Goal: Task Accomplishment & Management: Complete application form

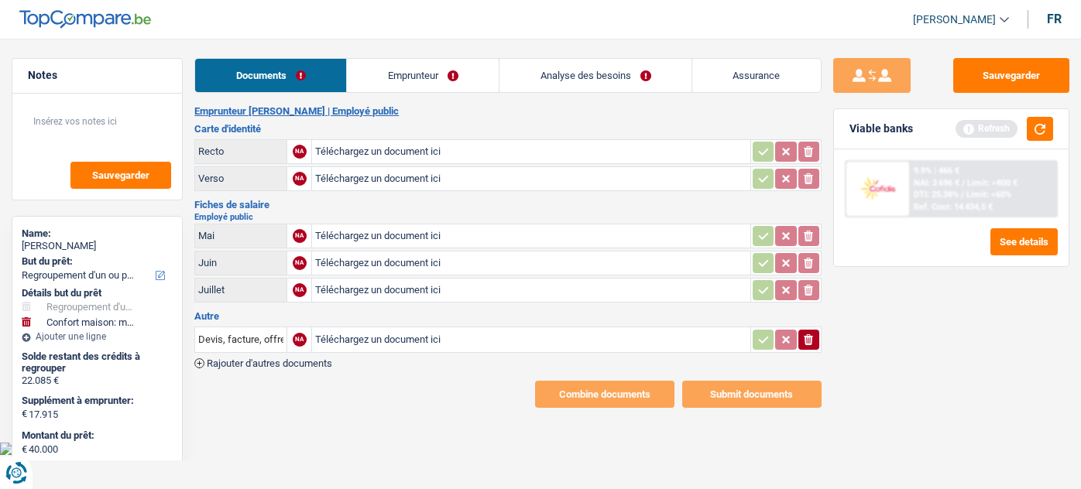
select select "refinancing"
select select "household"
select select "144"
click at [357, 142] on input "Téléchargez un document ici" at bounding box center [530, 151] width 431 height 23
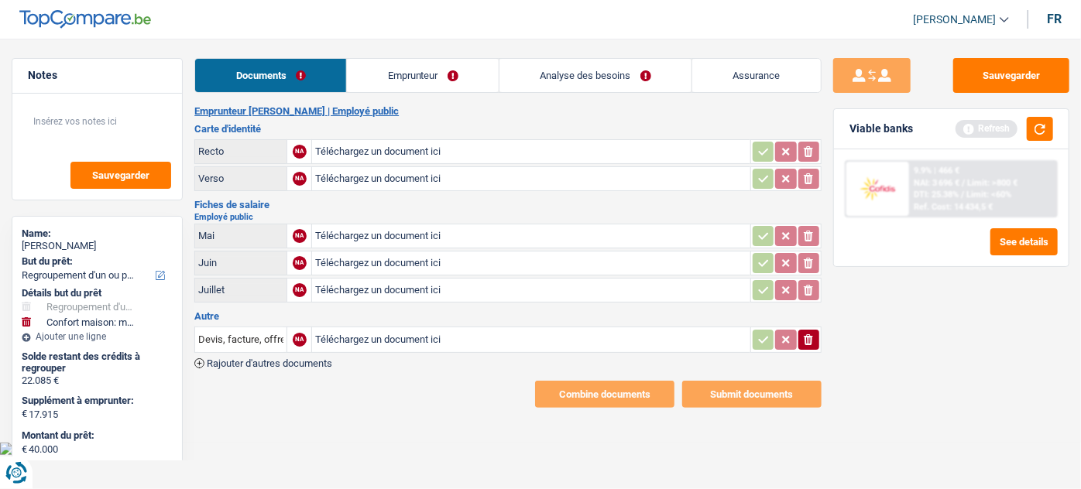
type input "C:\fakepath\2025-08-04 12-42.pdf"
click at [344, 288] on input "Téléchargez un document ici" at bounding box center [530, 290] width 431 height 23
type input "C:\fakepath\Avertissement-extrait de rôle 2024.pdf"
click at [805, 339] on icon "button" at bounding box center [808, 340] width 9 height 11
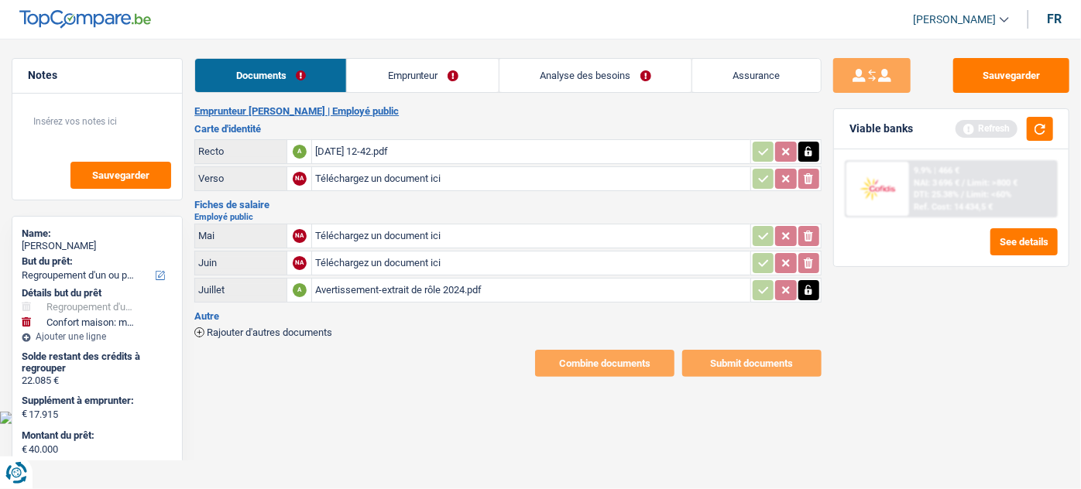
click at [390, 71] on link "Emprunteur" at bounding box center [423, 75] width 152 height 33
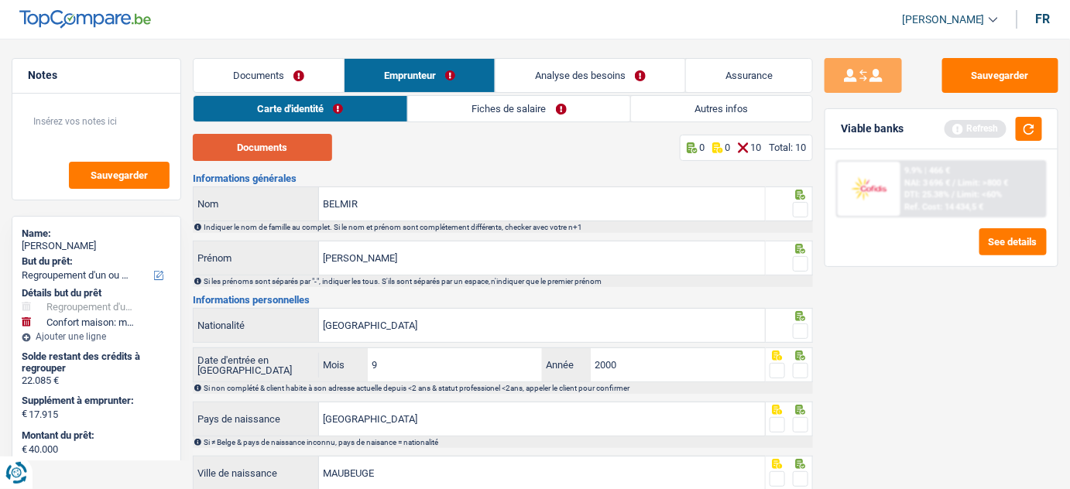
click at [304, 154] on button "Documents" at bounding box center [262, 147] width 139 height 27
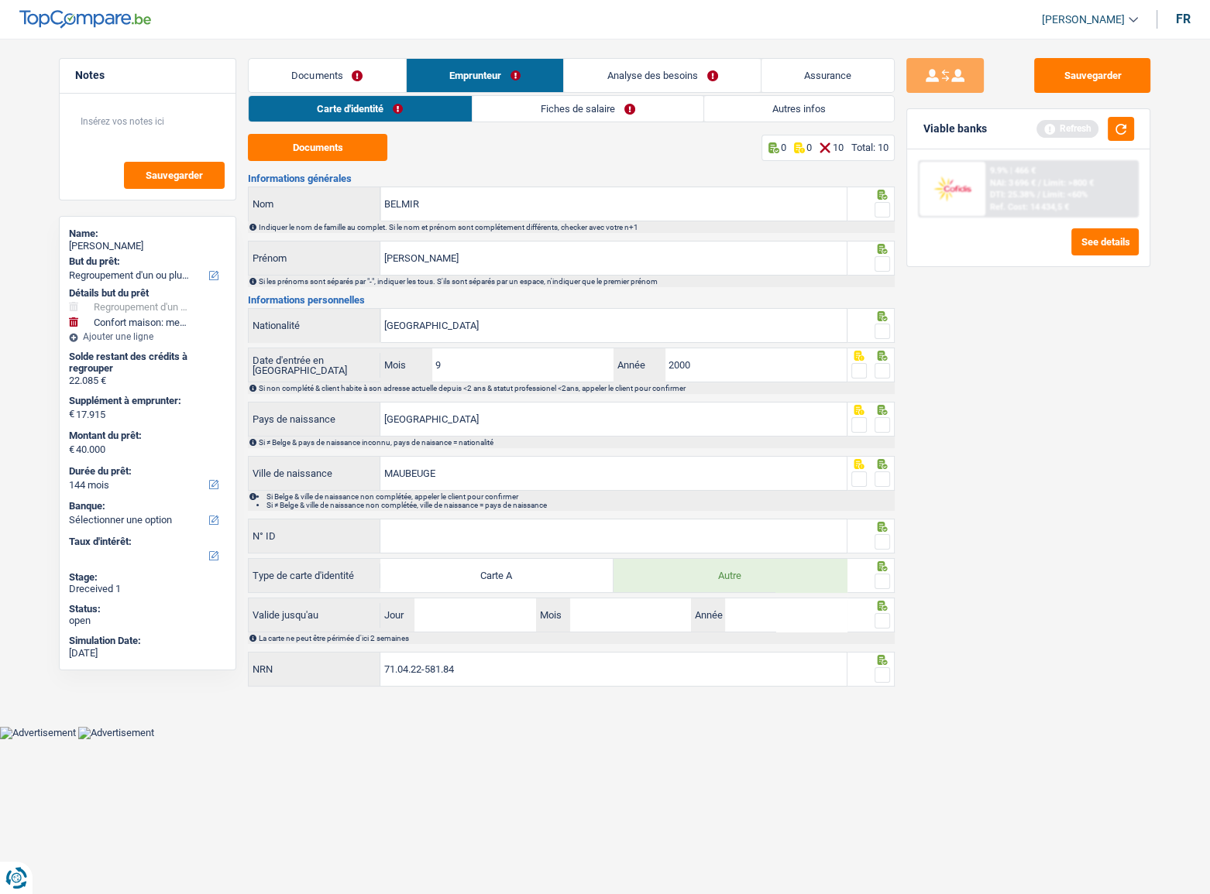
drag, startPoint x: 884, startPoint y: 209, endPoint x: 875, endPoint y: 268, distance: 59.6
click at [884, 209] on span at bounding box center [881, 209] width 15 height 15
click at [0, 0] on input "radio" at bounding box center [0, 0] width 0 height 0
click at [875, 268] on span at bounding box center [881, 263] width 15 height 15
click at [0, 0] on input "radio" at bounding box center [0, 0] width 0 height 0
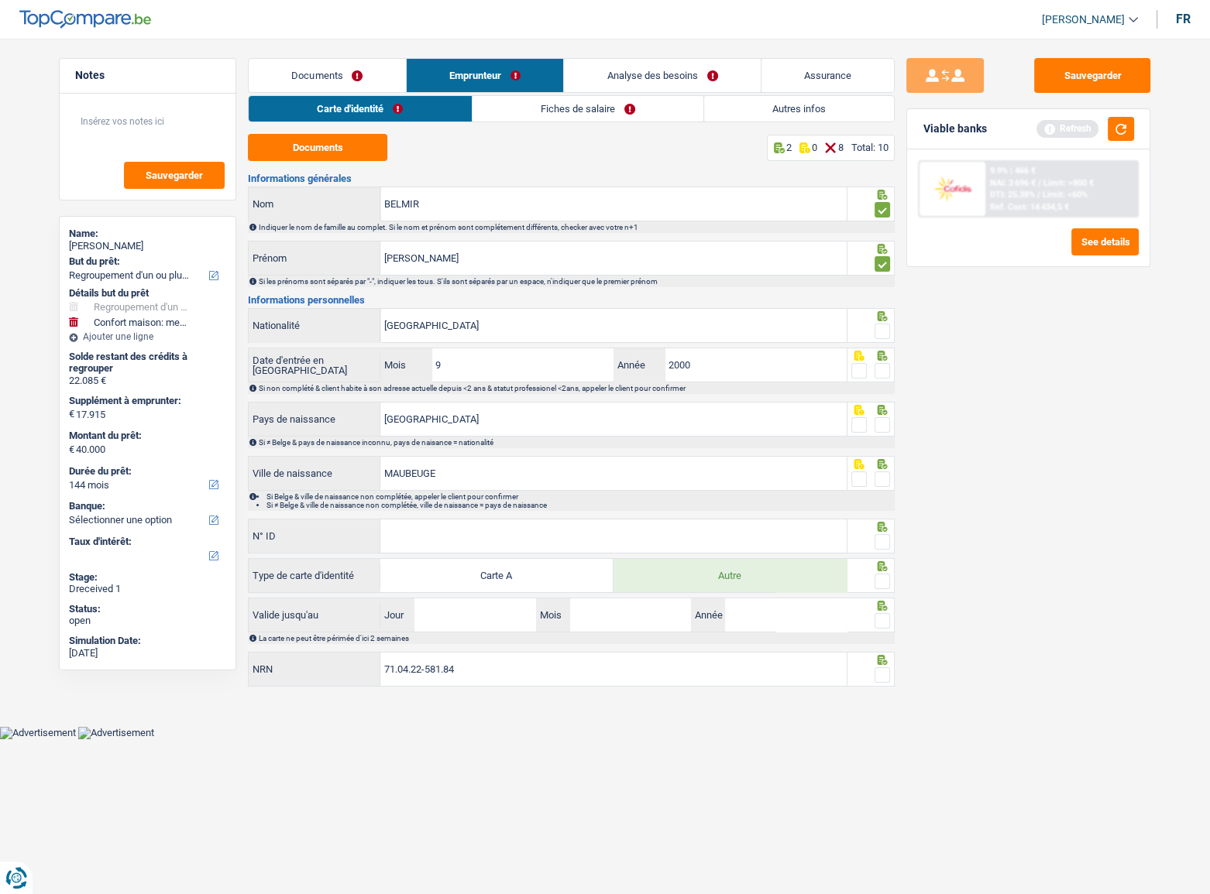
click at [880, 334] on span at bounding box center [881, 331] width 15 height 15
click at [0, 0] on input "radio" at bounding box center [0, 0] width 0 height 0
click at [881, 372] on span at bounding box center [881, 370] width 15 height 15
click at [0, 0] on input "radio" at bounding box center [0, 0] width 0 height 0
click at [883, 424] on span at bounding box center [881, 424] width 15 height 15
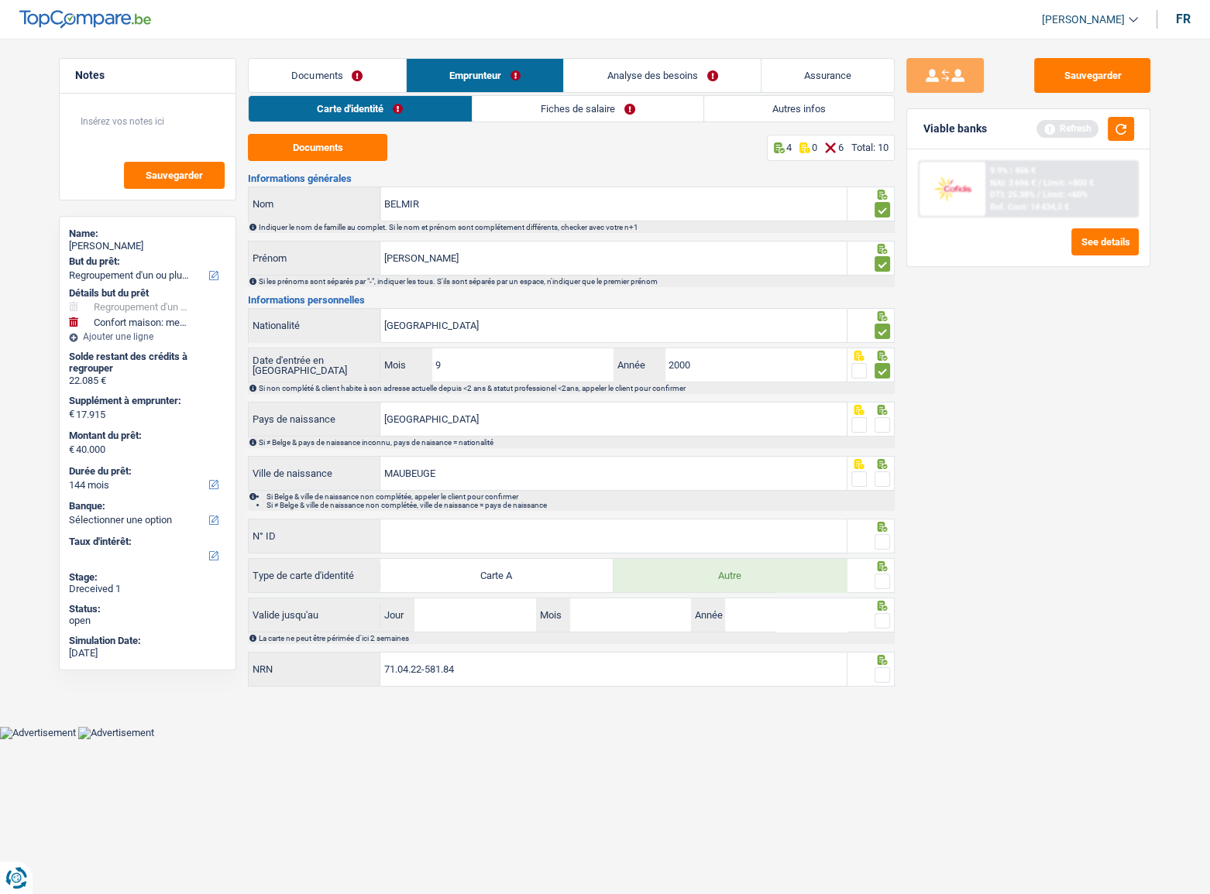
click at [0, 0] on input "radio" at bounding box center [0, 0] width 0 height 0
click at [880, 479] on span at bounding box center [881, 479] width 15 height 15
click at [0, 0] on input "radio" at bounding box center [0, 0] width 0 height 0
click at [490, 489] on label "Carte A" at bounding box center [496, 575] width 233 height 33
click at [490, 489] on input "Carte A" at bounding box center [496, 575] width 233 height 33
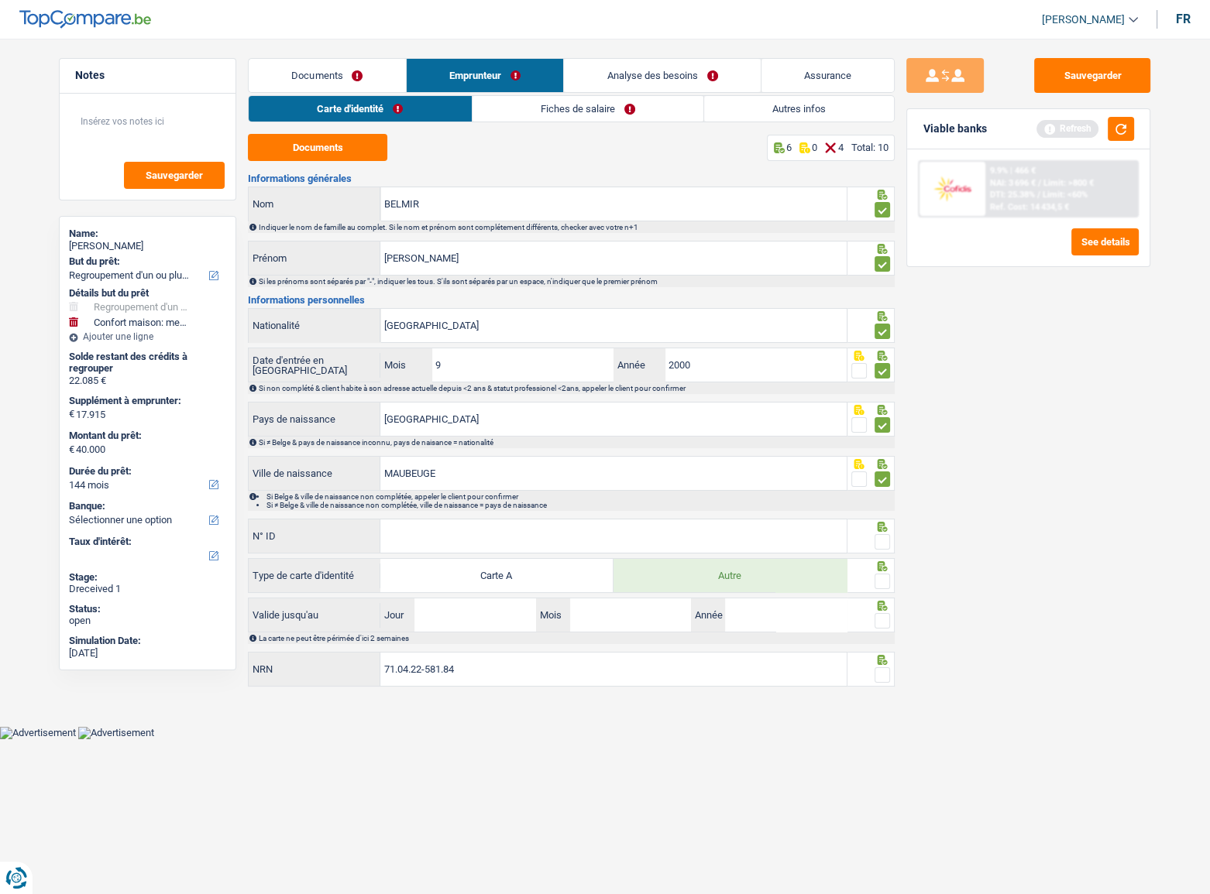
radio input "true"
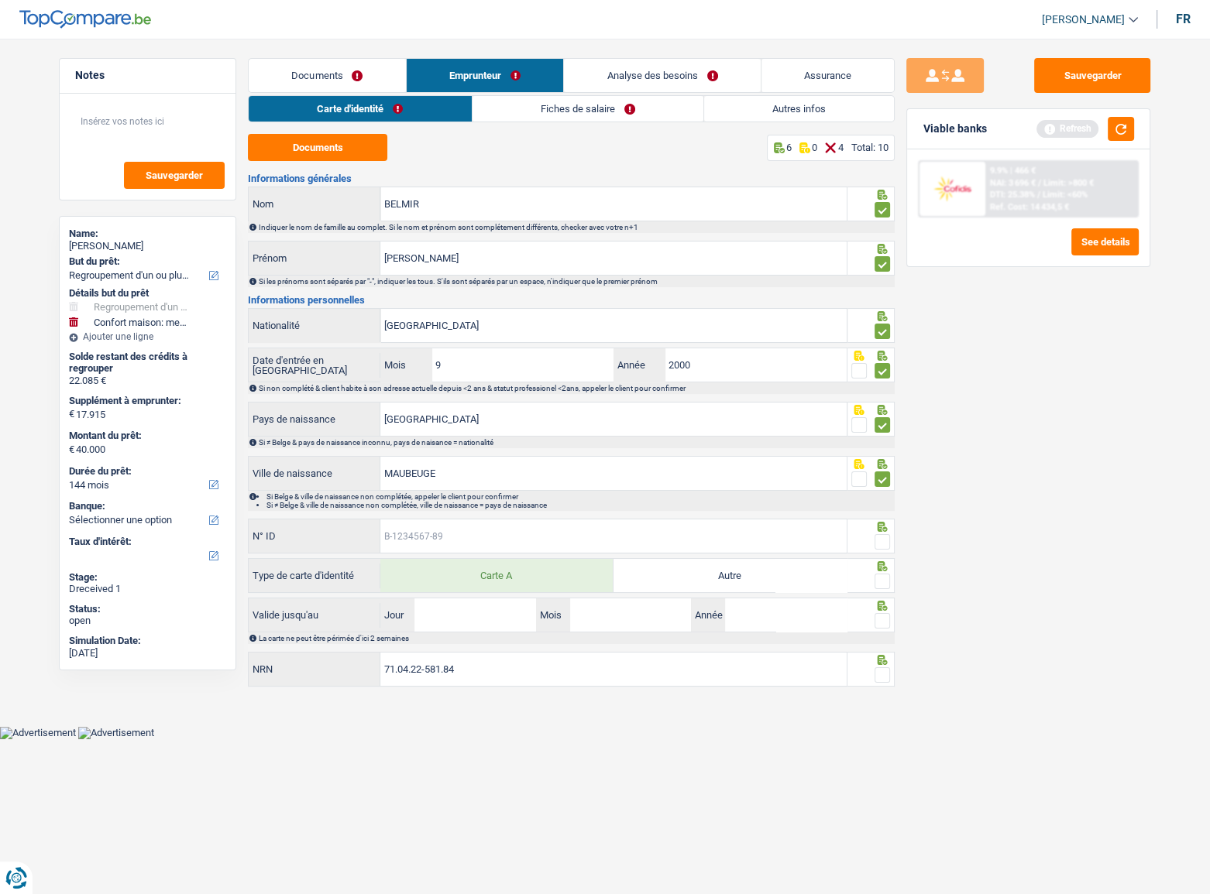
drag, startPoint x: 493, startPoint y: 547, endPoint x: 503, endPoint y: 544, distance: 9.6
click at [493, 489] on input "N° ID" at bounding box center [613, 536] width 466 height 33
click at [687, 489] on label "Autre" at bounding box center [729, 575] width 233 height 33
click at [687, 489] on input "Autre" at bounding box center [729, 575] width 233 height 33
radio input "true"
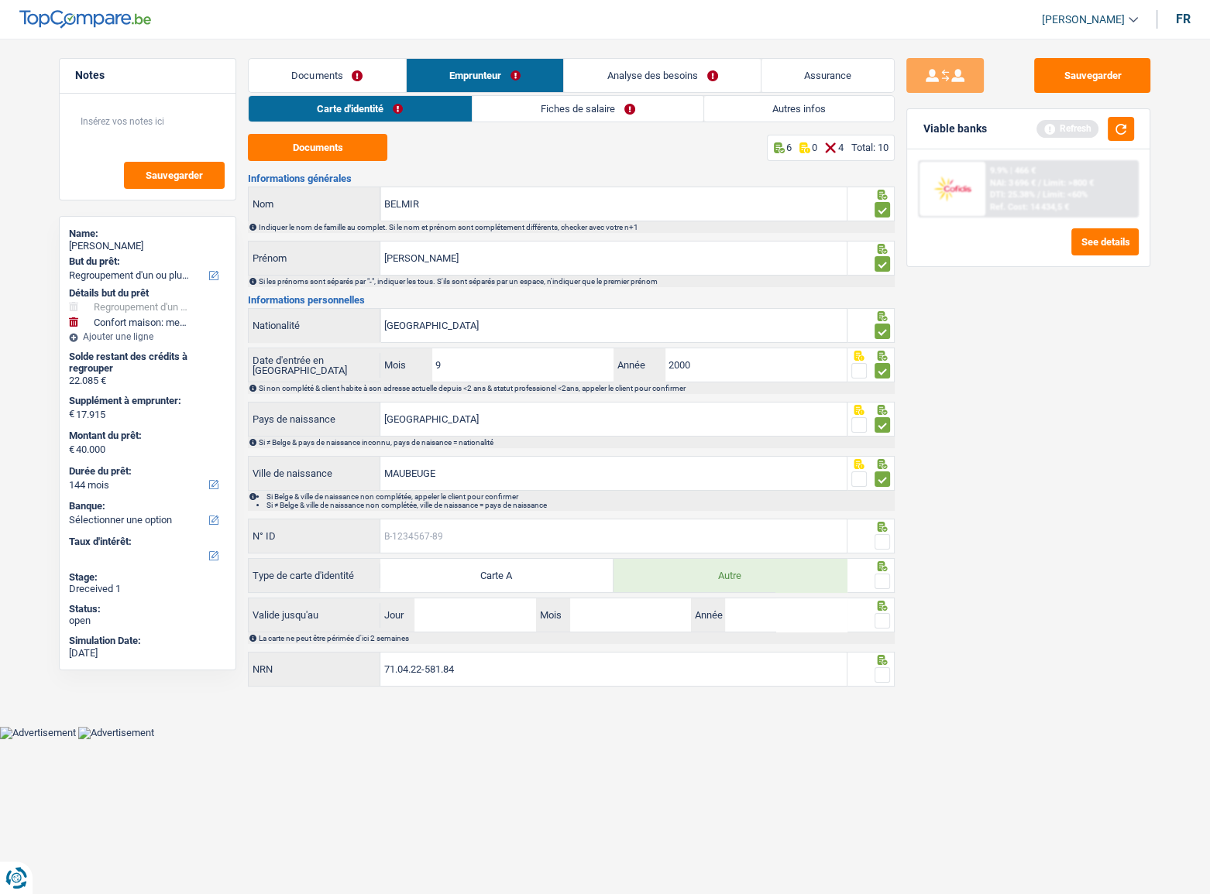
drag, startPoint x: 593, startPoint y: 538, endPoint x: 613, endPoint y: 543, distance: 19.9
click at [593, 489] on input "N° ID" at bounding box center [613, 536] width 466 height 33
click at [637, 489] on input "N° ID" at bounding box center [613, 536] width 466 height 33
type input "B-6327932-40"
drag, startPoint x: 877, startPoint y: 533, endPoint x: 877, endPoint y: 551, distance: 18.6
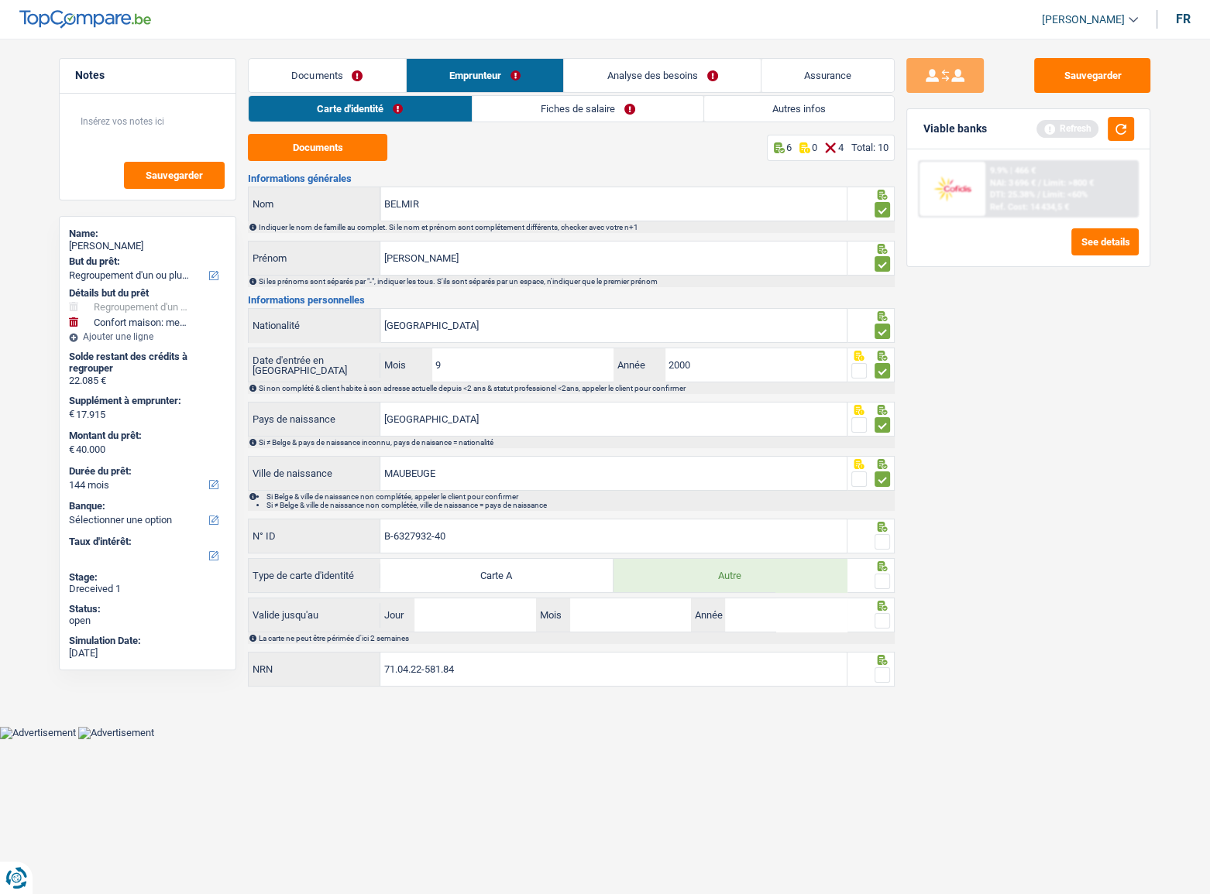
click at [877, 489] on span at bounding box center [881, 541] width 15 height 15
click at [0, 0] on input "radio" at bounding box center [0, 0] width 0 height 0
click at [877, 489] on span at bounding box center [881, 581] width 15 height 15
click at [0, 0] on input "radio" at bounding box center [0, 0] width 0 height 0
click at [434, 489] on input "Jour" at bounding box center [474, 615] width 121 height 33
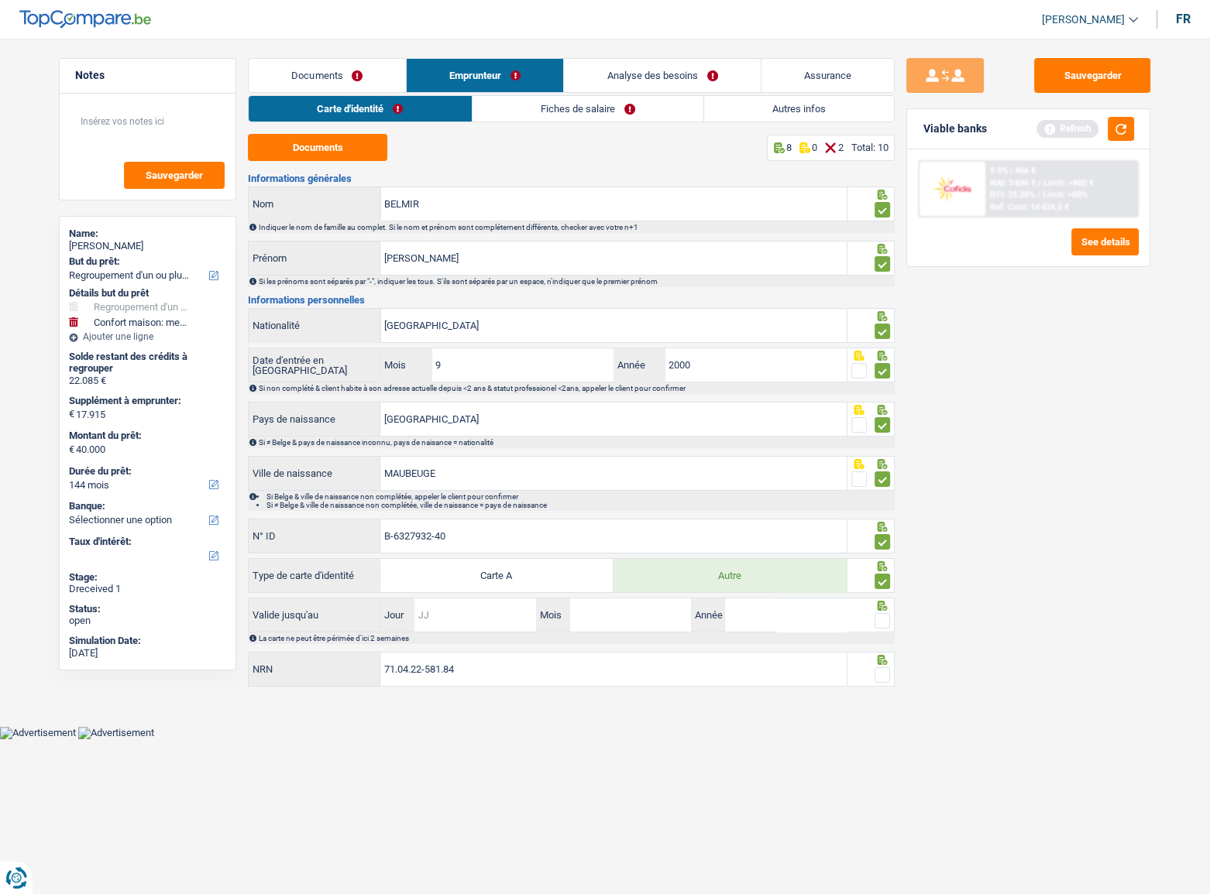
drag, startPoint x: 445, startPoint y: 617, endPoint x: 1161, endPoint y: 606, distance: 715.6
click at [448, 489] on input "Jour" at bounding box center [474, 615] width 121 height 33
type input "09"
type input "12"
type input "2034"
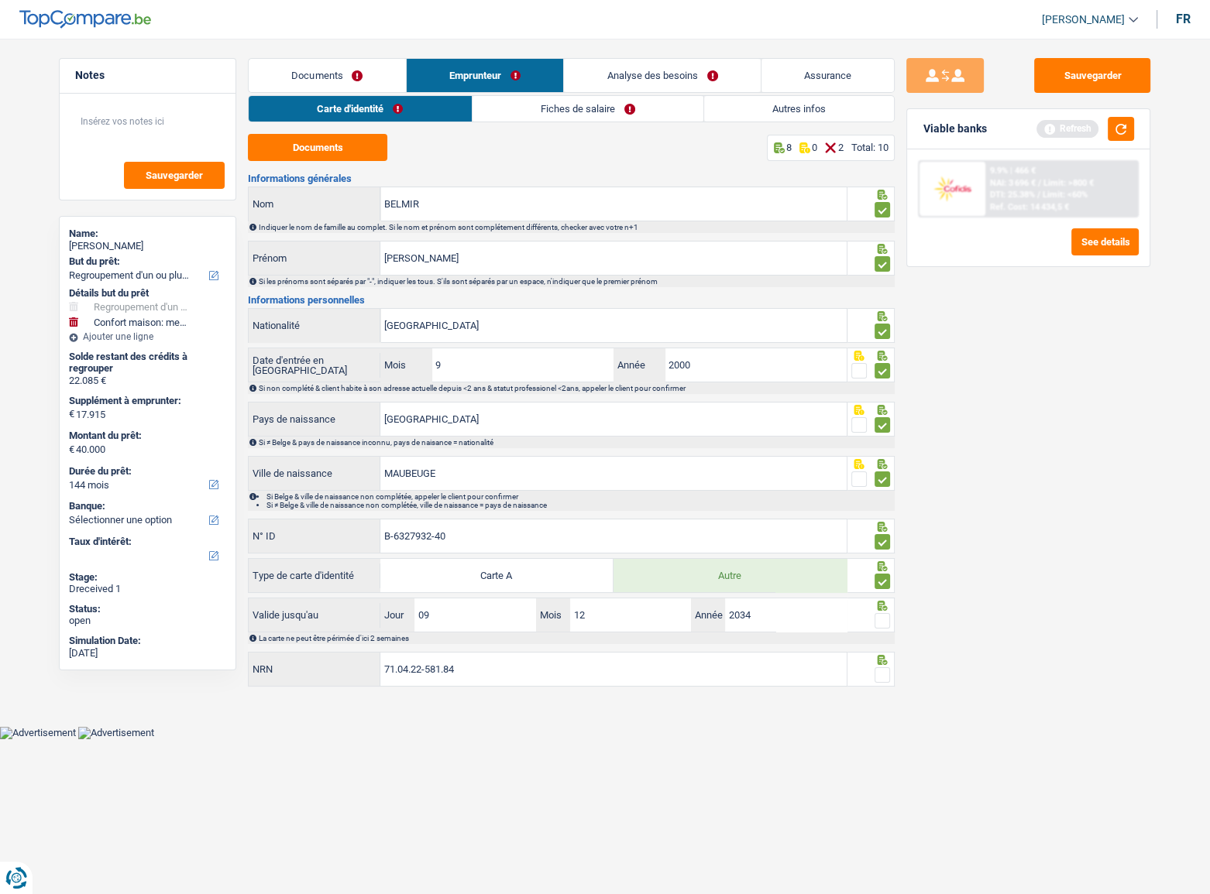
click at [885, 489] on span at bounding box center [881, 620] width 15 height 15
click at [0, 0] on input "radio" at bounding box center [0, 0] width 0 height 0
click at [1080, 124] on button "button" at bounding box center [1120, 129] width 26 height 24
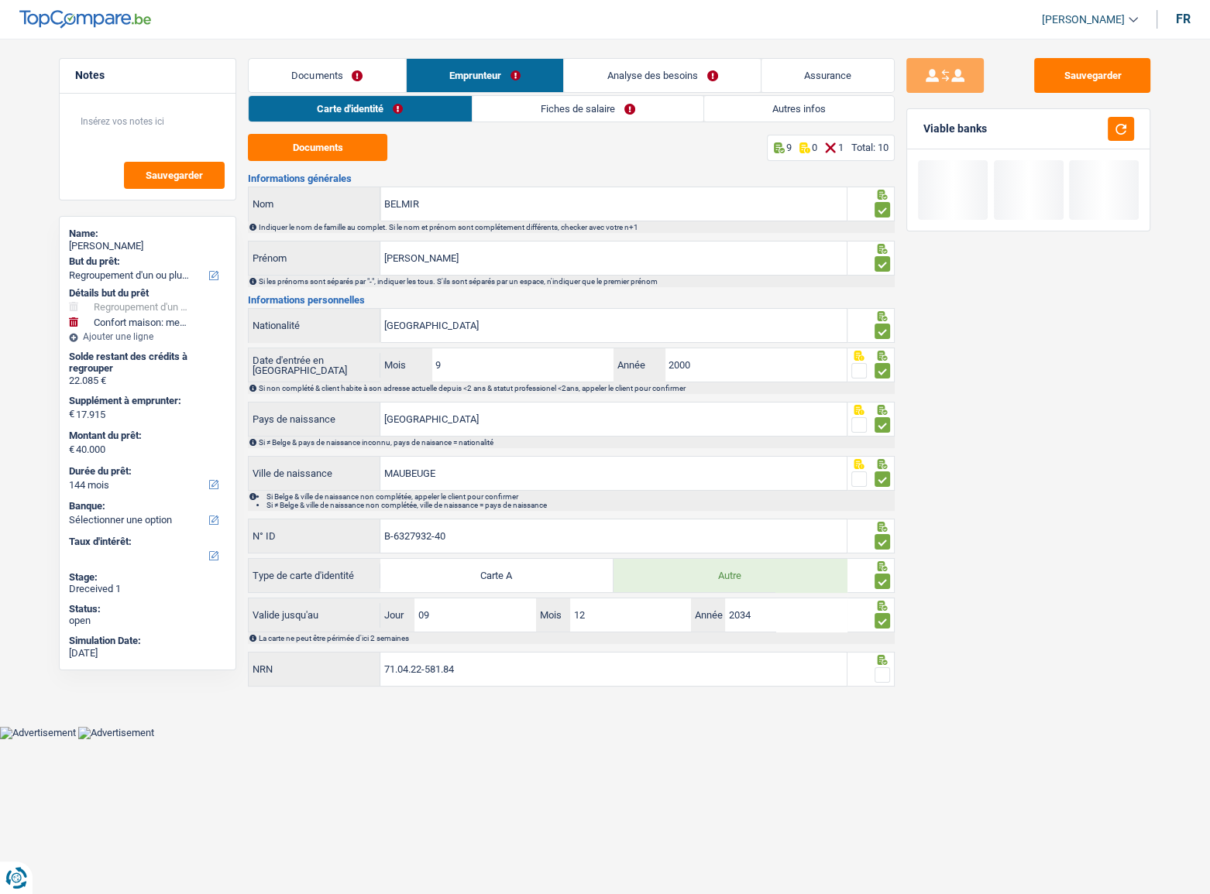
click at [876, 489] on span at bounding box center [881, 675] width 15 height 15
click at [0, 0] on input "radio" at bounding box center [0, 0] width 0 height 0
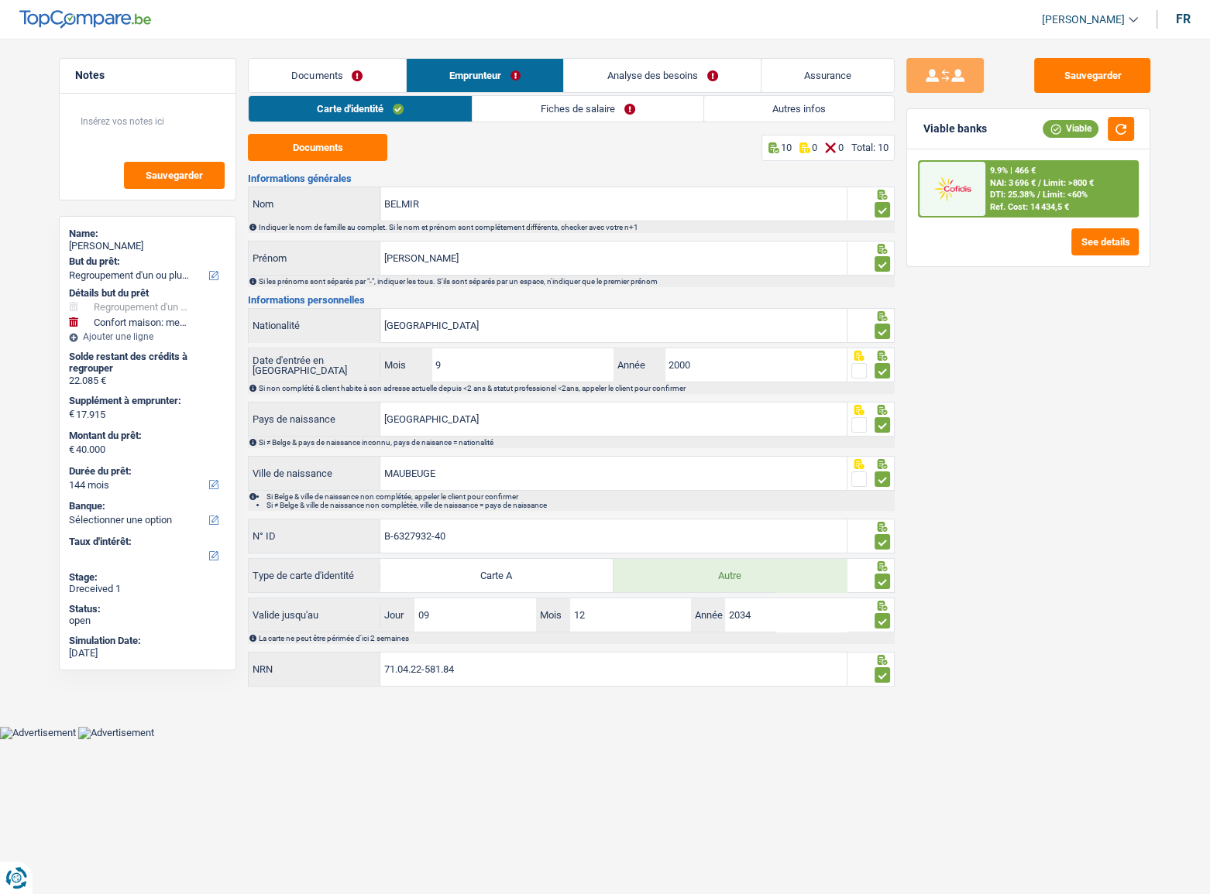
click at [573, 111] on link "Fiches de salaire" at bounding box center [587, 109] width 231 height 26
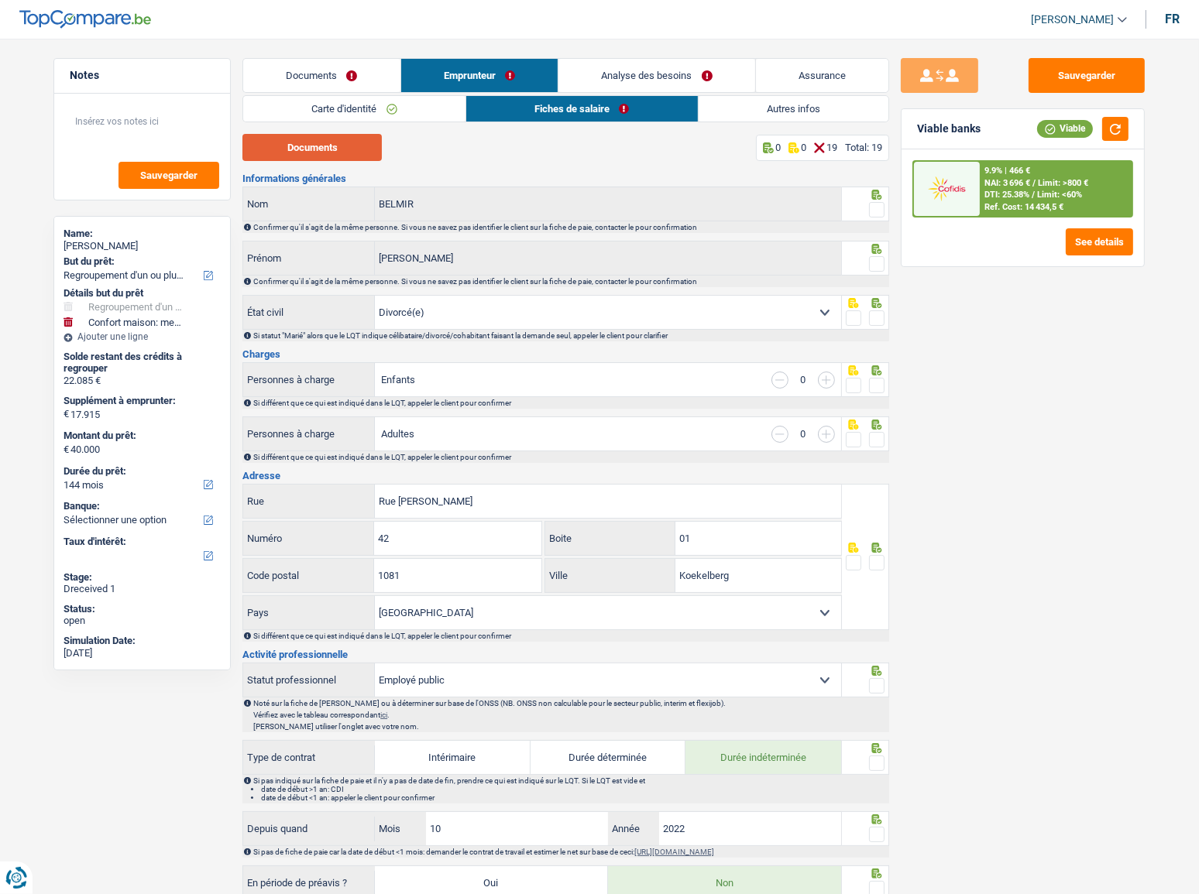
drag, startPoint x: 335, startPoint y: 152, endPoint x: 329, endPoint y: 165, distance: 14.5
click at [335, 154] on button "Documents" at bounding box center [311, 147] width 139 height 27
click at [873, 210] on span at bounding box center [876, 209] width 15 height 15
click at [0, 0] on input "radio" at bounding box center [0, 0] width 0 height 0
click at [884, 263] on span at bounding box center [876, 263] width 15 height 15
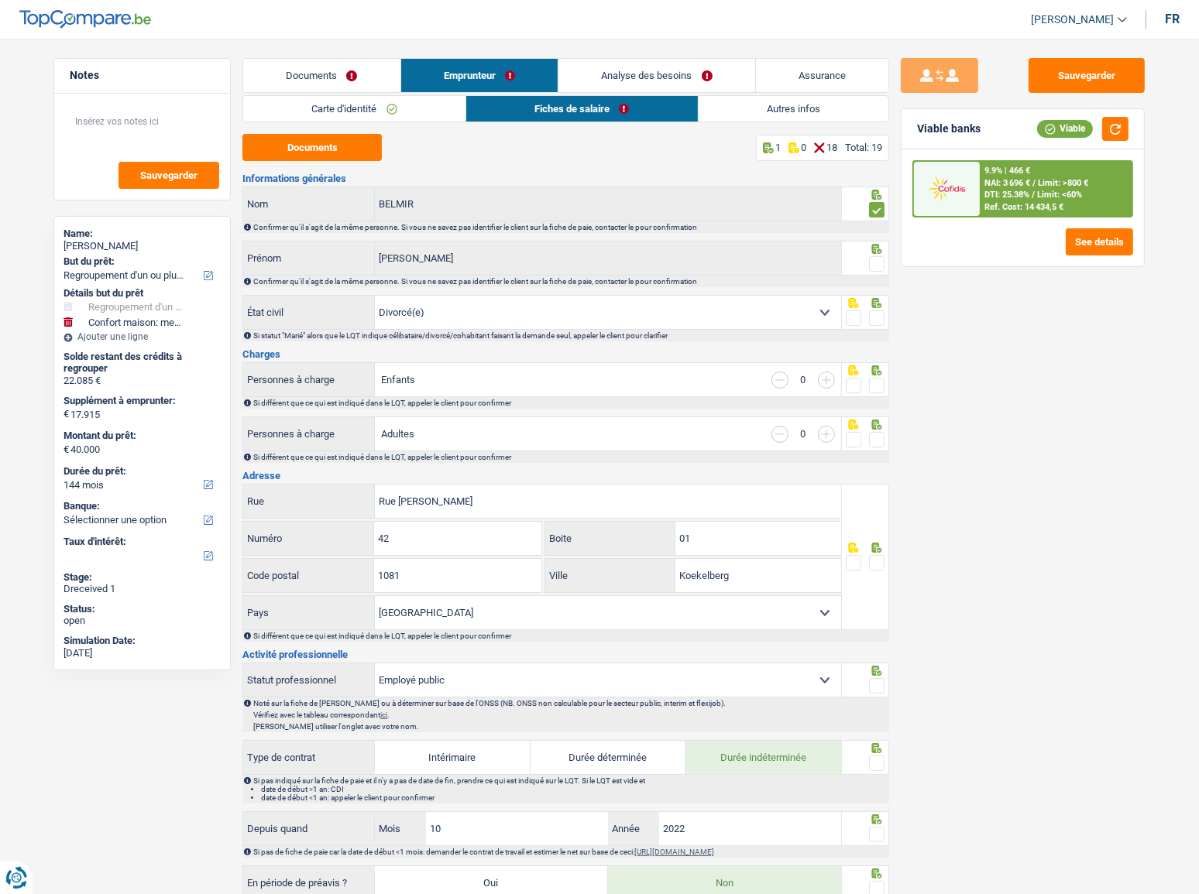
click at [0, 0] on input "radio" at bounding box center [0, 0] width 0 height 0
click at [876, 314] on span at bounding box center [876, 318] width 15 height 15
click at [0, 0] on input "radio" at bounding box center [0, 0] width 0 height 0
drag, startPoint x: 877, startPoint y: 382, endPoint x: 879, endPoint y: 441, distance: 59.7
click at [880, 403] on div "Personnes à charge Enfants 0 Si différent que ce qui est indiqué dans le LQT, a…" at bounding box center [565, 385] width 647 height 46
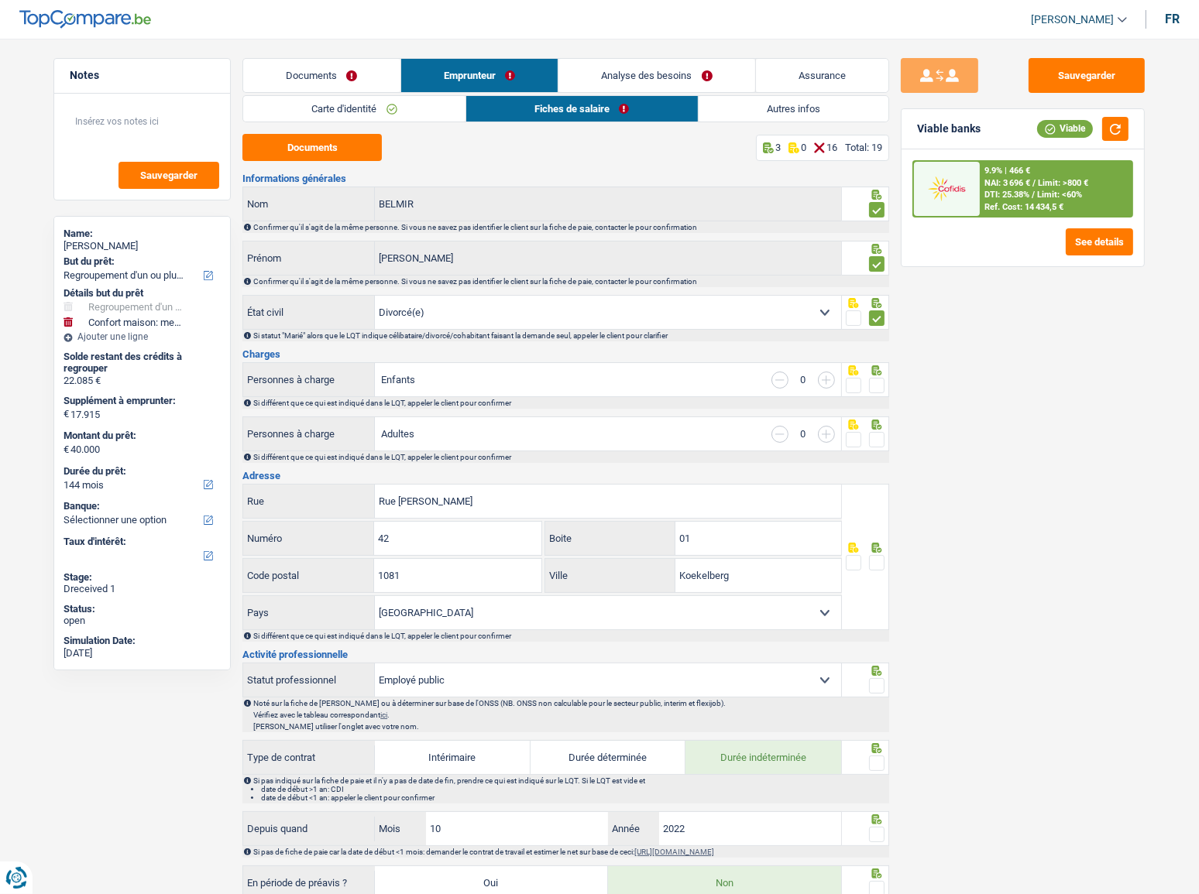
click at [875, 434] on span at bounding box center [876, 439] width 15 height 15
click at [0, 0] on input "radio" at bounding box center [0, 0] width 0 height 0
click at [877, 383] on span at bounding box center [876, 385] width 15 height 15
click at [0, 0] on input "radio" at bounding box center [0, 0] width 0 height 0
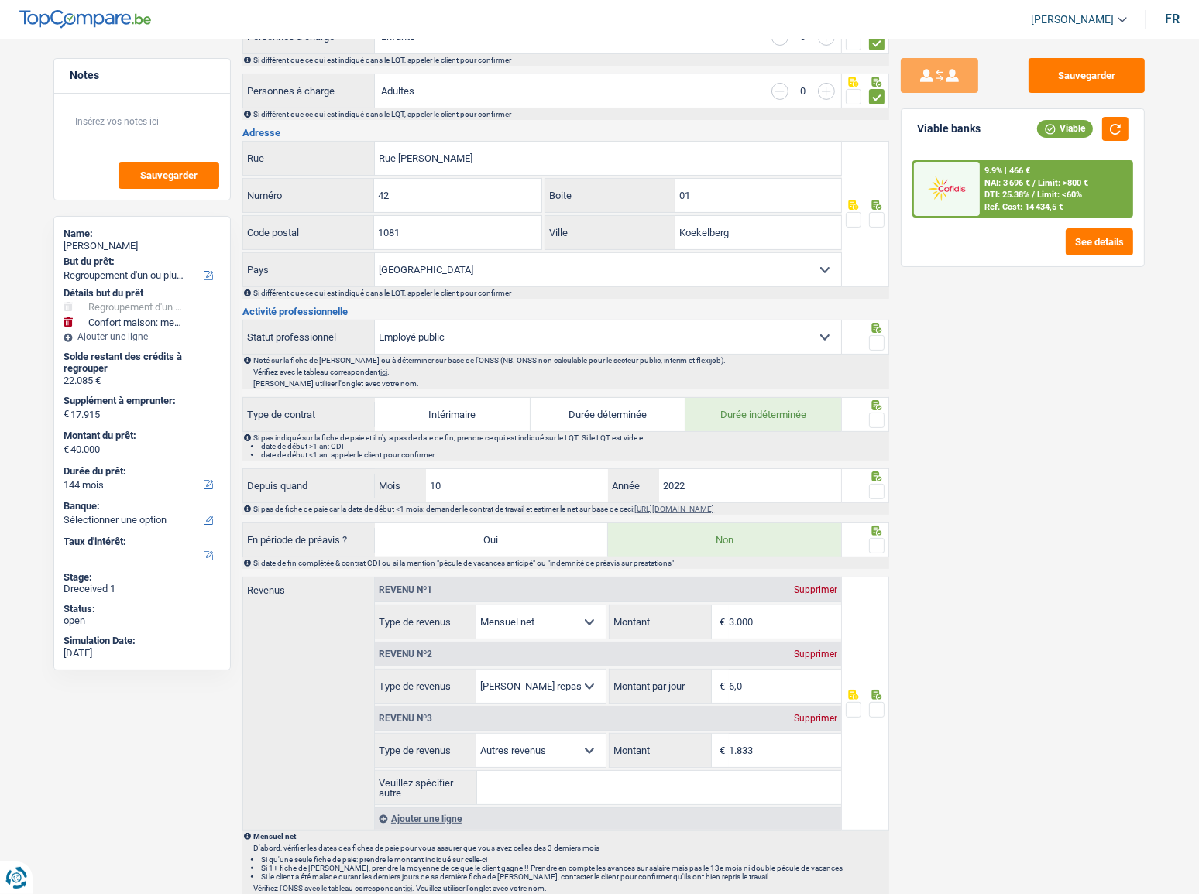
scroll to position [352, 0]
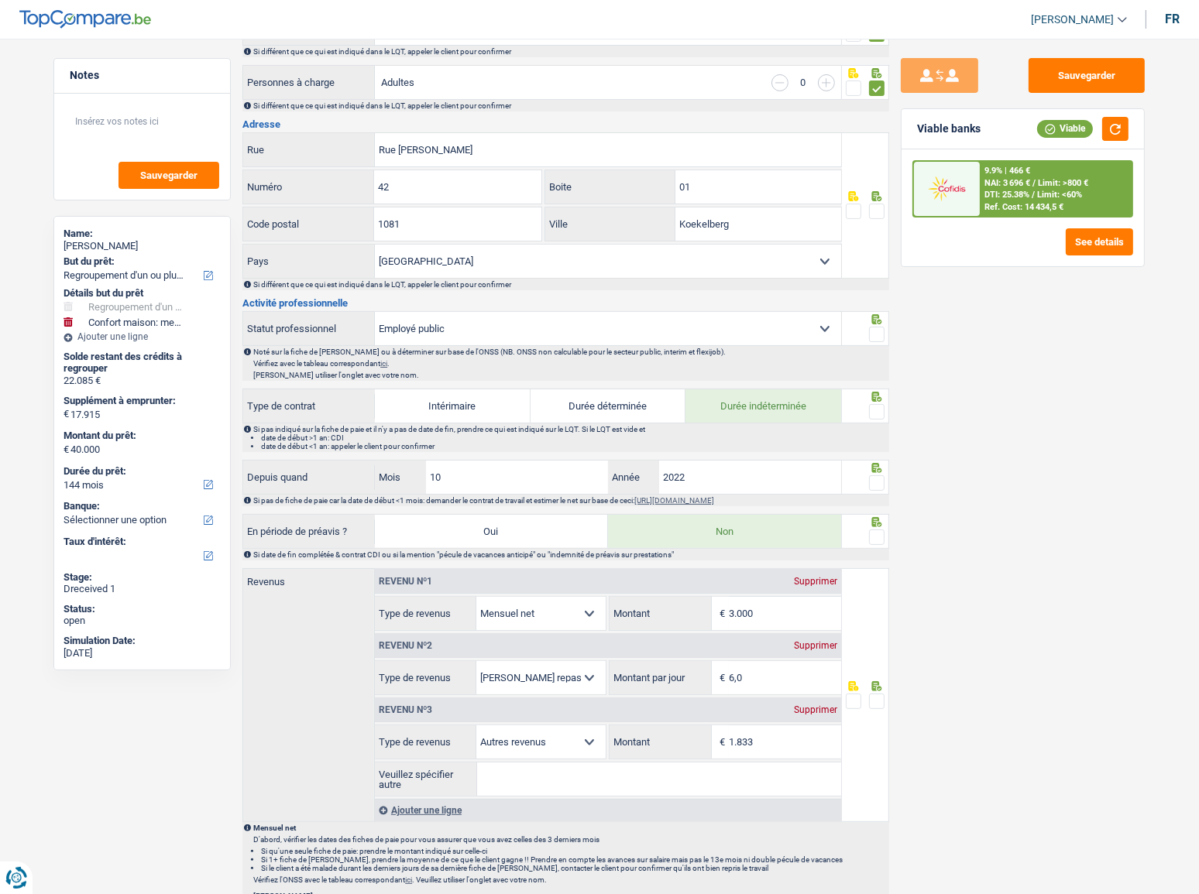
click at [872, 211] on span at bounding box center [876, 211] width 15 height 15
click at [0, 0] on input "radio" at bounding box center [0, 0] width 0 height 0
drag, startPoint x: 1115, startPoint y: 125, endPoint x: 822, endPoint y: 294, distance: 339.0
click at [1080, 125] on button "button" at bounding box center [1115, 129] width 26 height 24
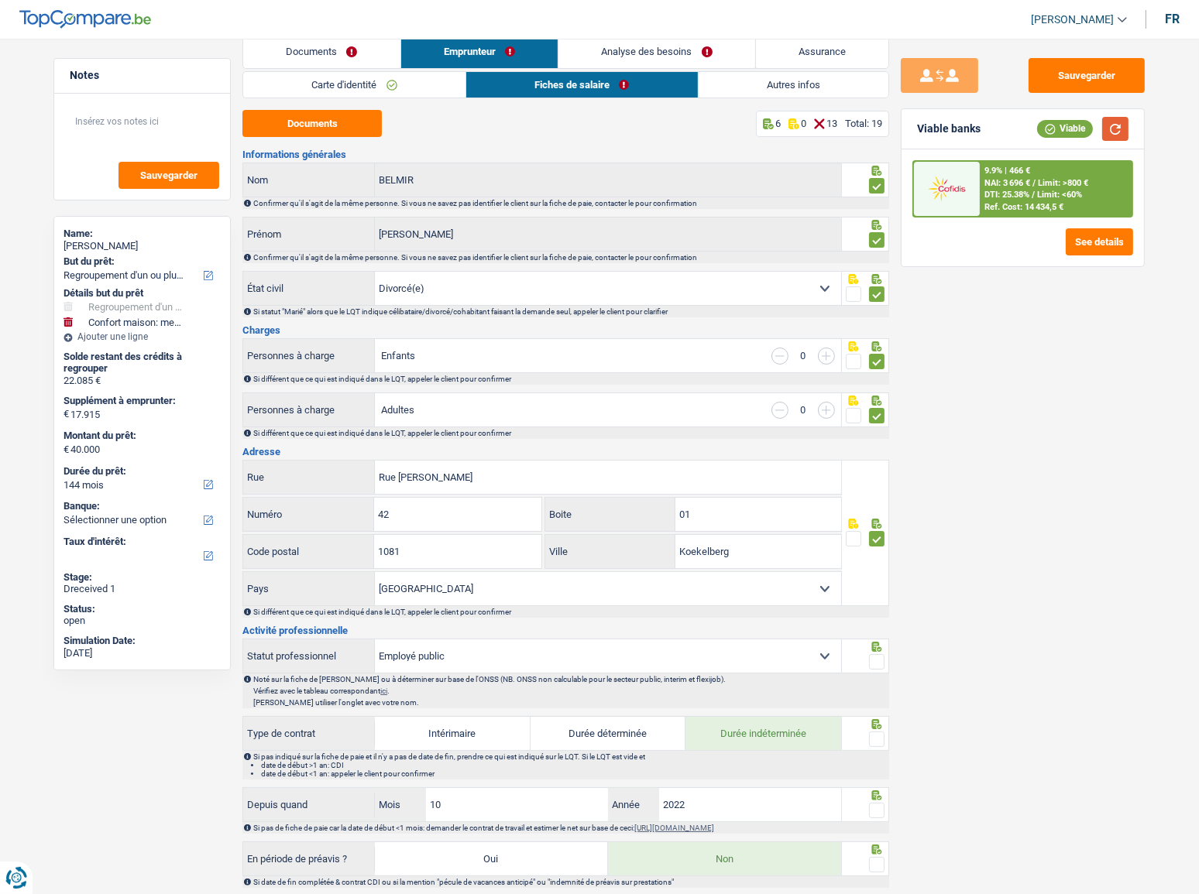
scroll to position [0, 0]
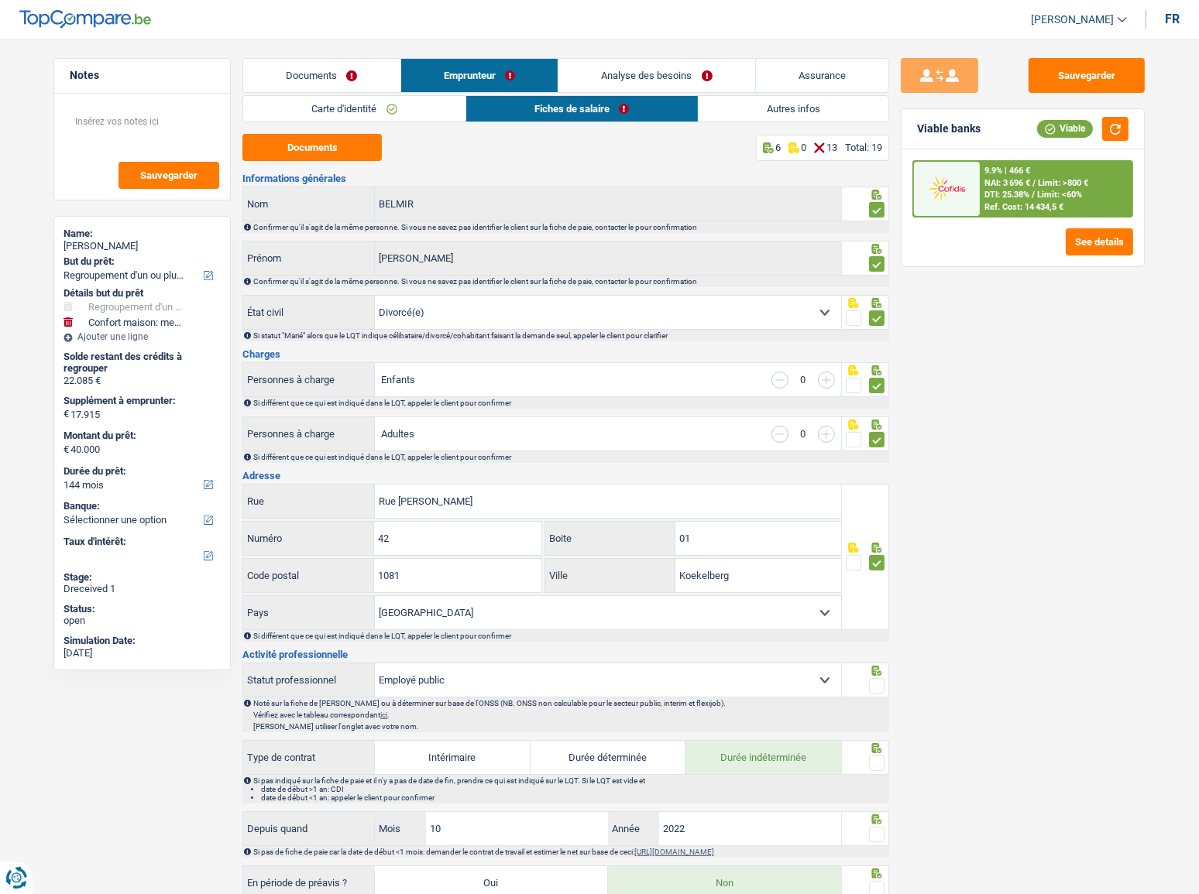
click at [321, 75] on link "Documents" at bounding box center [321, 75] width 157 height 33
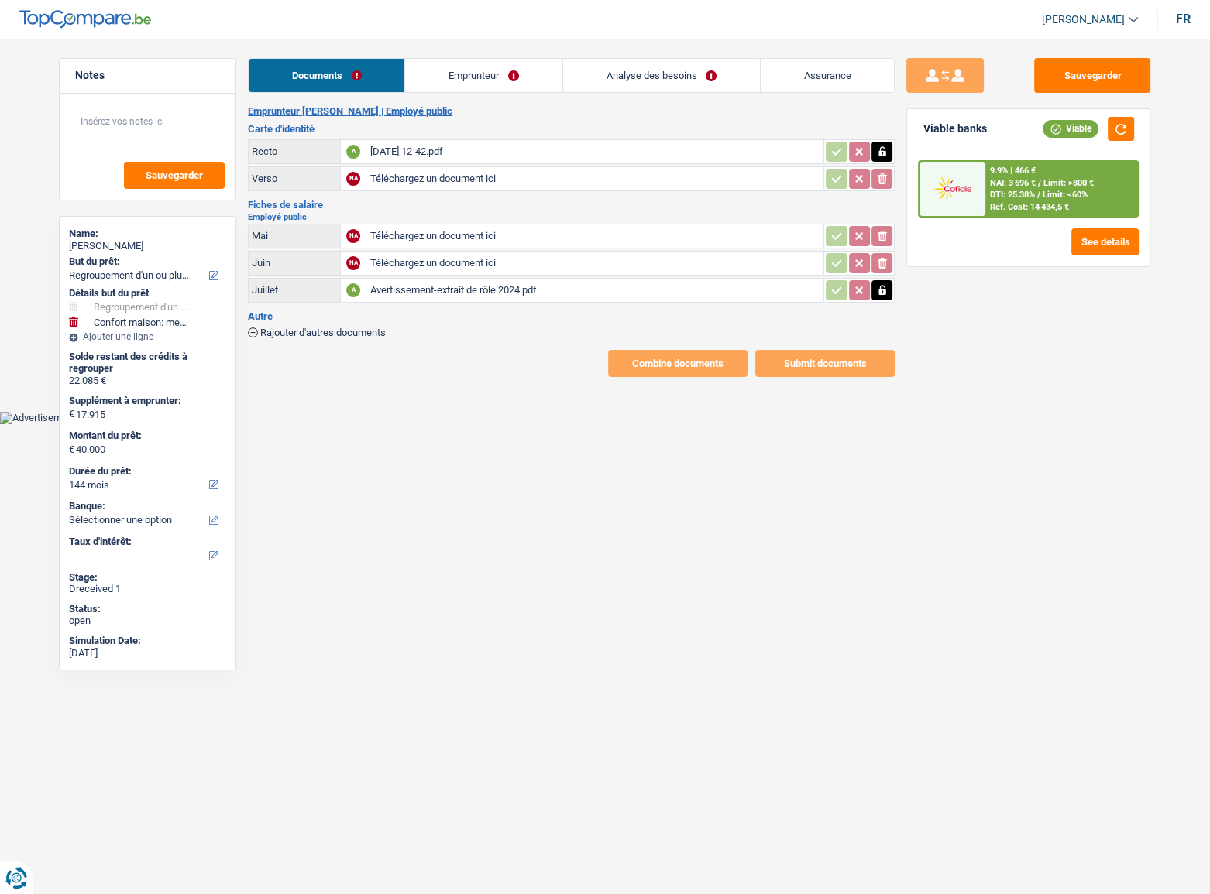
click at [503, 86] on link "Emprunteur" at bounding box center [483, 75] width 156 height 33
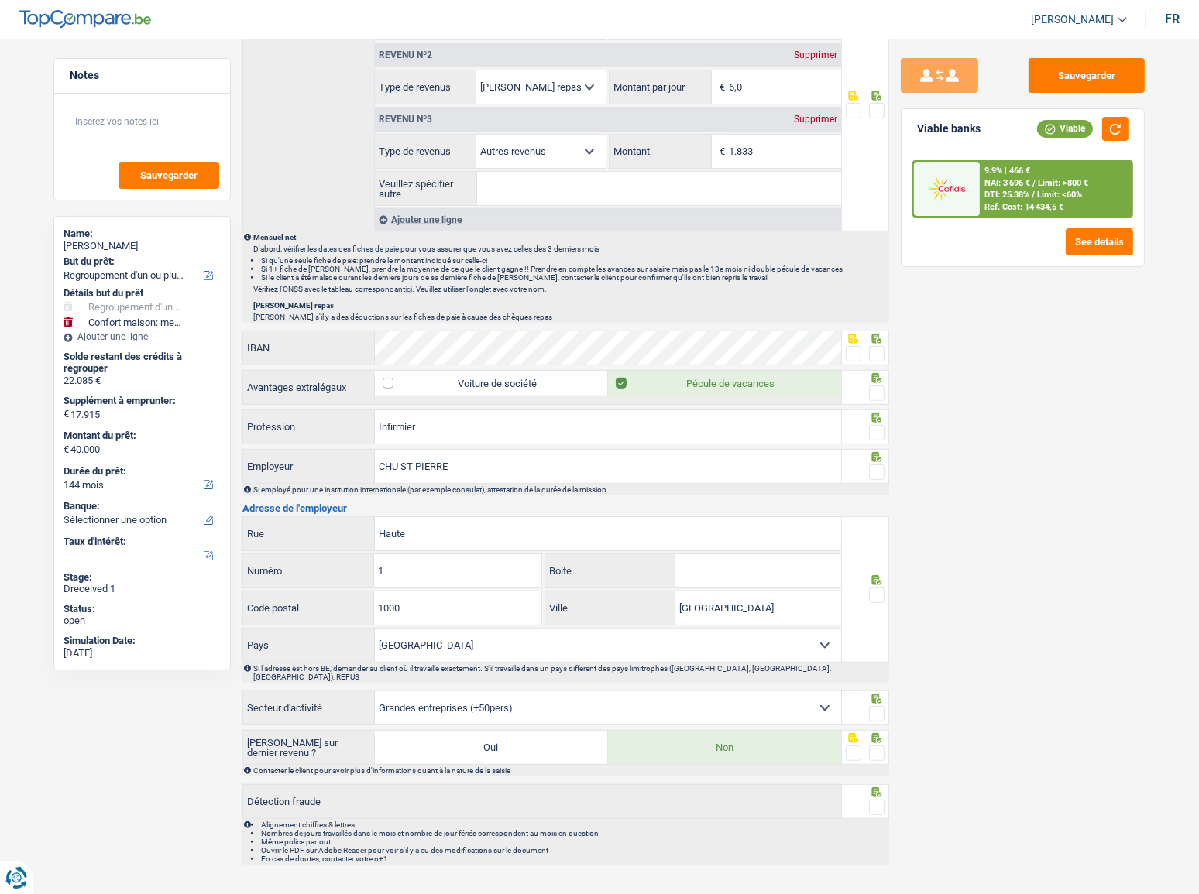
scroll to position [520, 0]
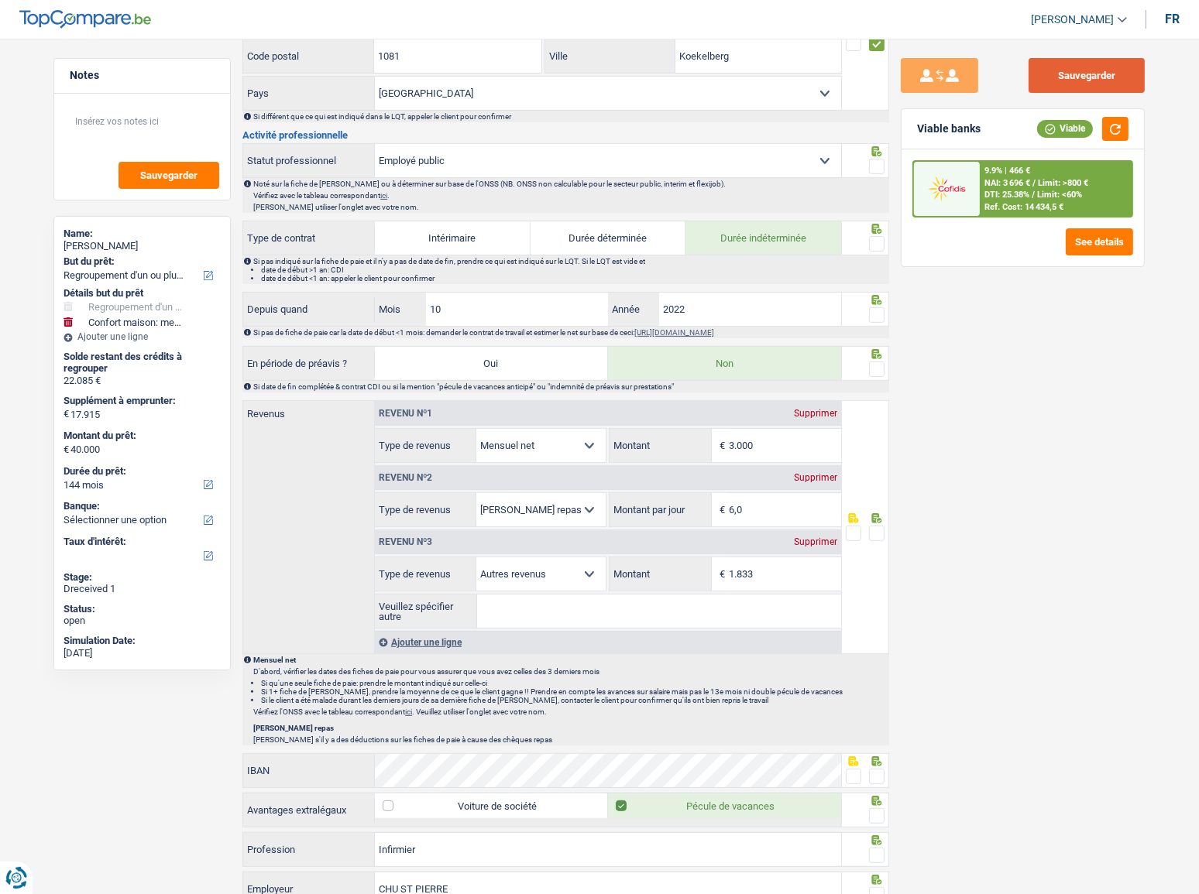
click at [1080, 75] on button "Sauvegarder" at bounding box center [1086, 75] width 116 height 35
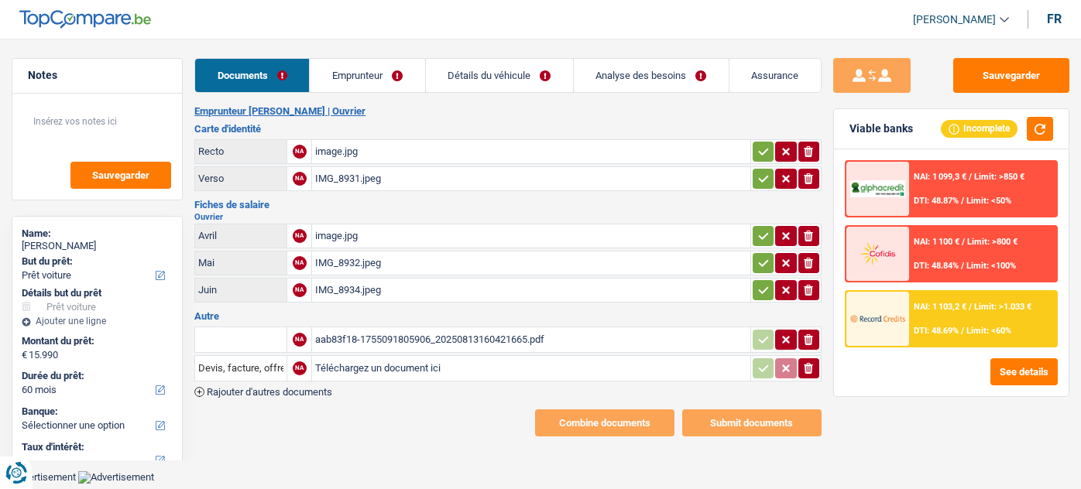
select select "car"
select select "60"
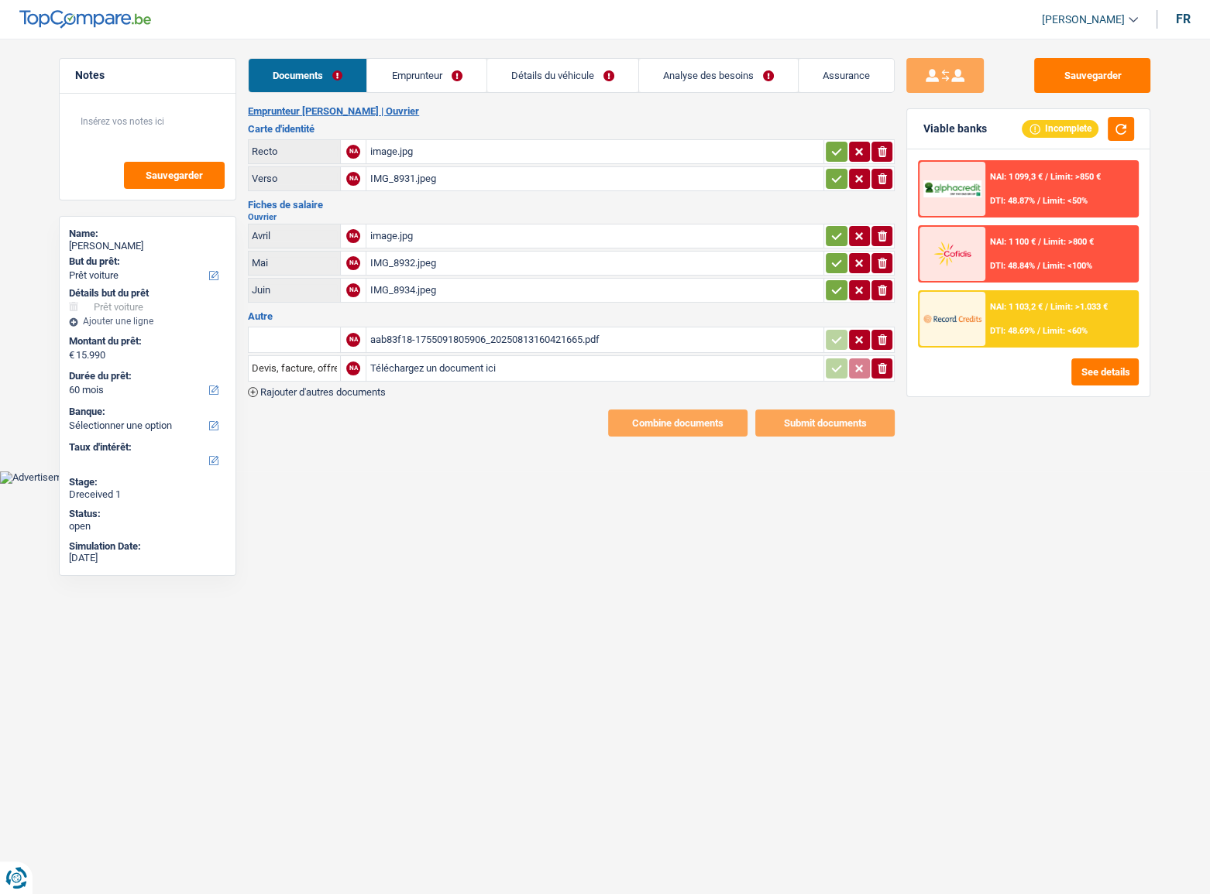
click at [451, 68] on link "Emprunteur" at bounding box center [426, 75] width 118 height 33
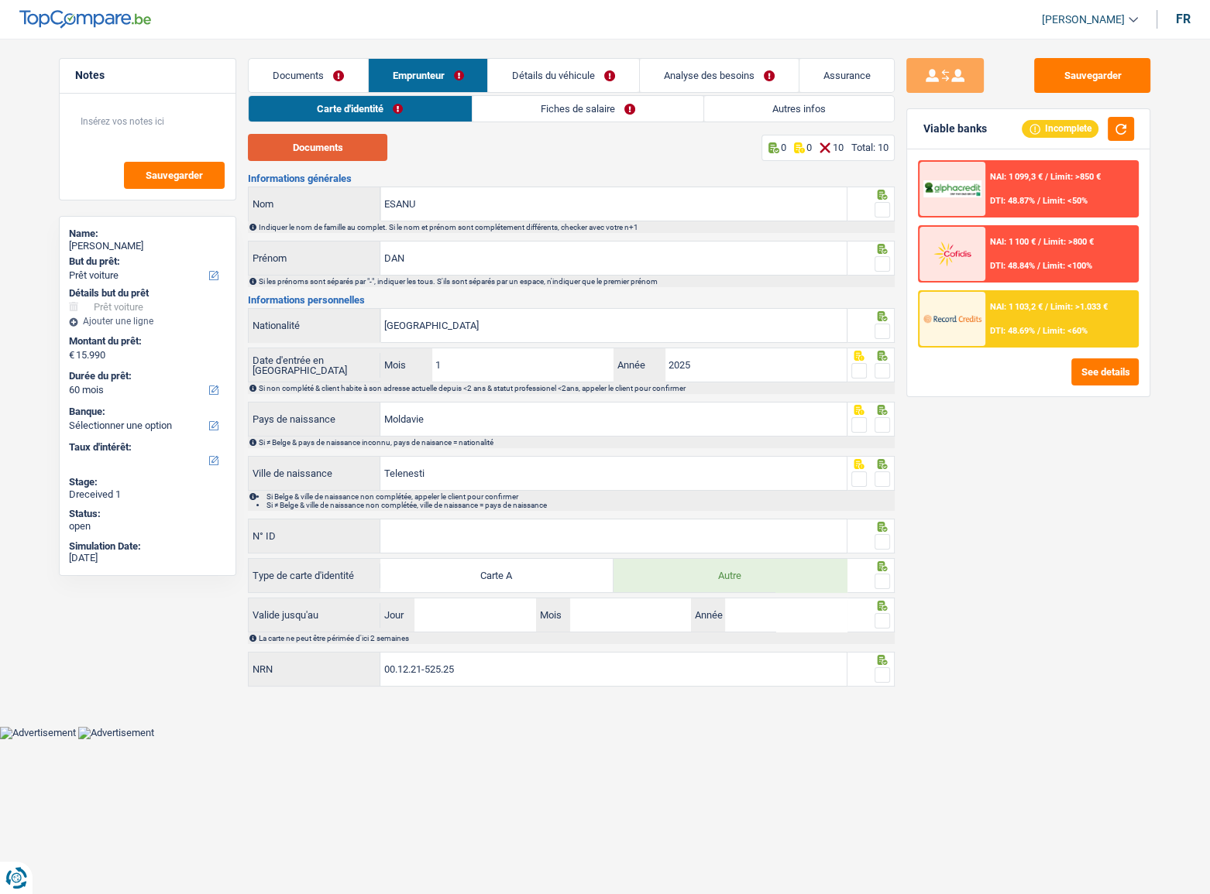
click at [317, 150] on button "Documents" at bounding box center [317, 147] width 139 height 27
click at [881, 208] on span at bounding box center [881, 209] width 15 height 15
click at [0, 0] on input "radio" at bounding box center [0, 0] width 0 height 0
click at [878, 256] on span at bounding box center [881, 263] width 15 height 15
click at [0, 0] on input "radio" at bounding box center [0, 0] width 0 height 0
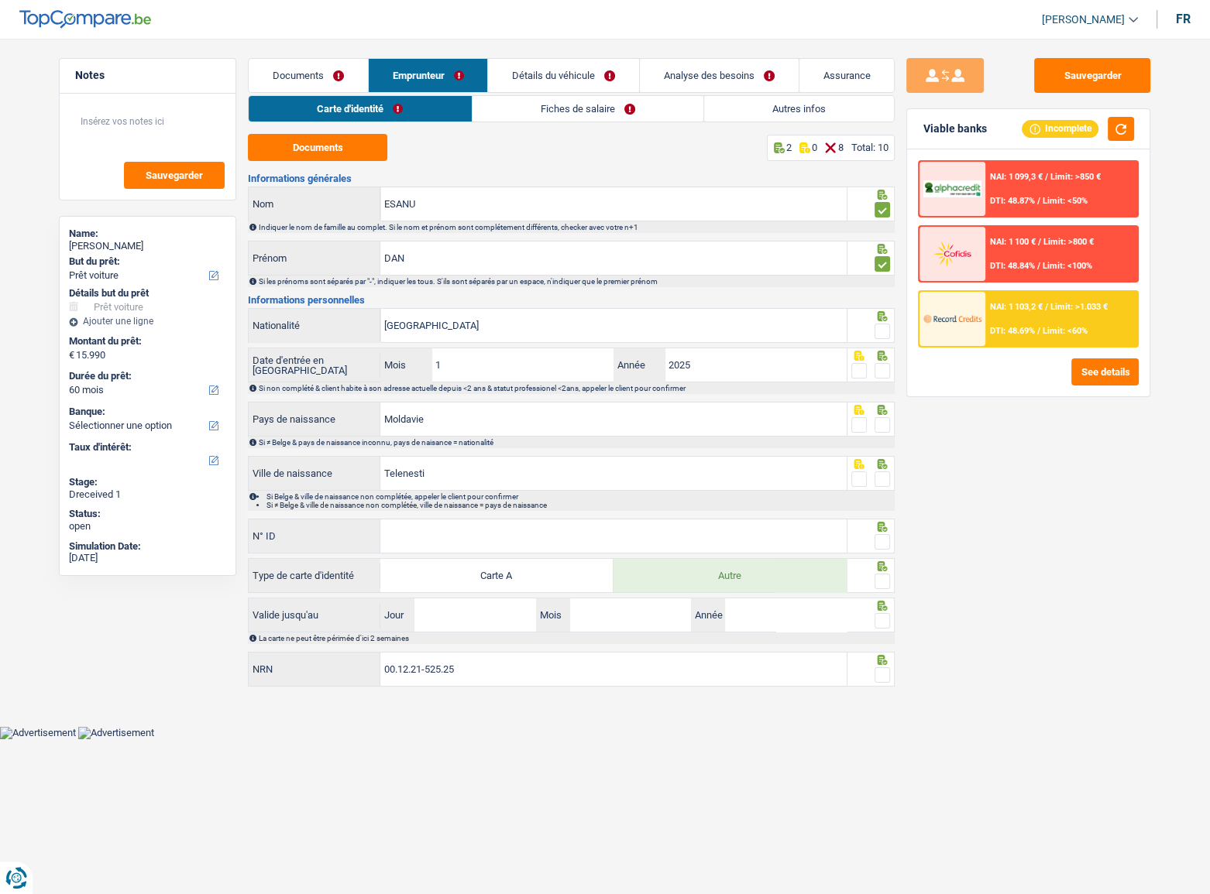
click at [880, 332] on span at bounding box center [881, 331] width 15 height 15
click at [0, 0] on input "radio" at bounding box center [0, 0] width 0 height 0
click at [882, 374] on span at bounding box center [881, 370] width 15 height 15
click at [0, 0] on input "radio" at bounding box center [0, 0] width 0 height 0
click at [882, 421] on span at bounding box center [881, 424] width 15 height 15
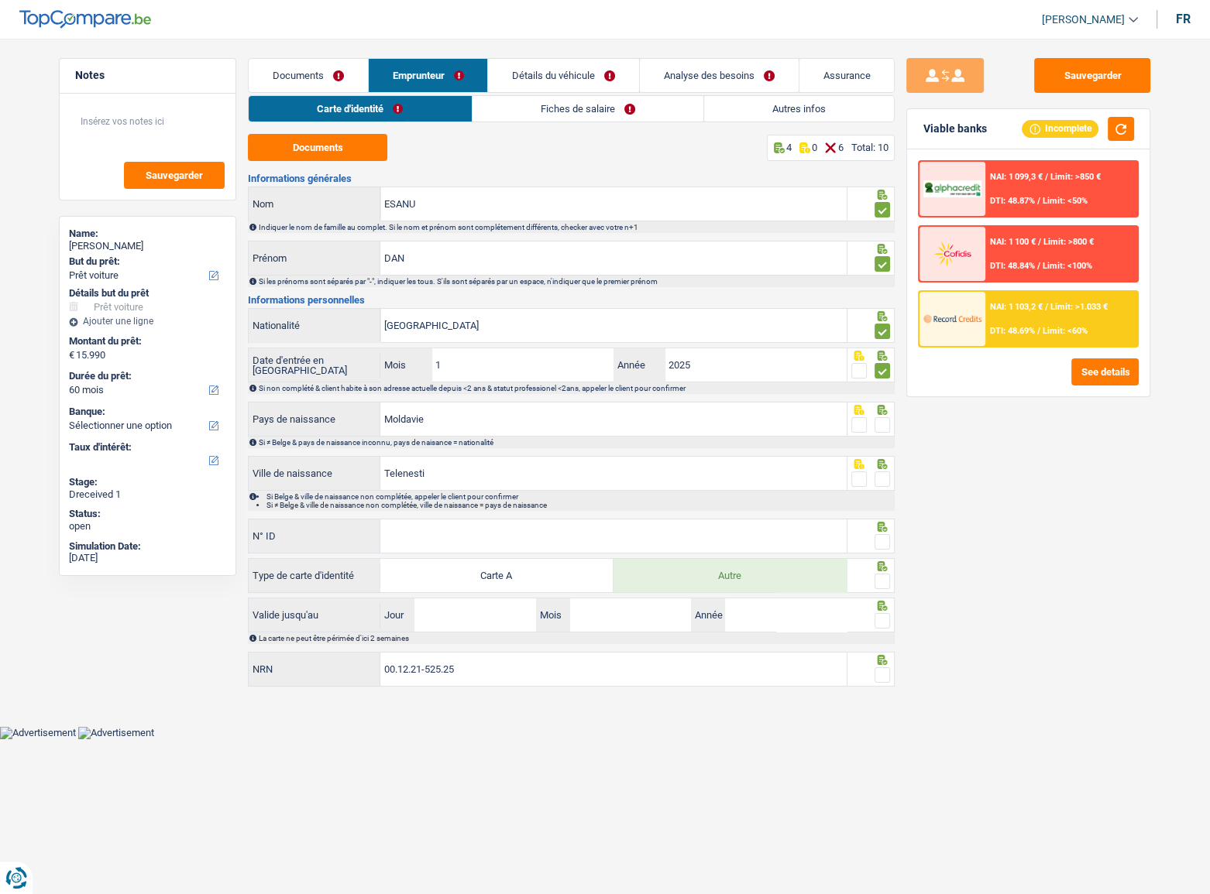
click at [0, 0] on input "radio" at bounding box center [0, 0] width 0 height 0
click at [884, 480] on span at bounding box center [881, 479] width 15 height 15
click at [0, 0] on input "radio" at bounding box center [0, 0] width 0 height 0
click at [596, 489] on div "Informations générales ESANU Nom Indiquer le nom de famille au complet. Si le n…" at bounding box center [571, 431] width 647 height 516
drag, startPoint x: 628, startPoint y: 542, endPoint x: 670, endPoint y: 537, distance: 42.2
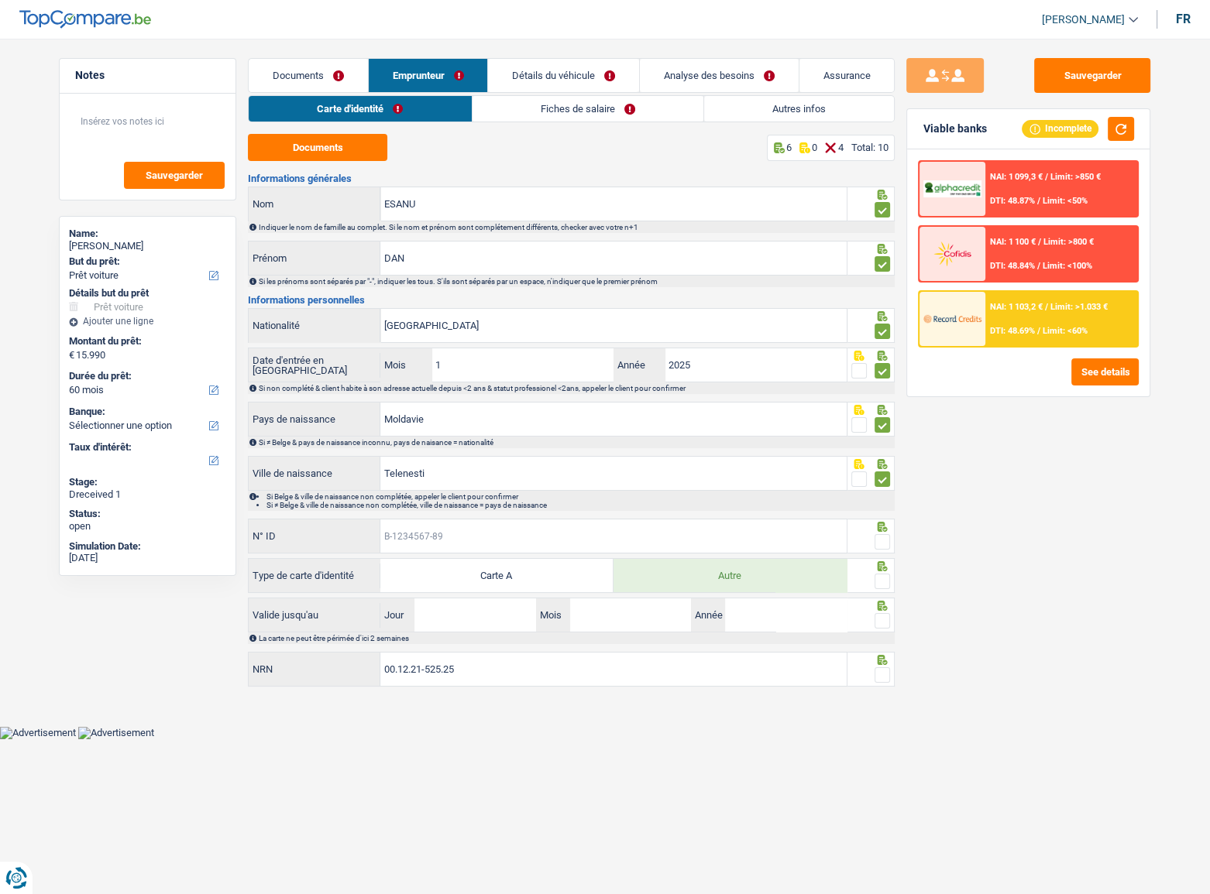
click at [628, 489] on input "N° ID" at bounding box center [613, 536] width 466 height 33
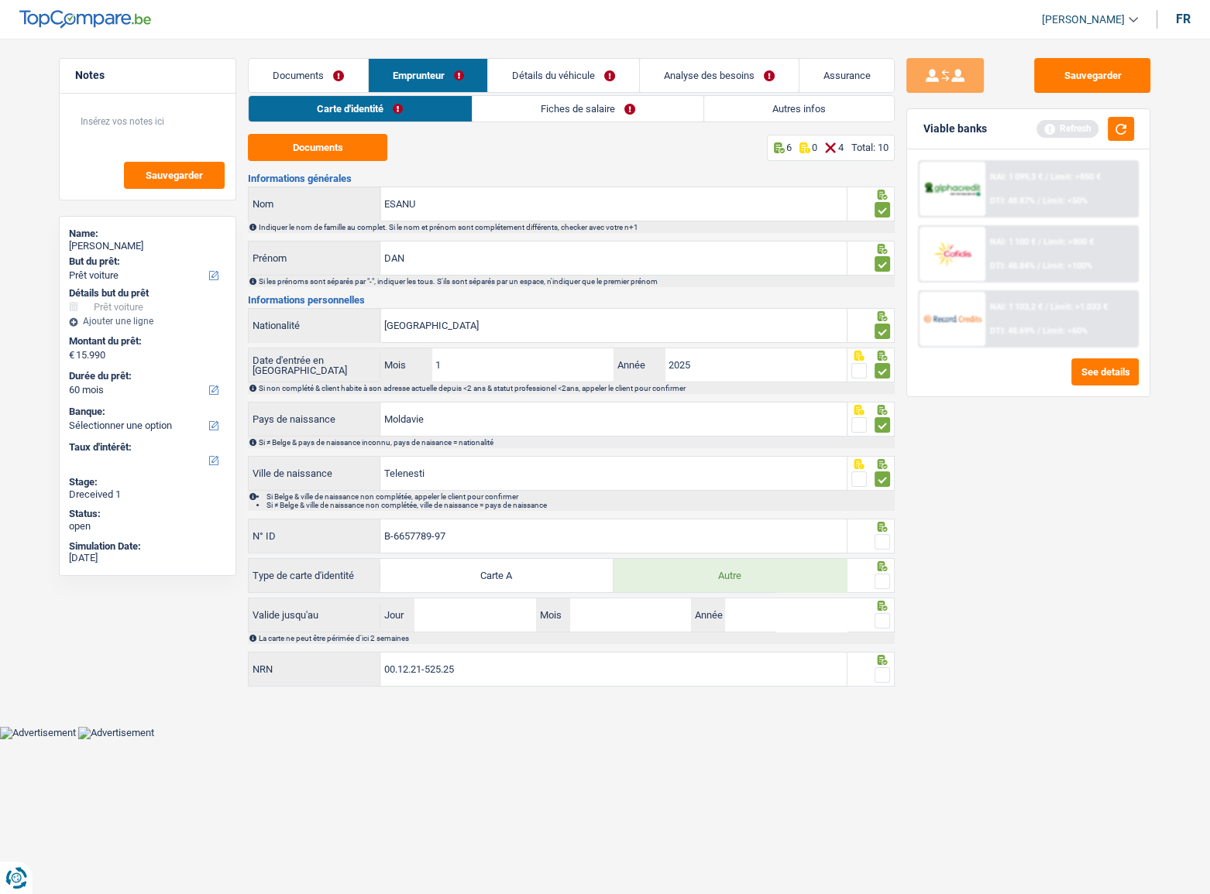
type input "B-6657789-97"
click at [883, 489] on span at bounding box center [881, 541] width 15 height 15
click at [0, 0] on input "radio" at bounding box center [0, 0] width 0 height 0
click at [1080, 128] on button "button" at bounding box center [1120, 129] width 26 height 24
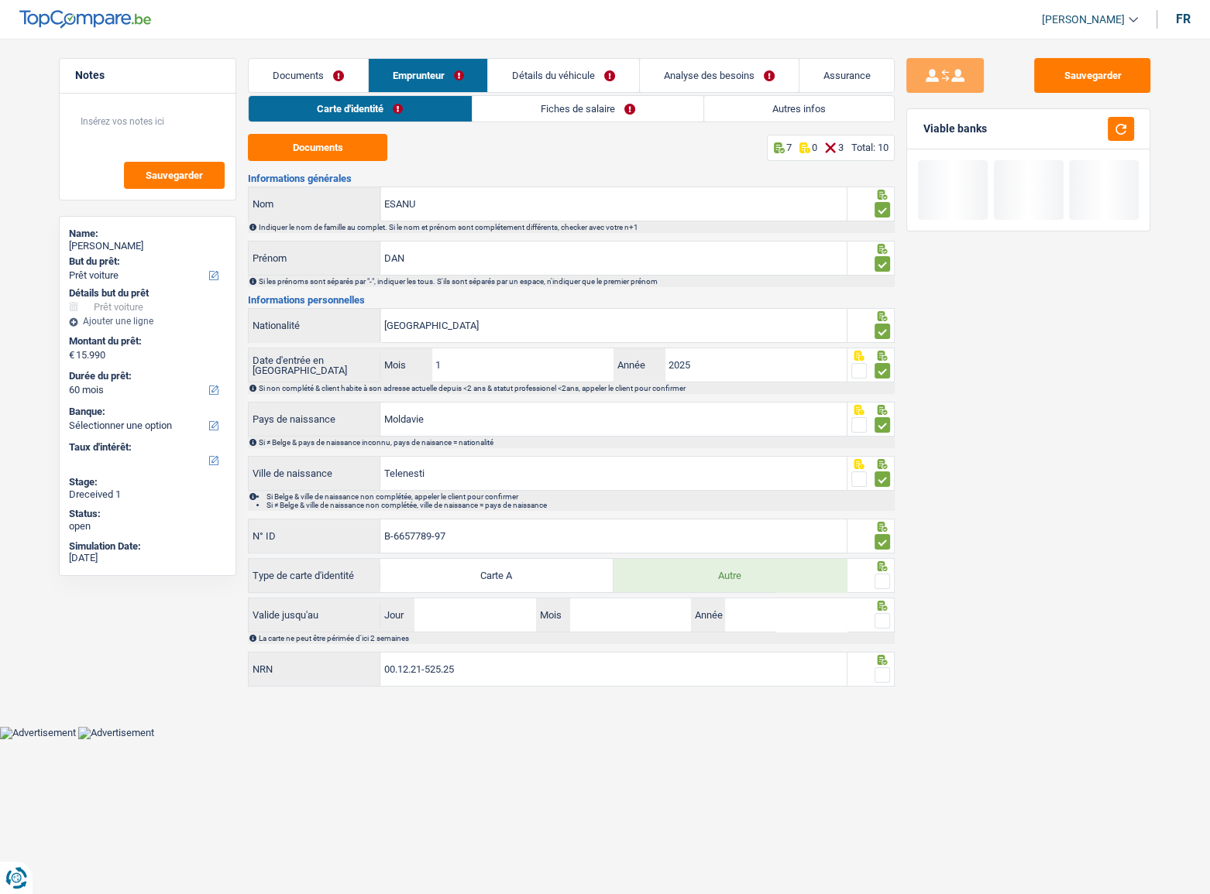
click at [880, 489] on span at bounding box center [881, 581] width 15 height 15
click at [0, 0] on input "radio" at bounding box center [0, 0] width 0 height 0
click at [479, 489] on input "Jour" at bounding box center [474, 615] width 121 height 33
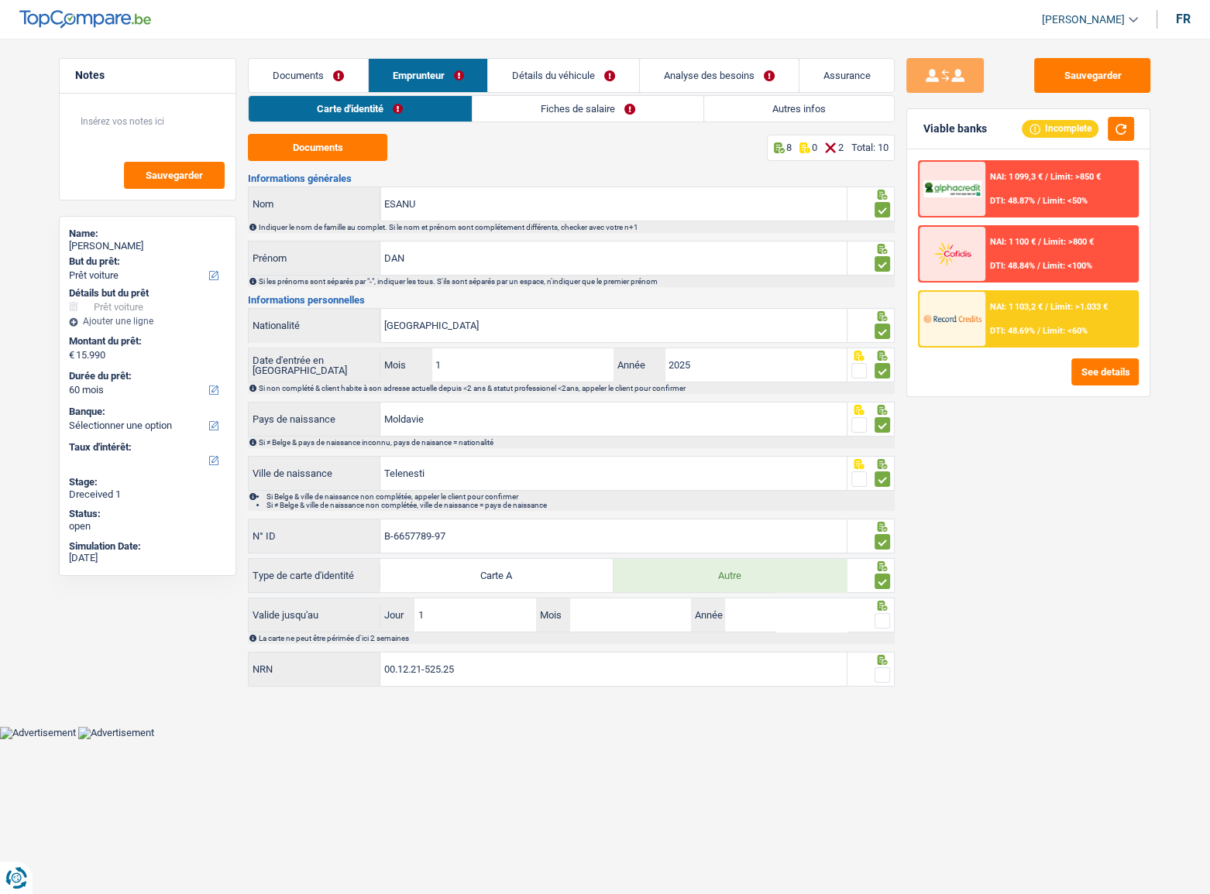
type input "19"
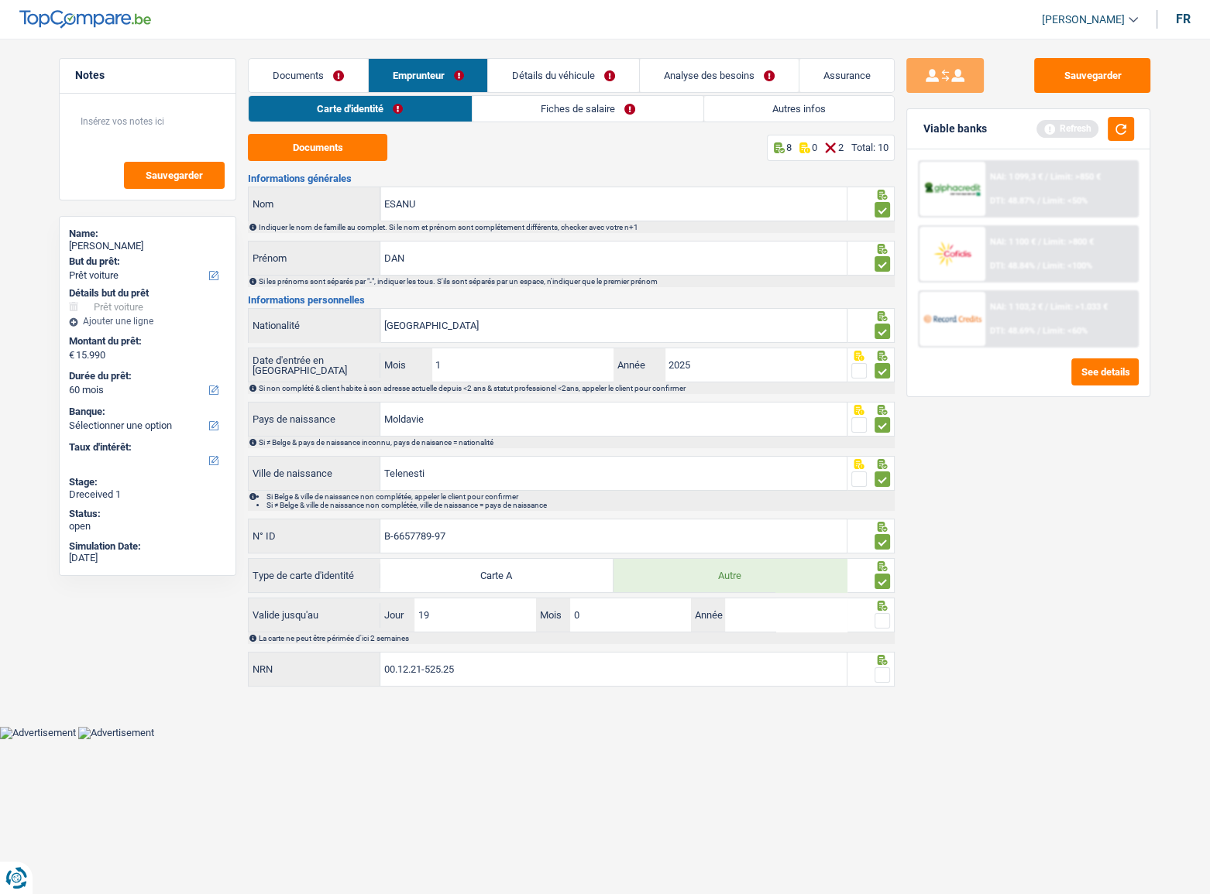
type input "06"
type input "2030"
click at [883, 489] on span at bounding box center [881, 620] width 15 height 15
click at [0, 0] on input "radio" at bounding box center [0, 0] width 0 height 0
click at [1080, 126] on button "button" at bounding box center [1120, 129] width 26 height 24
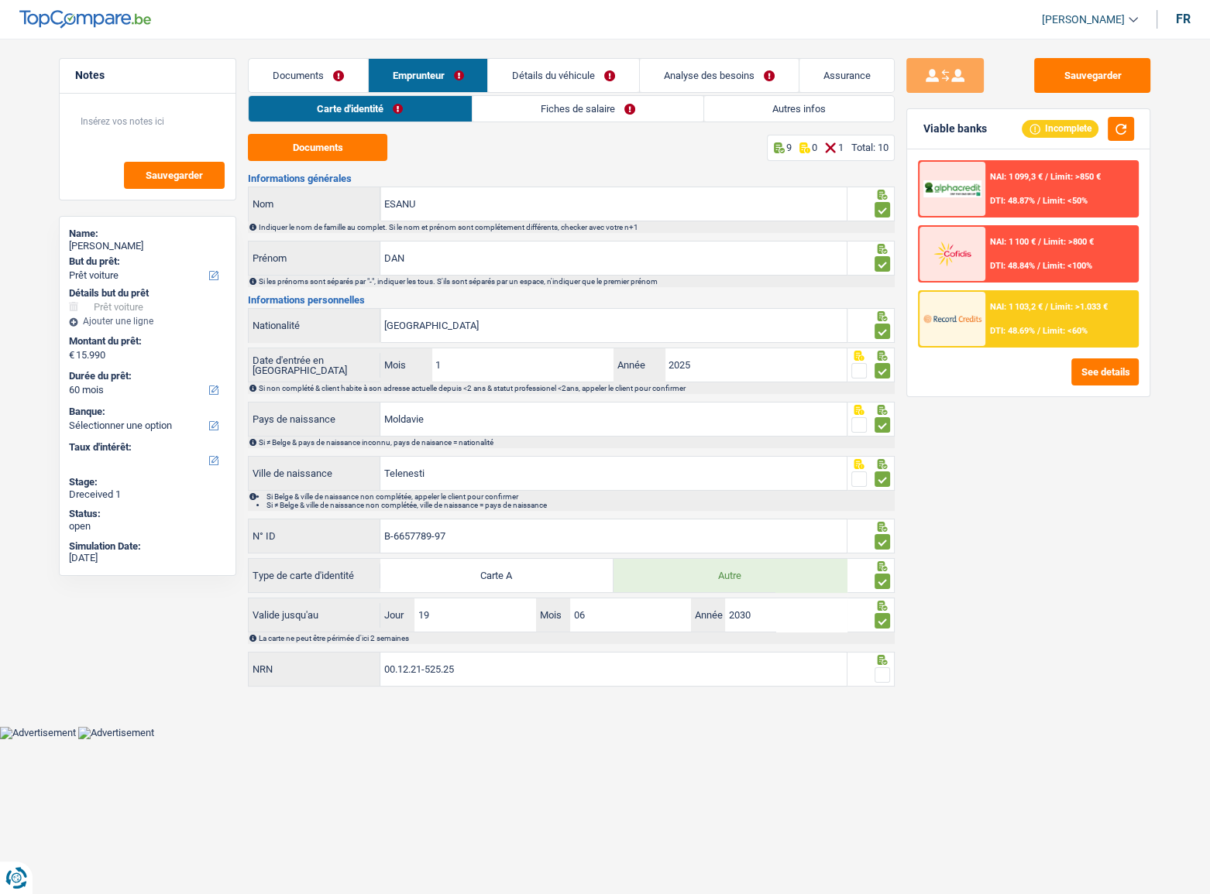
drag, startPoint x: 878, startPoint y: 674, endPoint x: 885, endPoint y: 670, distance: 8.0
click at [880, 489] on span at bounding box center [881, 675] width 15 height 15
click at [0, 0] on input "radio" at bounding box center [0, 0] width 0 height 0
drag, startPoint x: 520, startPoint y: 104, endPoint x: 446, endPoint y: 121, distance: 75.5
click at [520, 104] on link "Fiches de salaire" at bounding box center [587, 109] width 231 height 26
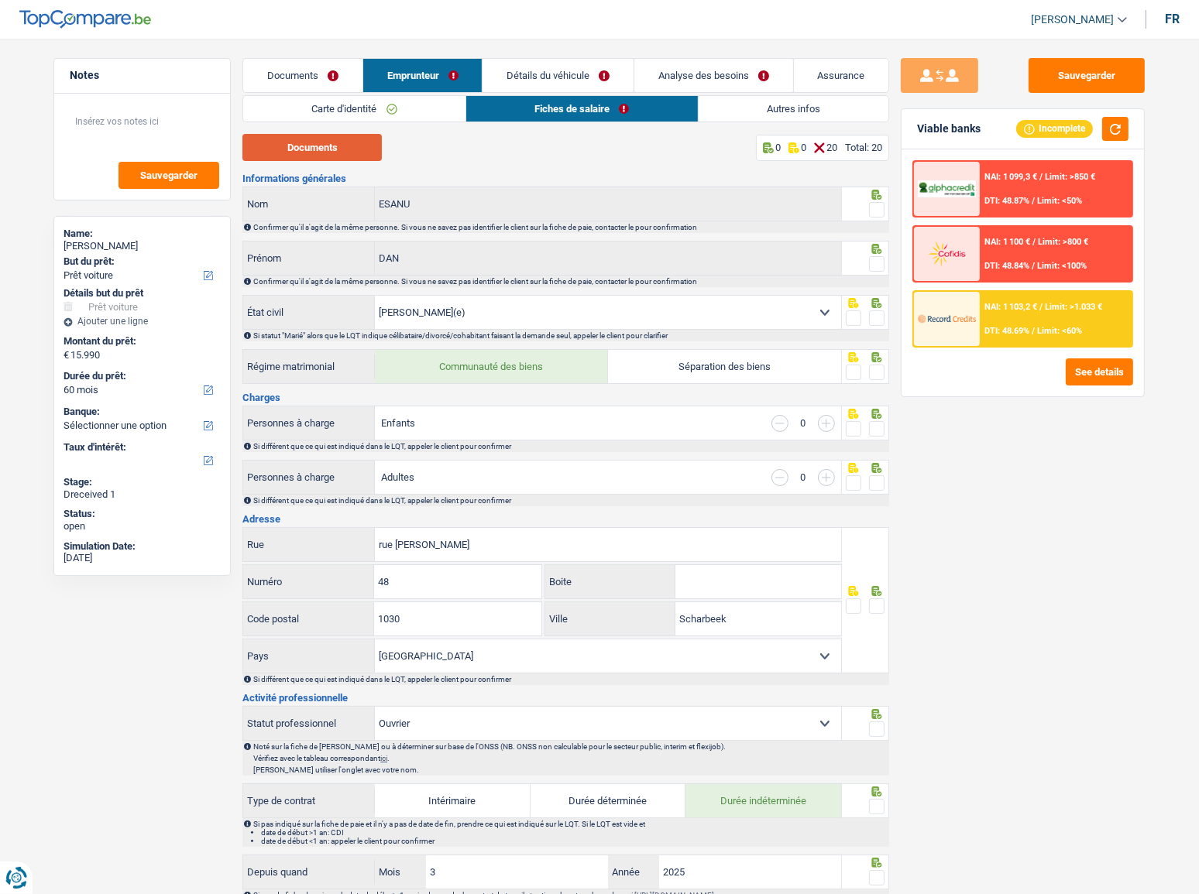
click at [317, 149] on button "Documents" at bounding box center [311, 147] width 139 height 27
click at [877, 209] on span at bounding box center [876, 209] width 15 height 15
click at [0, 0] on input "radio" at bounding box center [0, 0] width 0 height 0
click at [882, 271] on span at bounding box center [876, 263] width 15 height 15
click at [0, 0] on input "radio" at bounding box center [0, 0] width 0 height 0
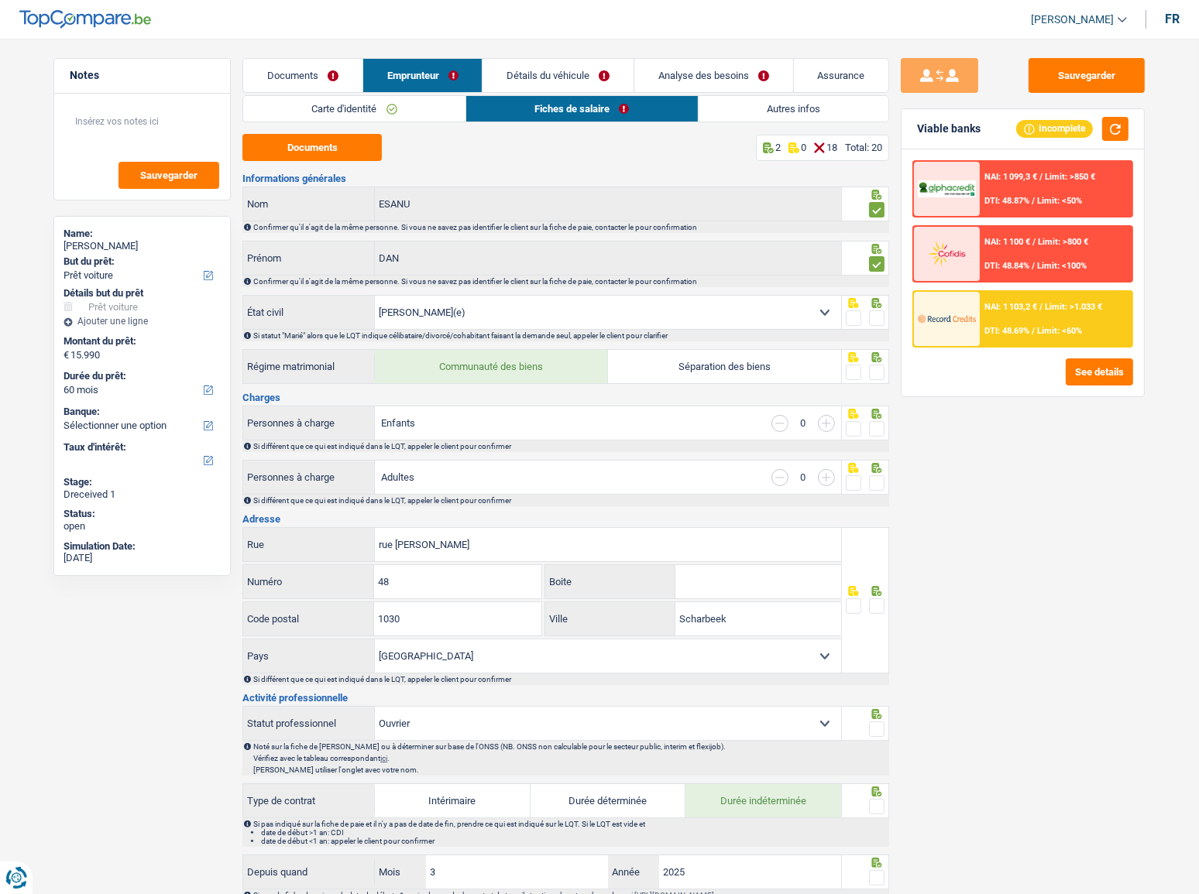
drag, startPoint x: 870, startPoint y: 317, endPoint x: 931, endPoint y: 319, distance: 61.2
click at [874, 317] on span at bounding box center [876, 318] width 15 height 15
click at [0, 0] on input "radio" at bounding box center [0, 0] width 0 height 0
click at [877, 321] on span at bounding box center [876, 318] width 15 height 15
click at [0, 0] on input "radio" at bounding box center [0, 0] width 0 height 0
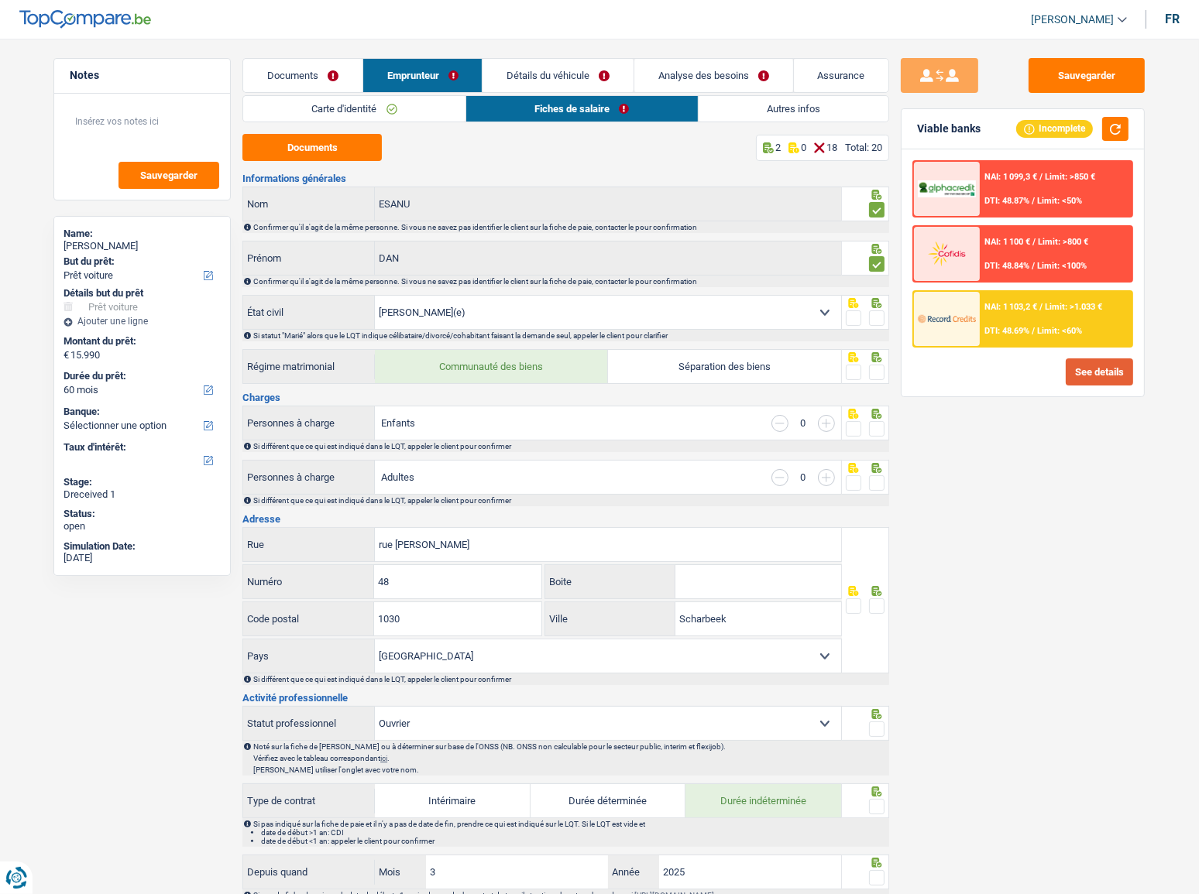
click at [1080, 363] on button "See details" at bounding box center [1099, 372] width 67 height 27
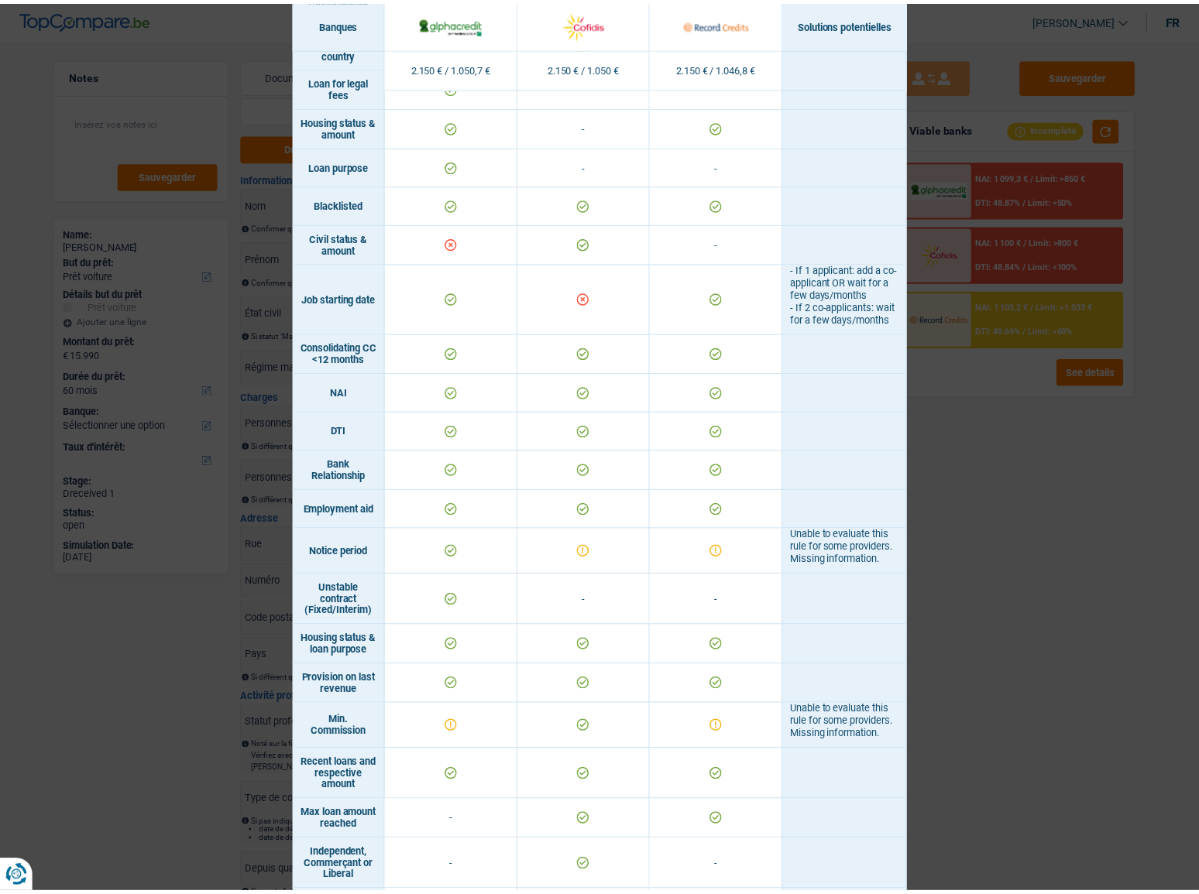
scroll to position [751, 0]
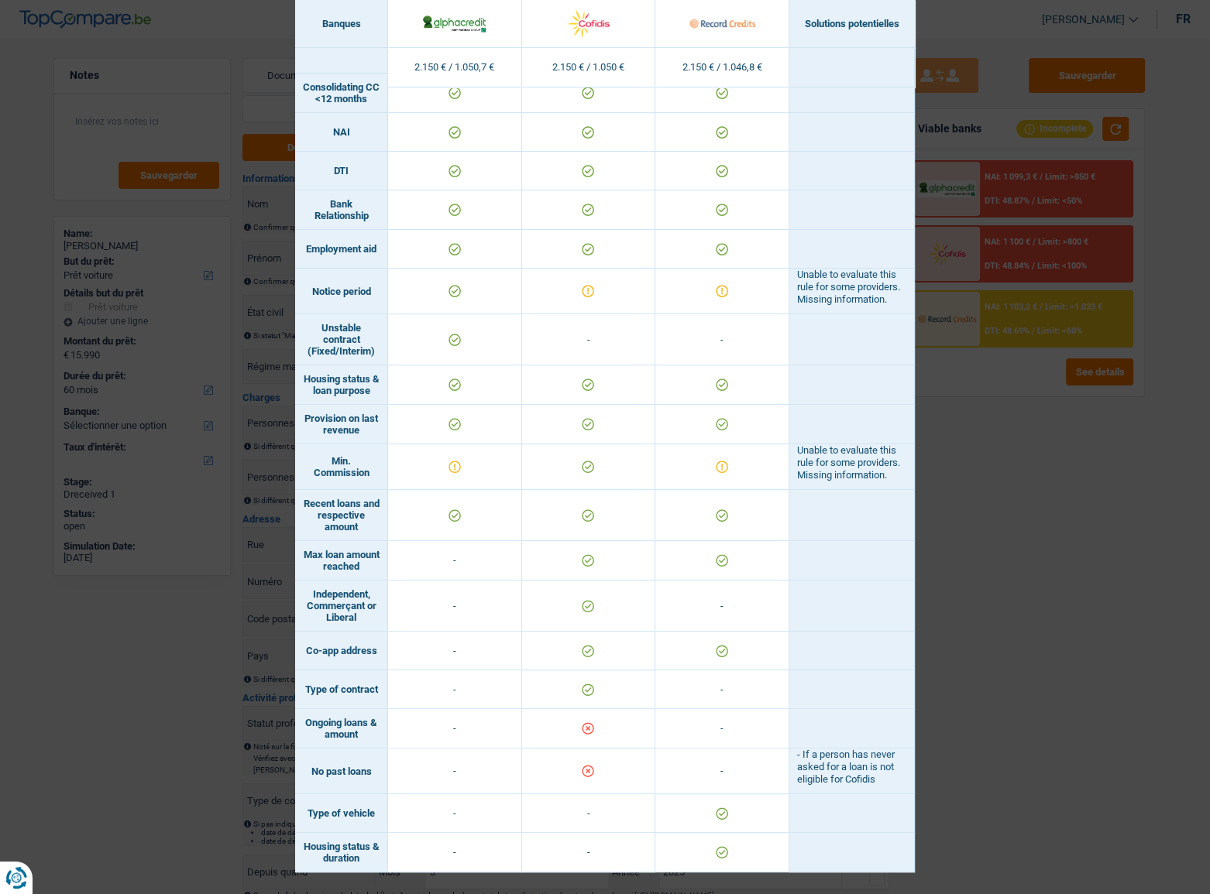
click at [1062, 489] on div "Banks conditions × Banques Solutions potentielles Revenus / Charges 2.150 € / 1…" at bounding box center [605, 447] width 1210 height 894
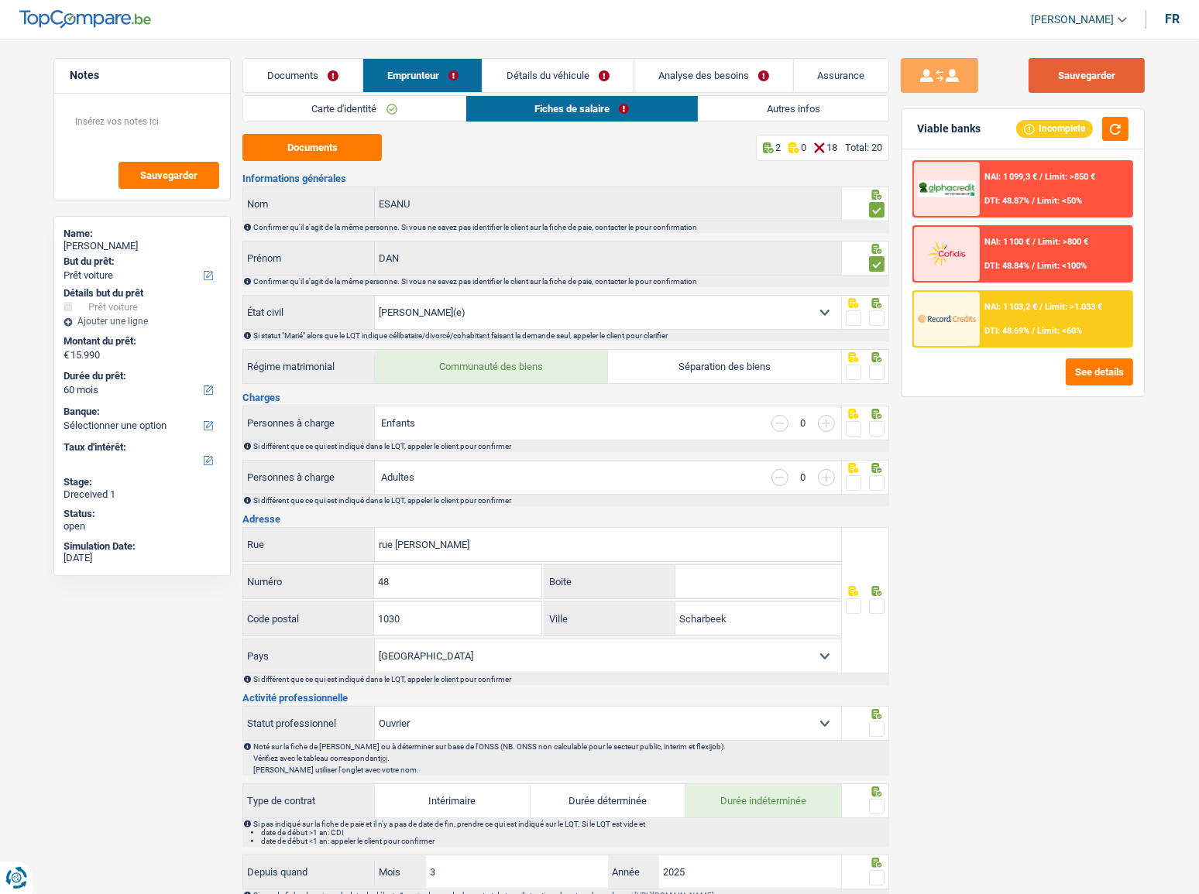
click at [1079, 65] on button "Sauvegarder" at bounding box center [1086, 75] width 116 height 35
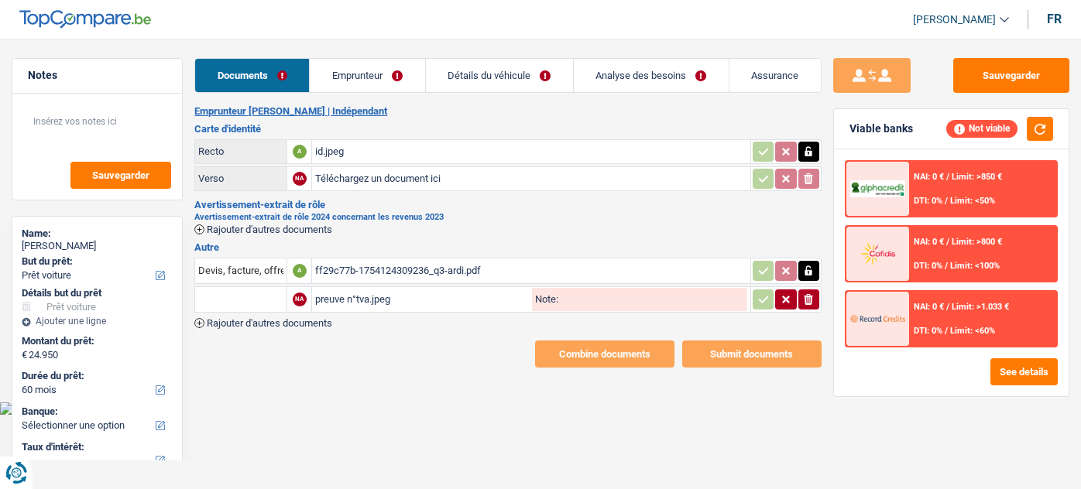
select select "car"
select select "60"
click at [388, 270] on div "ff29c77b-1754124309236_q3-ardi.pdf" at bounding box center [531, 270] width 432 height 23
click at [341, 149] on div "id.jpeg" at bounding box center [530, 151] width 431 height 23
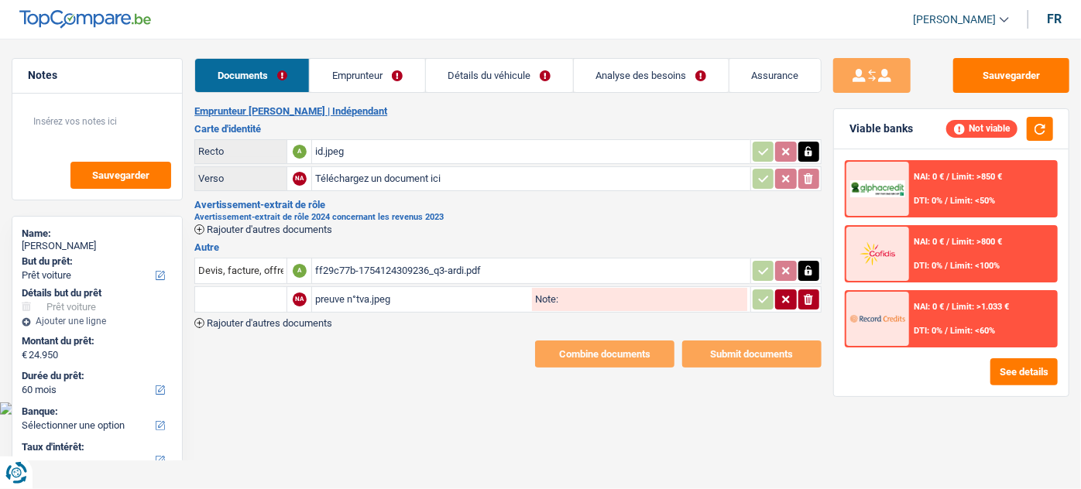
click at [361, 300] on div "preuve n°tva.jpeg" at bounding box center [422, 299] width 214 height 23
click at [991, 40] on main "Notes Sauvegarder Name: michel soldati But du prêt: Confort maison: meubles, te…" at bounding box center [540, 212] width 1081 height 379
click at [987, 77] on button "Sauvegarder" at bounding box center [1011, 75] width 116 height 35
click at [390, 70] on link "Emprunteur" at bounding box center [367, 75] width 115 height 33
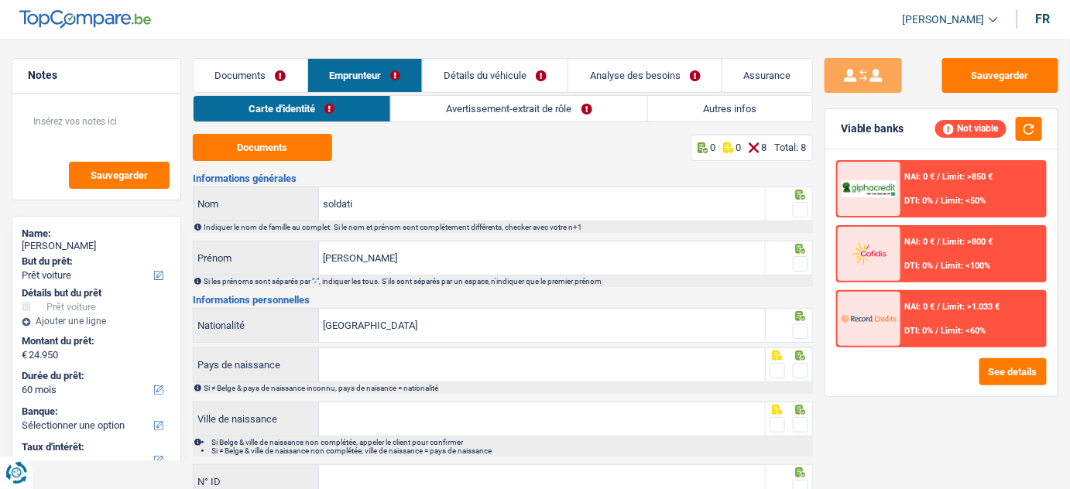
click at [626, 115] on link "Avertissement-extrait de rôle" at bounding box center [519, 109] width 256 height 26
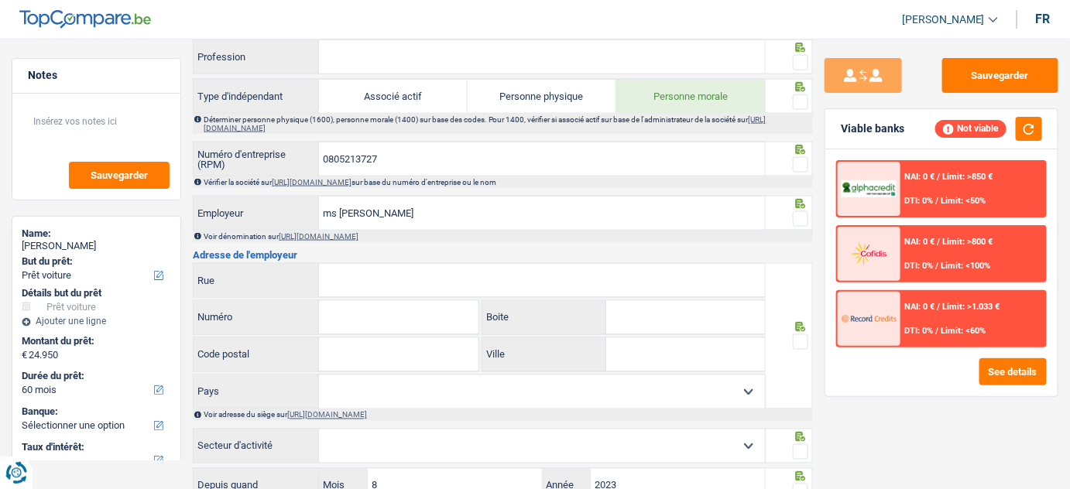
scroll to position [692, 0]
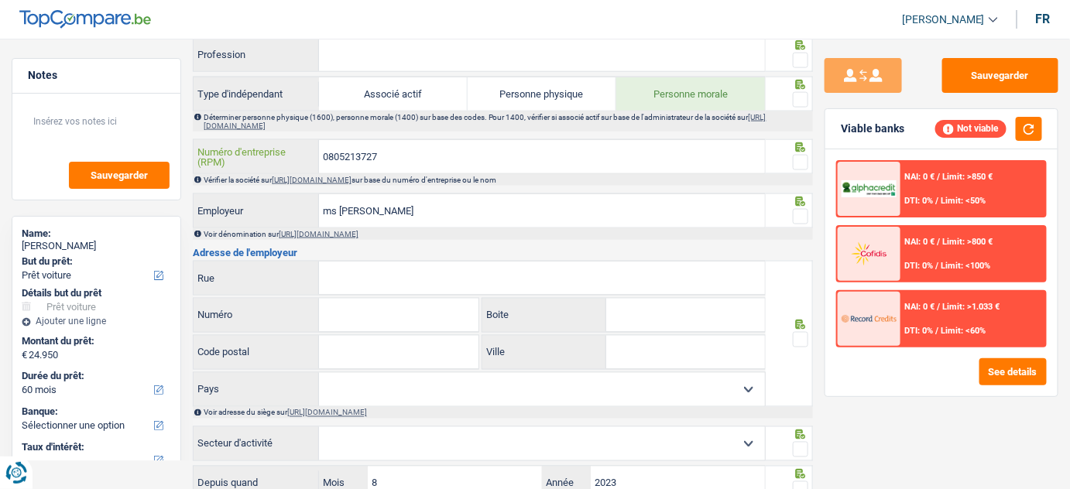
drag, startPoint x: 409, startPoint y: 152, endPoint x: 218, endPoint y: 150, distance: 190.5
click at [218, 150] on div "0805213727 Numéro d'entreprise (RPM)" at bounding box center [479, 156] width 571 height 33
click at [352, 177] on link "[URL][DOMAIN_NAME]" at bounding box center [312, 180] width 80 height 9
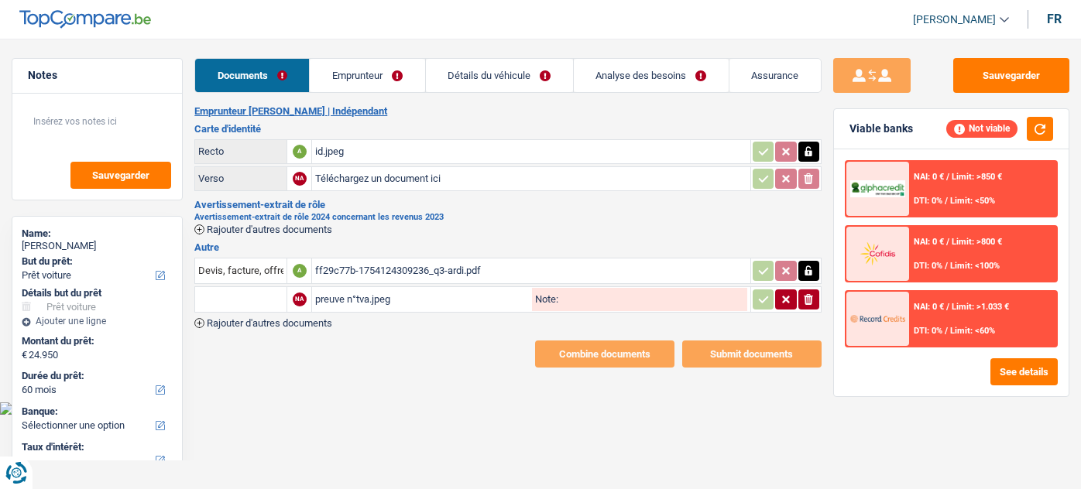
select select "car"
select select "60"
select select "independent"
select select "netSalary"
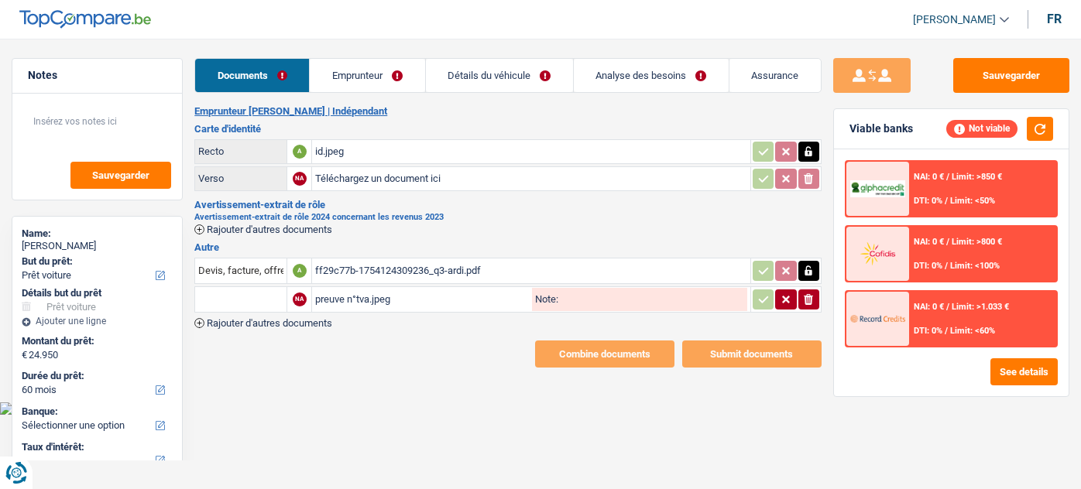
click at [372, 71] on link "Emprunteur" at bounding box center [367, 75] width 115 height 33
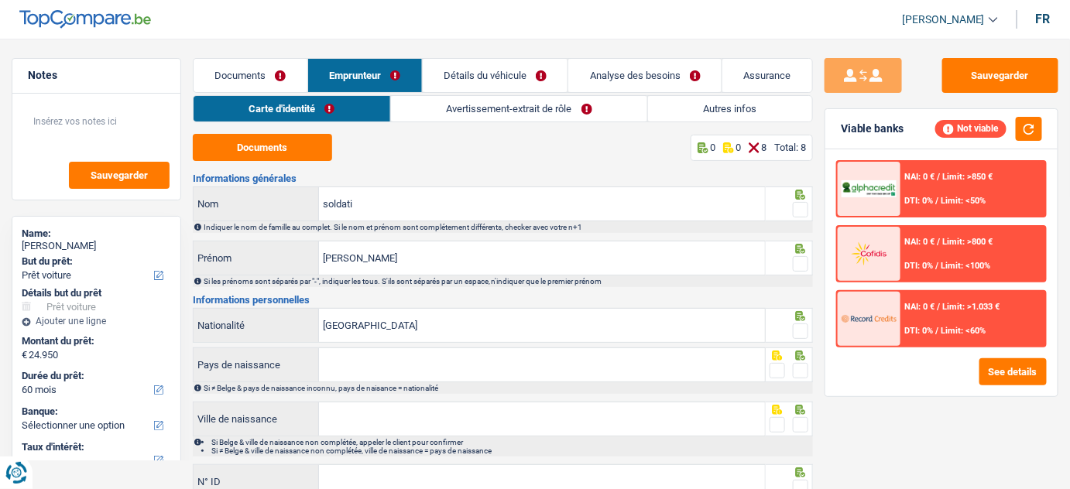
click at [475, 107] on link "Avertissement-extrait de rôle" at bounding box center [519, 109] width 256 height 26
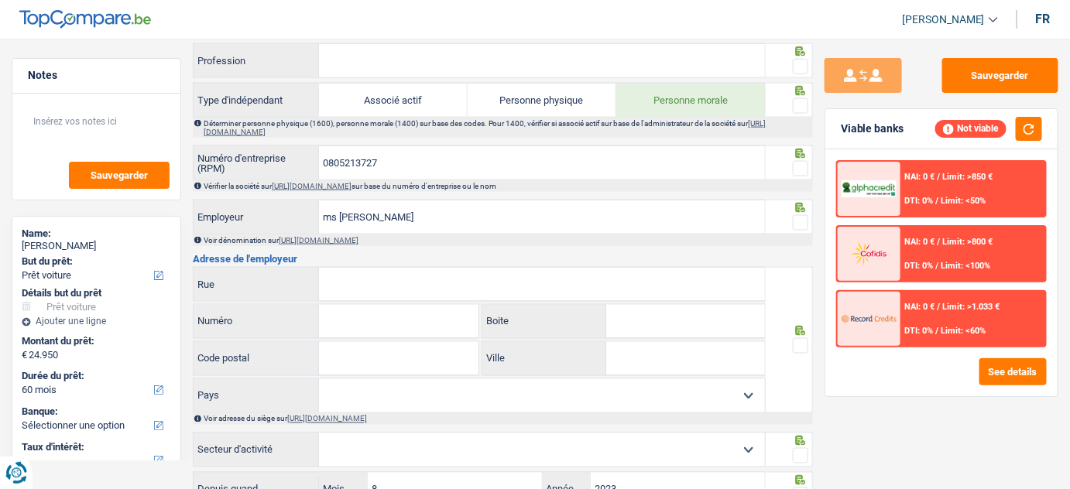
scroll to position [704, 0]
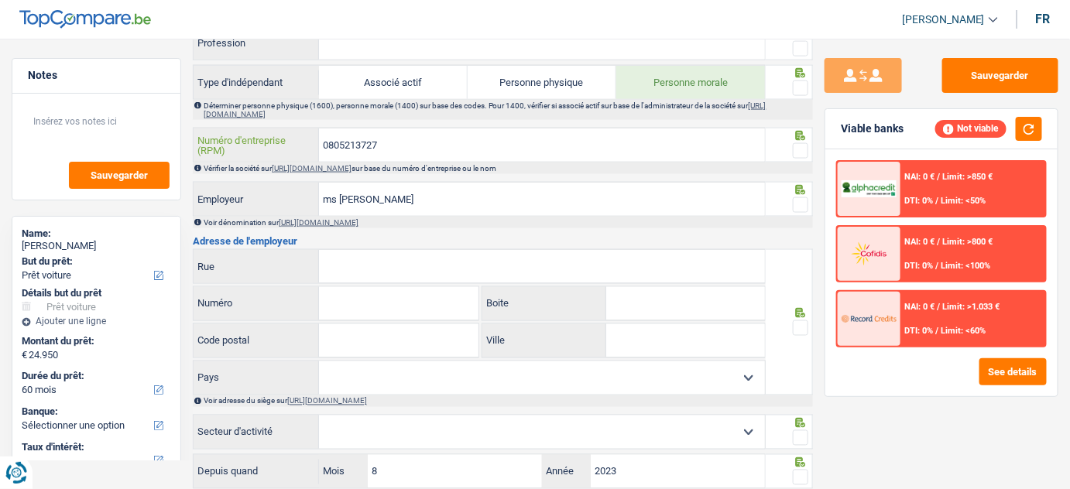
click at [345, 140] on input "0805213727" at bounding box center [542, 145] width 446 height 33
click at [352, 164] on link "https://kbopub.economie.fgov.be/kbopub/zoeknummerform.html" at bounding box center [312, 168] width 80 height 9
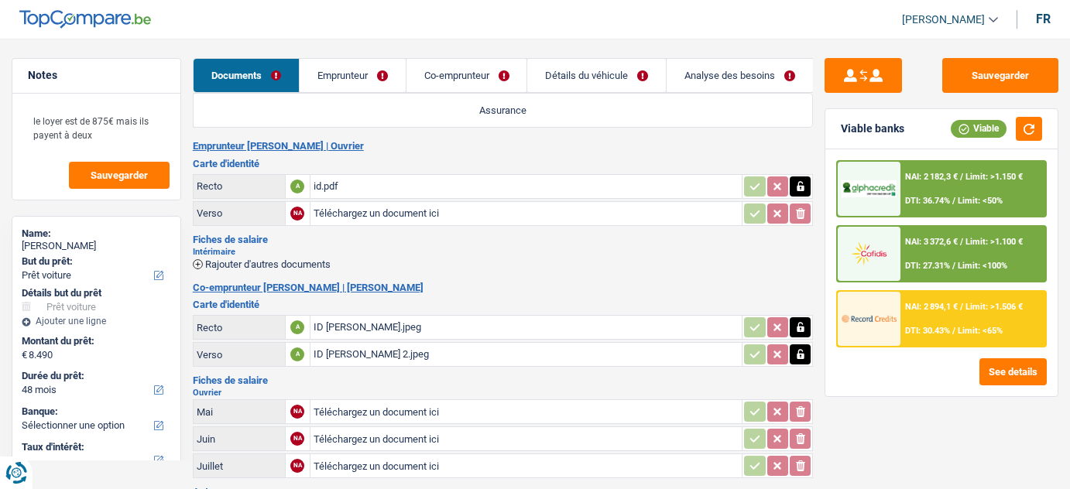
select select "car"
select select "48"
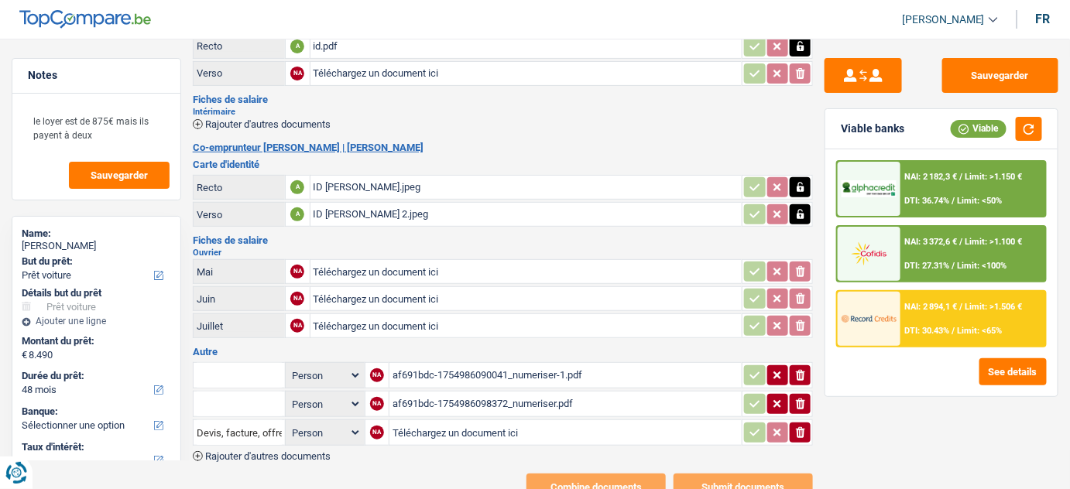
scroll to position [70, 0]
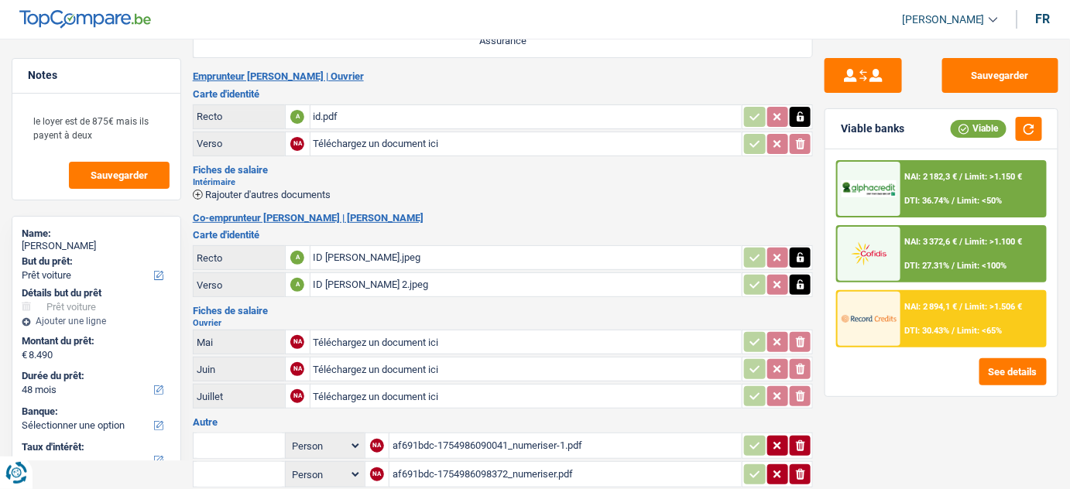
click at [297, 190] on span "Rajouter d'autres documents" at bounding box center [267, 195] width 125 height 10
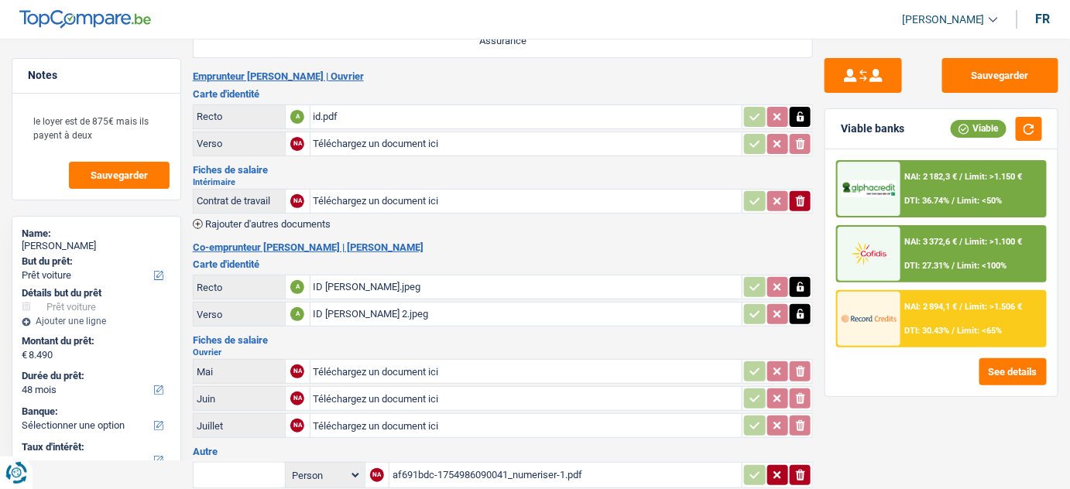
click at [340, 190] on input "Téléchargez un document ici" at bounding box center [527, 201] width 426 height 23
type input "C:\fakepath\JUNE RAFAEL.pdf"
click at [278, 219] on span "Rajouter d'autres documents" at bounding box center [267, 224] width 125 height 10
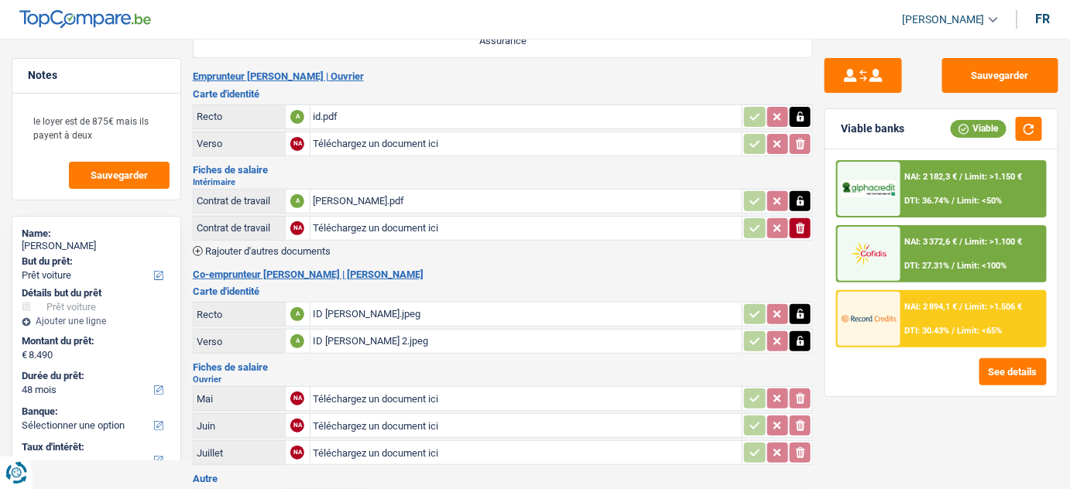
click at [397, 228] on input "Téléchargez un document ici" at bounding box center [527, 228] width 426 height 23
type input "C:\fakepath\[DATE] [PERSON_NAME].pdf"
click at [316, 246] on span "Rajouter d'autres documents" at bounding box center [267, 251] width 125 height 10
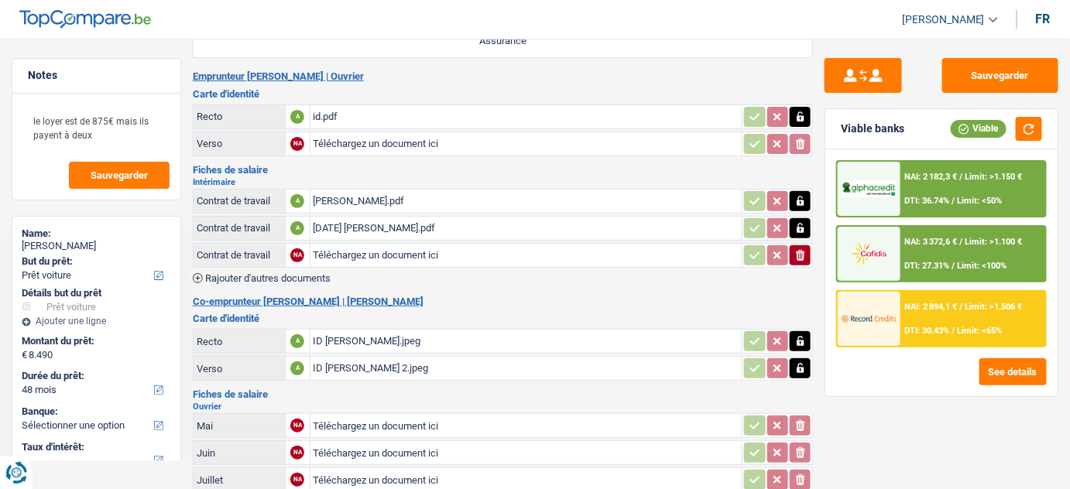
click at [338, 245] on input "Téléchargez un document ici" at bounding box center [527, 255] width 426 height 23
type input "C:\fakepath\JUNE 2 RAFAEL.pdf"
click at [294, 267] on div "Intérimaire Contrat de travail A JUNE RAFAEL.pdf Contrat de travail A JUNE 1 RA…" at bounding box center [503, 230] width 621 height 105
click at [264, 273] on span "Rajouter d'autres documents" at bounding box center [267, 278] width 125 height 10
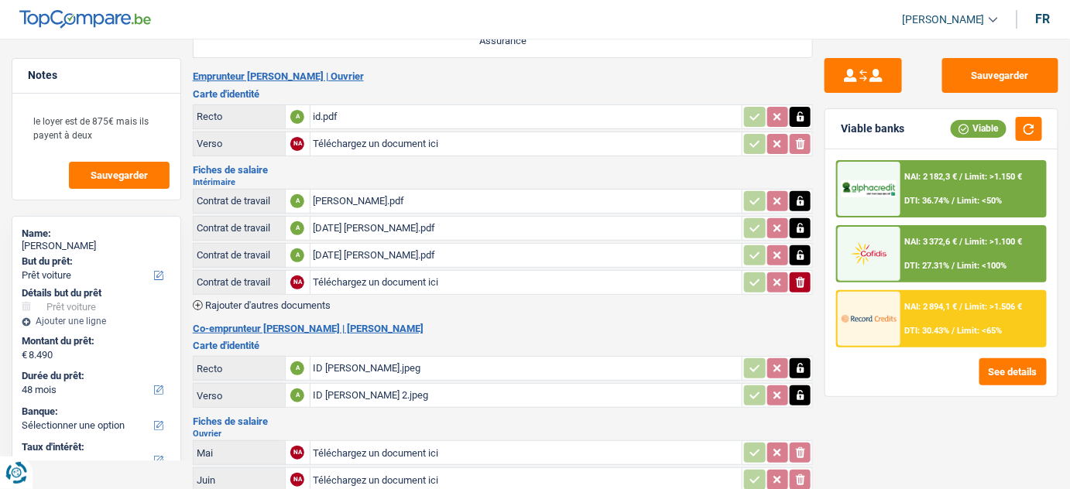
click at [358, 280] on input "Téléchargez un document ici" at bounding box center [527, 282] width 426 height 23
type input "C:\fakepath\JULY RAFAEL.pdf"
click at [256, 293] on table "Contrat de travail A JUNE RAFAEL.pdf Contrat de travail A JUNE 1 RAFAEL.pdf Con…" at bounding box center [503, 242] width 621 height 111
click at [324, 300] on span "Rajouter d'autres documents" at bounding box center [267, 305] width 125 height 10
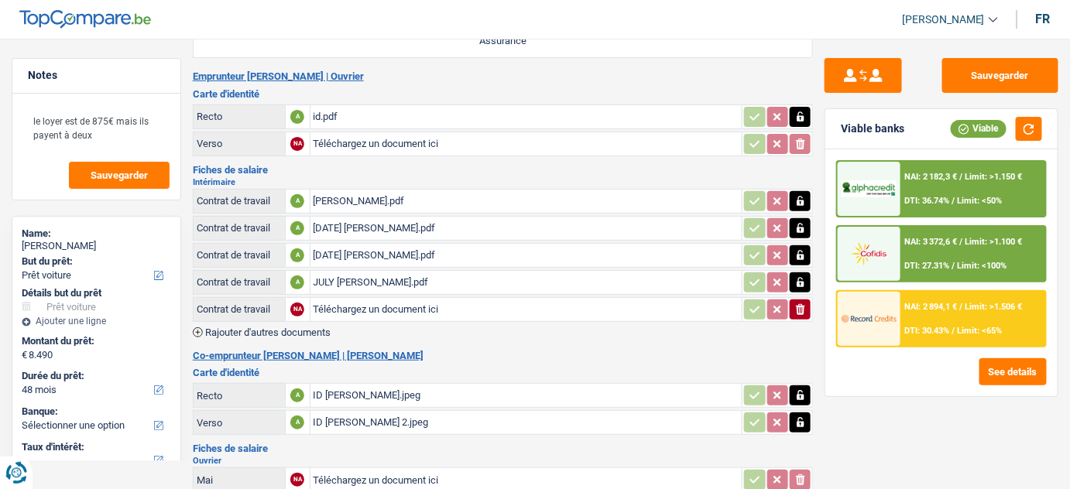
drag, startPoint x: 324, startPoint y: 300, endPoint x: 354, endPoint y: 300, distance: 29.4
click at [354, 300] on input "Téléchargez un document ici" at bounding box center [527, 309] width 426 height 23
type input "C:\fakepath\JULY 2 RAFAEL.pdf"
click at [260, 328] on span "Rajouter d'autres documents" at bounding box center [267, 333] width 125 height 10
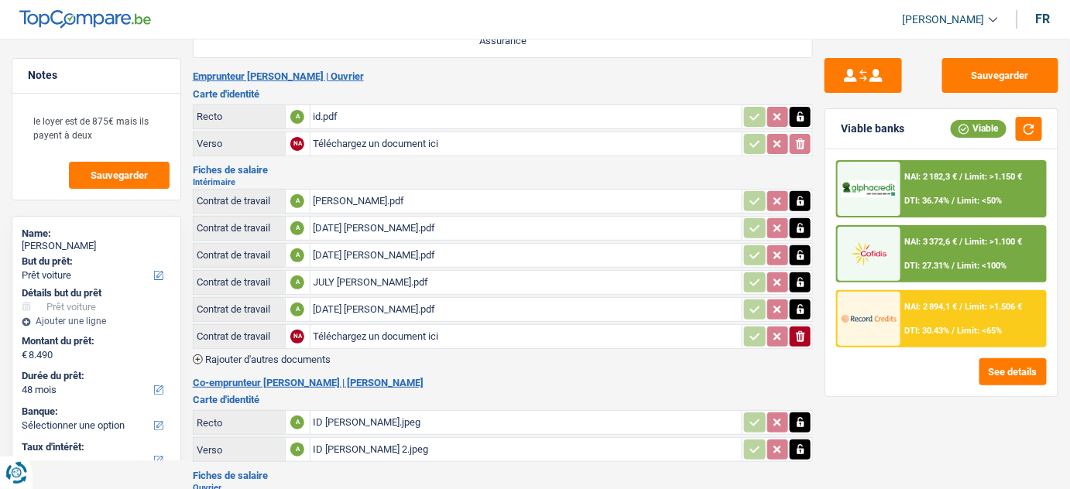
click at [361, 333] on input "Téléchargez un document ici" at bounding box center [527, 336] width 426 height 23
type input "C:\fakepath\JULY 3 RAFAEL.pdf"
drag, startPoint x: 287, startPoint y: 348, endPoint x: 298, endPoint y: 294, distance: 55.4
click at [288, 344] on div "Intérimaire Contrat de travail A JUNE RAFAEL.pdf Contrat de travail A JUNE 1 RA…" at bounding box center [503, 271] width 621 height 187
click at [296, 358] on span "Rajouter d'autres documents" at bounding box center [267, 360] width 125 height 10
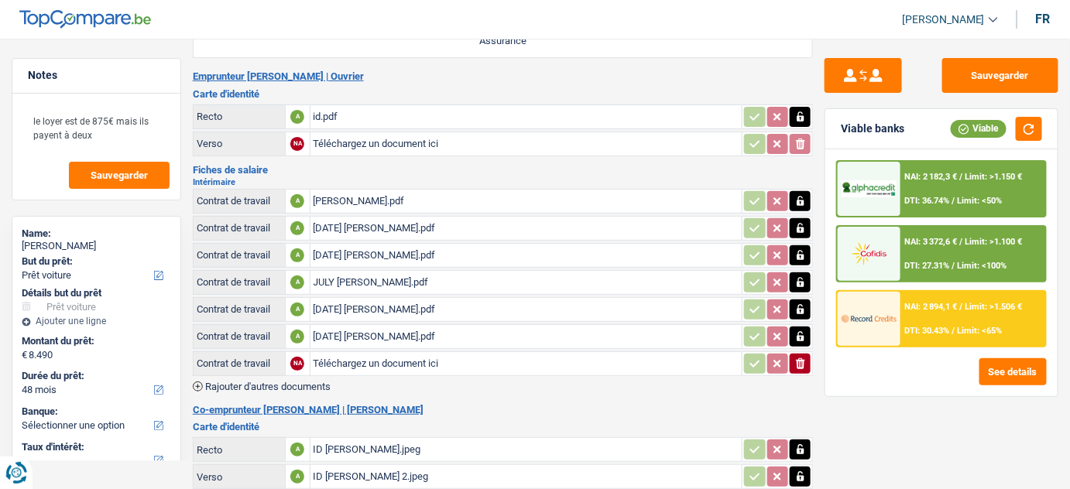
click at [244, 382] on span "Rajouter d'autres documents" at bounding box center [267, 387] width 125 height 10
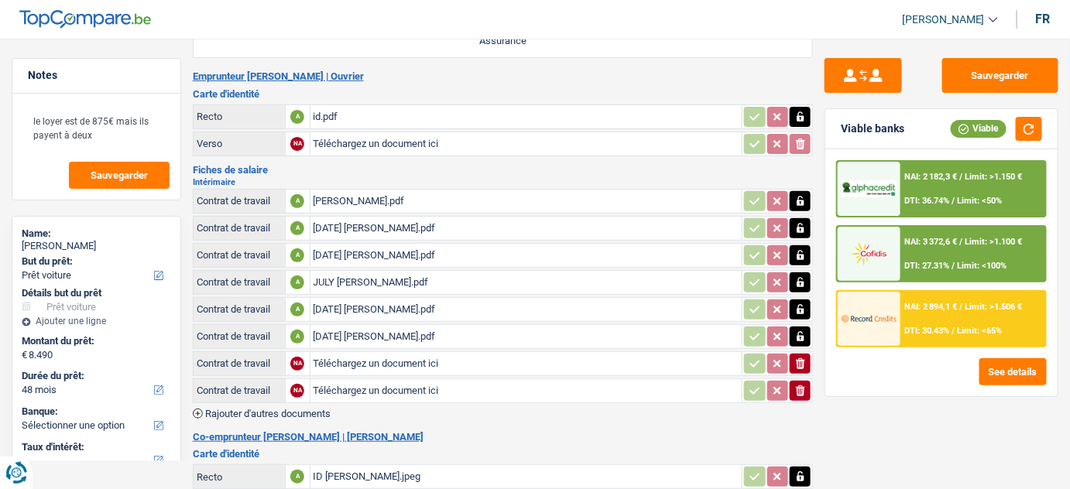
click at [801, 390] on icon "button" at bounding box center [800, 391] width 9 height 11
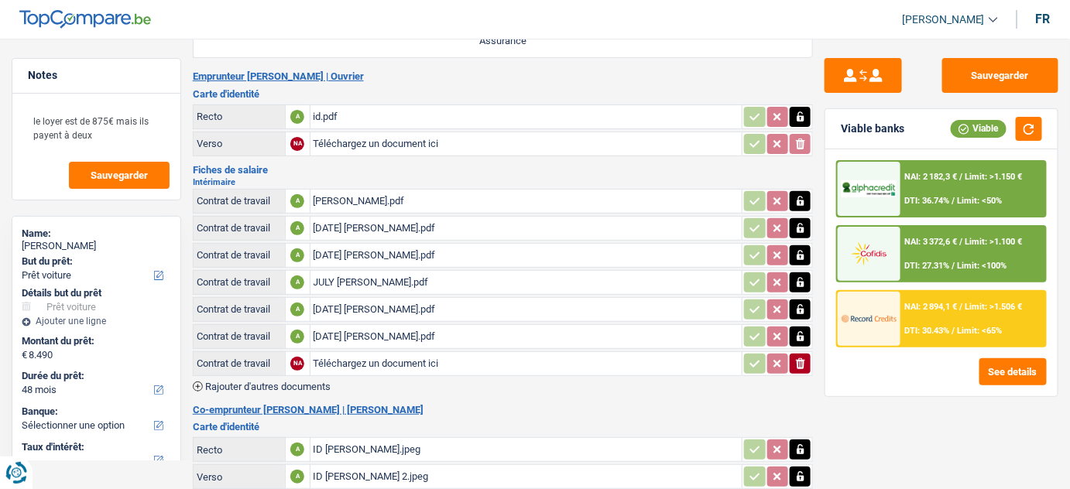
click at [369, 367] on input "Téléchargez un document ici" at bounding box center [527, 363] width 426 height 23
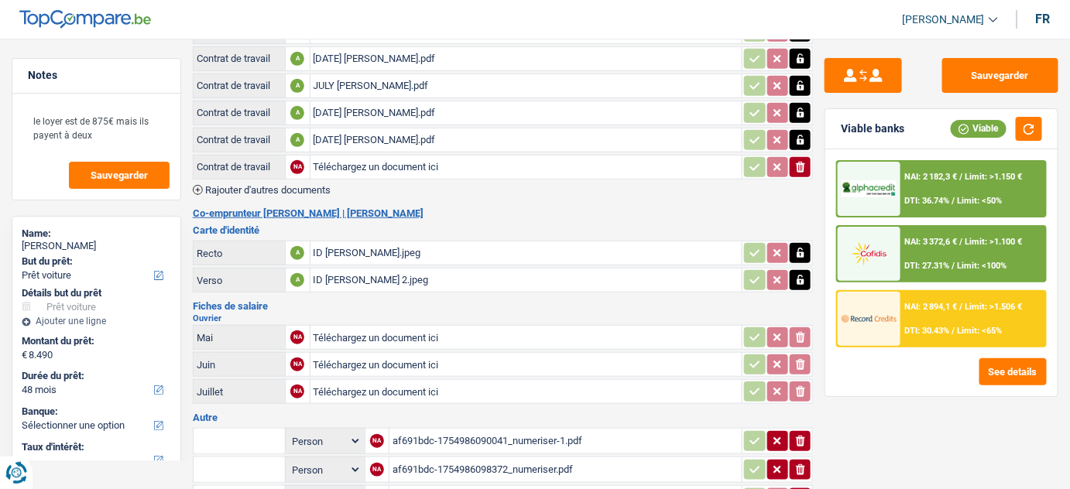
scroll to position [281, 0]
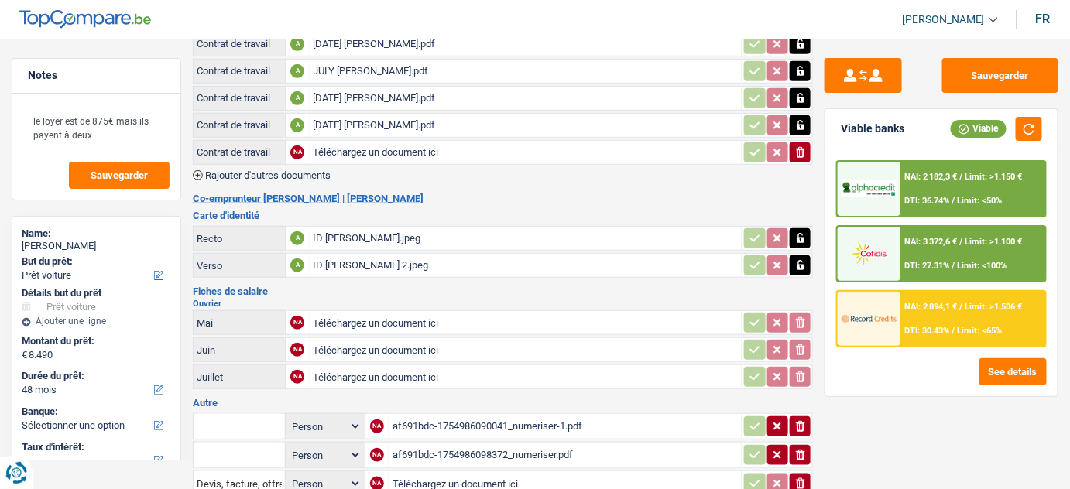
click at [355, 311] on input "Téléchargez un document ici" at bounding box center [527, 322] width 426 height 23
type input "C:\fakepath\MAY MELANIE.pdf"
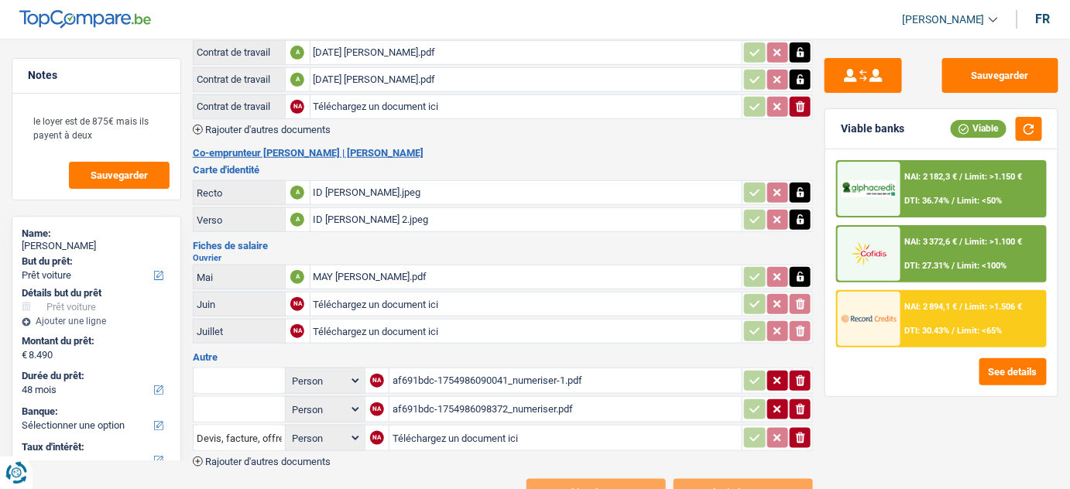
scroll to position [369, 0]
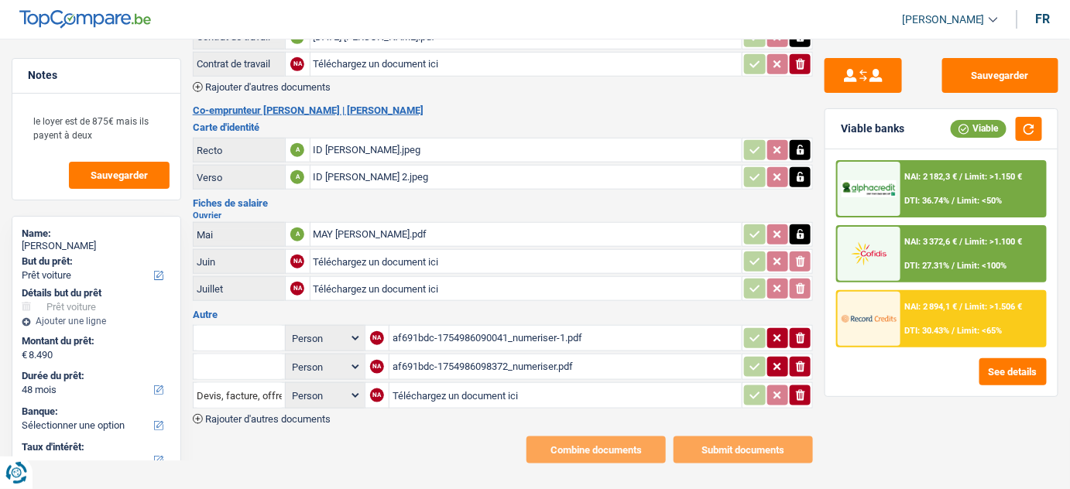
click at [372, 256] on input "Téléchargez un document ici" at bounding box center [527, 261] width 426 height 23
type input "C:\fakepath\JUNE MELANIE.pdf"
click at [393, 280] on input "Téléchargez un document ici" at bounding box center [527, 288] width 426 height 23
type input "C:\fakepath\JULY MELANIE.pdf"
click at [591, 329] on div "af691bdc-1754986090041_numeriser-1.pdf" at bounding box center [566, 338] width 346 height 23
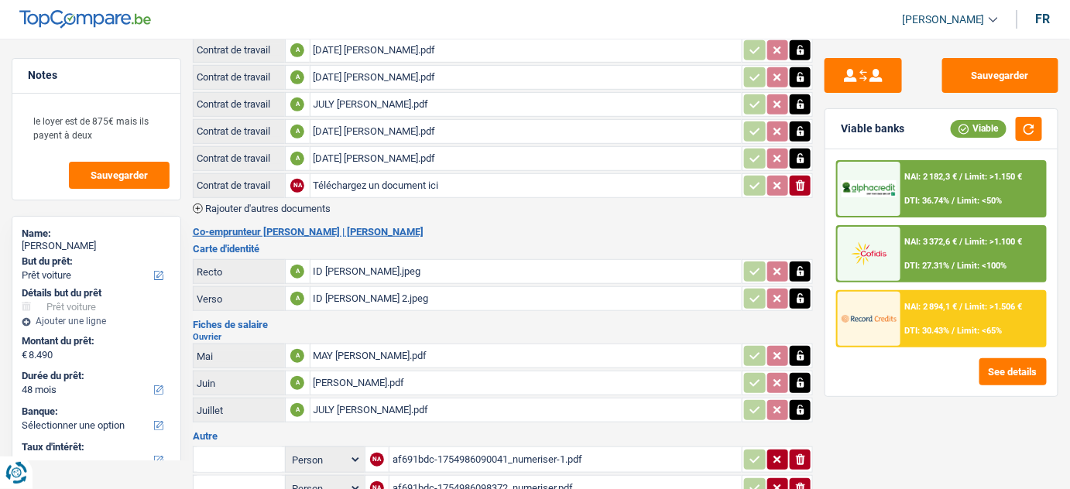
scroll to position [88, 0]
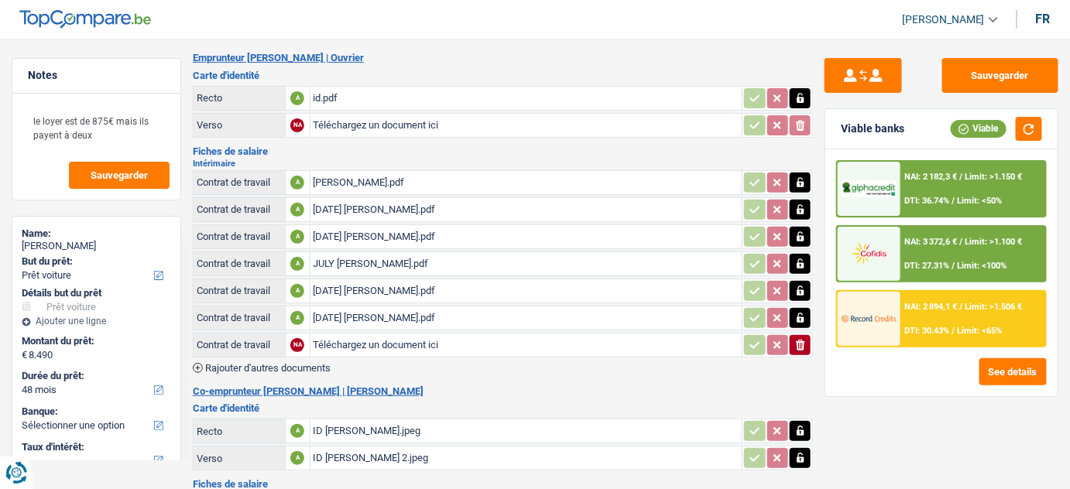
click at [330, 91] on div "id.pdf" at bounding box center [527, 98] width 426 height 23
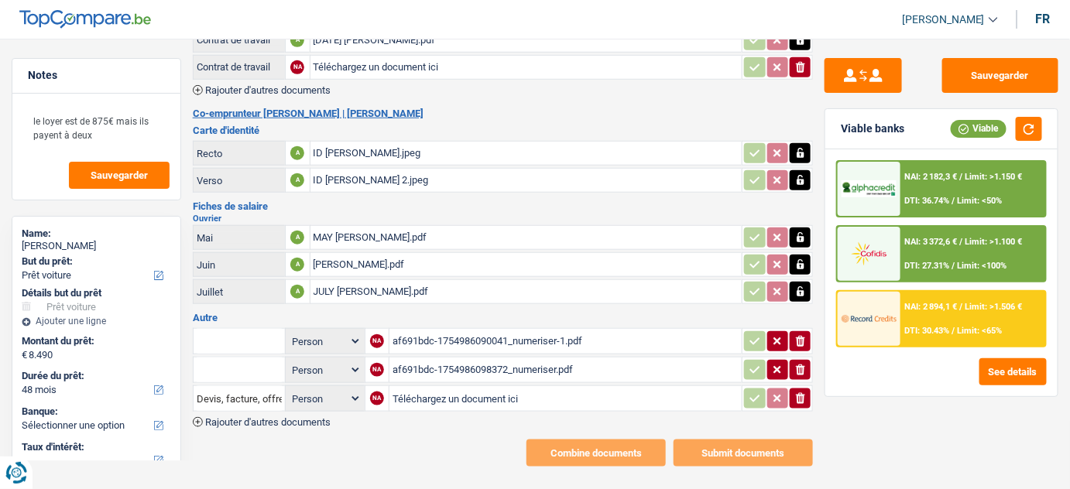
scroll to position [369, 0]
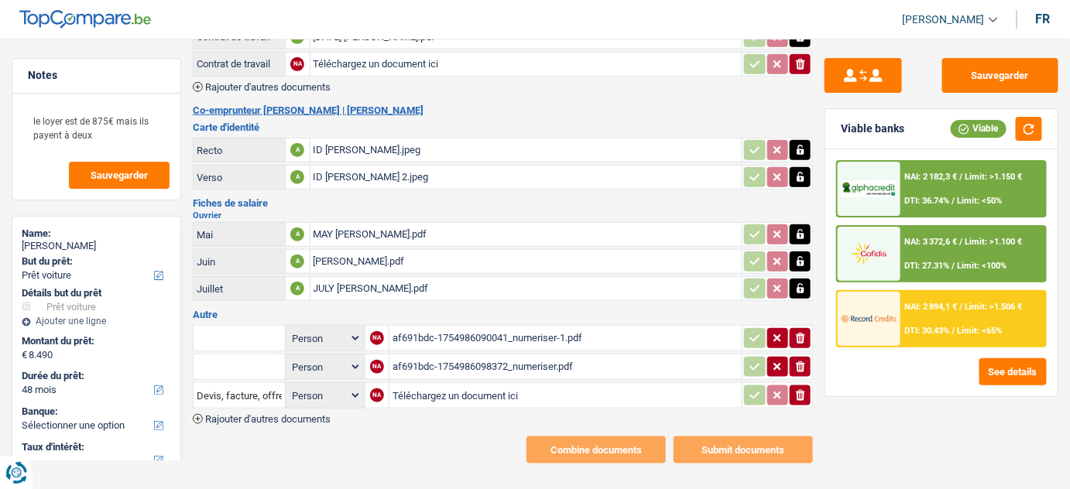
click at [496, 362] on div "af691bdc-1754986098372_numeriser.pdf" at bounding box center [566, 366] width 346 height 23
click at [800, 333] on icon "button" at bounding box center [800, 338] width 9 height 11
click at [805, 357] on button "ionicons-v5-e" at bounding box center [800, 367] width 21 height 20
click at [799, 388] on icon "ionicons-v5-e" at bounding box center [801, 395] width 12 height 15
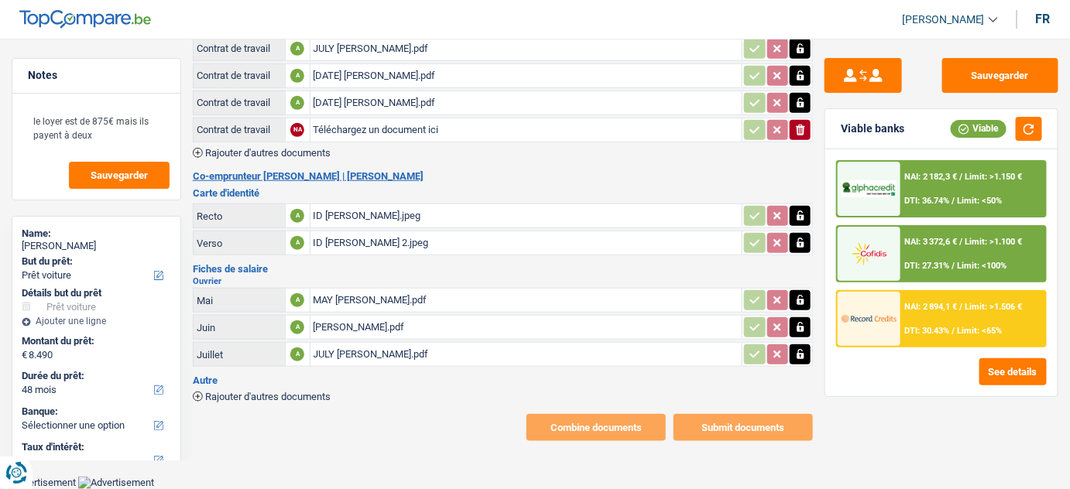
scroll to position [283, 0]
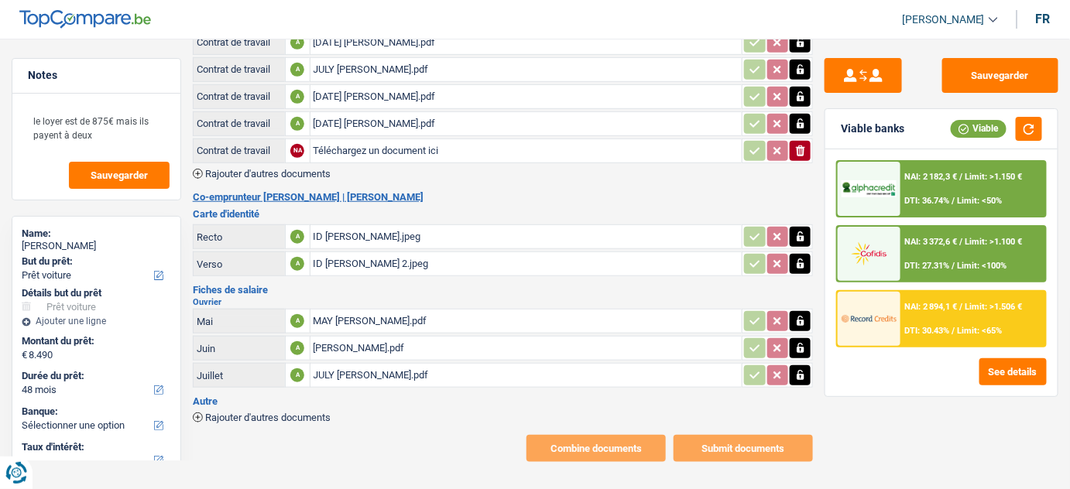
click at [317, 413] on span "Rajouter d'autres documents" at bounding box center [267, 418] width 125 height 10
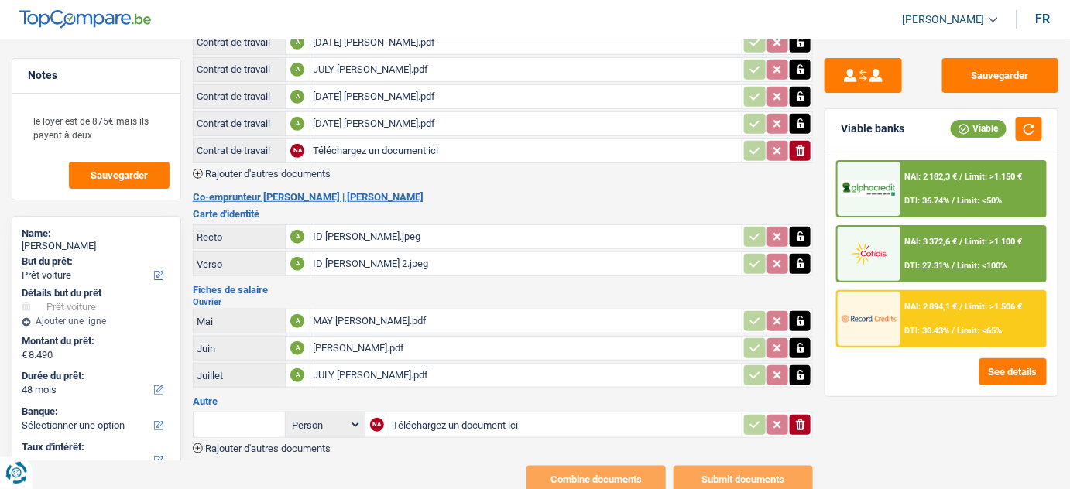
click at [407, 414] on input "Téléchargez un document ici" at bounding box center [566, 425] width 346 height 23
type input "C:\fakepath\bdc.pdf"
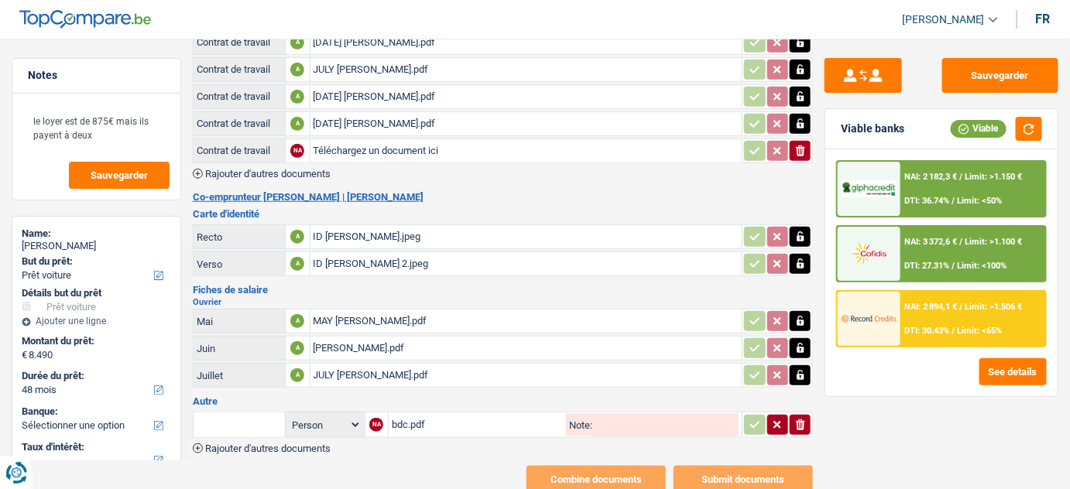
click at [223, 423] on input "text" at bounding box center [239, 425] width 85 height 25
click at [266, 446] on li "Devis, facture, offre, bon de commande" at bounding box center [295, 455] width 189 height 19
type input "Devis, facture, offre, bon de commande"
click at [747, 424] on button "button" at bounding box center [754, 425] width 21 height 20
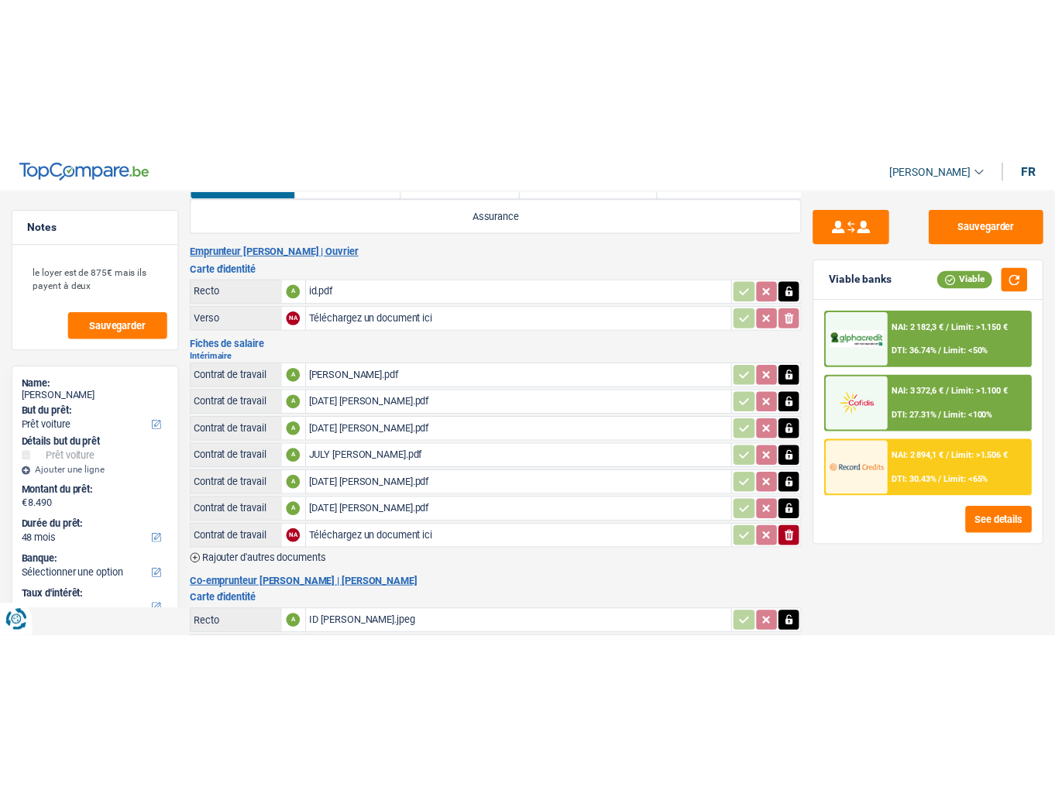
scroll to position [0, 0]
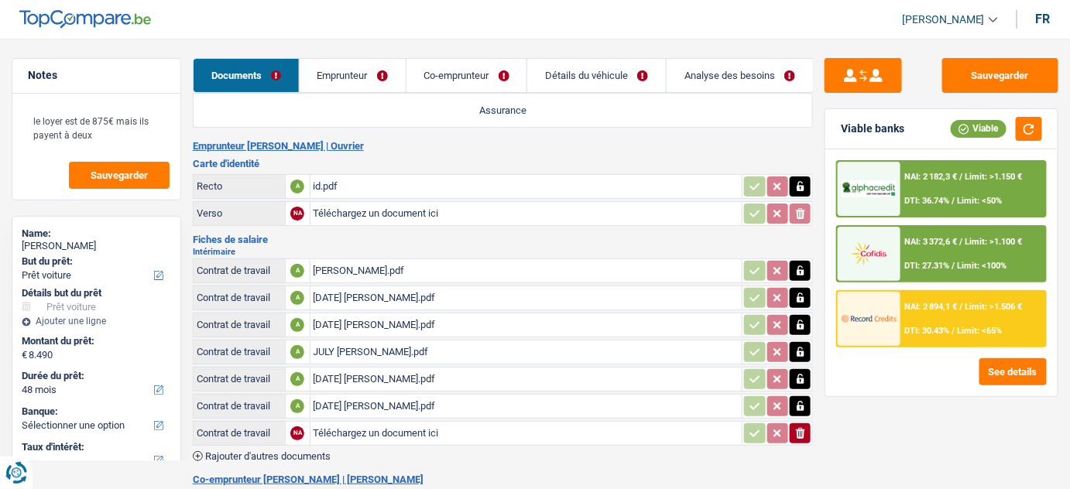
click at [350, 96] on link "Assurance" at bounding box center [503, 110] width 619 height 33
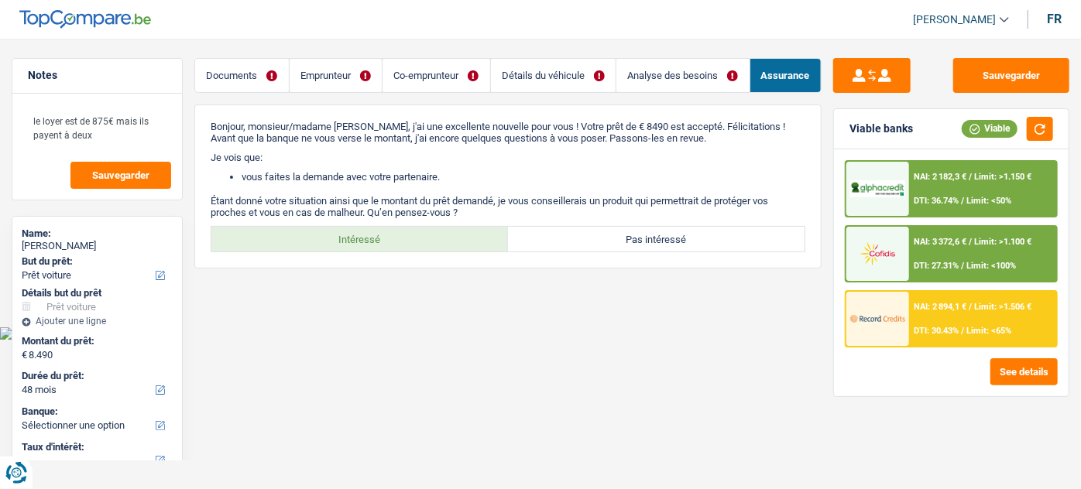
click at [342, 61] on link "Emprunteur" at bounding box center [336, 75] width 92 height 33
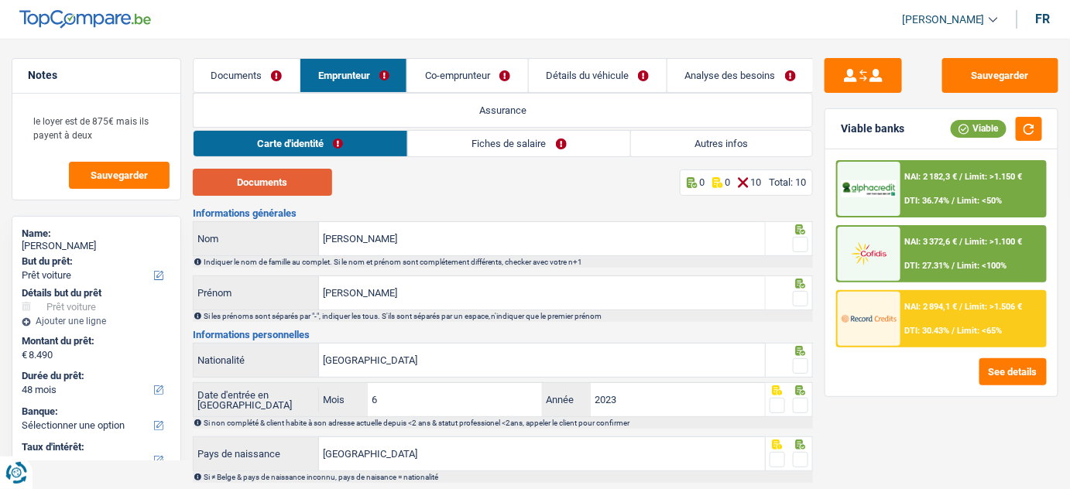
click at [272, 182] on button "Documents" at bounding box center [262, 182] width 139 height 27
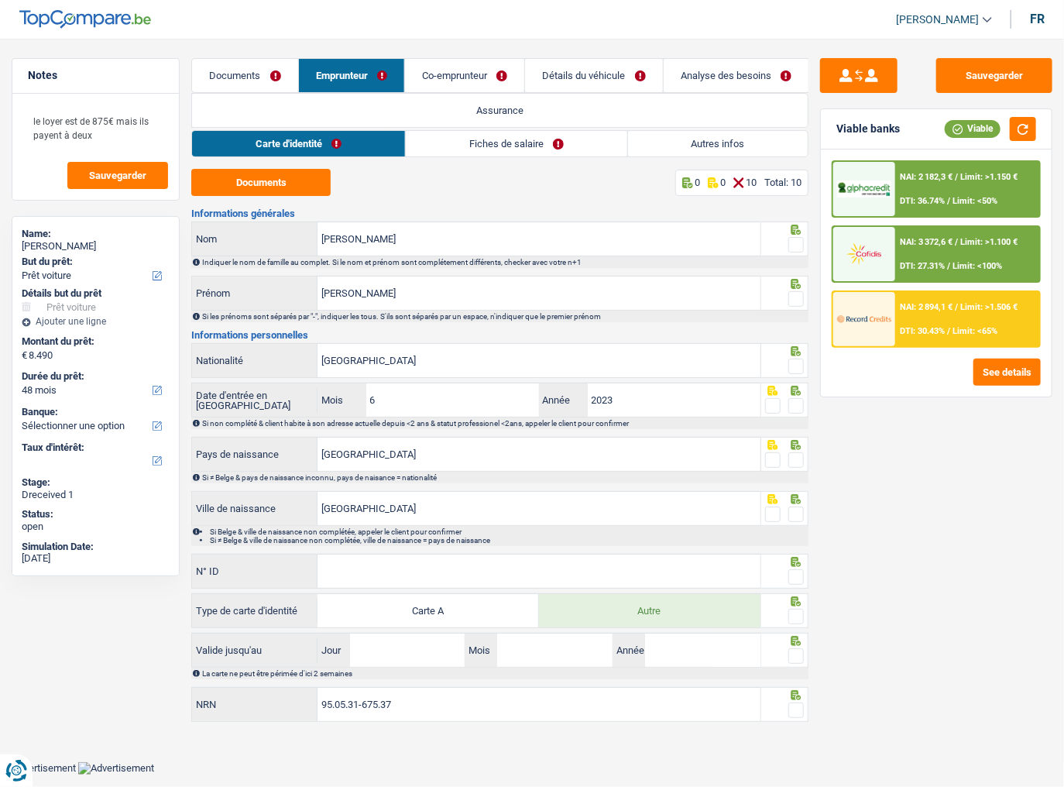
click at [795, 242] on span at bounding box center [795, 244] width 15 height 15
click at [0, 0] on input "radio" at bounding box center [0, 0] width 0 height 0
click at [434, 245] on input "PEREZ SANTO" at bounding box center [538, 238] width 443 height 33
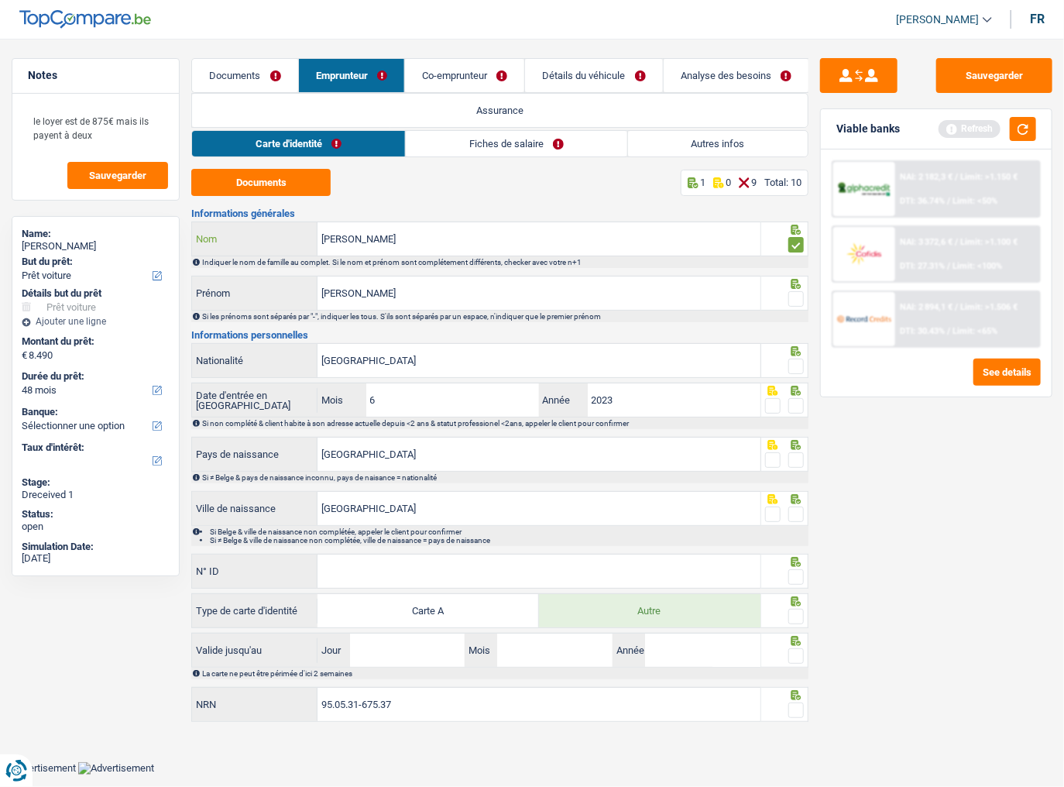
type input "PEREZ SANTOS"
drag, startPoint x: 797, startPoint y: 298, endPoint x: 815, endPoint y: 291, distance: 19.1
click at [798, 297] on span at bounding box center [795, 298] width 15 height 15
click at [0, 0] on input "radio" at bounding box center [0, 0] width 0 height 0
click at [1023, 136] on button "button" at bounding box center [1023, 129] width 26 height 24
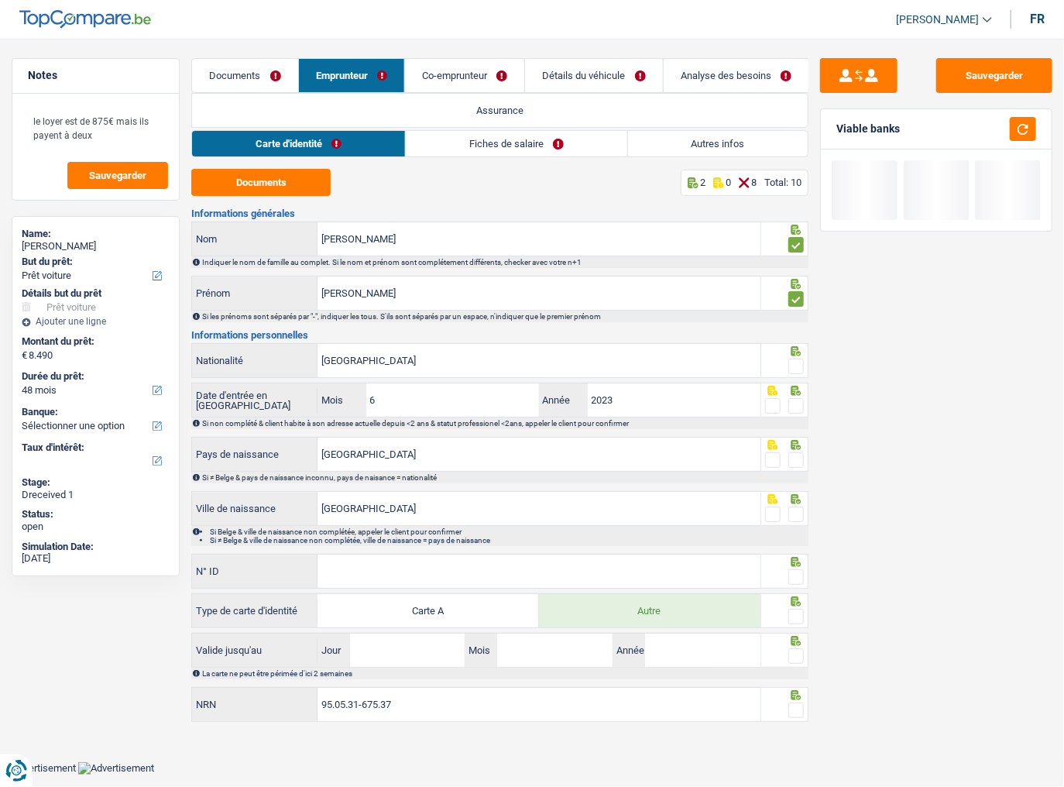
click at [796, 363] on span at bounding box center [795, 366] width 15 height 15
click at [0, 0] on input "radio" at bounding box center [0, 0] width 0 height 0
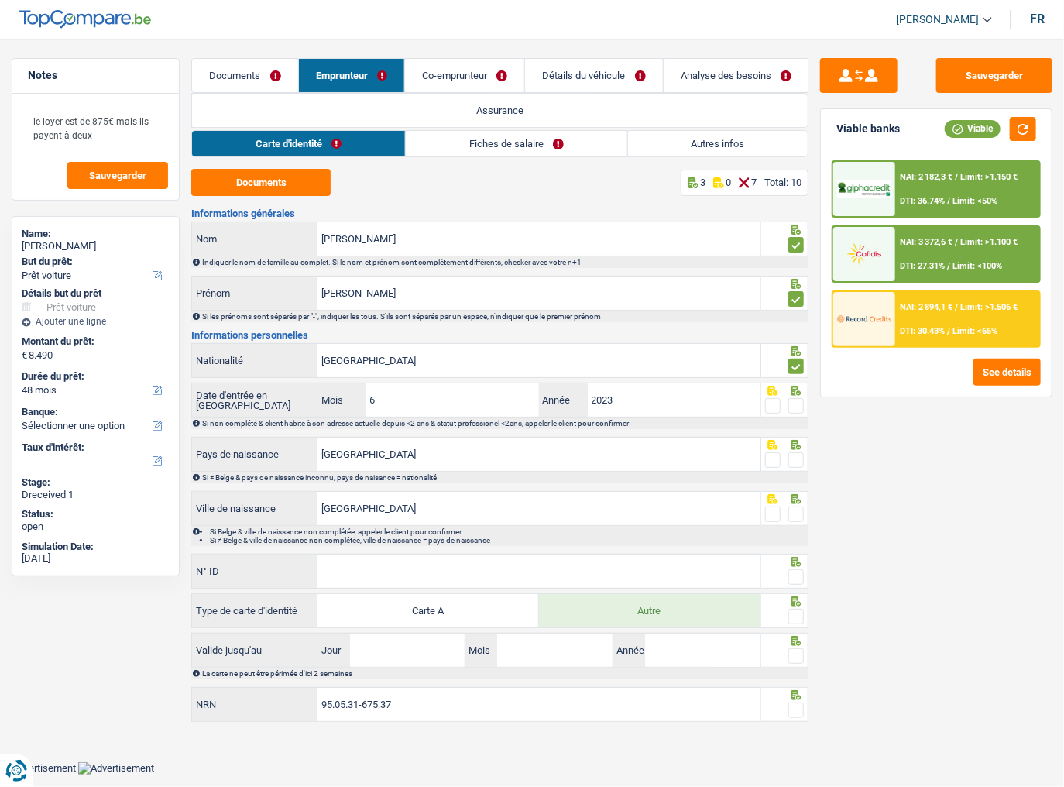
click at [795, 406] on span at bounding box center [795, 405] width 15 height 15
click at [0, 0] on input "radio" at bounding box center [0, 0] width 0 height 0
click at [789, 455] on span at bounding box center [795, 459] width 15 height 15
click at [0, 0] on input "radio" at bounding box center [0, 0] width 0 height 0
click at [792, 489] on span at bounding box center [795, 513] width 15 height 15
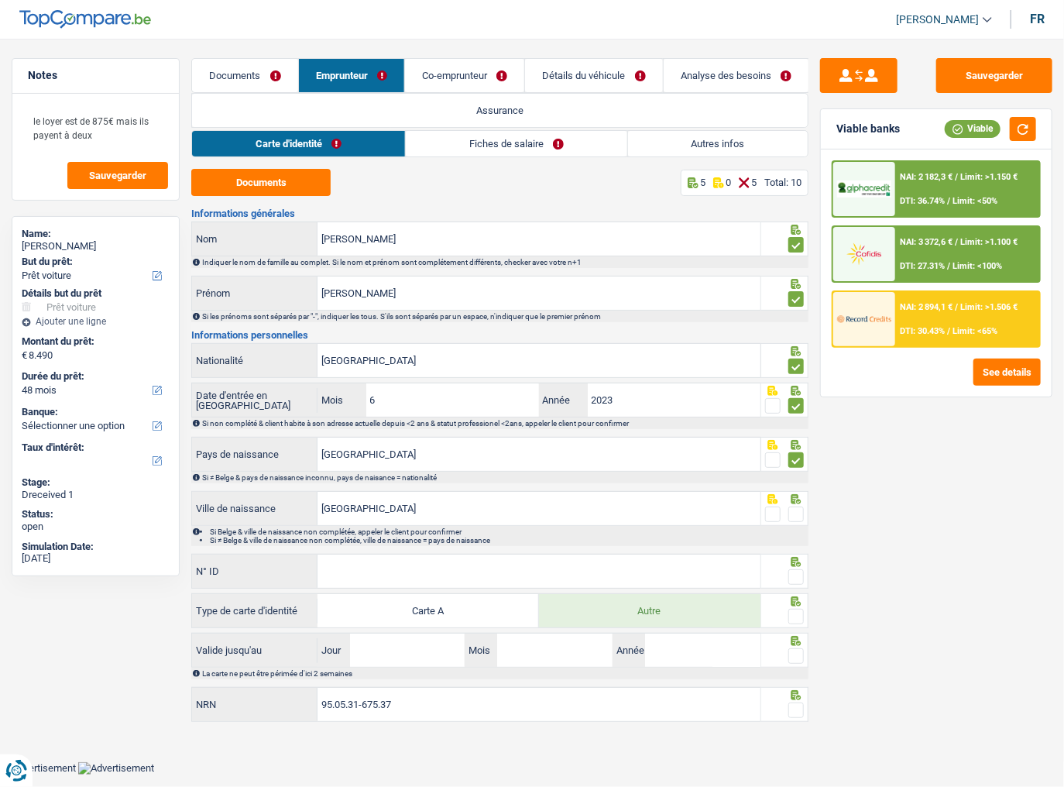
click at [0, 0] on input "radio" at bounding box center [0, 0] width 0 height 0
drag, startPoint x: 397, startPoint y: 570, endPoint x: 880, endPoint y: 541, distance: 483.3
click at [418, 489] on input "N° ID" at bounding box center [538, 570] width 443 height 33
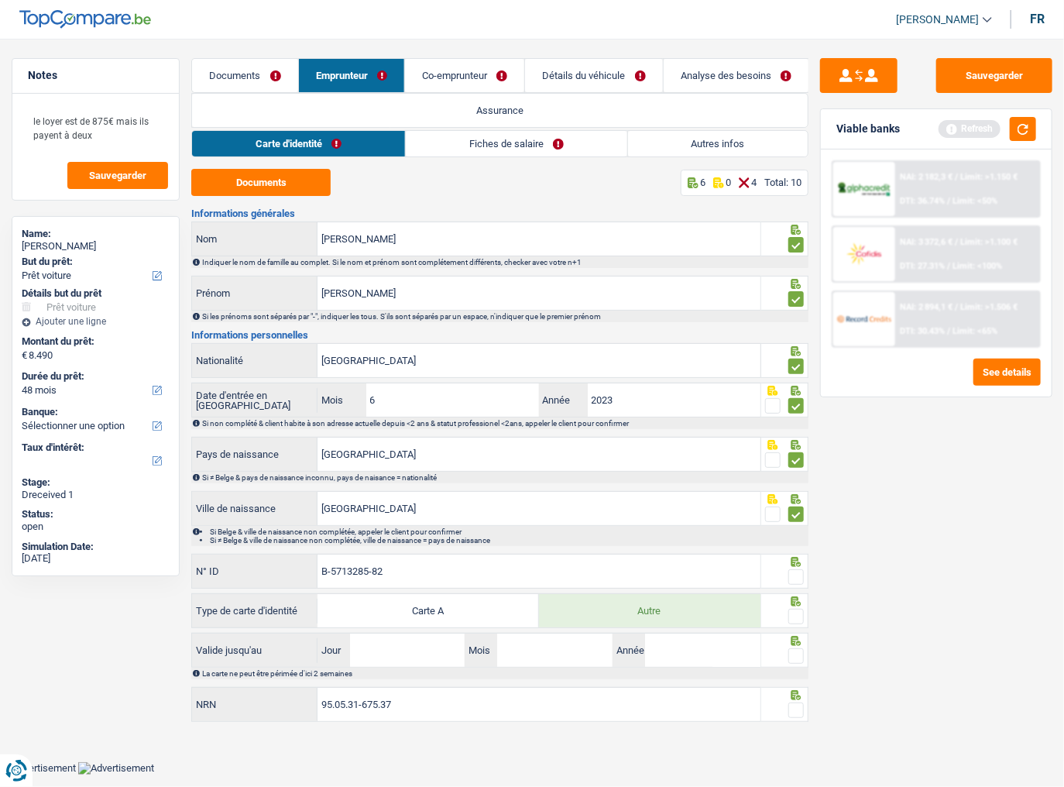
type input "B-5713285-82"
click at [796, 489] on span at bounding box center [795, 576] width 15 height 15
click at [0, 0] on input "radio" at bounding box center [0, 0] width 0 height 0
click at [800, 489] on span at bounding box center [795, 616] width 15 height 15
click at [0, 0] on input "radio" at bounding box center [0, 0] width 0 height 0
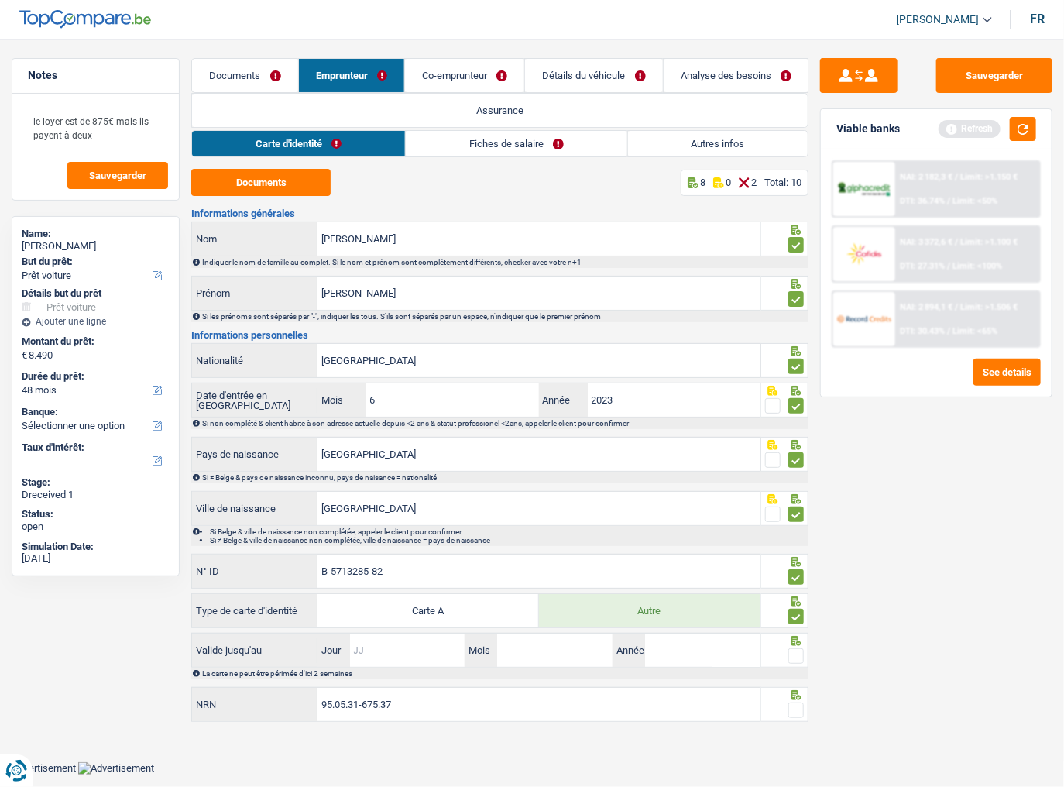
click at [433, 489] on input "Jour" at bounding box center [407, 649] width 115 height 33
type input "22"
type input "12"
type input "2028"
click at [794, 489] on span at bounding box center [795, 655] width 15 height 15
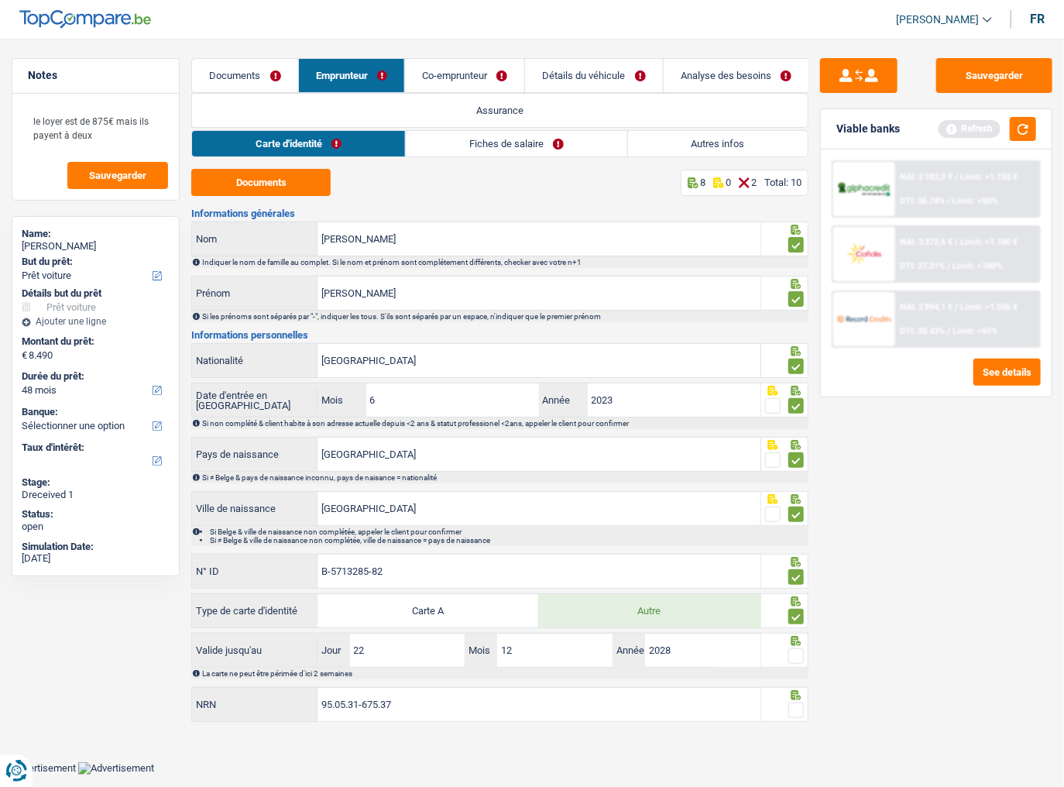
click at [0, 0] on input "radio" at bounding box center [0, 0] width 0 height 0
click at [796, 489] on span at bounding box center [795, 709] width 15 height 15
click at [0, 0] on input "radio" at bounding box center [0, 0] width 0 height 0
click at [458, 147] on link "Fiches de salaire" at bounding box center [517, 144] width 221 height 26
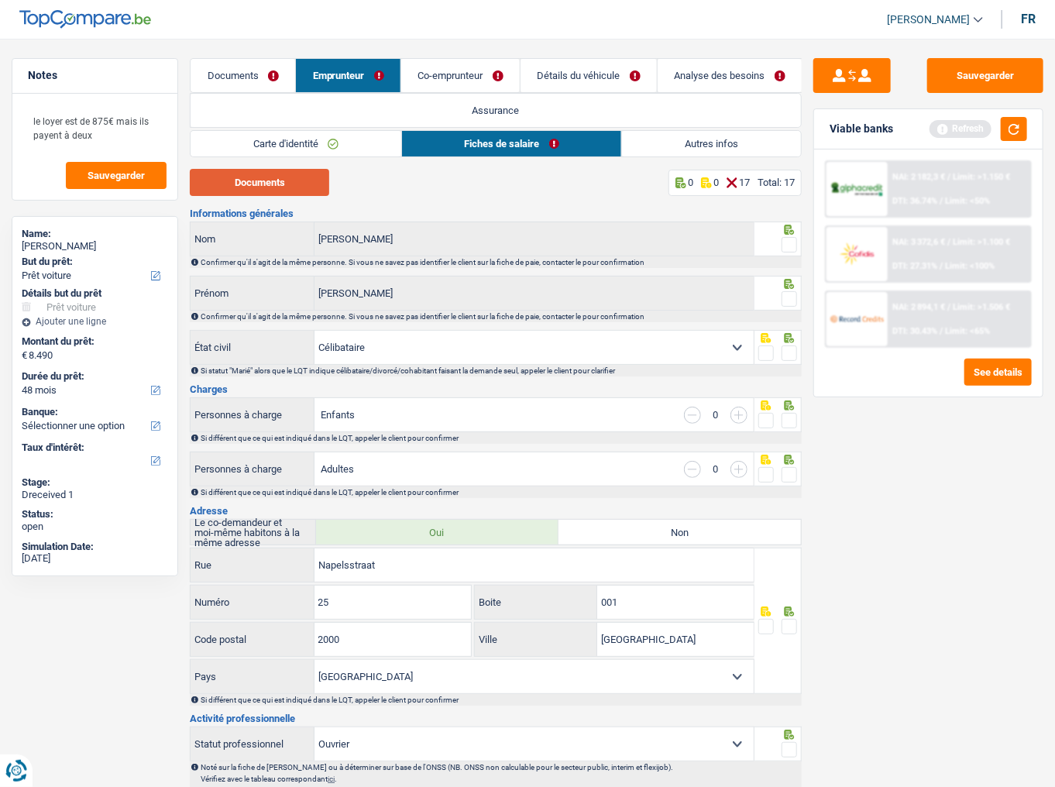
click at [292, 184] on button "Documents" at bounding box center [259, 182] width 139 height 27
drag, startPoint x: 1016, startPoint y: 129, endPoint x: 995, endPoint y: 129, distance: 20.9
click at [1016, 129] on button "button" at bounding box center [1013, 129] width 26 height 24
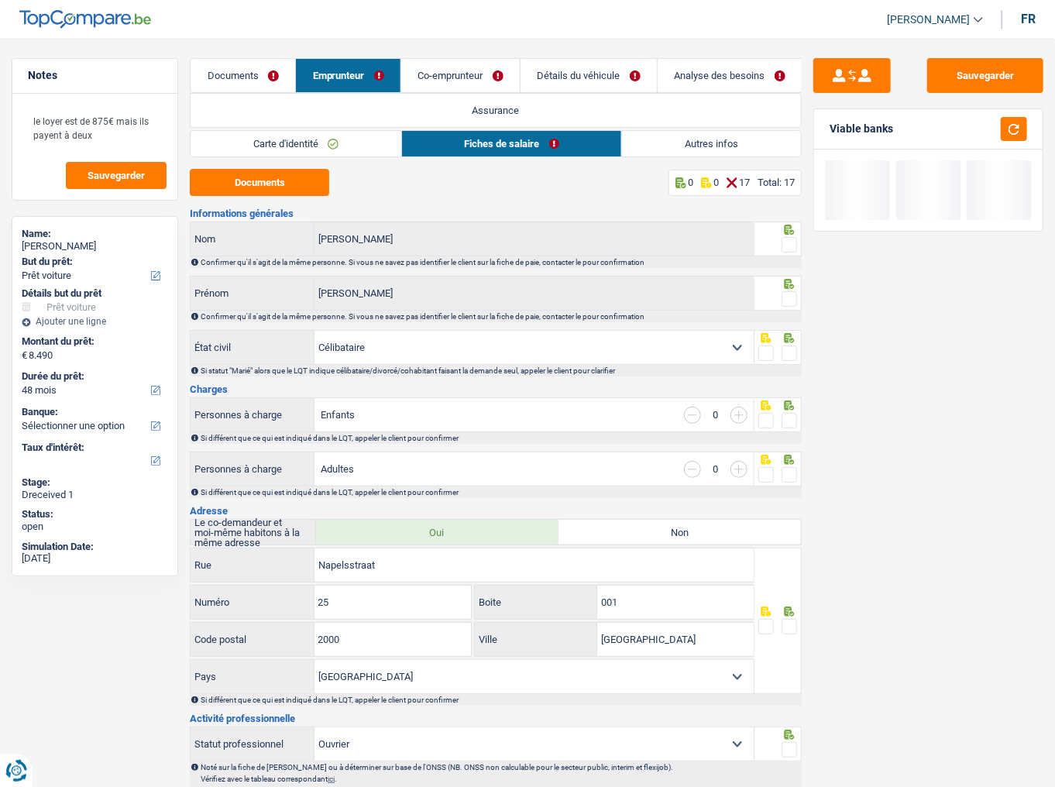
click at [685, 146] on link "Autres infos" at bounding box center [711, 144] width 179 height 26
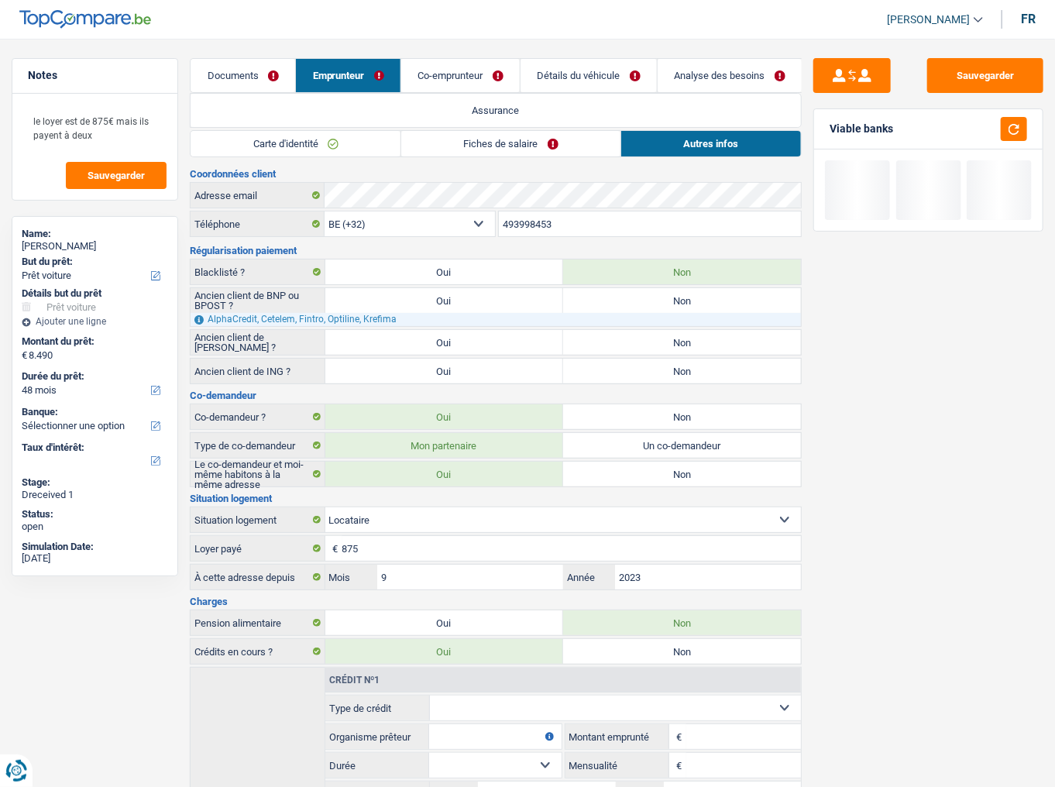
click at [541, 136] on link "Fiches de salaire" at bounding box center [510, 144] width 219 height 26
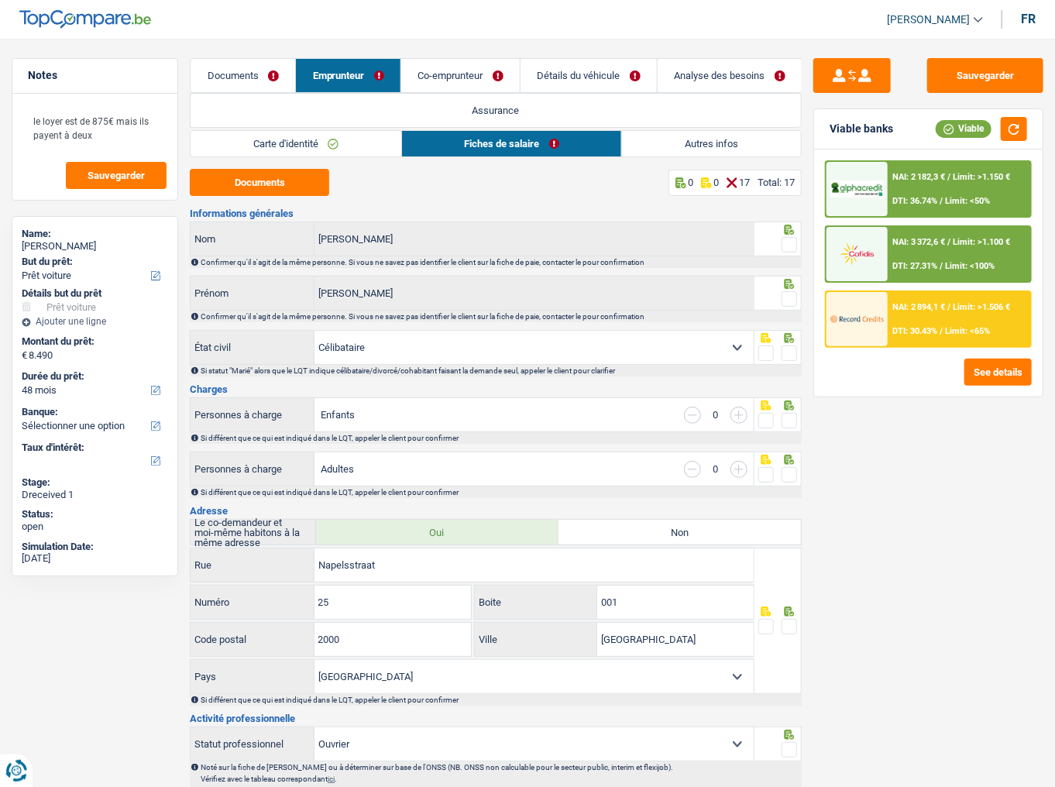
click at [468, 70] on link "Co-emprunteur" at bounding box center [460, 75] width 118 height 33
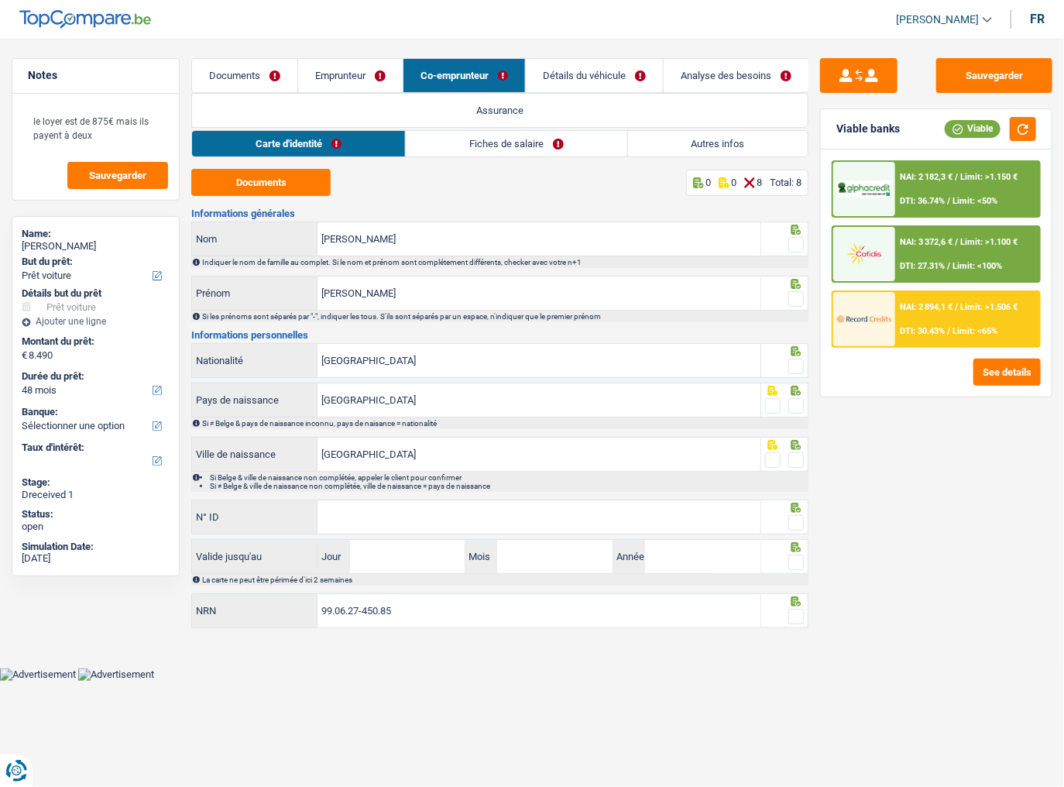
click at [514, 146] on link "Fiches de salaire" at bounding box center [516, 144] width 221 height 26
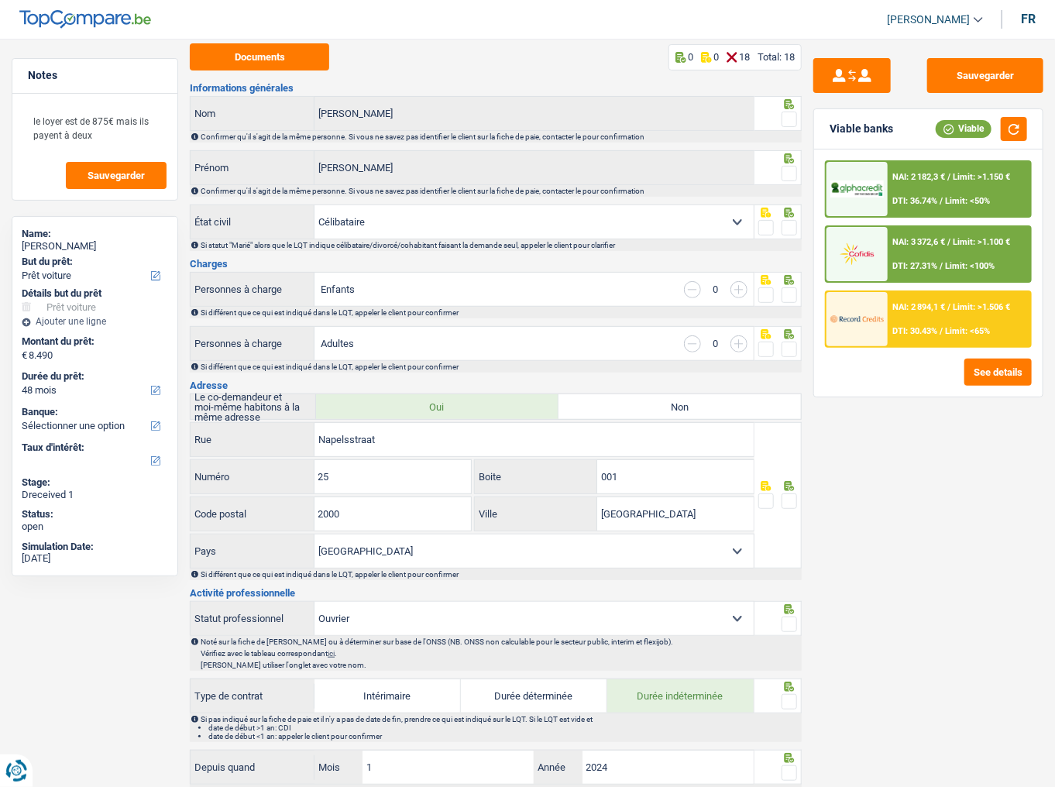
scroll to position [9, 0]
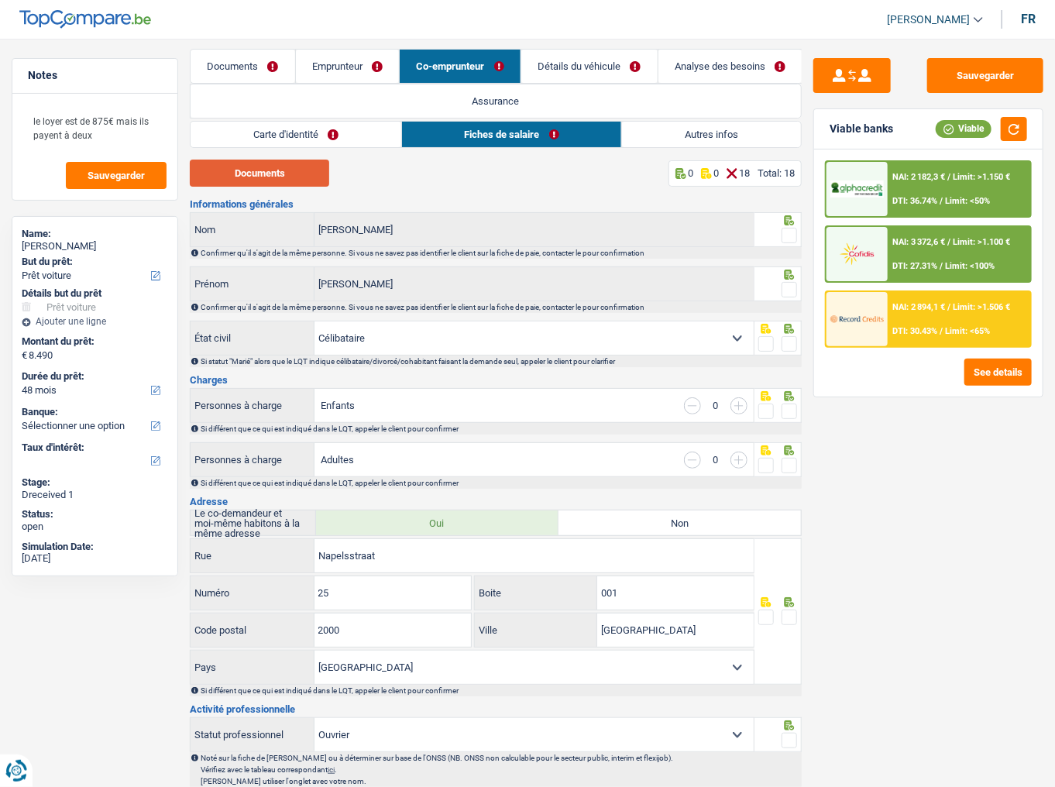
click at [277, 164] on button "Documents" at bounding box center [259, 173] width 139 height 27
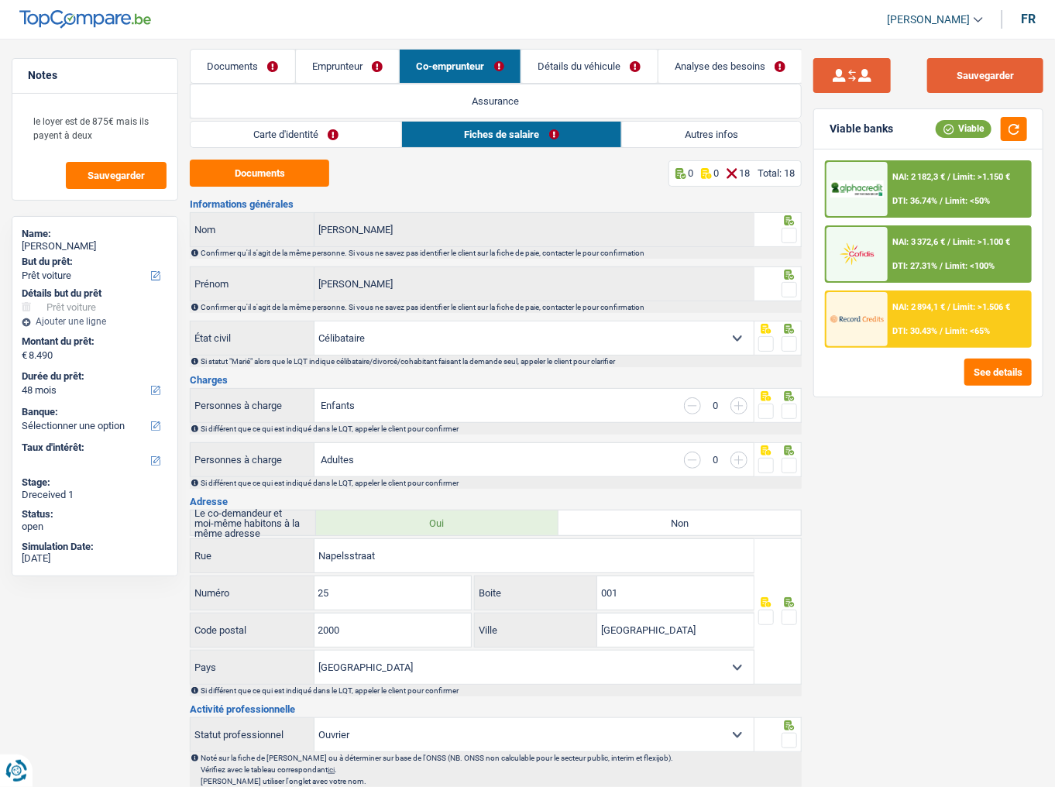
drag, startPoint x: 988, startPoint y: 73, endPoint x: 873, endPoint y: 85, distance: 115.3
click at [988, 73] on button "Sauvegarder" at bounding box center [985, 75] width 116 height 35
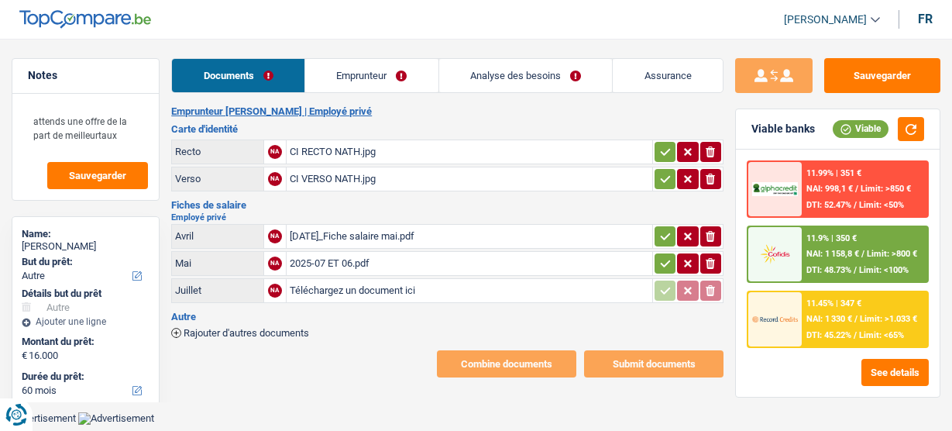
select select "other"
select select "60"
select select "record credits"
click at [341, 238] on div "[DATE]_Fiche salaire mai.pdf" at bounding box center [469, 236] width 359 height 23
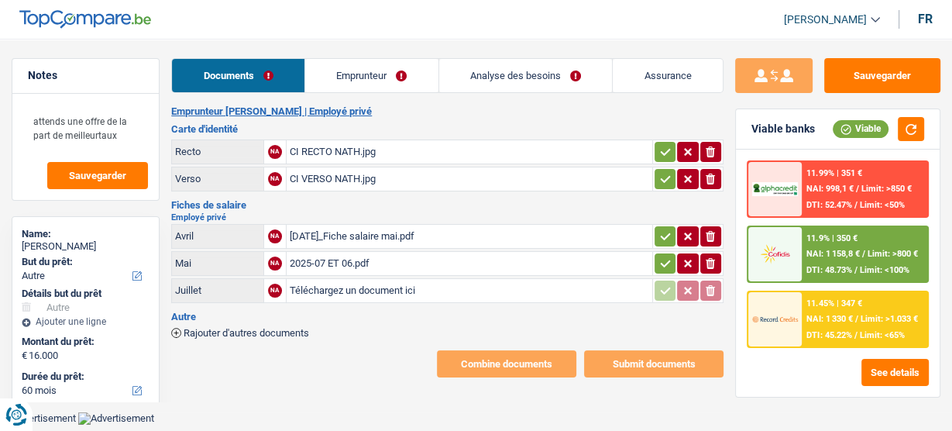
click at [355, 252] on div "2025-07 ET 06.pdf" at bounding box center [469, 263] width 359 height 23
click at [337, 67] on link "Emprunteur" at bounding box center [371, 75] width 133 height 33
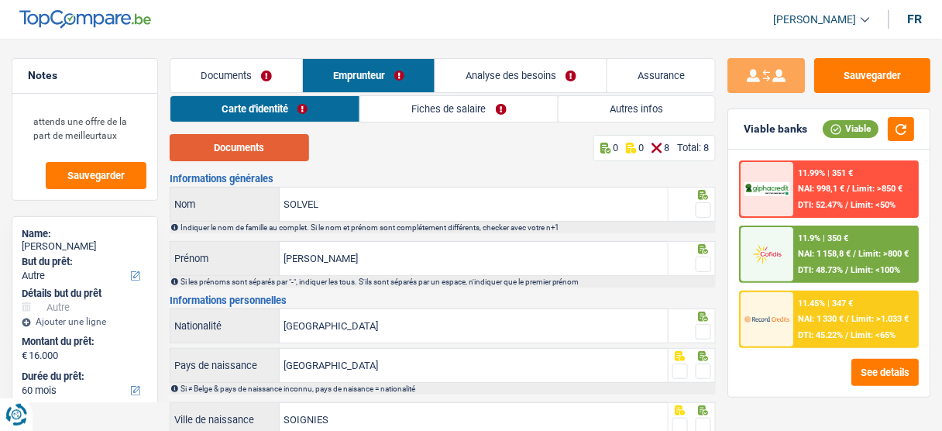
drag, startPoint x: 241, startPoint y: 154, endPoint x: 251, endPoint y: 159, distance: 11.1
click at [249, 156] on button "Documents" at bounding box center [239, 147] width 139 height 27
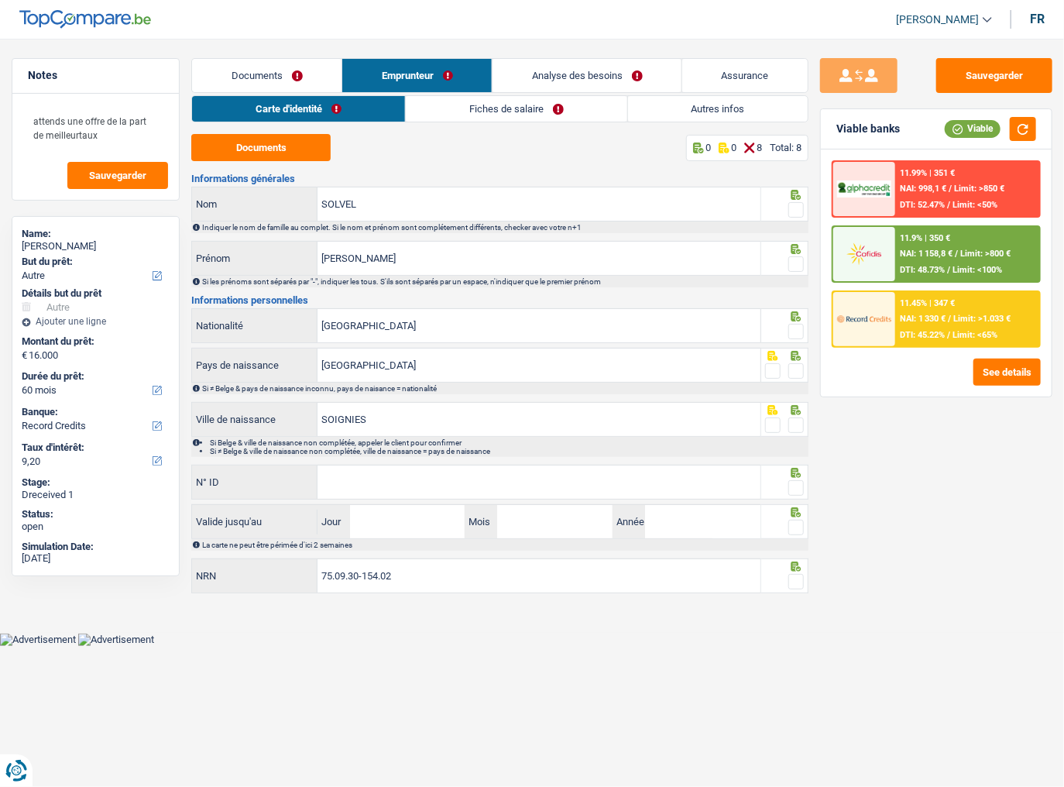
click at [799, 211] on span at bounding box center [795, 209] width 15 height 15
click at [0, 0] on input "radio" at bounding box center [0, 0] width 0 height 0
click at [788, 266] on fieldset at bounding box center [784, 264] width 39 height 19
click at [800, 260] on span at bounding box center [795, 263] width 15 height 15
click at [0, 0] on input "radio" at bounding box center [0, 0] width 0 height 0
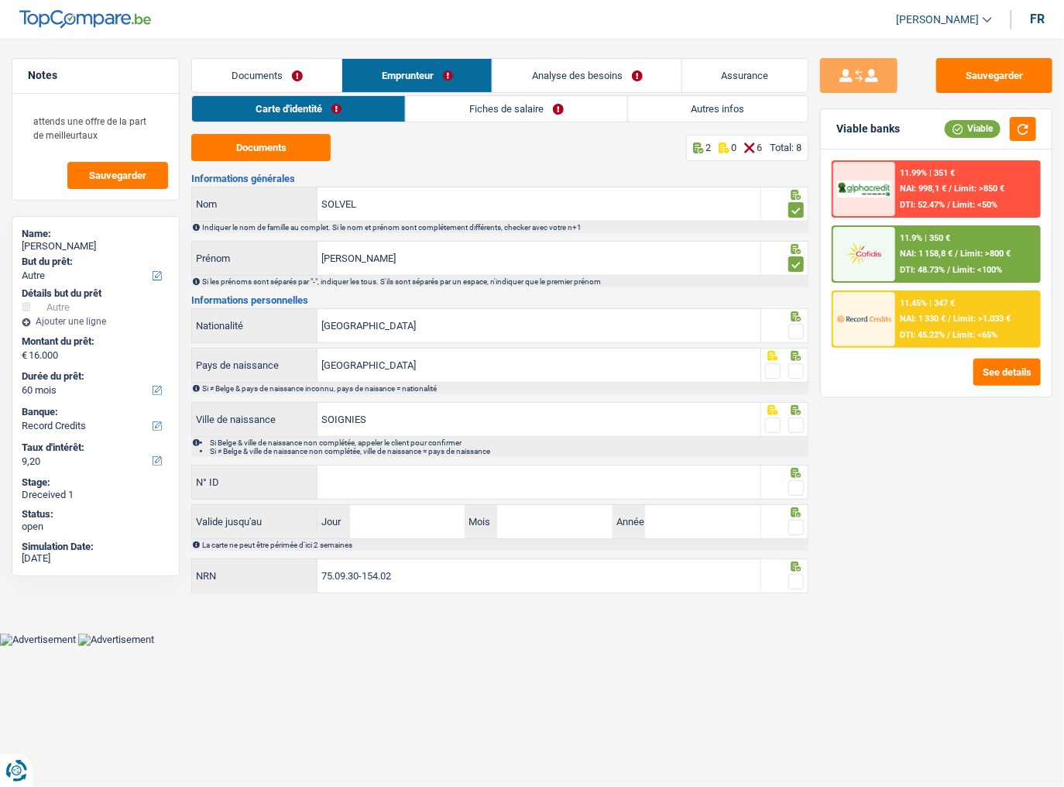
click at [798, 332] on span at bounding box center [795, 331] width 15 height 15
click at [0, 0] on input "radio" at bounding box center [0, 0] width 0 height 0
click at [795, 369] on span at bounding box center [795, 370] width 15 height 15
click at [0, 0] on input "radio" at bounding box center [0, 0] width 0 height 0
click at [796, 425] on span at bounding box center [795, 424] width 15 height 15
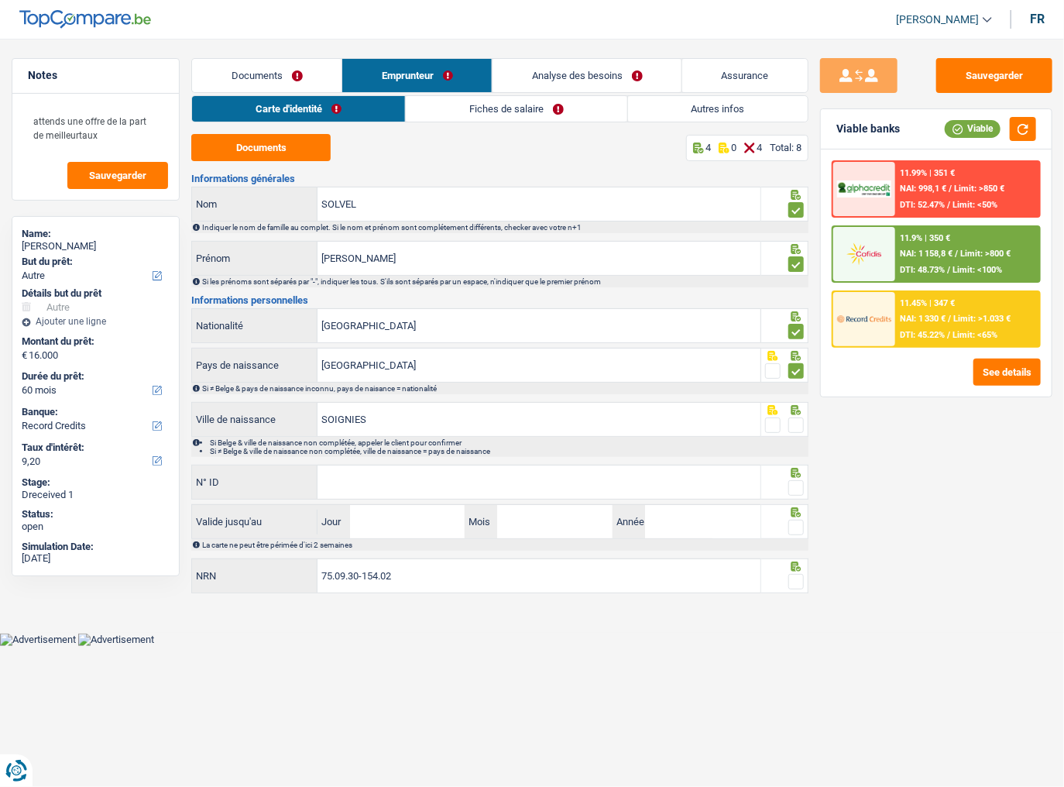
click at [0, 0] on input "radio" at bounding box center [0, 0] width 0 height 0
click at [645, 430] on div "N° ID Tous les champs sont obligatoires. Veuillez fournir une réponse plus long…" at bounding box center [475, 483] width 569 height 37
click at [654, 430] on input "N° ID" at bounding box center [538, 481] width 443 height 33
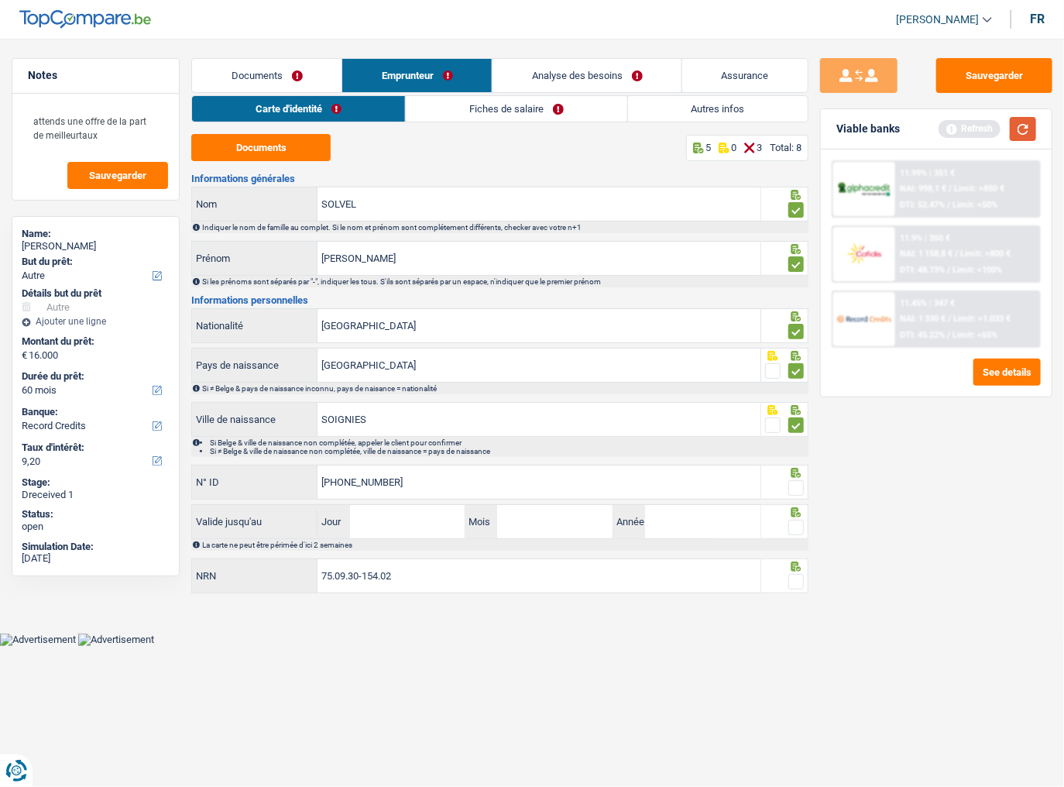
type input "592-3024465-86"
click at [951, 124] on button "button" at bounding box center [1023, 129] width 26 height 24
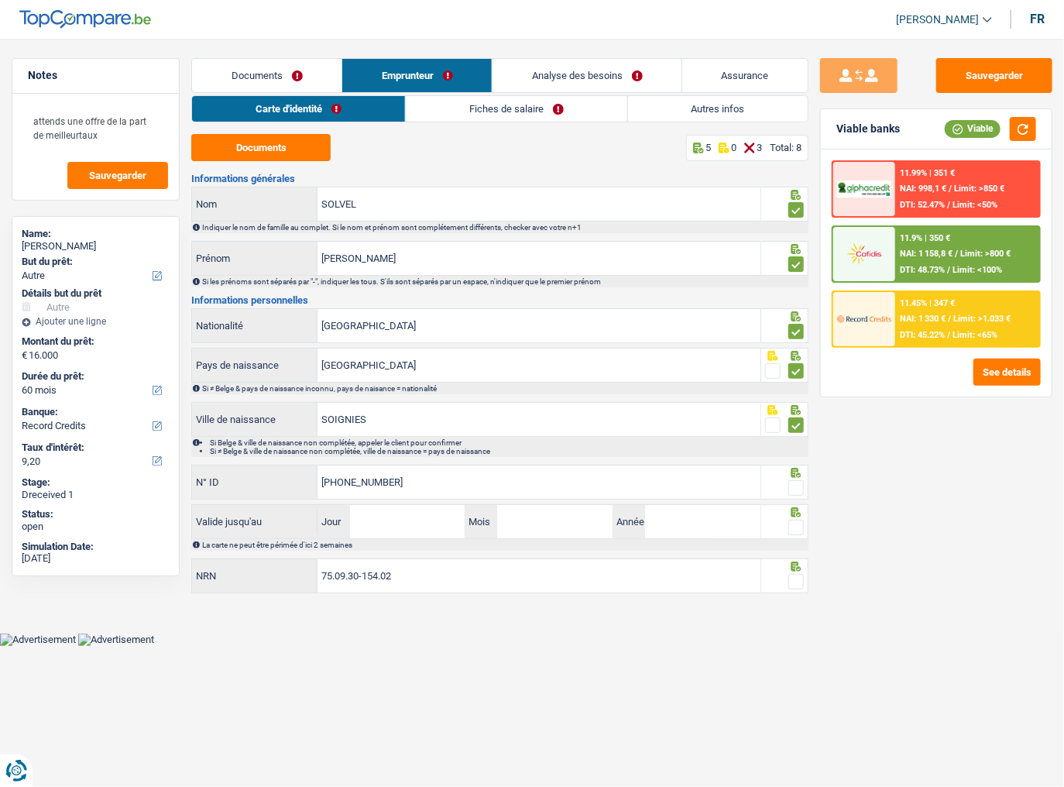
click at [800, 430] on span at bounding box center [795, 487] width 15 height 15
click at [0, 0] on input "radio" at bounding box center [0, 0] width 0 height 0
click at [399, 430] on input "Jour" at bounding box center [407, 521] width 115 height 33
type input "11"
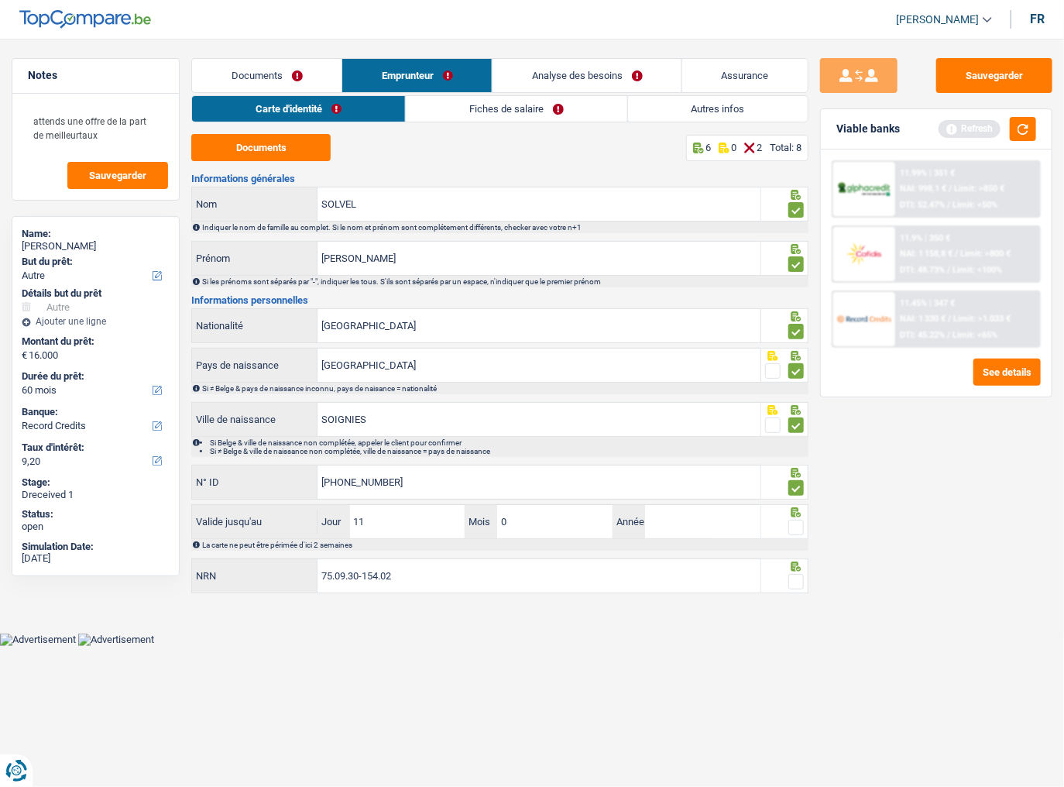
type input "02"
type input "2026"
click at [798, 430] on span at bounding box center [795, 527] width 15 height 15
click at [0, 0] on input "radio" at bounding box center [0, 0] width 0 height 0
click at [951, 133] on button "button" at bounding box center [1023, 129] width 26 height 24
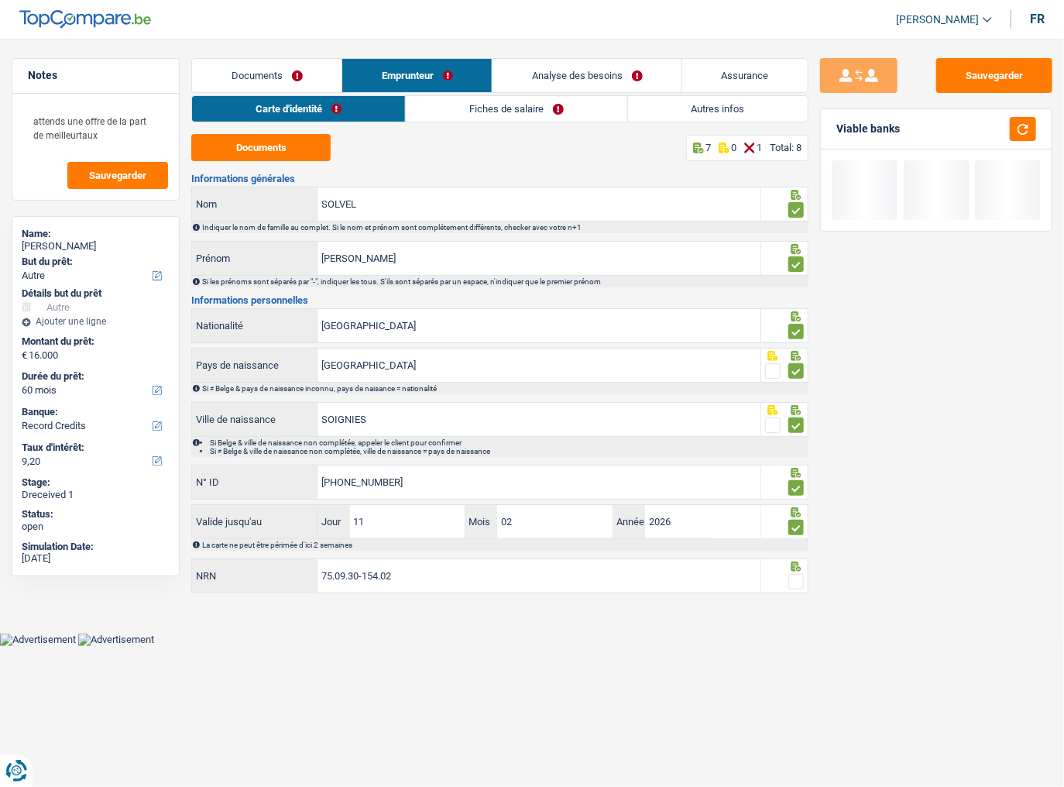
click at [799, 430] on span at bounding box center [795, 581] width 15 height 15
click at [0, 0] on input "radio" at bounding box center [0, 0] width 0 height 0
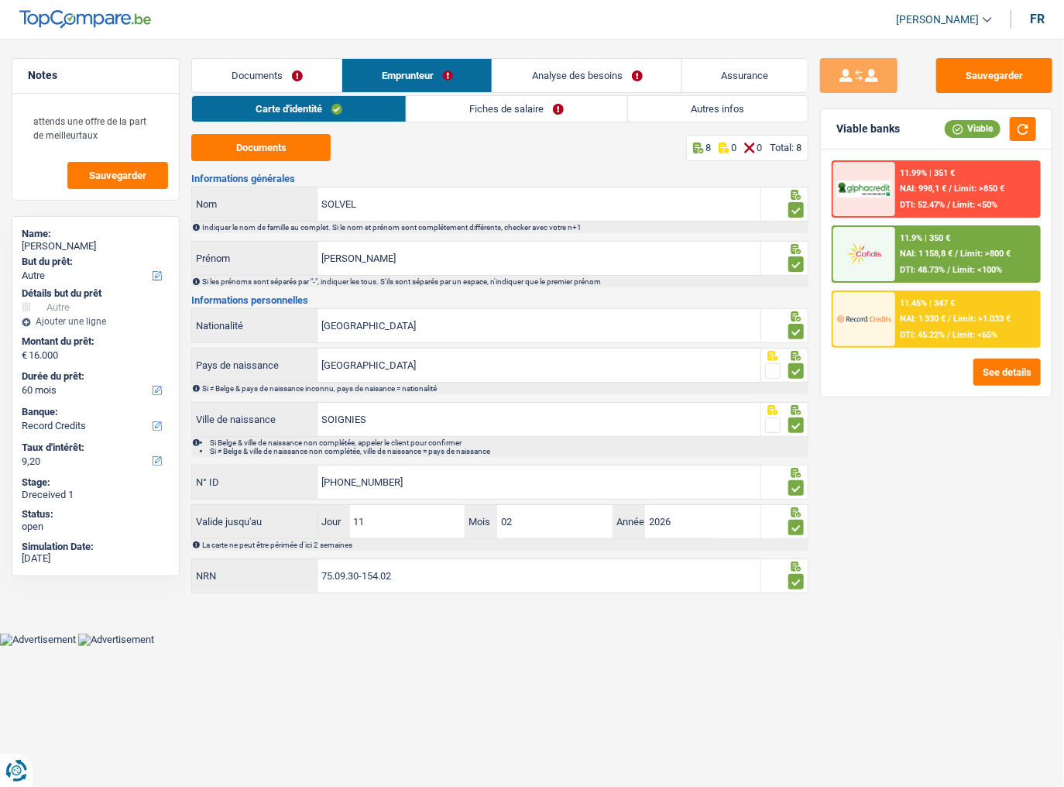
click at [513, 108] on link "Fiches de salaire" at bounding box center [517, 109] width 221 height 26
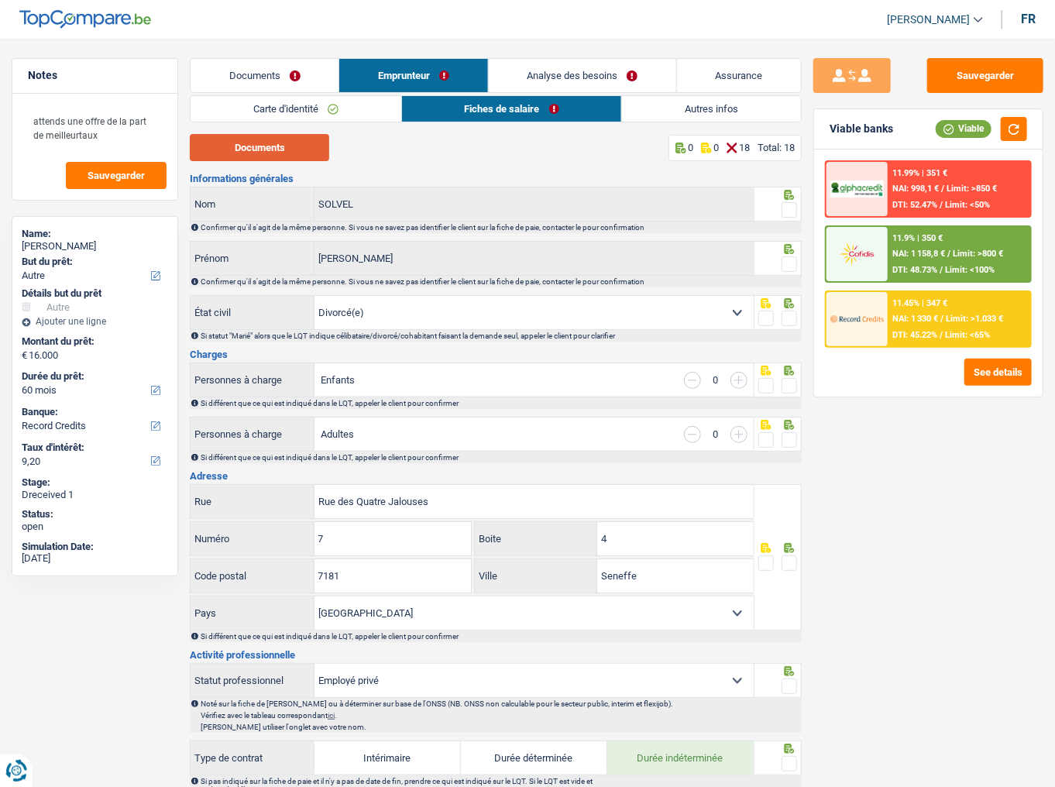
click at [278, 149] on button "Documents" at bounding box center [259, 147] width 139 height 27
click at [786, 201] on div at bounding box center [788, 210] width 15 height 19
click at [793, 265] on span at bounding box center [788, 263] width 15 height 15
click at [0, 0] on input "radio" at bounding box center [0, 0] width 0 height 0
click at [787, 206] on span at bounding box center [788, 209] width 15 height 15
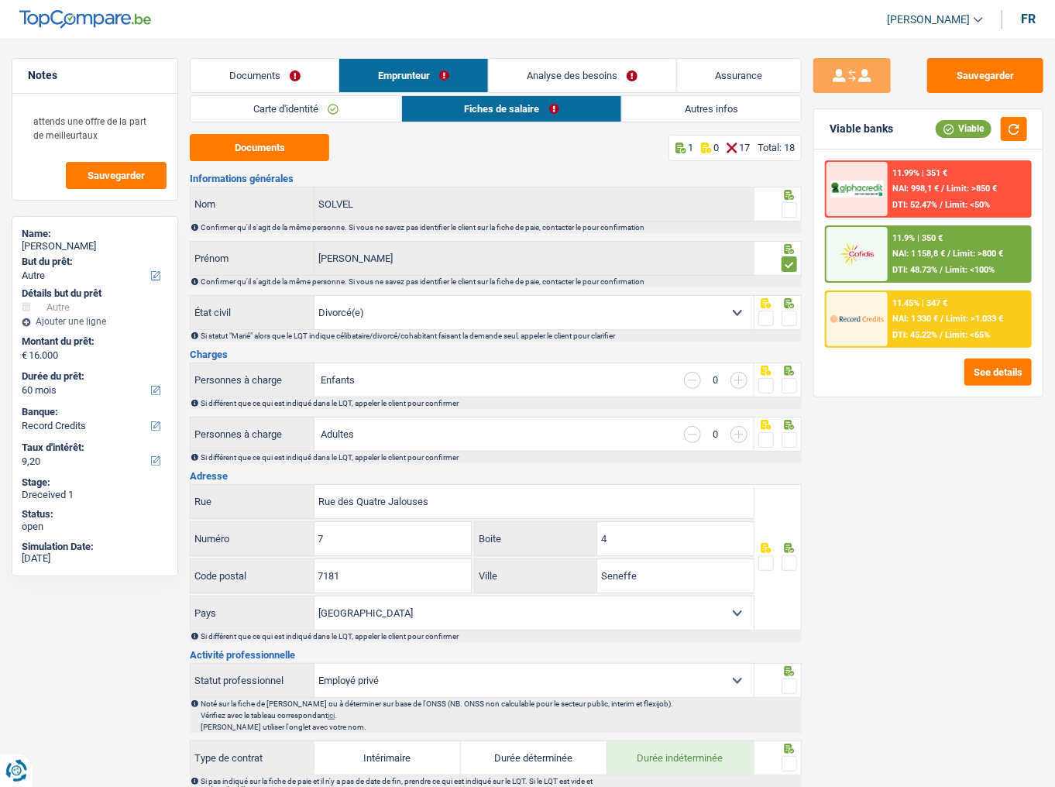
click at [0, 0] on input "radio" at bounding box center [0, 0] width 0 height 0
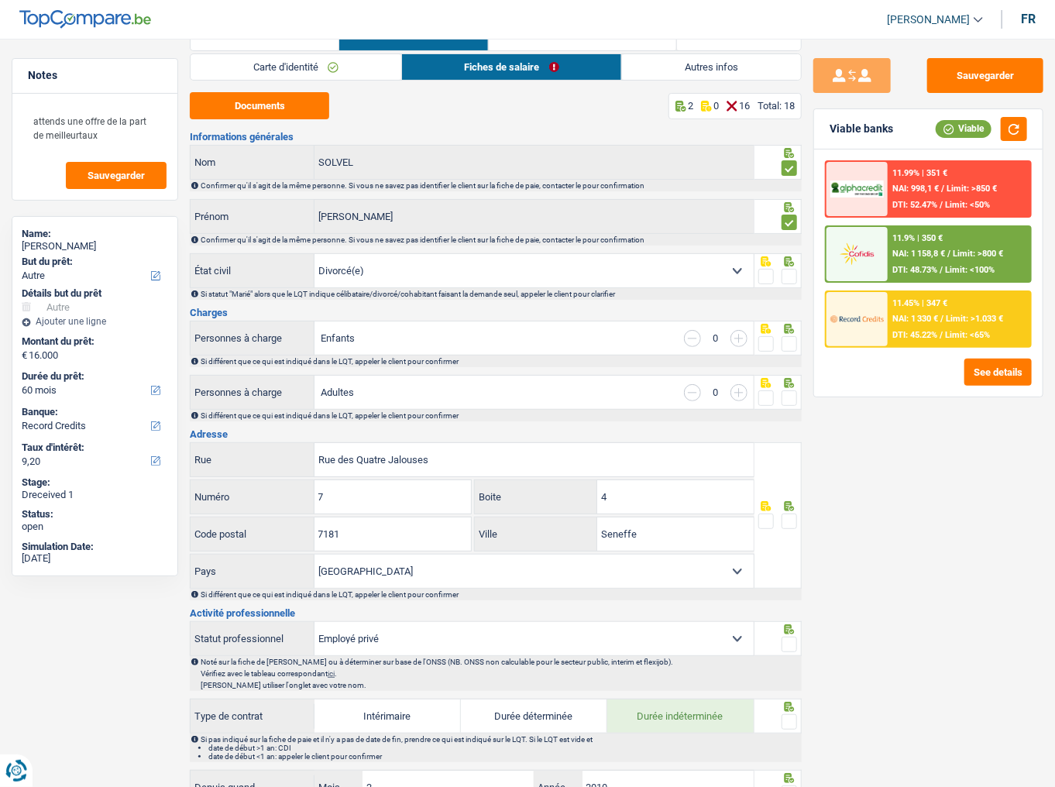
scroll to position [62, 0]
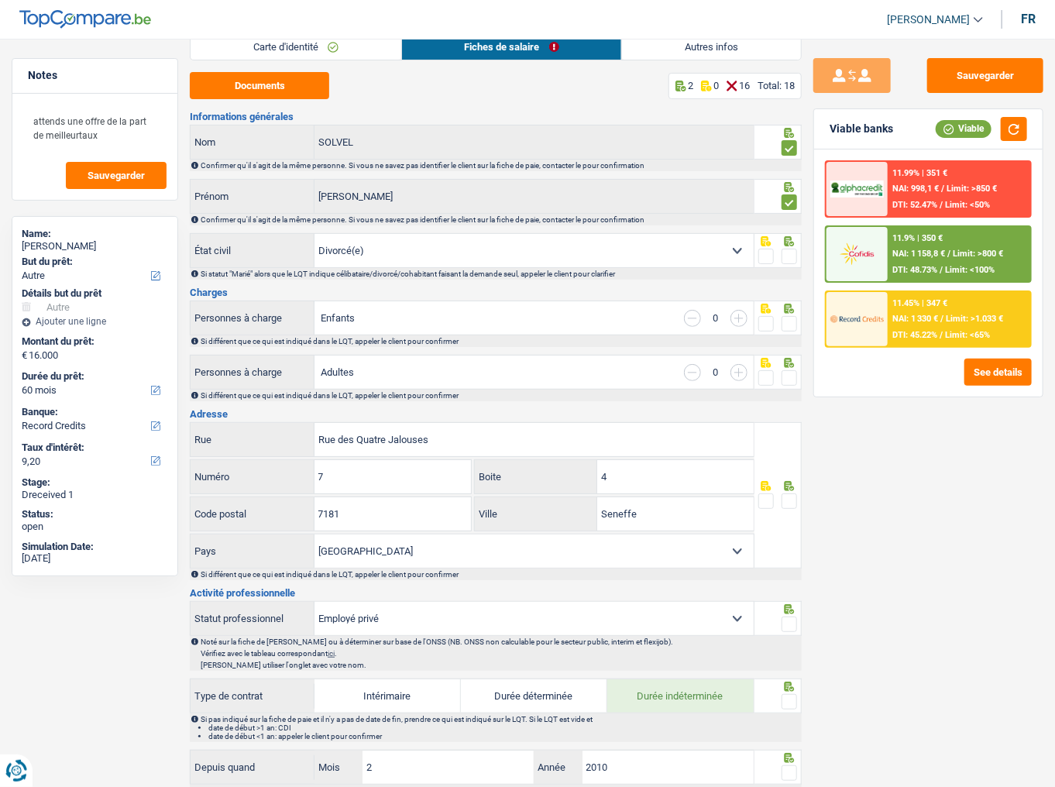
click at [788, 254] on span at bounding box center [788, 256] width 15 height 15
click at [0, 0] on input "radio" at bounding box center [0, 0] width 0 height 0
click at [784, 328] on span at bounding box center [788, 323] width 15 height 15
click at [0, 0] on input "radio" at bounding box center [0, 0] width 0 height 0
click at [791, 383] on span at bounding box center [788, 377] width 15 height 15
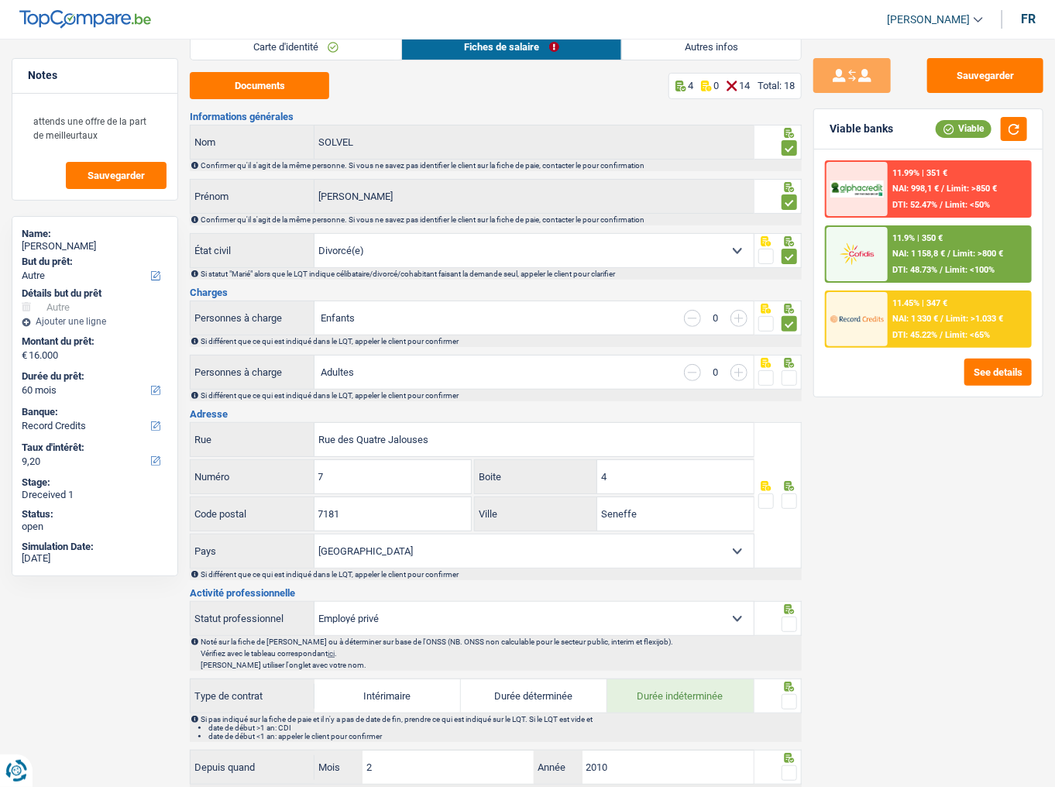
click at [0, 0] on input "radio" at bounding box center [0, 0] width 0 height 0
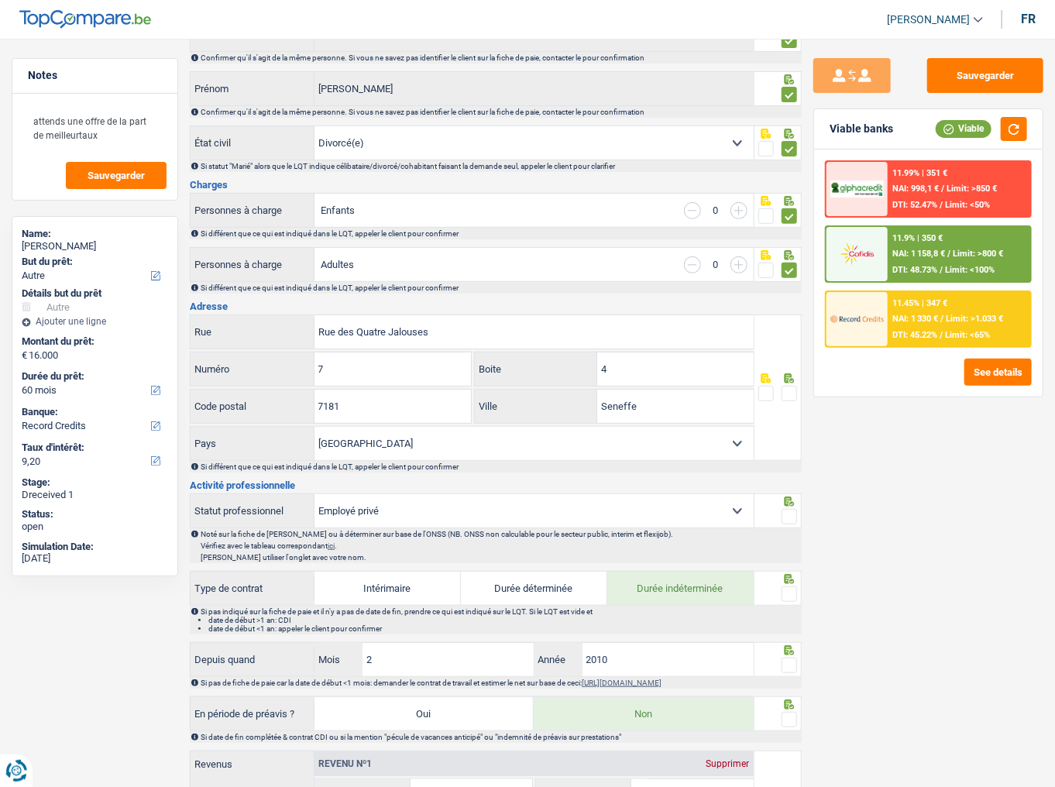
scroll to position [310, 0]
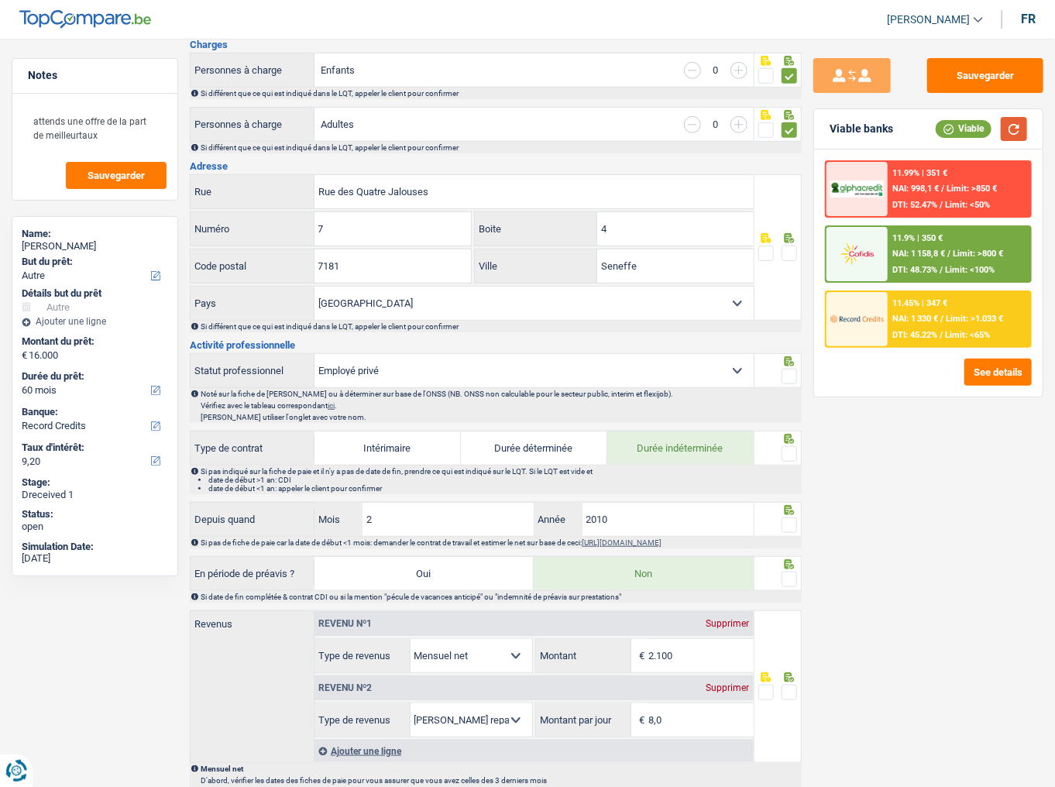
click at [951, 128] on button "button" at bounding box center [1013, 129] width 26 height 24
click at [787, 252] on span at bounding box center [788, 252] width 15 height 15
click at [0, 0] on input "radio" at bounding box center [0, 0] width 0 height 0
drag, startPoint x: 704, startPoint y: 263, endPoint x: 496, endPoint y: 264, distance: 207.5
click at [498, 263] on div "Seneffe Ville" at bounding box center [614, 265] width 278 height 33
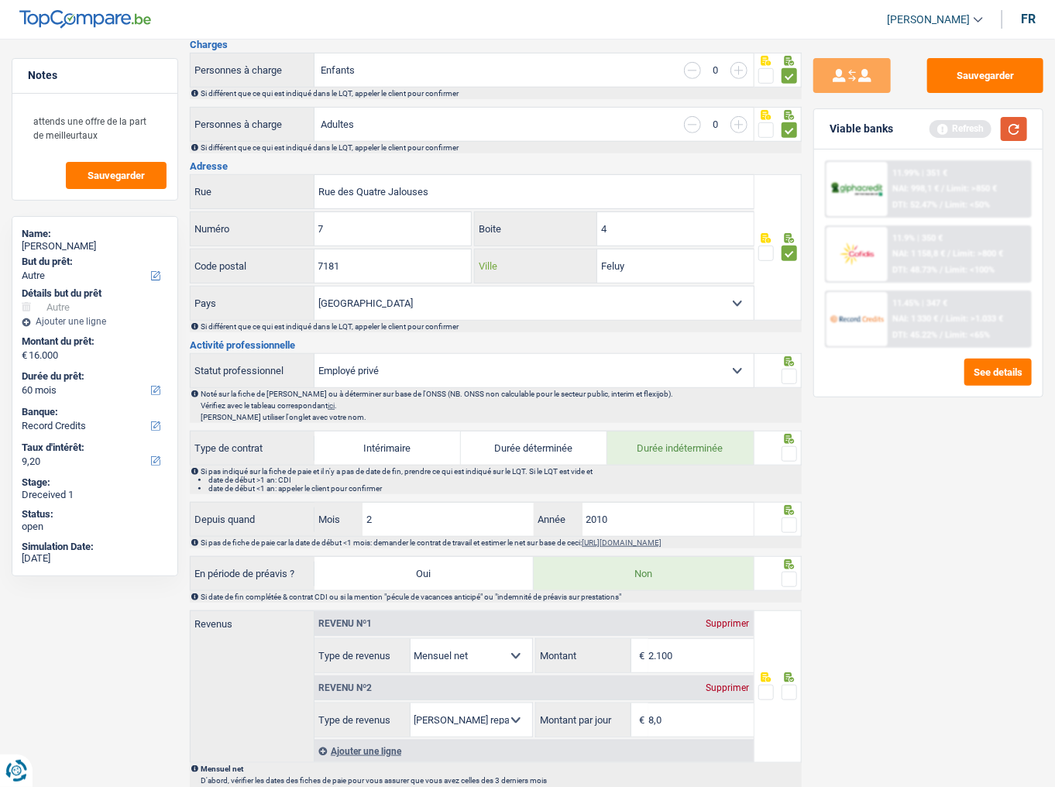
type input "Feluy"
click at [951, 124] on button "button" at bounding box center [1013, 129] width 26 height 24
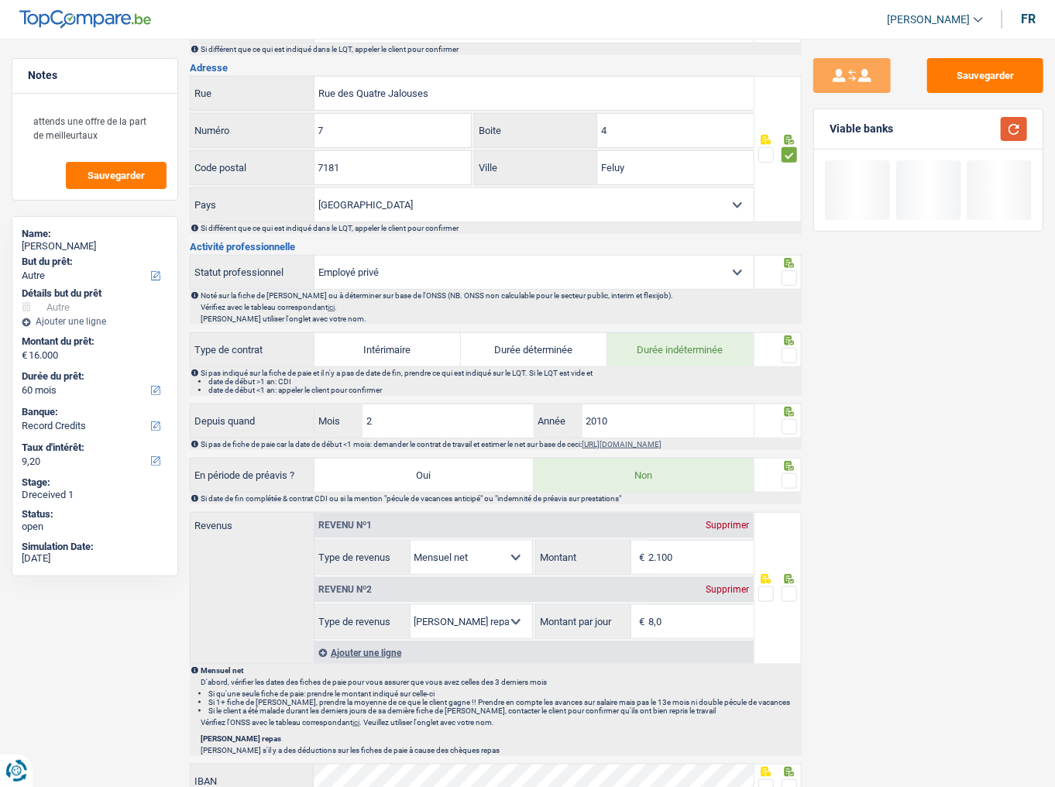
scroll to position [434, 0]
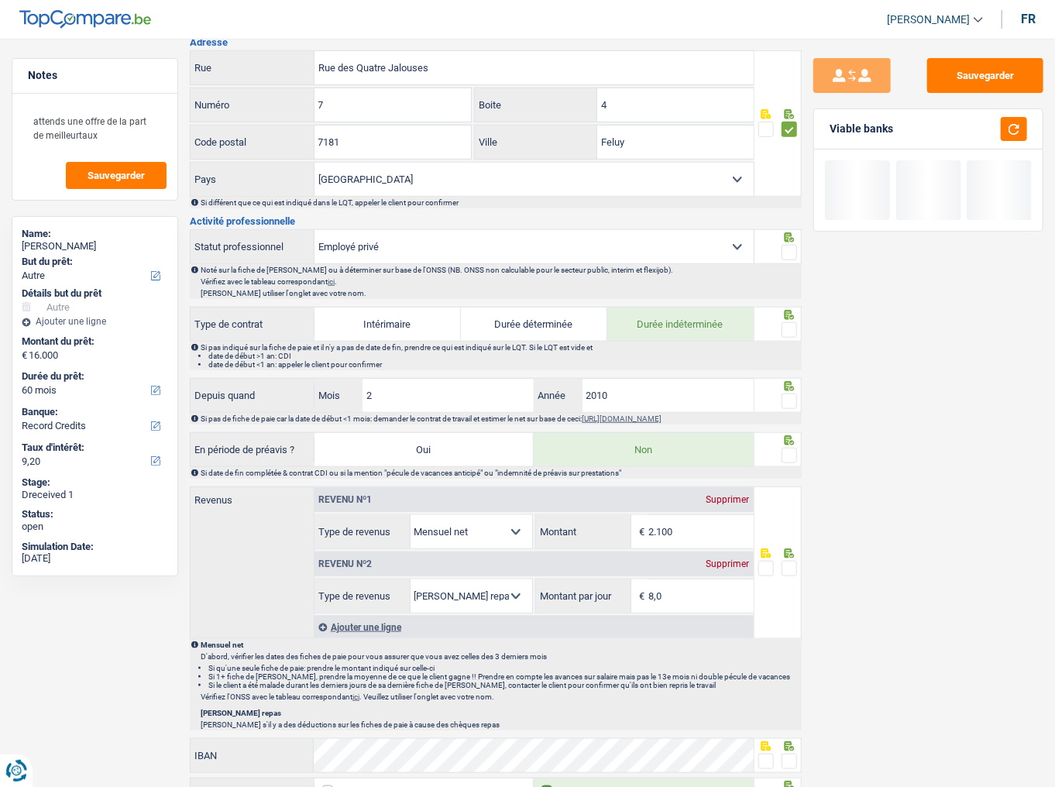
click at [784, 251] on span at bounding box center [788, 252] width 15 height 15
click at [0, 0] on input "radio" at bounding box center [0, 0] width 0 height 0
click at [785, 331] on span at bounding box center [788, 329] width 15 height 15
click at [0, 0] on input "radio" at bounding box center [0, 0] width 0 height 0
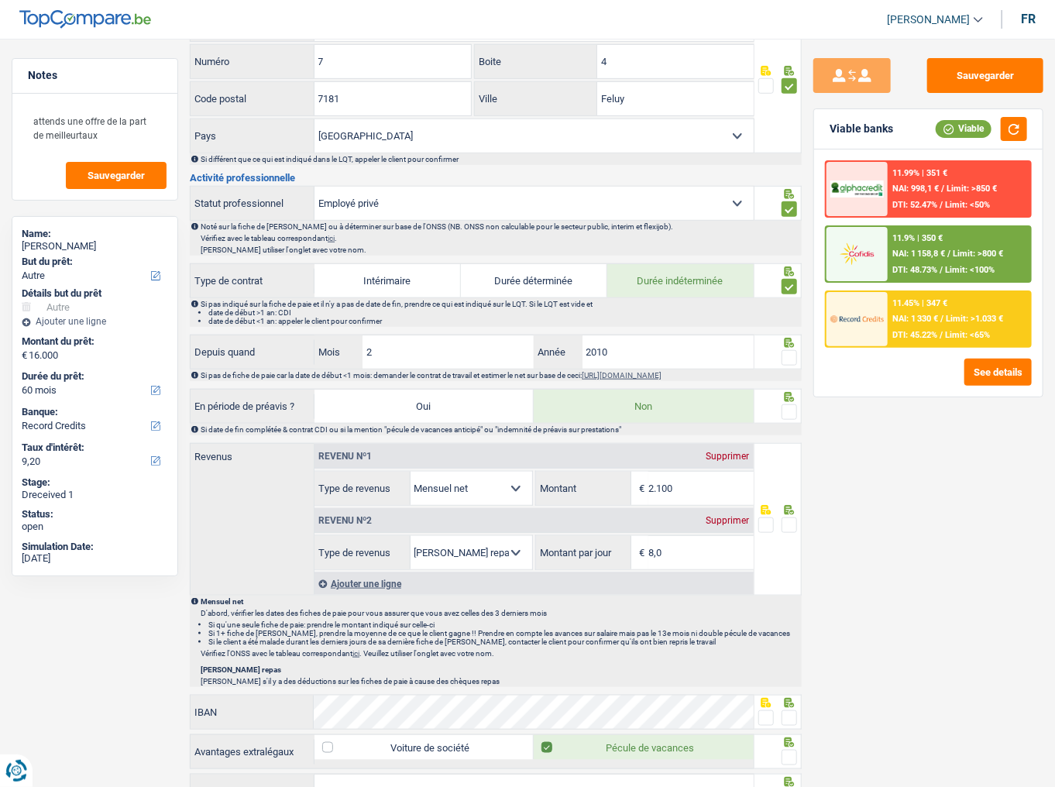
scroll to position [496, 0]
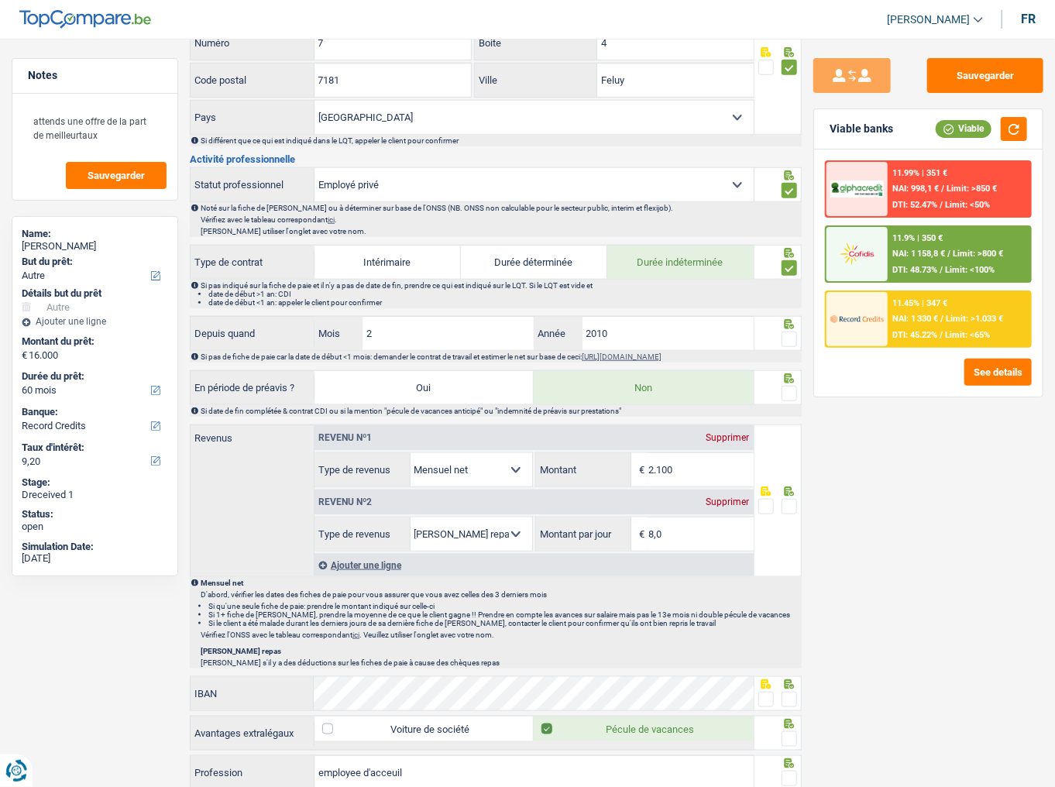
click at [786, 331] on span at bounding box center [788, 338] width 15 height 15
click at [0, 0] on input "radio" at bounding box center [0, 0] width 0 height 0
click at [788, 386] on span at bounding box center [788, 393] width 15 height 15
click at [0, 0] on input "radio" at bounding box center [0, 0] width 0 height 0
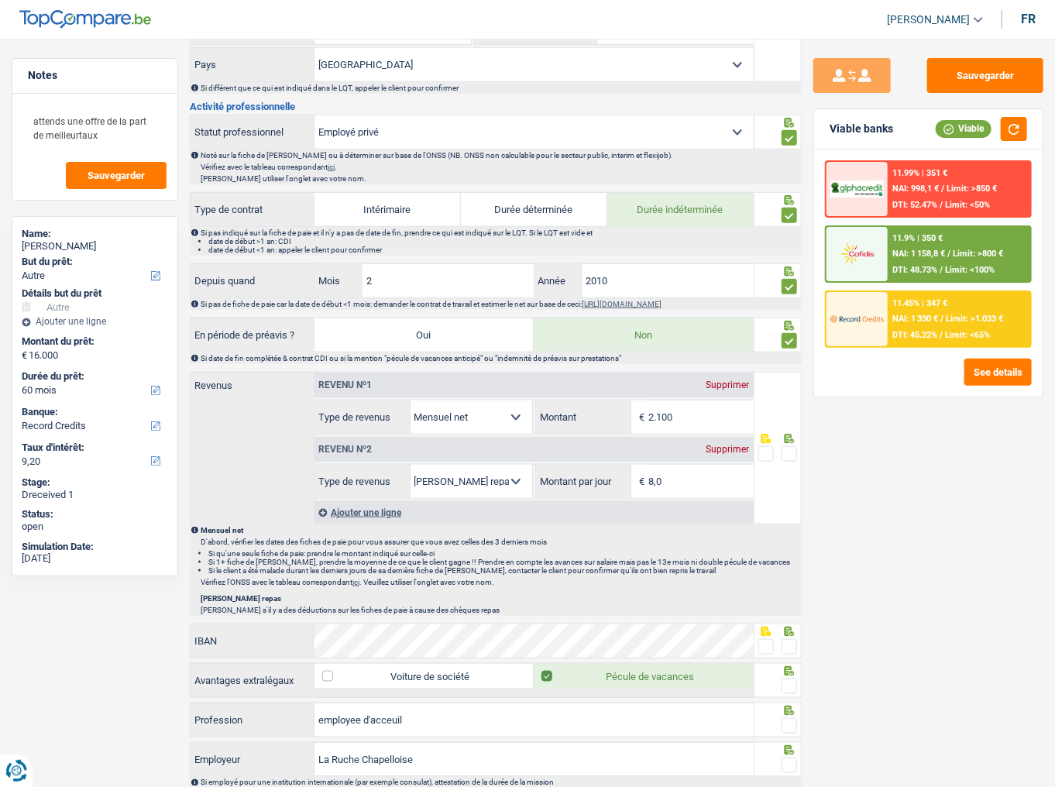
scroll to position [619, 0]
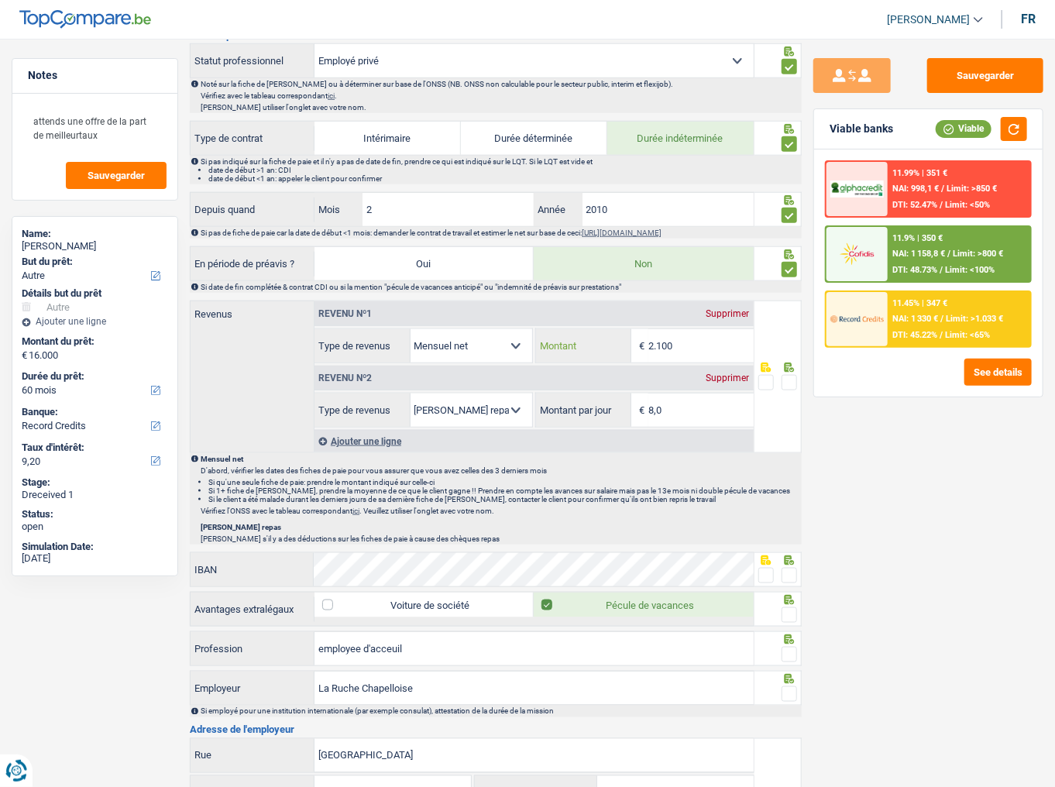
click at [712, 338] on input "2.100" at bounding box center [700, 345] width 105 height 33
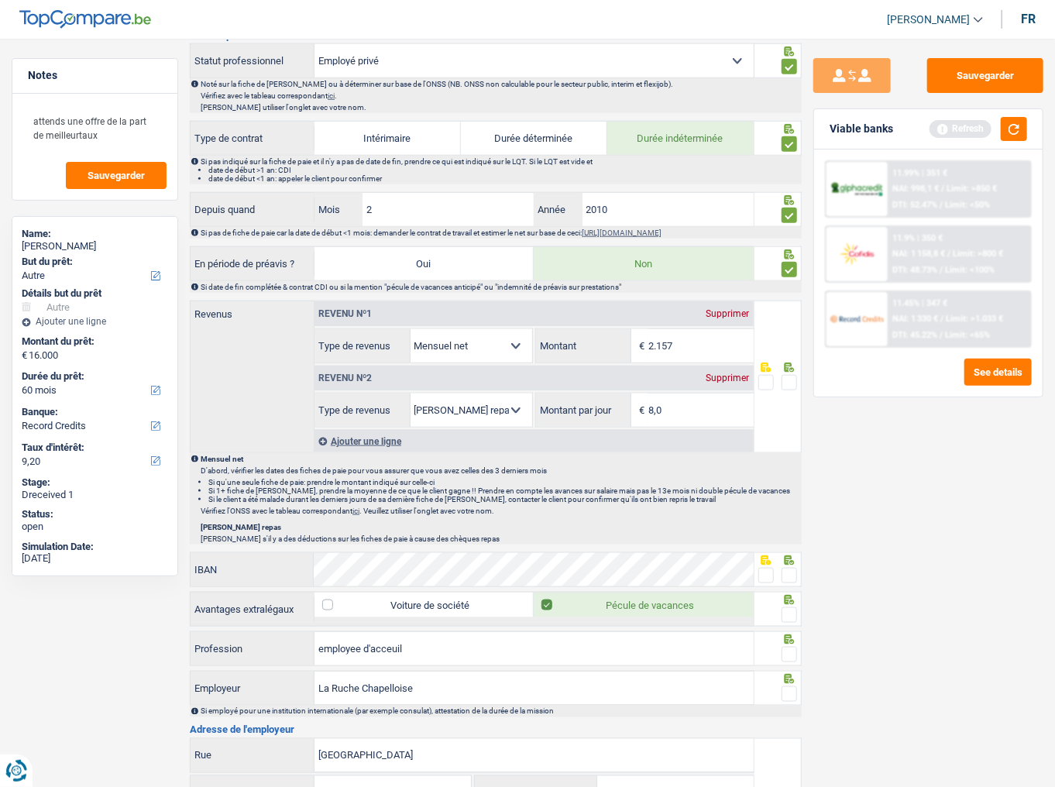
type input "2.157"
click at [799, 376] on div at bounding box center [777, 376] width 47 height 153
drag, startPoint x: 792, startPoint y: 380, endPoint x: 947, endPoint y: 235, distance: 212.6
click at [791, 378] on span at bounding box center [788, 382] width 15 height 15
click at [0, 0] on input "radio" at bounding box center [0, 0] width 0 height 0
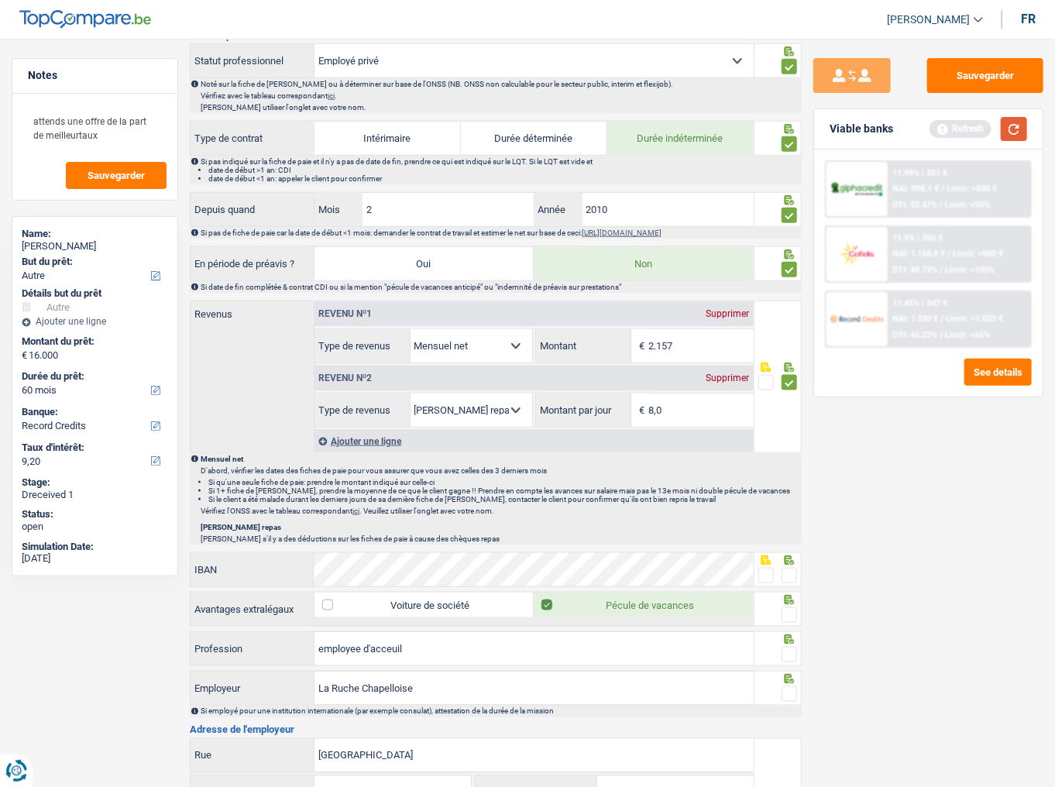
click at [951, 136] on button "button" at bounding box center [1013, 129] width 26 height 24
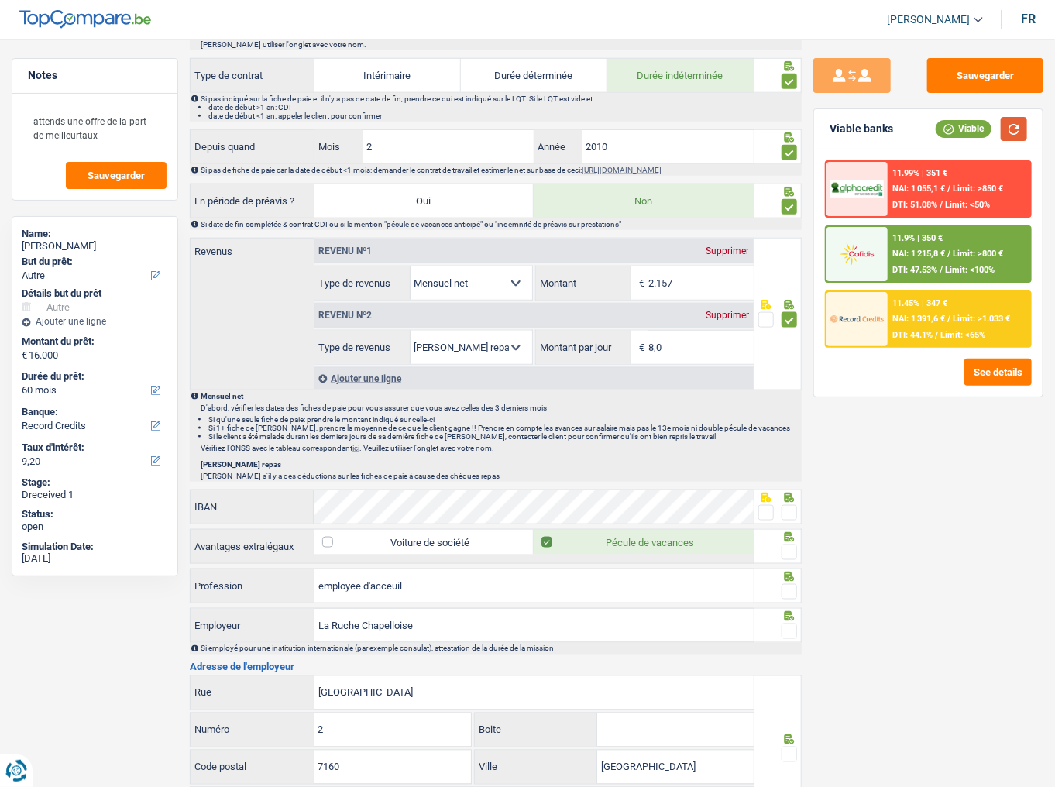
scroll to position [743, 0]
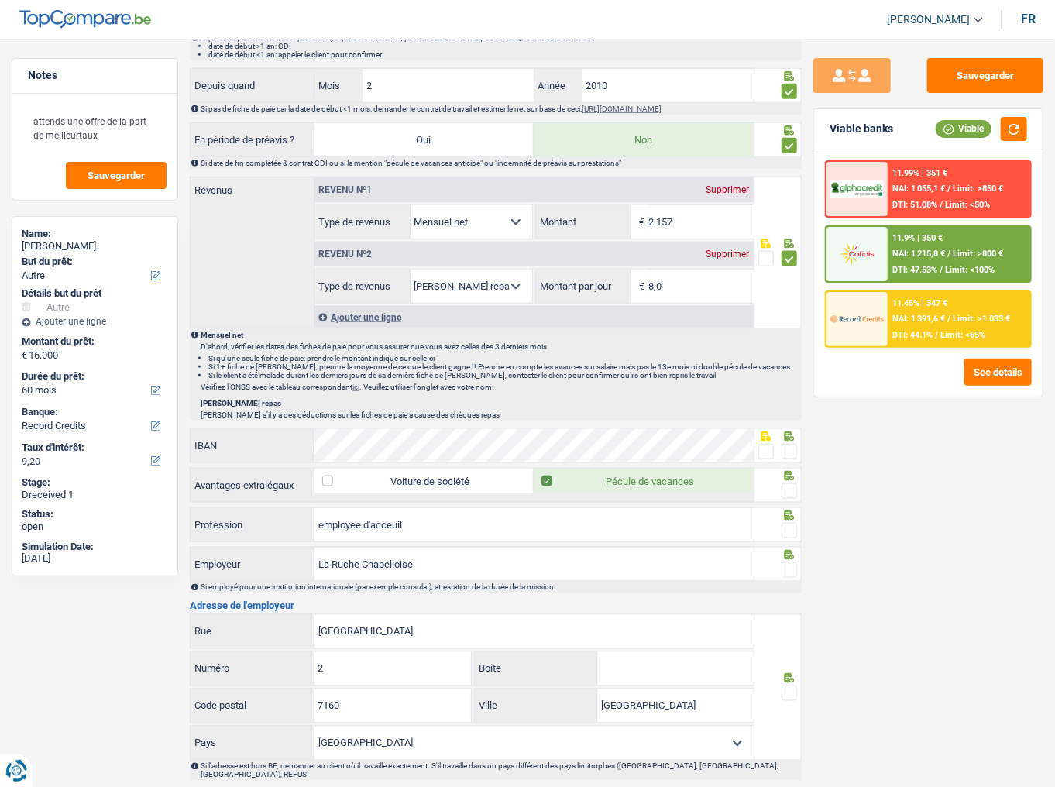
drag, startPoint x: 765, startPoint y: 444, endPoint x: 770, endPoint y: 458, distance: 15.7
click at [765, 430] on span at bounding box center [765, 451] width 15 height 15
click at [0, 0] on input "radio" at bounding box center [0, 0] width 0 height 0
click at [790, 430] on span at bounding box center [788, 490] width 15 height 15
click at [0, 0] on input "radio" at bounding box center [0, 0] width 0 height 0
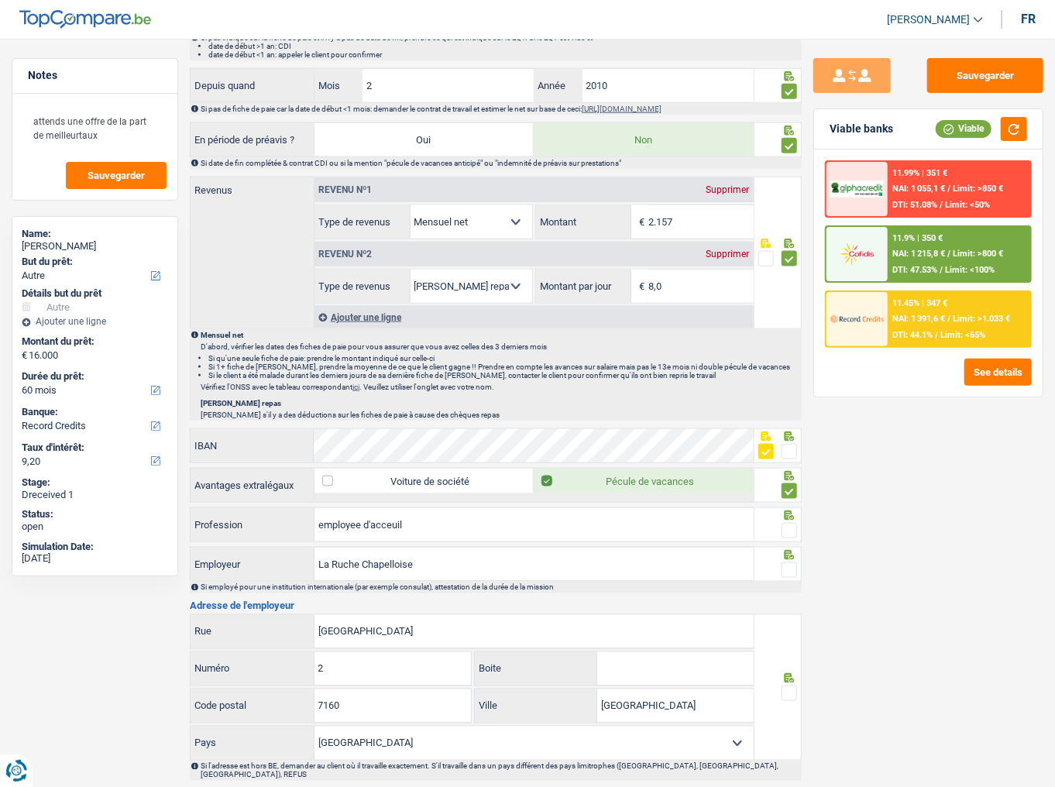
scroll to position [905, 0]
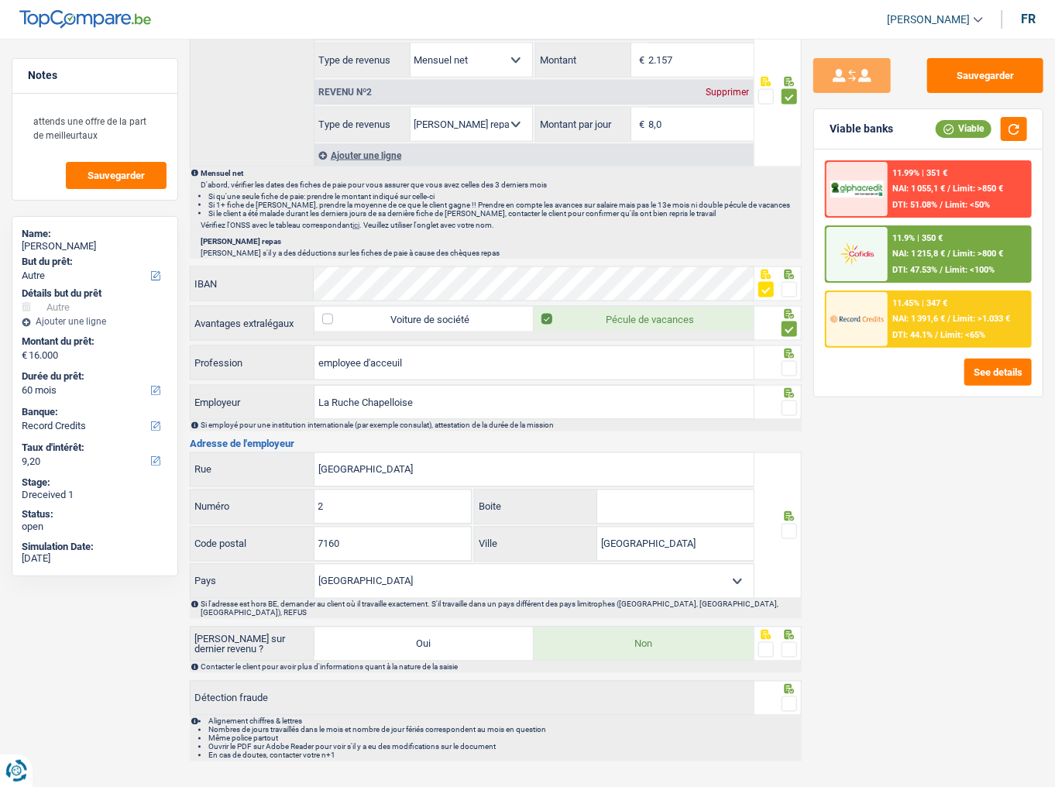
drag, startPoint x: 795, startPoint y: 401, endPoint x: 793, endPoint y: 362, distance: 38.7
click at [795, 400] on span at bounding box center [788, 407] width 15 height 15
click at [0, 0] on input "radio" at bounding box center [0, 0] width 0 height 0
click at [793, 362] on span at bounding box center [788, 368] width 15 height 15
click at [0, 0] on input "radio" at bounding box center [0, 0] width 0 height 0
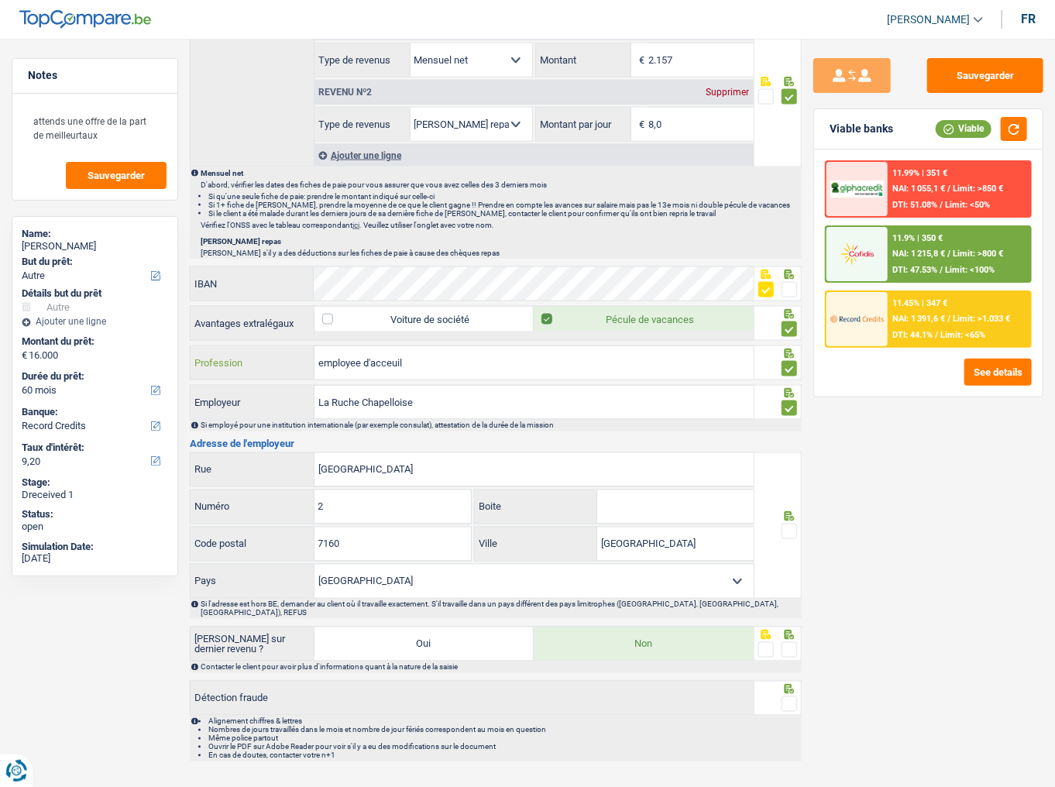
click at [361, 359] on input "employee d'acceuil" at bounding box center [533, 362] width 439 height 33
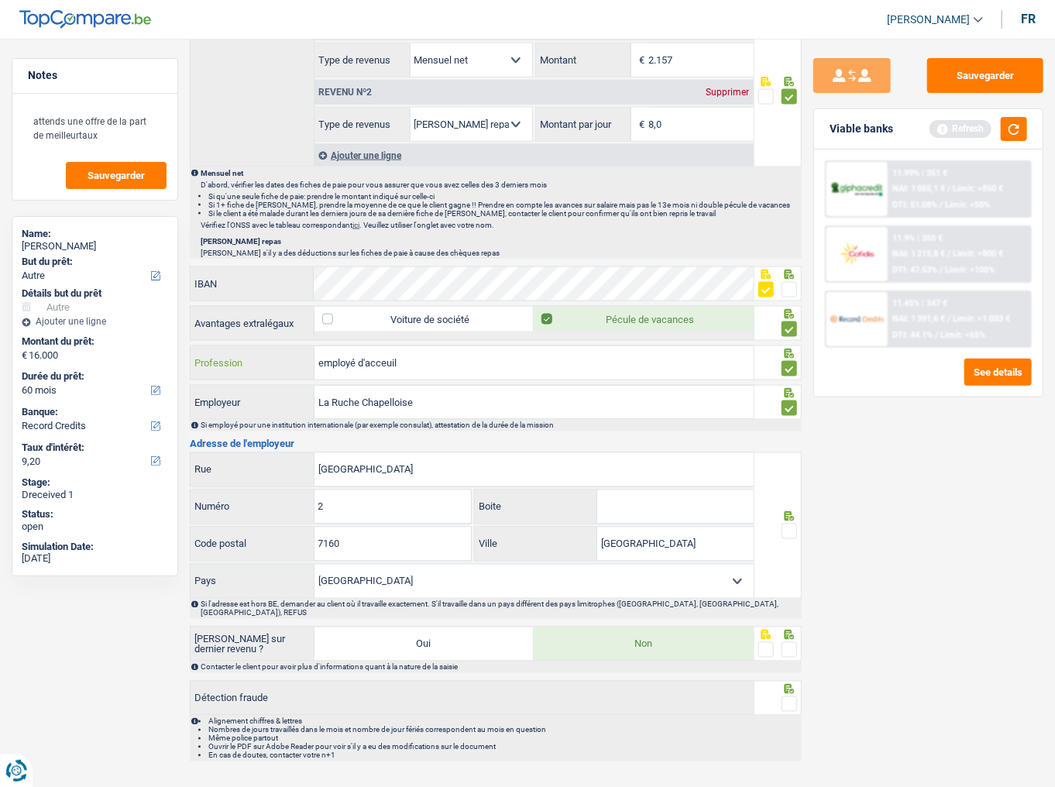
click at [391, 356] on input "employé d'acceuil" at bounding box center [533, 362] width 439 height 33
type input "employé d'accueil"
click at [795, 430] on span at bounding box center [788, 530] width 15 height 15
click at [0, 0] on input "radio" at bounding box center [0, 0] width 0 height 0
click at [951, 133] on button "button" at bounding box center [1013, 129] width 26 height 24
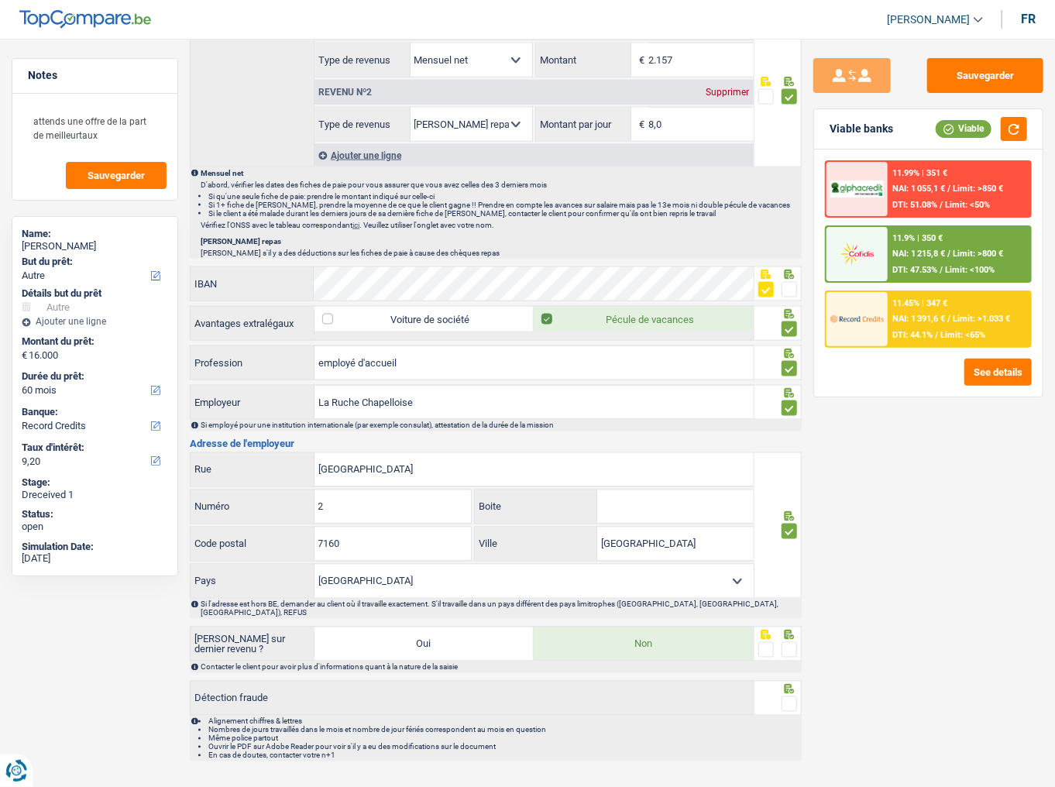
drag, startPoint x: 793, startPoint y: 636, endPoint x: 792, endPoint y: 646, distance: 10.1
click at [793, 430] on span at bounding box center [788, 649] width 15 height 15
click at [0, 0] on input "radio" at bounding box center [0, 0] width 0 height 0
click at [784, 430] on icon at bounding box center [788, 689] width 15 height 10
drag, startPoint x: 1014, startPoint y: 124, endPoint x: 743, endPoint y: 561, distance: 513.6
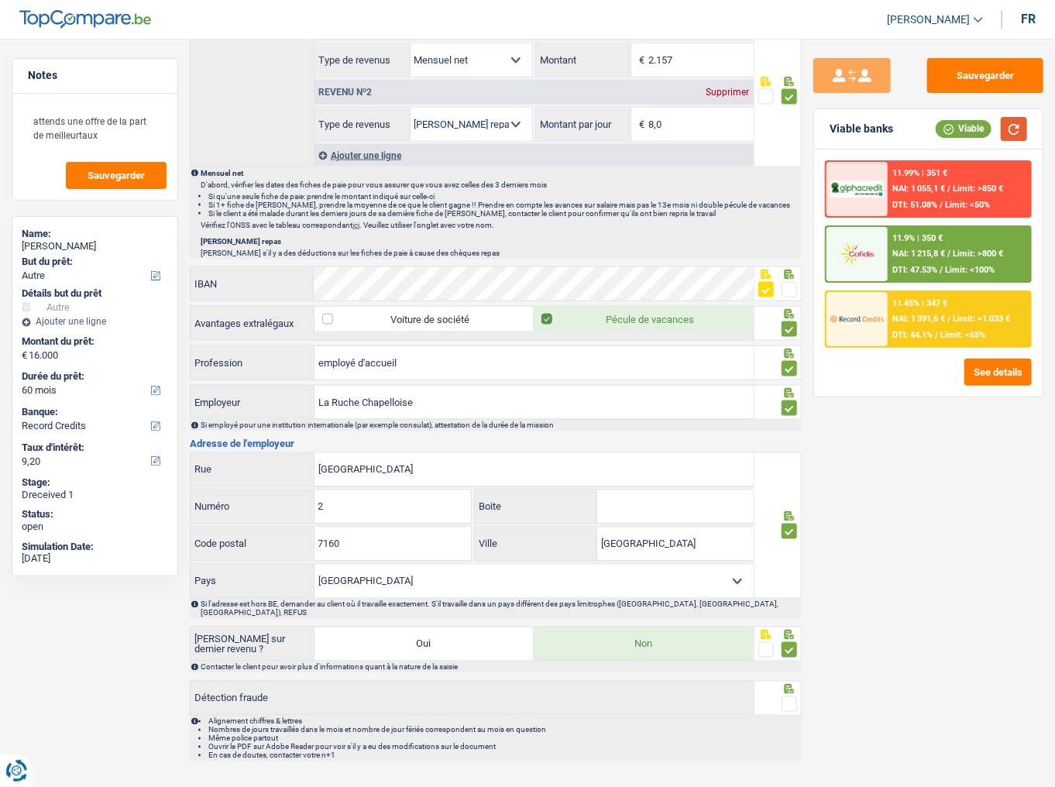
click at [951, 127] on button "button" at bounding box center [1013, 129] width 26 height 24
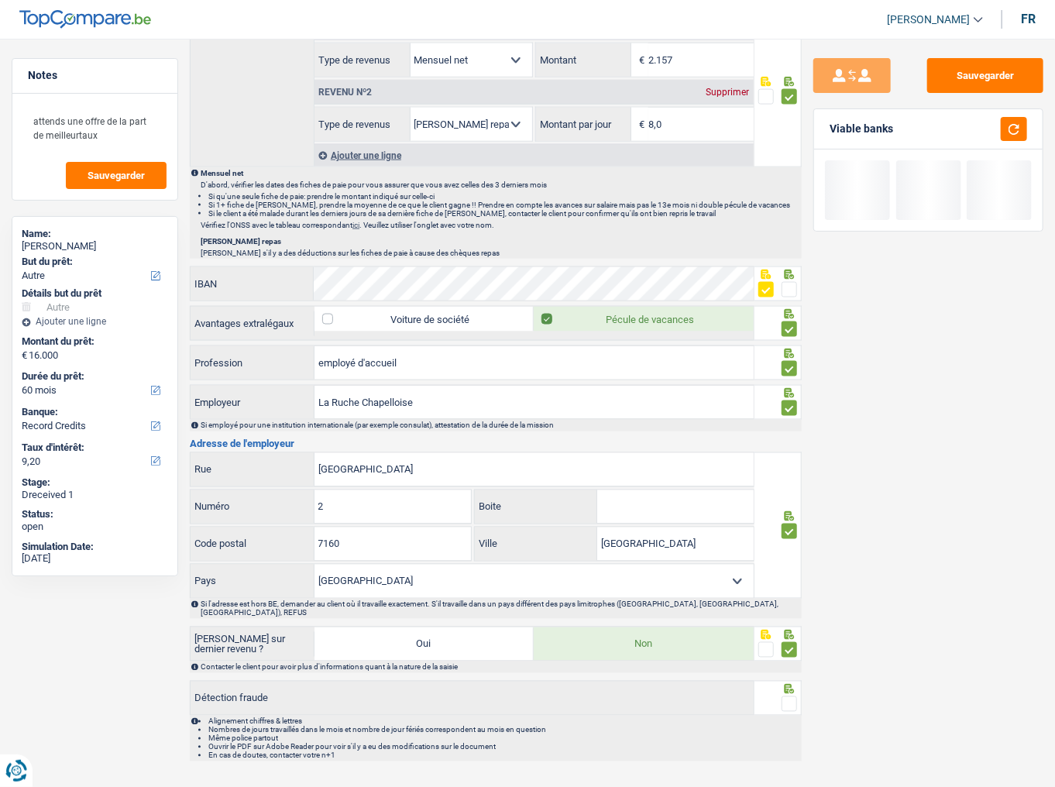
click at [785, 430] on span at bounding box center [788, 703] width 15 height 15
click at [0, 0] on input "radio" at bounding box center [0, 0] width 0 height 0
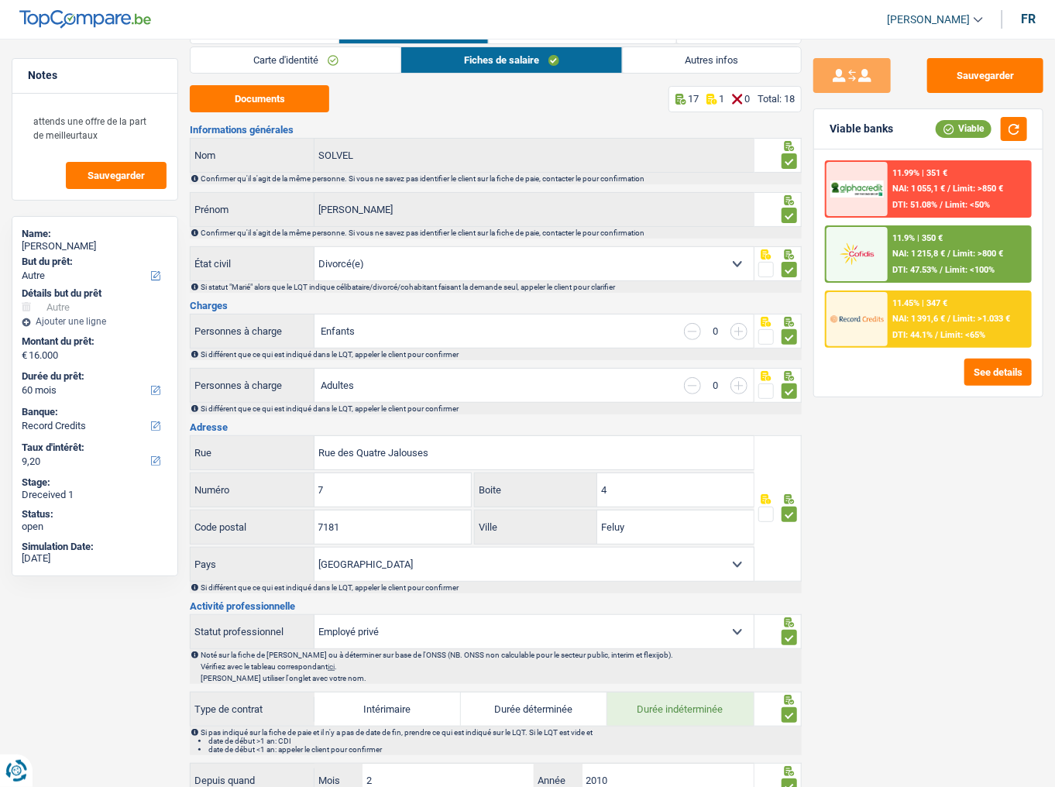
scroll to position [0, 0]
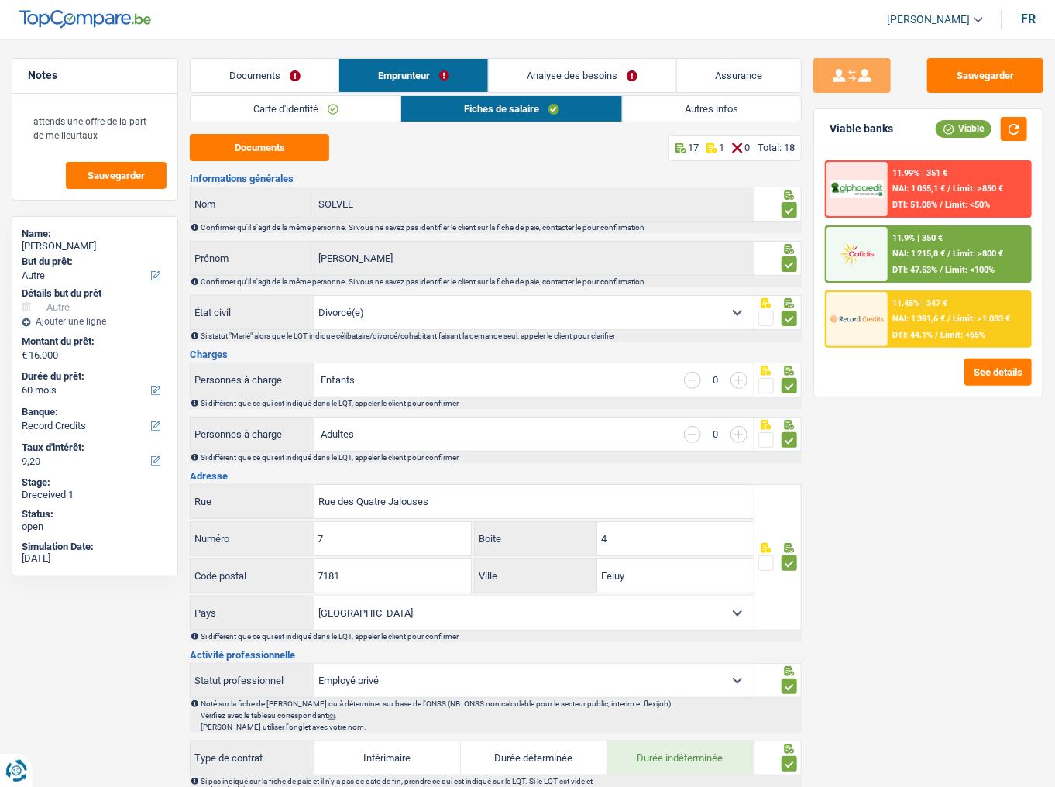
click at [576, 70] on link "Analyse des besoins" at bounding box center [582, 75] width 187 height 33
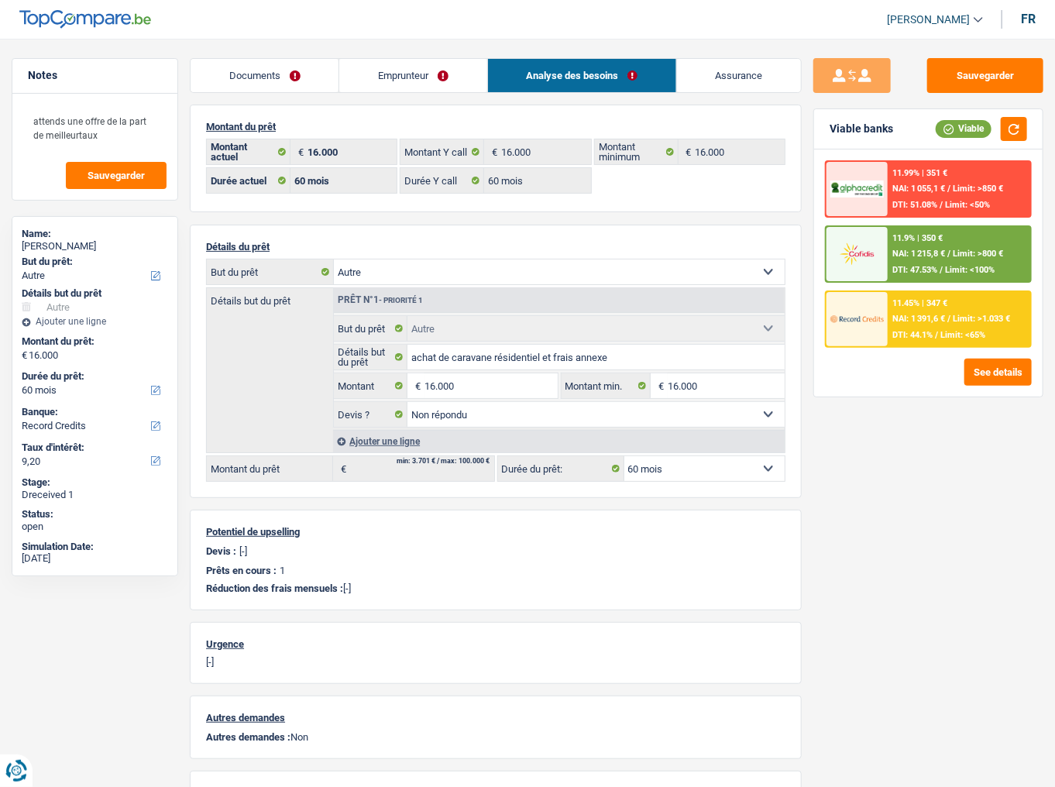
click at [945, 257] on div "11.9% | 350 € NAI: 1 215,8 € / Limit: >800 € DTI: 47.53% / Limit: <100%" at bounding box center [958, 254] width 142 height 54
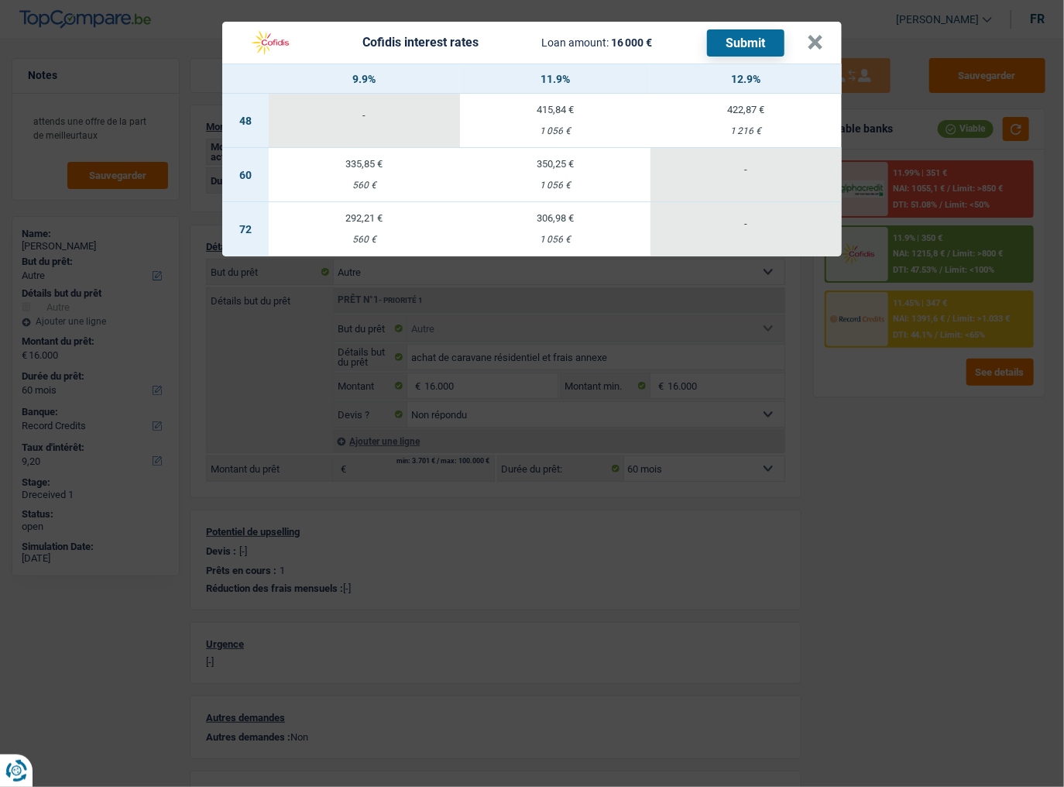
click at [824, 50] on header "Cofidis interest rates Loan amount: 16 000 € Submit ×" at bounding box center [531, 43] width 619 height 42
click at [822, 47] on button "×" at bounding box center [815, 42] width 16 height 15
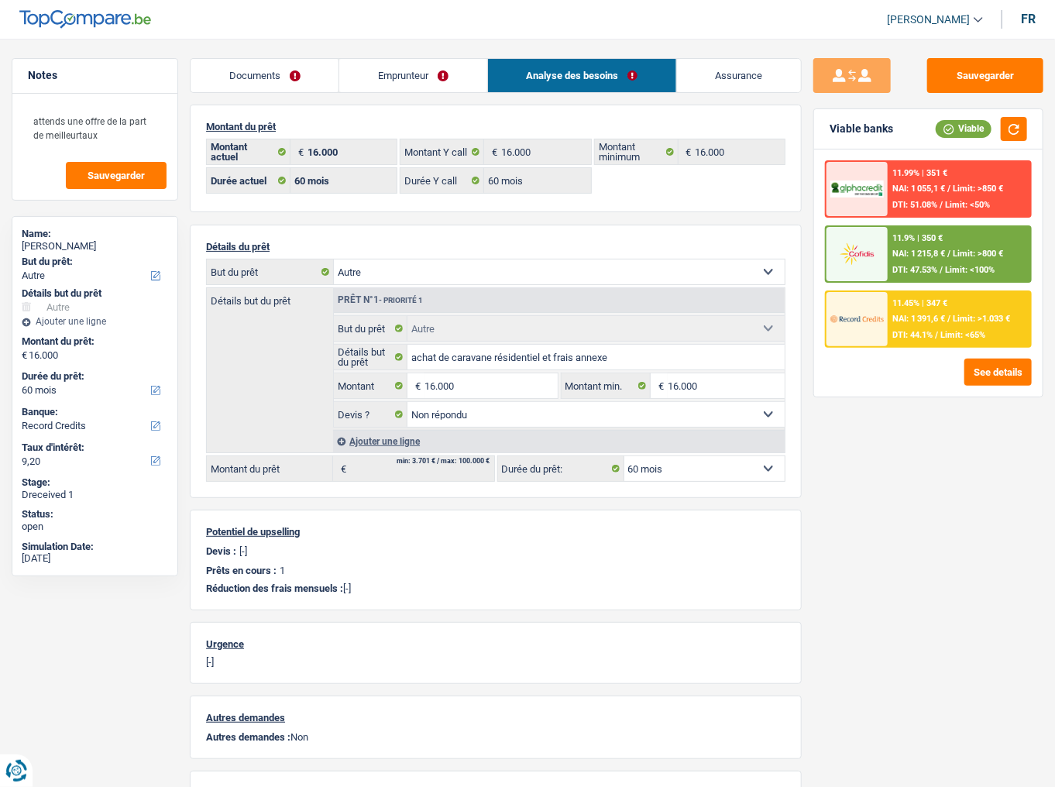
click at [902, 240] on div "11.9% | 350 €" at bounding box center [917, 238] width 50 height 10
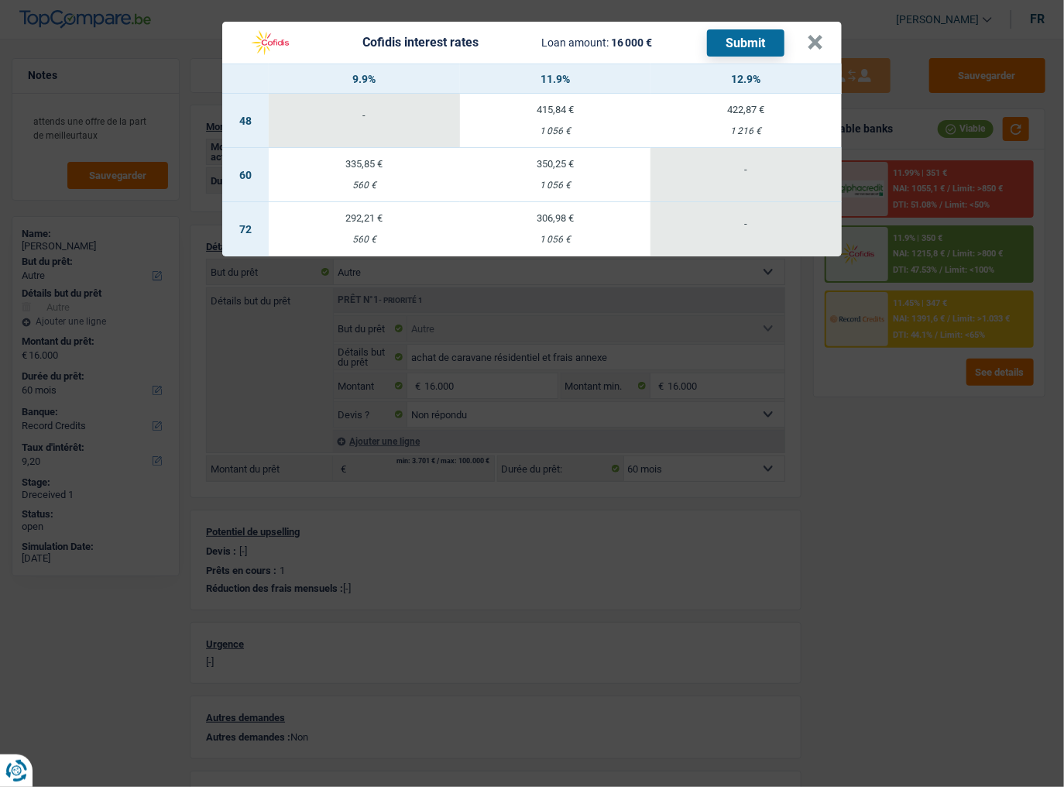
click at [456, 196] on td "335,85 € 560 €" at bounding box center [364, 175] width 191 height 54
select select "cofidis"
type input "9,90"
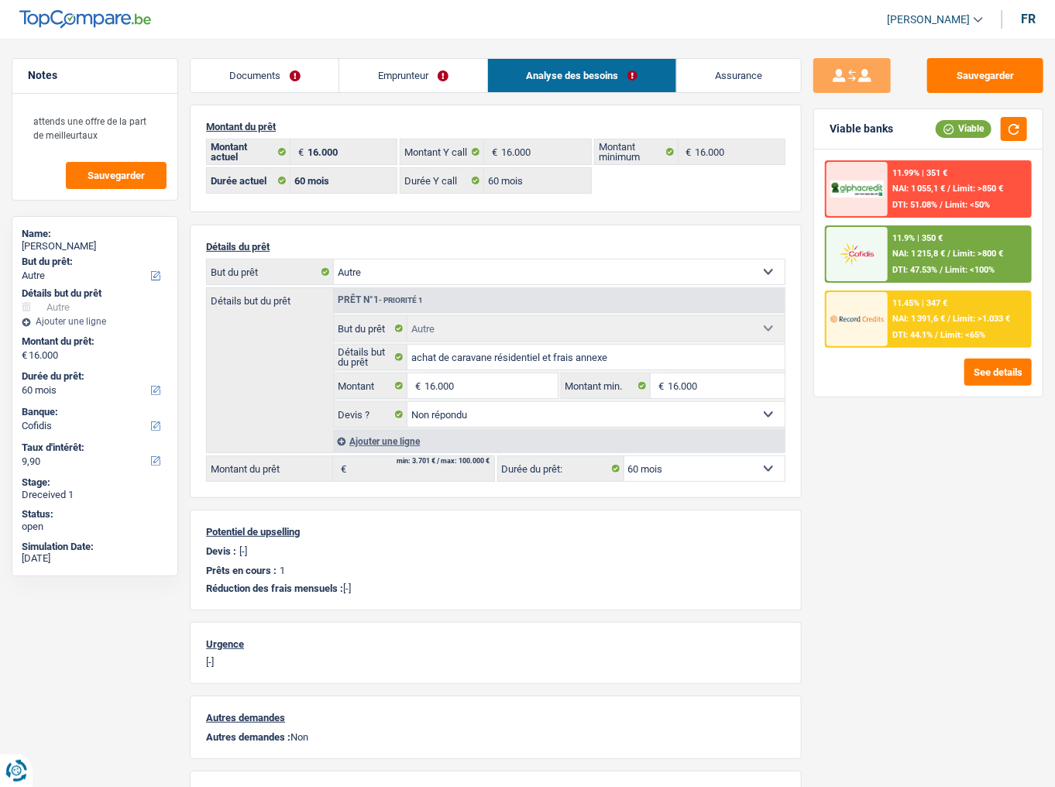
click at [936, 259] on div "11.9% | 350 € NAI: 1 215,8 € / Limit: >800 € DTI: 47.53% / Limit: <100%" at bounding box center [958, 254] width 142 height 54
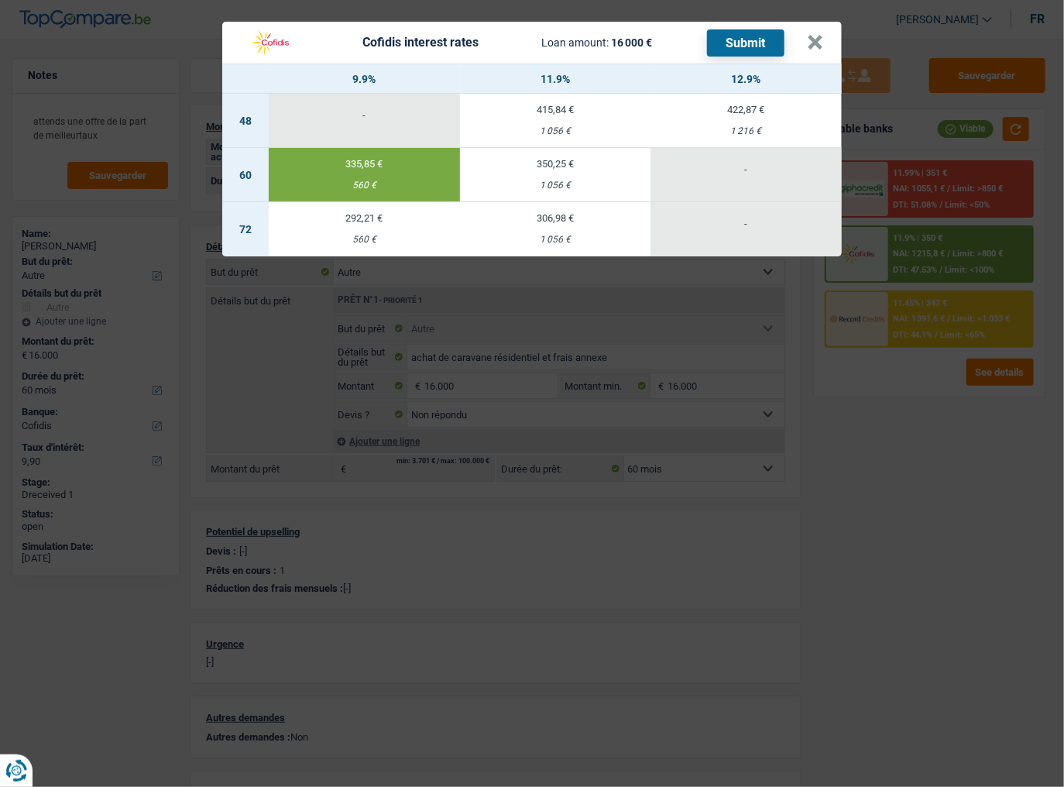
click at [722, 43] on button "Submit" at bounding box center [745, 42] width 77 height 27
click at [812, 39] on button "×" at bounding box center [815, 42] width 16 height 15
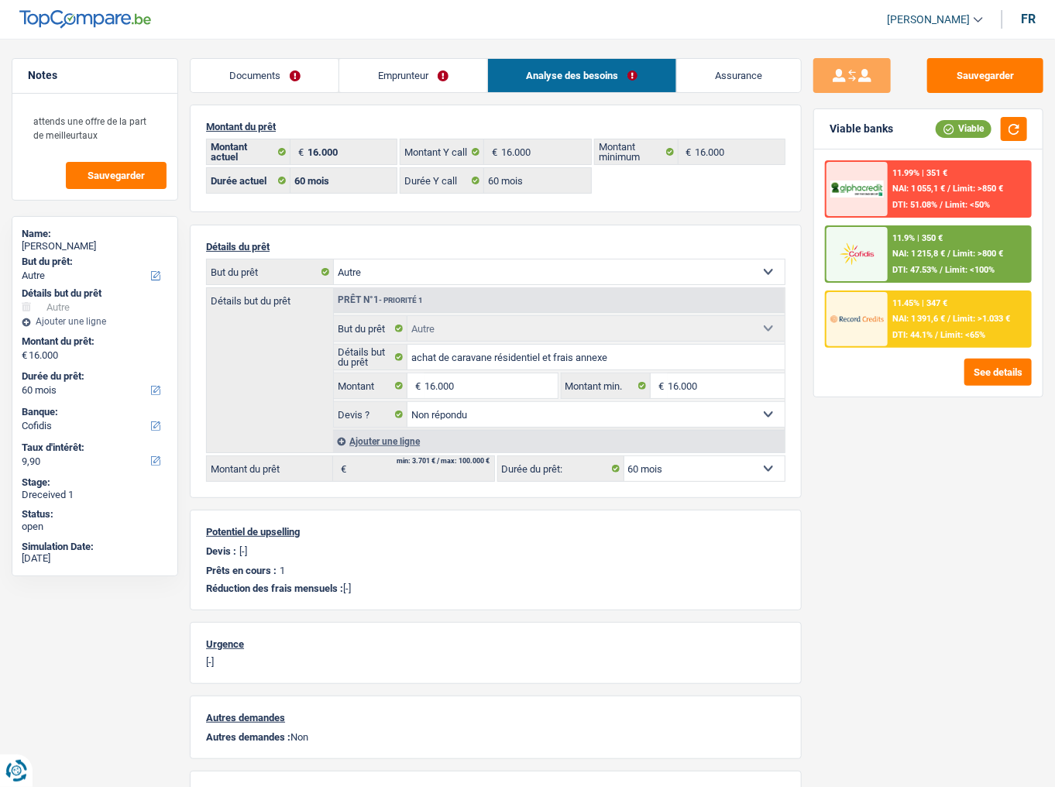
click at [880, 308] on img at bounding box center [856, 319] width 53 height 26
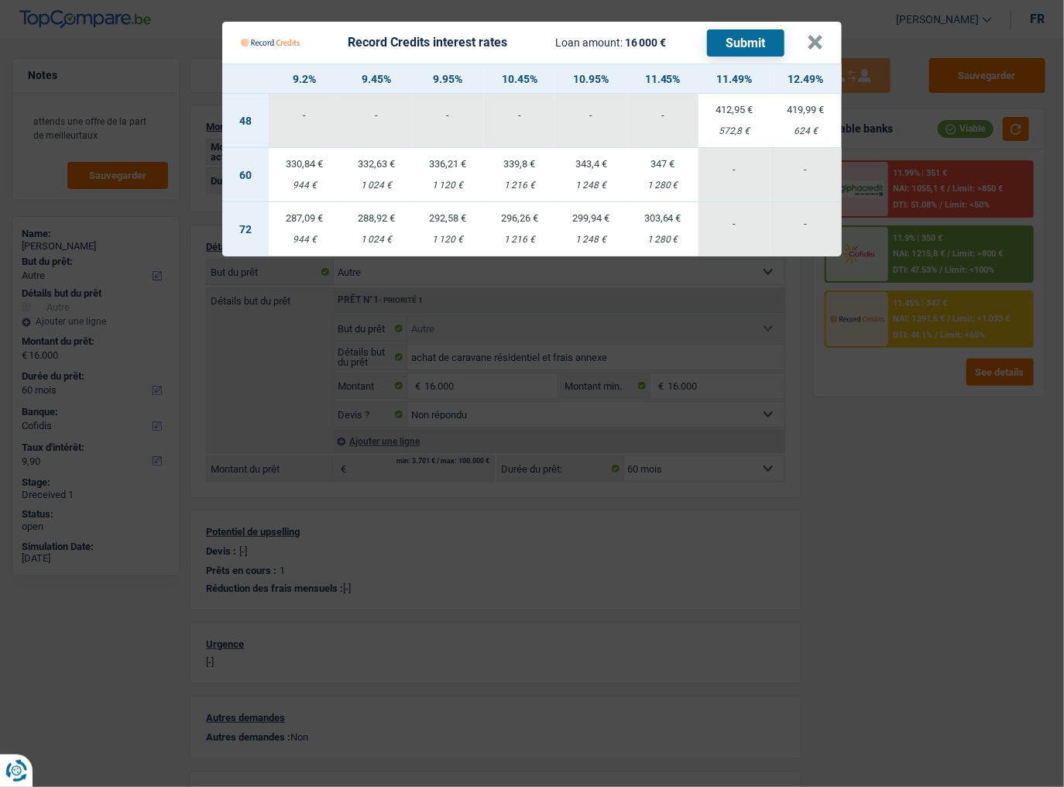
click at [452, 232] on td "292,58 € 1 120 €" at bounding box center [448, 229] width 72 height 54
select select "72"
select select "record credits"
type input "9,95"
select select "72"
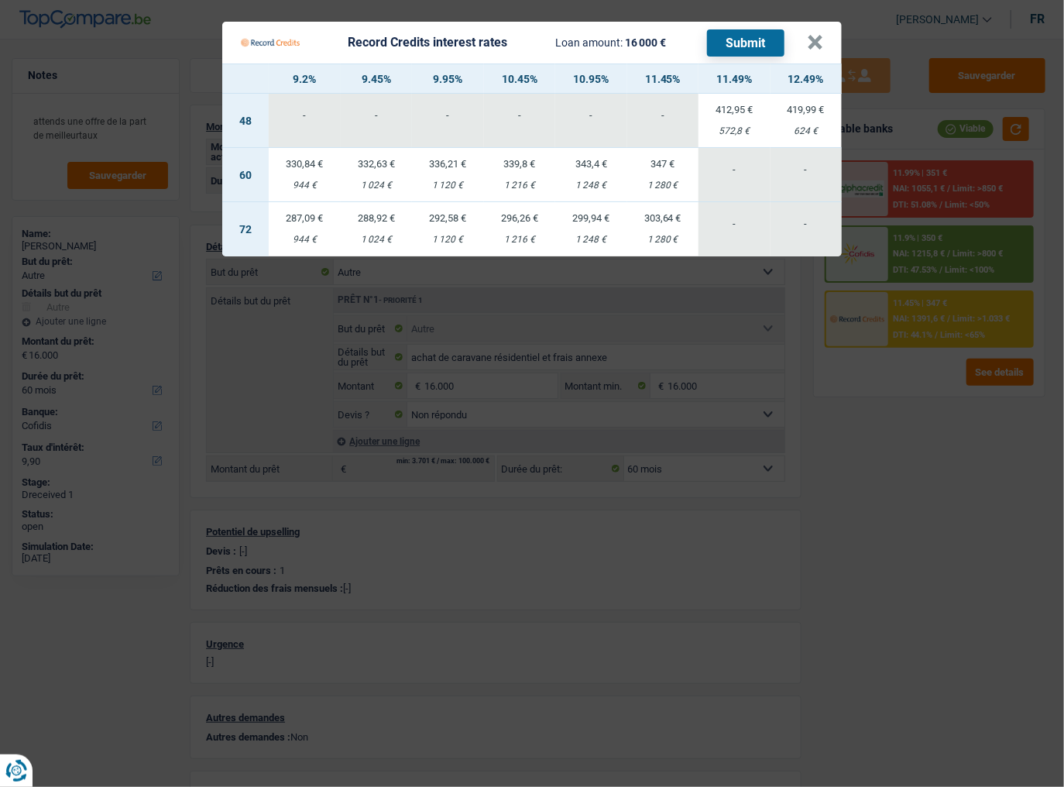
select select "72"
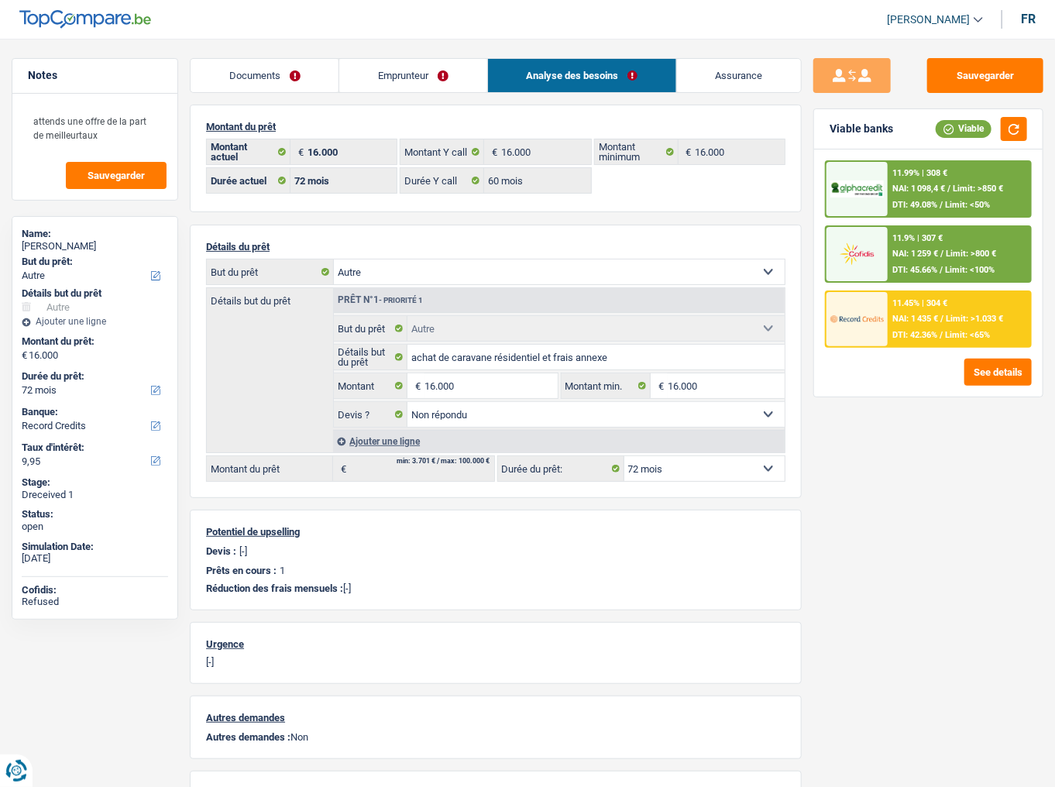
click at [909, 314] on span "NAI: 1 435 €" at bounding box center [915, 319] width 46 height 10
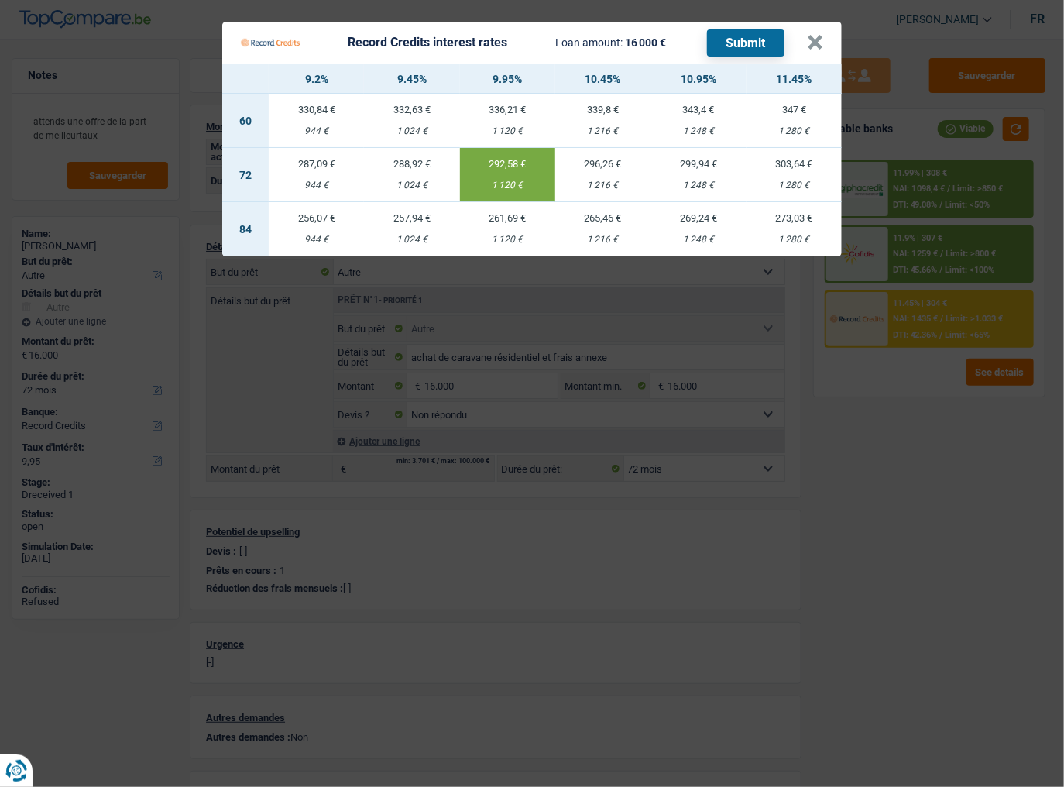
drag, startPoint x: 511, startPoint y: 118, endPoint x: 496, endPoint y: 116, distance: 15.6
click at [496, 116] on td "336,21 € 1 120 €" at bounding box center [507, 121] width 95 height 54
select select "60"
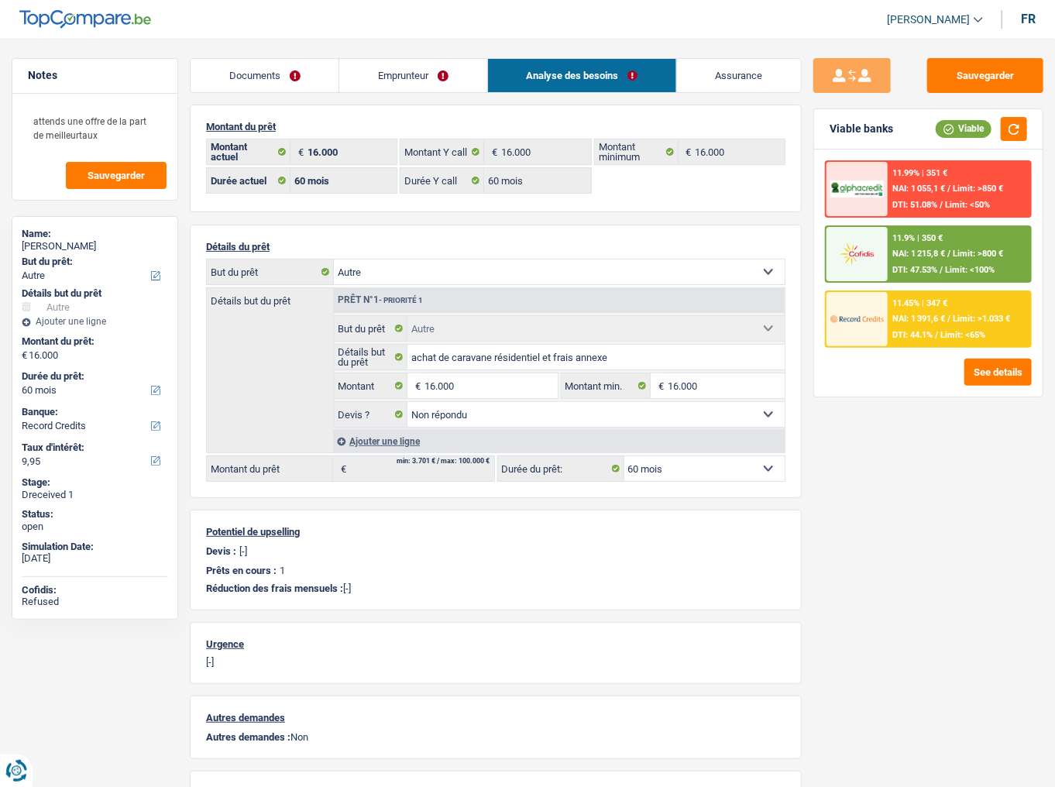
click at [948, 253] on span "/" at bounding box center [948, 254] width 3 height 10
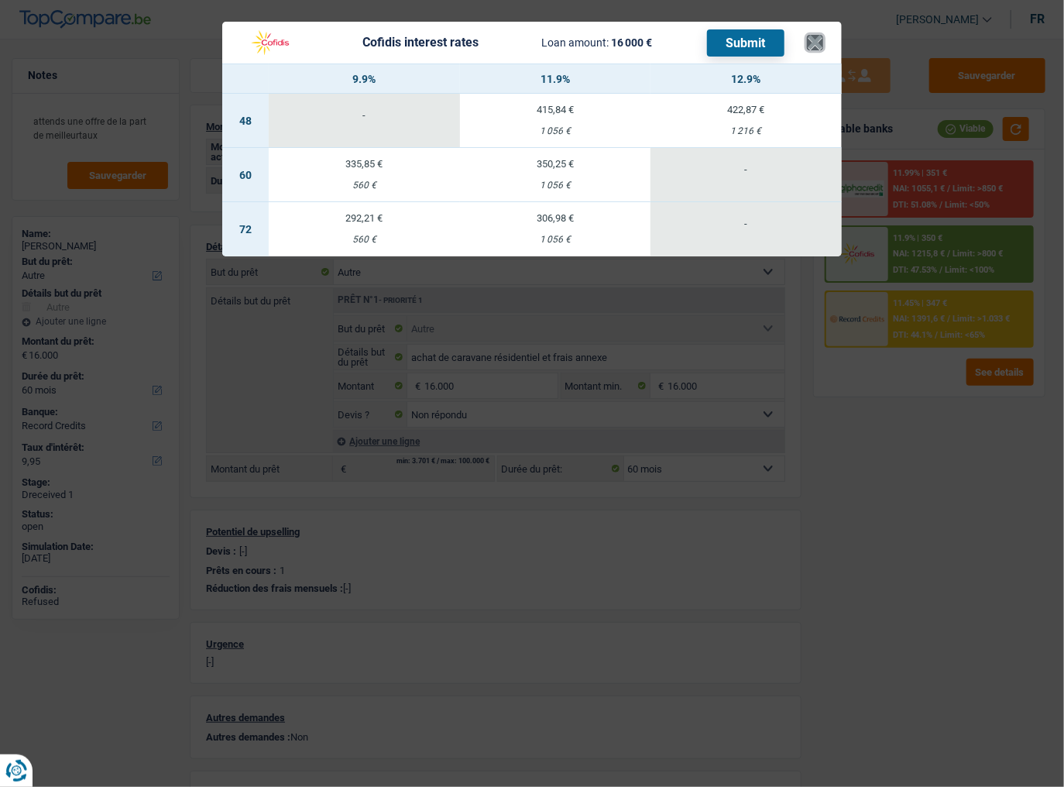
click at [815, 45] on button "×" at bounding box center [815, 42] width 16 height 15
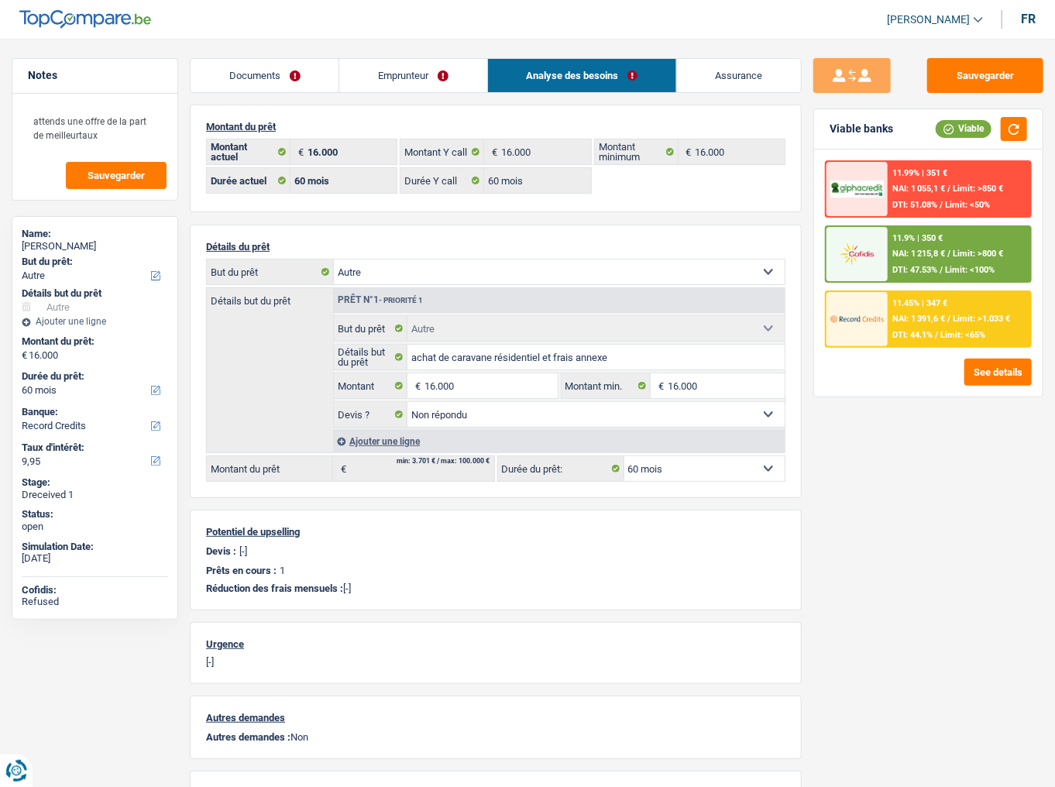
click at [893, 323] on div "11.45% | 347 € NAI: 1 391,6 € / Limit: >1.033 € DTI: 44.1% / Limit: <65%" at bounding box center [958, 319] width 142 height 54
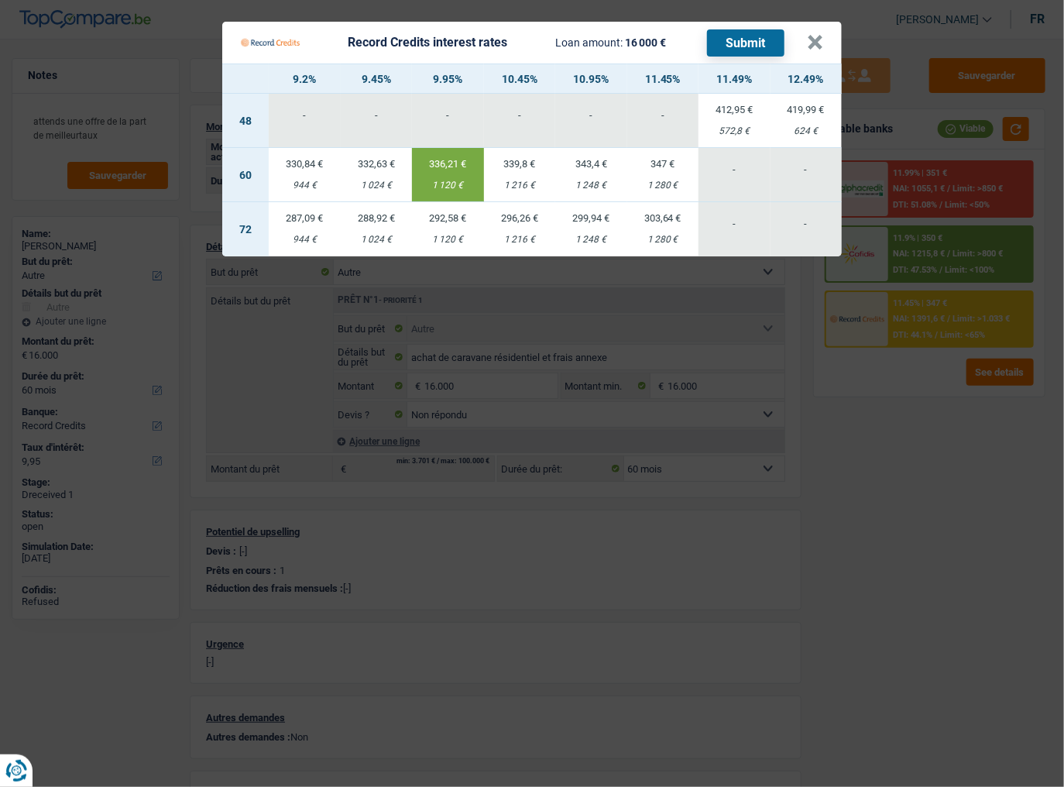
click at [366, 168] on div "332,63 €" at bounding box center [377, 164] width 72 height 10
type input "9,45"
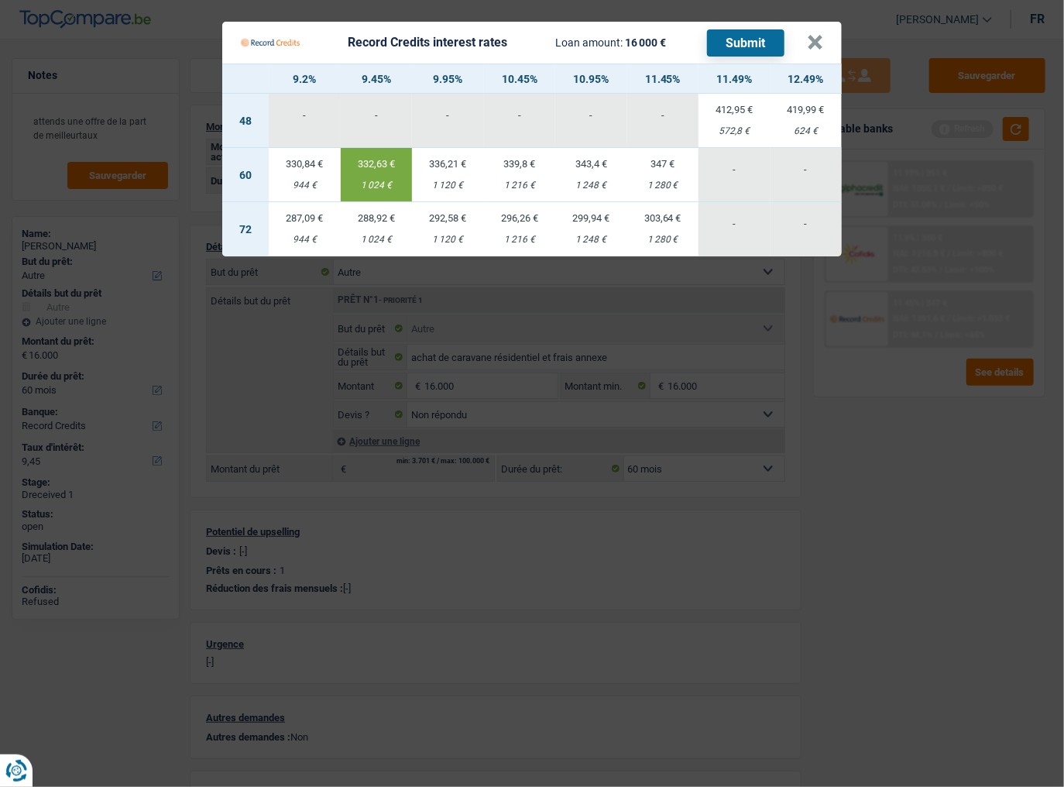
click at [727, 46] on button "Submit" at bounding box center [745, 42] width 77 height 27
drag, startPoint x: 817, startPoint y: 43, endPoint x: 973, endPoint y: 83, distance: 160.6
click at [817, 43] on button "×" at bounding box center [815, 42] width 16 height 15
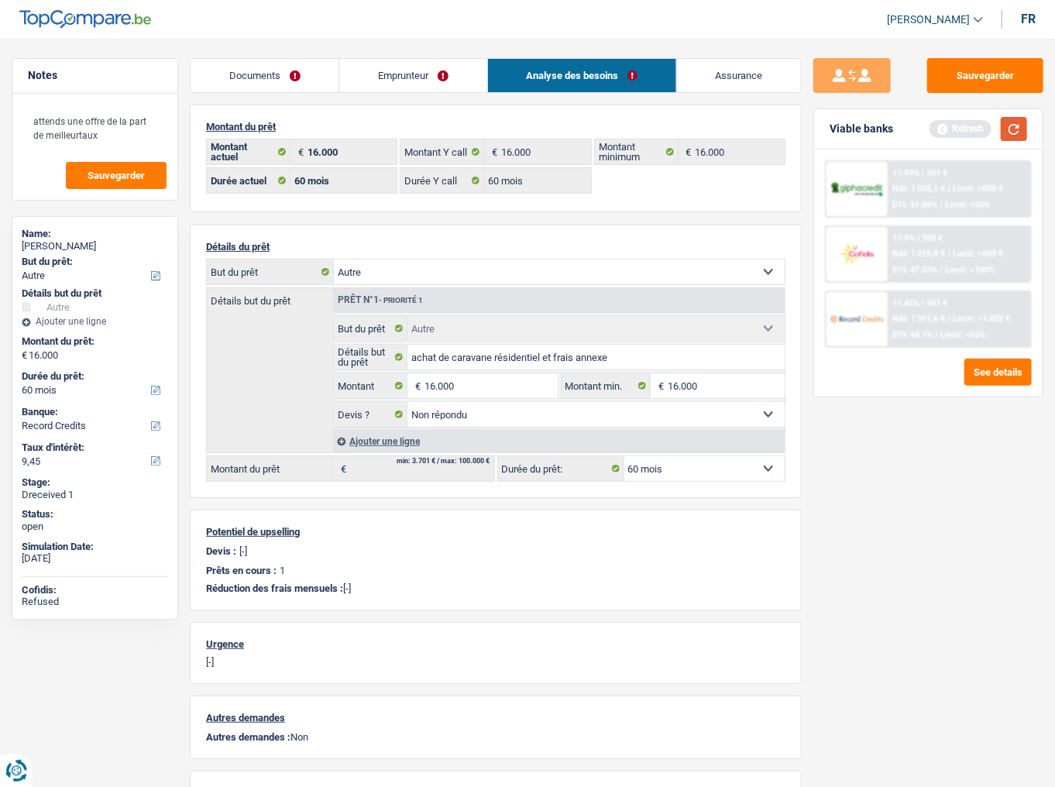
drag, startPoint x: 1015, startPoint y: 131, endPoint x: 1048, endPoint y: 147, distance: 36.4
click at [951, 131] on button "button" at bounding box center [1013, 129] width 26 height 24
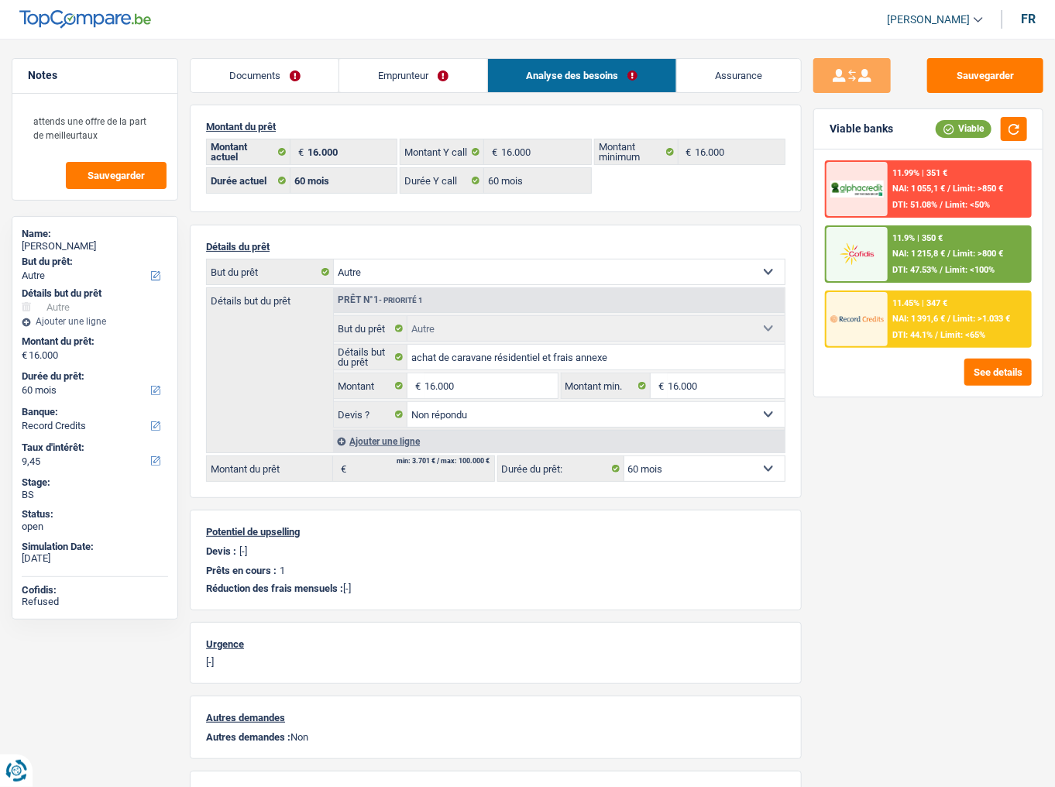
click at [904, 242] on div "11.9% | 350 €" at bounding box center [917, 238] width 50 height 10
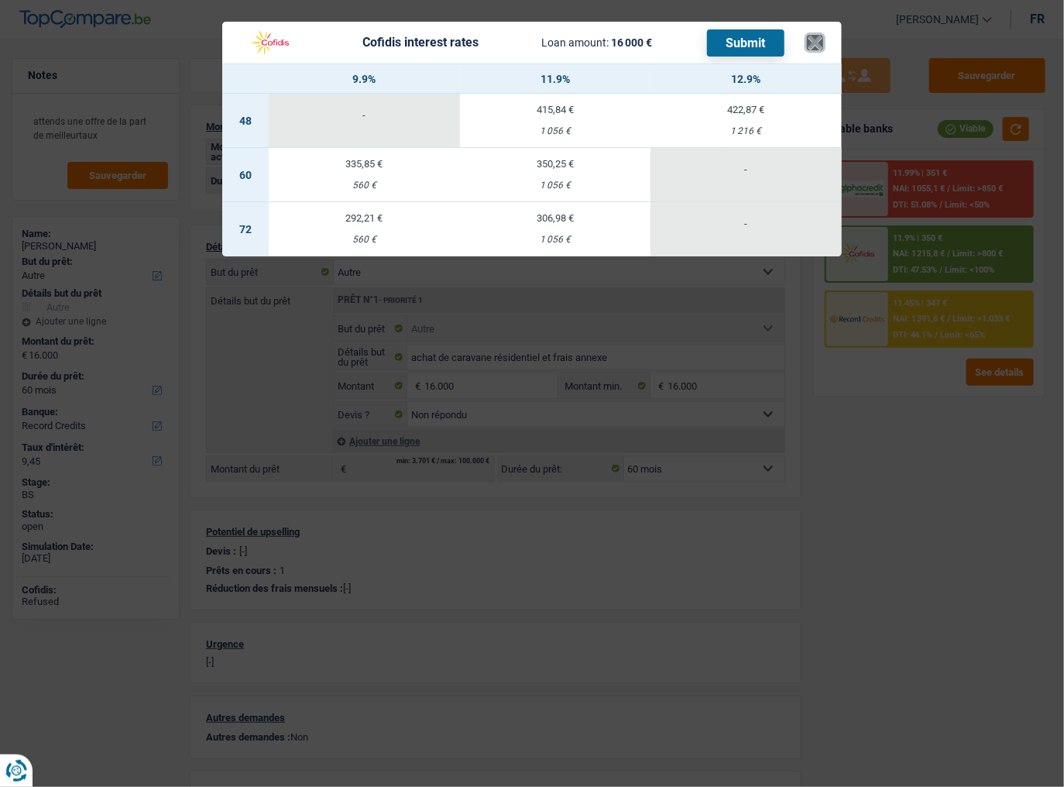
click at [807, 50] on button "×" at bounding box center [815, 42] width 16 height 15
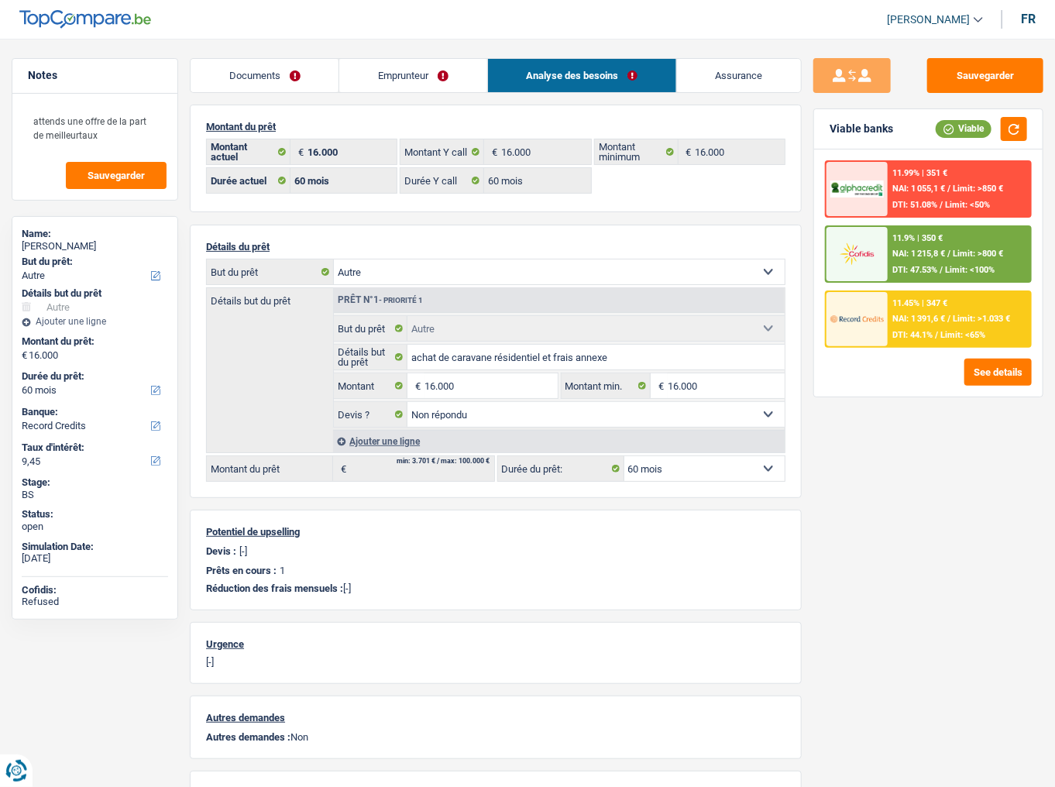
click at [909, 307] on div "11.45% | 347 € NAI: 1 391,6 € / Limit: >1.033 € DTI: 44.1% / Limit: <65%" at bounding box center [958, 319] width 142 height 54
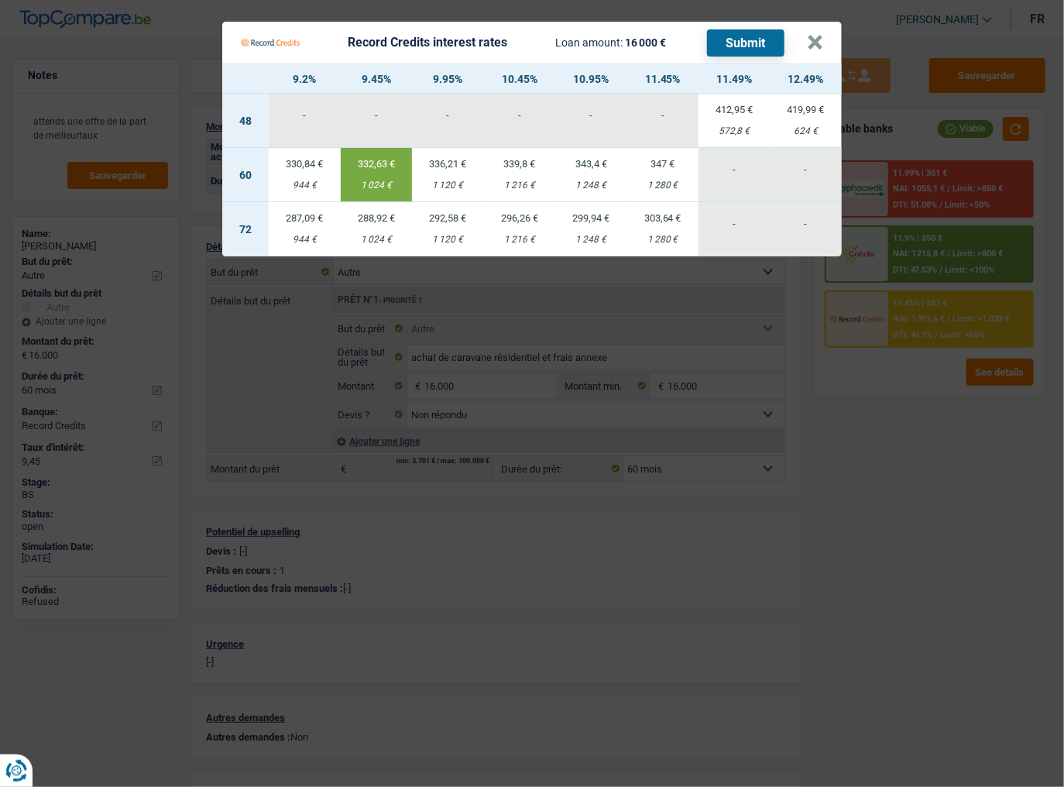
click at [825, 35] on Credits___BV_modal_header_ "Record Credits interest rates Loan amount: 16 000 € Submit ×" at bounding box center [531, 43] width 619 height 42
click at [817, 43] on button "×" at bounding box center [815, 42] width 16 height 15
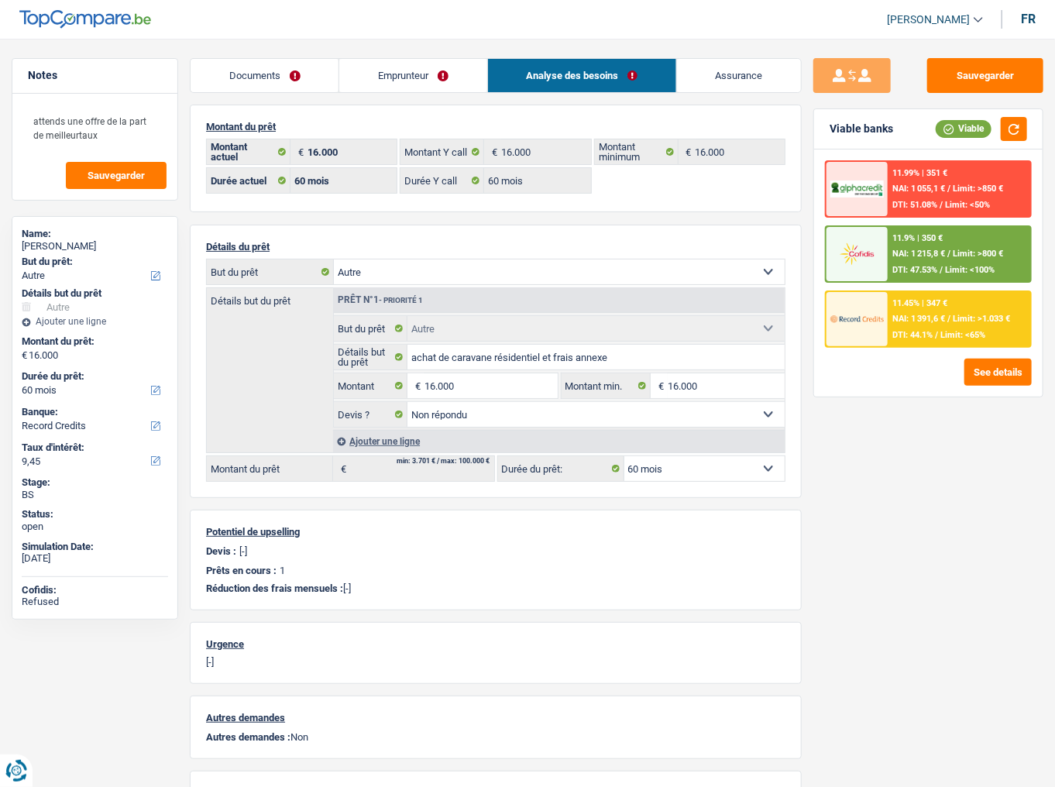
click at [407, 87] on link "Emprunteur" at bounding box center [412, 75] width 147 height 33
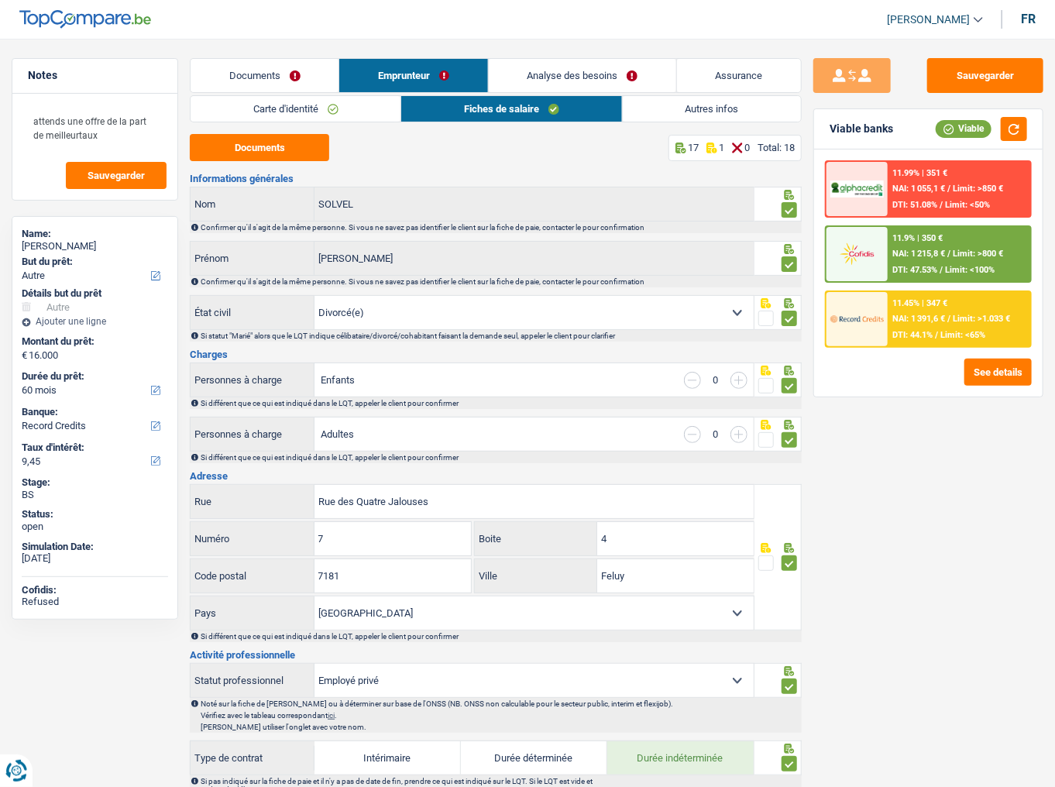
click at [347, 118] on link "Carte d'identité" at bounding box center [295, 109] width 210 height 26
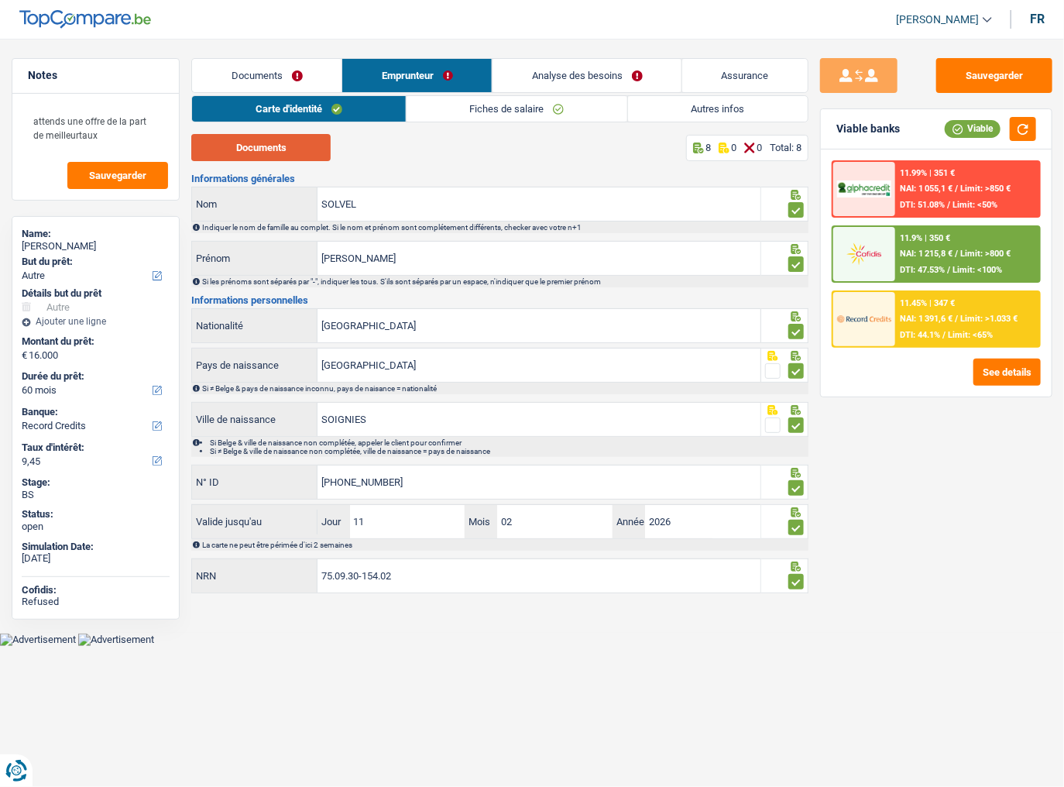
click at [280, 145] on button "Documents" at bounding box center [260, 147] width 139 height 27
click at [474, 93] on div "Documents Emprunteur Analyse des besoins Assurance Emprunteur NATHALIE SOLVEL |…" at bounding box center [499, 326] width 617 height 537
click at [466, 103] on link "Fiches de salaire" at bounding box center [517, 109] width 221 height 26
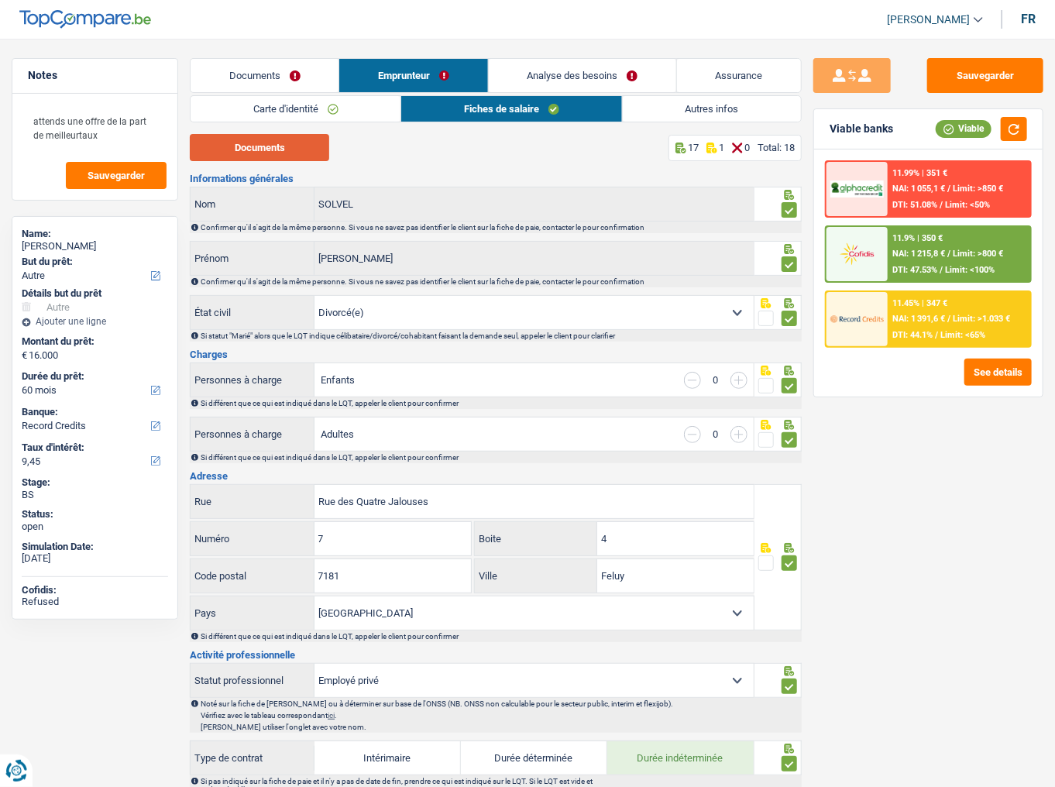
click at [322, 145] on button "Documents" at bounding box center [259, 147] width 139 height 27
click at [951, 85] on button "Sauvegarder" at bounding box center [985, 75] width 116 height 35
click at [311, 77] on link "Documents" at bounding box center [264, 75] width 148 height 33
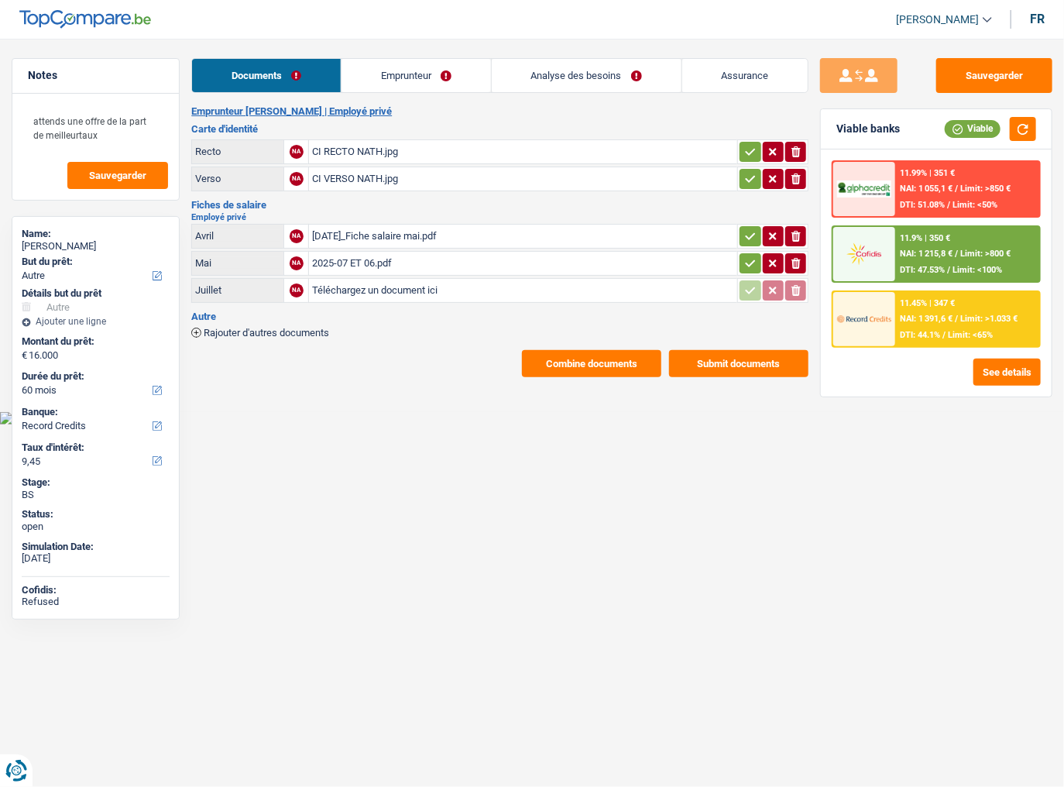
click at [629, 367] on button "Combine documents" at bounding box center [591, 363] width 139 height 27
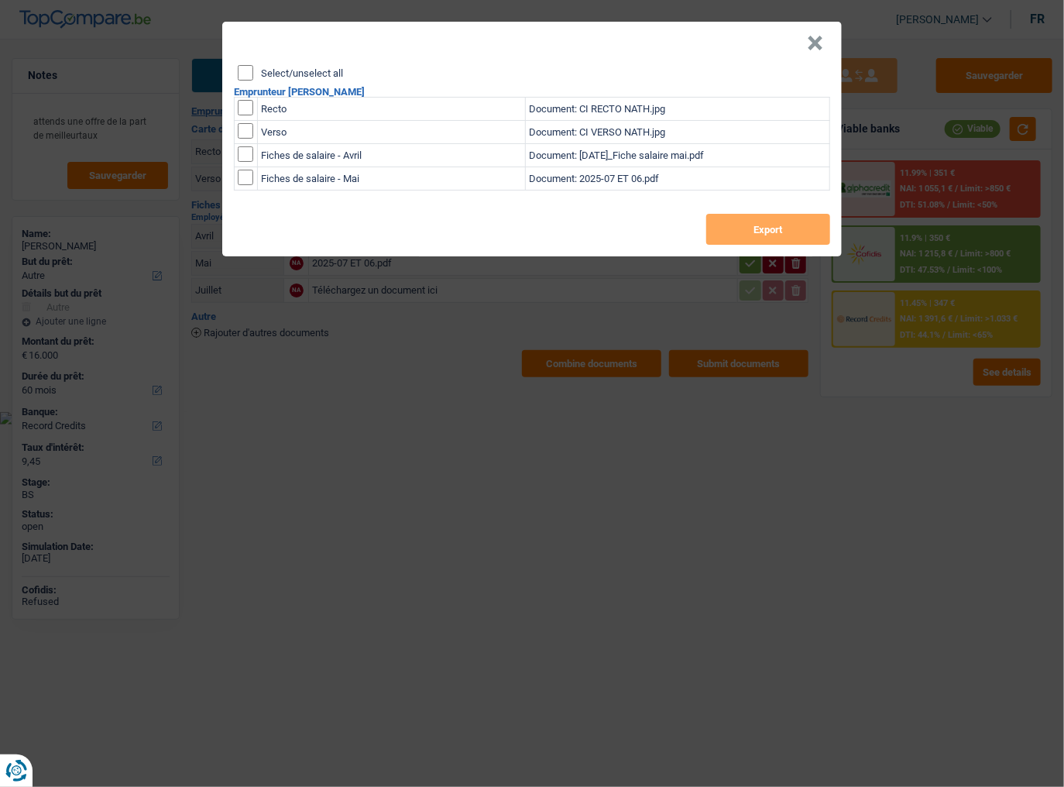
click at [247, 69] on input "Select/unselect all" at bounding box center [245, 72] width 15 height 15
checkbox input "true"
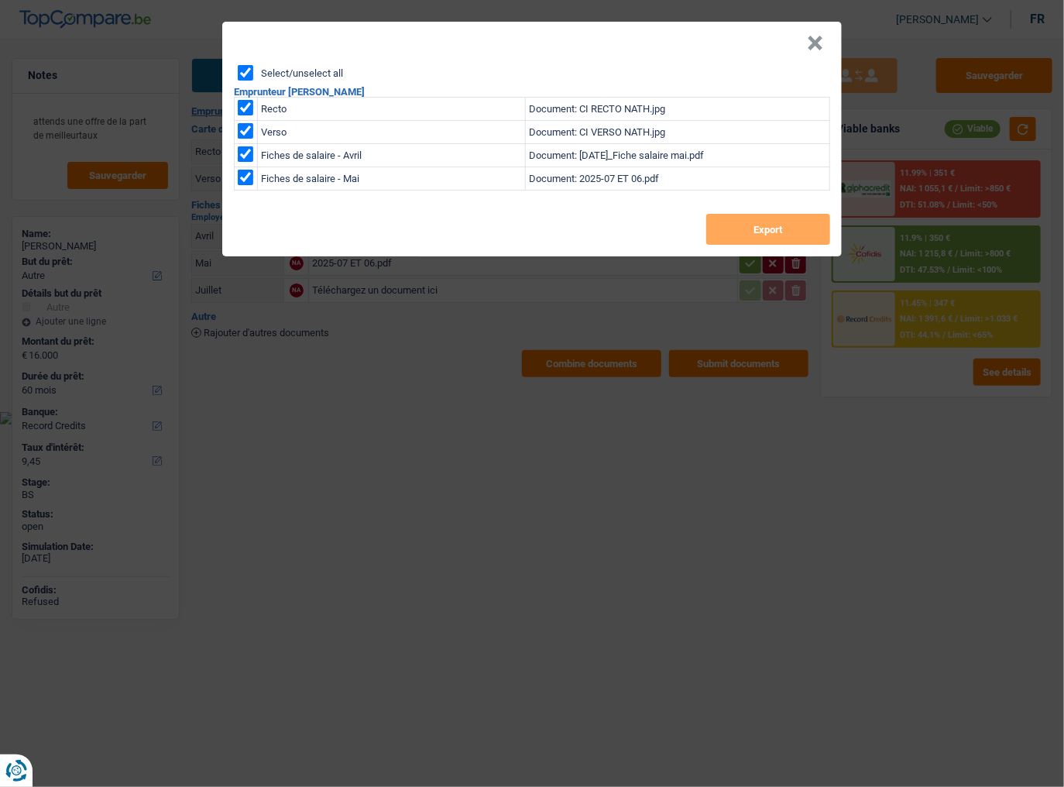
checkbox input "true"
click at [772, 228] on button "Export" at bounding box center [768, 229] width 124 height 31
drag, startPoint x: 735, startPoint y: 394, endPoint x: 744, endPoint y: 384, distance: 13.7
click at [735, 394] on div "× Select/unselect all Emprunteur NATHALIE SOLVEL Recto Document: CI RECTO NATH.…" at bounding box center [532, 393] width 1064 height 787
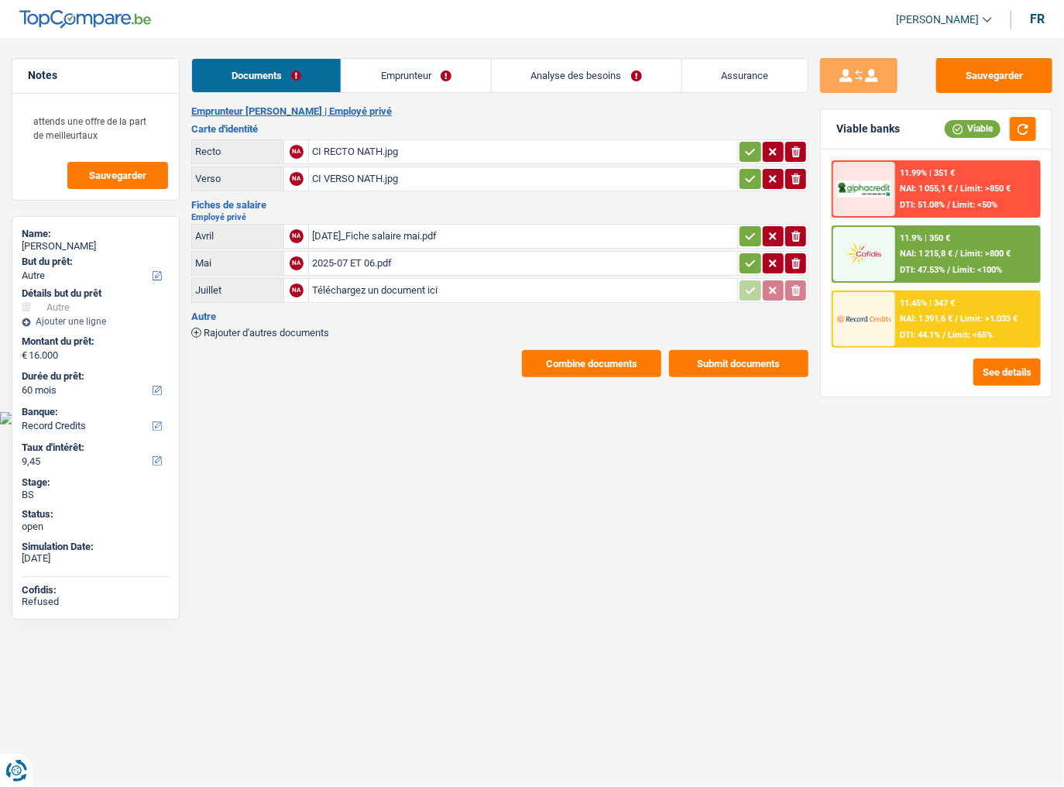
drag, startPoint x: 431, startPoint y: 64, endPoint x: 468, endPoint y: 81, distance: 41.3
click at [433, 64] on link "Emprunteur" at bounding box center [415, 75] width 149 height 33
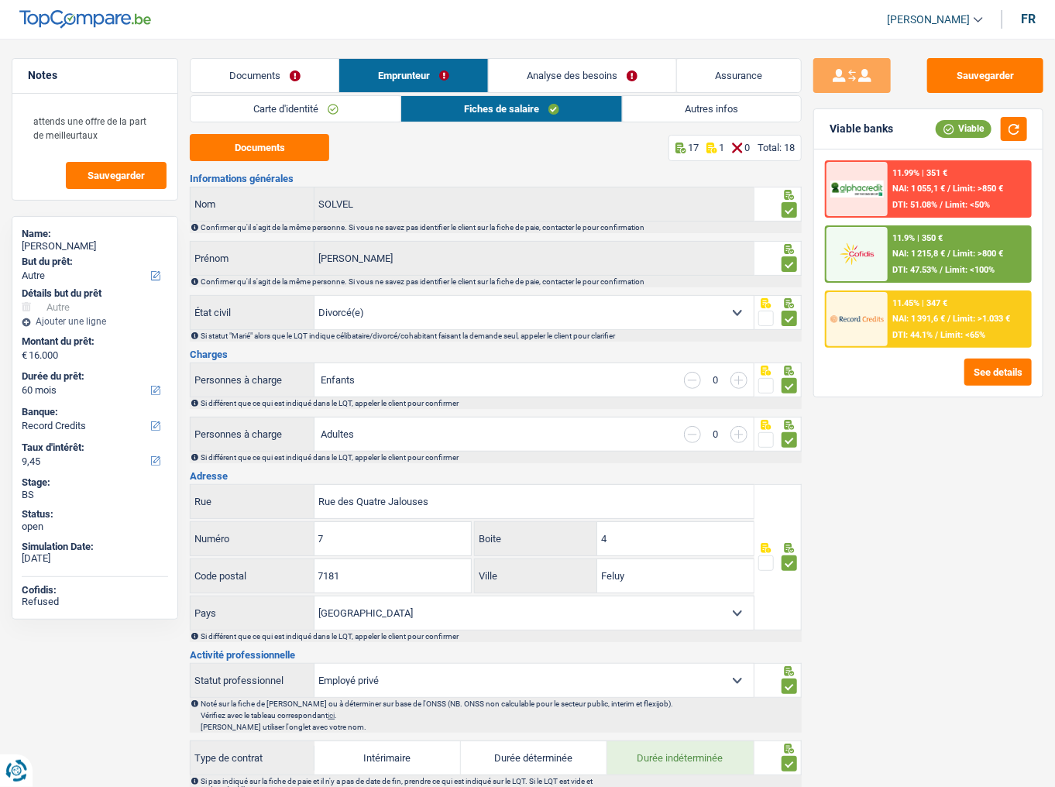
click at [706, 106] on link "Autres infos" at bounding box center [712, 109] width 178 height 26
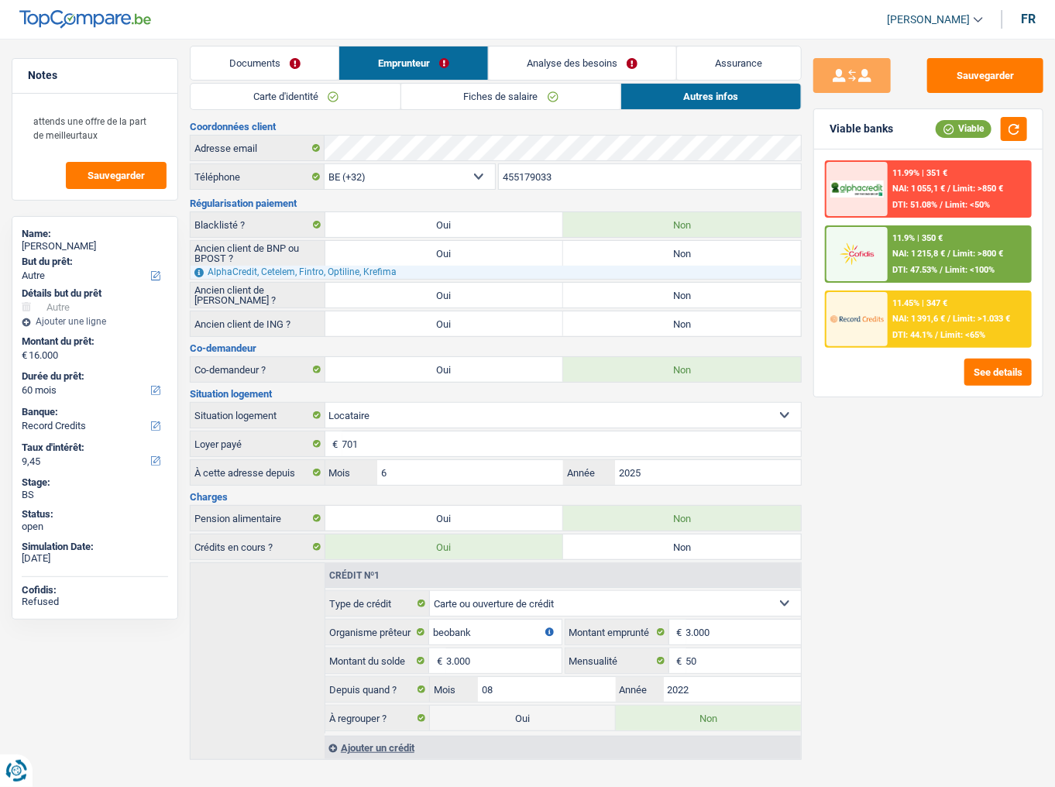
scroll to position [16, 0]
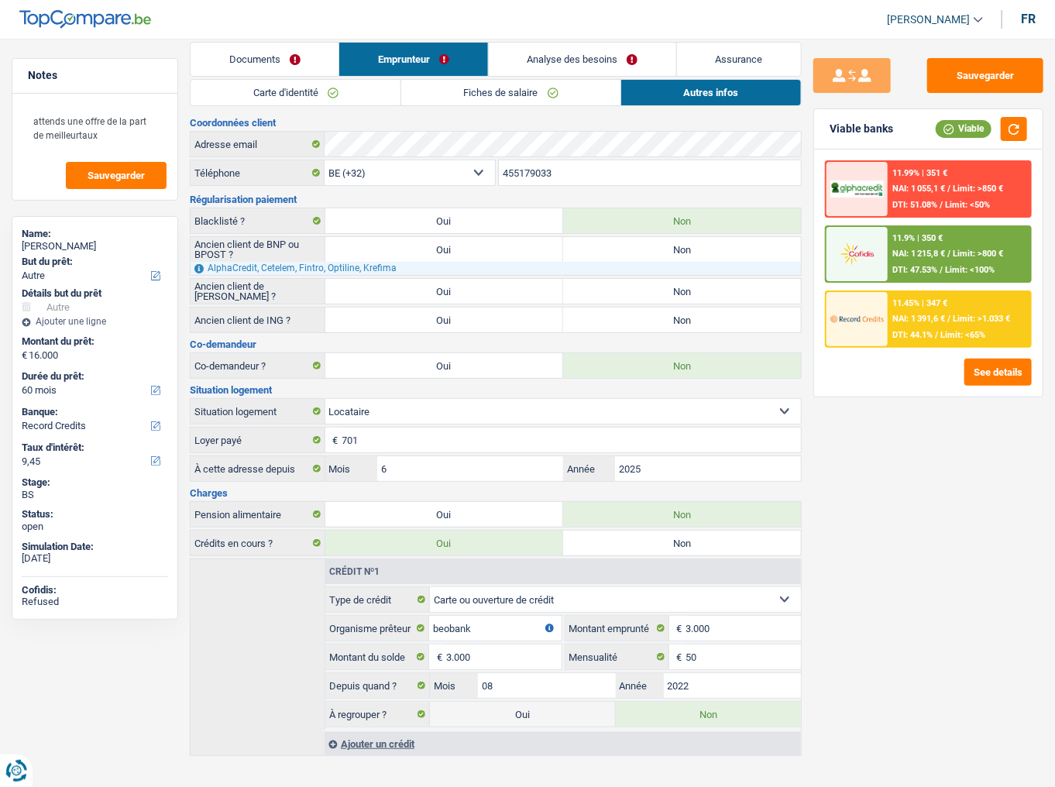
click at [226, 70] on link "Documents" at bounding box center [264, 59] width 148 height 33
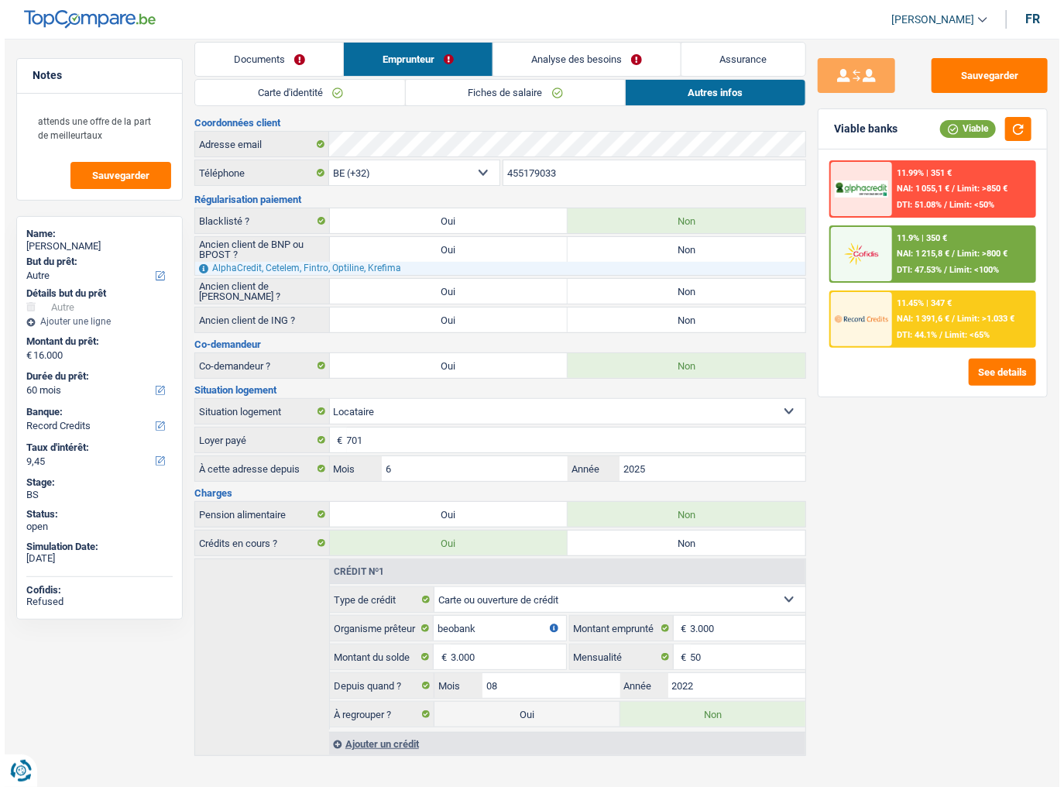
scroll to position [0, 0]
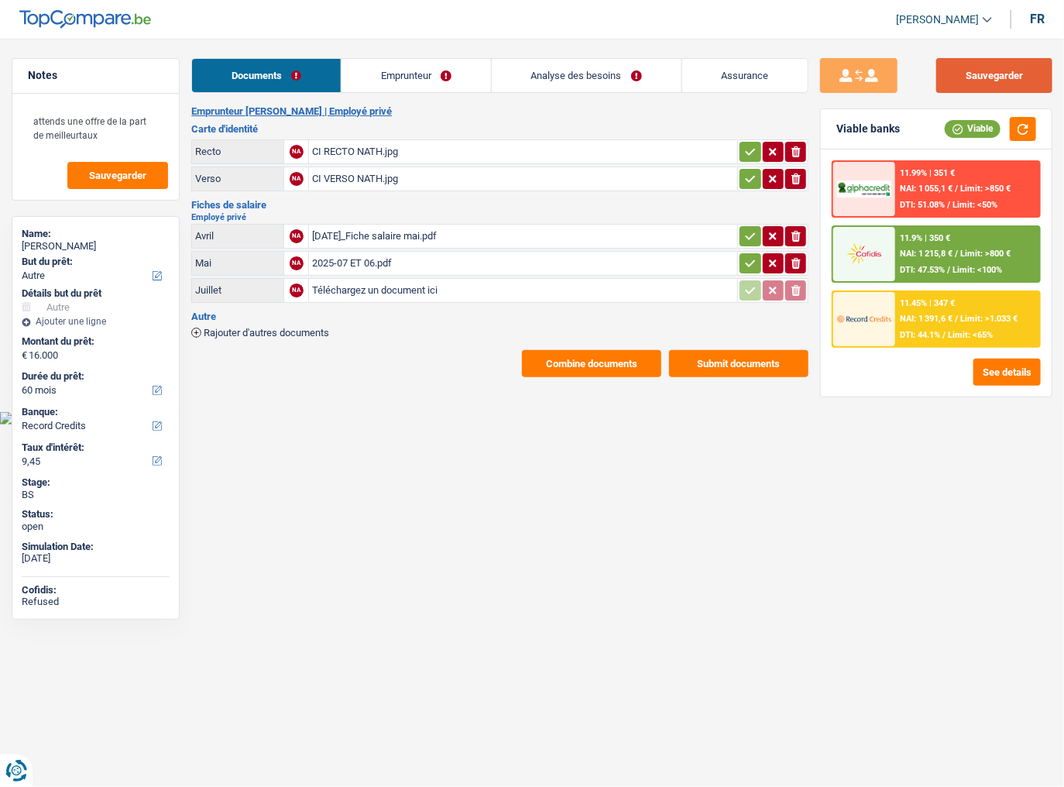
click at [951, 61] on button "Sauvegarder" at bounding box center [994, 75] width 116 height 35
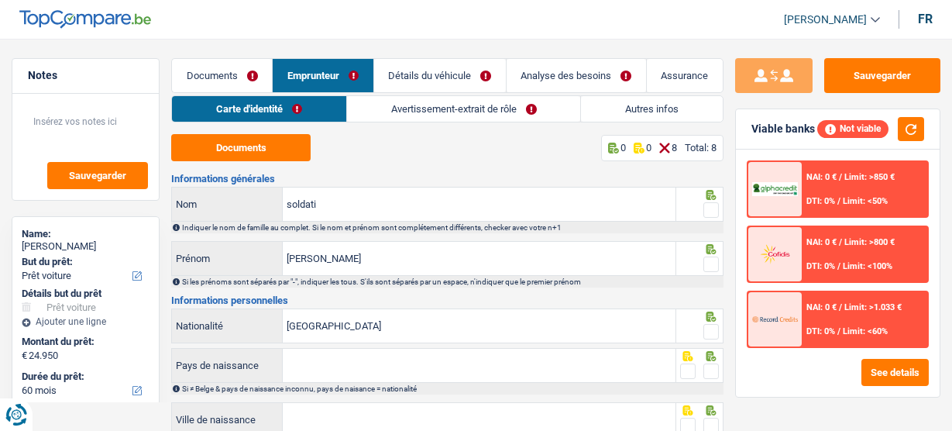
select select "car"
select select "60"
select select "independent"
select select "netSalary"
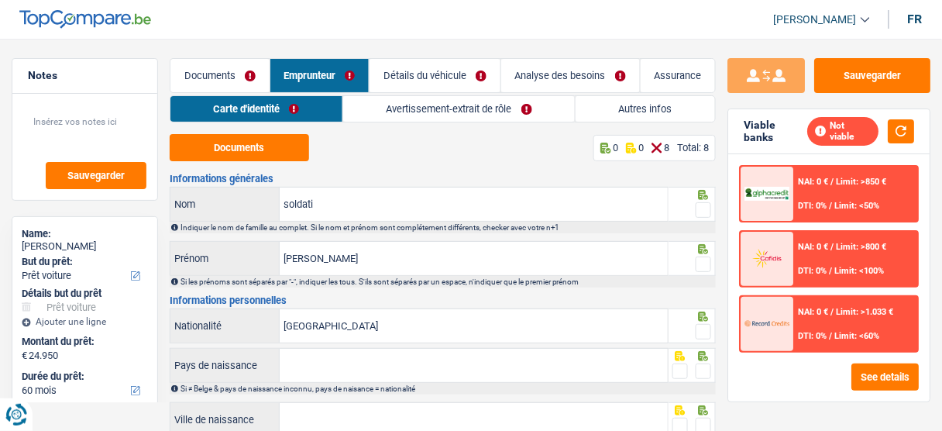
click at [451, 119] on link "Avertissement-extrait de rôle" at bounding box center [459, 109] width 232 height 26
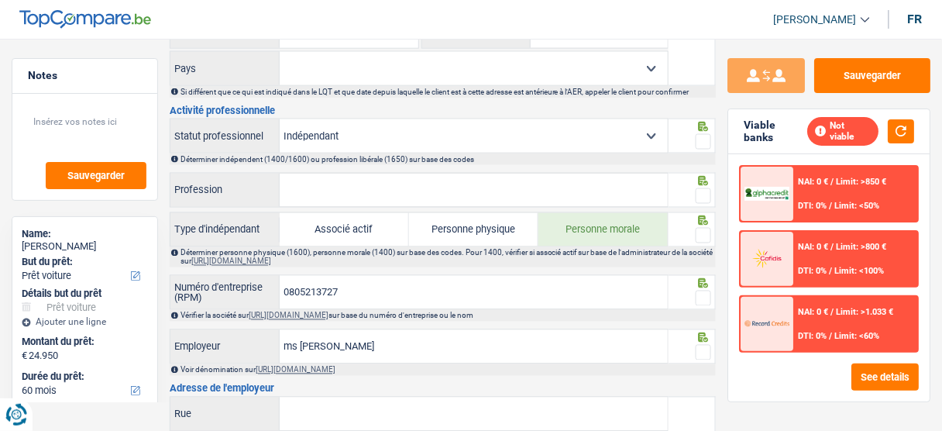
scroll to position [619, 0]
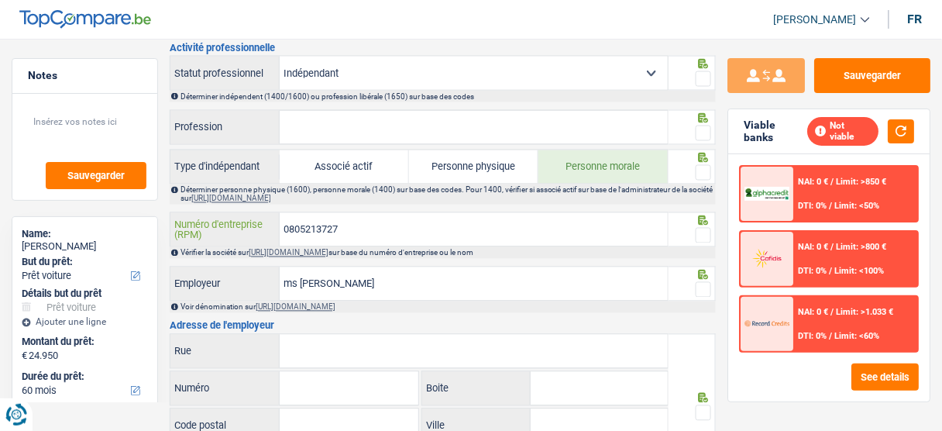
click at [320, 229] on input "0805213727" at bounding box center [474, 229] width 388 height 33
click at [319, 228] on input "0805213727" at bounding box center [474, 229] width 388 height 33
click at [321, 221] on input "0805213727" at bounding box center [474, 229] width 388 height 33
click at [328, 249] on link "[URL][DOMAIN_NAME]" at bounding box center [289, 253] width 80 height 9
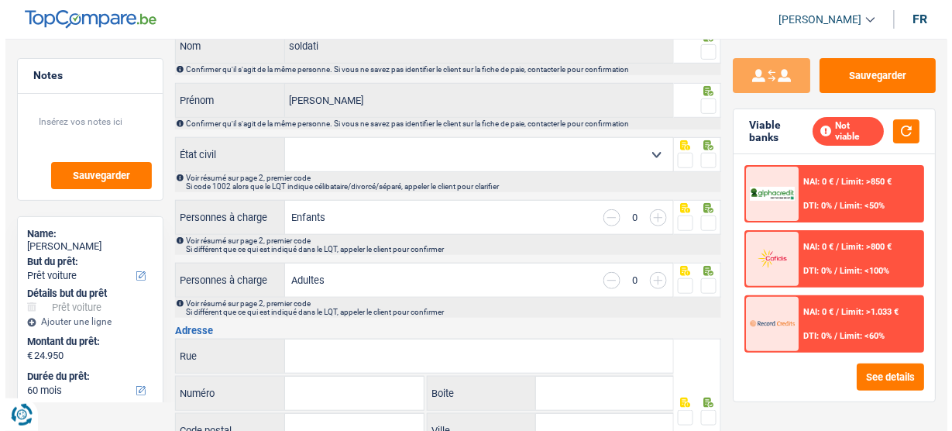
scroll to position [0, 0]
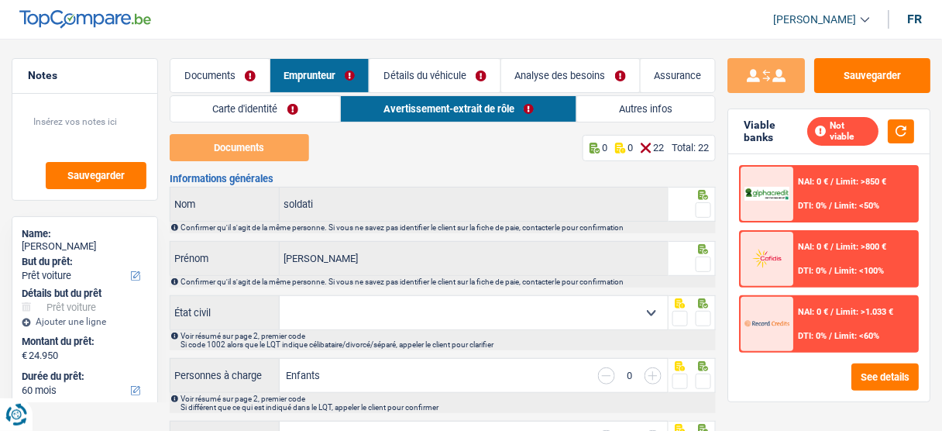
drag, startPoint x: 202, startPoint y: 67, endPoint x: 215, endPoint y: 78, distance: 17.0
click at [202, 67] on link "Documents" at bounding box center [219, 75] width 99 height 33
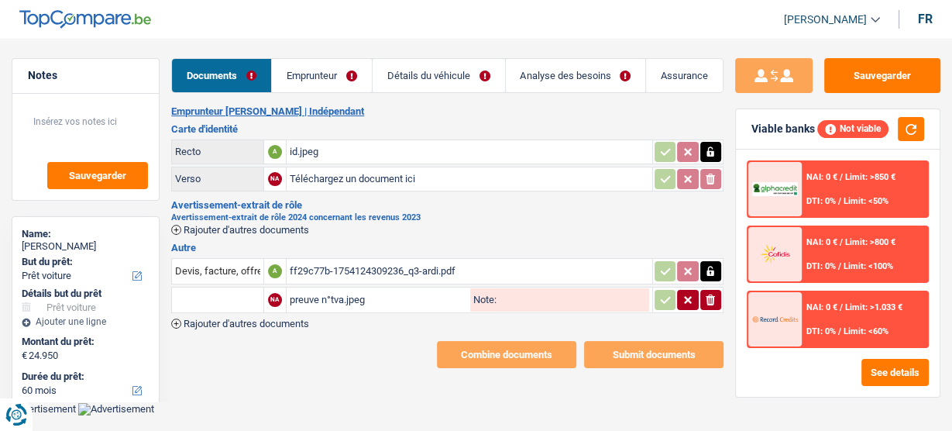
click at [348, 266] on div "ff29c77b-1754124309236_q3-ardi.pdf" at bounding box center [470, 270] width 360 height 23
select select "car"
select select "60"
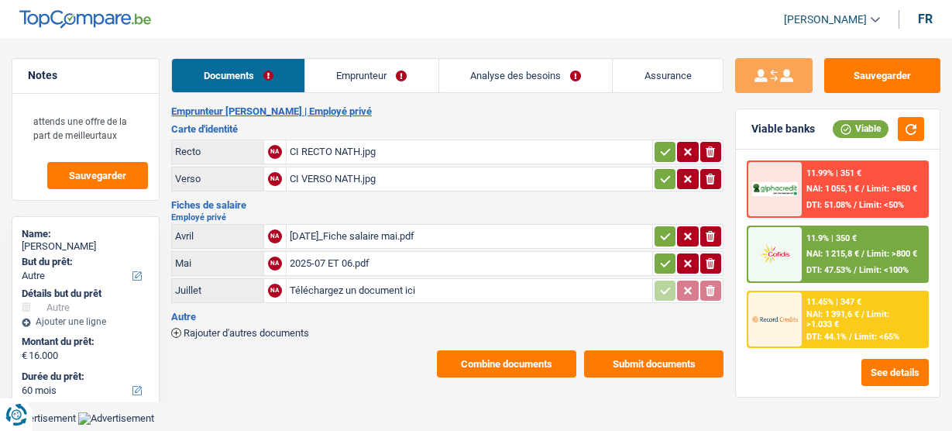
select select "other"
select select "60"
select select "record credits"
select select "32"
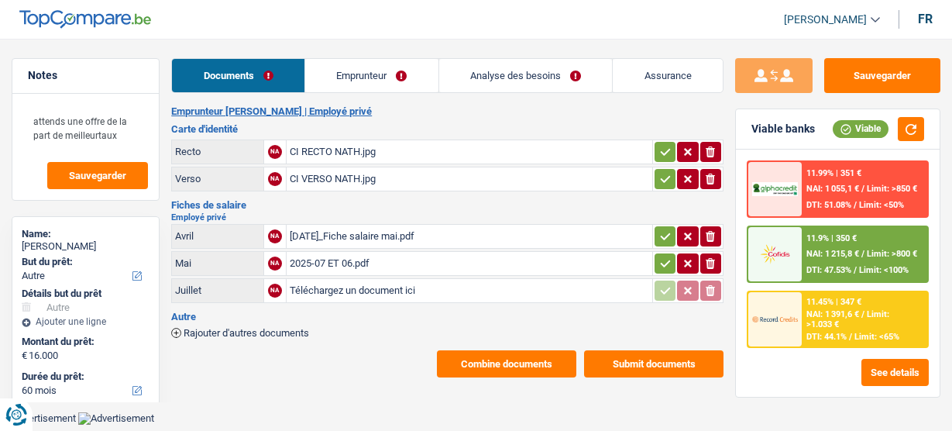
select select "rents"
select select "cardOrCredit"
click at [657, 153] on button "button" at bounding box center [664, 152] width 21 height 20
click at [660, 174] on icon "button" at bounding box center [665, 178] width 12 height 15
click at [664, 236] on icon "button" at bounding box center [665, 235] width 12 height 15
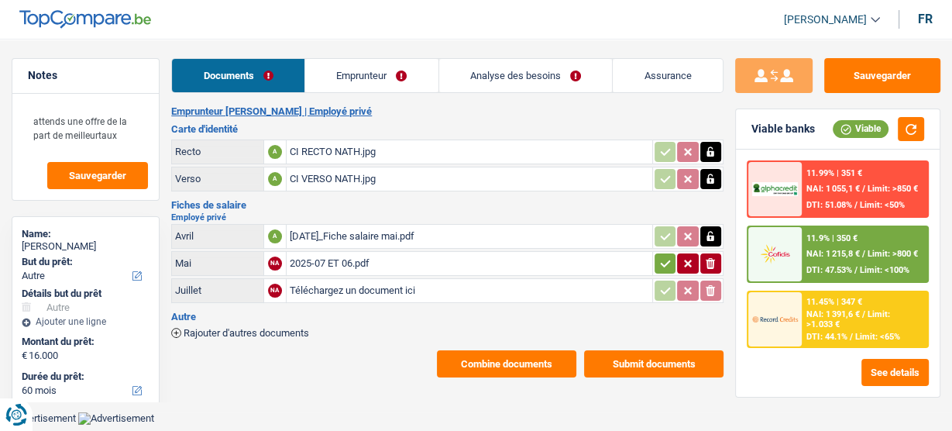
click at [661, 259] on icon "button" at bounding box center [665, 263] width 12 height 15
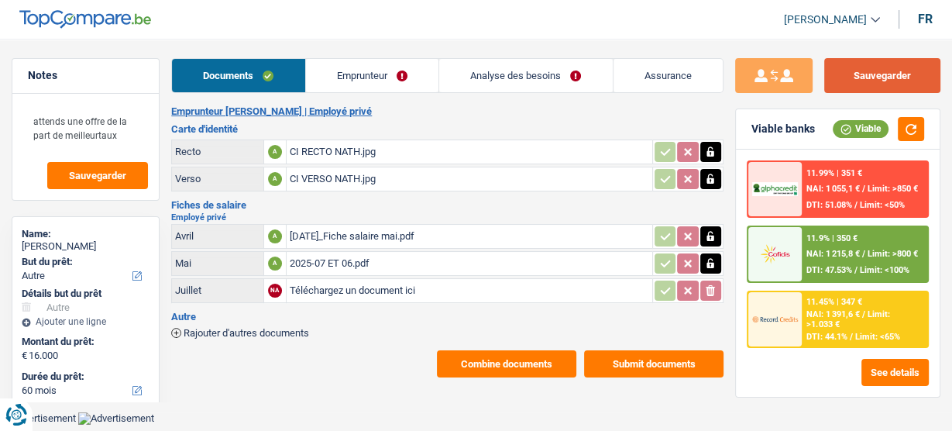
click at [921, 74] on button "Sauvegarder" at bounding box center [882, 75] width 116 height 35
click at [378, 84] on link "Emprunteur" at bounding box center [372, 75] width 132 height 33
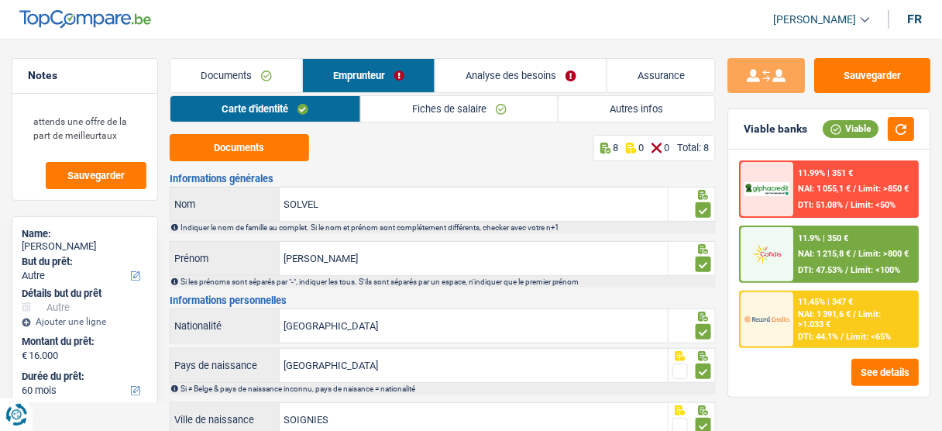
click at [554, 106] on link "Fiches de salaire" at bounding box center [459, 109] width 197 height 26
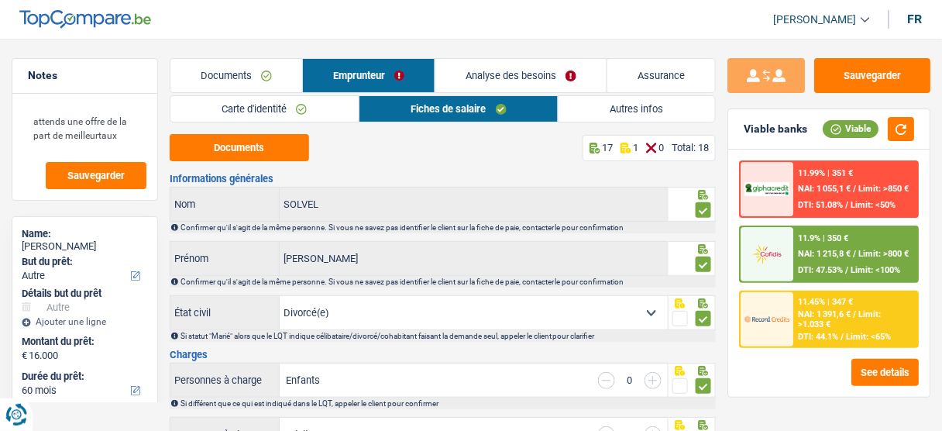
click at [602, 109] on link "Autres infos" at bounding box center [636, 109] width 156 height 26
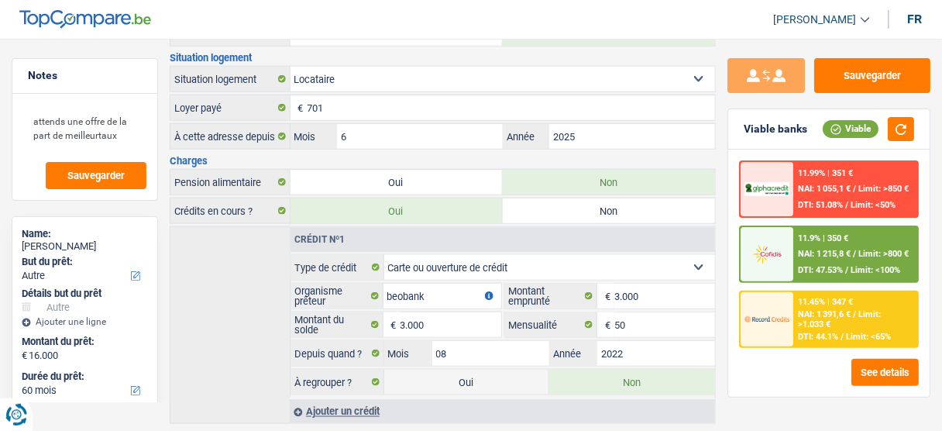
scroll to position [368, 0]
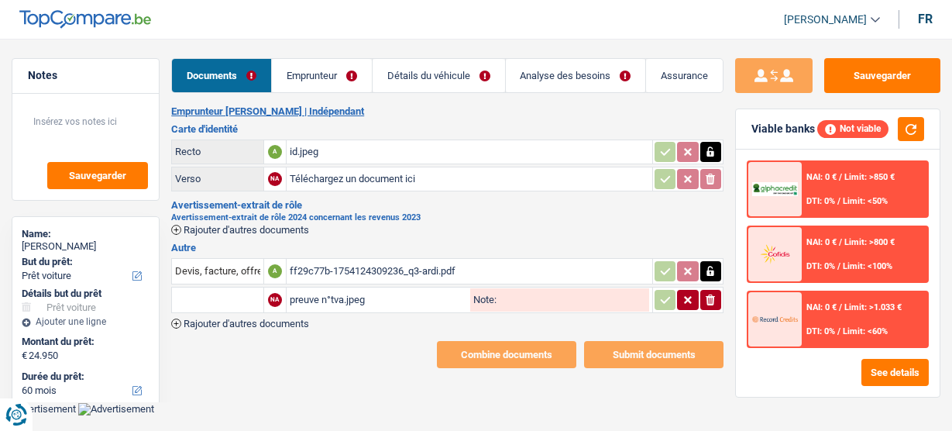
select select "car"
select select "60"
click at [365, 143] on div "id.jpeg" at bounding box center [469, 151] width 359 height 23
click at [341, 266] on div "ff29c77b-1754124309236_q3-ardi.pdf" at bounding box center [470, 270] width 360 height 23
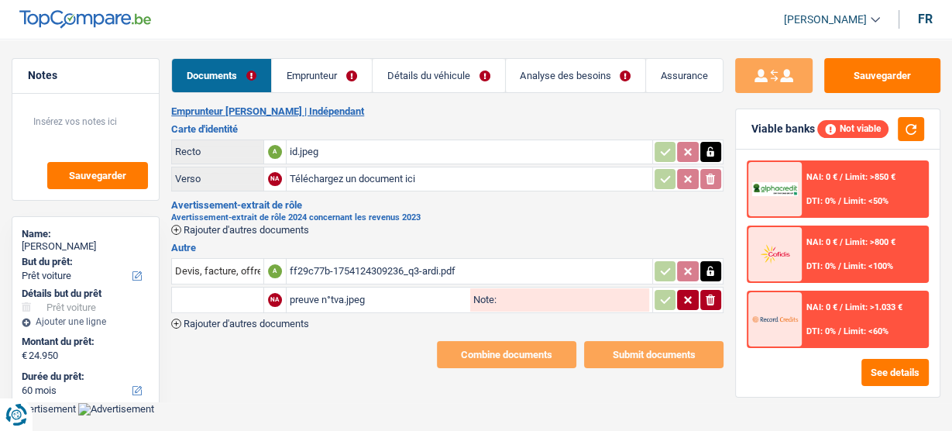
click at [377, 307] on td "preuve n°tva.jpeg Note:" at bounding box center [469, 300] width 367 height 26
click at [378, 307] on div "preuve n°tva.jpeg" at bounding box center [378, 299] width 177 height 23
click at [277, 231] on span "Rajouter d'autres documents" at bounding box center [246, 230] width 125 height 10
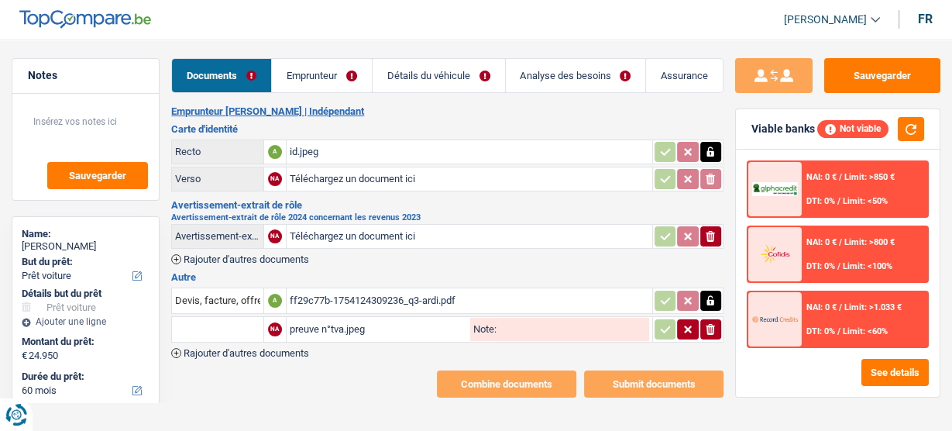
click at [326, 235] on input "Téléchargez un document ici" at bounding box center [469, 236] width 359 height 23
type input "C:\fakepath\Bilan & compte de résultat.pdf"
click at [315, 64] on link "Emprunteur" at bounding box center [322, 75] width 100 height 33
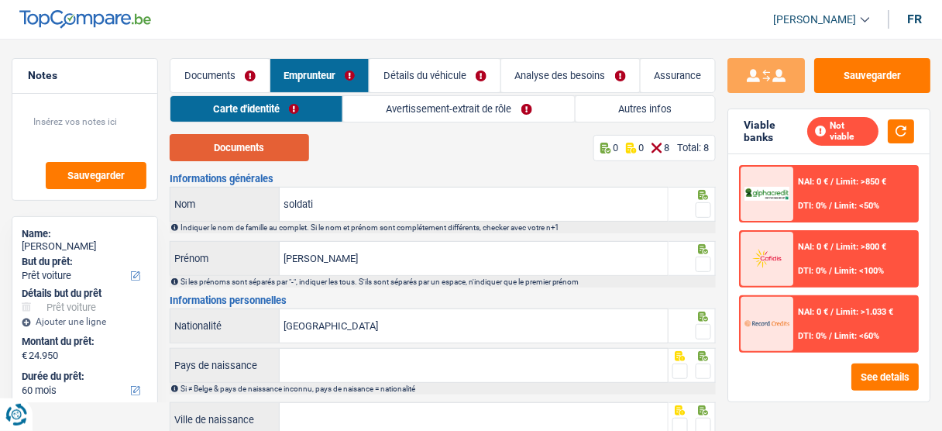
click at [258, 144] on button "Documents" at bounding box center [239, 147] width 139 height 27
drag, startPoint x: 232, startPoint y: 75, endPoint x: 245, endPoint y: 86, distance: 17.1
click at [232, 75] on link "Documents" at bounding box center [219, 75] width 99 height 33
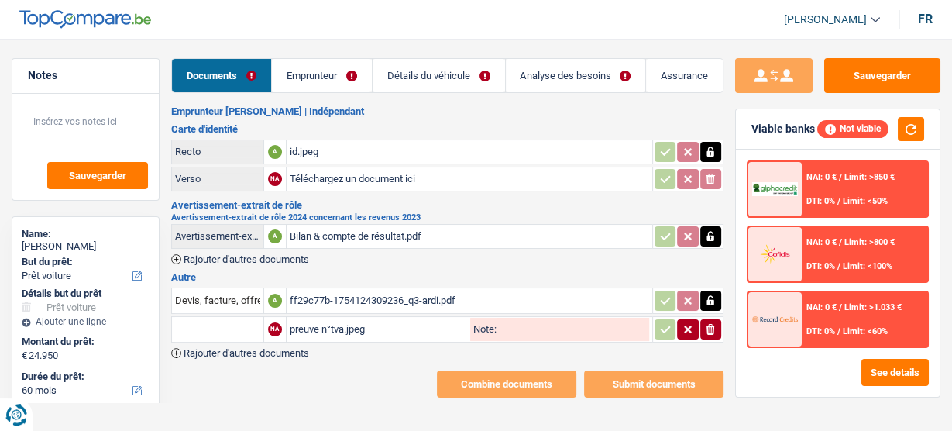
click at [339, 301] on div "ff29c77b-1754124309236_q3-ardi.pdf" at bounding box center [470, 300] width 360 height 23
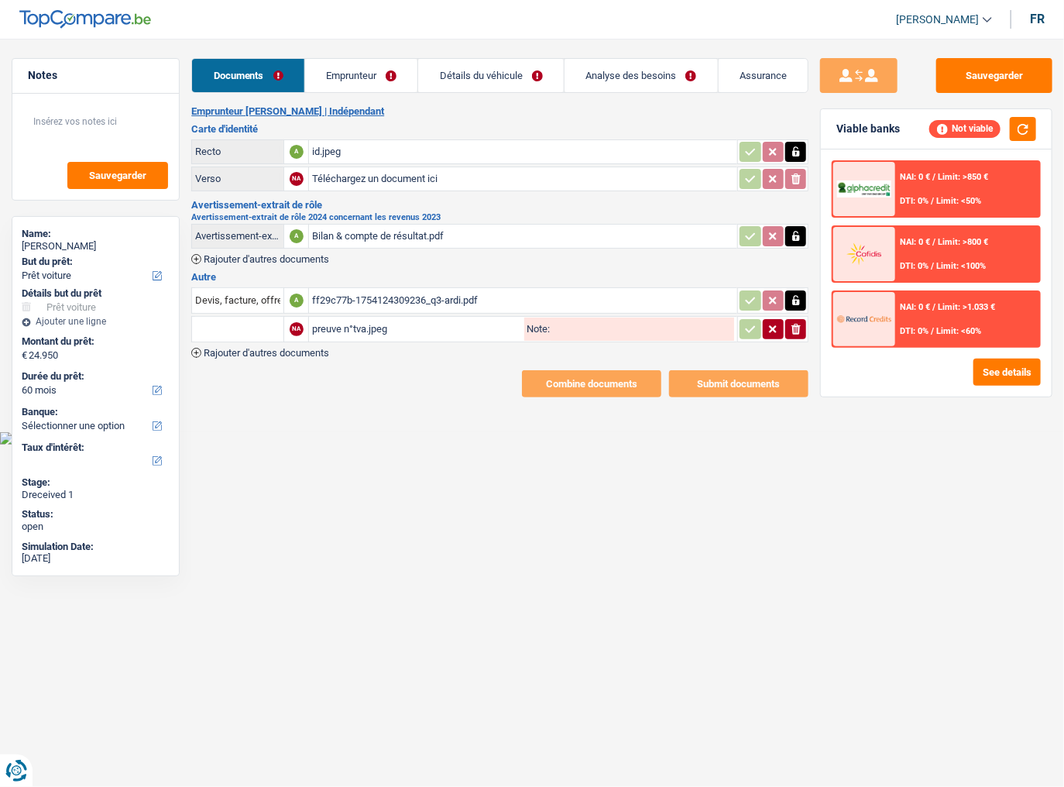
click at [379, 81] on link "Emprunteur" at bounding box center [361, 75] width 113 height 33
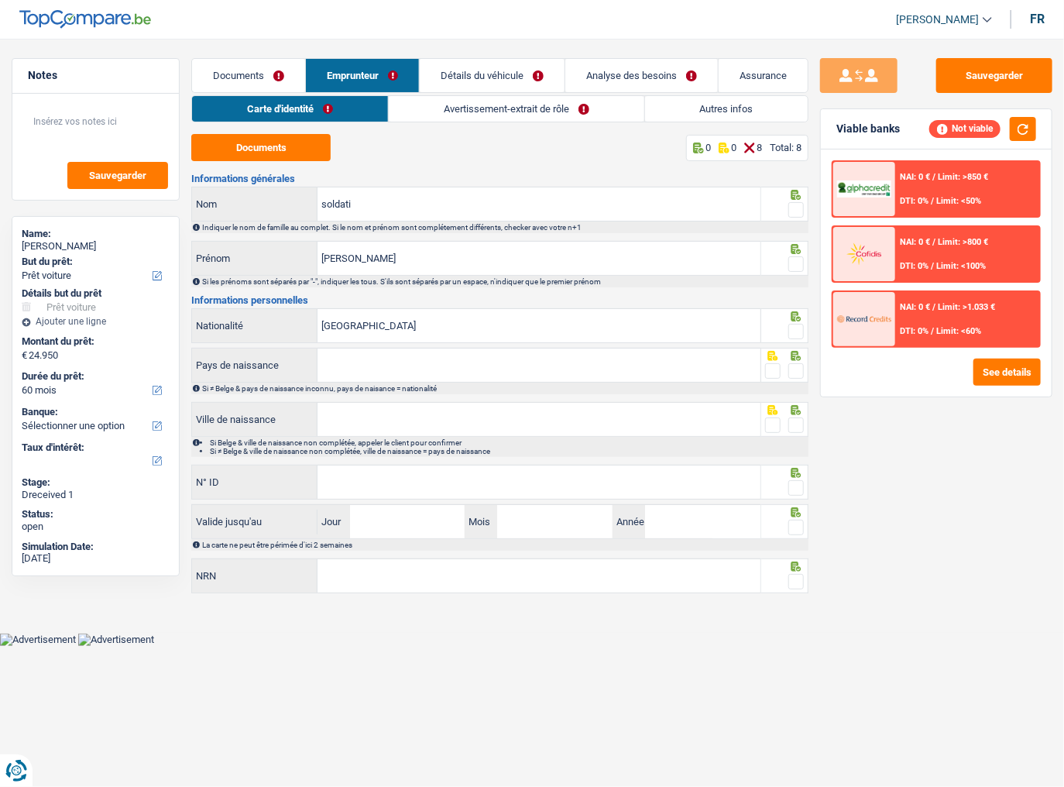
drag, startPoint x: 794, startPoint y: 211, endPoint x: 1031, endPoint y: 335, distance: 267.0
click at [793, 211] on span at bounding box center [795, 209] width 15 height 15
click at [0, 0] on input "radio" at bounding box center [0, 0] width 0 height 0
click at [799, 266] on span at bounding box center [795, 263] width 15 height 15
click at [0, 0] on input "radio" at bounding box center [0, 0] width 0 height 0
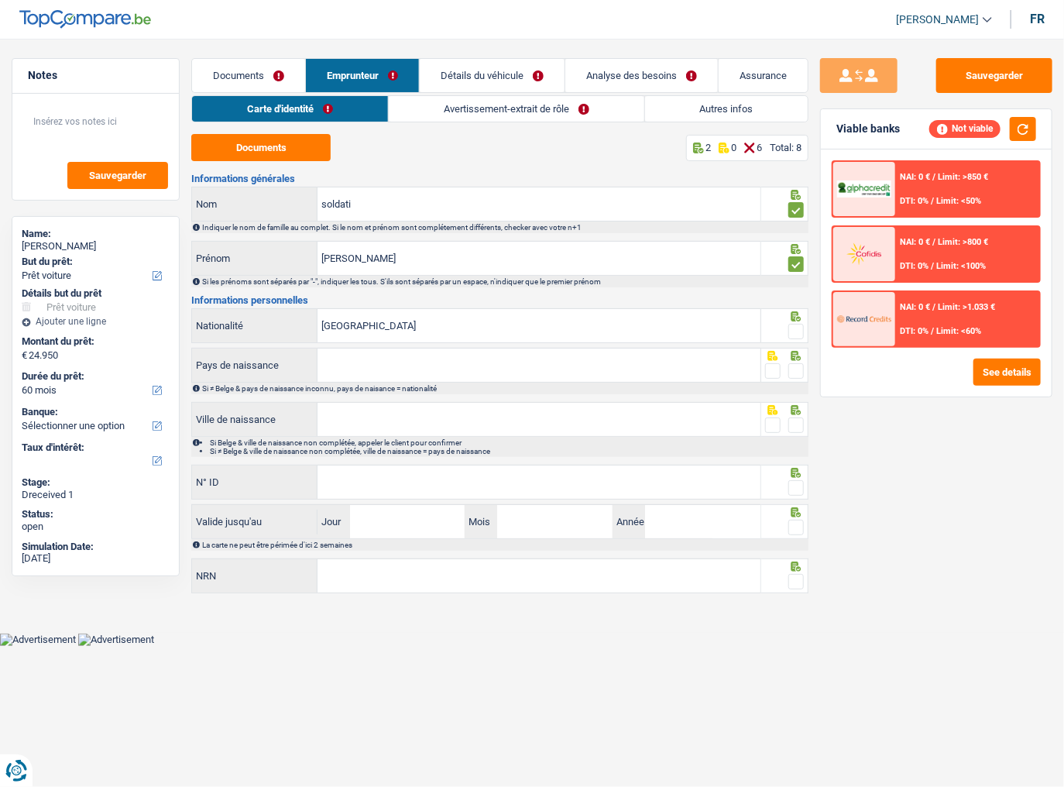
click at [795, 329] on span at bounding box center [795, 331] width 15 height 15
click at [0, 0] on input "radio" at bounding box center [0, 0] width 0 height 0
click at [790, 369] on span at bounding box center [795, 370] width 15 height 15
click at [0, 0] on input "radio" at bounding box center [0, 0] width 0 height 0
click at [625, 377] on input "Pays de naissance" at bounding box center [538, 364] width 443 height 33
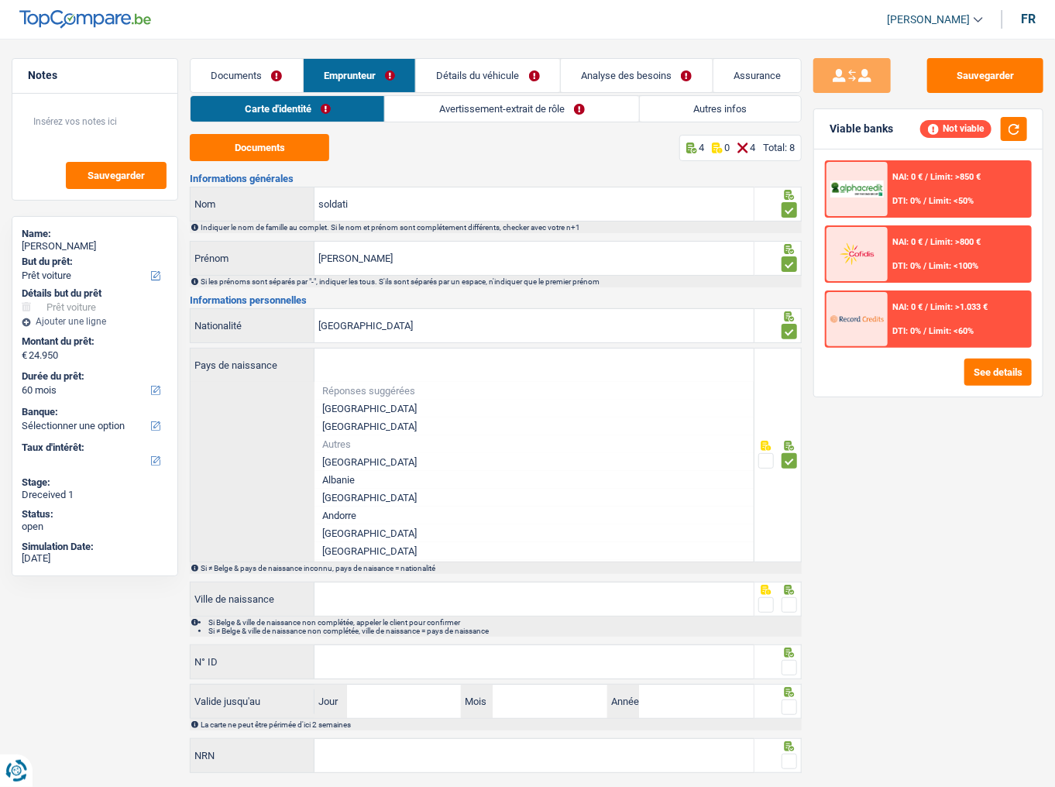
click at [903, 430] on div "Sauvegarder Viable banks Not viable NAI: 0 € / Limit: >850 € DTI: 0% / Limit: <…" at bounding box center [927, 408] width 253 height 700
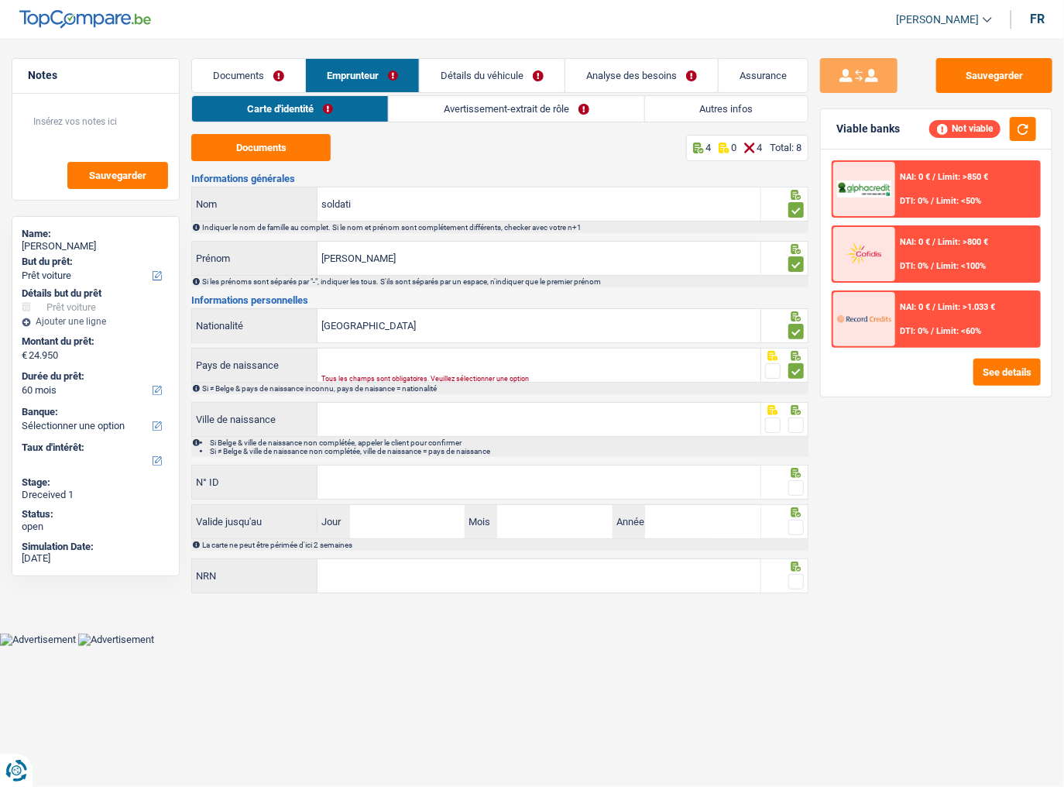
click at [951, 430] on div "Sauvegarder Viable banks Not viable NAI: 0 € / Limit: >850 € DTI: 0% / Limit: <…" at bounding box center [936, 408] width 256 height 700
click at [790, 369] on span at bounding box center [795, 370] width 15 height 15
click at [0, 0] on input "radio" at bounding box center [0, 0] width 0 height 0
drag, startPoint x: 421, startPoint y: 328, endPoint x: 455, endPoint y: 334, distance: 34.6
click at [432, 329] on input "[GEOGRAPHIC_DATA]" at bounding box center [538, 325] width 443 height 33
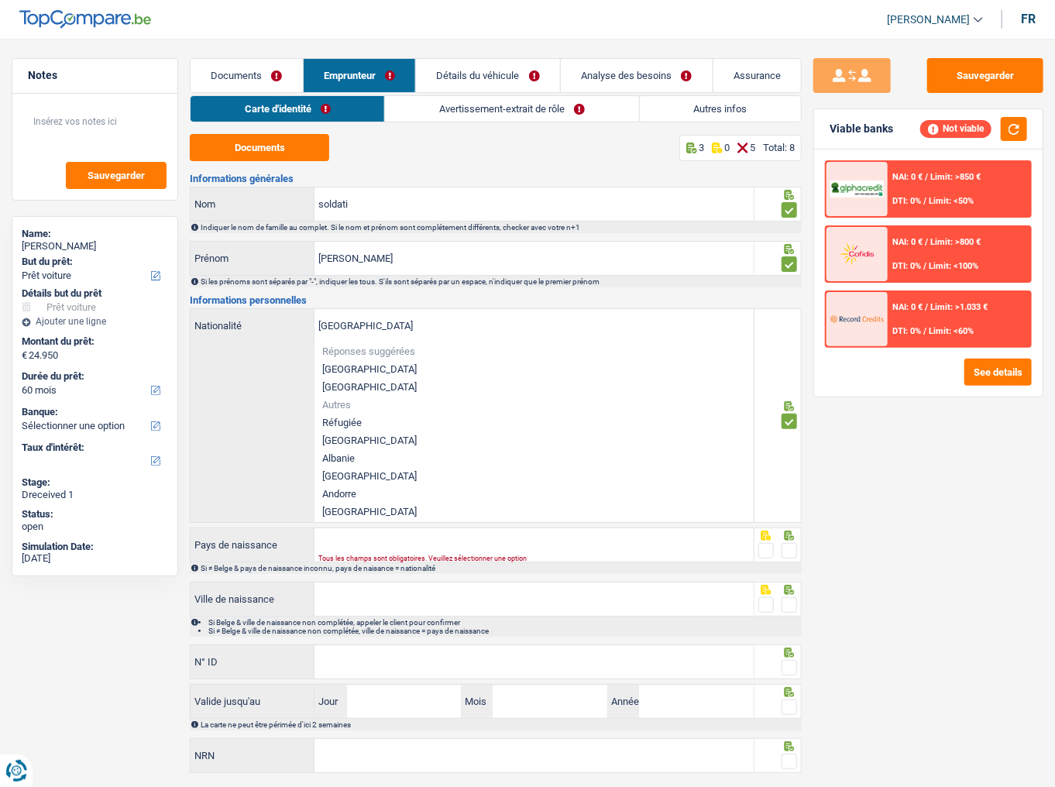
click at [787, 424] on span at bounding box center [788, 421] width 15 height 15
click at [0, 0] on input "radio" at bounding box center [0, 0] width 0 height 0
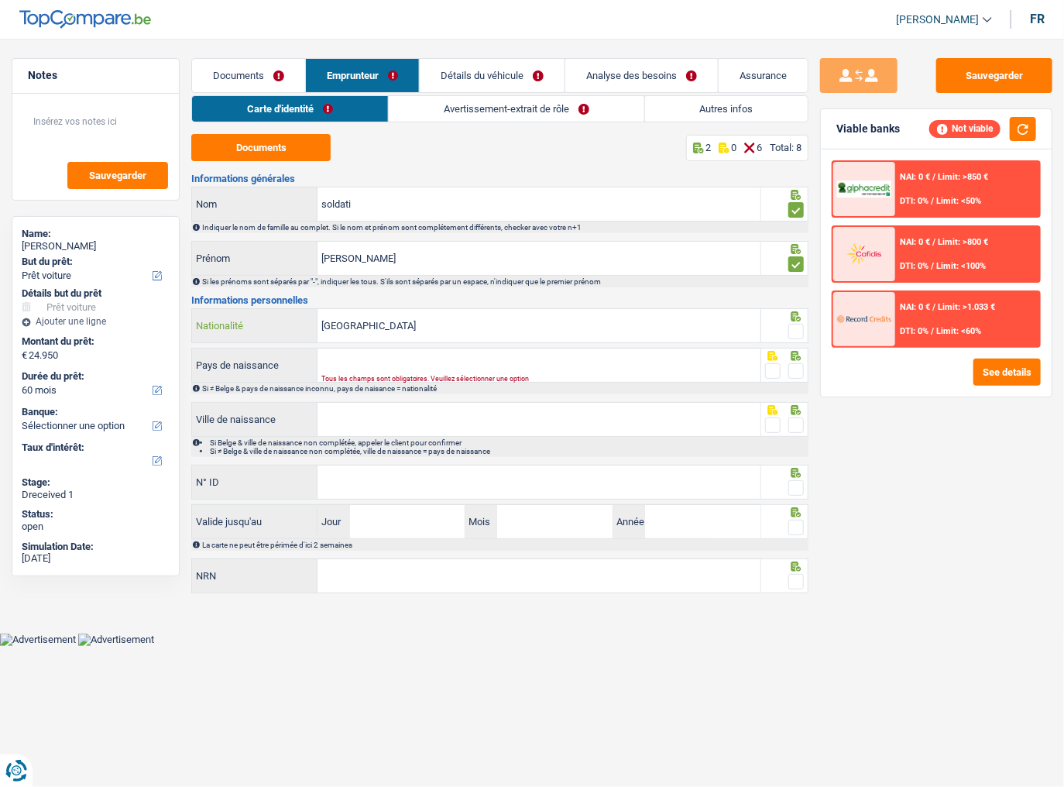
click at [410, 330] on input "[GEOGRAPHIC_DATA]" at bounding box center [538, 325] width 443 height 33
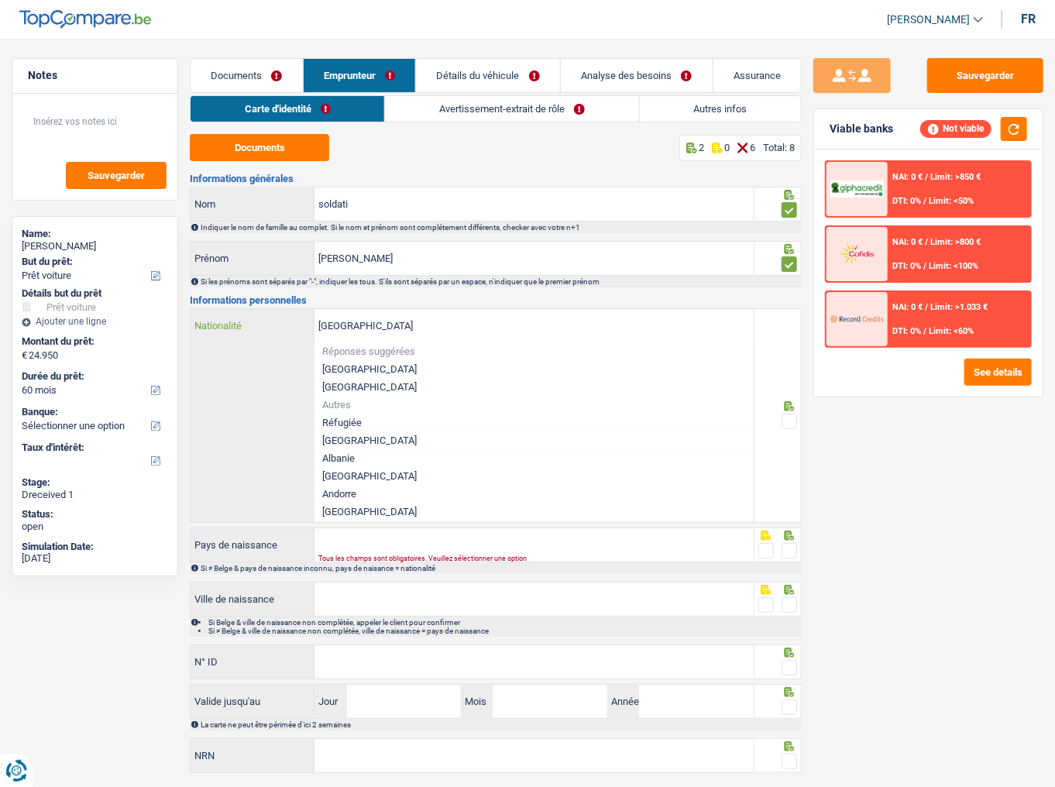
drag, startPoint x: 410, startPoint y: 330, endPoint x: 239, endPoint y: 335, distance: 172.0
click at [239, 335] on div "Belgique Nationalité" at bounding box center [471, 325] width 563 height 33
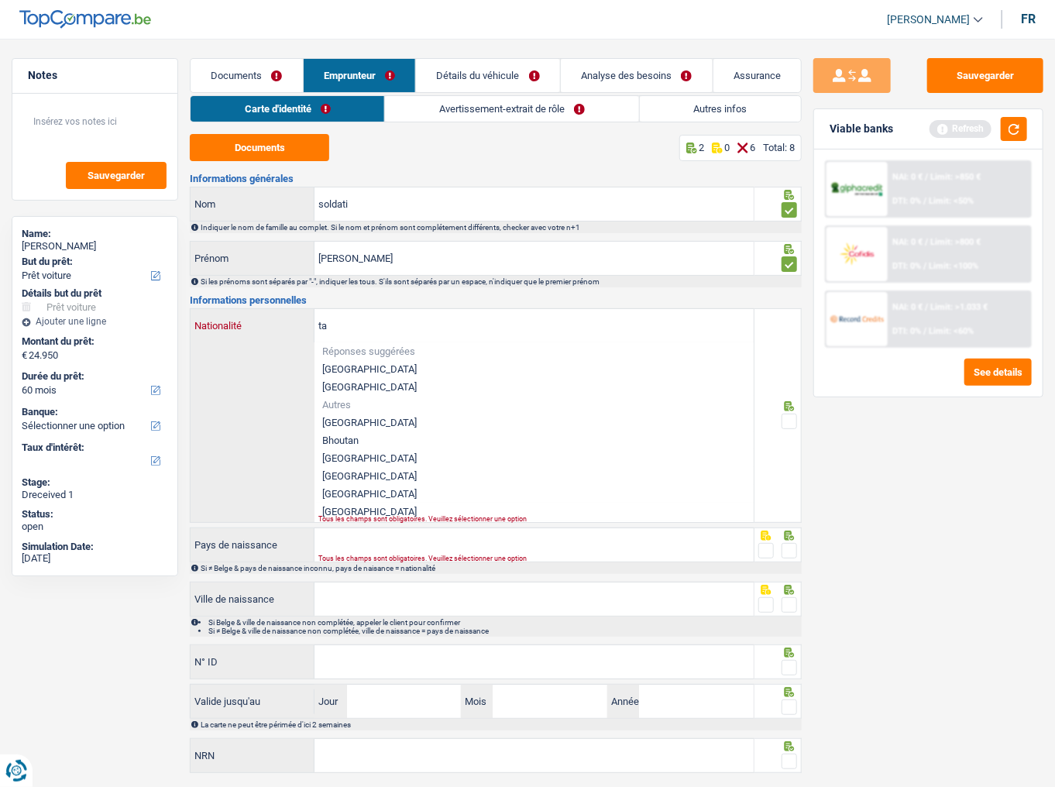
type input "t"
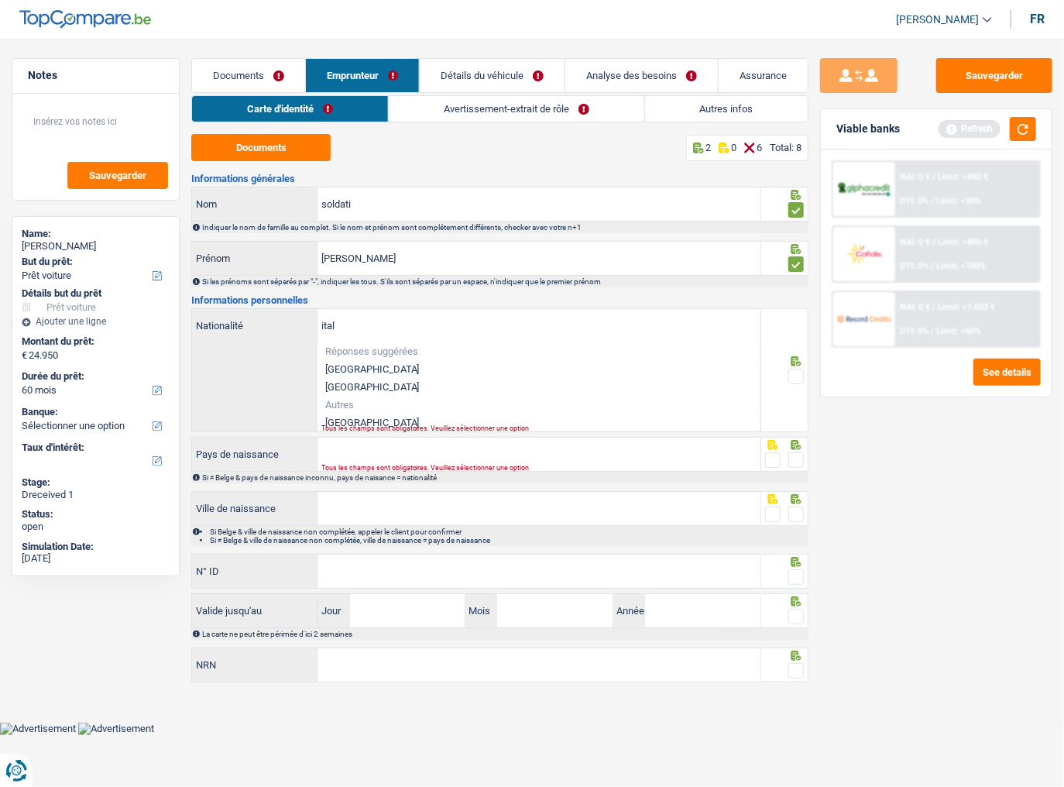
click at [366, 415] on li "[GEOGRAPHIC_DATA]" at bounding box center [538, 423] width 443 height 18
type input "[GEOGRAPHIC_DATA]"
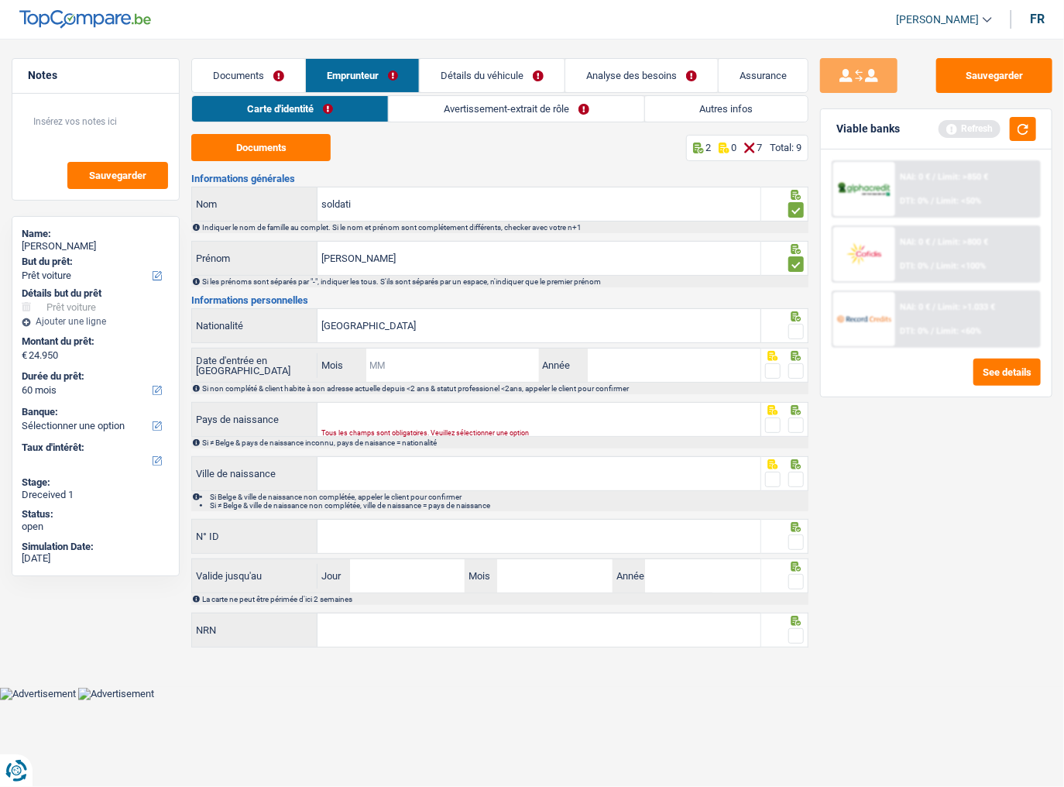
click at [487, 368] on input "Mois" at bounding box center [452, 364] width 173 height 33
type input "05"
drag, startPoint x: 799, startPoint y: 325, endPoint x: 778, endPoint y: 357, distance: 38.0
click at [798, 325] on span at bounding box center [795, 331] width 15 height 15
click at [0, 0] on input "radio" at bounding box center [0, 0] width 0 height 0
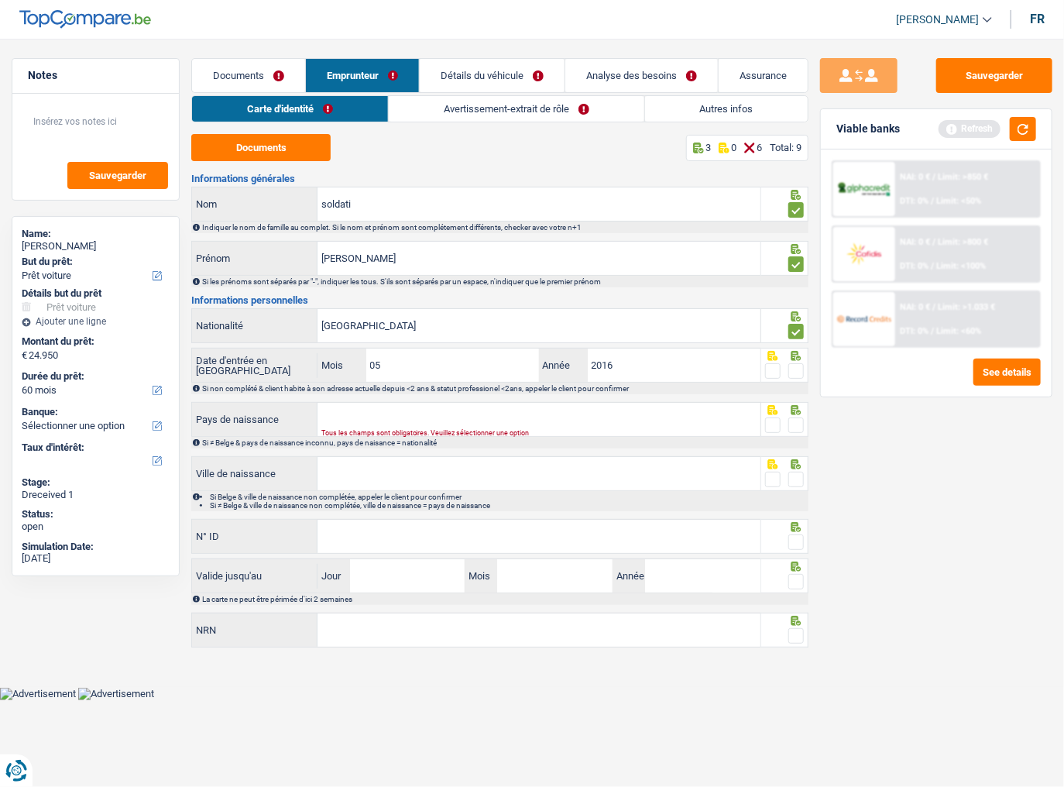
click at [770, 366] on span at bounding box center [772, 370] width 15 height 15
click at [0, 0] on input "radio" at bounding box center [0, 0] width 0 height 0
click at [499, 415] on input "Pays de naissance" at bounding box center [538, 419] width 443 height 33
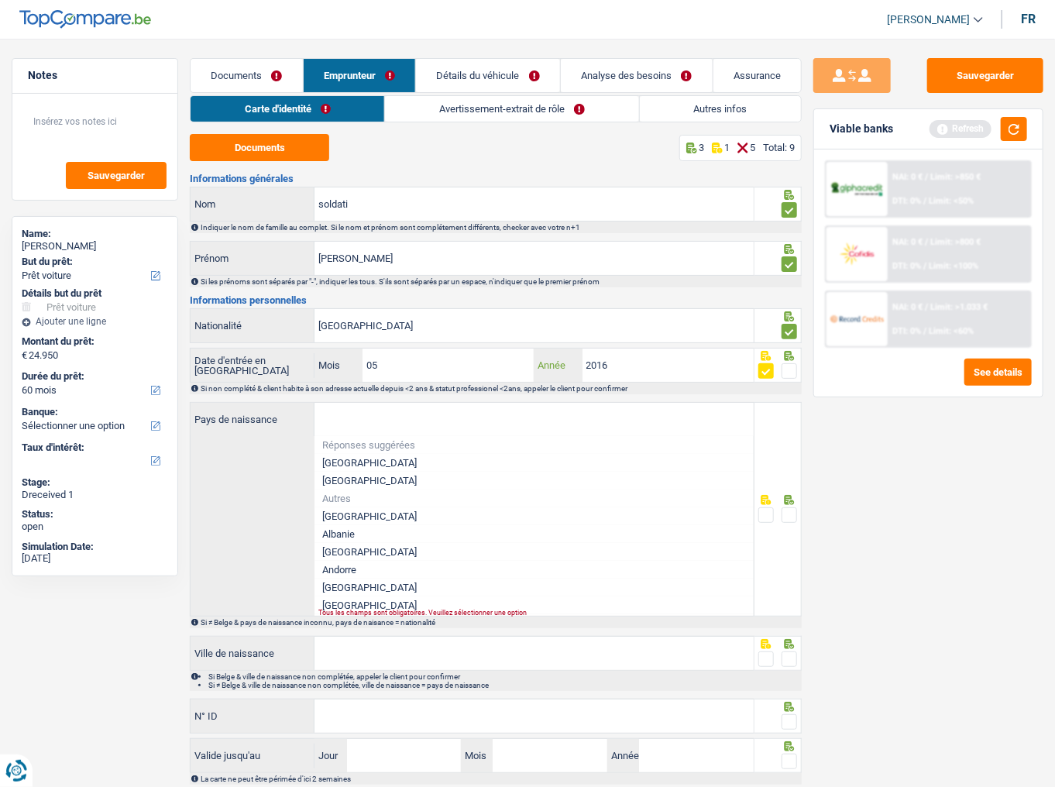
click at [604, 366] on input "2016" at bounding box center [667, 364] width 171 height 33
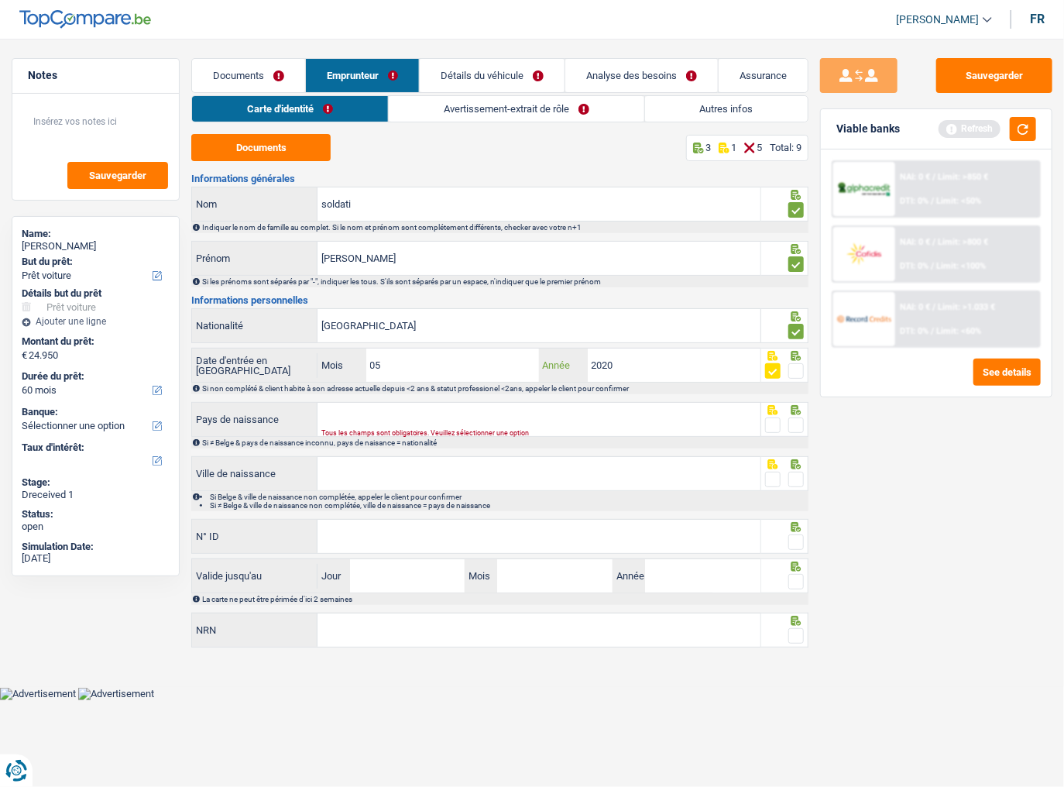
type input "2020"
click at [530, 413] on input "Pays de naissance" at bounding box center [538, 419] width 443 height 33
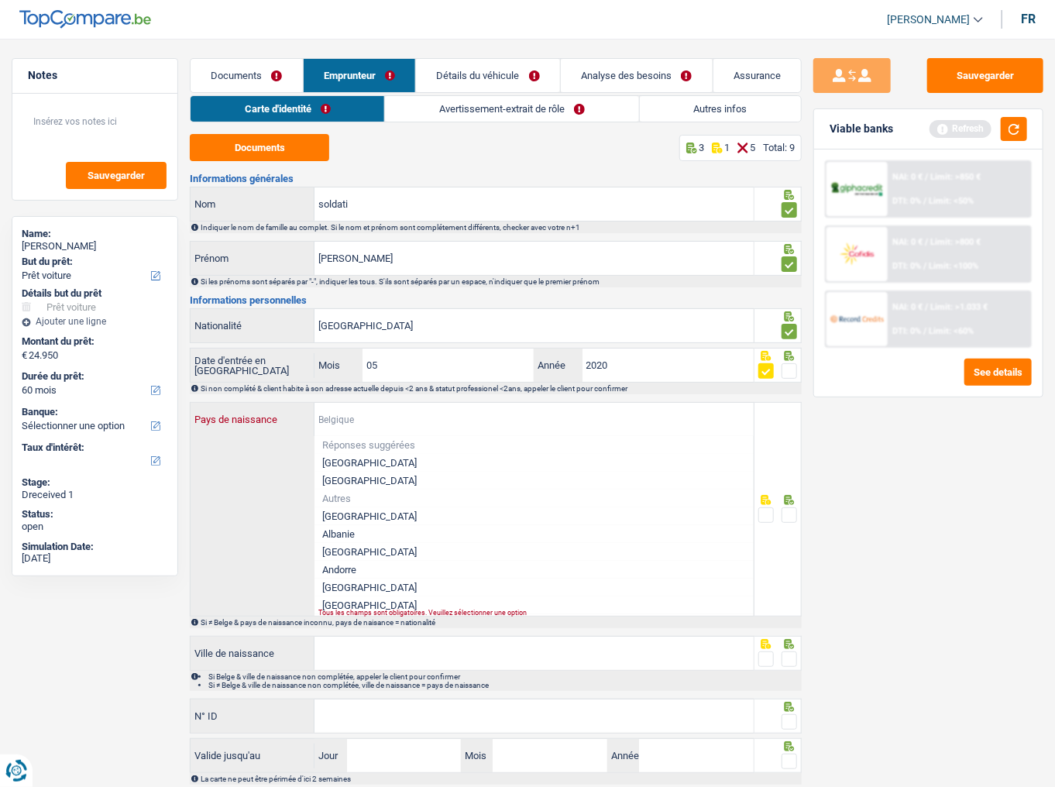
type input "i"
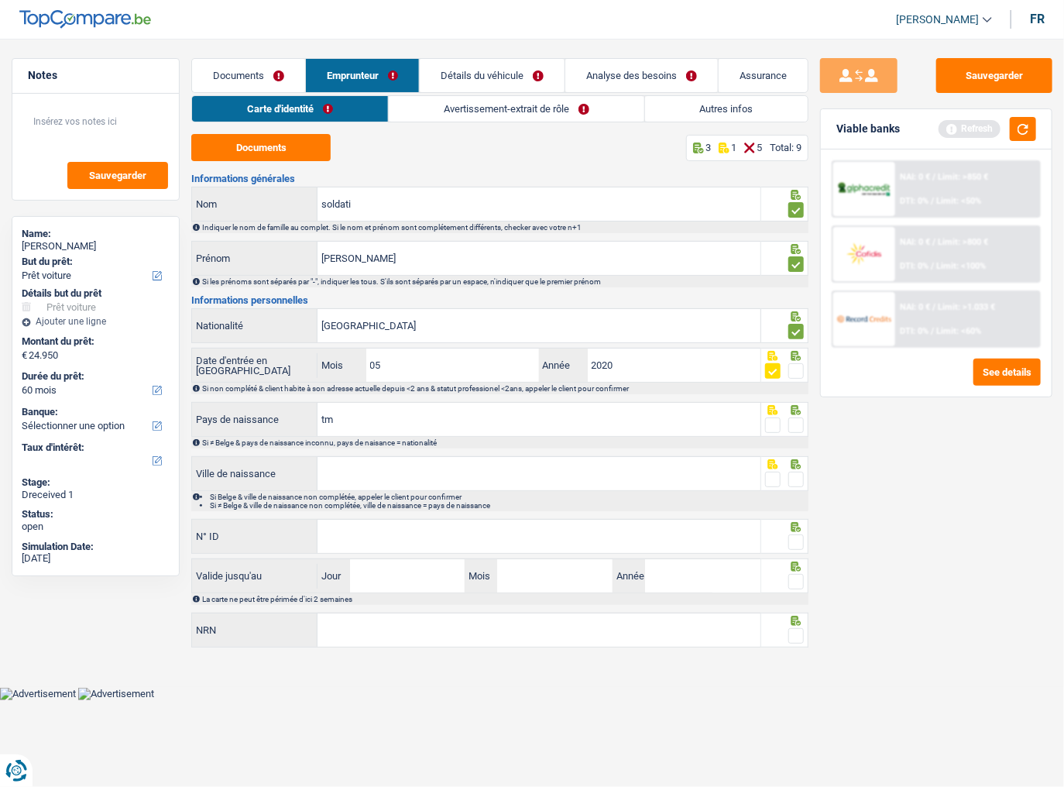
type input "t"
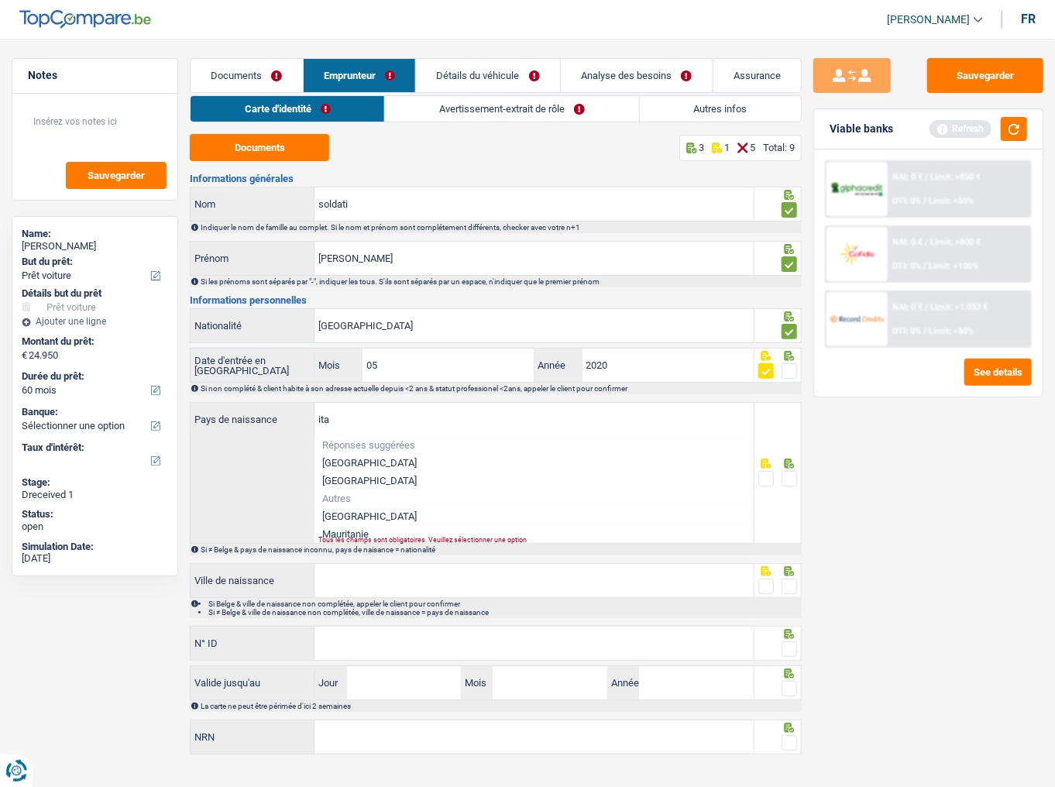
click at [353, 430] on li "[GEOGRAPHIC_DATA]" at bounding box center [533, 516] width 439 height 18
type input "[GEOGRAPHIC_DATA]"
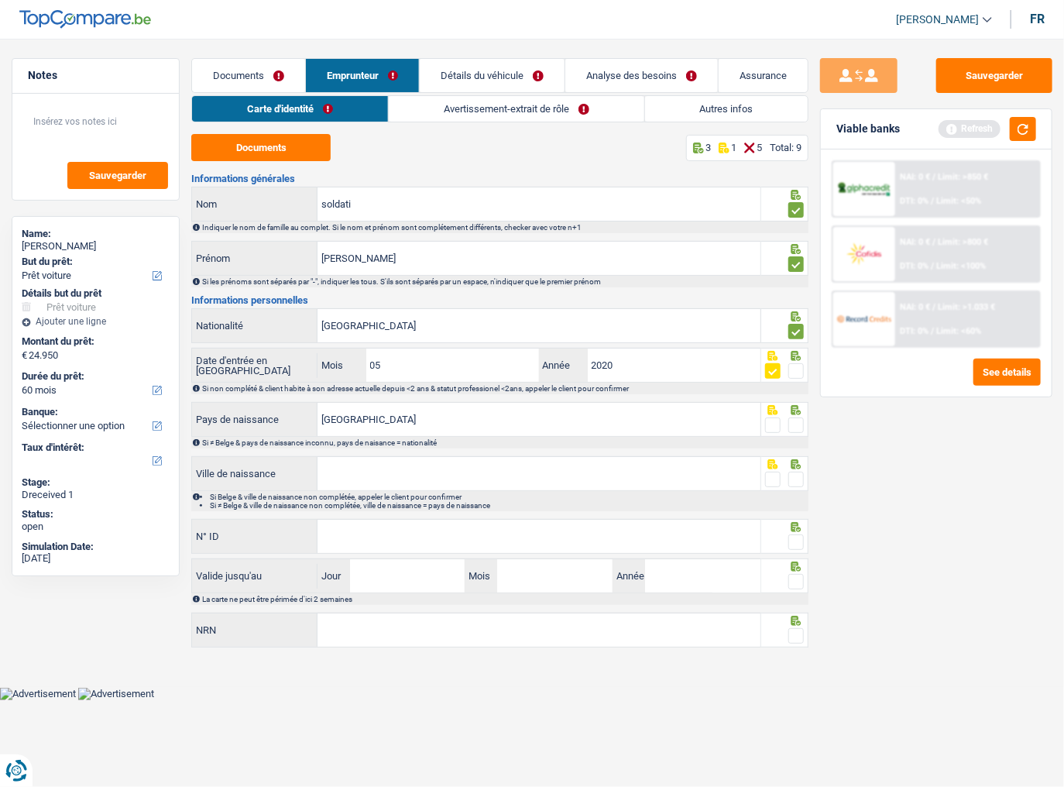
click at [776, 425] on span at bounding box center [772, 424] width 15 height 15
click at [0, 0] on input "radio" at bounding box center [0, 0] width 0 height 0
click at [686, 430] on input "Ville de naissance" at bounding box center [538, 473] width 443 height 33
type input "n"
type input "siscille"
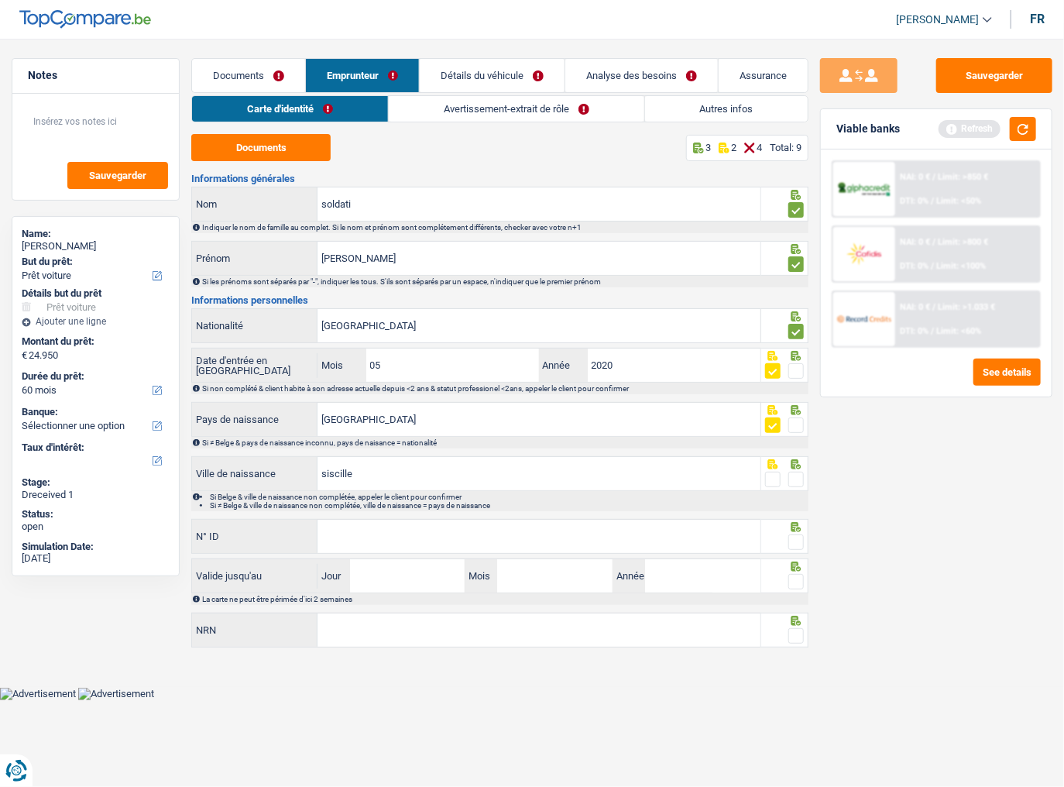
drag, startPoint x: 561, startPoint y: 474, endPoint x: 230, endPoint y: 479, distance: 330.7
click at [221, 430] on div "siscille Ville de naissance" at bounding box center [476, 473] width 568 height 33
type input "r"
type input "italie"
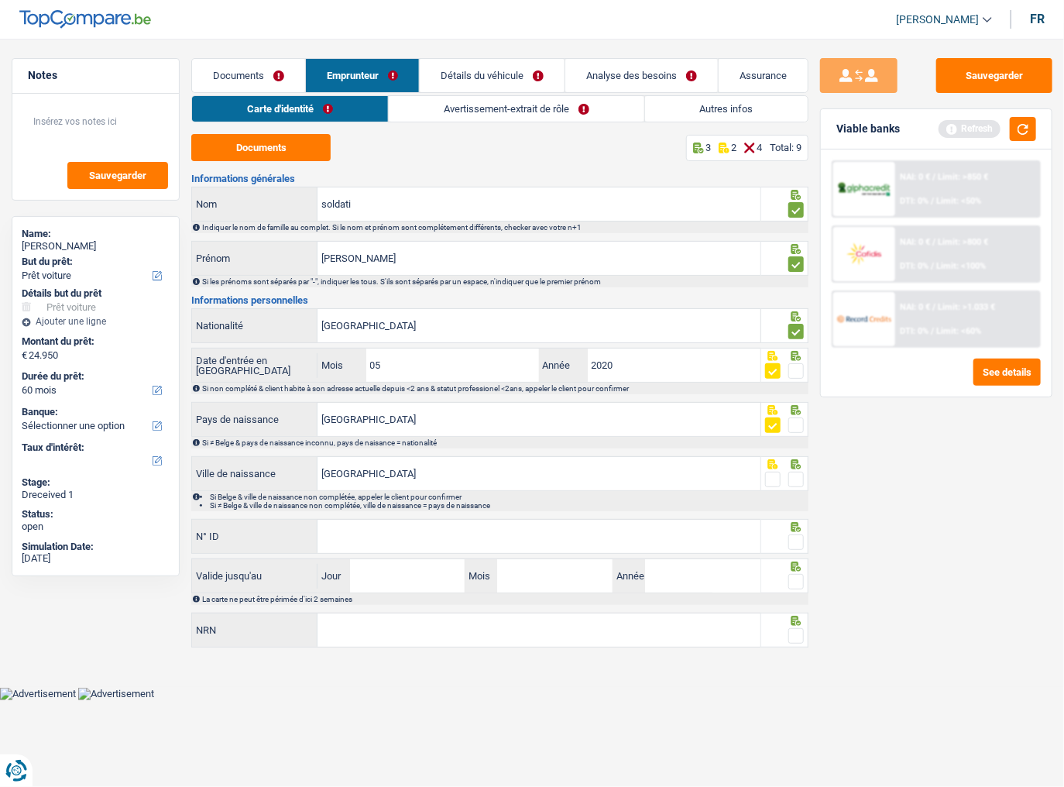
click at [771, 430] on span at bounding box center [772, 479] width 15 height 15
click at [0, 0] on input "radio" at bounding box center [0, 0] width 0 height 0
click at [866, 430] on div "Sauvegarder Viable banks Refresh NAI: 0 € / Limit: >850 € DTI: 0% / Limit: <50%…" at bounding box center [936, 408] width 256 height 700
click at [609, 430] on input "N° ID" at bounding box center [538, 536] width 443 height 33
drag, startPoint x: 799, startPoint y: 534, endPoint x: 454, endPoint y: 572, distance: 347.4
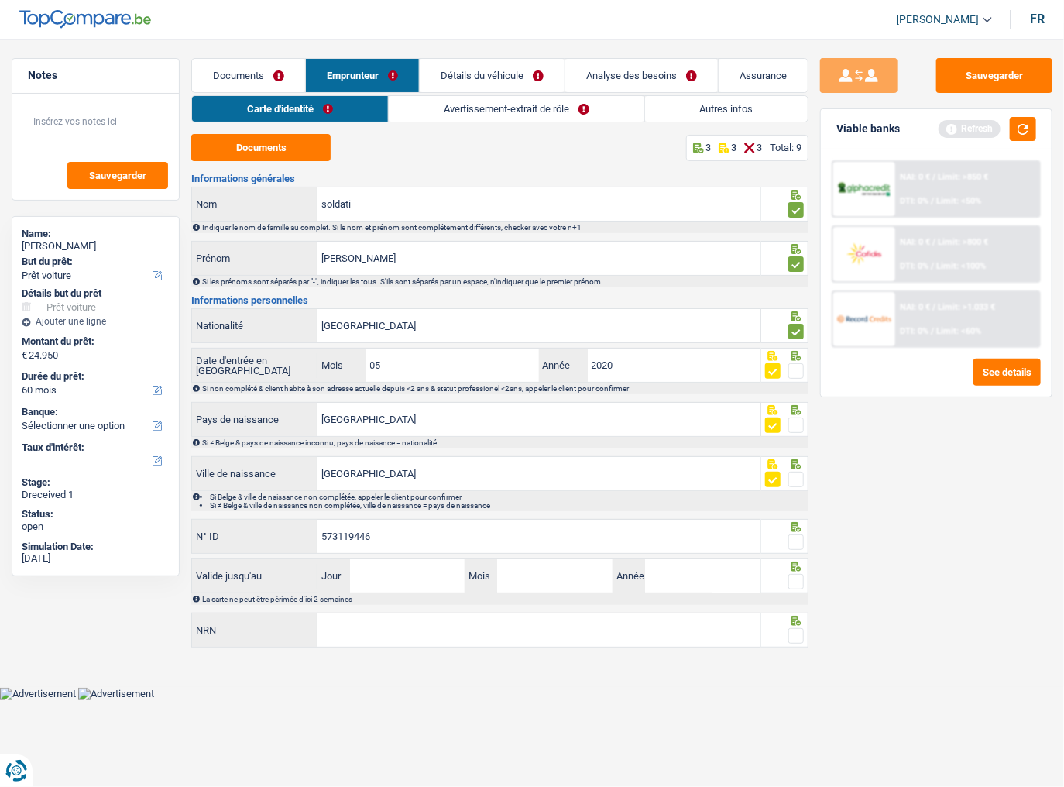
click at [787, 430] on fieldset at bounding box center [784, 542] width 39 height 19
click at [317, 430] on div "573119446 N° ID" at bounding box center [476, 536] width 568 height 33
click at [321, 430] on input "573119446" at bounding box center [538, 536] width 443 height 33
type input "B-573119446"
click at [789, 430] on span at bounding box center [795, 541] width 15 height 15
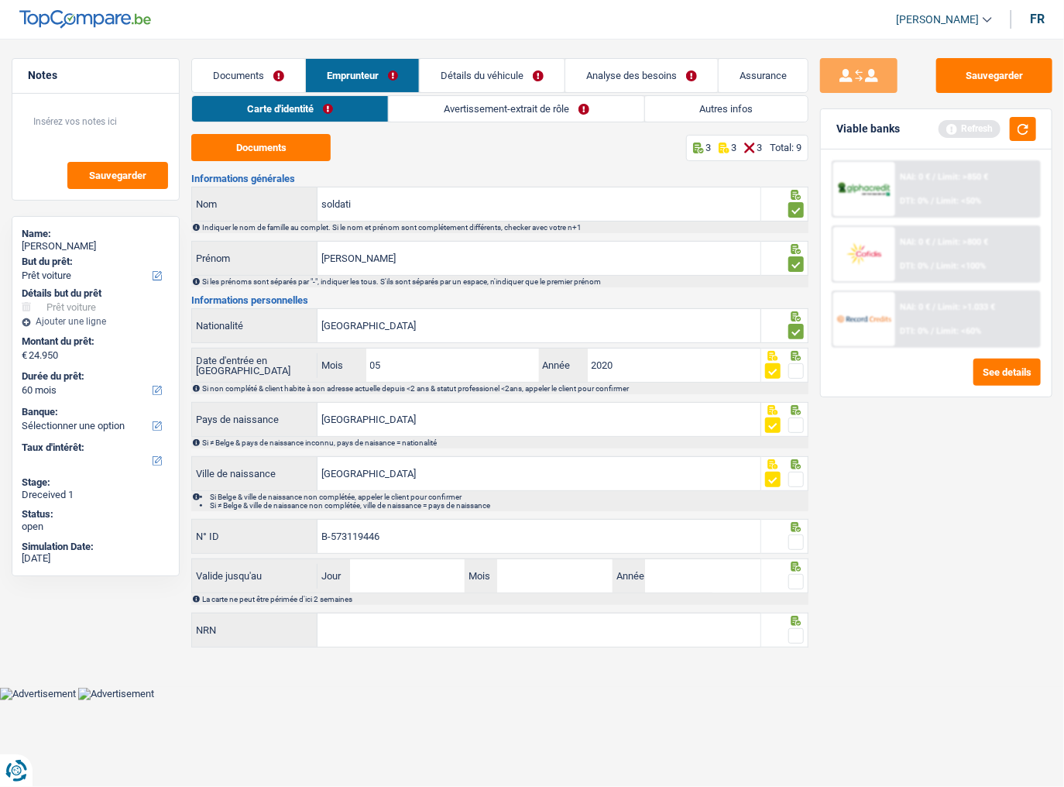
click at [0, 0] on input "radio" at bounding box center [0, 0] width 0 height 0
click at [417, 430] on input "Jour" at bounding box center [407, 575] width 115 height 33
click at [397, 430] on input "Jour" at bounding box center [407, 575] width 115 height 33
type input "09"
type input "01"
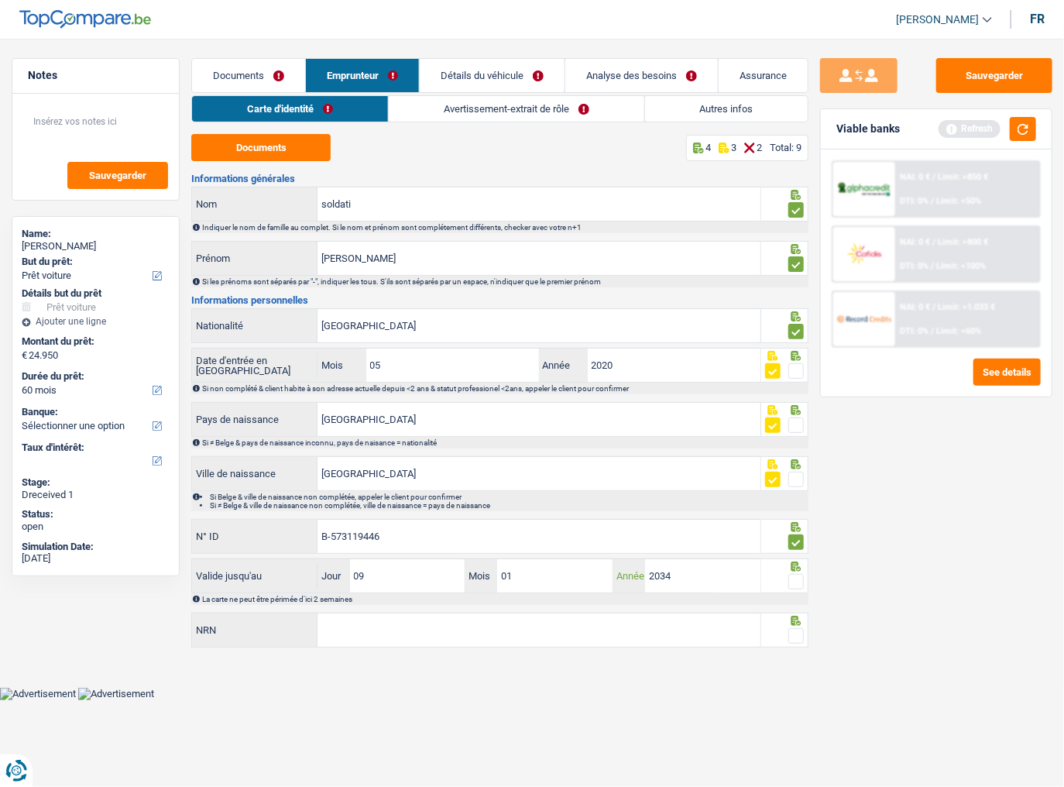
type input "2034"
click at [795, 430] on span at bounding box center [795, 581] width 15 height 15
click at [0, 0] on input "radio" at bounding box center [0, 0] width 0 height 0
click at [626, 430] on input "NRN" at bounding box center [538, 629] width 443 height 33
type input "63.12.30-297.16"
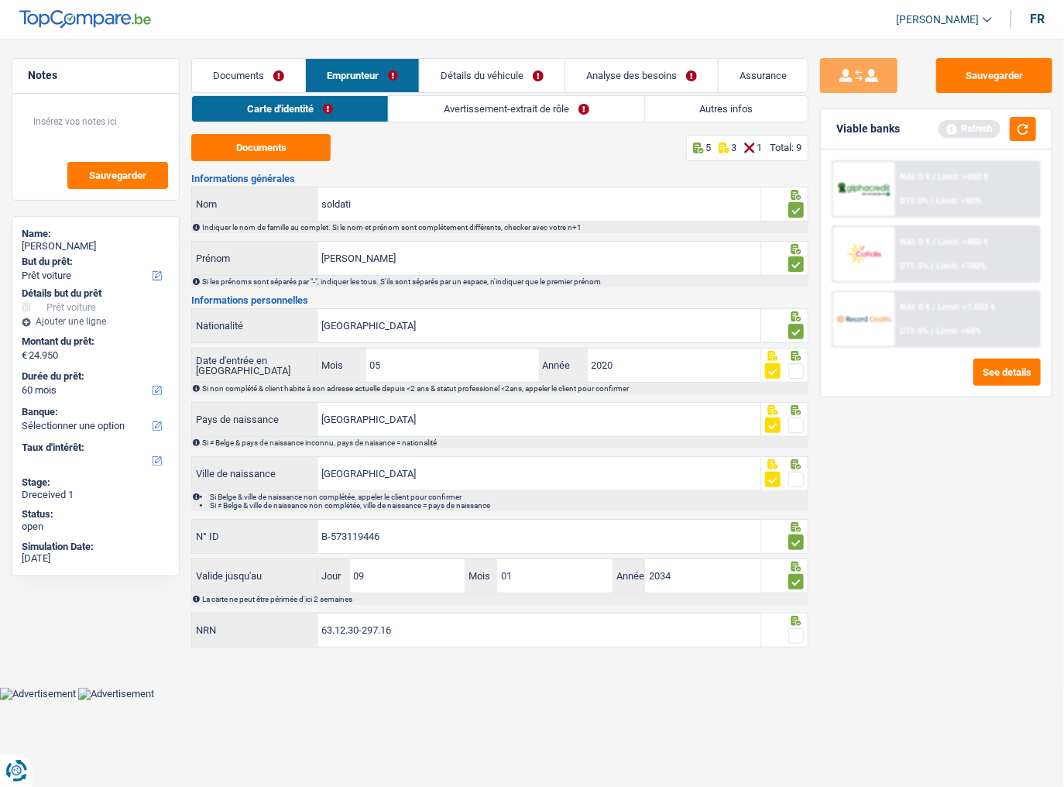
click at [794, 430] on span at bounding box center [795, 635] width 15 height 15
click at [0, 0] on input "radio" at bounding box center [0, 0] width 0 height 0
click at [951, 130] on button "button" at bounding box center [1023, 129] width 26 height 24
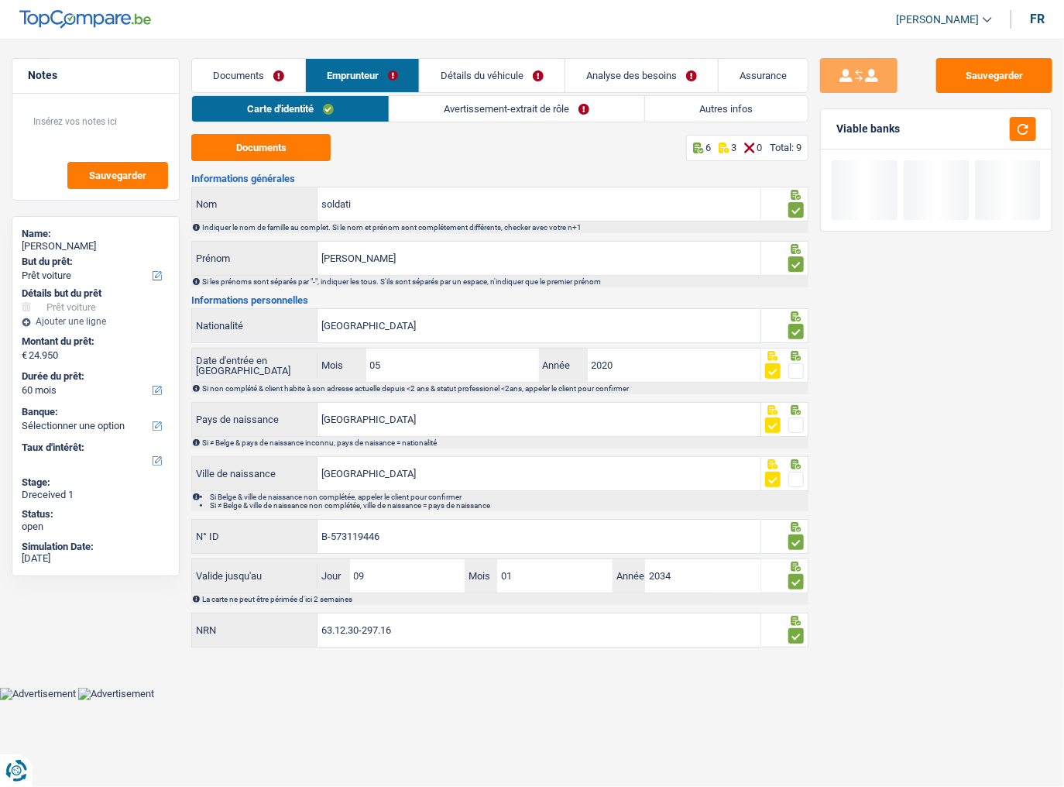
click at [492, 113] on link "Avertissement-extrait de rôle" at bounding box center [517, 109] width 255 height 26
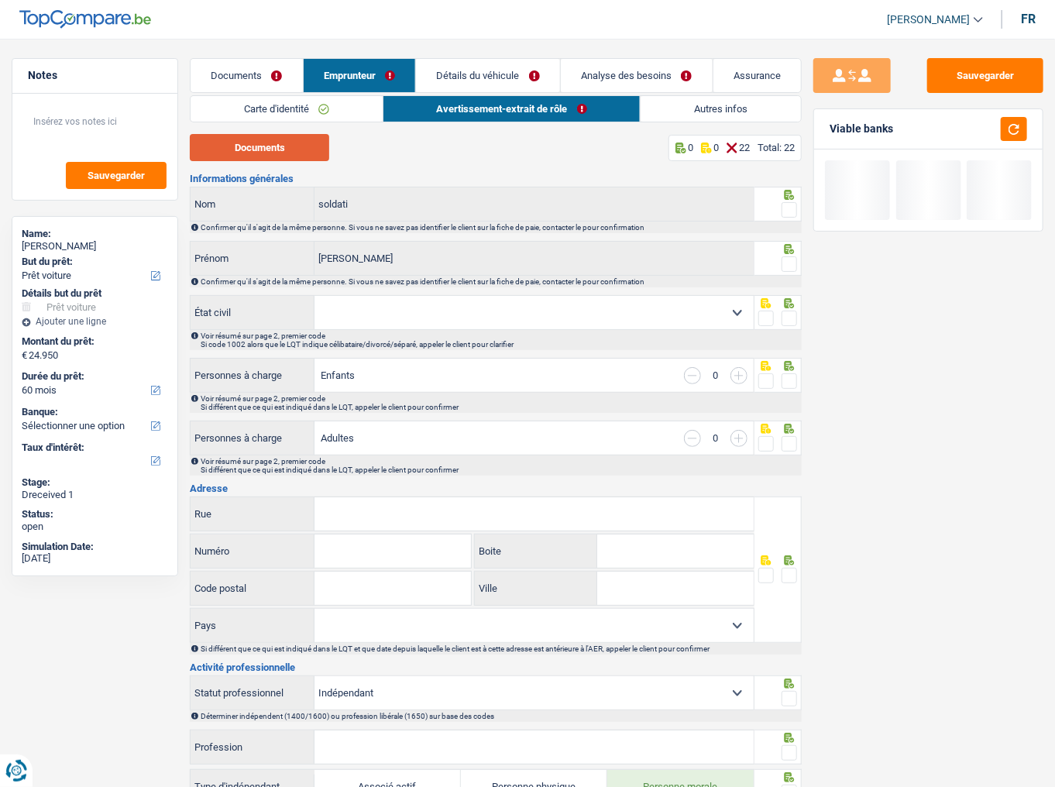
click at [301, 145] on button "Documents" at bounding box center [259, 147] width 139 height 27
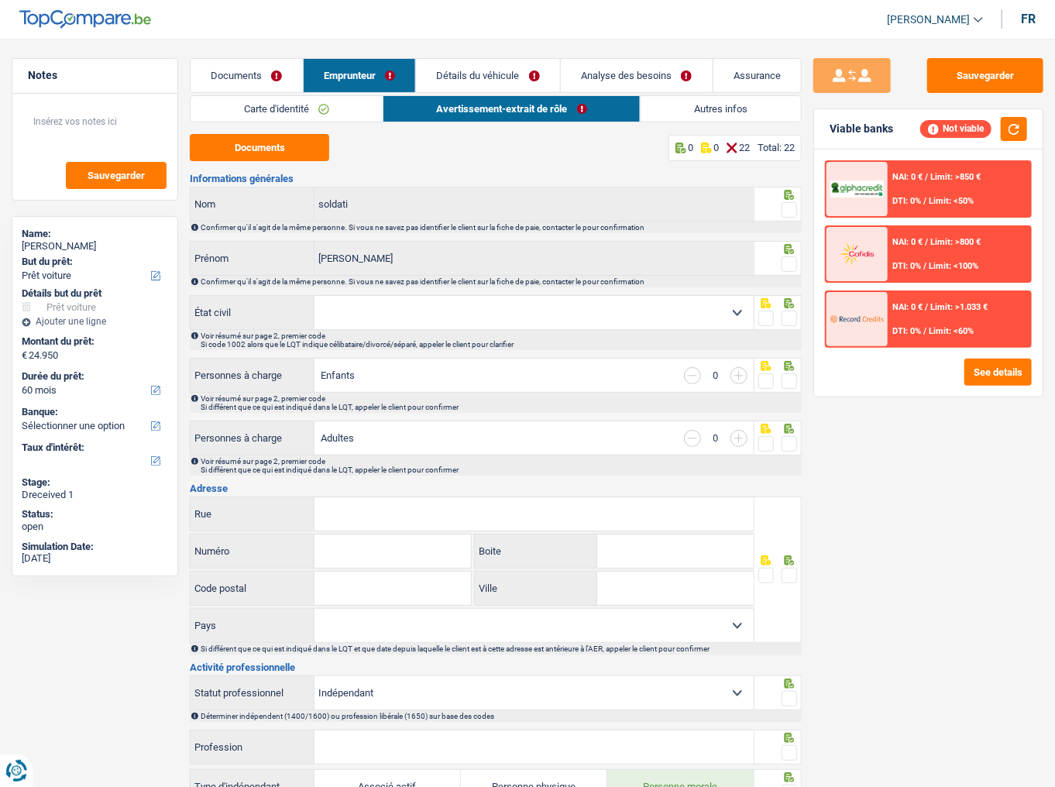
click at [516, 77] on link "Détails du véhicule" at bounding box center [488, 75] width 144 height 33
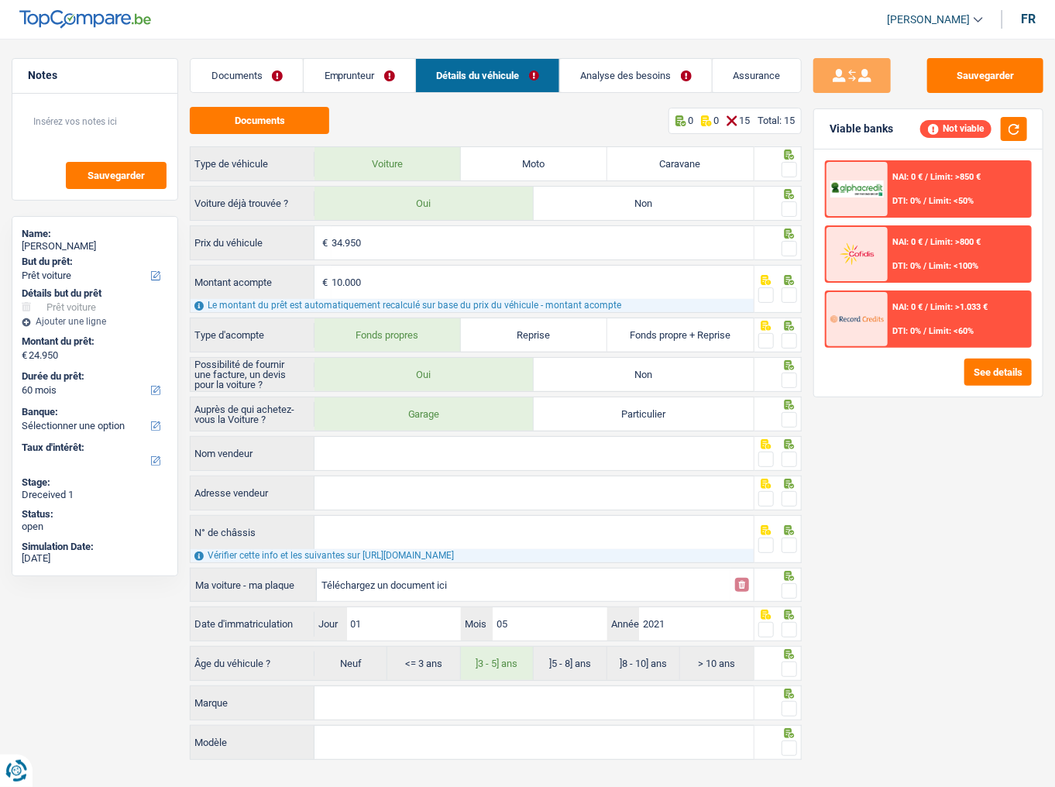
click at [790, 170] on span at bounding box center [788, 169] width 15 height 15
click at [0, 0] on input "radio" at bounding box center [0, 0] width 0 height 0
click at [789, 204] on span at bounding box center [788, 208] width 15 height 15
click at [0, 0] on input "radio" at bounding box center [0, 0] width 0 height 0
click at [791, 241] on span at bounding box center [788, 248] width 15 height 15
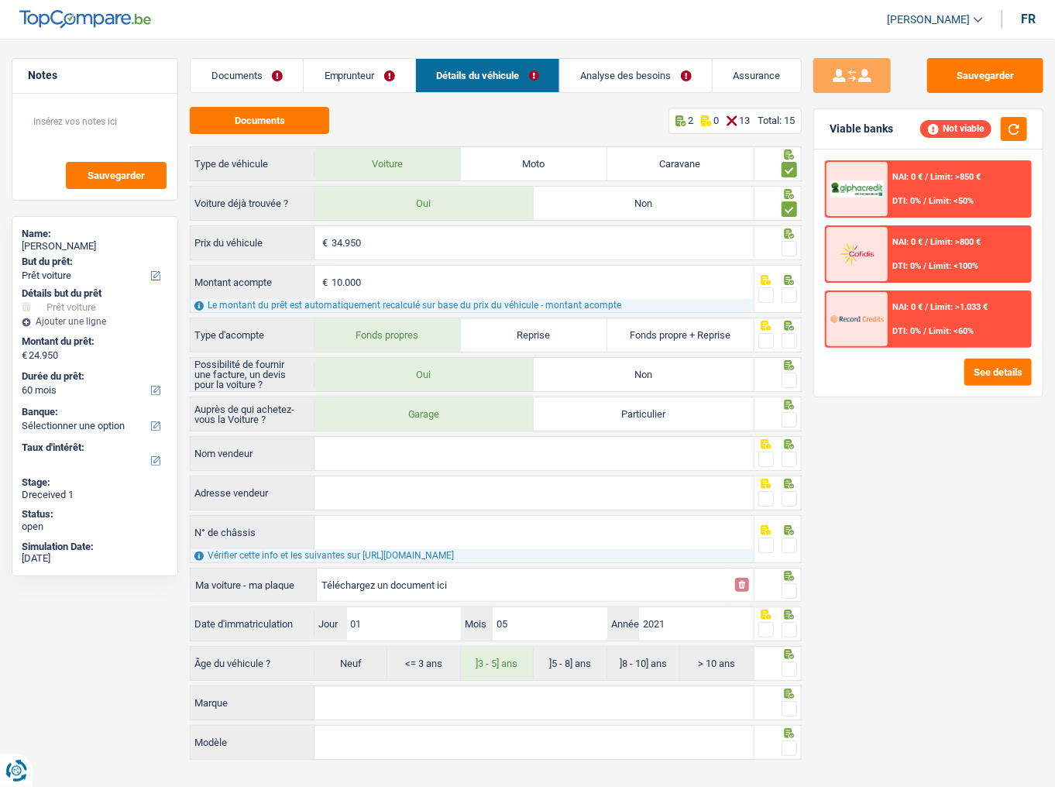
click at [0, 0] on input "radio" at bounding box center [0, 0] width 0 height 0
drag, startPoint x: 1016, startPoint y: 124, endPoint x: 935, endPoint y: 223, distance: 127.7
click at [951, 124] on button "button" at bounding box center [1013, 129] width 26 height 24
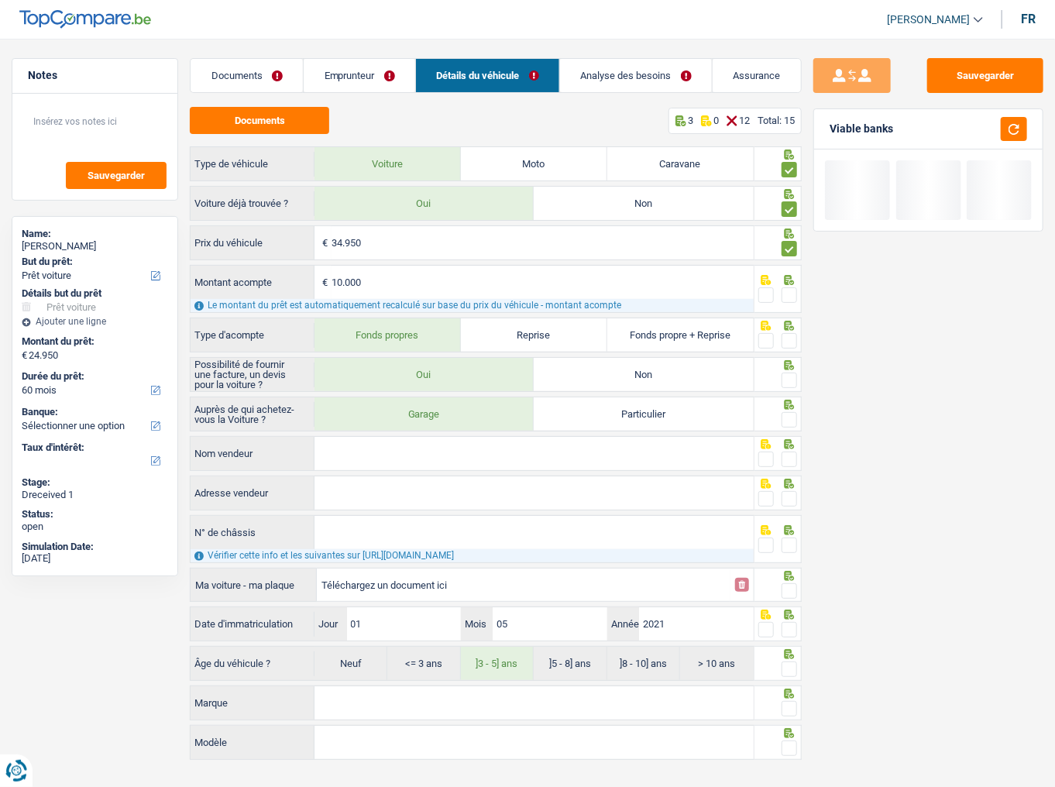
drag, startPoint x: 787, startPoint y: 293, endPoint x: 788, endPoint y: 307, distance: 13.3
click at [787, 293] on span at bounding box center [788, 294] width 15 height 15
click at [0, 0] on input "radio" at bounding box center [0, 0] width 0 height 0
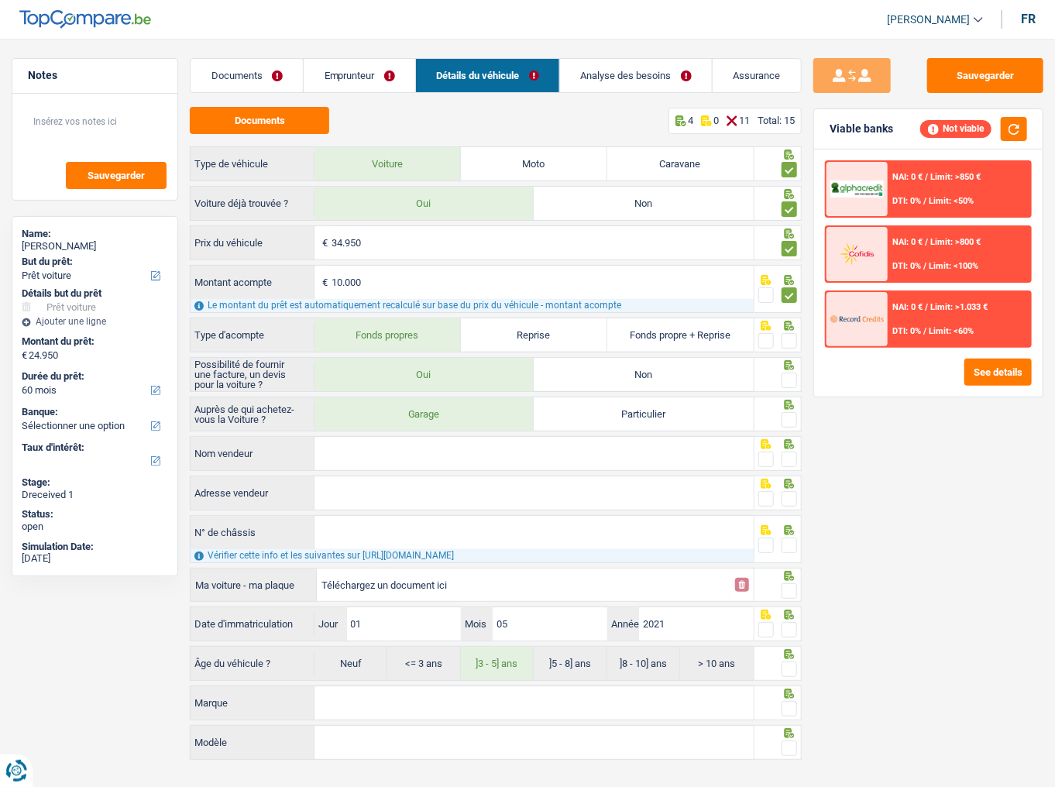
click at [790, 338] on span at bounding box center [788, 340] width 15 height 15
click at [0, 0] on input "radio" at bounding box center [0, 0] width 0 height 0
click at [788, 383] on span at bounding box center [788, 379] width 15 height 15
click at [0, 0] on input "radio" at bounding box center [0, 0] width 0 height 0
click at [784, 424] on span at bounding box center [788, 419] width 15 height 15
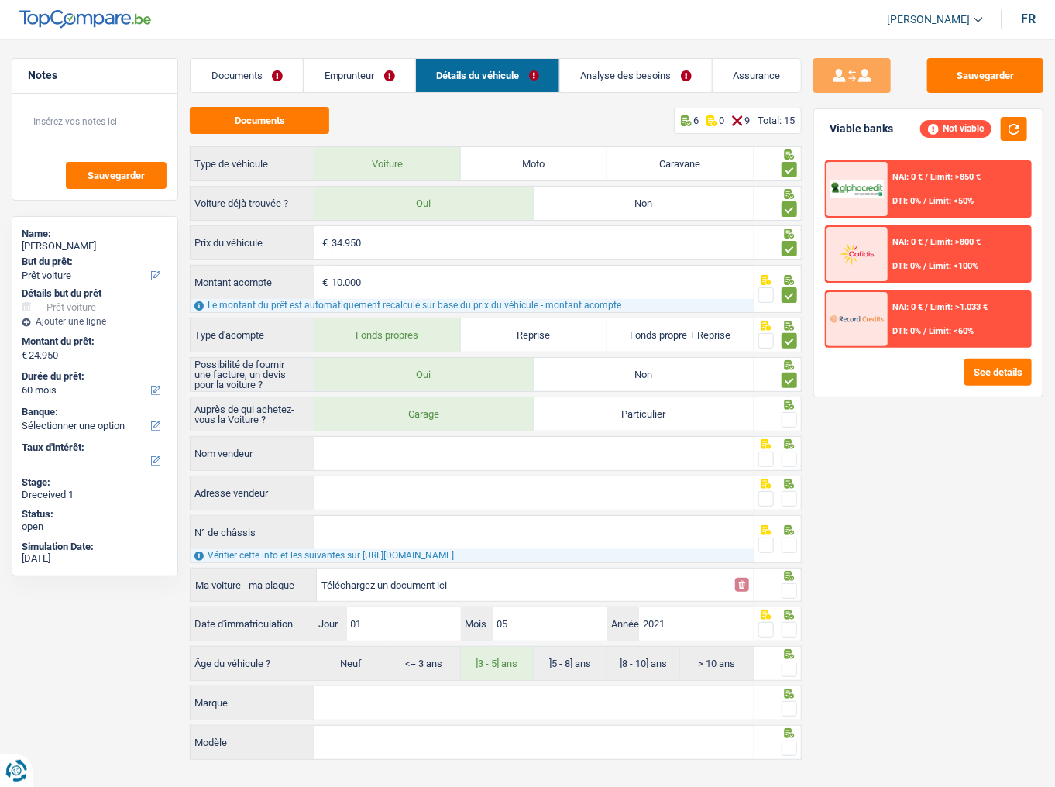
click at [0, 0] on input "radio" at bounding box center [0, 0] width 0 height 0
click at [536, 430] on input "Nom vendeur" at bounding box center [533, 453] width 439 height 33
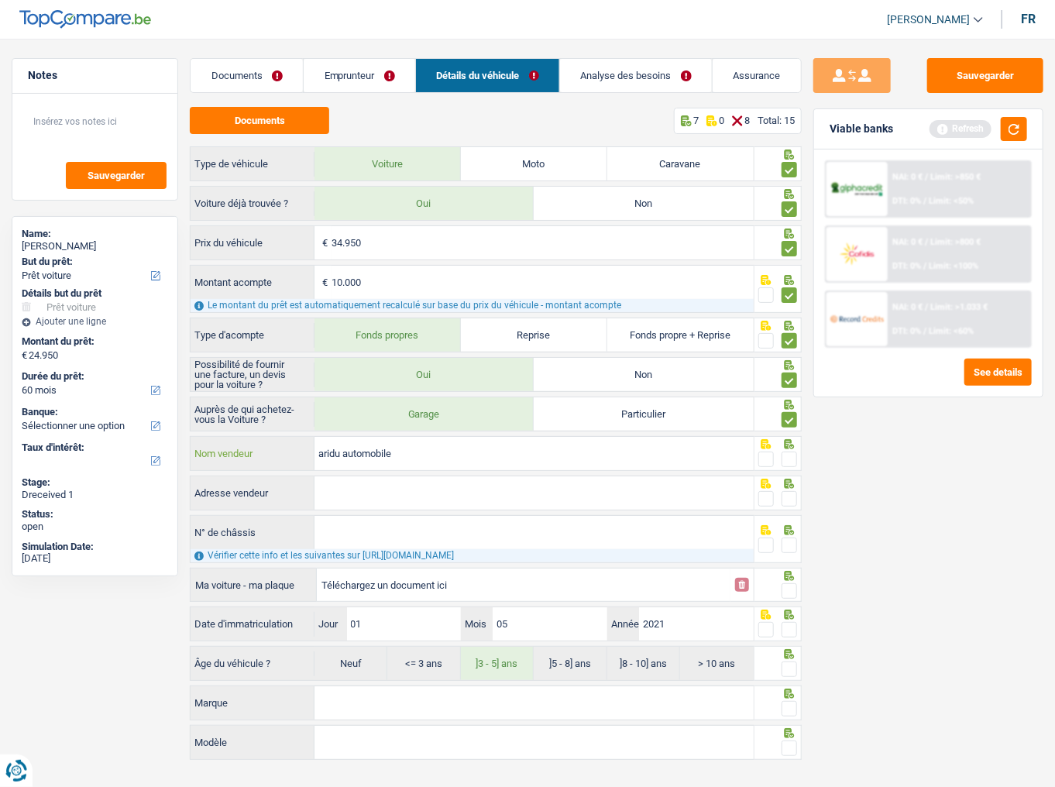
drag, startPoint x: 340, startPoint y: 452, endPoint x: 231, endPoint y: 455, distance: 109.2
click at [283, 430] on div "aridu automobile Nom vendeur" at bounding box center [471, 453] width 563 height 33
type input "Ardi automobile"
drag, startPoint x: 786, startPoint y: 458, endPoint x: 546, endPoint y: 498, distance: 243.4
click at [784, 430] on span at bounding box center [788, 458] width 15 height 15
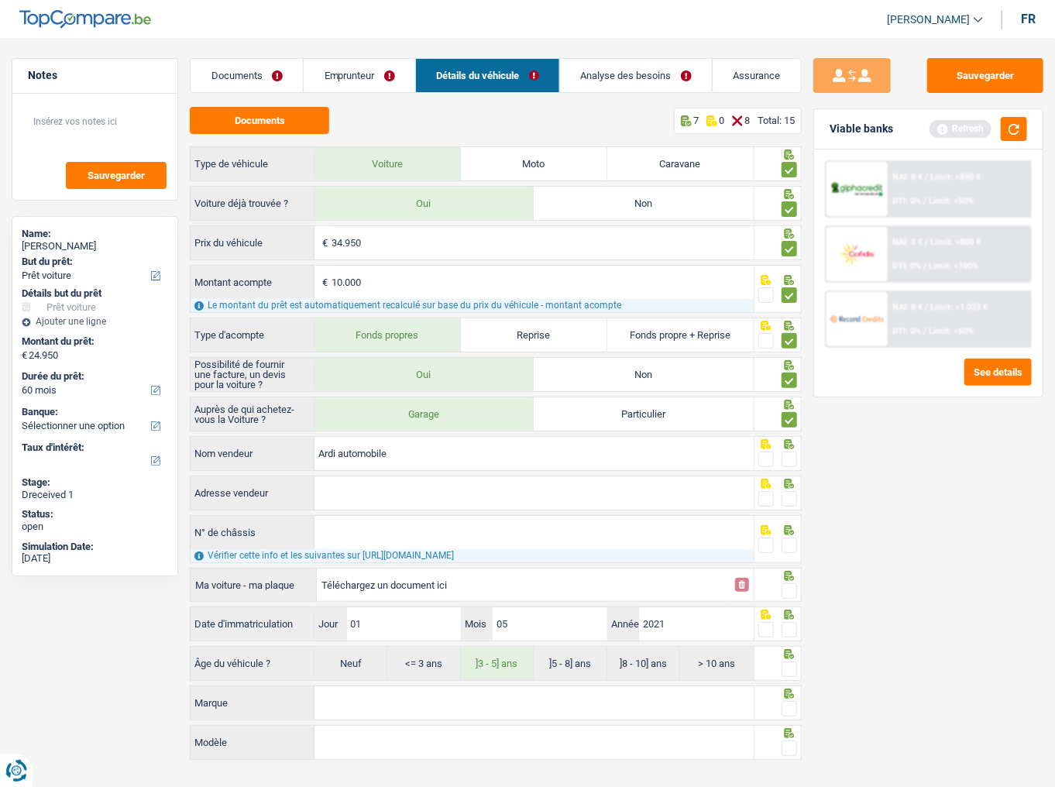
click at [0, 0] on input "radio" at bounding box center [0, 0] width 0 height 0
click at [544, 430] on input "Adresse vendeur" at bounding box center [533, 492] width 439 height 33
click at [353, 430] on input "Adresse vendeur" at bounding box center [533, 492] width 439 height 33
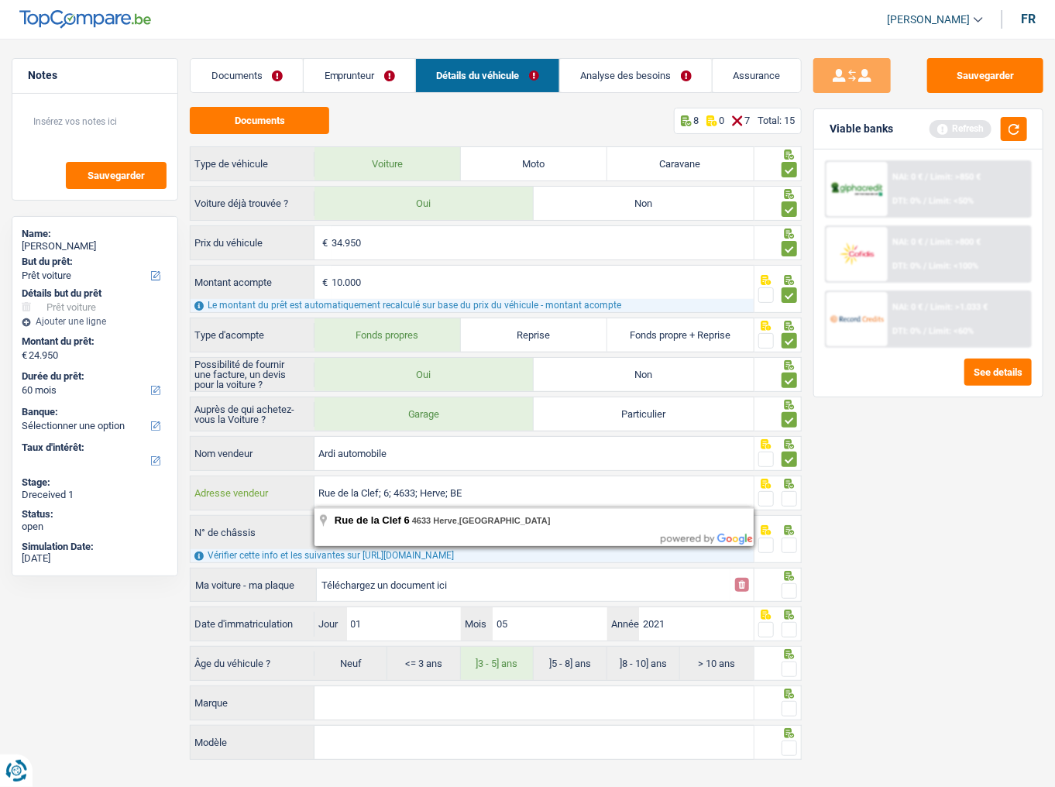
click at [443, 430] on input "Rue de la Clef; 6; 4633; Herve; BE" at bounding box center [533, 492] width 439 height 33
type input "Rue de la Clef; 6; 4633; Herve; BE"
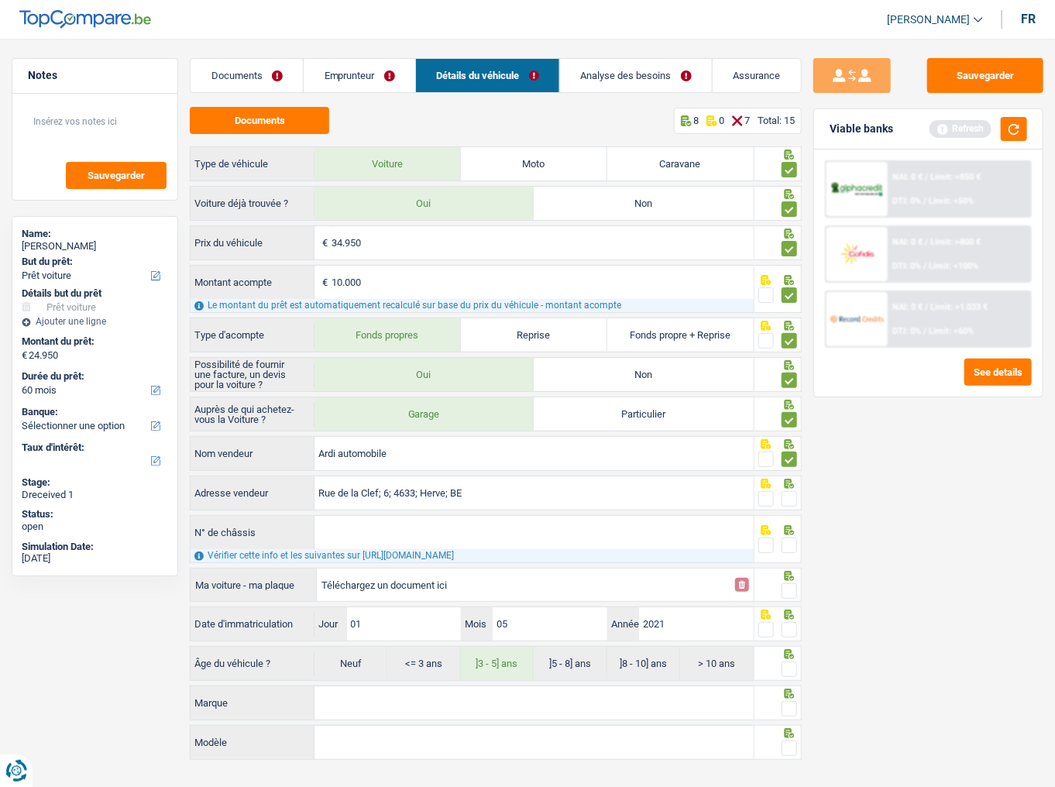
drag, startPoint x: 470, startPoint y: 517, endPoint x: 540, endPoint y: 517, distance: 69.7
drag, startPoint x: 793, startPoint y: 497, endPoint x: 793, endPoint y: 423, distance: 74.3
click at [789, 430] on span at bounding box center [788, 498] width 15 height 15
click at [0, 0] on input "radio" at bounding box center [0, 0] width 0 height 0
drag, startPoint x: 1021, startPoint y: 128, endPoint x: 1025, endPoint y: 137, distance: 10.4
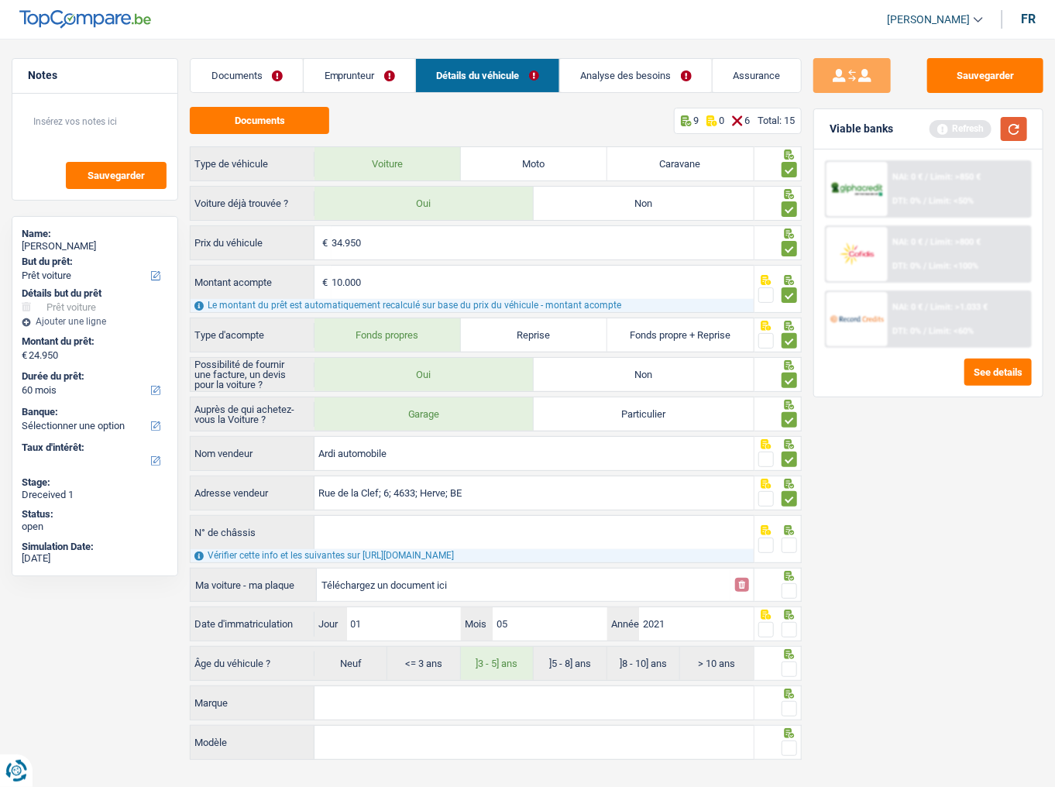
click at [951, 127] on button "button" at bounding box center [1013, 129] width 26 height 24
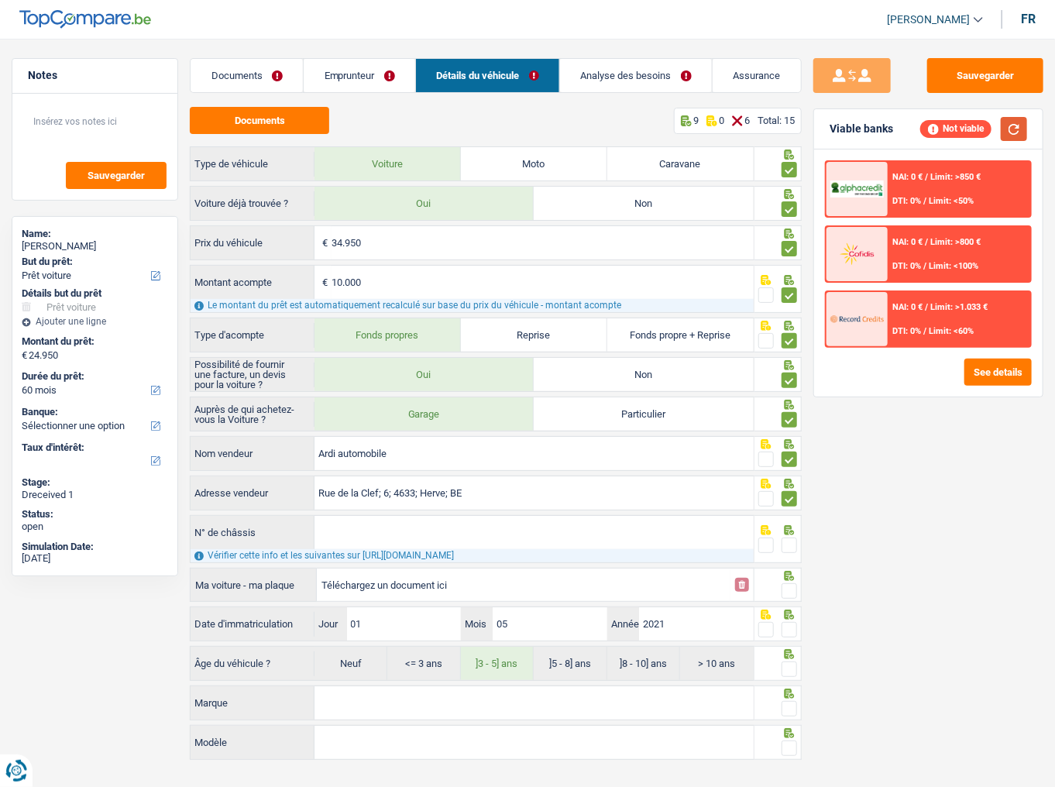
click at [951, 129] on button "button" at bounding box center [1013, 129] width 26 height 24
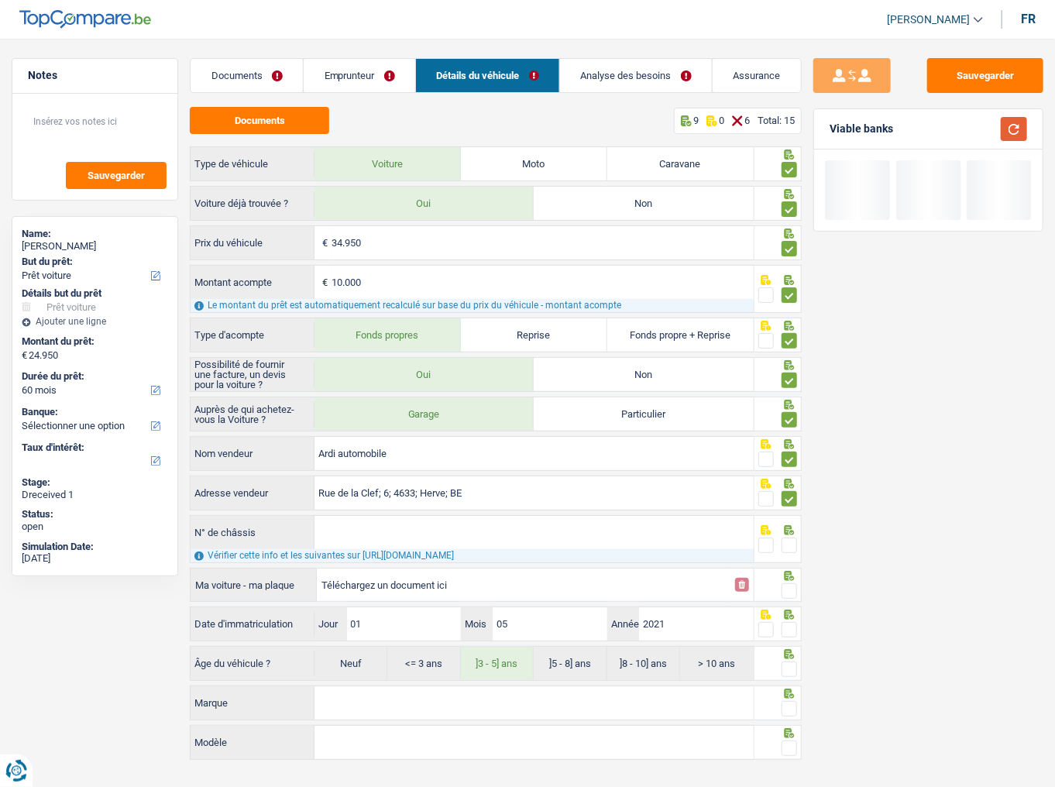
scroll to position [8, 0]
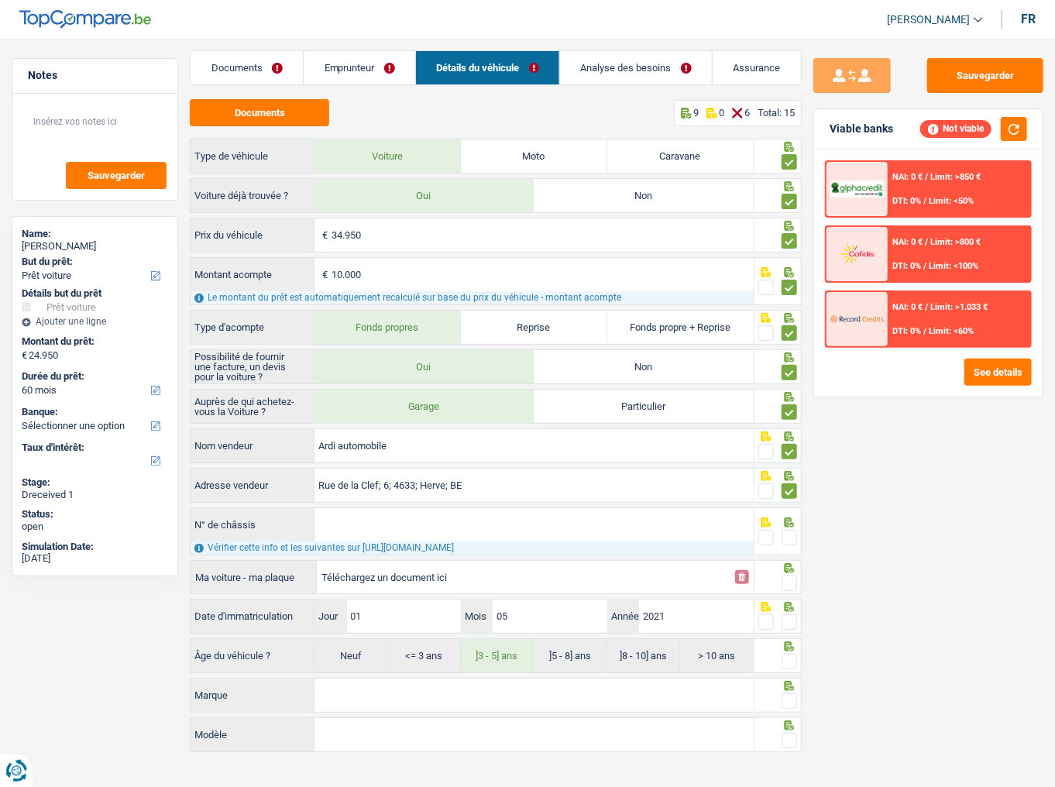
click at [440, 430] on input "N° de châssis" at bounding box center [533, 524] width 439 height 33
click at [499, 430] on input "N° de châssis" at bounding box center [533, 524] width 439 height 33
click at [496, 430] on input "N° de châssis" at bounding box center [533, 524] width 439 height 33
click at [476, 430] on input "N° de châssis" at bounding box center [533, 524] width 439 height 33
click at [339, 430] on input "N° de châssis" at bounding box center [533, 524] width 439 height 33
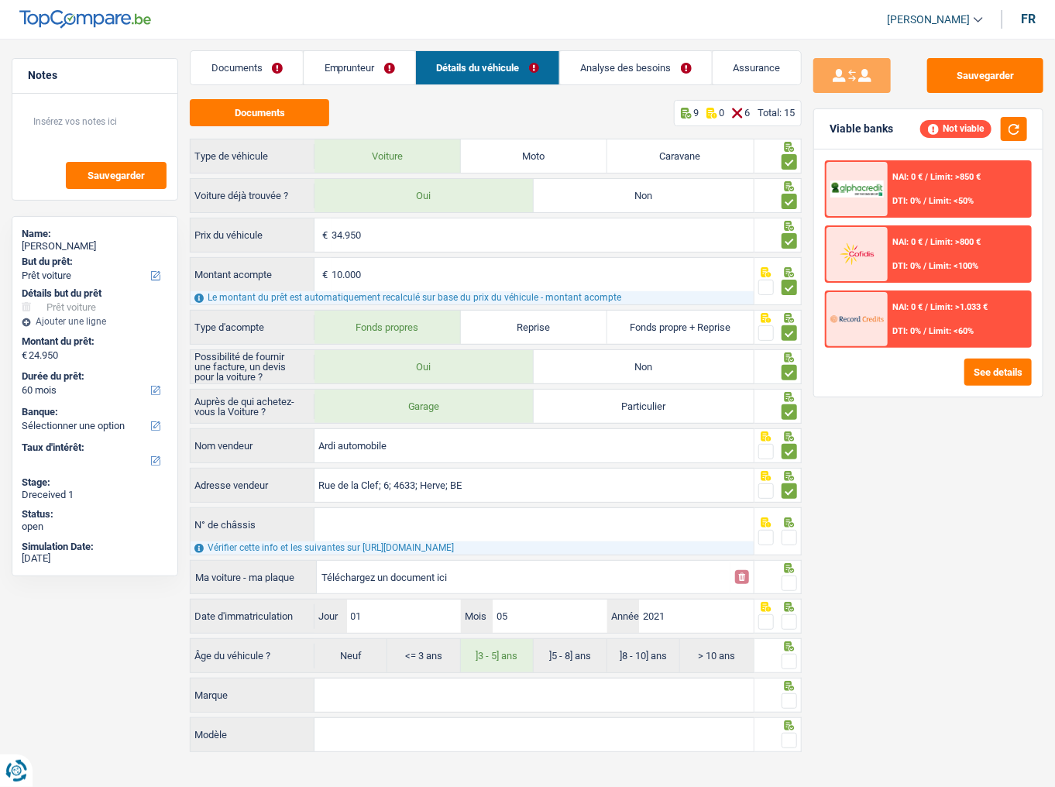
click at [674, 430] on input "Téléchargez un document ici" at bounding box center [523, 576] width 404 height 23
type input "C:\fakepath\CHASSIS.png"
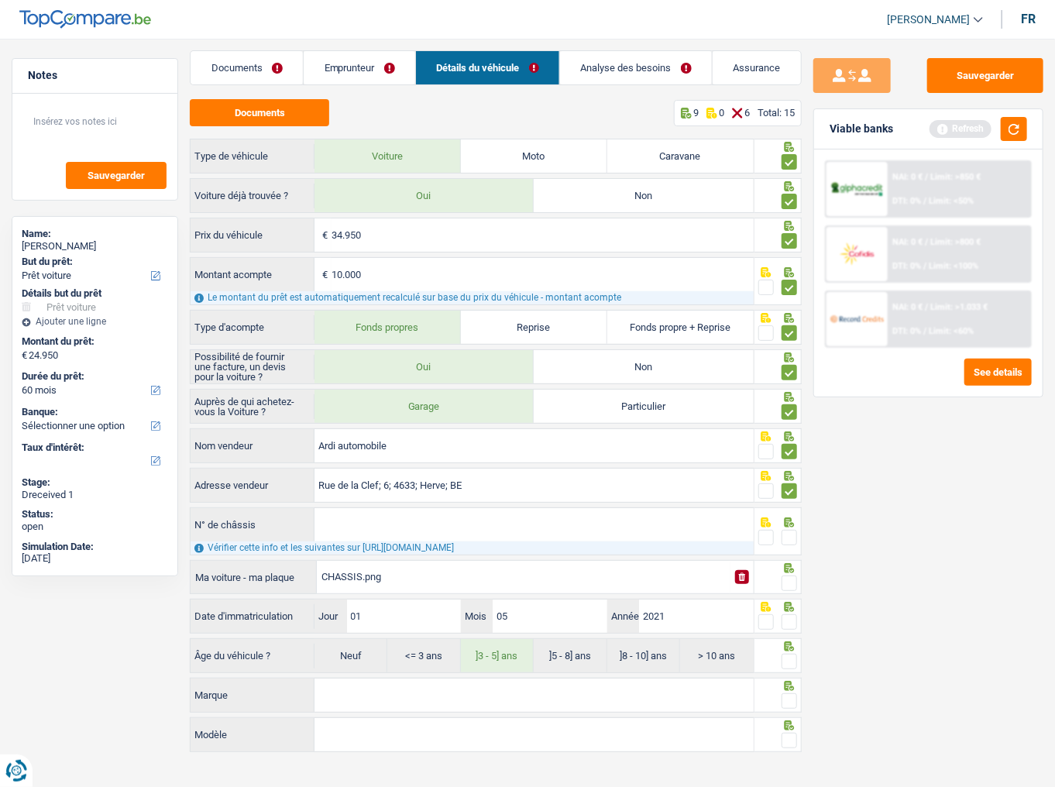
click at [788, 430] on div at bounding box center [777, 577] width 47 height 34
click at [788, 430] on span at bounding box center [788, 582] width 15 height 15
click at [0, 0] on input "radio" at bounding box center [0, 0] width 0 height 0
click at [372, 430] on input "N° de châssis" at bounding box center [533, 524] width 439 height 33
paste input "WAUZZZF31L1091438"
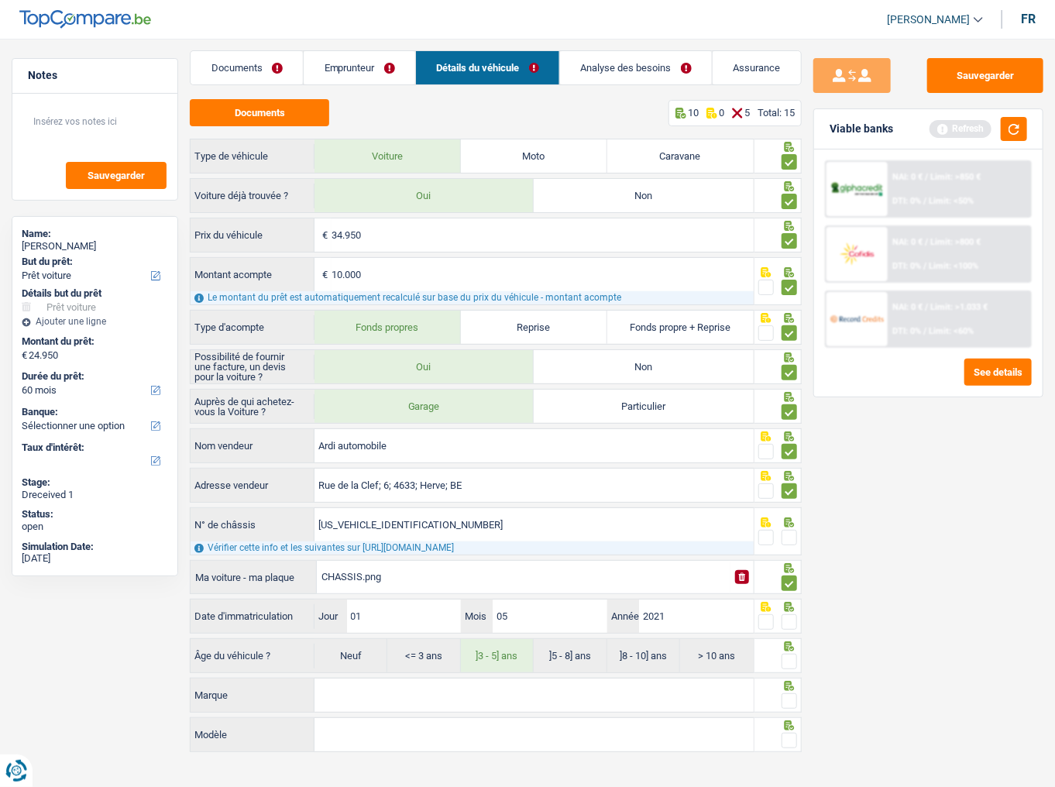
type input "WAUZZZF31L1091438"
click at [793, 430] on span at bounding box center [788, 537] width 15 height 15
click at [0, 0] on input "radio" at bounding box center [0, 0] width 0 height 0
click at [951, 125] on button "button" at bounding box center [1013, 129] width 26 height 24
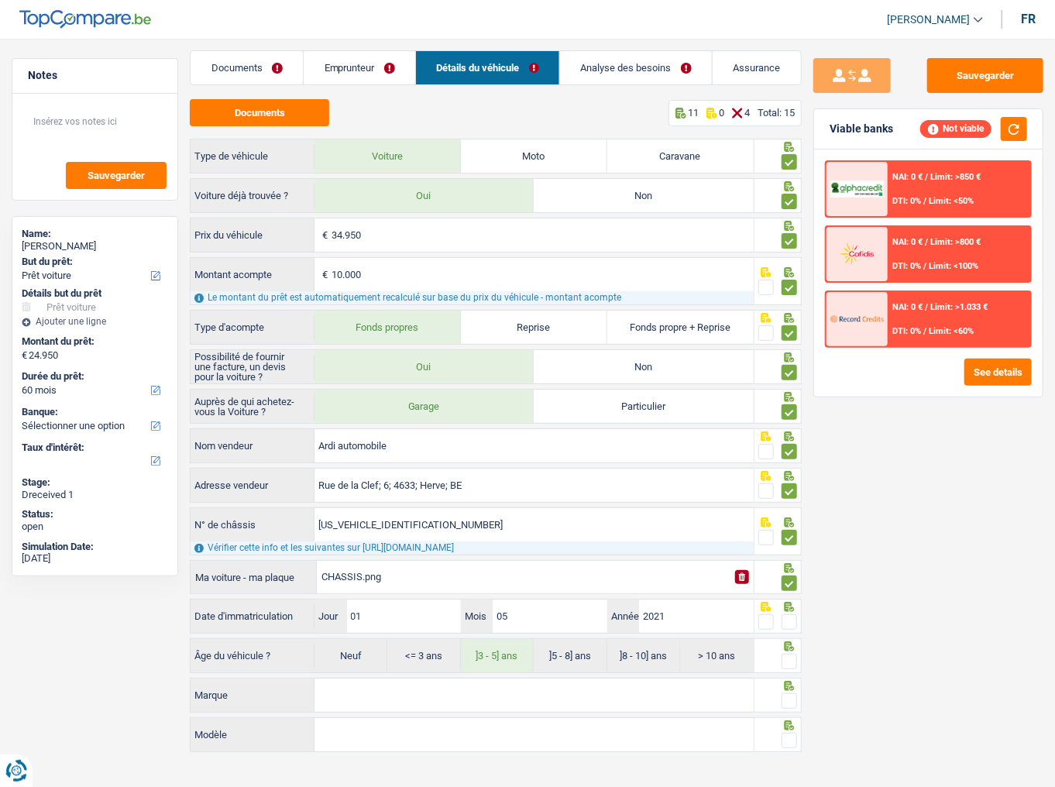
click at [787, 430] on span at bounding box center [788, 621] width 15 height 15
click at [0, 0] on input "radio" at bounding box center [0, 0] width 0 height 0
click at [700, 430] on input "2021" at bounding box center [696, 615] width 114 height 33
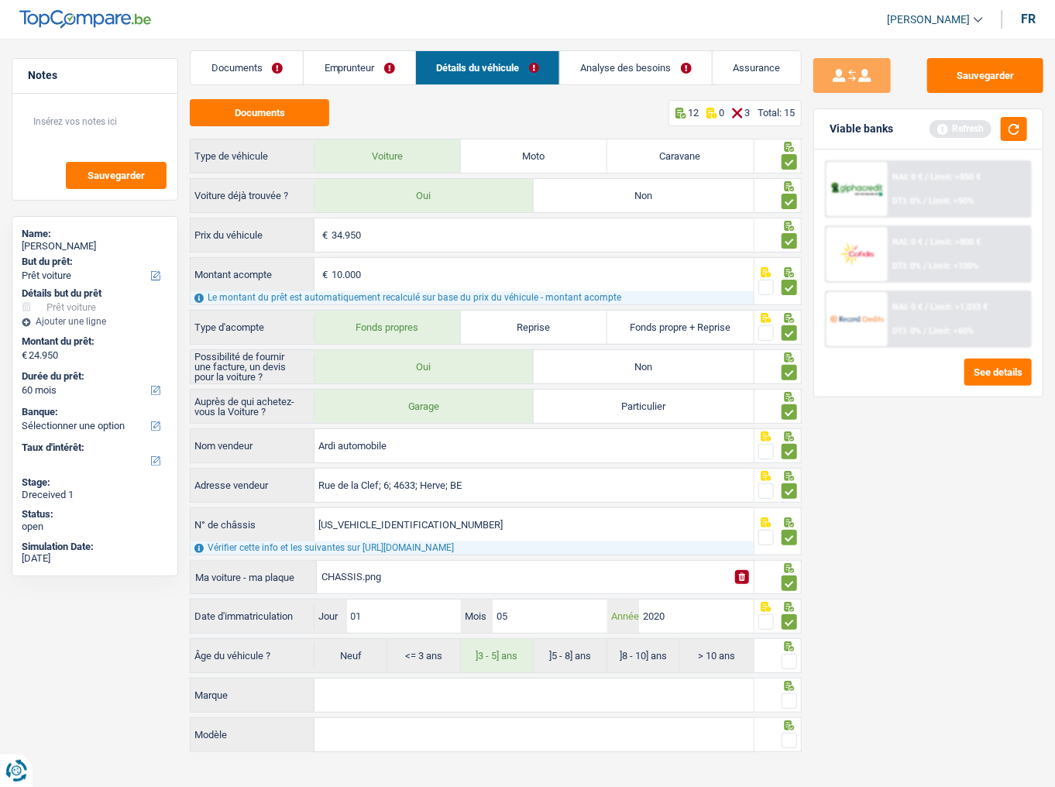
type input "2020"
radio input "false"
radio input "true"
drag, startPoint x: 438, startPoint y: 671, endPoint x: 680, endPoint y: 665, distance: 241.7
click at [444, 430] on div "34.950 € Prix du véhicule 10.000 € Montant acompte Le montant du prêt est autom…" at bounding box center [496, 486] width 612 height 537
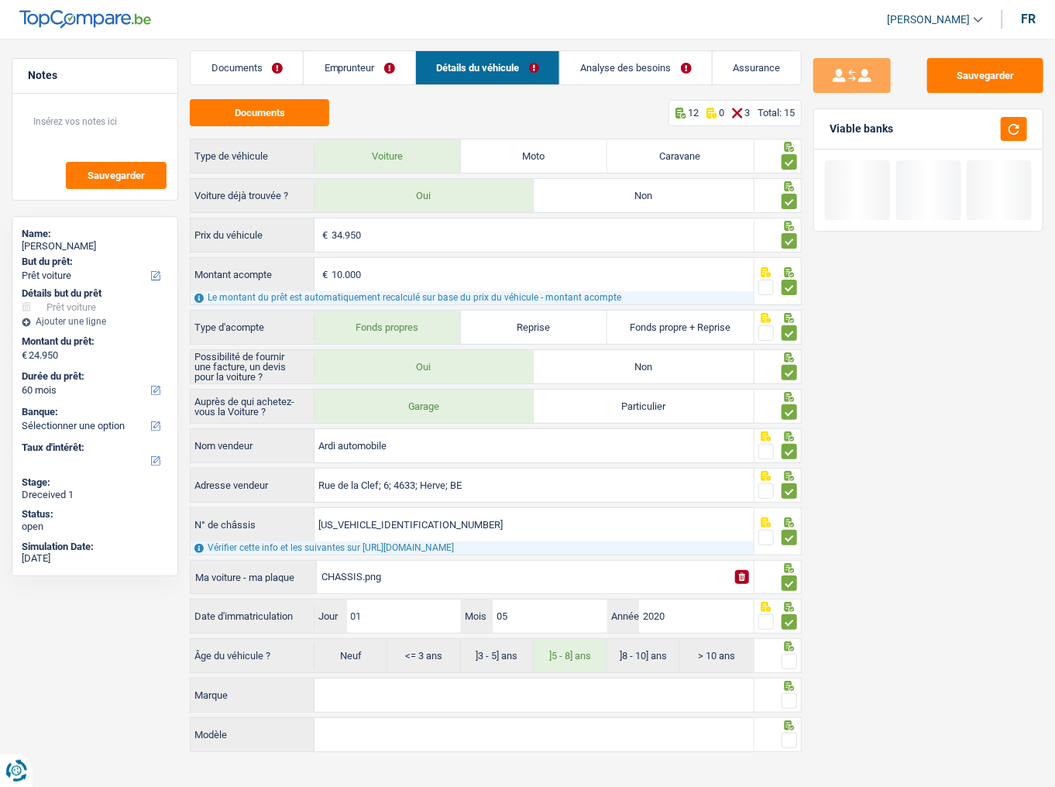
drag, startPoint x: 784, startPoint y: 657, endPoint x: 771, endPoint y: 670, distance: 18.6
click at [784, 430] on span at bounding box center [788, 661] width 15 height 15
click at [0, 0] on input "radio" at bounding box center [0, 0] width 0 height 0
click at [485, 430] on input "Marque" at bounding box center [533, 694] width 439 height 33
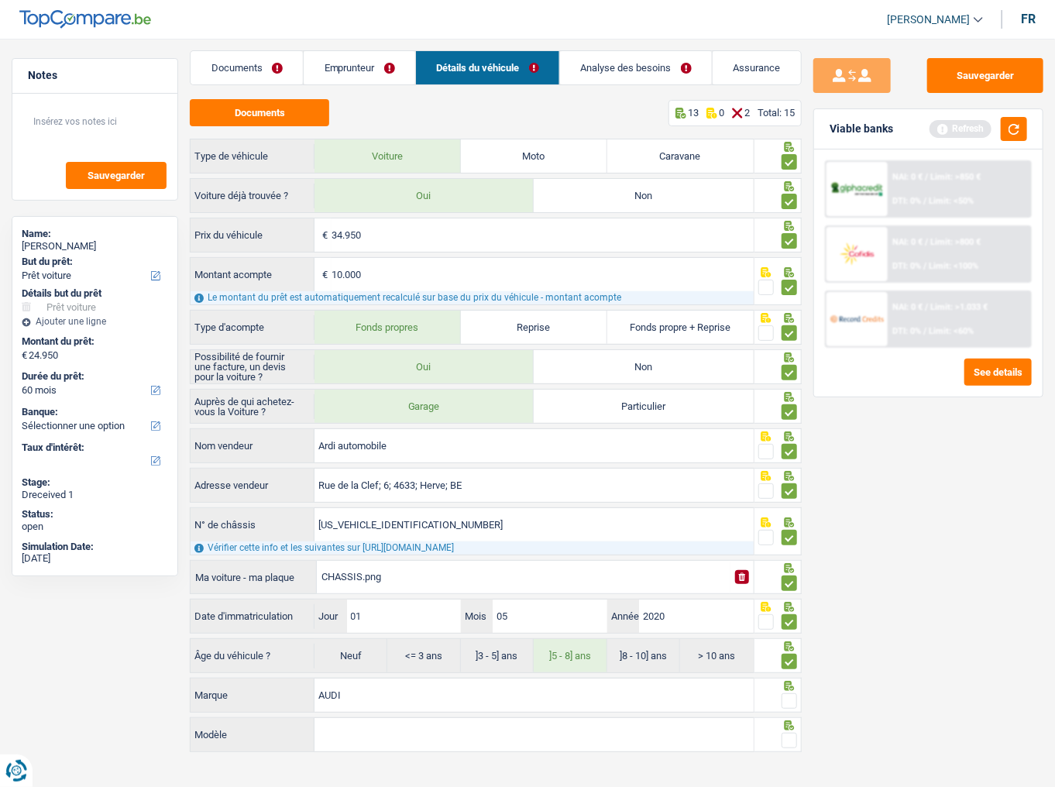
type input "AUDI"
click at [357, 430] on input "Modèle" at bounding box center [533, 734] width 439 height 33
type input "Q3"
drag, startPoint x: 787, startPoint y: 693, endPoint x: 781, endPoint y: 730, distance: 37.6
click at [787, 430] on span at bounding box center [788, 700] width 15 height 15
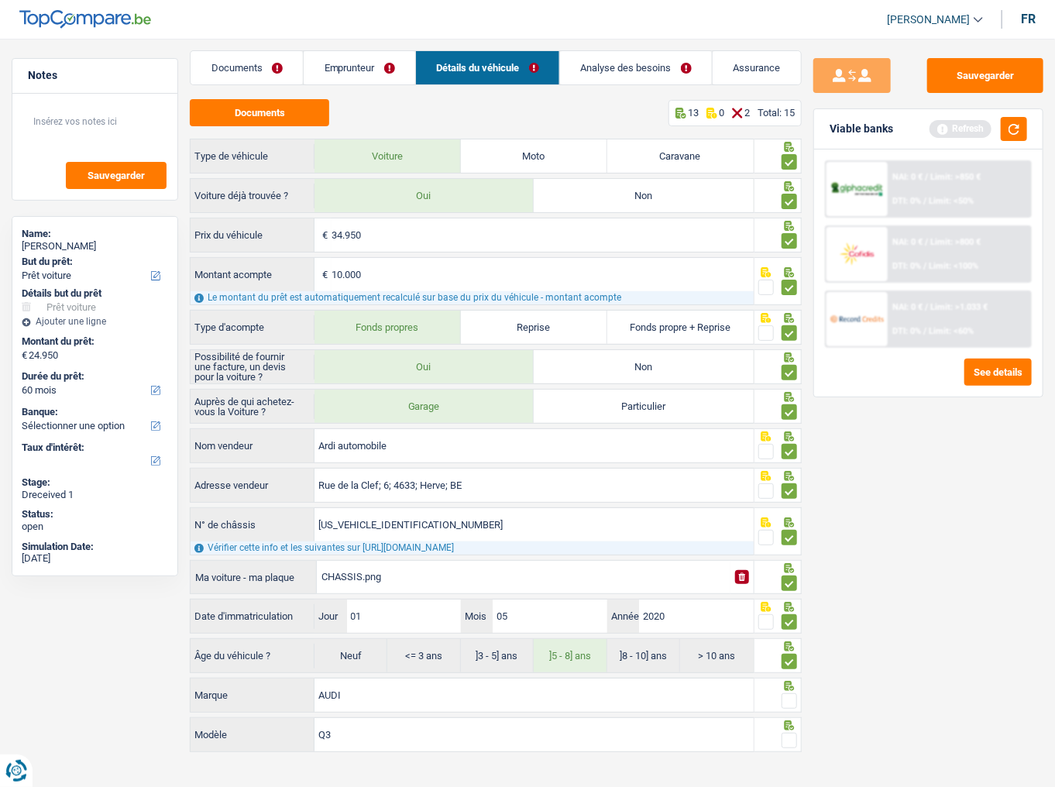
click at [0, 0] on input "radio" at bounding box center [0, 0] width 0 height 0
click at [787, 430] on span at bounding box center [788, 740] width 15 height 15
click at [0, 0] on input "radio" at bounding box center [0, 0] width 0 height 0
click at [951, 127] on button "button" at bounding box center [1013, 129] width 26 height 24
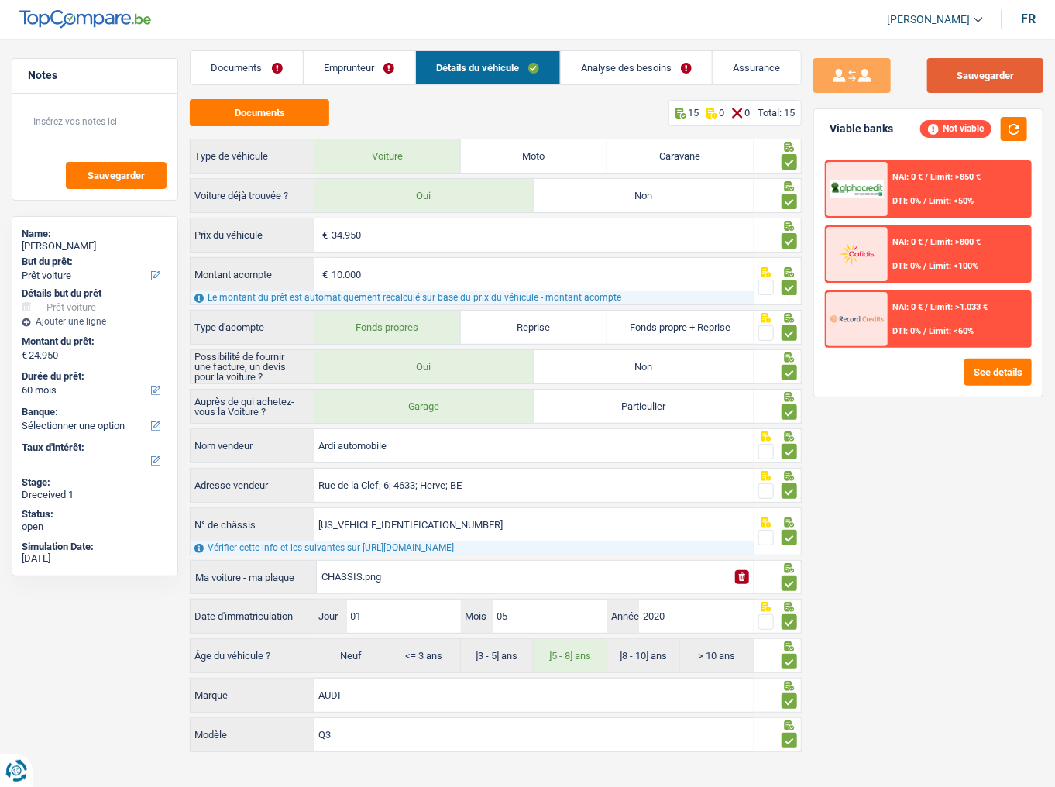
click at [951, 71] on button "Sauvegarder" at bounding box center [985, 75] width 116 height 35
click at [342, 430] on div "CHASSIS.png" at bounding box center [523, 576] width 404 height 23
click at [369, 430] on input "01" at bounding box center [404, 615] width 114 height 33
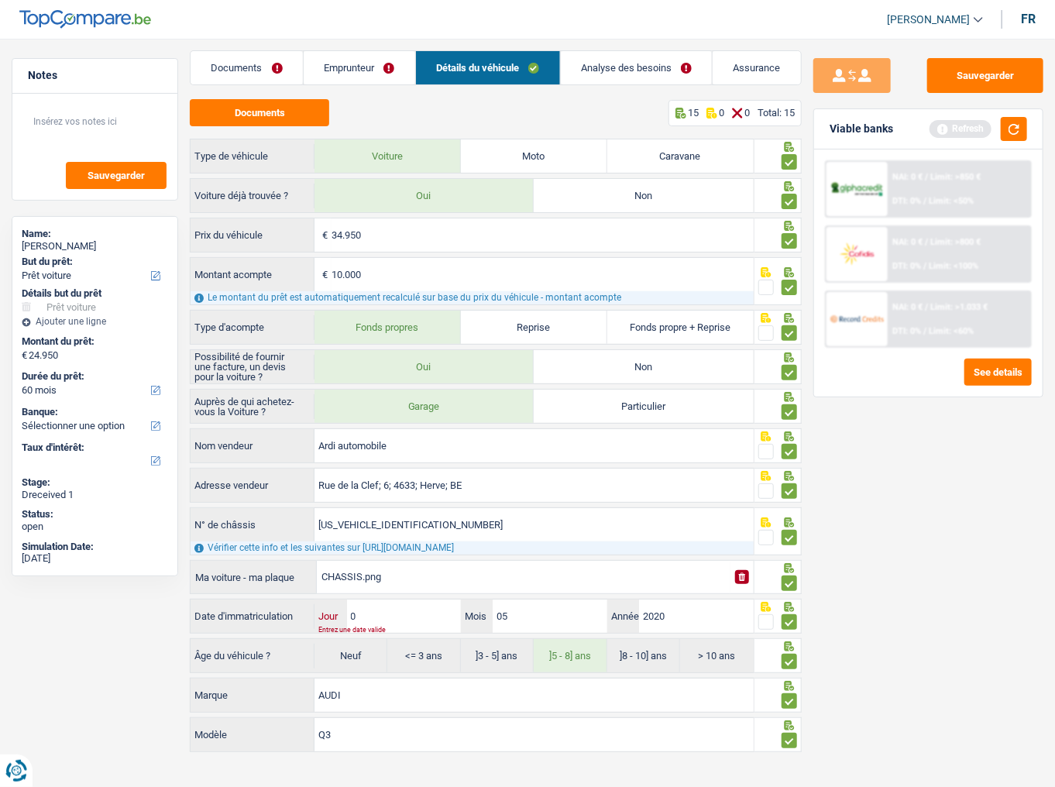
type input "05"
click at [904, 177] on span "NAI: 0 €" at bounding box center [907, 177] width 30 height 10
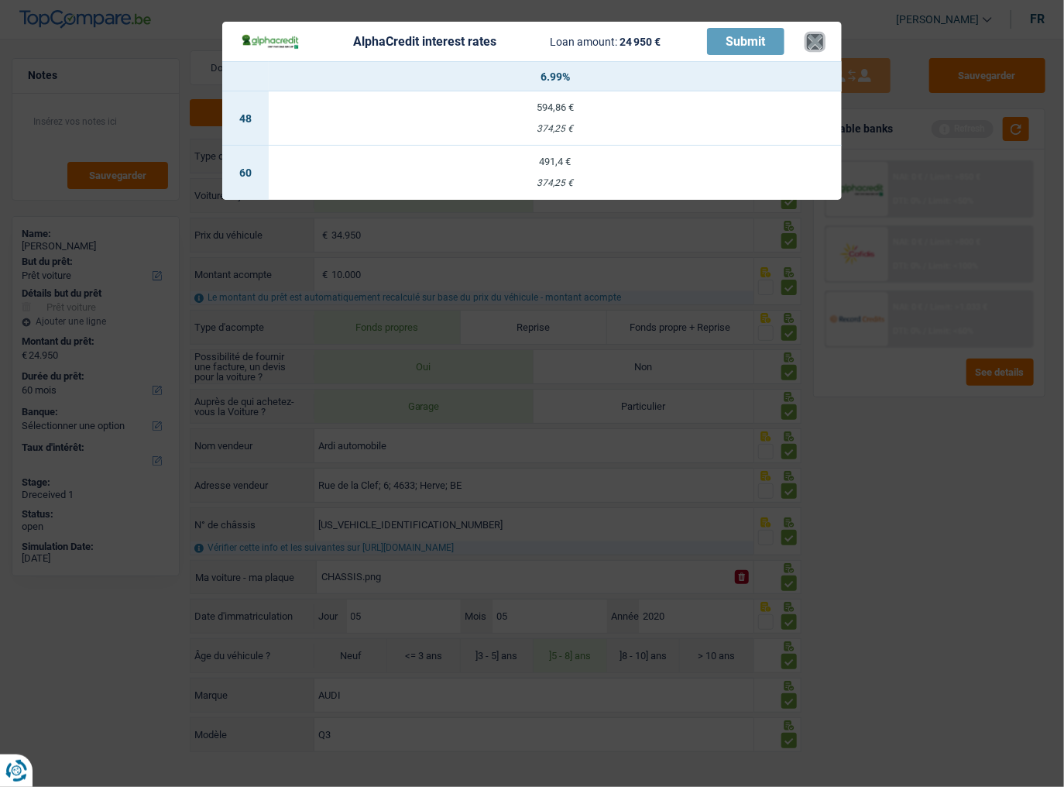
click at [816, 43] on button "×" at bounding box center [815, 41] width 16 height 15
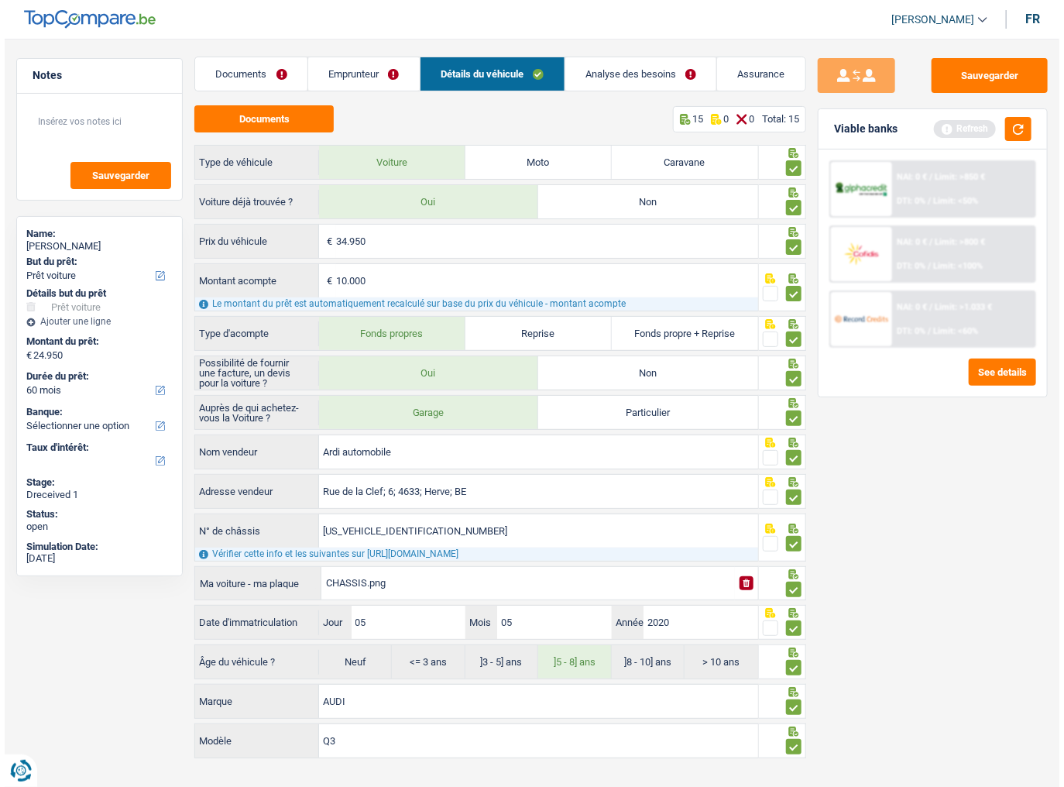
scroll to position [0, 0]
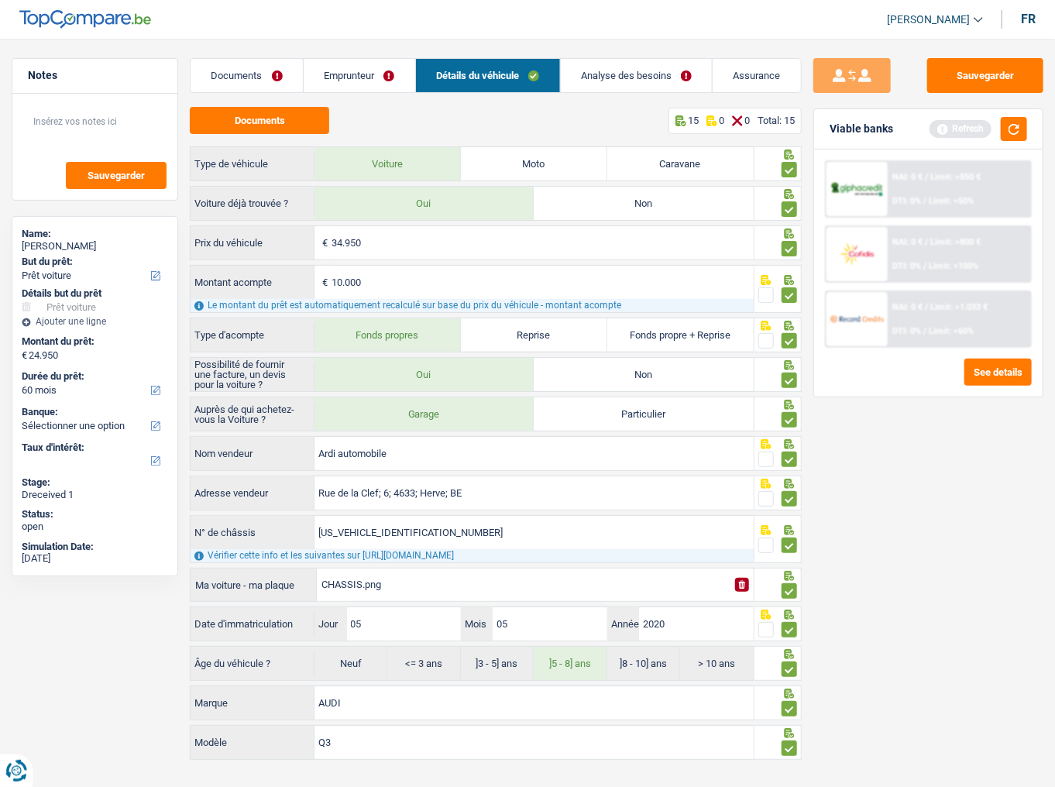
click at [266, 79] on link "Documents" at bounding box center [246, 75] width 112 height 33
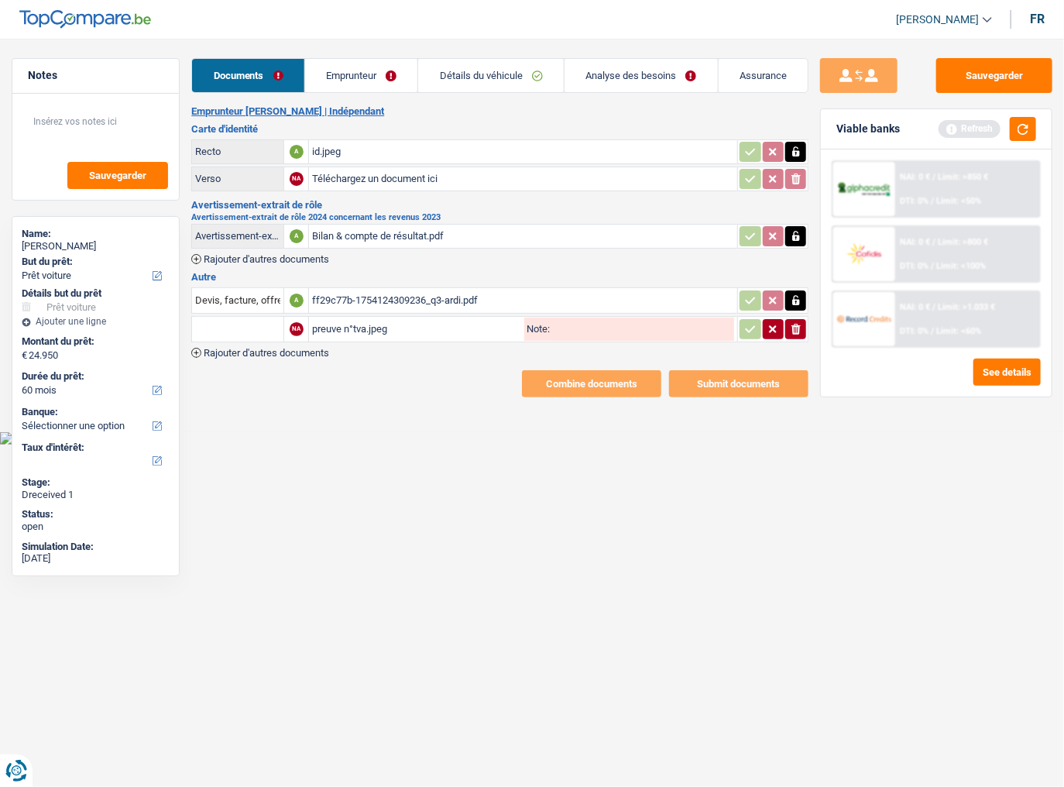
click at [388, 297] on div "ff29c77b-1754124309236_q3-ardi.pdf" at bounding box center [523, 300] width 422 height 23
click at [366, 322] on div "preuve n°tva.jpeg" at bounding box center [416, 328] width 209 height 23
click at [378, 73] on link "Emprunteur" at bounding box center [361, 75] width 113 height 33
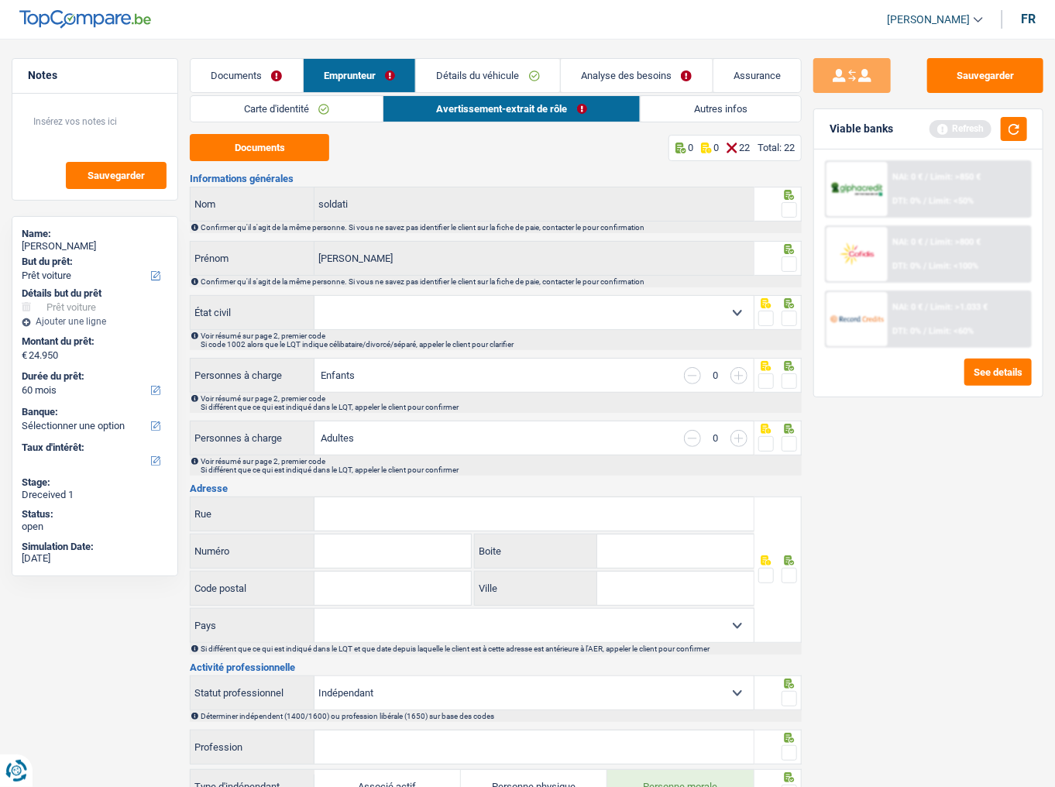
click at [701, 107] on link "Autres infos" at bounding box center [720, 109] width 160 height 26
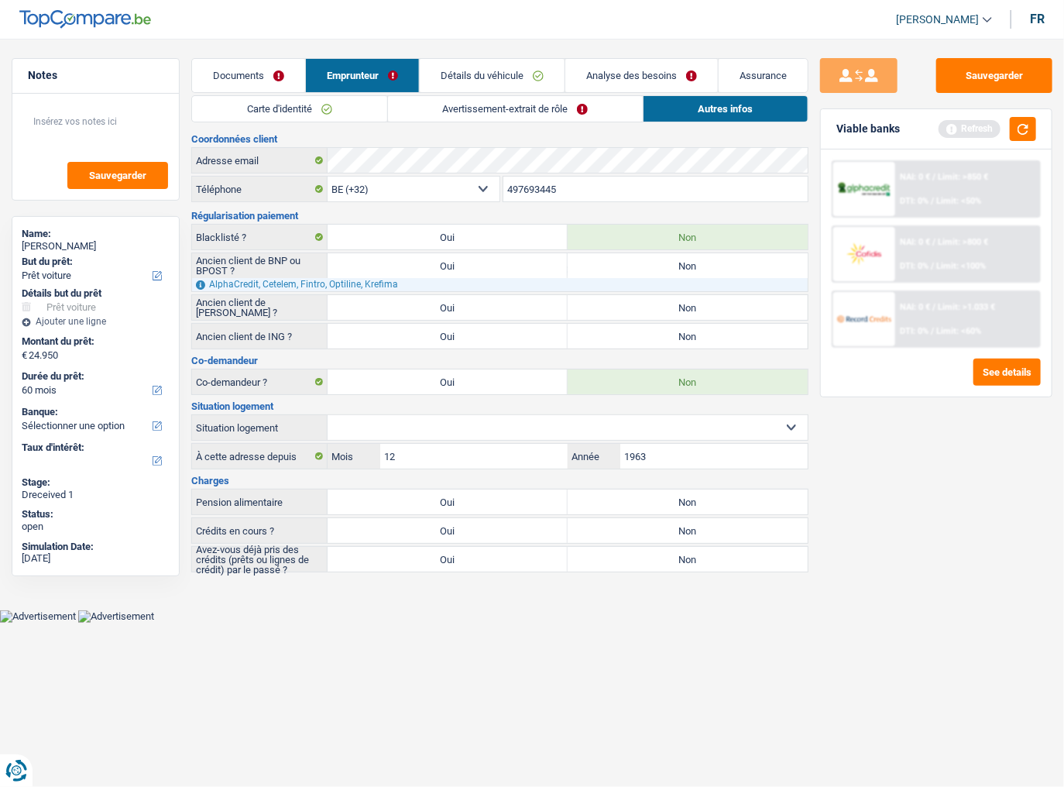
drag, startPoint x: 571, startPoint y: 192, endPoint x: 496, endPoint y: 189, distance: 76.0
click at [496, 189] on div "BE (+32) LU (+352) Sélectionner une option Téléphone 497693445 Téléphone" at bounding box center [499, 190] width 617 height 29
click at [307, 162] on div "Adresse email" at bounding box center [500, 160] width 616 height 25
click at [497, 84] on link "Détails du véhicule" at bounding box center [492, 75] width 145 height 33
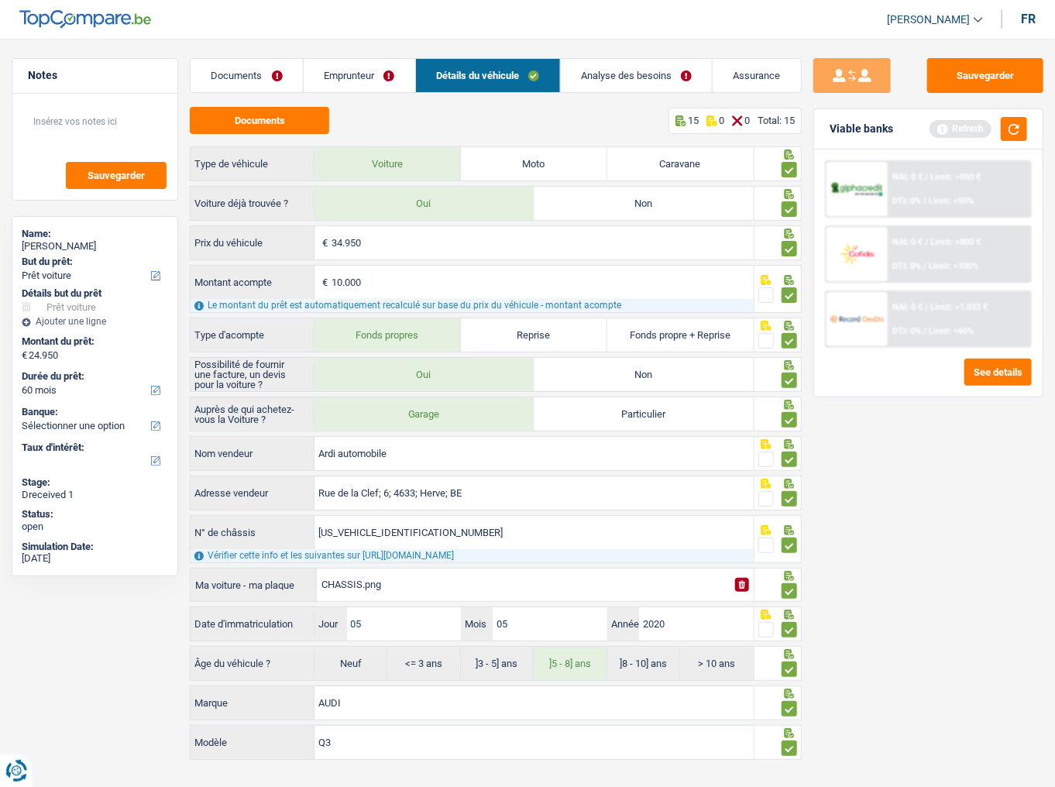
click at [345, 84] on link "Emprunteur" at bounding box center [360, 75] width 112 height 33
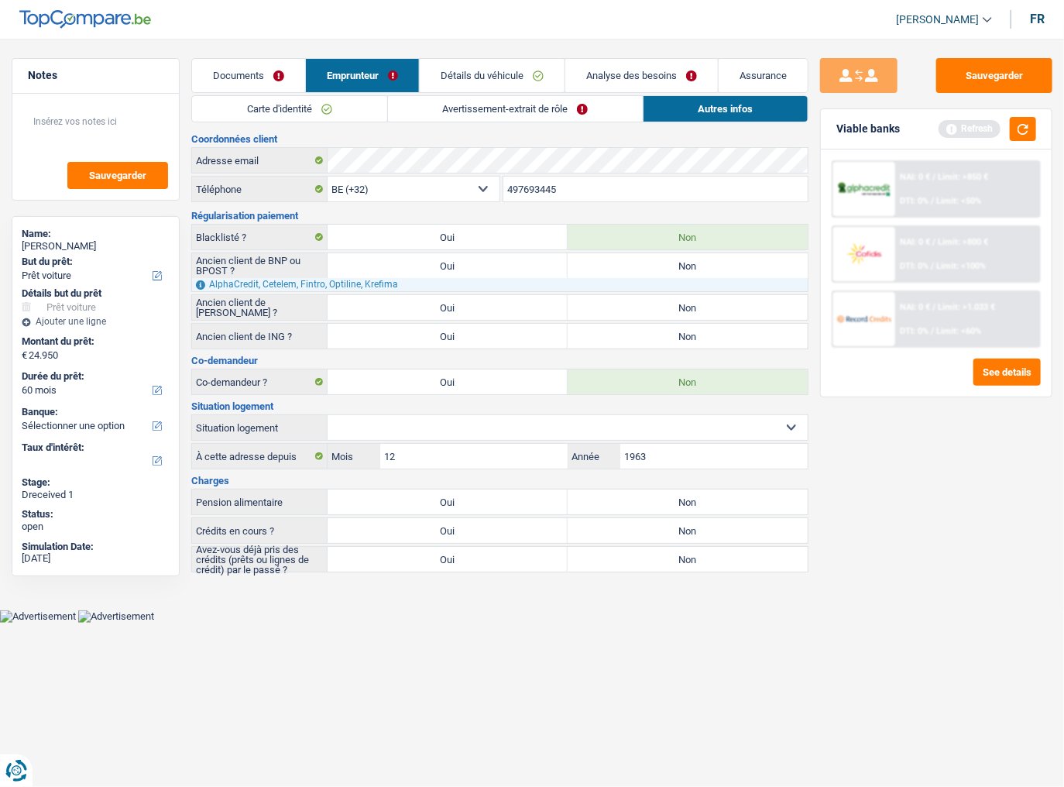
drag, startPoint x: 564, startPoint y: 195, endPoint x: 446, endPoint y: 195, distance: 117.7
click at [446, 195] on div "BE (+32) LU (+352) Sélectionner une option Téléphone 497693445 Téléphone" at bounding box center [499, 190] width 617 height 29
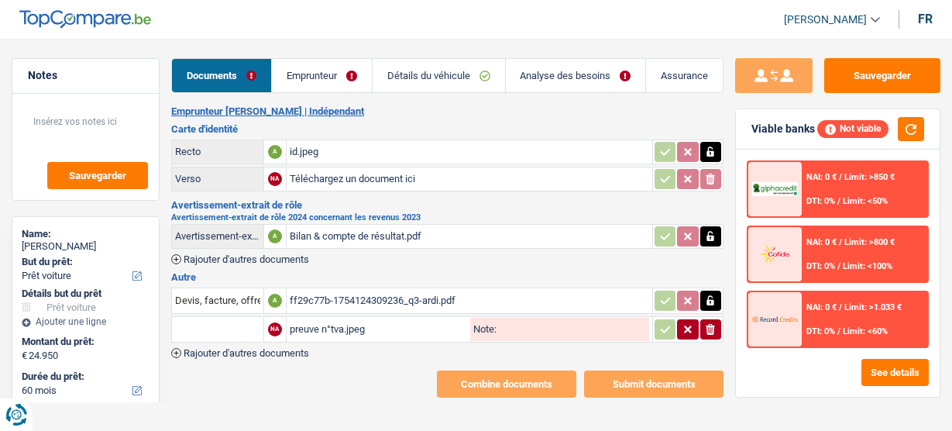
select select "car"
select select "60"
select select "independent"
select select "netSalary"
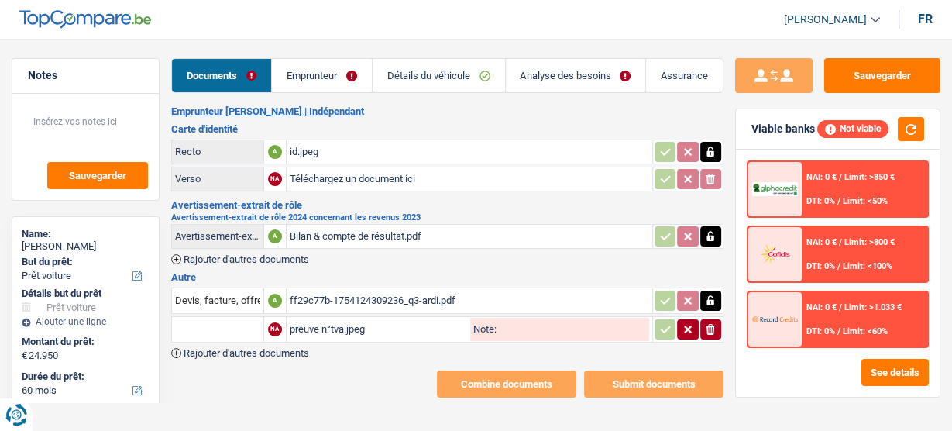
click at [350, 77] on link "Emprunteur" at bounding box center [322, 75] width 100 height 33
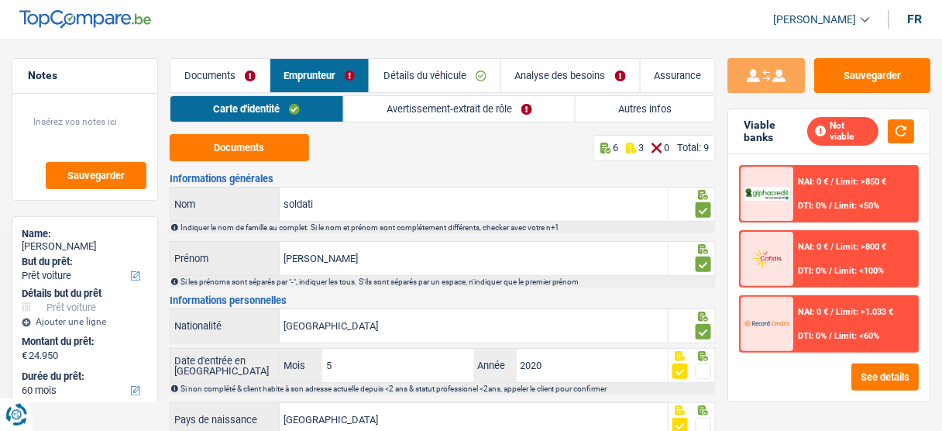
click at [501, 112] on link "Avertissement-extrait de rôle" at bounding box center [460, 109] width 232 height 26
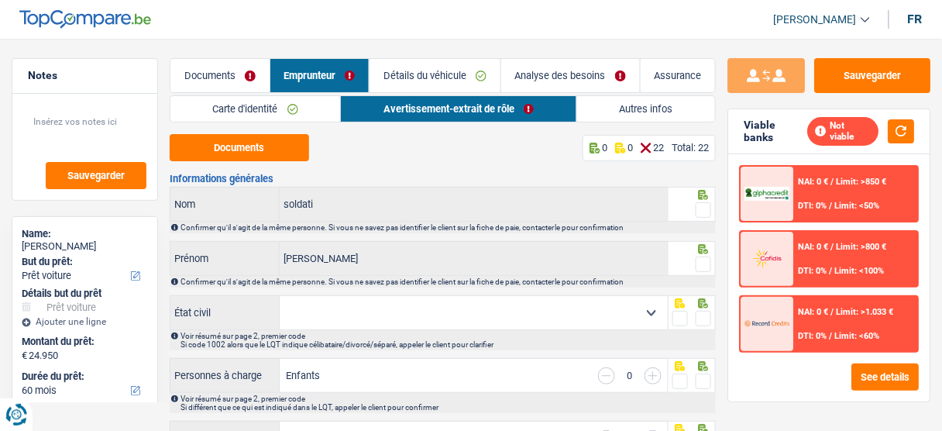
click at [703, 204] on span at bounding box center [702, 209] width 15 height 15
click at [0, 0] on input "radio" at bounding box center [0, 0] width 0 height 0
click at [700, 263] on span at bounding box center [702, 263] width 15 height 15
click at [0, 0] on input "radio" at bounding box center [0, 0] width 0 height 0
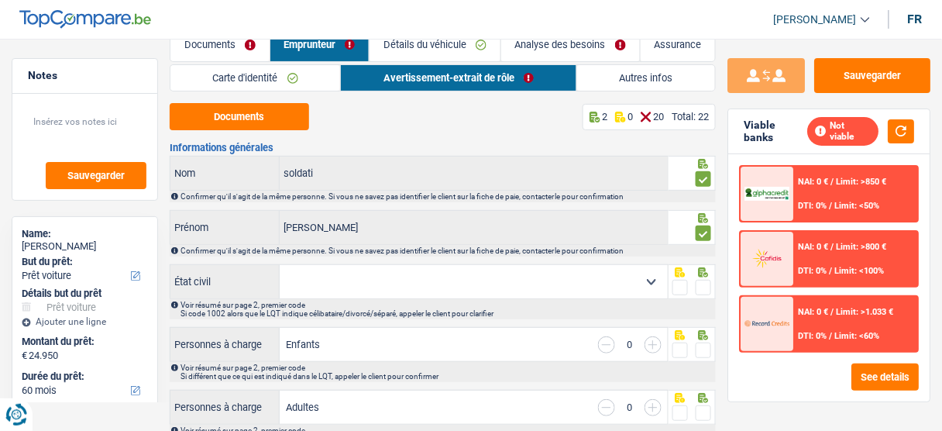
scroll to position [62, 0]
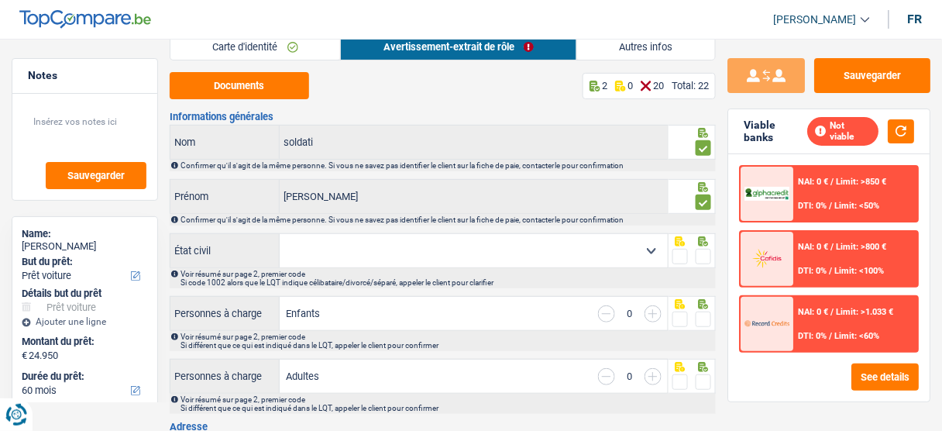
click at [517, 252] on select "Célibataire Marié(e) Cohabitant(e) légal(e) Divorcé(e) Veuf(ve) Séparé (de fait…" at bounding box center [474, 250] width 388 height 33
click at [276, 88] on button "Documents" at bounding box center [239, 85] width 139 height 27
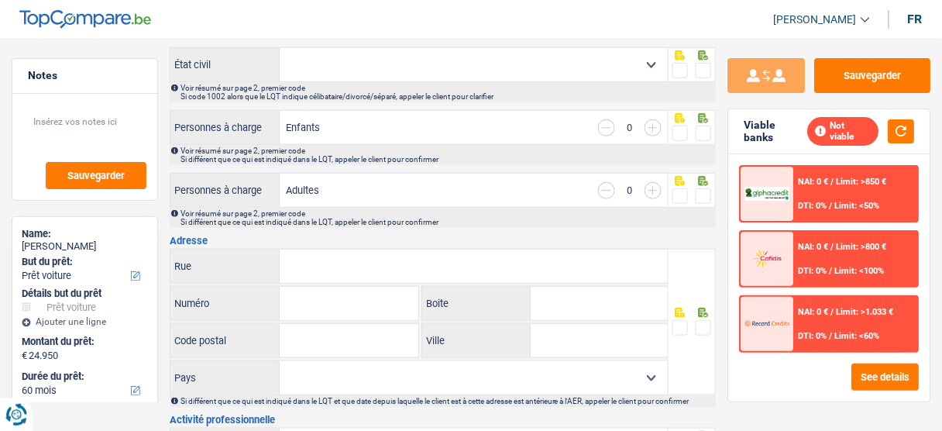
scroll to position [186, 0]
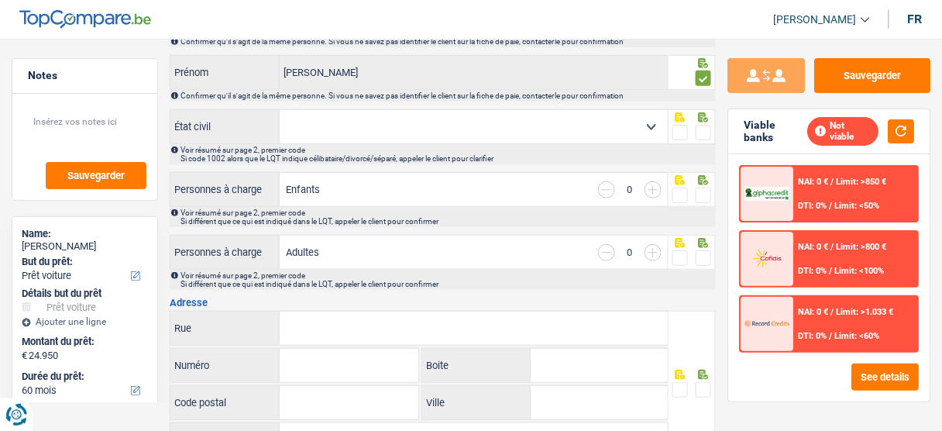
click at [675, 126] on span at bounding box center [679, 132] width 15 height 15
click at [0, 0] on input "radio" at bounding box center [0, 0] width 0 height 0
click at [678, 194] on span at bounding box center [679, 194] width 15 height 15
click at [0, 0] on input "radio" at bounding box center [0, 0] width 0 height 0
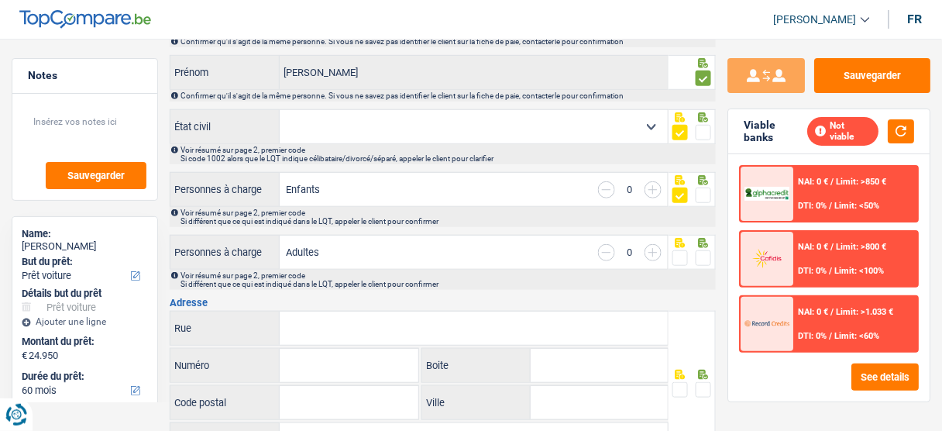
click at [677, 259] on span at bounding box center [679, 257] width 15 height 15
click at [0, 0] on input "radio" at bounding box center [0, 0] width 0 height 0
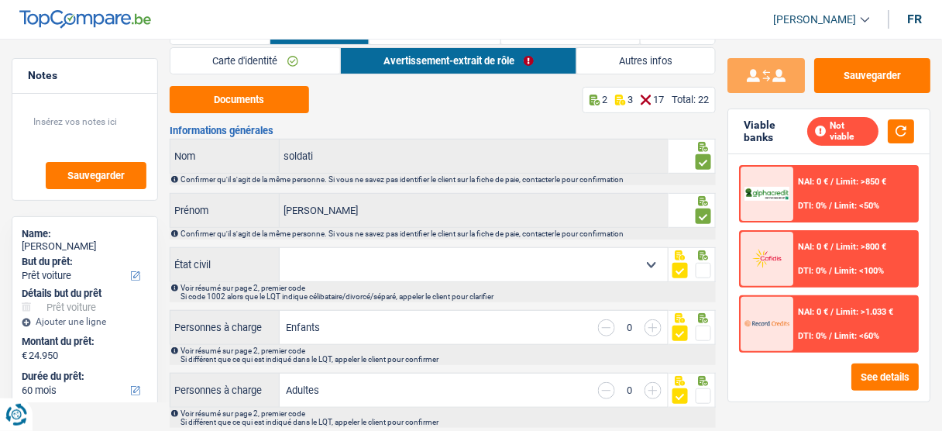
scroll to position [0, 0]
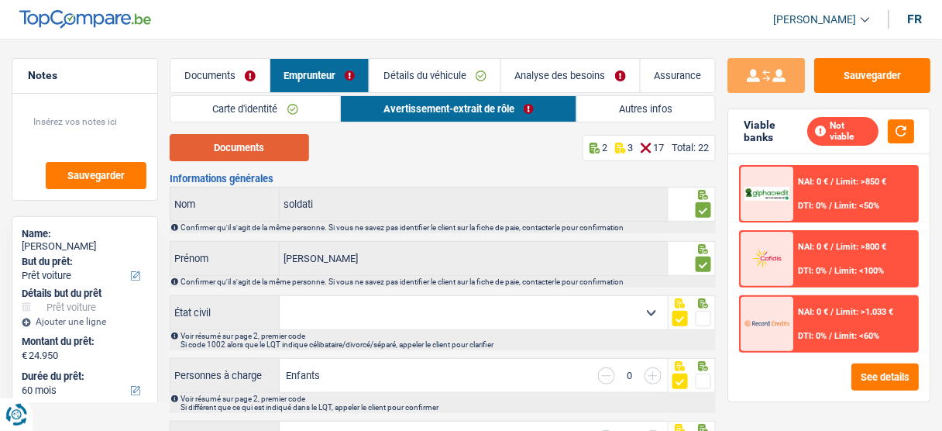
click at [230, 144] on button "Documents" at bounding box center [239, 147] width 139 height 27
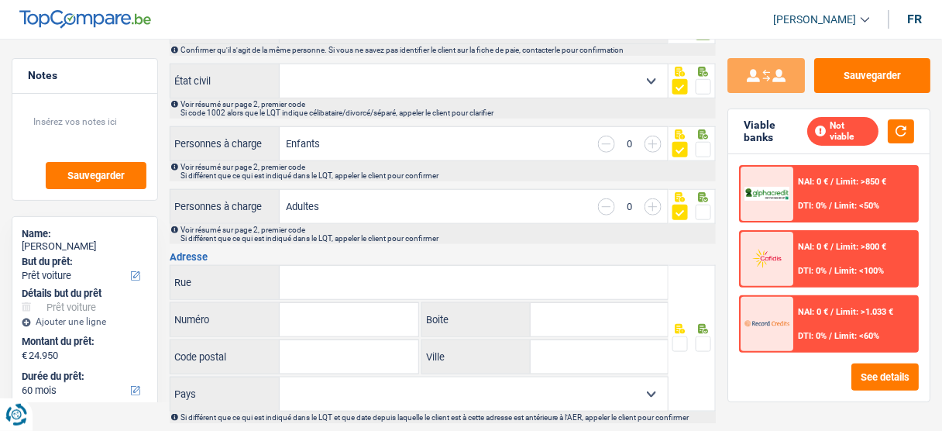
scroll to position [310, 0]
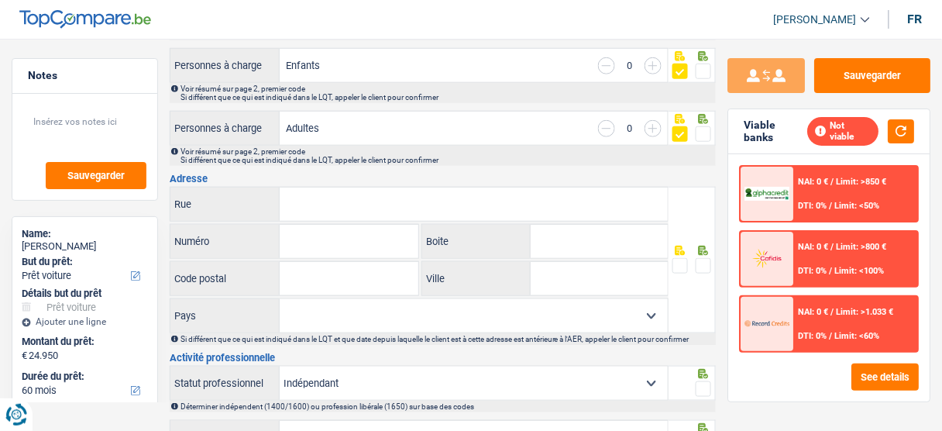
click at [358, 206] on input "Rue" at bounding box center [474, 203] width 388 height 33
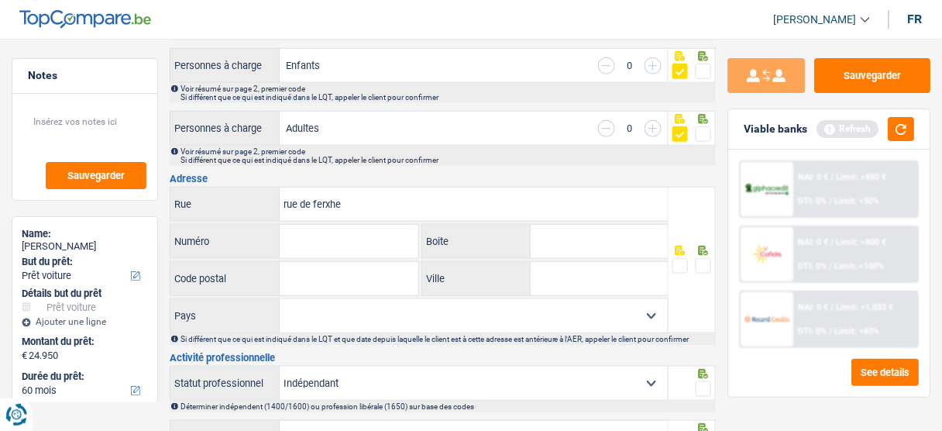
type input "rue de ferxhe"
type input "11"
type input "4000"
type input "liège"
click at [523, 311] on select "Belgique Luxembourg Sélectionner une option" at bounding box center [474, 315] width 388 height 33
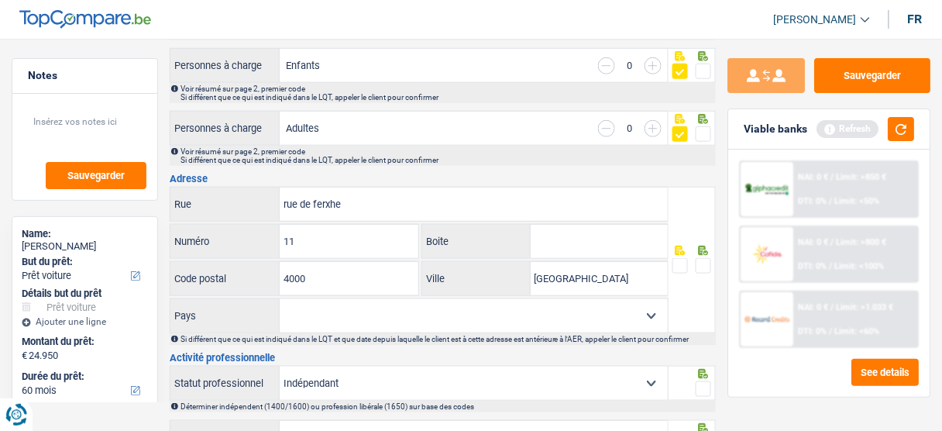
select select "BE"
click at [280, 299] on select "Belgique Luxembourg Sélectionner une option" at bounding box center [474, 315] width 388 height 33
click at [709, 256] on div at bounding box center [702, 265] width 15 height 19
drag, startPoint x: 709, startPoint y: 265, endPoint x: 949, endPoint y: 162, distance: 261.9
click at [714, 264] on div at bounding box center [691, 260] width 47 height 146
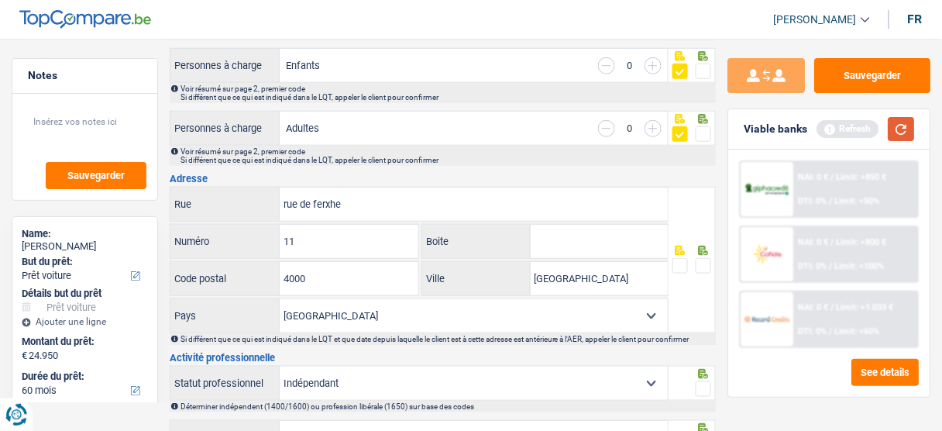
click at [905, 126] on button "button" at bounding box center [900, 129] width 26 height 24
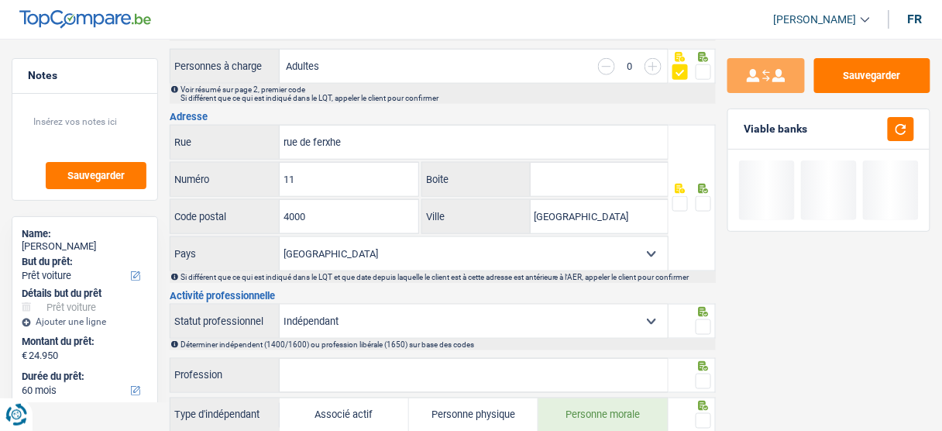
click at [702, 197] on span at bounding box center [702, 203] width 15 height 15
click at [0, 0] on input "radio" at bounding box center [0, 0] width 0 height 0
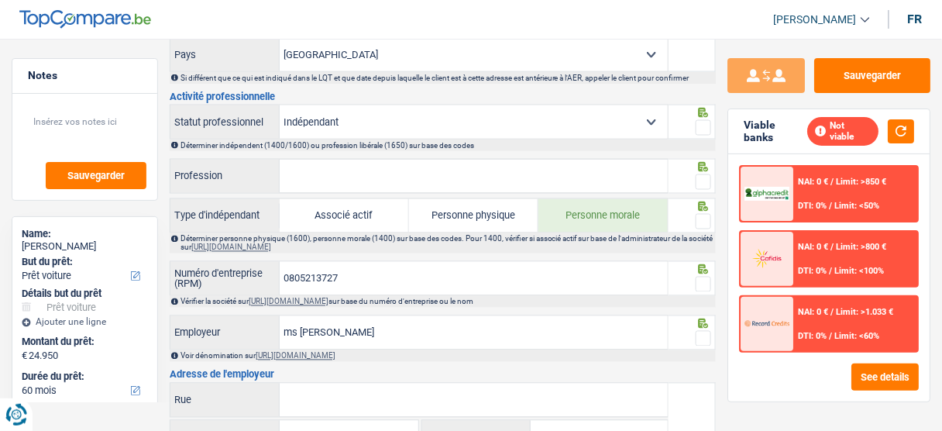
scroll to position [558, 0]
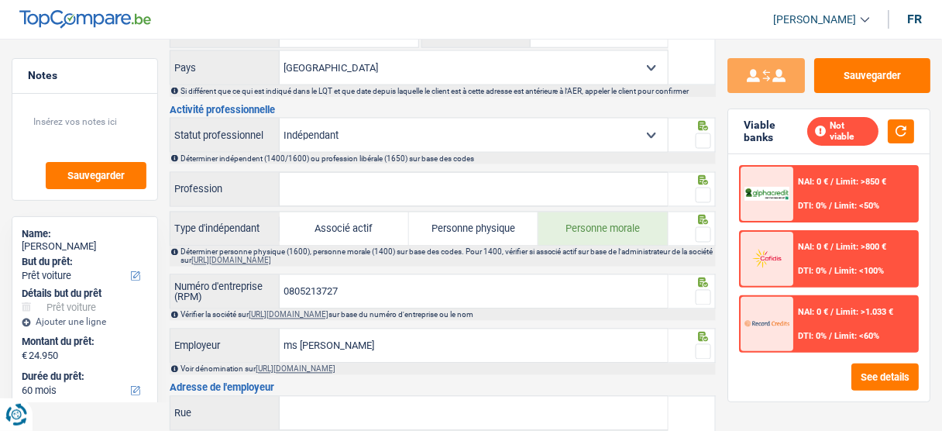
click at [705, 134] on span at bounding box center [702, 140] width 15 height 15
click at [0, 0] on input "radio" at bounding box center [0, 0] width 0 height 0
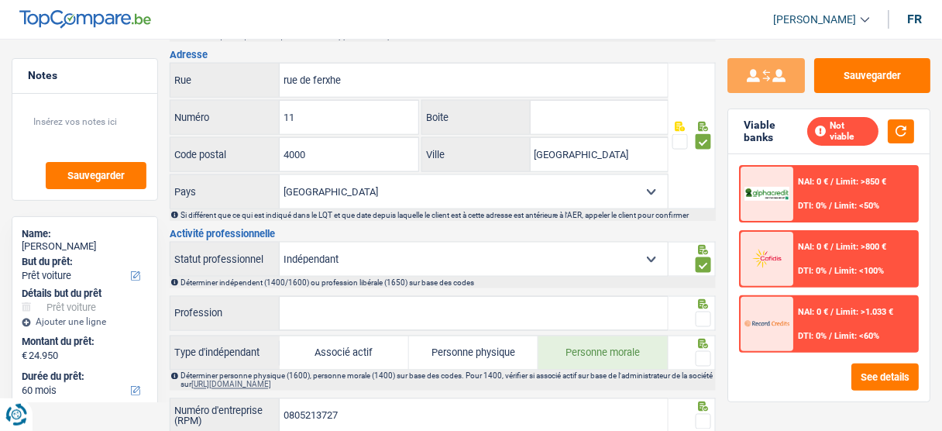
scroll to position [5, 0]
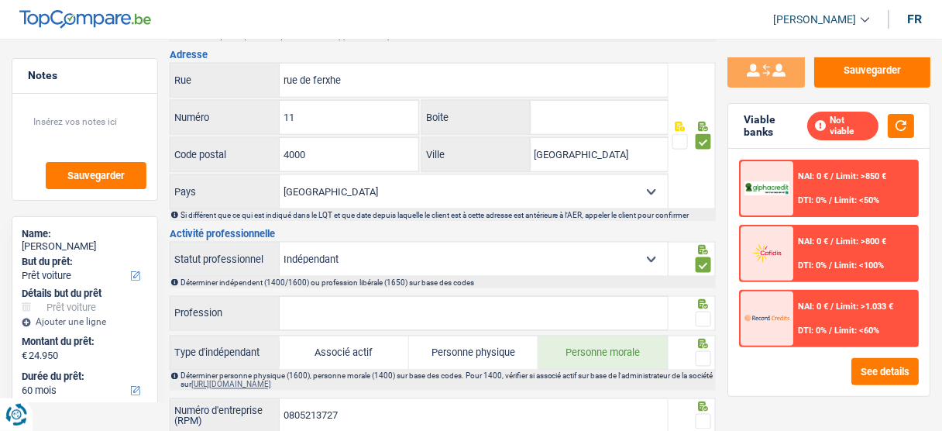
click at [536, 313] on input "Profession" at bounding box center [474, 313] width 388 height 33
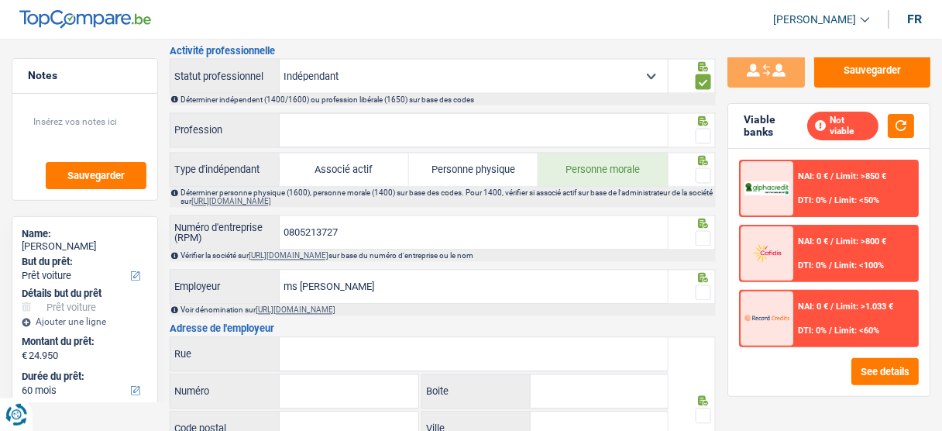
scroll to position [619, 0]
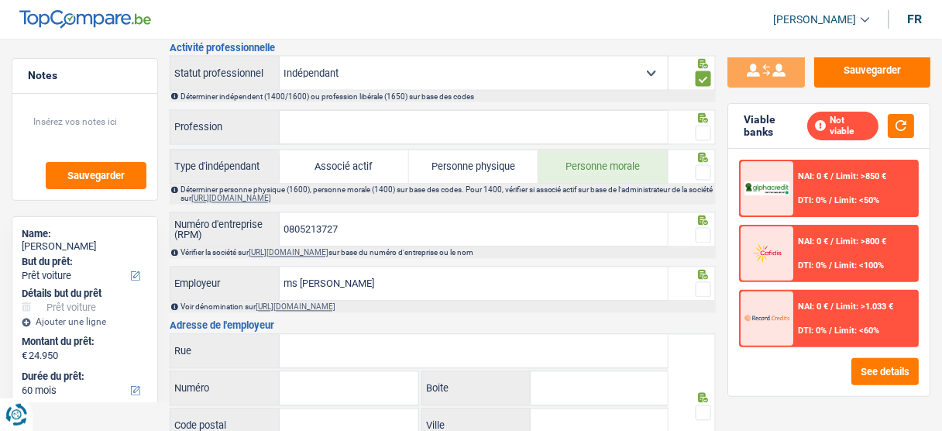
click at [706, 125] on span at bounding box center [702, 132] width 15 height 15
click at [0, 0] on input "radio" at bounding box center [0, 0] width 0 height 0
drag, startPoint x: 503, startPoint y: 126, endPoint x: 510, endPoint y: 115, distance: 13.5
click at [510, 115] on input "Profession" at bounding box center [474, 127] width 388 height 33
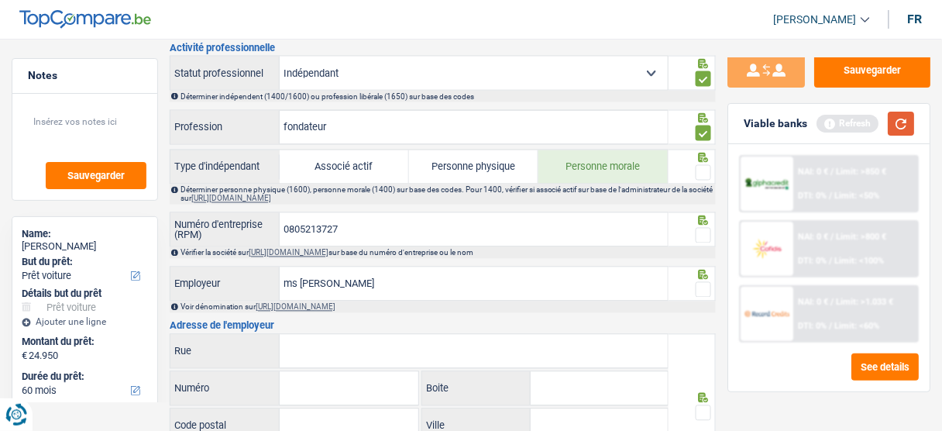
type input "fondateur"
drag, startPoint x: 901, startPoint y: 125, endPoint x: 891, endPoint y: 136, distance: 14.8
click at [901, 125] on button "button" at bounding box center [900, 124] width 26 height 24
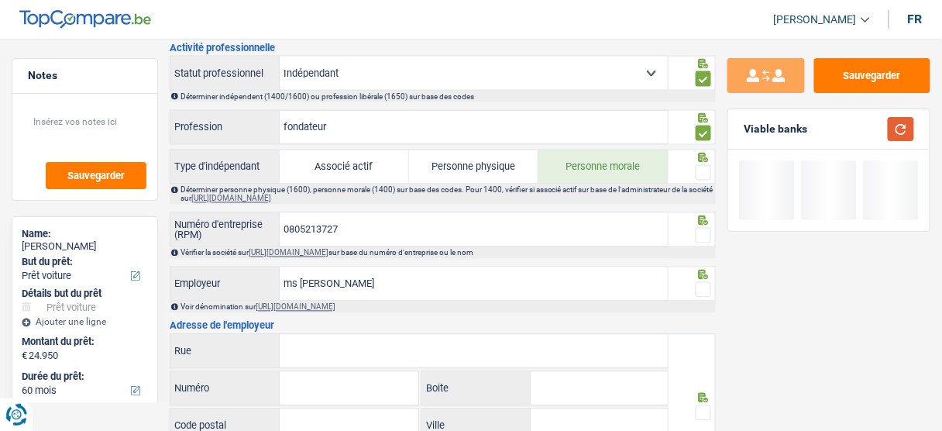
scroll to position [0, 0]
click at [698, 167] on span at bounding box center [702, 172] width 15 height 15
click at [0, 0] on input "radio" at bounding box center [0, 0] width 0 height 0
click at [707, 228] on span at bounding box center [702, 235] width 15 height 15
click at [0, 0] on input "radio" at bounding box center [0, 0] width 0 height 0
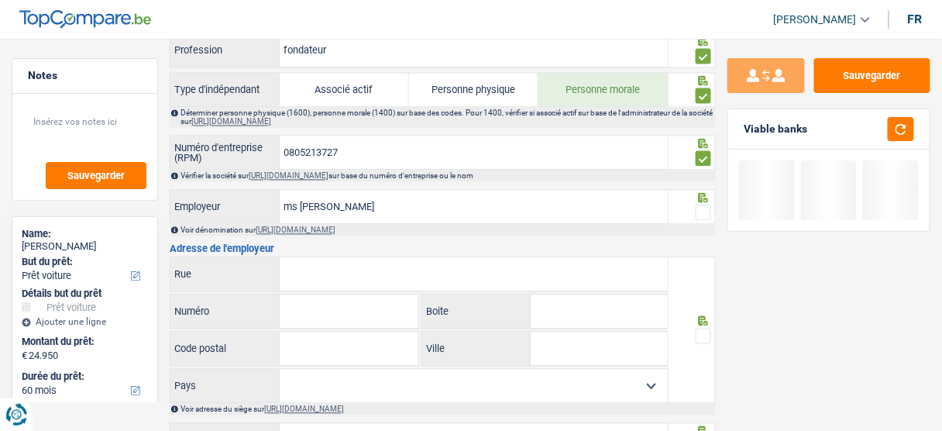
scroll to position [743, 0]
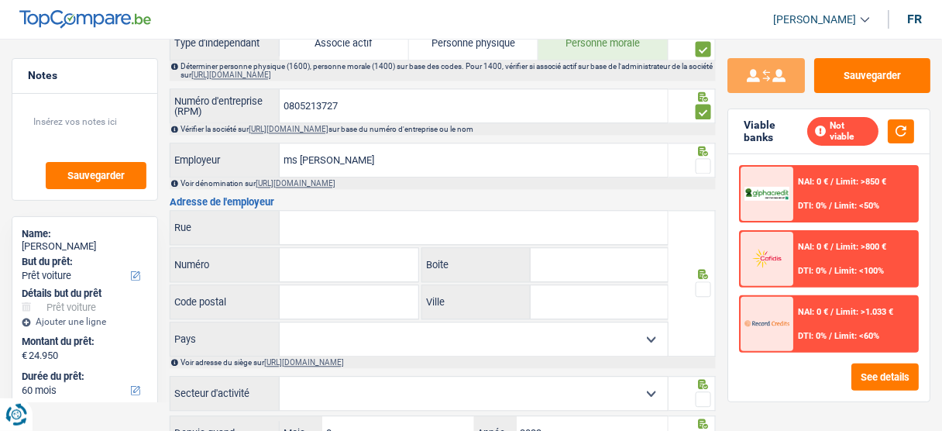
click at [698, 158] on span at bounding box center [702, 165] width 15 height 15
click at [0, 0] on input "radio" at bounding box center [0, 0] width 0 height 0
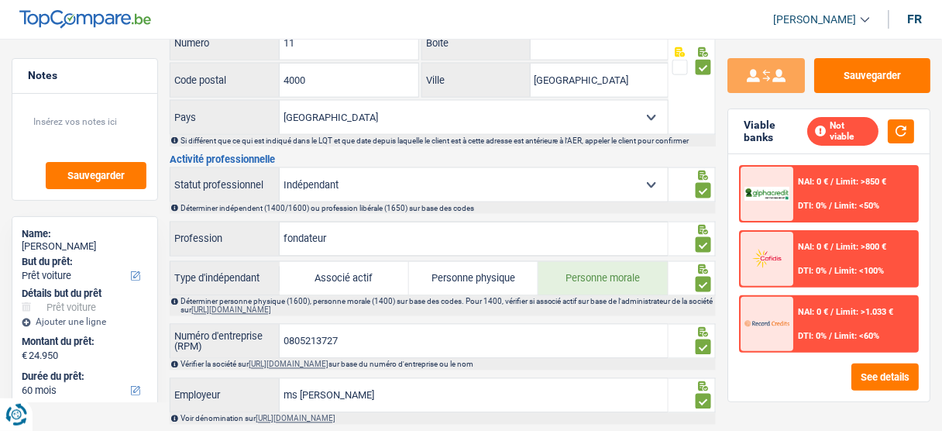
scroll to position [434, 0]
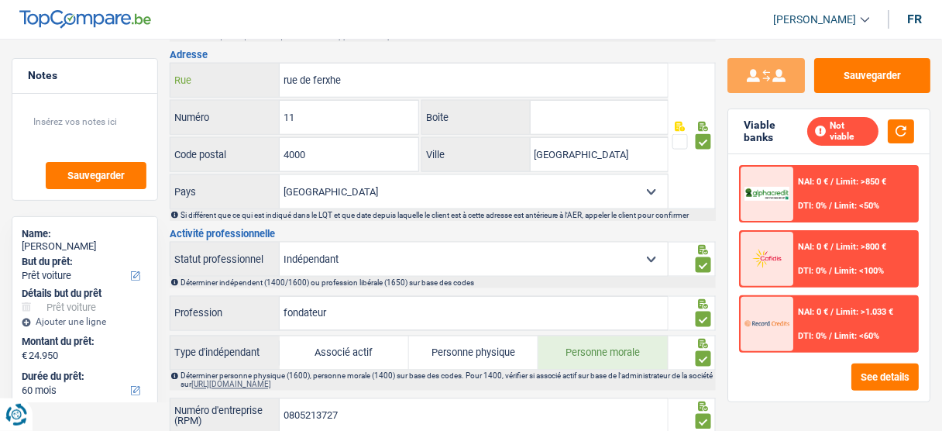
drag, startPoint x: 378, startPoint y: 84, endPoint x: 185, endPoint y: 92, distance: 193.0
click at [185, 92] on div "rue de ferxhe Rue" at bounding box center [418, 79] width 497 height 33
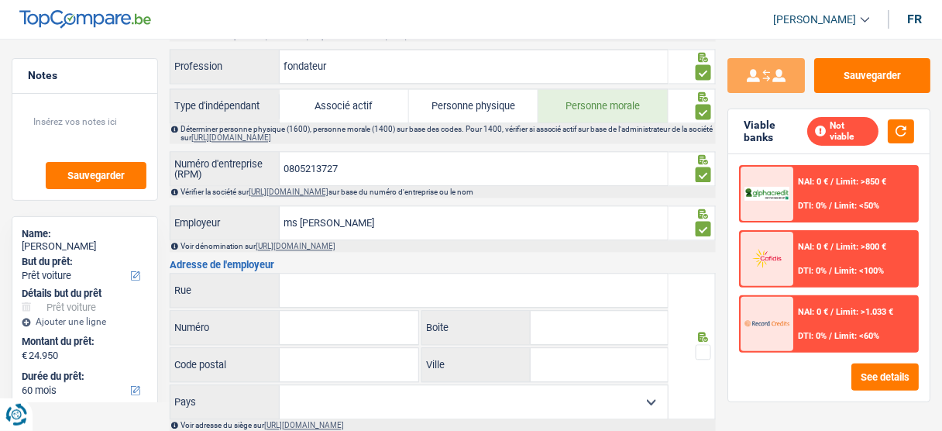
scroll to position [681, 0]
click at [330, 273] on input "Rue" at bounding box center [474, 289] width 388 height 33
paste input "rue de ferxhe"
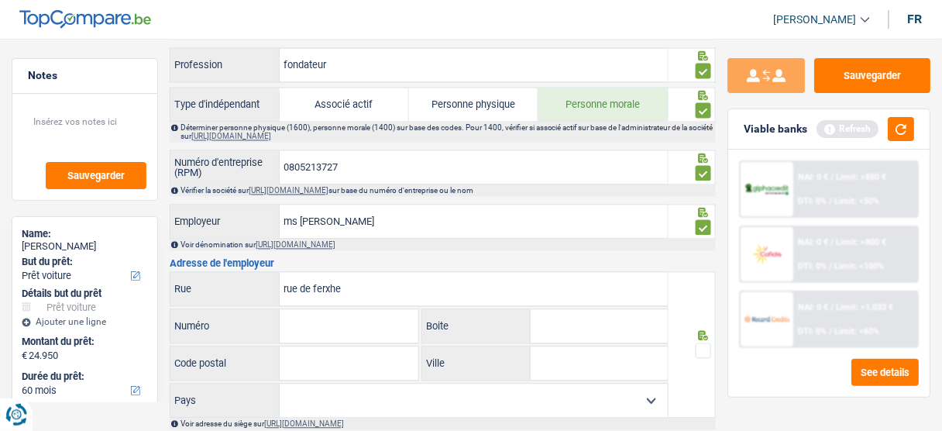
type input "rue de ferxhe"
click at [290, 327] on input "Numéro" at bounding box center [349, 326] width 139 height 33
type input "11"
type input "4000"
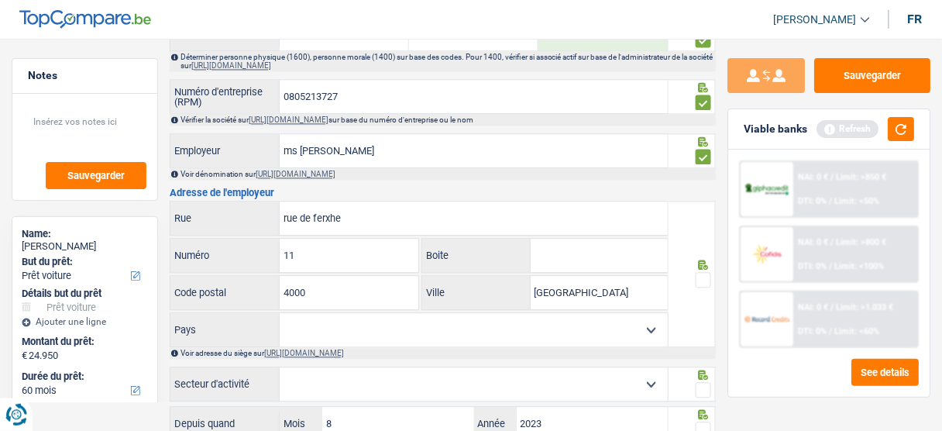
scroll to position [805, 0]
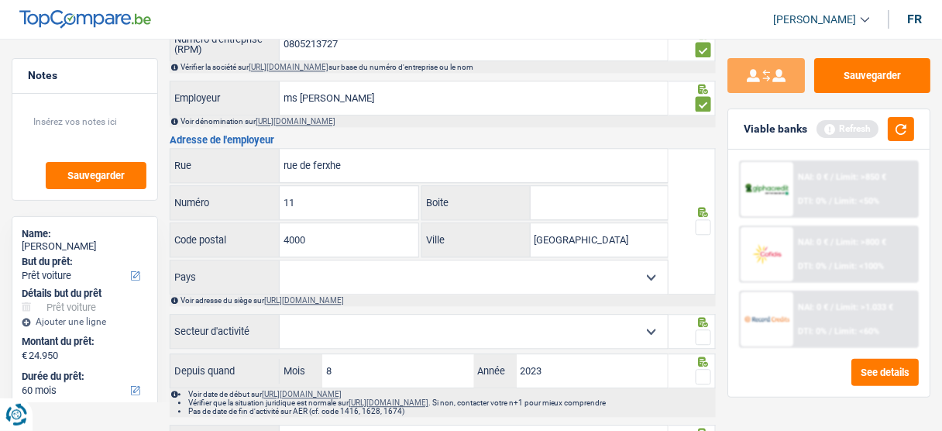
type input "liège"
click at [353, 275] on select "Belgique Luxembourg Sélectionner une option" at bounding box center [474, 276] width 388 height 33
select select "BE"
click at [280, 260] on select "Belgique Luxembourg Sélectionner une option" at bounding box center [474, 276] width 388 height 33
click at [709, 219] on span at bounding box center [702, 226] width 15 height 15
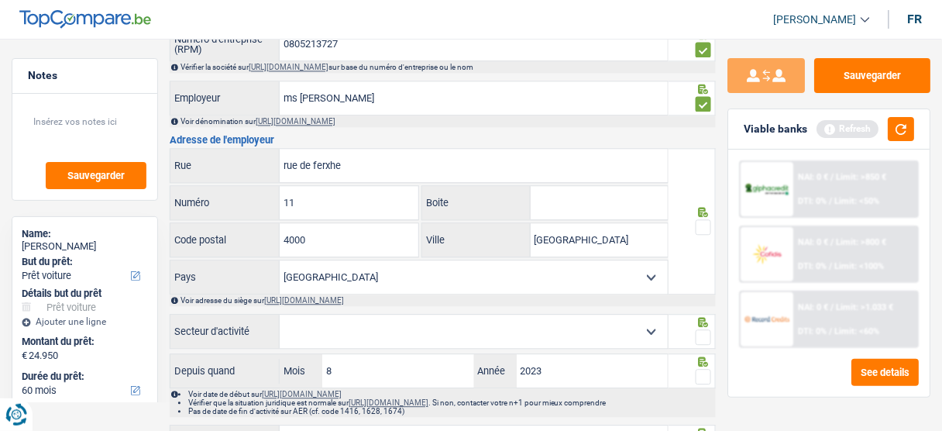
click at [0, 0] on input "radio" at bounding box center [0, 0] width 0 height 0
click at [907, 121] on button "button" at bounding box center [900, 129] width 26 height 24
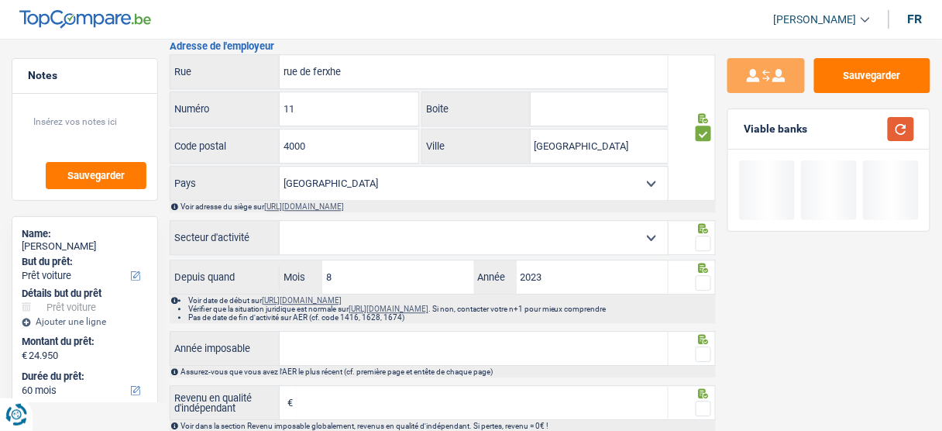
scroll to position [991, 0]
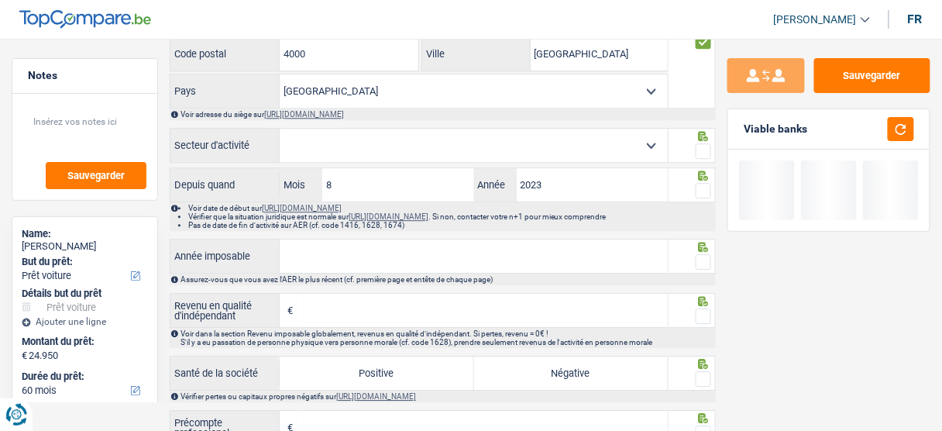
click at [560, 146] on select "Agriculture/Pêche Industrie Horeca Courier/Fitness/Taxi Construction Banques/As…" at bounding box center [474, 145] width 388 height 33
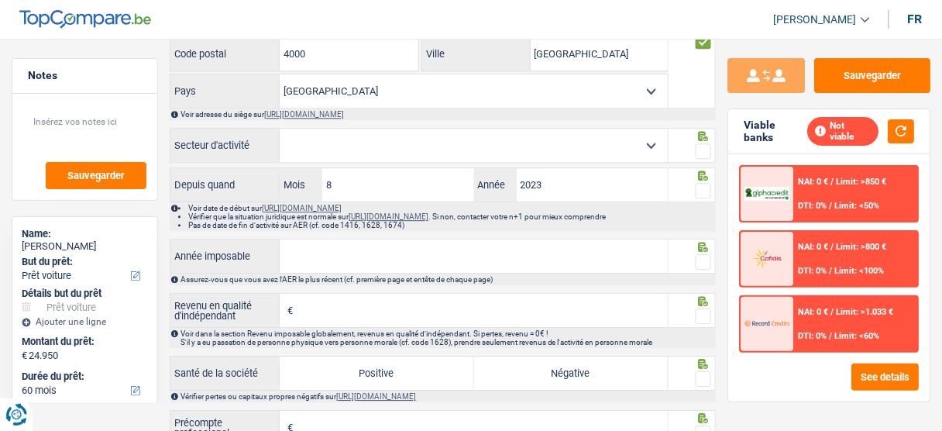
select select "construction"
click at [280, 129] on select "Agriculture/Pêche Industrie Horeca Courier/Fitness/Taxi Construction Banques/As…" at bounding box center [474, 145] width 388 height 33
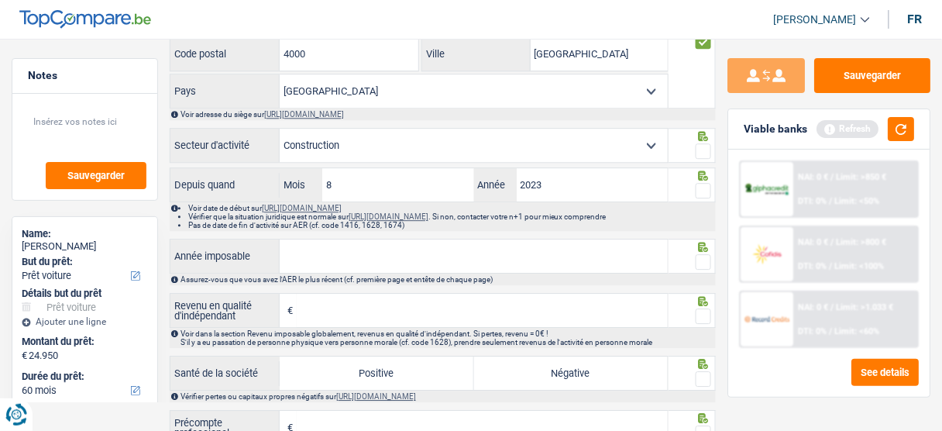
click at [703, 143] on span at bounding box center [702, 150] width 15 height 15
click at [0, 0] on input "radio" at bounding box center [0, 0] width 0 height 0
click at [703, 183] on span at bounding box center [702, 190] width 15 height 15
click at [0, 0] on input "radio" at bounding box center [0, 0] width 0 height 0
click at [912, 112] on div "Viable banks Refresh" at bounding box center [828, 129] width 201 height 40
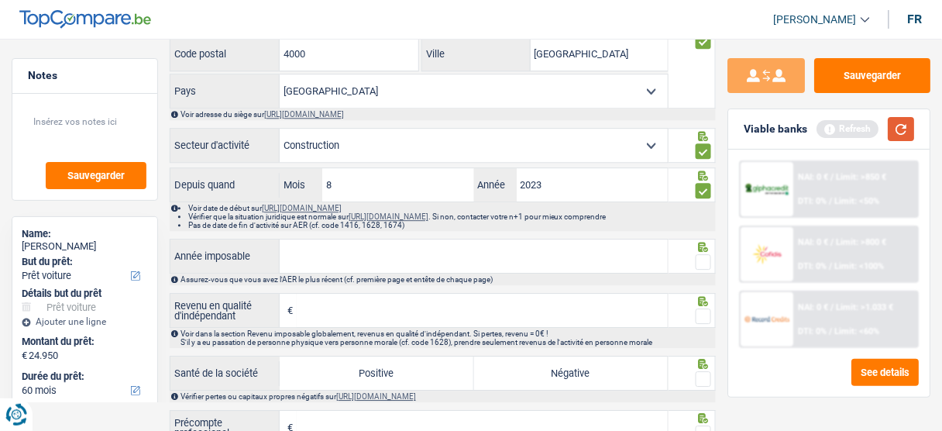
click at [902, 129] on button "button" at bounding box center [900, 129] width 26 height 24
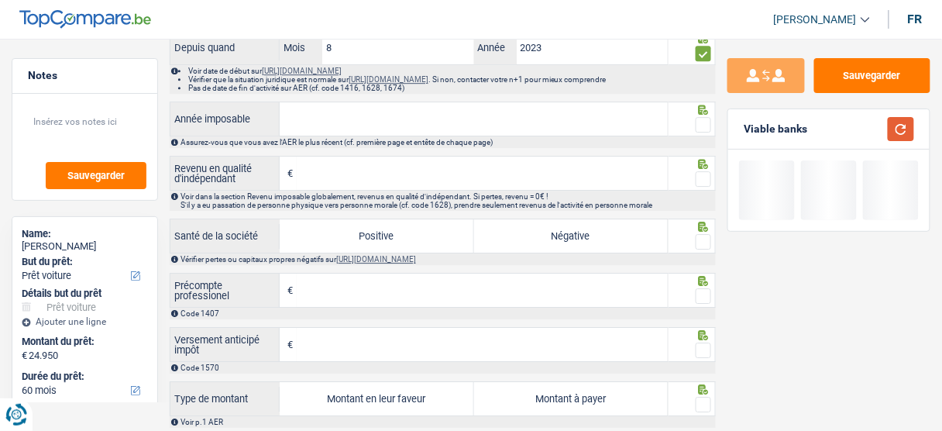
scroll to position [1115, 0]
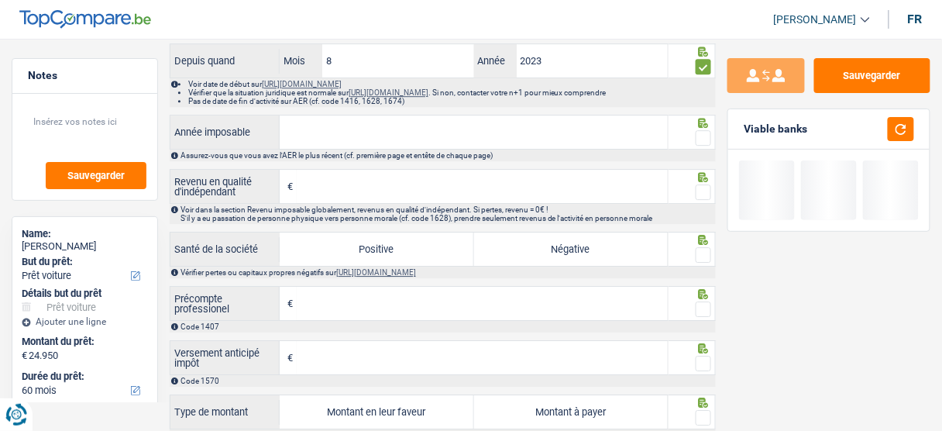
click at [509, 135] on input "Année imposable" at bounding box center [474, 131] width 388 height 33
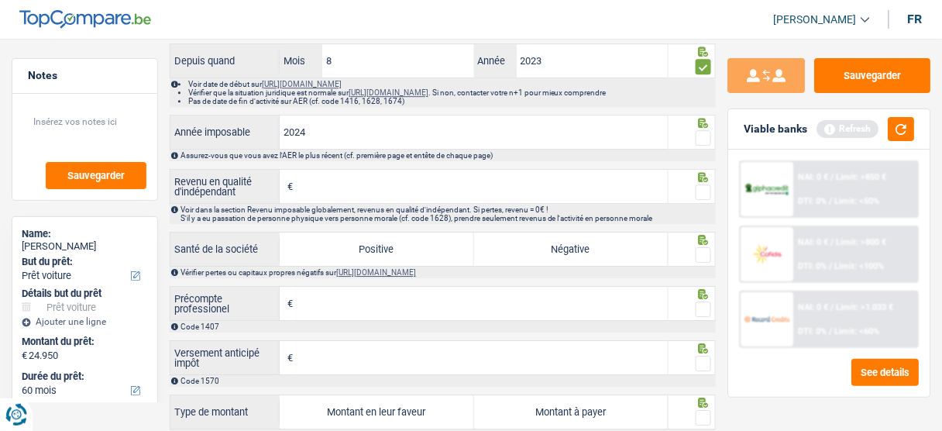
type input "2024"
click at [709, 136] on span at bounding box center [702, 137] width 15 height 15
click at [0, 0] on input "radio" at bounding box center [0, 0] width 0 height 0
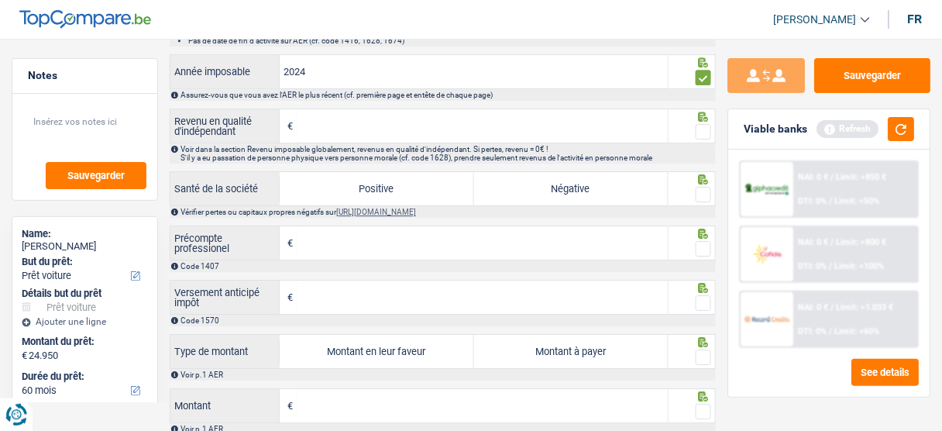
scroll to position [1177, 0]
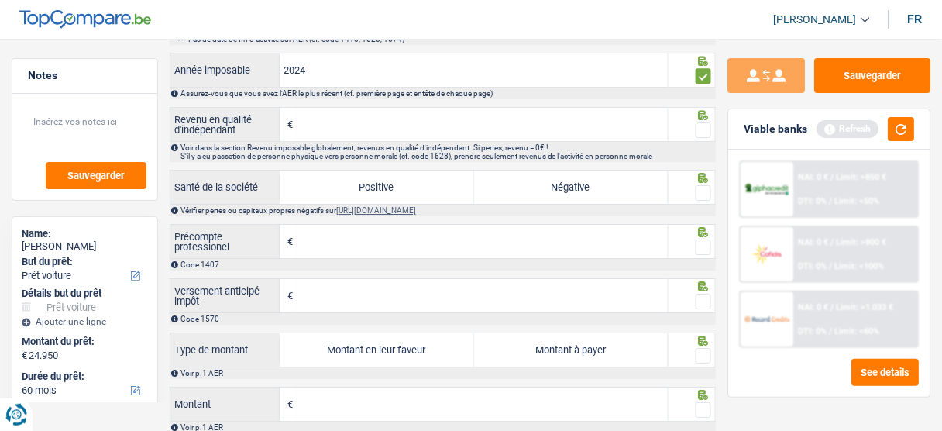
click at [702, 122] on span at bounding box center [702, 129] width 15 height 15
click at [0, 0] on input "radio" at bounding box center [0, 0] width 0 height 0
click at [706, 185] on span at bounding box center [702, 192] width 15 height 15
click at [0, 0] on input "radio" at bounding box center [0, 0] width 0 height 0
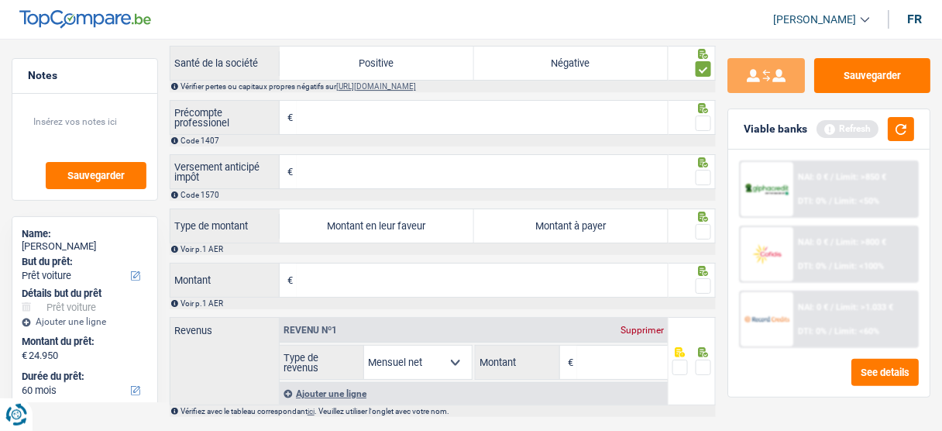
drag, startPoint x: 705, startPoint y: 123, endPoint x: 706, endPoint y: 142, distance: 18.6
click at [706, 123] on span at bounding box center [702, 122] width 15 height 15
click at [0, 0] on input "radio" at bounding box center [0, 0] width 0 height 0
drag, startPoint x: 707, startPoint y: 163, endPoint x: 703, endPoint y: 177, distance: 13.7
click at [707, 168] on div at bounding box center [702, 177] width 15 height 19
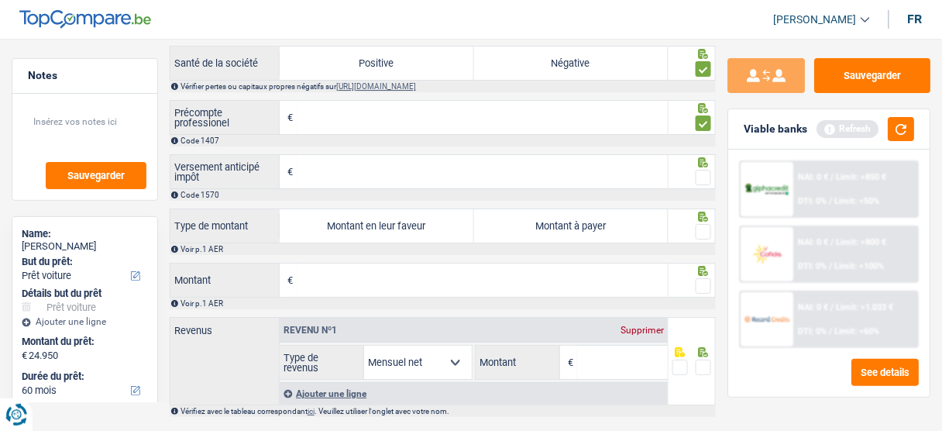
drag, startPoint x: 705, startPoint y: 151, endPoint x: 706, endPoint y: 177, distance: 26.3
click at [706, 156] on div at bounding box center [702, 161] width 15 height 10
click at [706, 178] on span at bounding box center [702, 177] width 15 height 15
click at [0, 0] on input "radio" at bounding box center [0, 0] width 0 height 0
drag, startPoint x: 702, startPoint y: 224, endPoint x: 702, endPoint y: 272, distance: 48.0
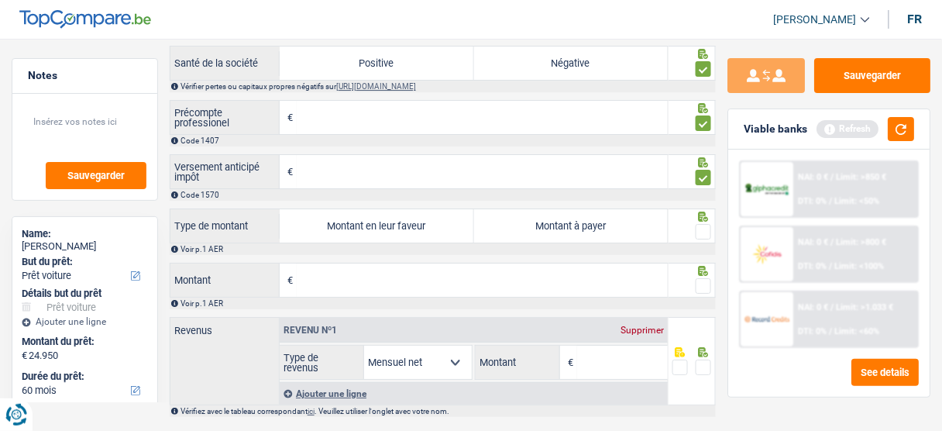
click at [702, 227] on span at bounding box center [702, 231] width 15 height 15
click at [0, 0] on input "radio" at bounding box center [0, 0] width 0 height 0
drag, startPoint x: 706, startPoint y: 280, endPoint x: 700, endPoint y: 297, distance: 18.1
click at [702, 292] on div "€ Montant Veuillez indiquer une valeur supérieure à 0. Voir p.1 AER" at bounding box center [443, 286] width 546 height 46
click at [706, 359] on span at bounding box center [702, 366] width 15 height 15
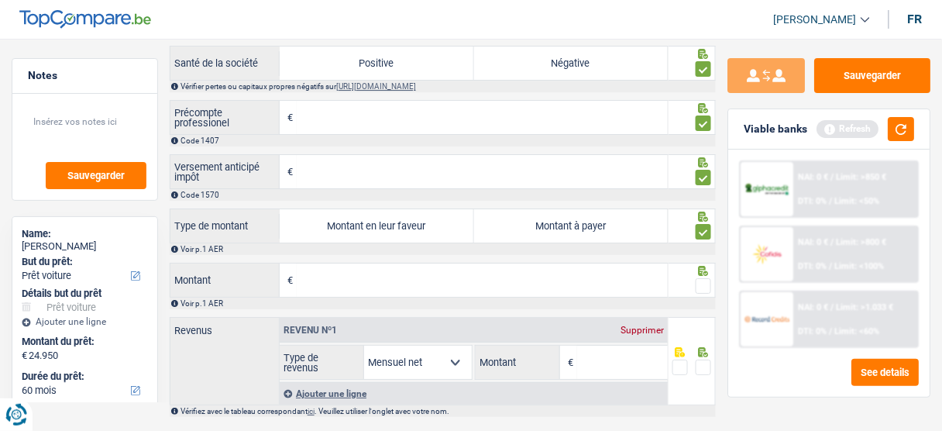
click at [0, 0] on input "radio" at bounding box center [0, 0] width 0 height 0
click at [705, 278] on span at bounding box center [702, 285] width 15 height 15
click at [0, 0] on input "radio" at bounding box center [0, 0] width 0 height 0
click at [901, 129] on button "button" at bounding box center [900, 129] width 26 height 24
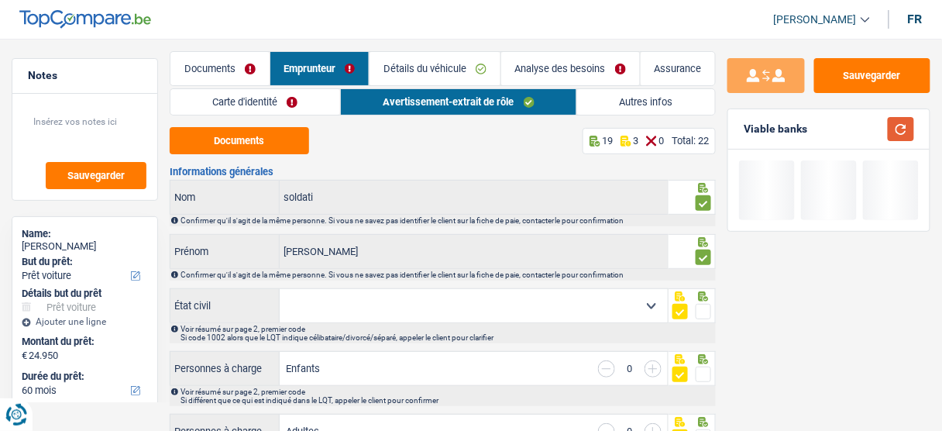
scroll to position [0, 0]
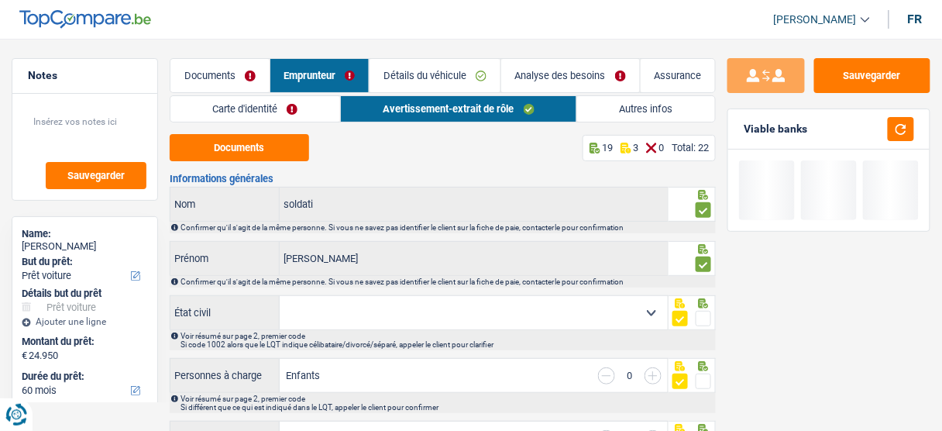
click at [451, 83] on link "Détails du véhicule" at bounding box center [434, 75] width 131 height 33
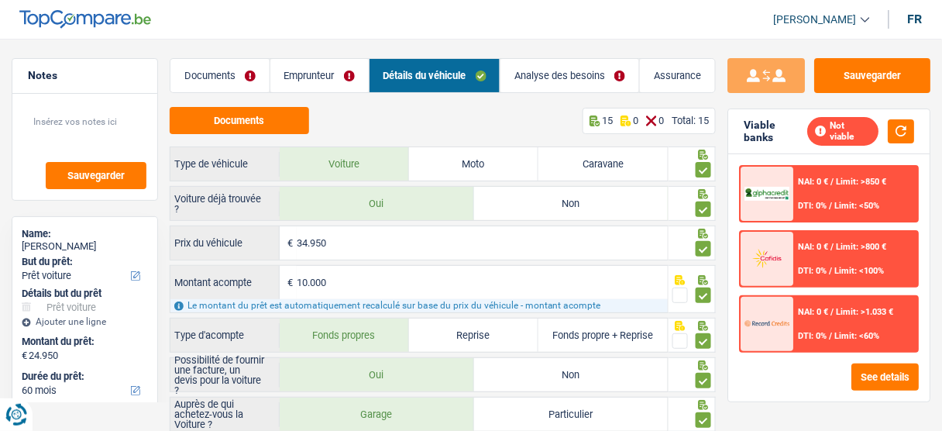
click at [307, 73] on link "Emprunteur" at bounding box center [319, 75] width 98 height 33
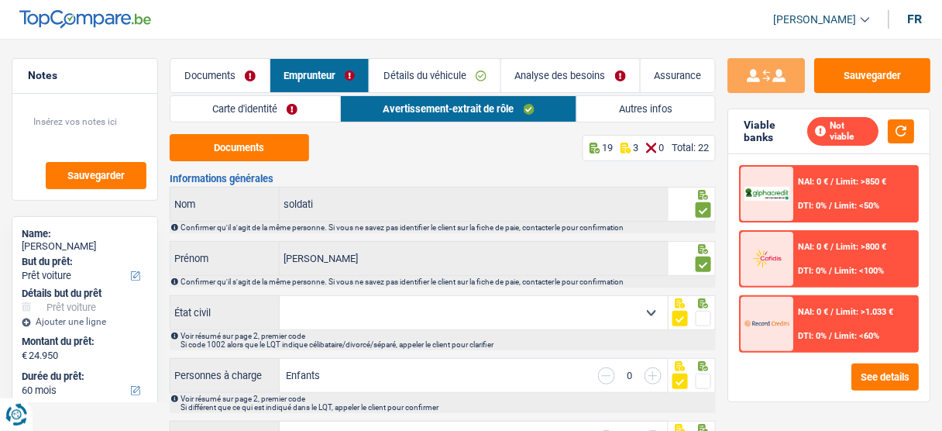
click at [287, 101] on link "Carte d'identité" at bounding box center [255, 109] width 170 height 26
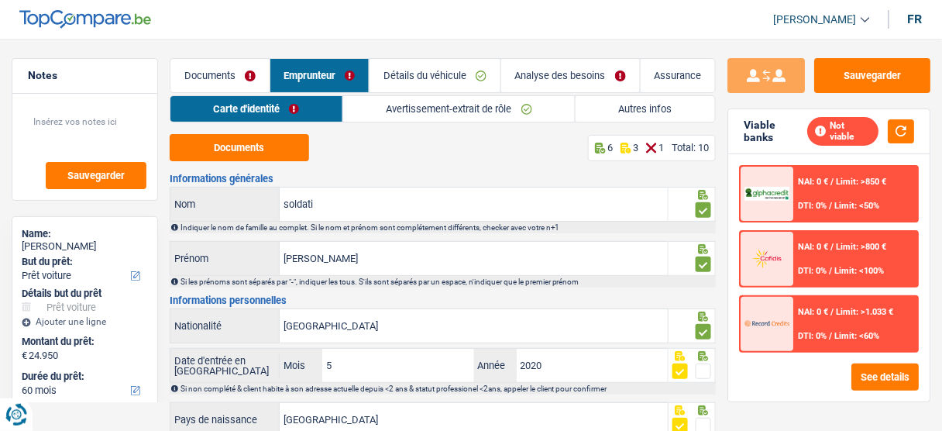
scroll to position [290, 0]
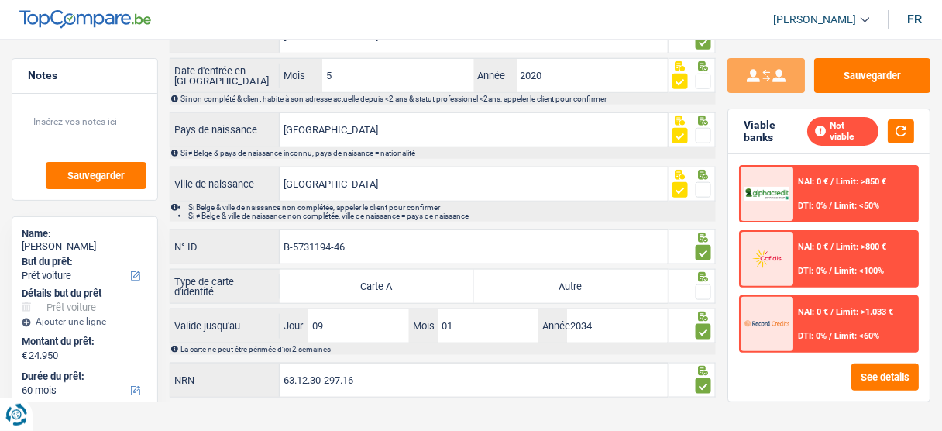
click at [700, 286] on span at bounding box center [702, 291] width 15 height 15
click at [0, 0] on input "radio" at bounding box center [0, 0] width 0 height 0
click at [638, 286] on label "Autre" at bounding box center [571, 285] width 194 height 33
click at [638, 286] on input "Autre" at bounding box center [571, 285] width 194 height 33
radio input "true"
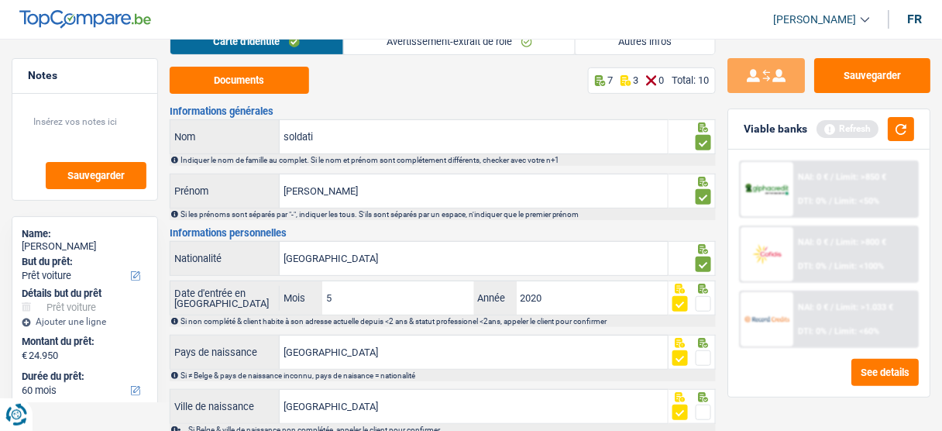
scroll to position [0, 0]
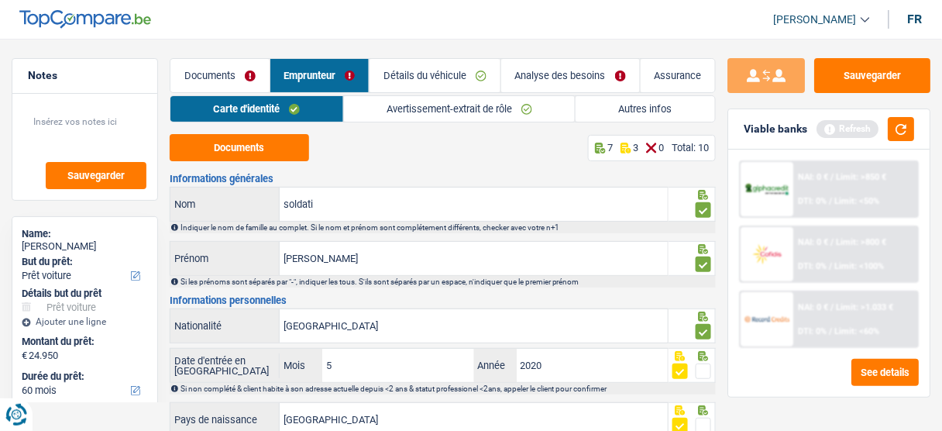
click at [630, 102] on link "Autres infos" at bounding box center [644, 109] width 139 height 26
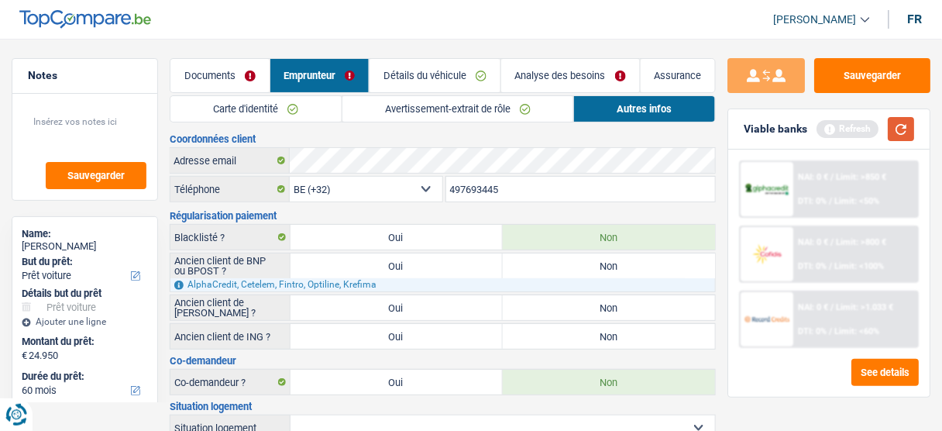
click at [904, 123] on button "button" at bounding box center [900, 129] width 26 height 24
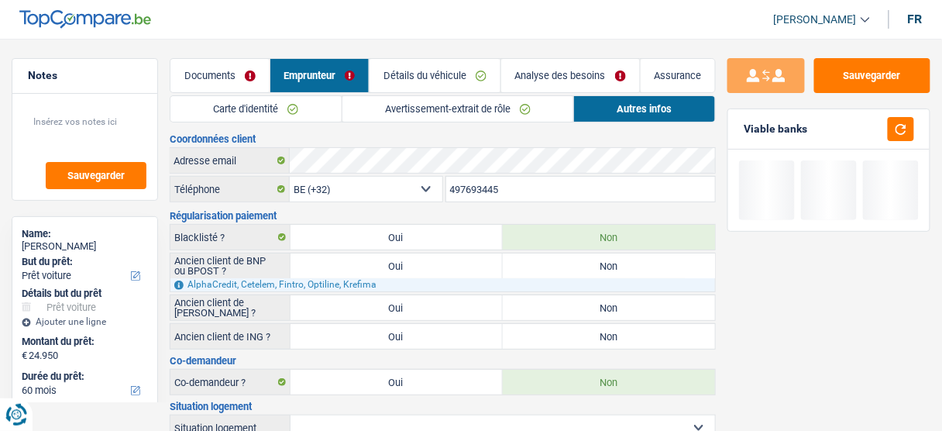
click at [434, 66] on link "Détails du véhicule" at bounding box center [434, 75] width 131 height 33
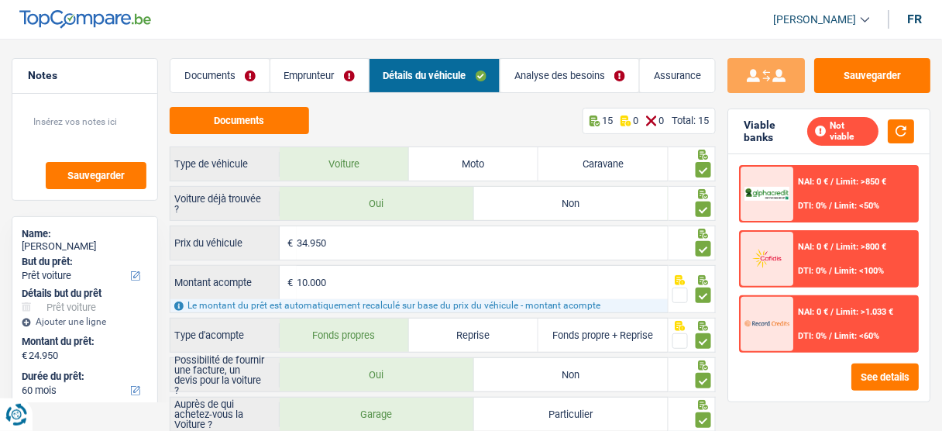
click at [789, 187] on img at bounding box center [766, 194] width 45 height 14
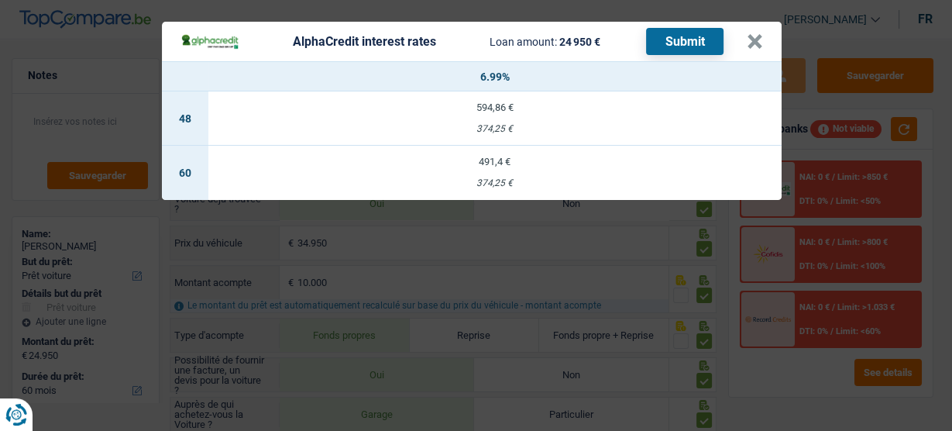
drag, startPoint x: 478, startPoint y: 160, endPoint x: 492, endPoint y: 141, distance: 23.9
click at [479, 160] on div "491,4 €" at bounding box center [494, 161] width 573 height 10
select select "alphacredit"
type input "6,99"
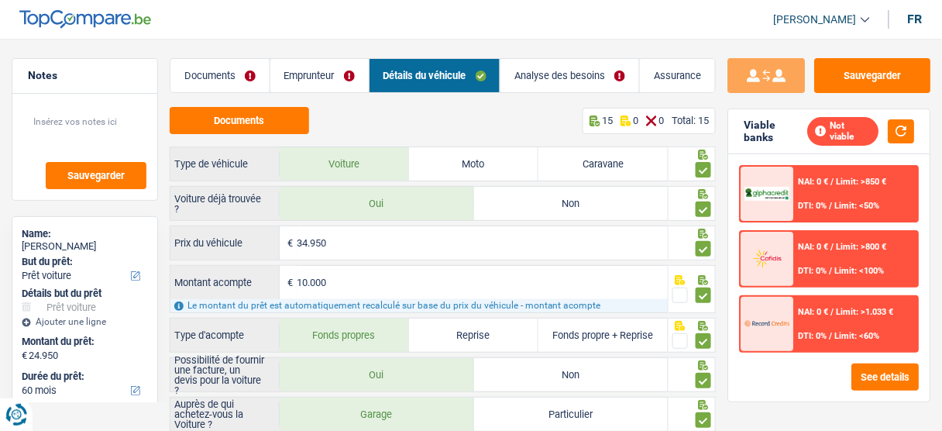
click at [798, 201] on span "DTI: 0%" at bounding box center [812, 206] width 29 height 10
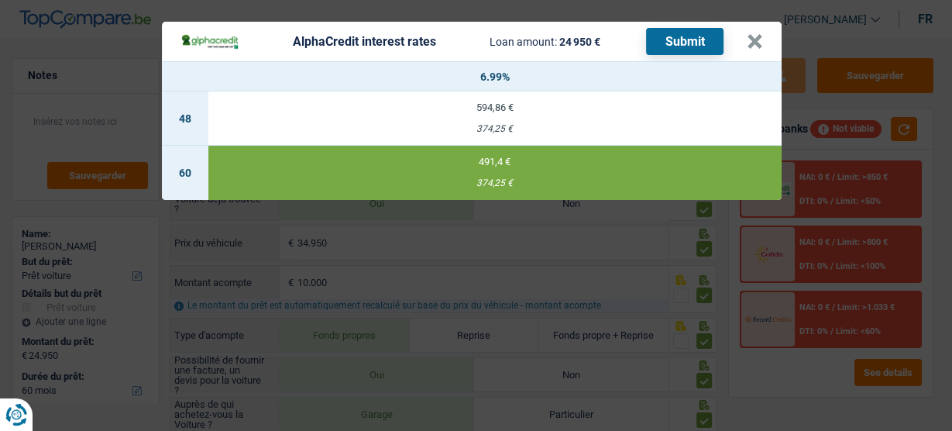
click at [684, 38] on button "Submit" at bounding box center [684, 41] width 77 height 27
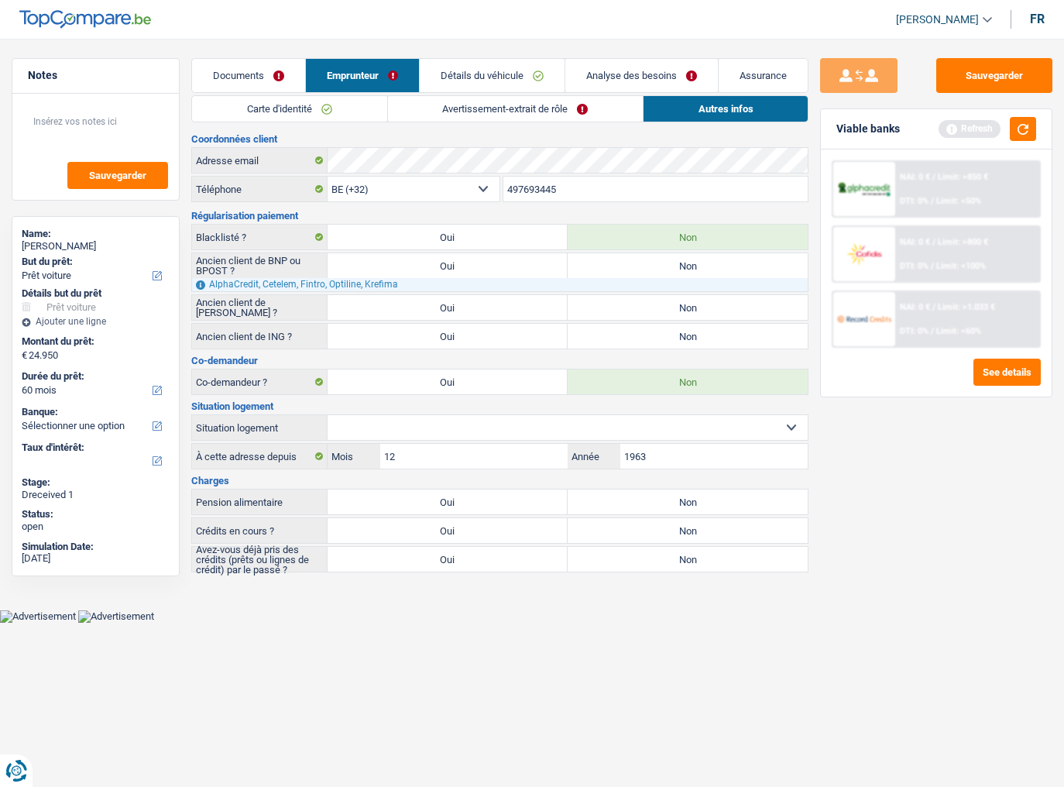
select select "car"
select select "60"
select select "32"
click at [1003, 81] on button "Sauvegarder" at bounding box center [994, 75] width 116 height 35
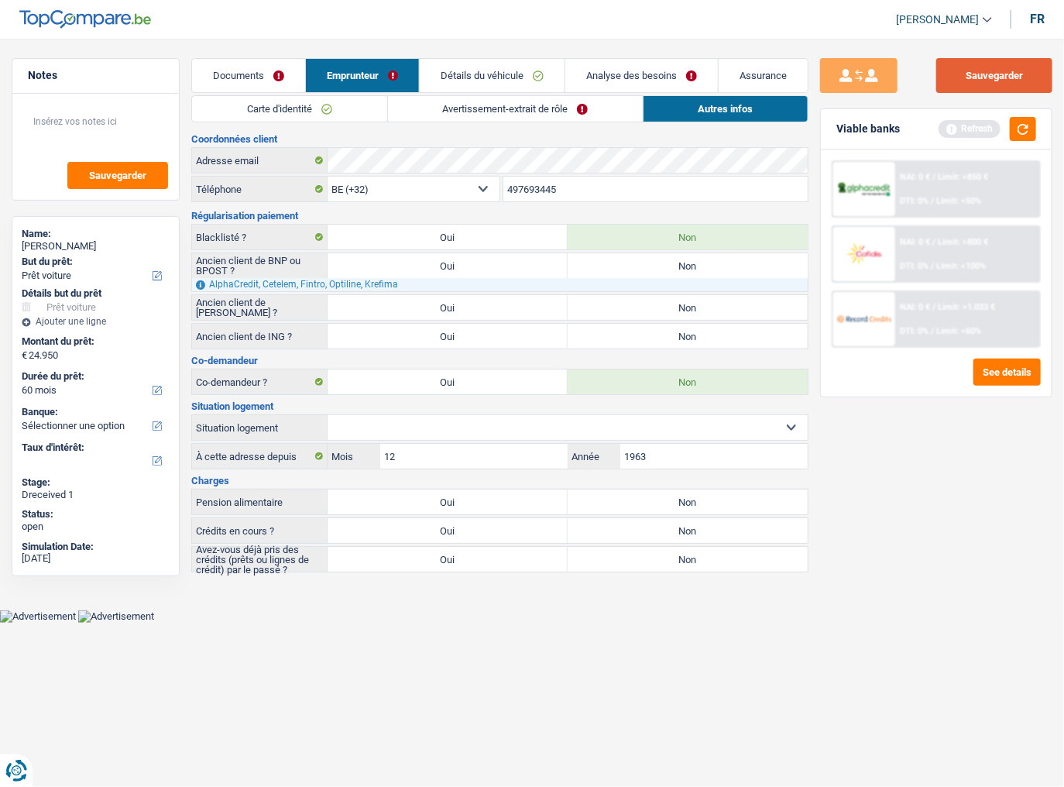
click at [1031, 77] on button "Sauvegarder" at bounding box center [994, 75] width 116 height 35
click at [465, 86] on link "Détails du véhicule" at bounding box center [492, 75] width 145 height 33
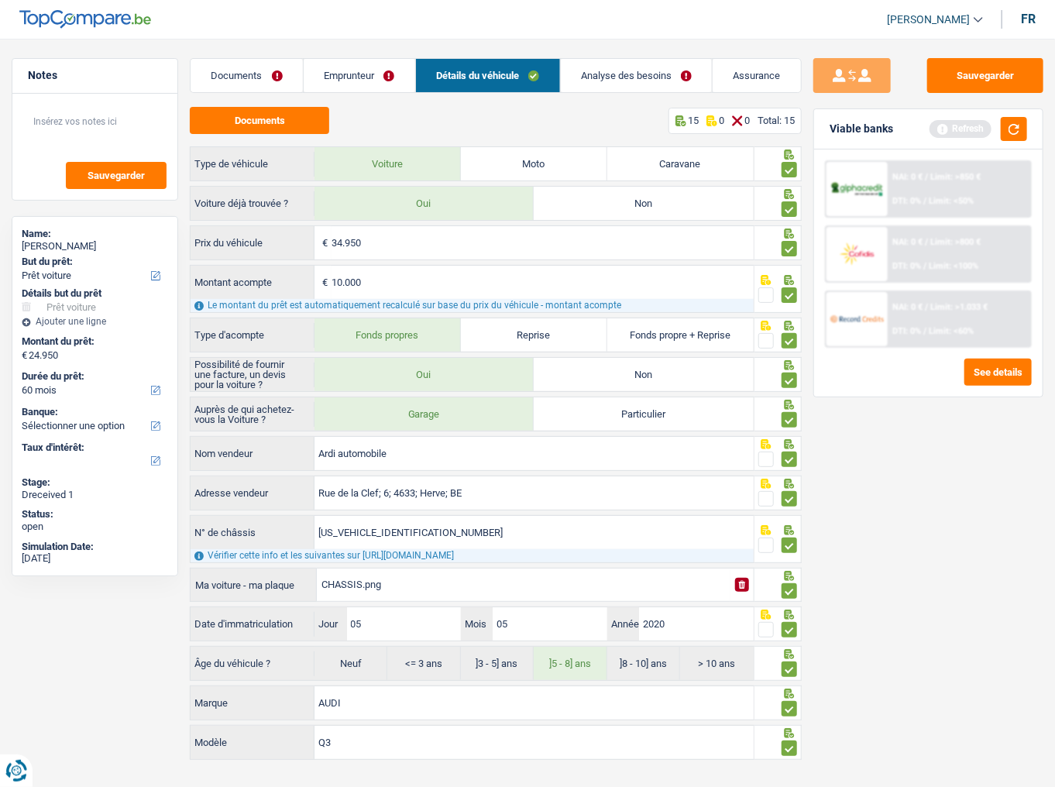
click at [377, 71] on link "Emprunteur" at bounding box center [360, 75] width 112 height 33
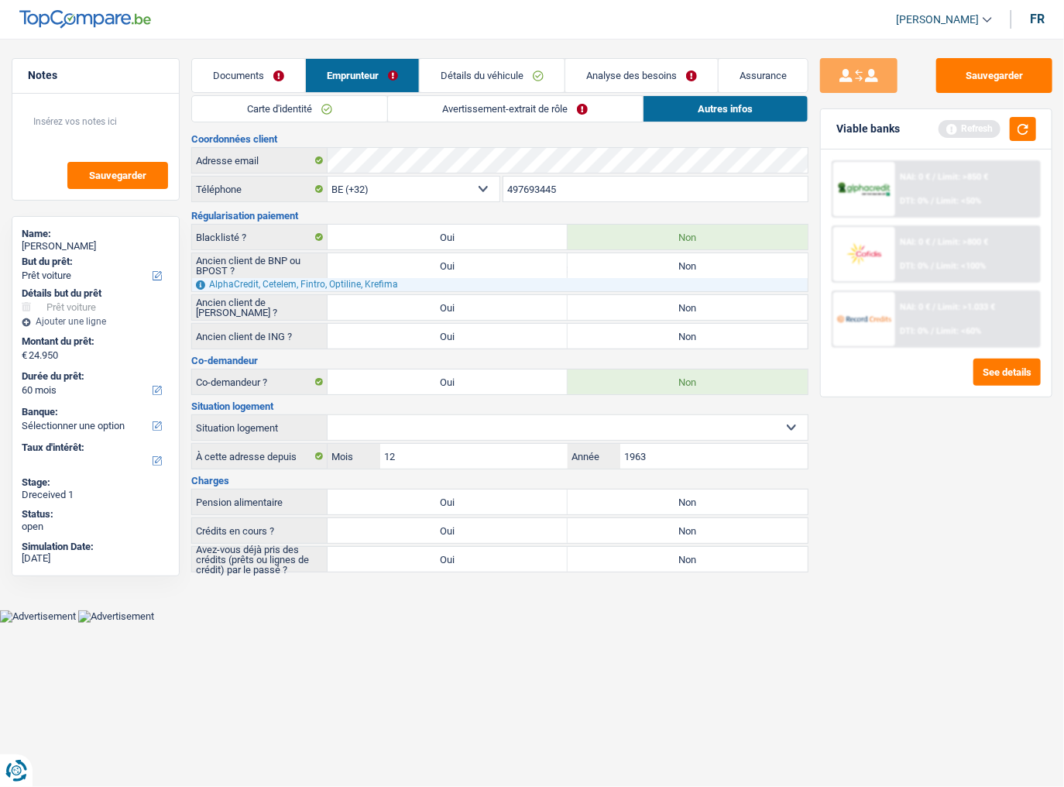
click at [497, 99] on link "Avertissement-extrait de rôle" at bounding box center [515, 109] width 255 height 26
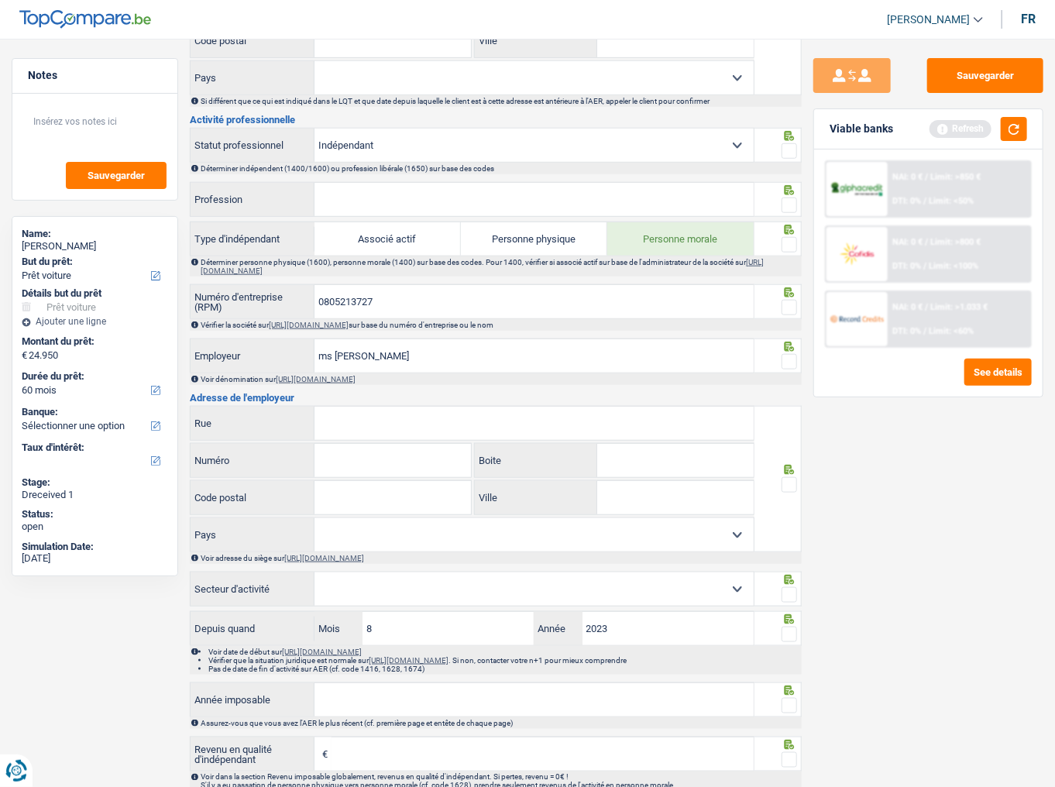
scroll to position [619, 0]
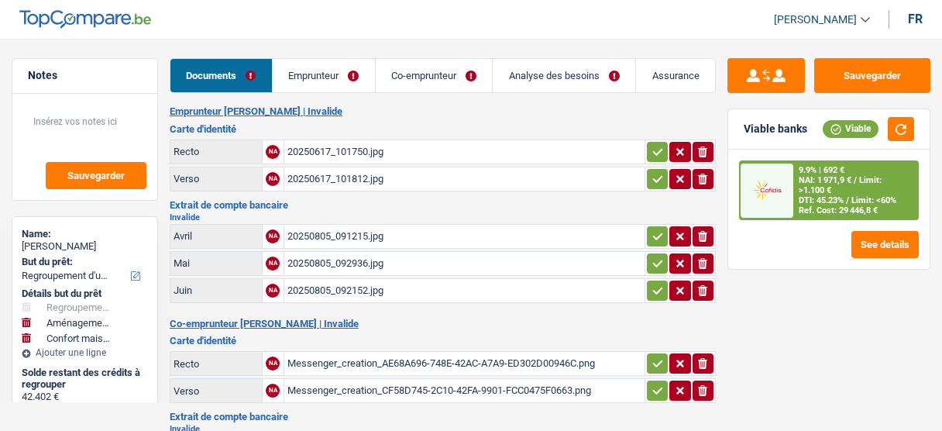
select select "refinancing"
select select "movingOrInstallation"
select select "household"
select select "144"
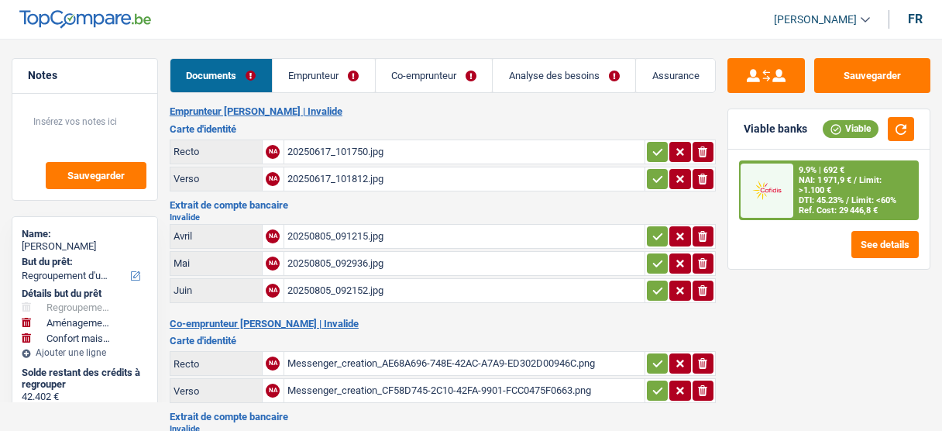
select select "cofidis"
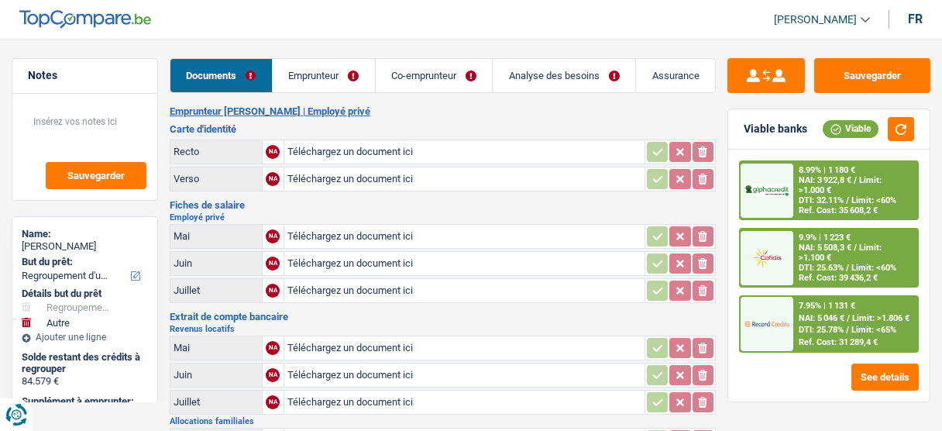
select select "refinancing"
select select "other"
select select "120"
click at [552, 74] on link "Analyse des besoins" at bounding box center [564, 75] width 142 height 33
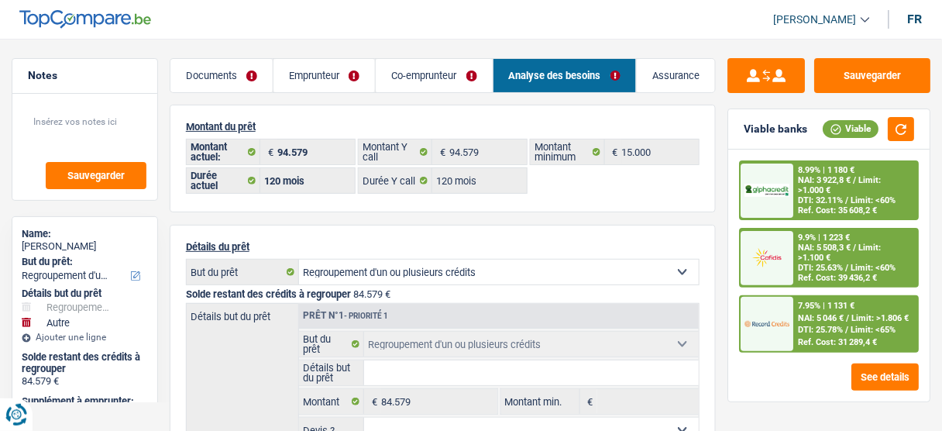
click at [328, 73] on link "Emprunteur" at bounding box center [323, 75] width 101 height 33
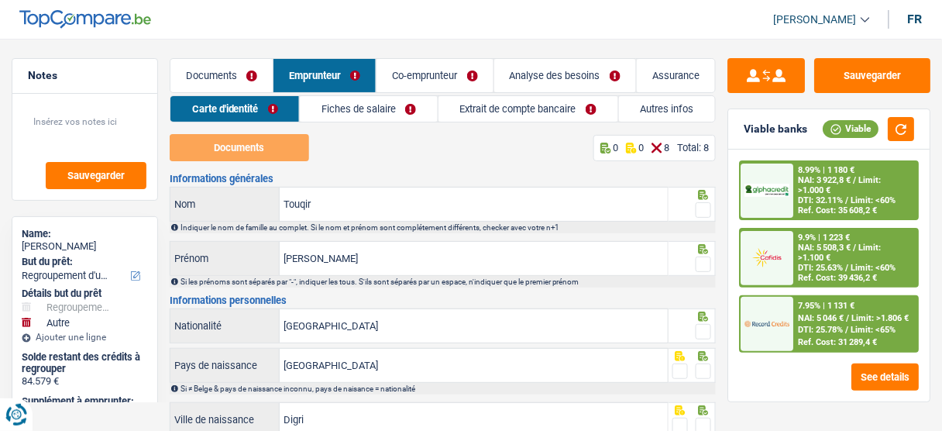
click at [439, 103] on link "Extrait de compte bancaire" at bounding box center [528, 109] width 180 height 26
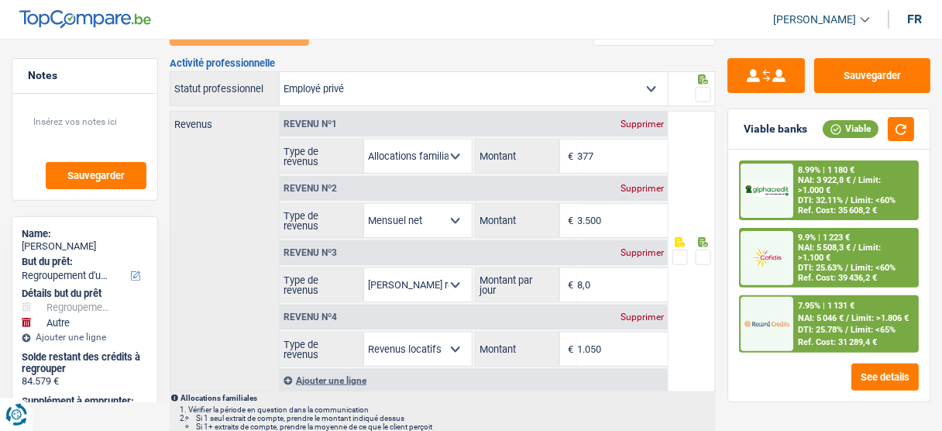
scroll to position [124, 0]
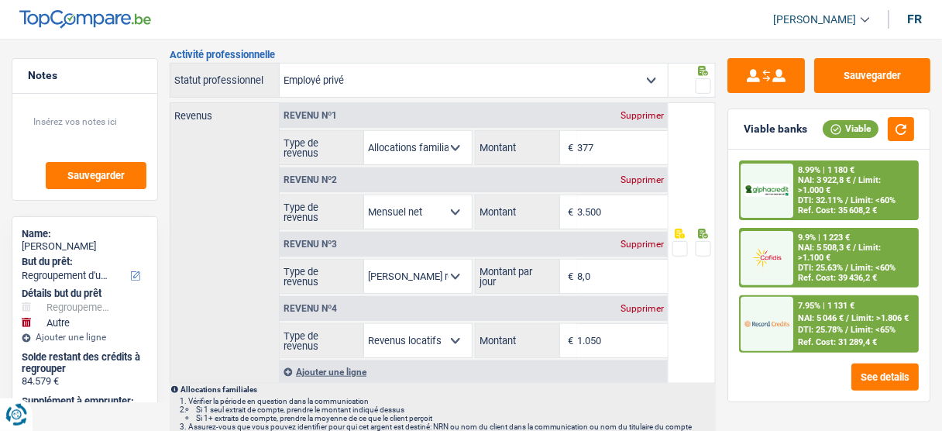
click at [652, 305] on div "Supprimer" at bounding box center [641, 308] width 51 height 9
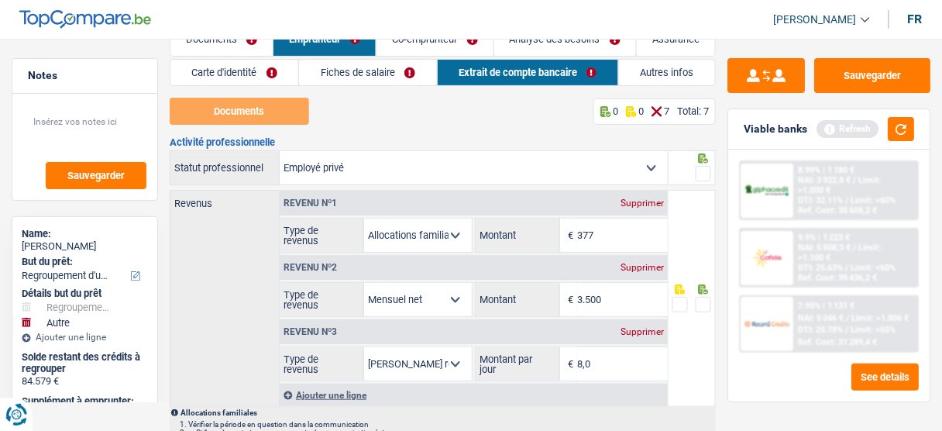
scroll to position [0, 0]
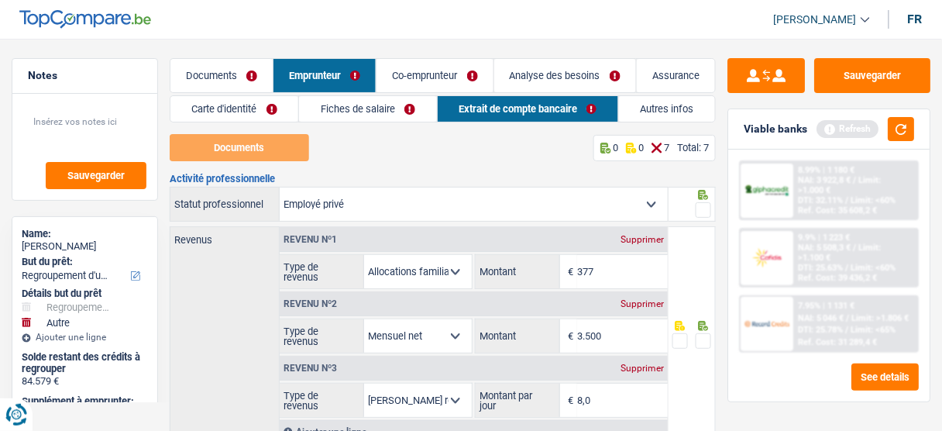
click at [433, 60] on link "Co-emprunteur" at bounding box center [434, 75] width 116 height 33
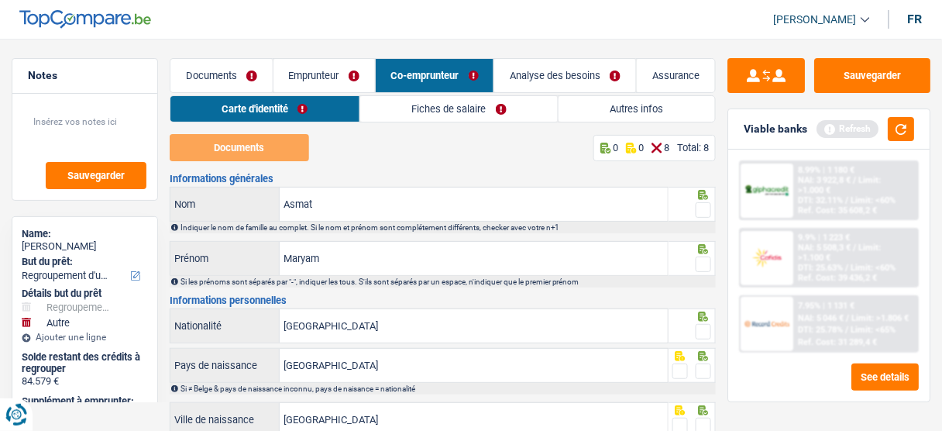
click at [429, 111] on link "Fiches de salaire" at bounding box center [458, 109] width 197 height 26
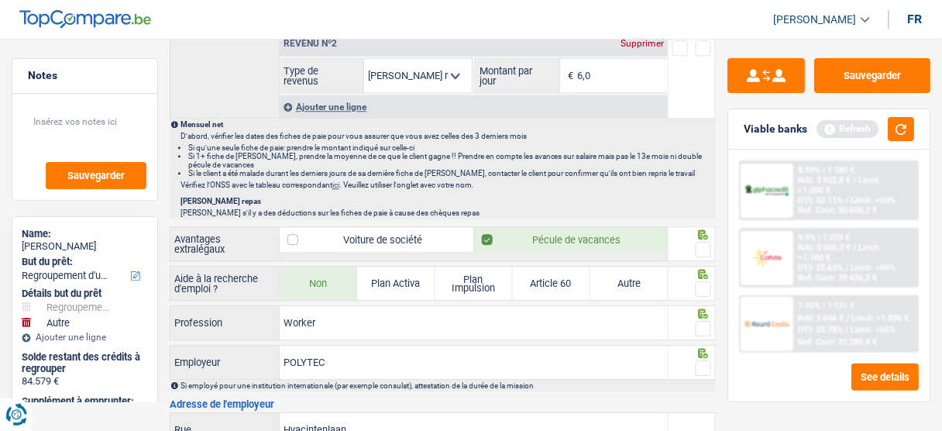
scroll to position [743, 0]
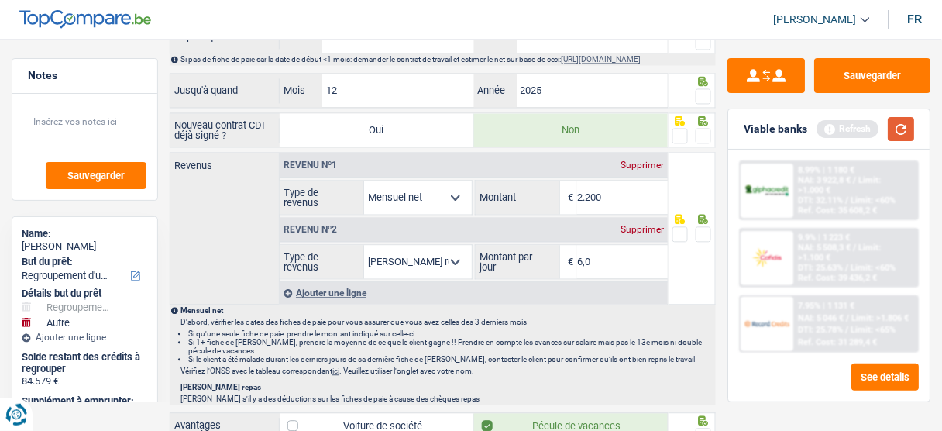
click at [907, 126] on button "button" at bounding box center [900, 129] width 26 height 24
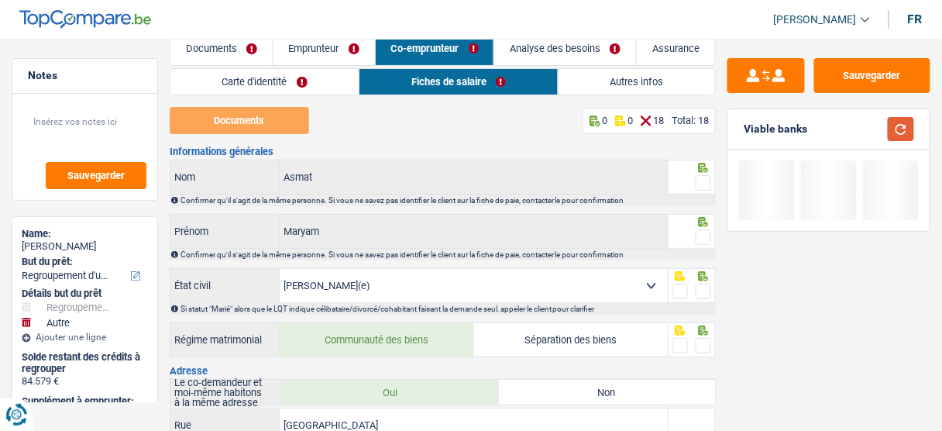
scroll to position [0, 0]
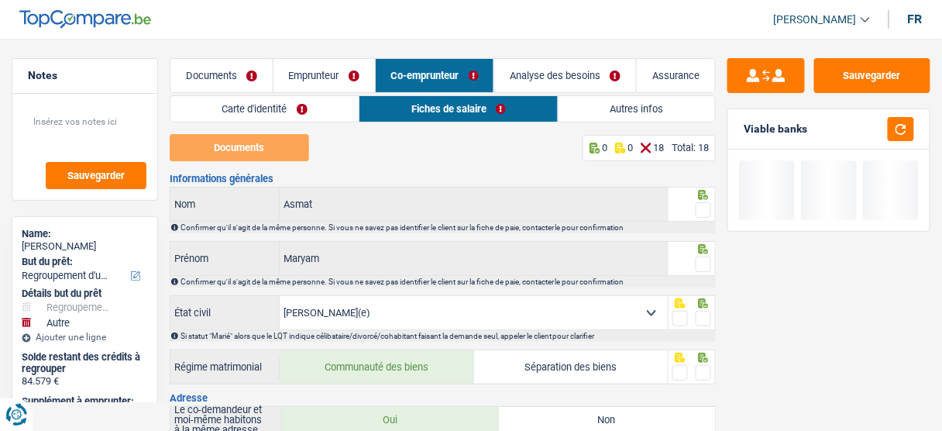
click at [302, 80] on link "Emprunteur" at bounding box center [323, 75] width 101 height 33
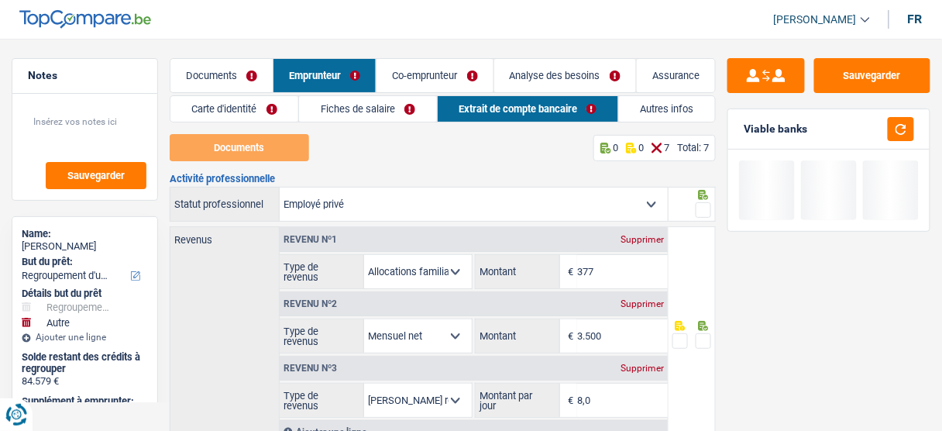
click at [265, 115] on link "Carte d'identité" at bounding box center [234, 109] width 128 height 26
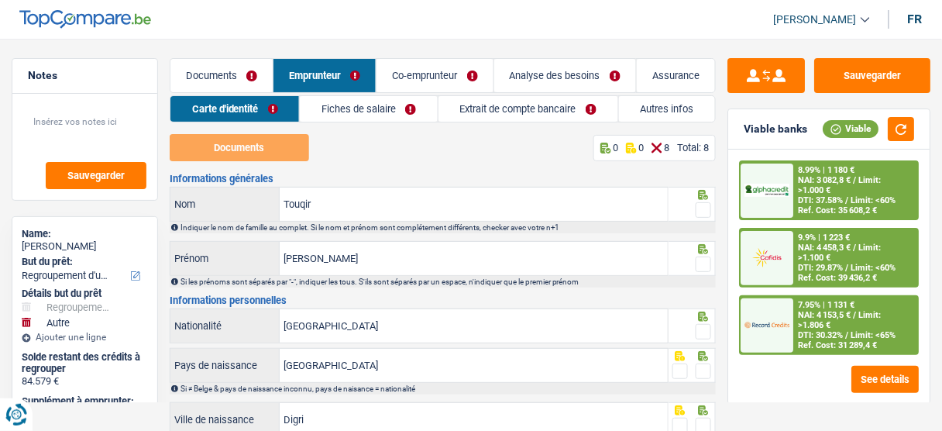
click at [225, 73] on link "Documents" at bounding box center [221, 75] width 102 height 33
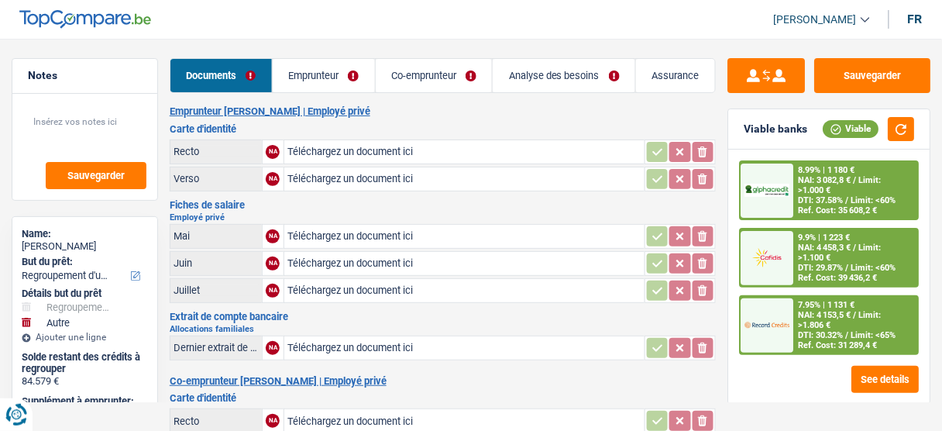
click at [405, 152] on input "Téléchargez un document ici" at bounding box center [464, 151] width 354 height 23
type input "C:\fakepath\Afzal ID card.pdf"
click at [343, 148] on div "Afzal ID card.pdf" at bounding box center [464, 151] width 354 height 23
click at [377, 152] on div "Afzal ID card.pdf" at bounding box center [464, 151] width 354 height 23
click at [349, 233] on input "Téléchargez un document ici" at bounding box center [464, 236] width 354 height 23
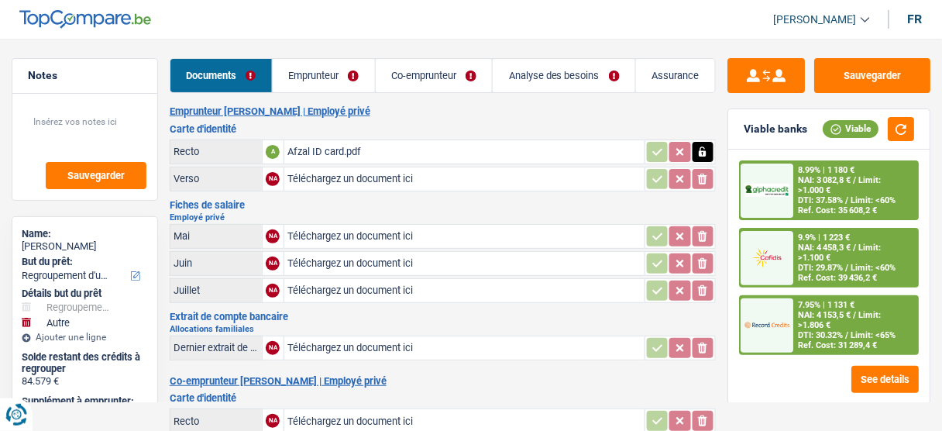
type input "C:\fakepath\DOC-20250802-WA0036..pdf"
click at [363, 259] on input "Téléchargez un document ici" at bounding box center [464, 263] width 354 height 23
type input "C:\fakepath\DOC-20250806-WA0039..pdf"
click at [331, 285] on input "Téléchargez un document ici" at bounding box center [464, 290] width 354 height 23
type input "C:\fakepath\DOC-20250806-WA0040..pdf"
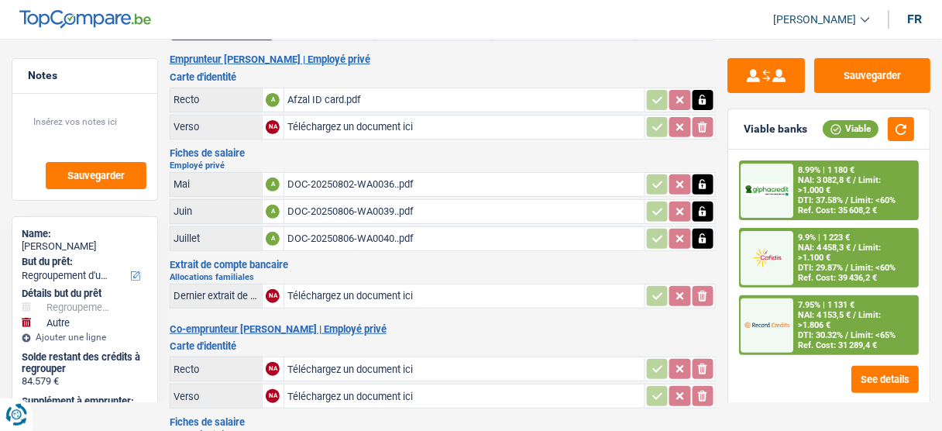
scroll to position [124, 0]
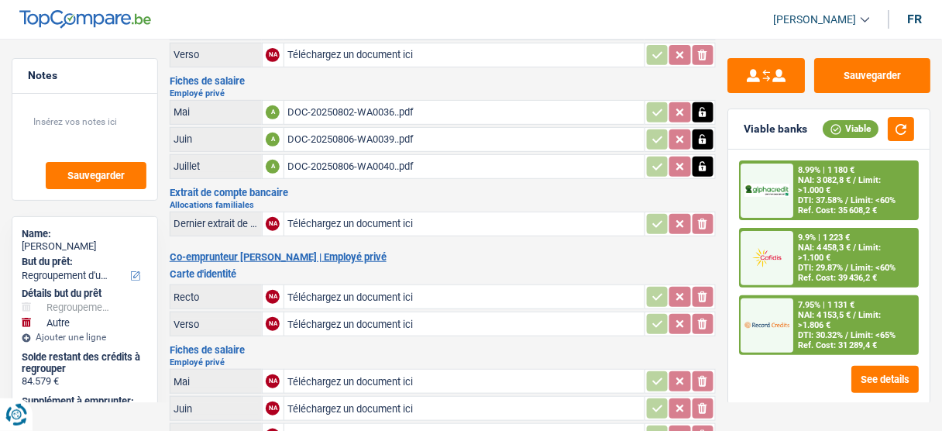
click at [362, 215] on input "Téléchargez un document ici" at bounding box center [464, 223] width 354 height 23
click at [867, 61] on button "Sauvegarder" at bounding box center [872, 75] width 116 height 35
click at [882, 72] on button "Sauvegarder" at bounding box center [872, 75] width 116 height 35
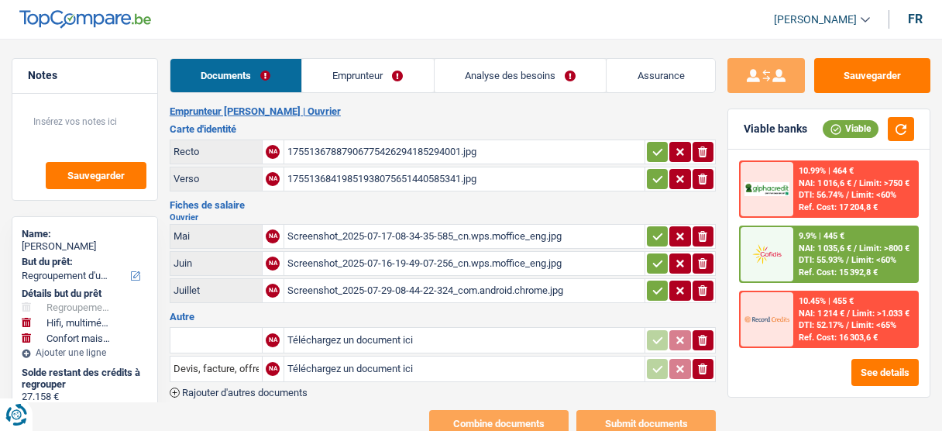
select select "refinancing"
select select "tech"
select select "household"
select select "120"
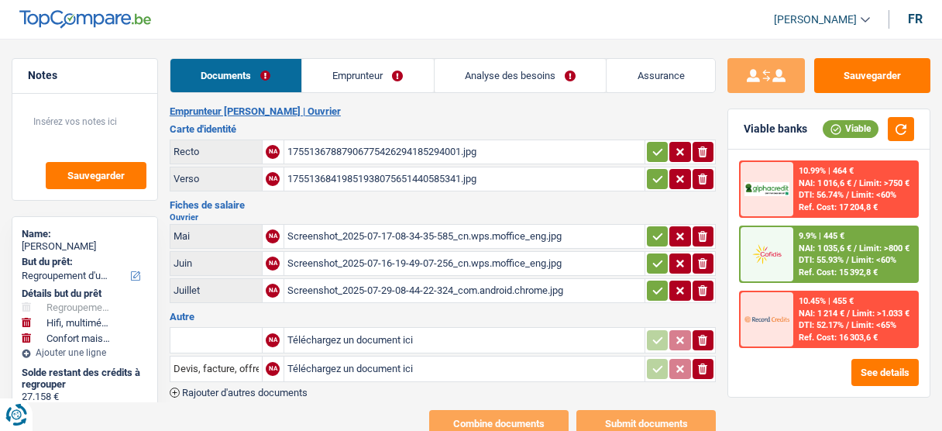
select select "cofidis"
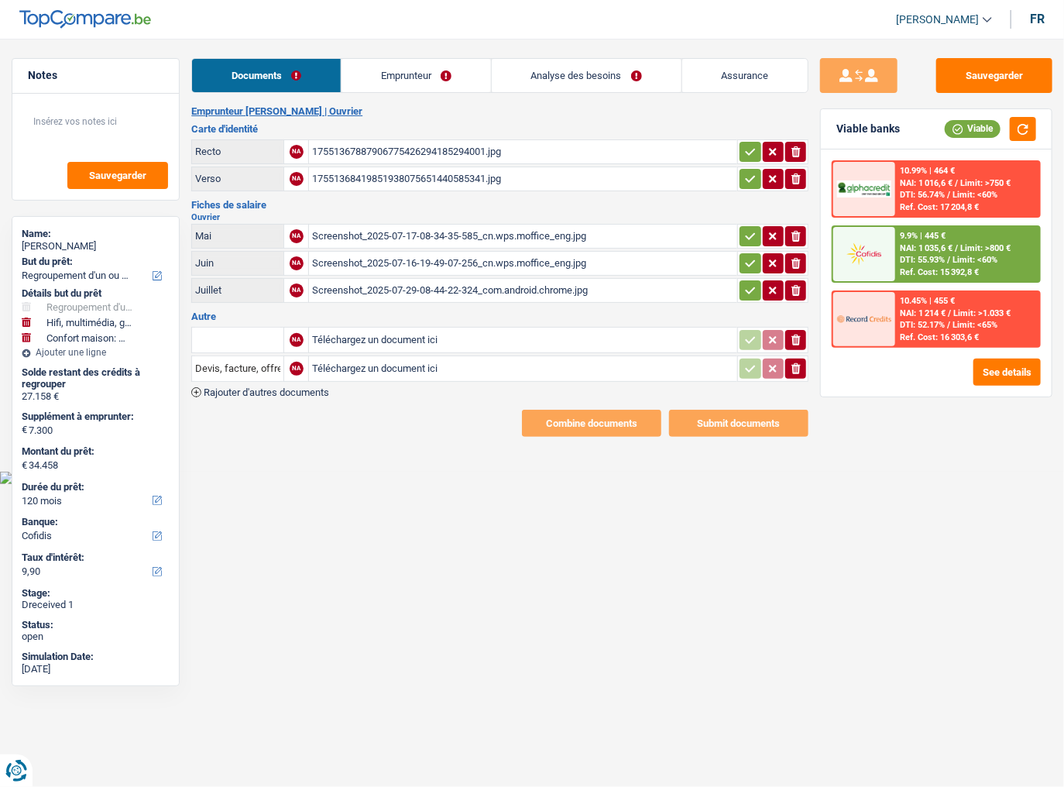
click at [604, 430] on html "Vous avez le contrôle de vos données Nous utilisons des cookies, tout comme nos…" at bounding box center [532, 242] width 1064 height 484
click at [431, 65] on link "Emprunteur" at bounding box center [415, 75] width 149 height 33
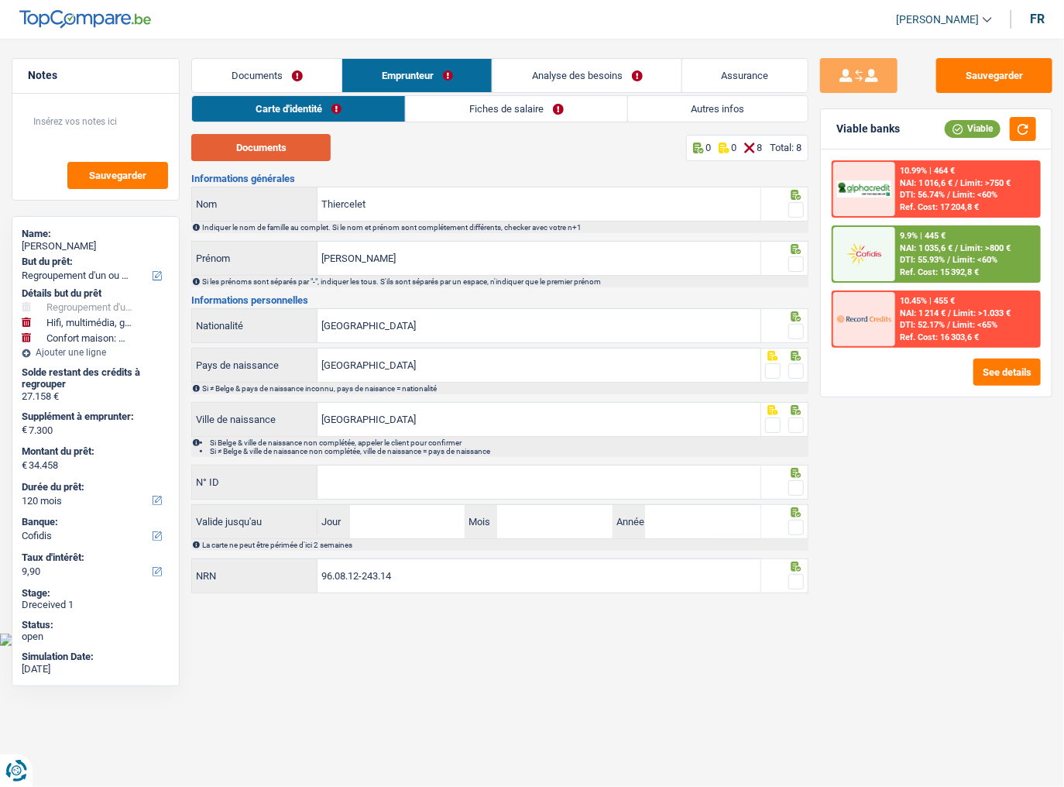
click at [286, 149] on button "Documents" at bounding box center [260, 147] width 139 height 27
click at [796, 207] on span at bounding box center [795, 209] width 15 height 15
click at [0, 0] on input "radio" at bounding box center [0, 0] width 0 height 0
click at [798, 263] on span at bounding box center [795, 263] width 15 height 15
click at [0, 0] on input "radio" at bounding box center [0, 0] width 0 height 0
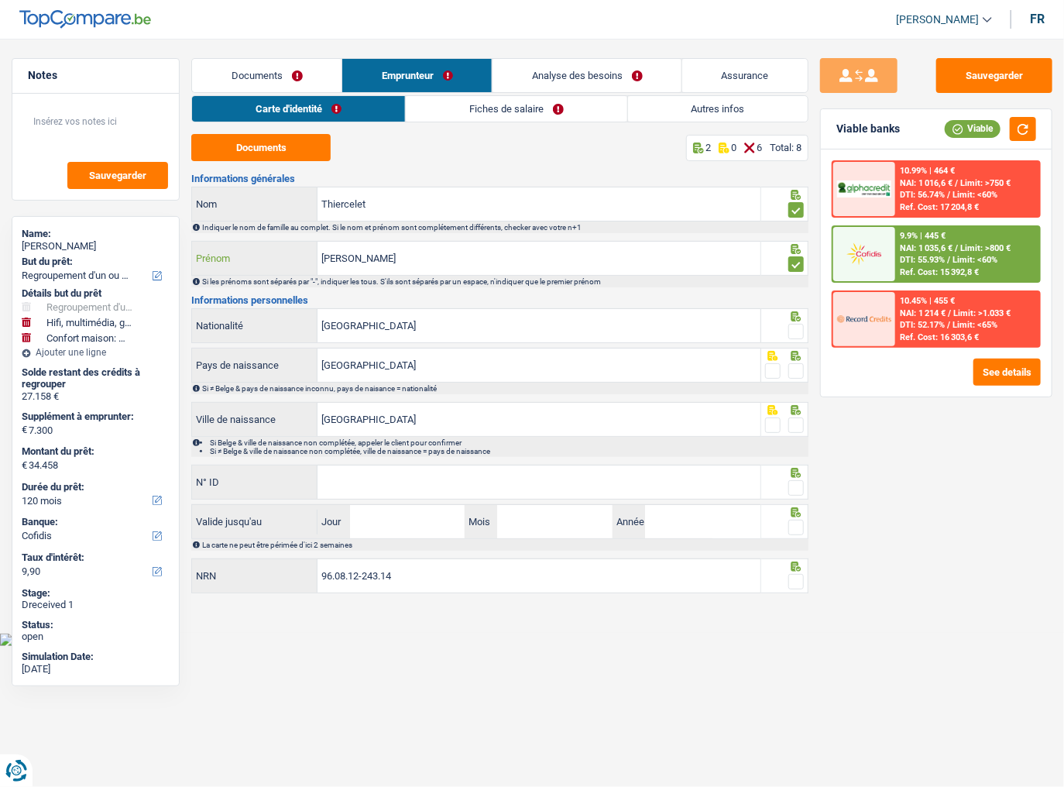
click at [341, 261] on input "Jeremy" at bounding box center [538, 258] width 443 height 33
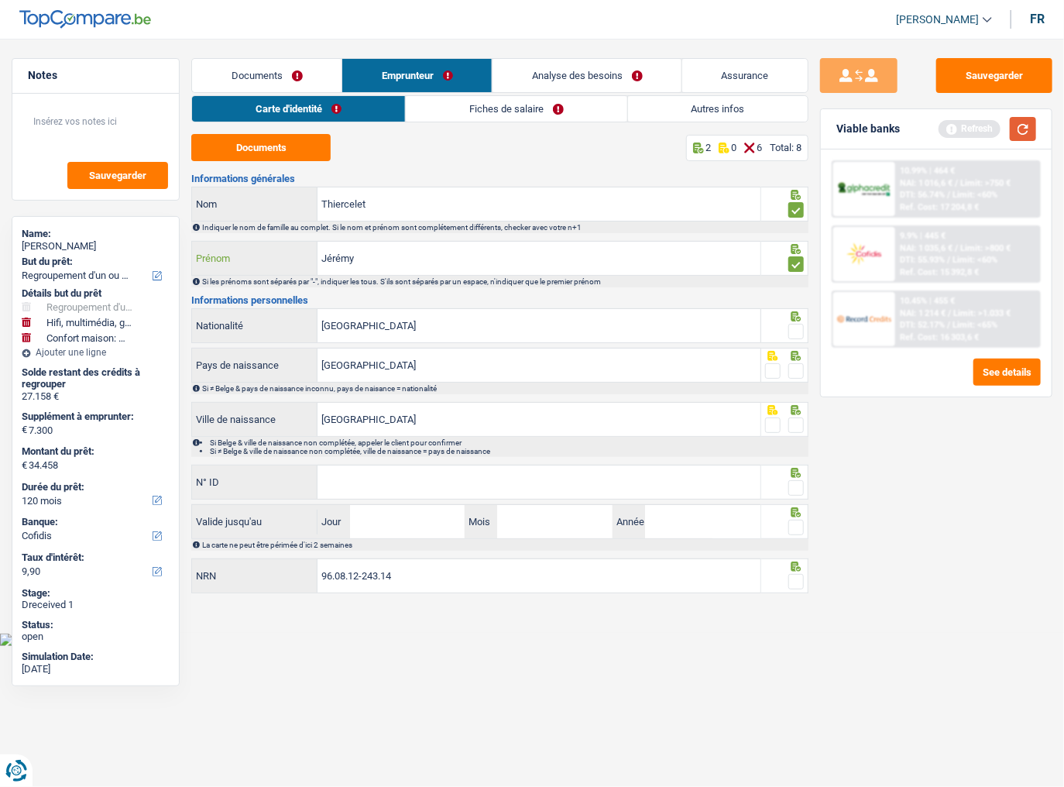
type input "Jérémy"
click at [941, 128] on button "button" at bounding box center [1023, 129] width 26 height 24
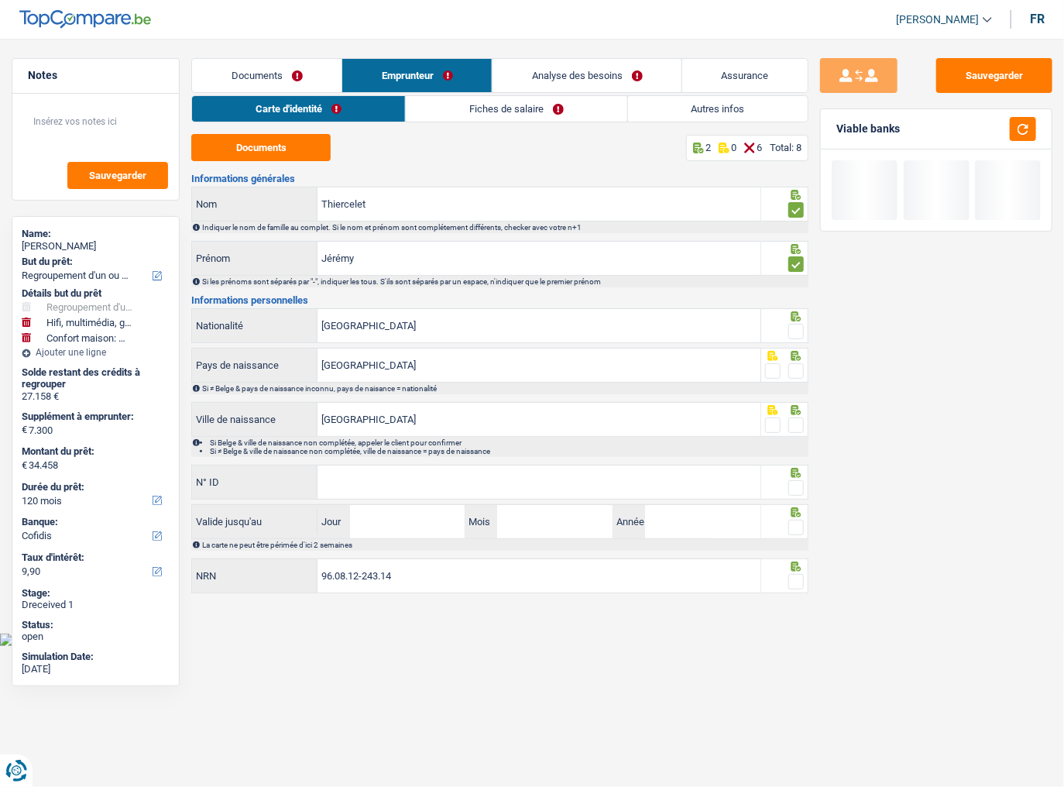
click at [793, 328] on span at bounding box center [795, 331] width 15 height 15
click at [0, 0] on input "radio" at bounding box center [0, 0] width 0 height 0
click at [796, 372] on span at bounding box center [795, 370] width 15 height 15
click at [0, 0] on input "radio" at bounding box center [0, 0] width 0 height 0
click at [793, 427] on span at bounding box center [795, 424] width 15 height 15
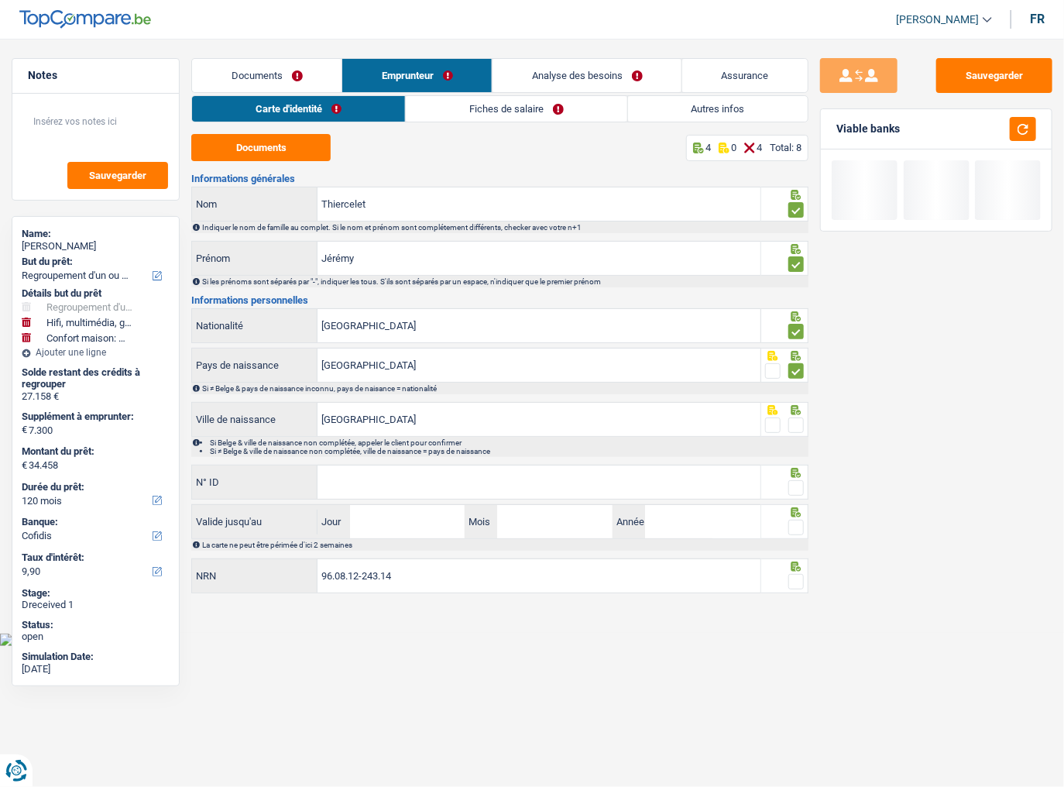
click at [0, 0] on input "radio" at bounding box center [0, 0] width 0 height 0
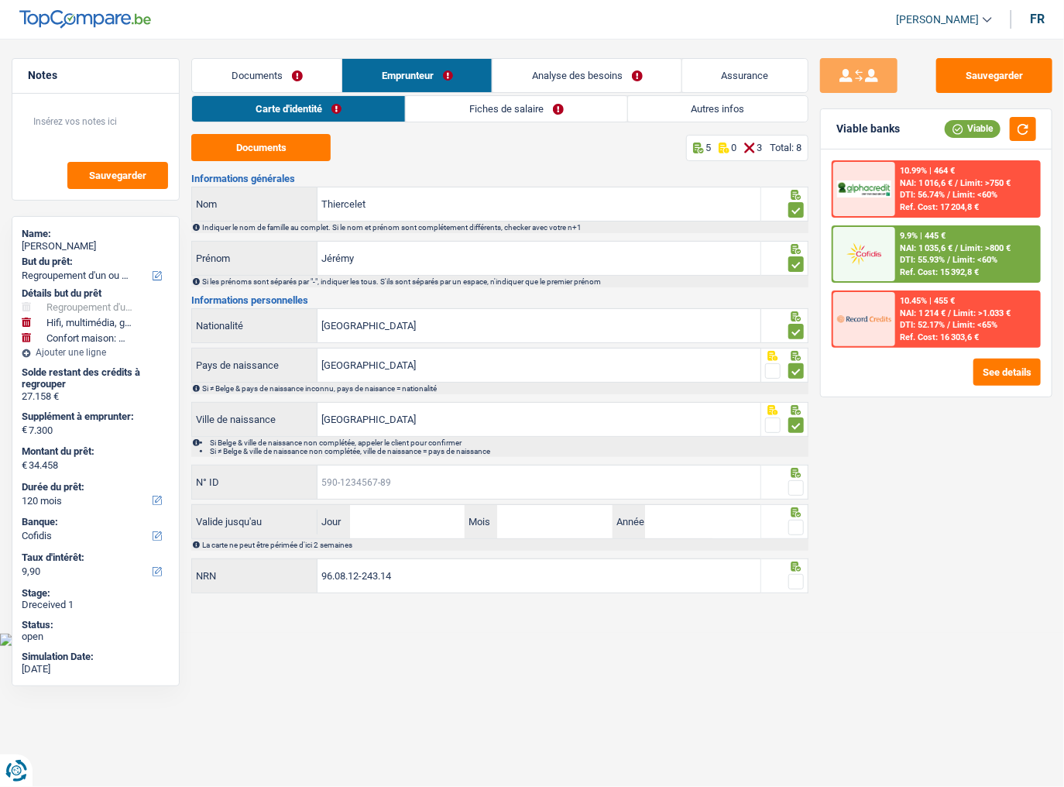
click at [408, 430] on input "N° ID" at bounding box center [538, 481] width 443 height 33
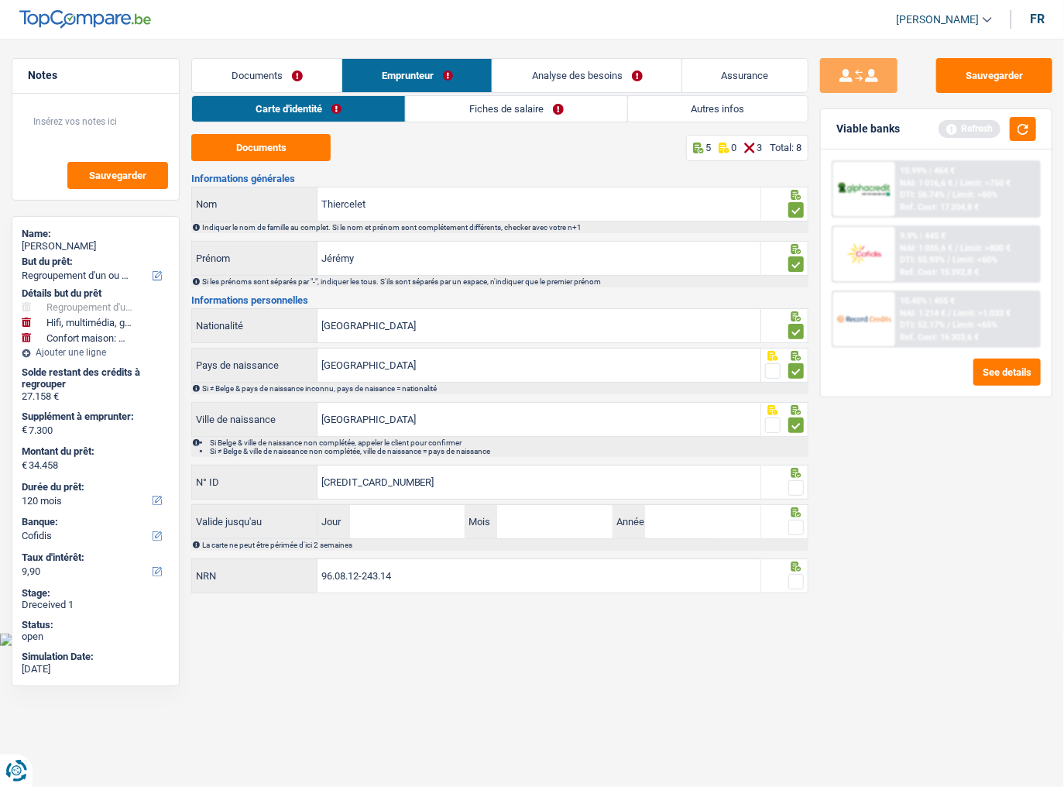
type input "592-8393354-25"
click at [796, 430] on span at bounding box center [795, 487] width 15 height 15
click at [0, 0] on input "radio" at bounding box center [0, 0] width 0 height 0
click at [941, 134] on button "button" at bounding box center [1023, 129] width 26 height 24
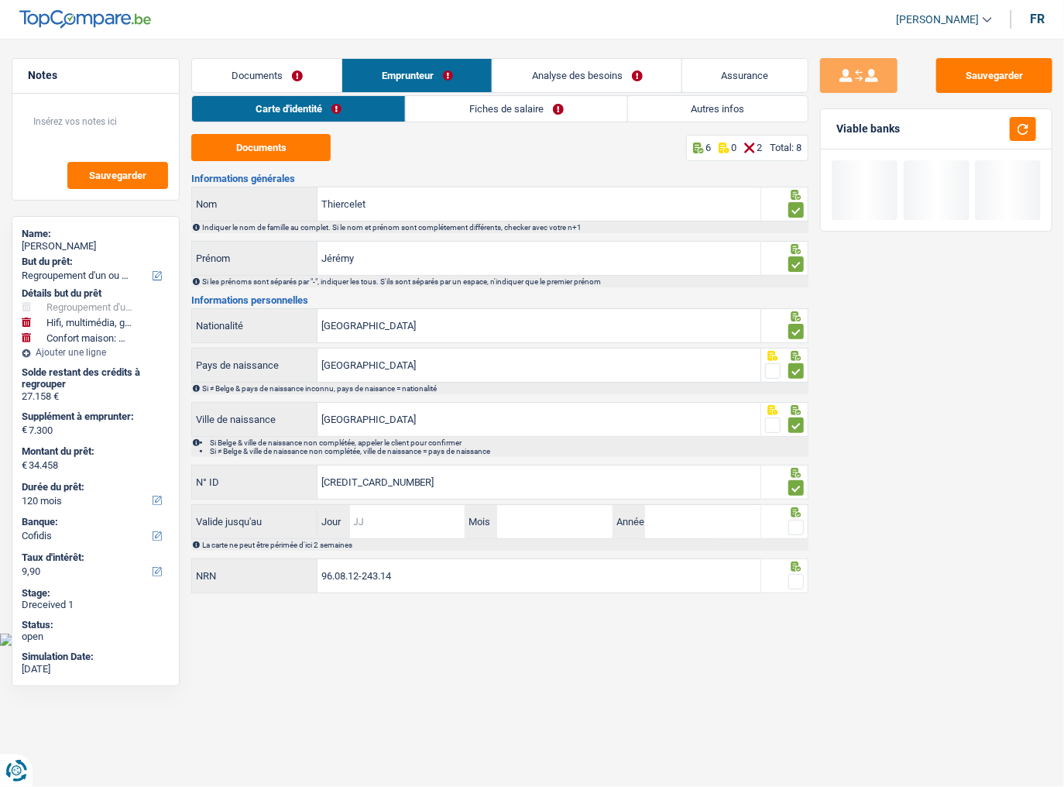
drag, startPoint x: 414, startPoint y: 527, endPoint x: 400, endPoint y: 534, distance: 16.3
click at [414, 430] on input "Jour" at bounding box center [407, 521] width 115 height 33
type input "13"
type input "07"
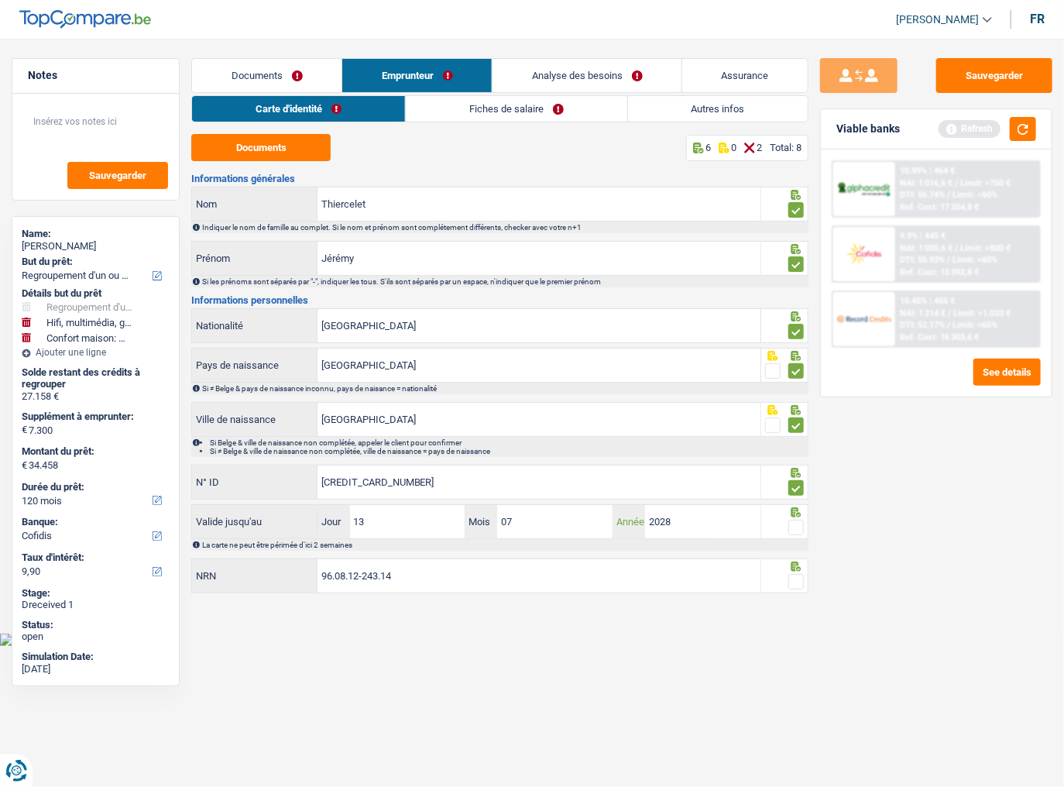
type input "2028"
click at [805, 430] on div at bounding box center [784, 521] width 47 height 35
click at [794, 430] on span at bounding box center [795, 527] width 15 height 15
click at [0, 0] on input "radio" at bounding box center [0, 0] width 0 height 0
click at [941, 128] on button "button" at bounding box center [1023, 129] width 26 height 24
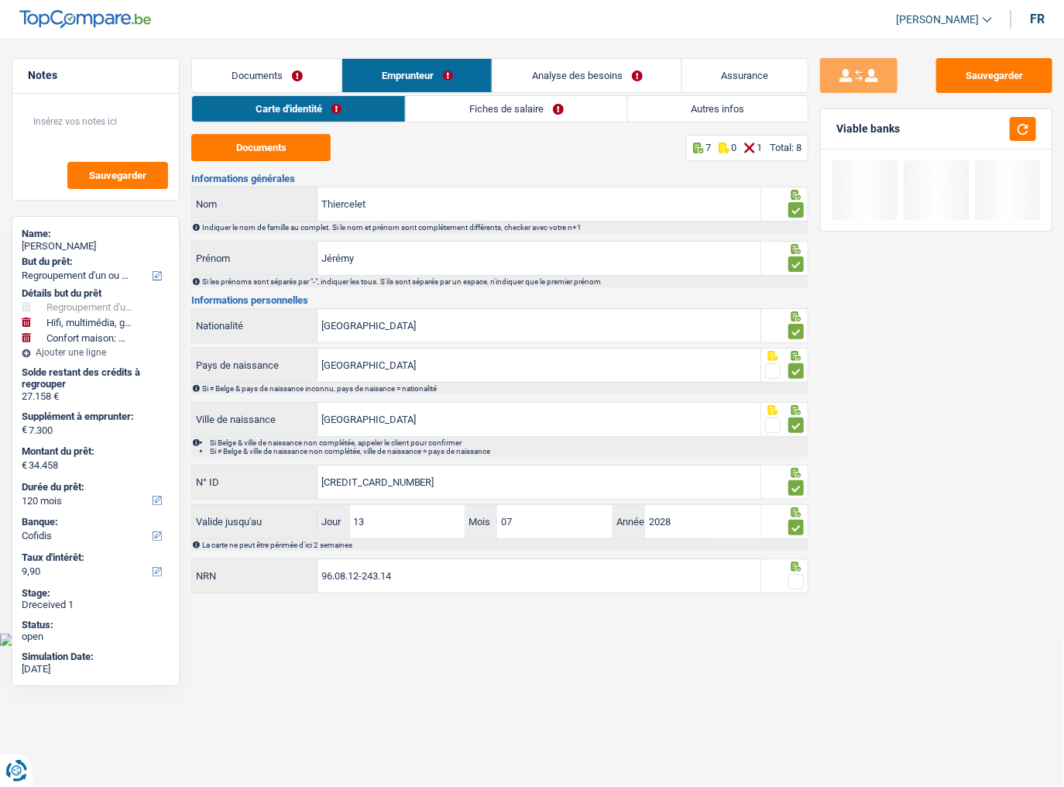
click at [796, 430] on span at bounding box center [795, 581] width 15 height 15
click at [0, 0] on input "radio" at bounding box center [0, 0] width 0 height 0
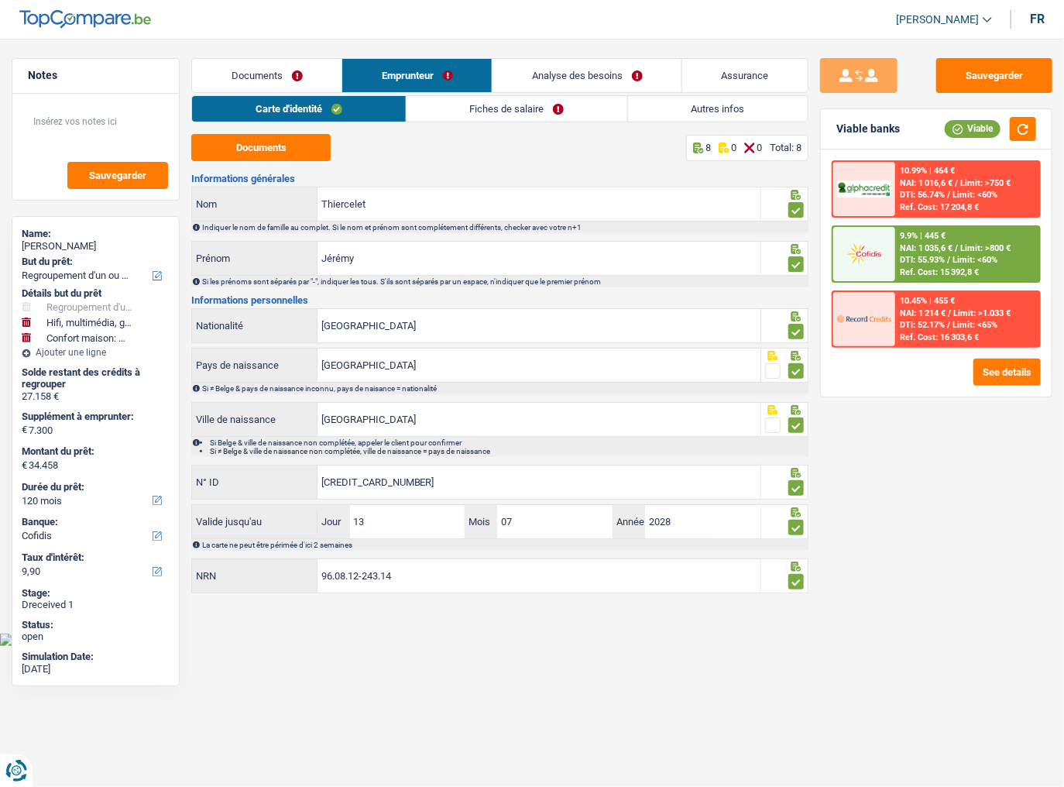
click at [476, 105] on link "Fiches de salaire" at bounding box center [517, 109] width 221 height 26
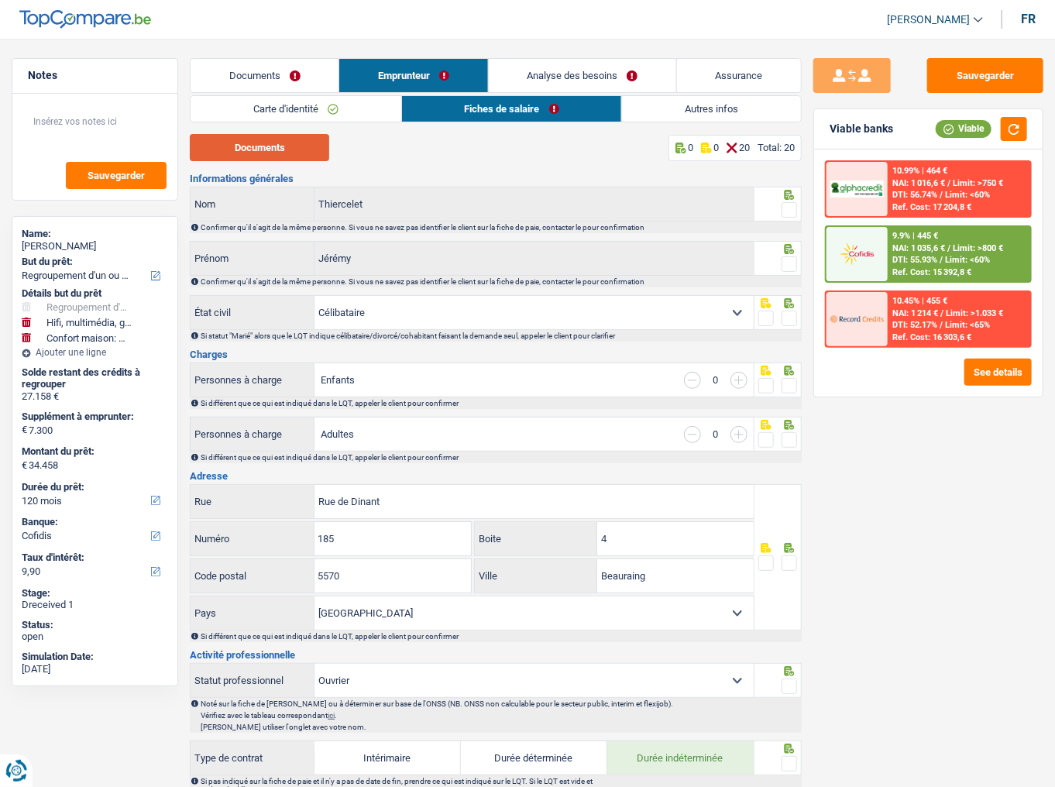
click at [268, 143] on button "Documents" at bounding box center [259, 147] width 139 height 27
click at [789, 202] on span at bounding box center [788, 209] width 15 height 15
click at [0, 0] on input "radio" at bounding box center [0, 0] width 0 height 0
click at [781, 250] on div at bounding box center [777, 248] width 39 height 12
click at [784, 259] on span at bounding box center [788, 263] width 15 height 15
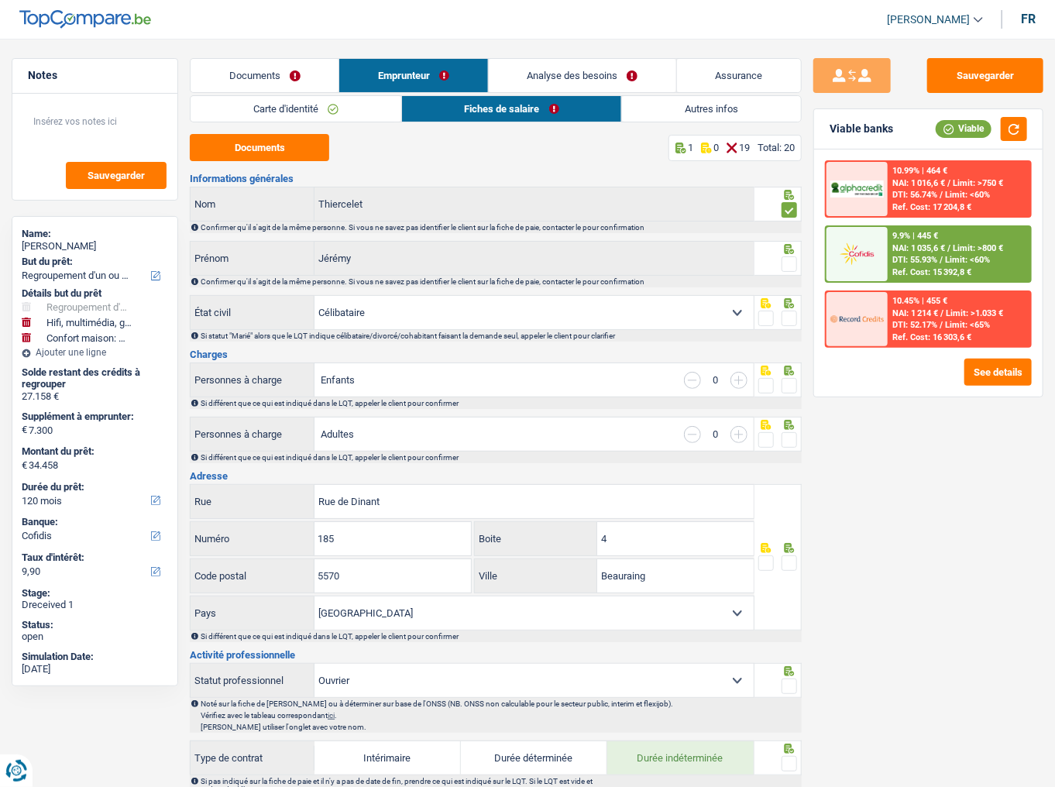
click at [0, 0] on input "radio" at bounding box center [0, 0] width 0 height 0
click at [790, 311] on span at bounding box center [788, 318] width 15 height 15
click at [0, 0] on input "radio" at bounding box center [0, 0] width 0 height 0
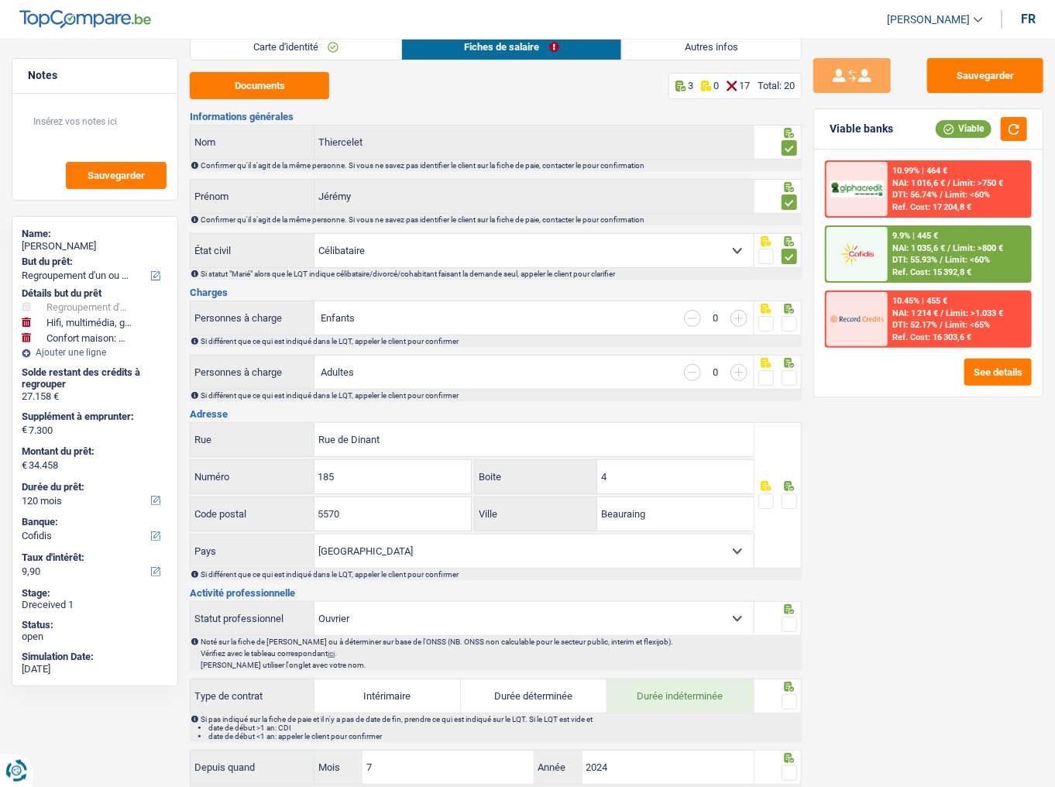
click at [792, 325] on span at bounding box center [788, 323] width 15 height 15
click at [0, 0] on input "radio" at bounding box center [0, 0] width 0 height 0
click at [794, 366] on icon at bounding box center [788, 363] width 15 height 10
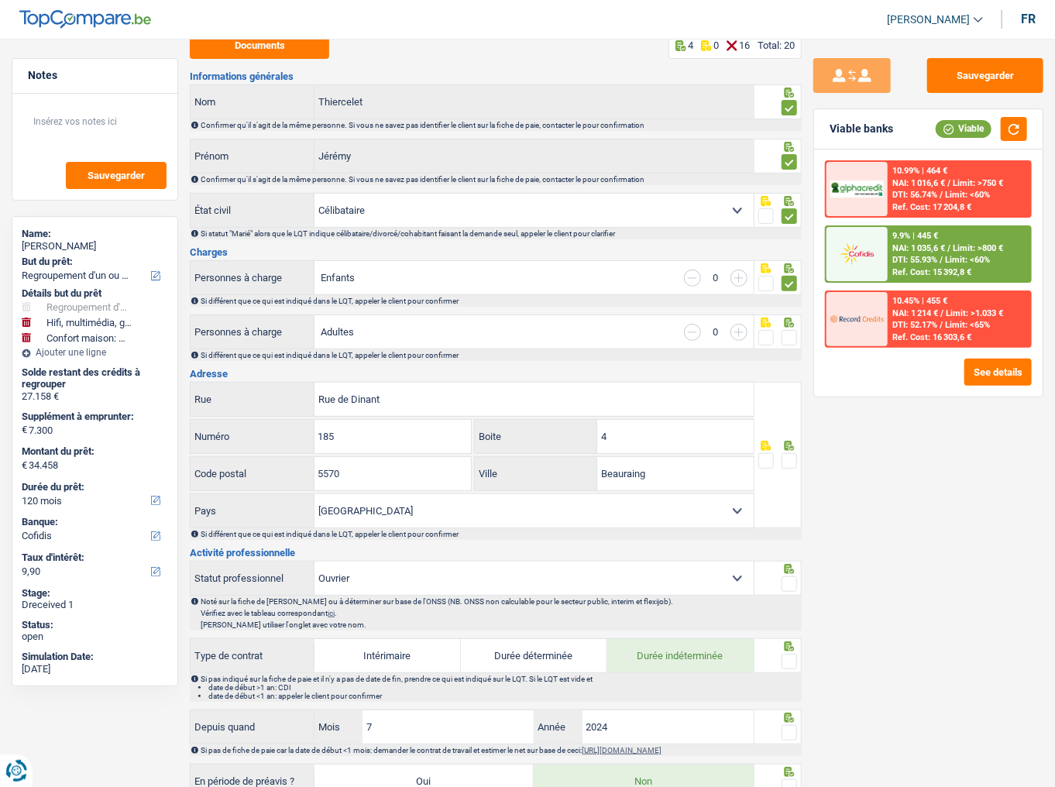
scroll to position [124, 0]
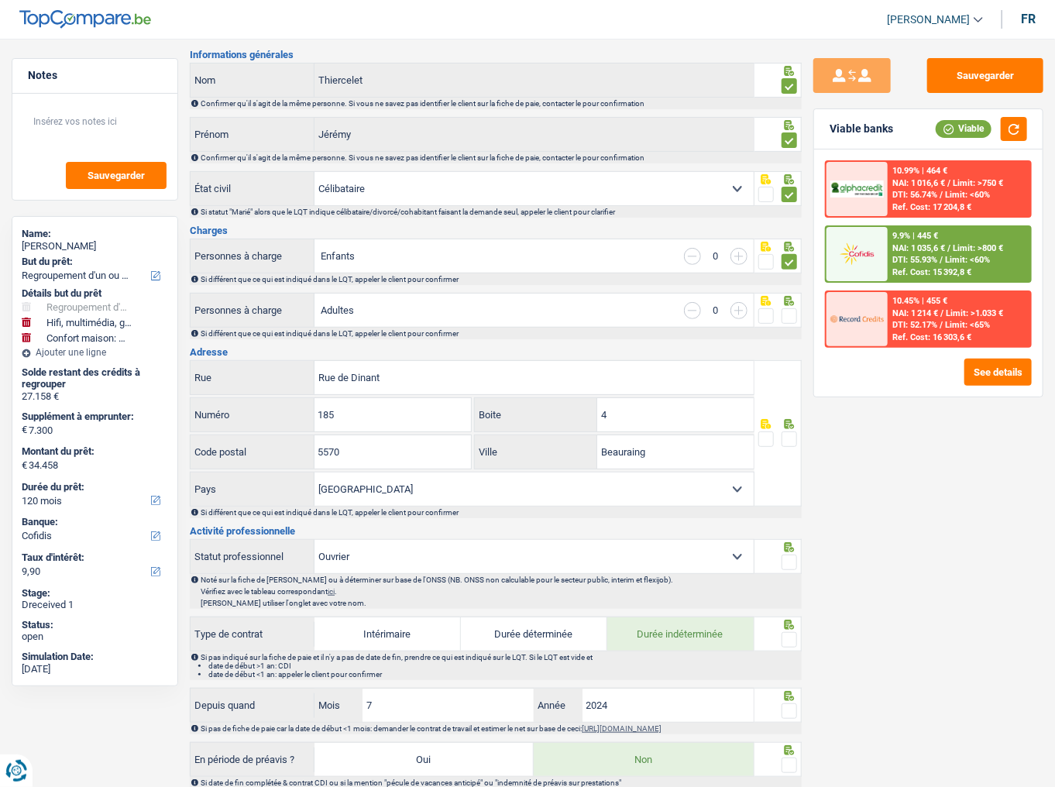
click at [789, 316] on span at bounding box center [788, 315] width 15 height 15
click at [0, 0] on input "radio" at bounding box center [0, 0] width 0 height 0
click at [941, 119] on button "button" at bounding box center [1013, 129] width 26 height 24
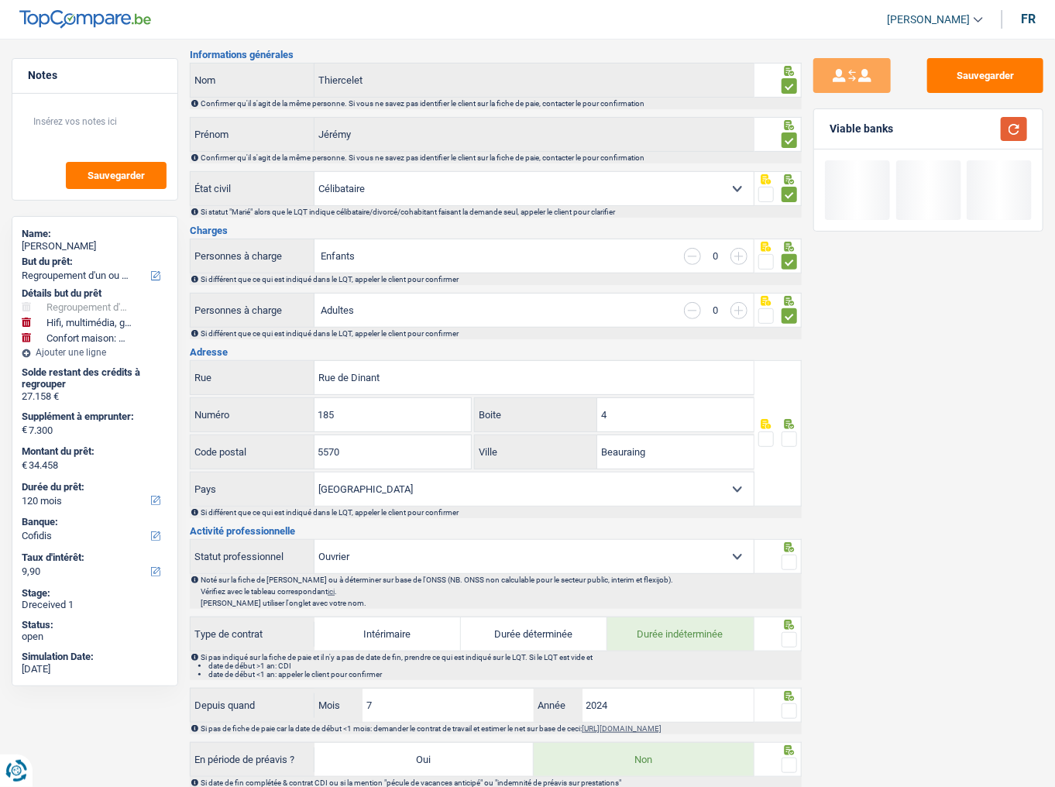
scroll to position [186, 0]
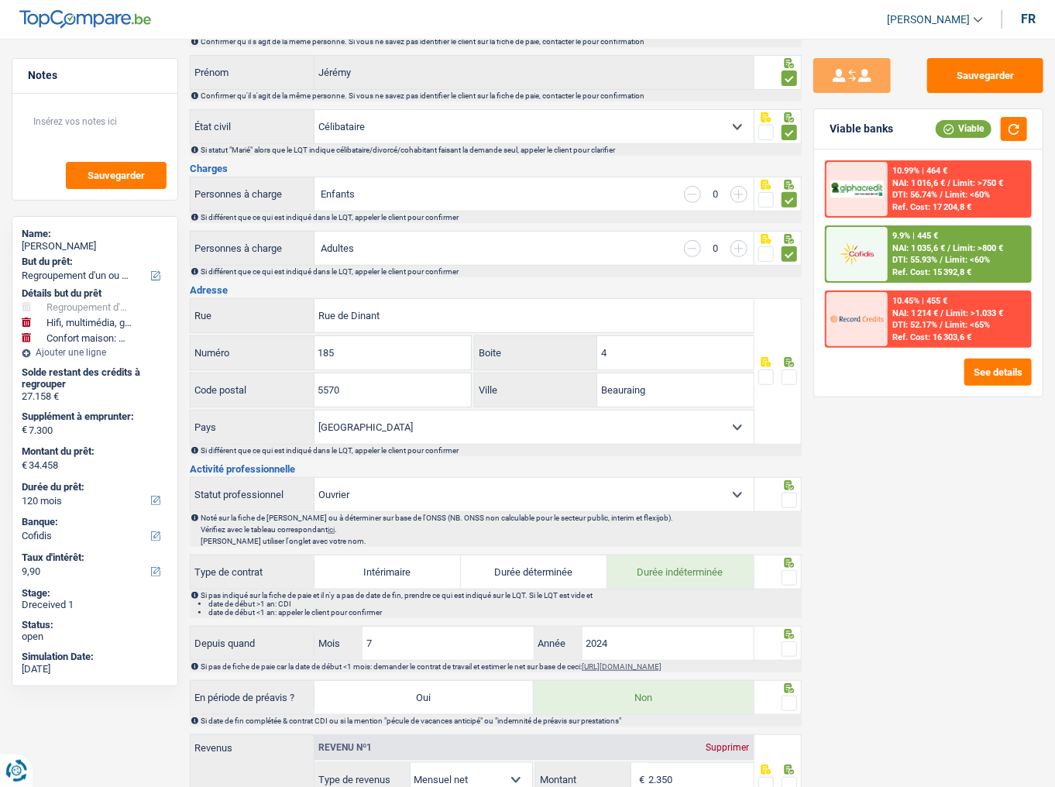
click at [784, 372] on span at bounding box center [788, 376] width 15 height 15
click at [0, 0] on input "radio" at bounding box center [0, 0] width 0 height 0
click at [941, 130] on button "button" at bounding box center [1013, 129] width 26 height 24
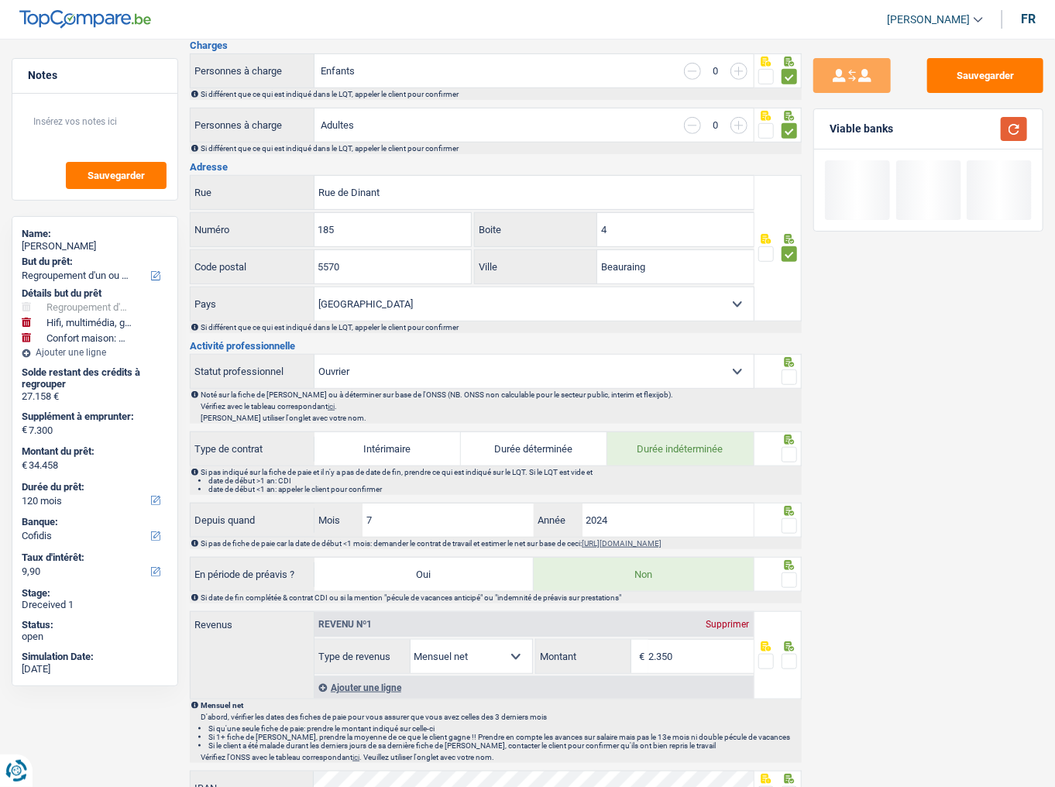
scroll to position [310, 0]
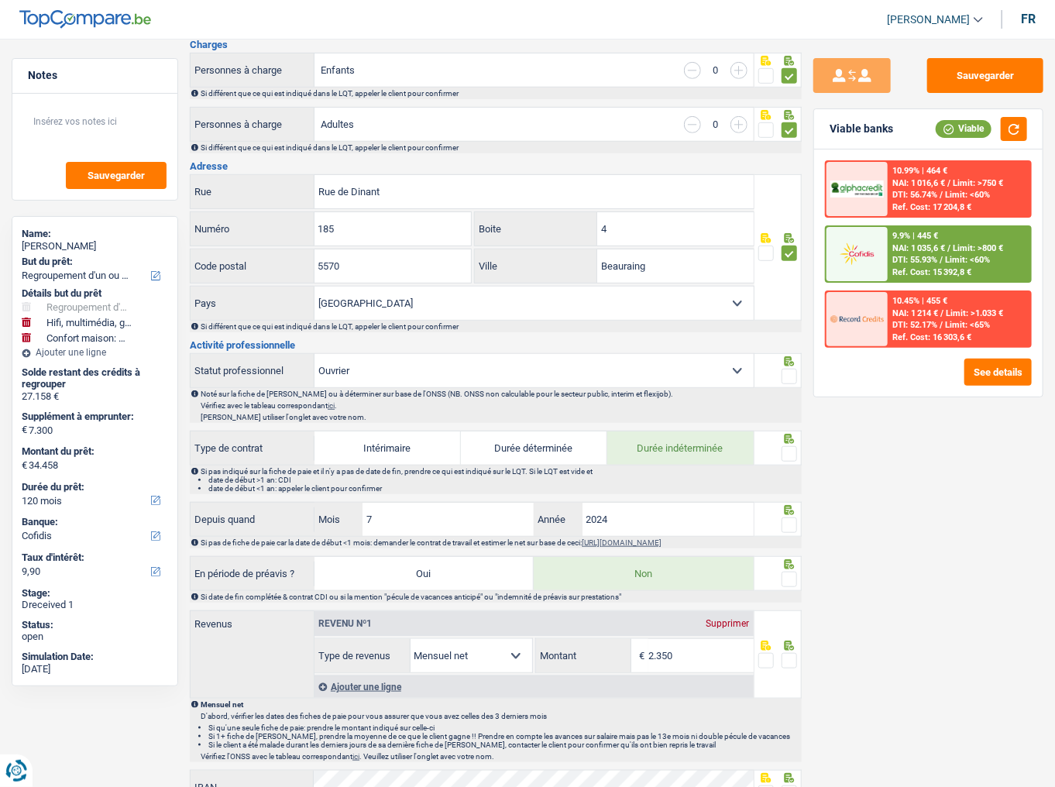
click at [787, 369] on span at bounding box center [788, 376] width 15 height 15
click at [0, 0] on input "radio" at bounding box center [0, 0] width 0 height 0
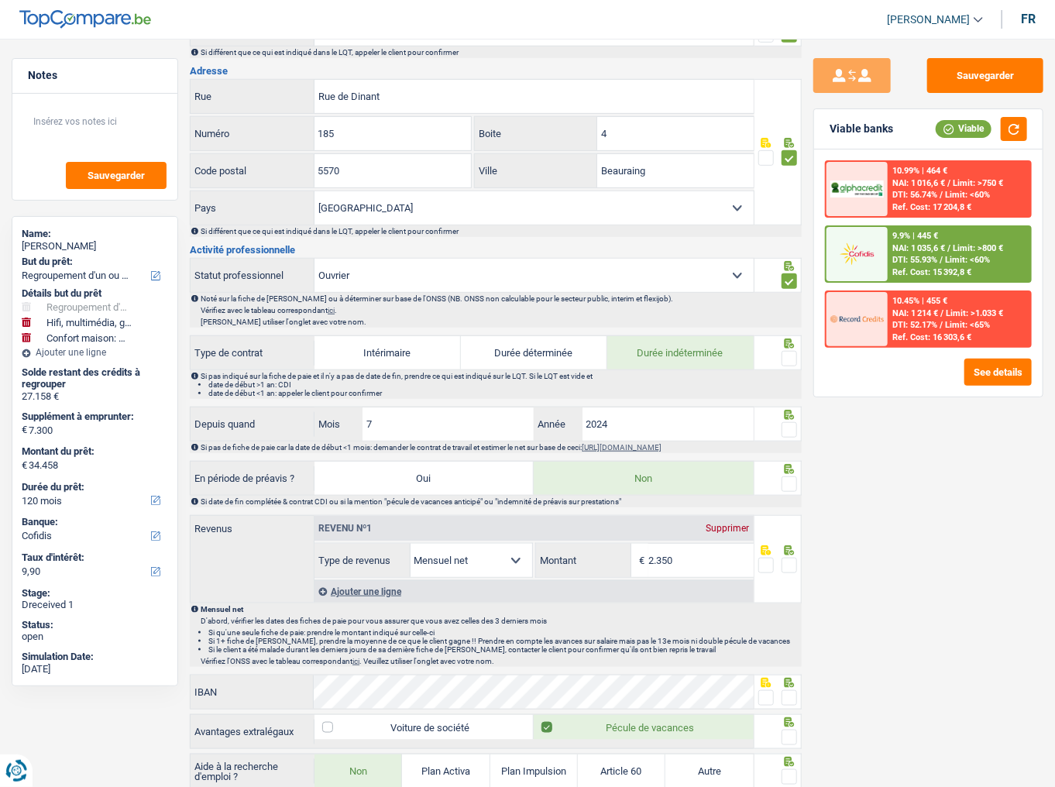
scroll to position [434, 0]
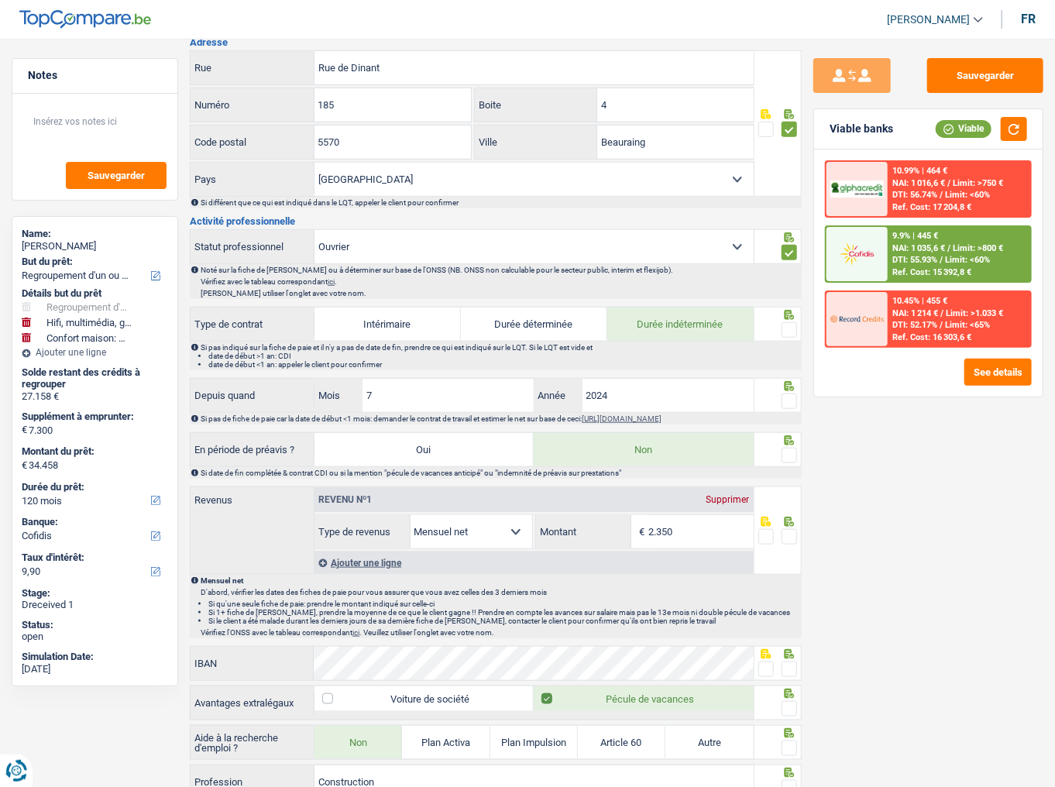
click at [788, 322] on span at bounding box center [788, 329] width 15 height 15
click at [0, 0] on input "radio" at bounding box center [0, 0] width 0 height 0
click at [788, 398] on span at bounding box center [788, 400] width 15 height 15
click at [0, 0] on input "radio" at bounding box center [0, 0] width 0 height 0
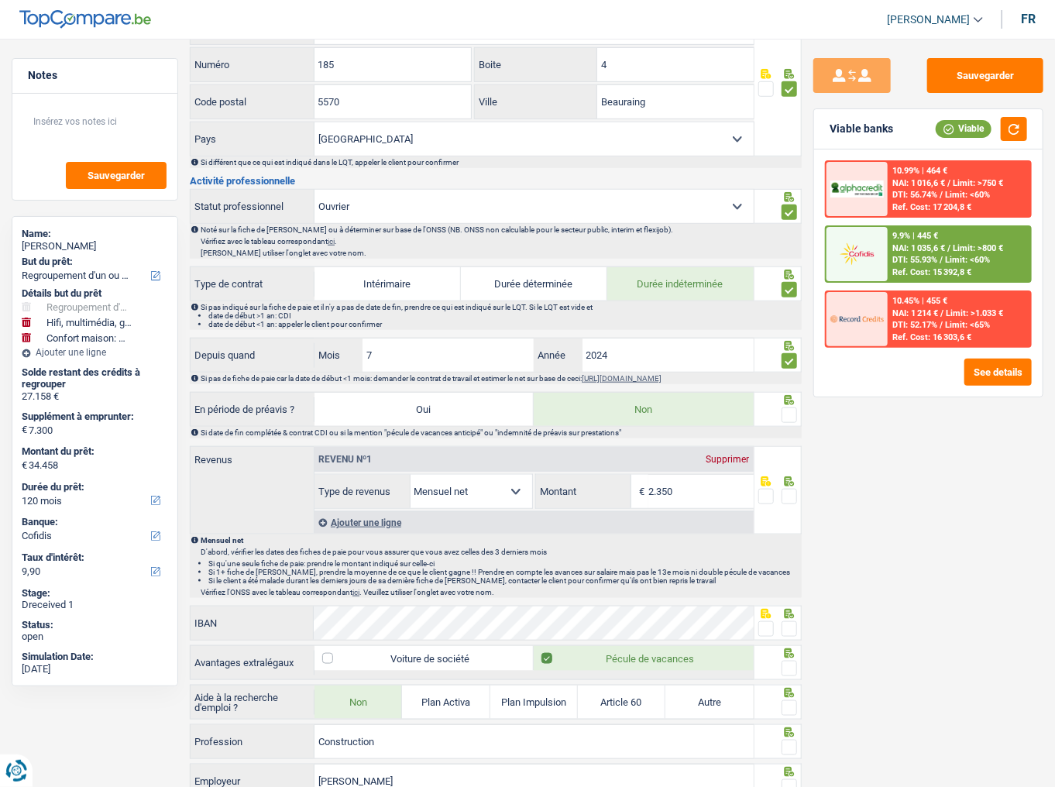
scroll to position [496, 0]
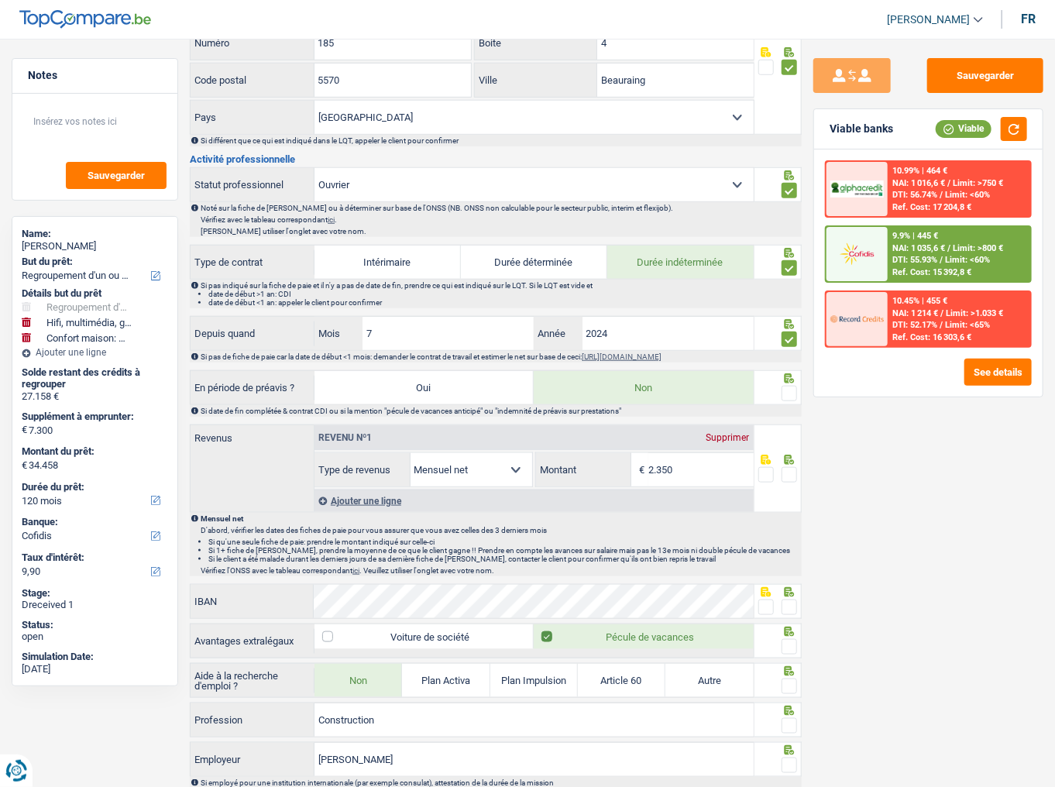
click at [786, 400] on div at bounding box center [788, 393] width 15 height 19
click at [789, 393] on span at bounding box center [788, 393] width 15 height 15
click at [0, 0] on input "radio" at bounding box center [0, 0] width 0 height 0
drag, startPoint x: 680, startPoint y: 478, endPoint x: 655, endPoint y: 472, distance: 25.5
click at [655, 430] on input "2.350" at bounding box center [700, 469] width 105 height 33
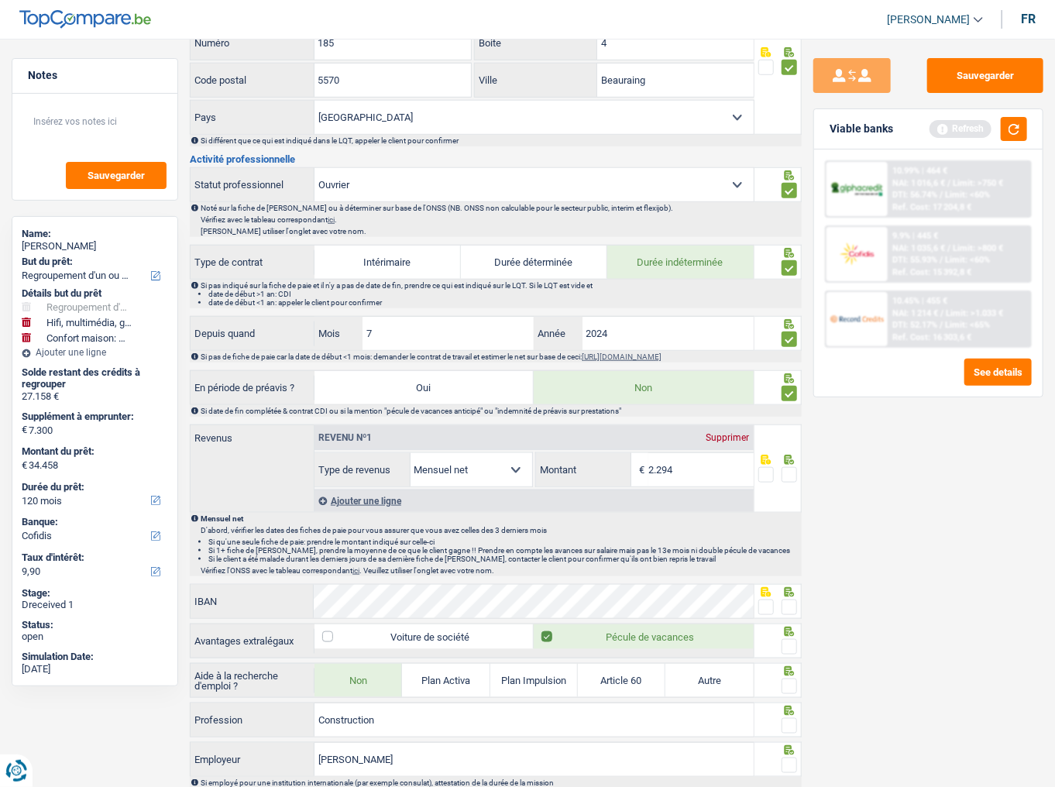
type input "2.294"
click at [786, 430] on span at bounding box center [788, 474] width 15 height 15
click at [0, 0] on input "radio" at bounding box center [0, 0] width 0 height 0
click at [941, 109] on div "Viable banks Refresh" at bounding box center [928, 129] width 228 height 40
click at [941, 127] on button "button" at bounding box center [1013, 129] width 26 height 24
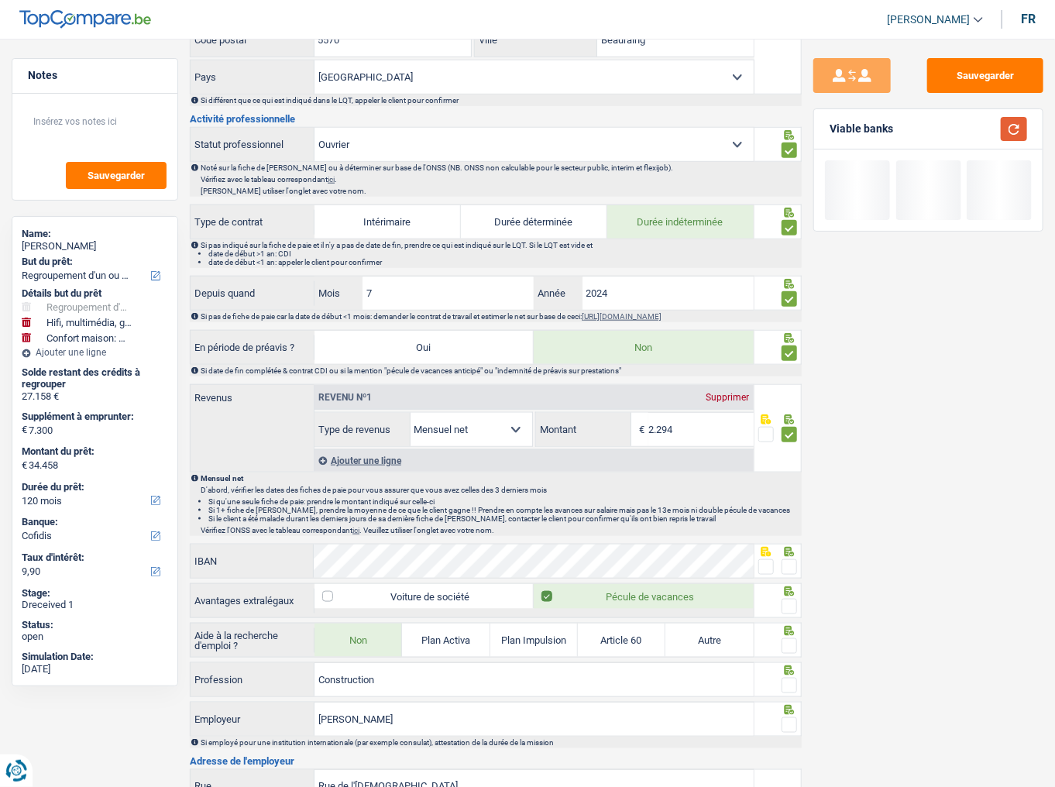
scroll to position [558, 0]
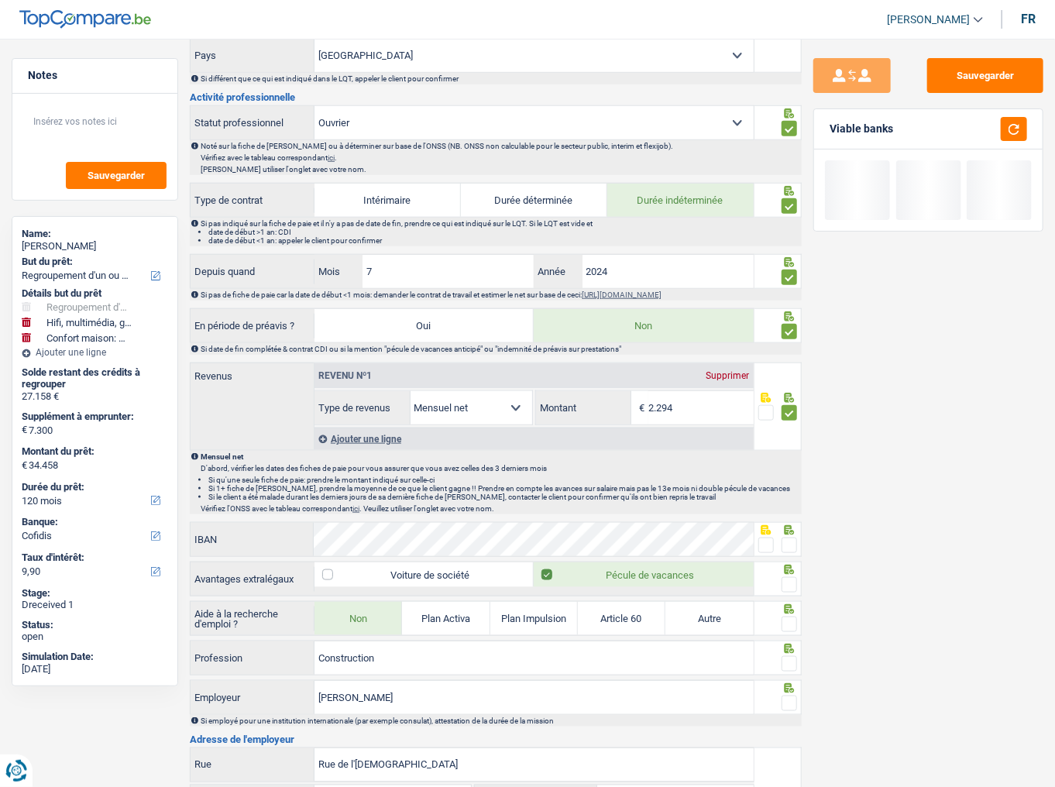
click at [789, 430] on span at bounding box center [788, 544] width 15 height 15
click at [0, 0] on input "radio" at bounding box center [0, 0] width 0 height 0
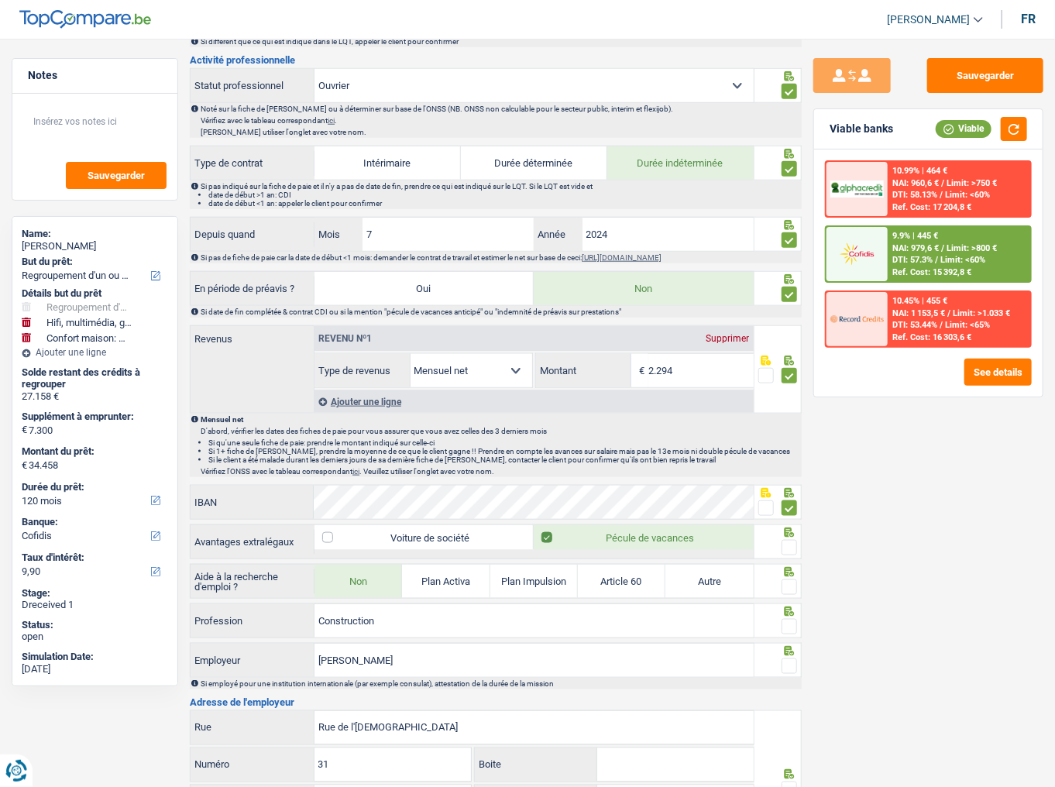
scroll to position [681, 0]
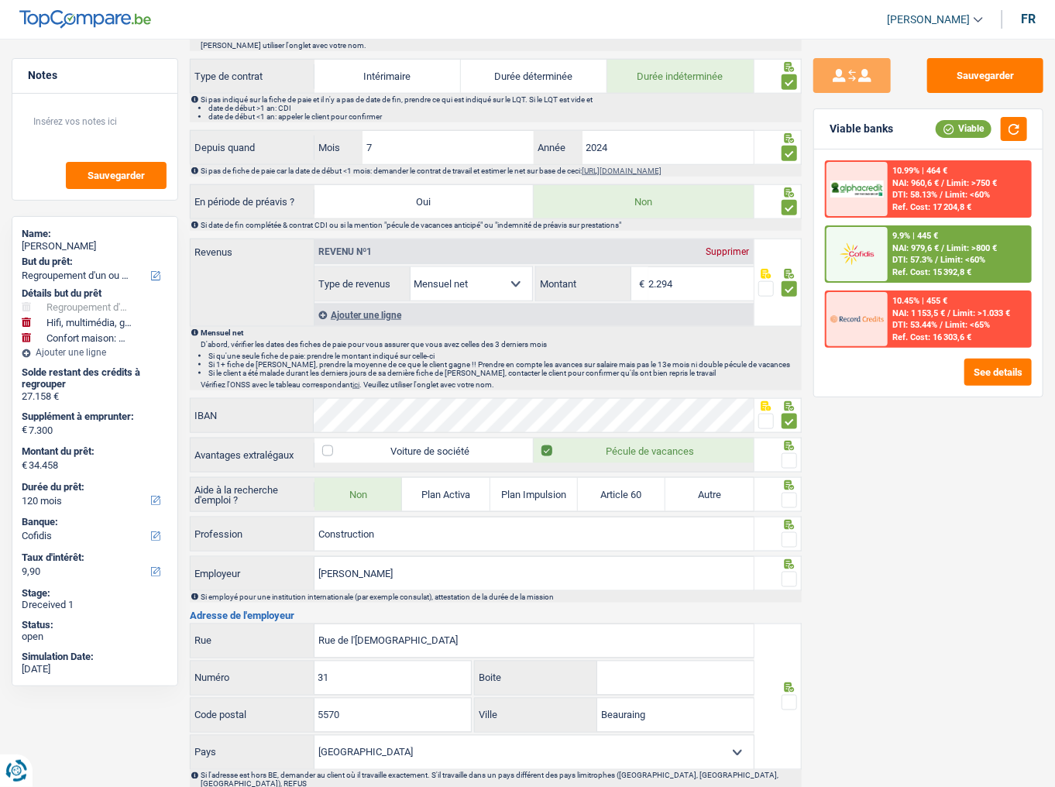
click at [796, 430] on span at bounding box center [788, 460] width 15 height 15
click at [0, 0] on input "radio" at bounding box center [0, 0] width 0 height 0
drag, startPoint x: 793, startPoint y: 501, endPoint x: 771, endPoint y: 486, distance: 26.6
click at [793, 430] on span at bounding box center [788, 500] width 15 height 15
click at [0, 0] on input "radio" at bounding box center [0, 0] width 0 height 0
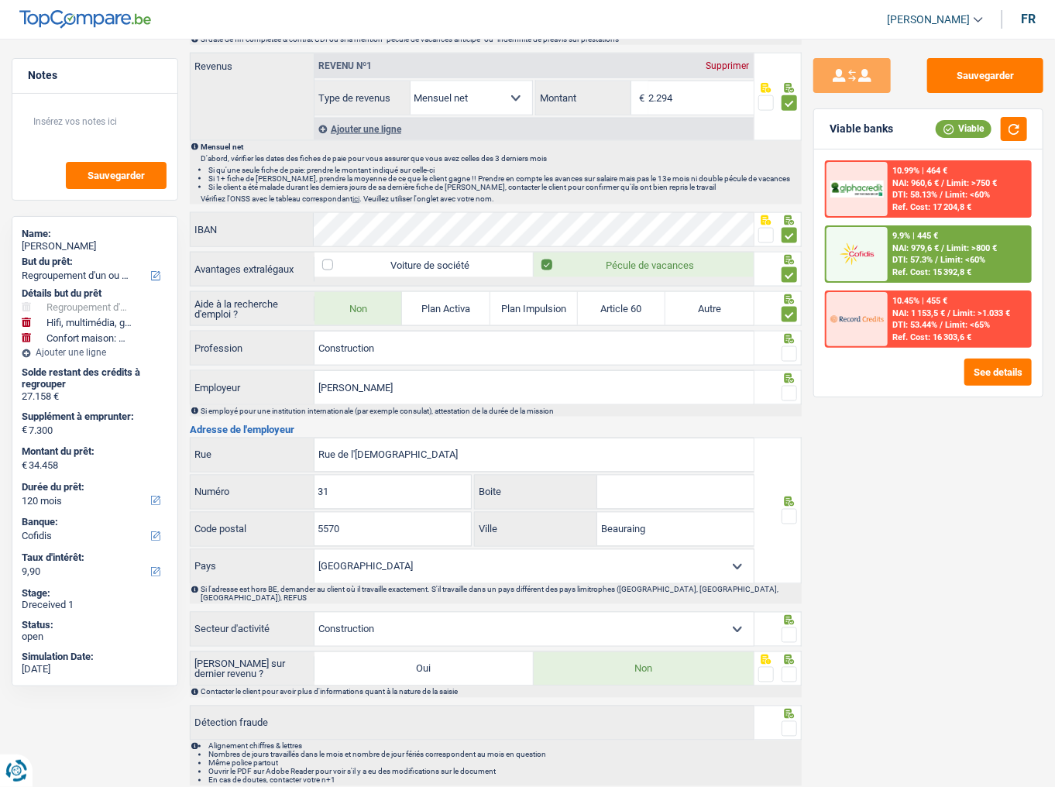
scroll to position [892, 0]
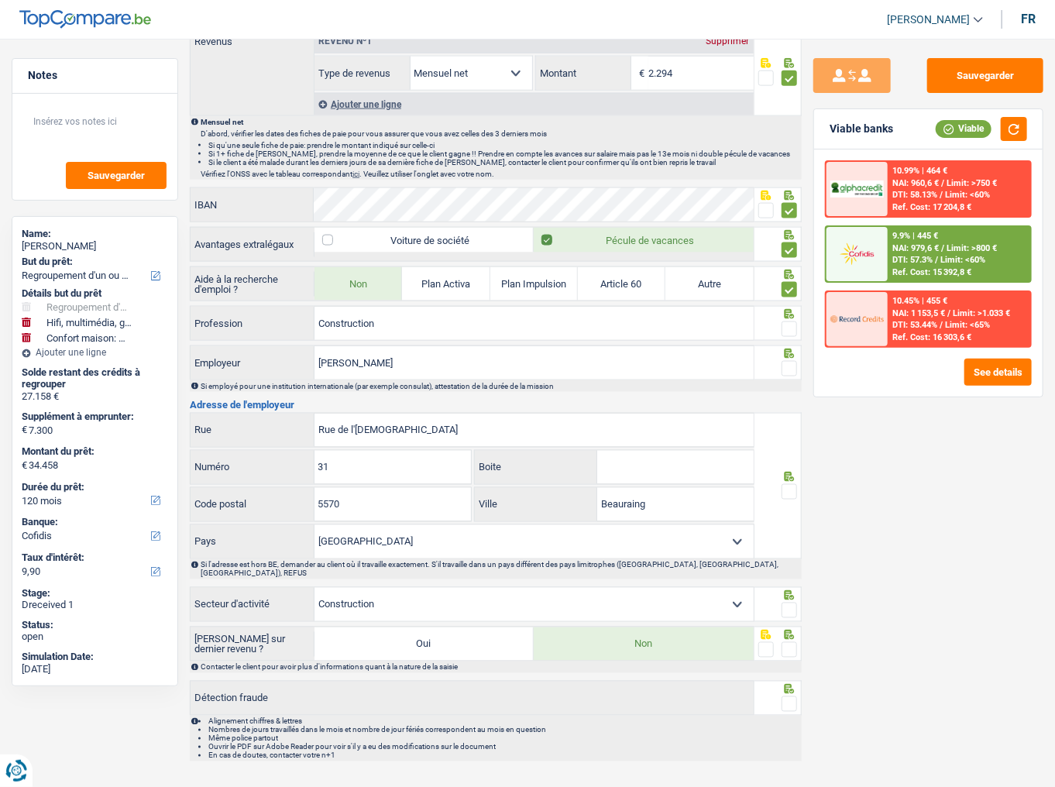
drag, startPoint x: 787, startPoint y: 489, endPoint x: 793, endPoint y: 434, distance: 56.1
click at [787, 430] on span at bounding box center [788, 491] width 15 height 15
click at [0, 0] on input "radio" at bounding box center [0, 0] width 0 height 0
drag, startPoint x: 794, startPoint y: 367, endPoint x: 793, endPoint y: 334, distance: 33.3
click at [793, 367] on span at bounding box center [788, 368] width 15 height 15
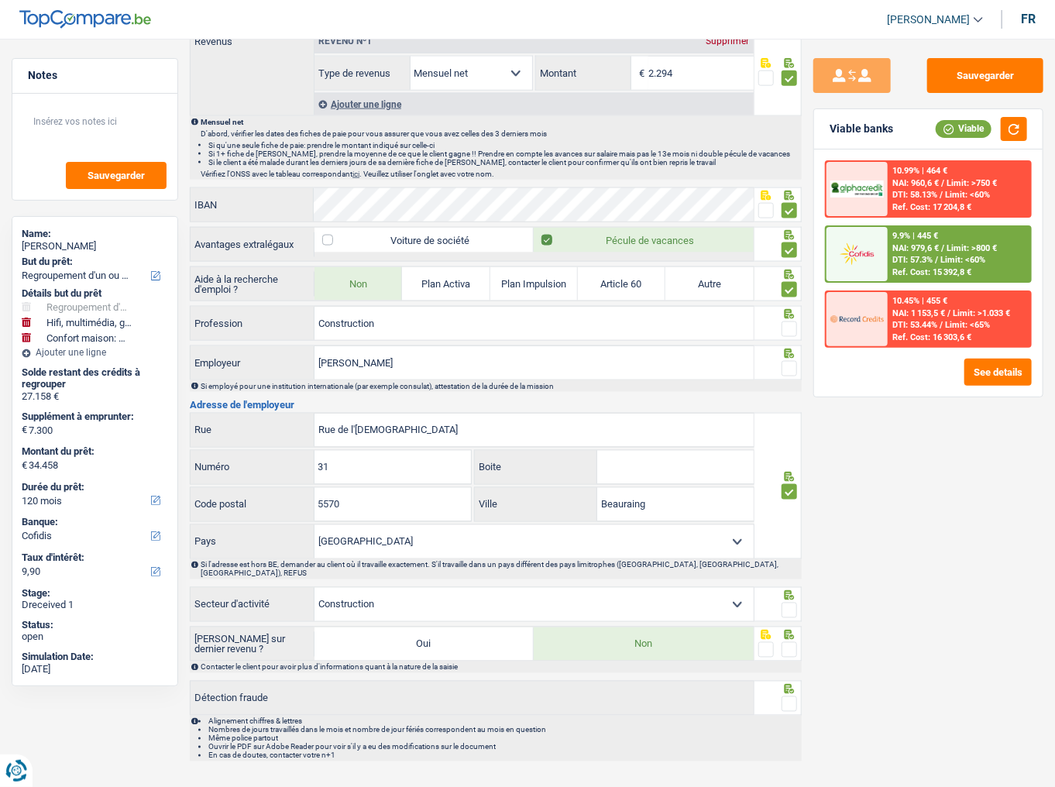
click at [0, 0] on input "radio" at bounding box center [0, 0] width 0 height 0
click at [793, 321] on span at bounding box center [788, 328] width 15 height 15
click at [0, 0] on input "radio" at bounding box center [0, 0] width 0 height 0
drag, startPoint x: 307, startPoint y: 310, endPoint x: -76, endPoint y: 306, distance: 383.3
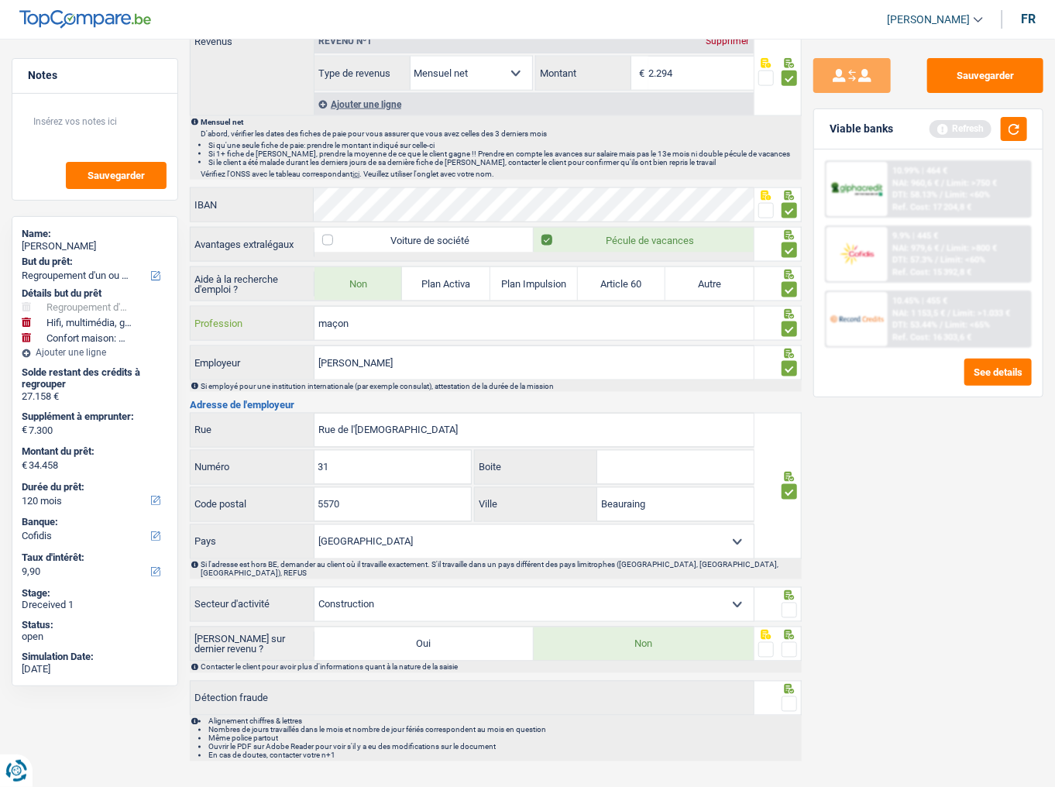
type input "maçon"
drag, startPoint x: 527, startPoint y: 366, endPoint x: 118, endPoint y: 353, distance: 409.1
click at [791, 430] on span at bounding box center [788, 609] width 15 height 15
click at [0, 0] on input "radio" at bounding box center [0, 0] width 0 height 0
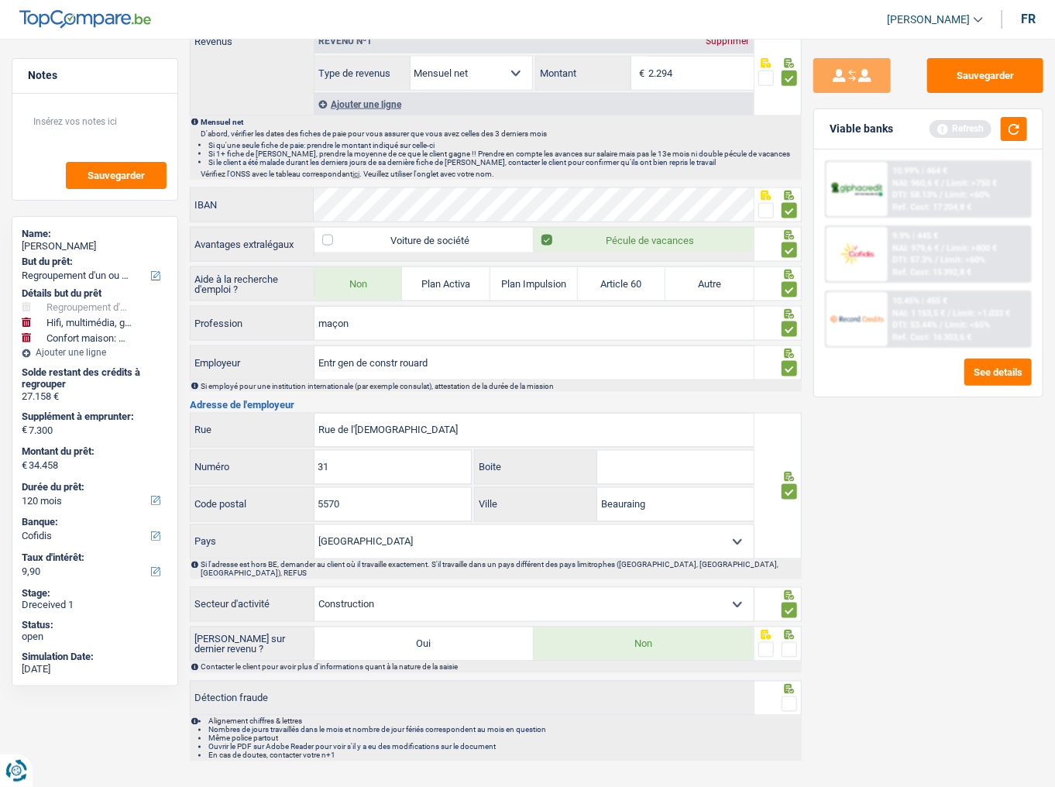
drag, startPoint x: 791, startPoint y: 629, endPoint x: 791, endPoint y: 657, distance: 27.9
click at [791, 430] on span at bounding box center [788, 649] width 15 height 15
click at [0, 0] on input "radio" at bounding box center [0, 0] width 0 height 0
drag, startPoint x: 788, startPoint y: 685, endPoint x: 802, endPoint y: 660, distance: 28.8
click at [788, 430] on span at bounding box center [788, 703] width 15 height 15
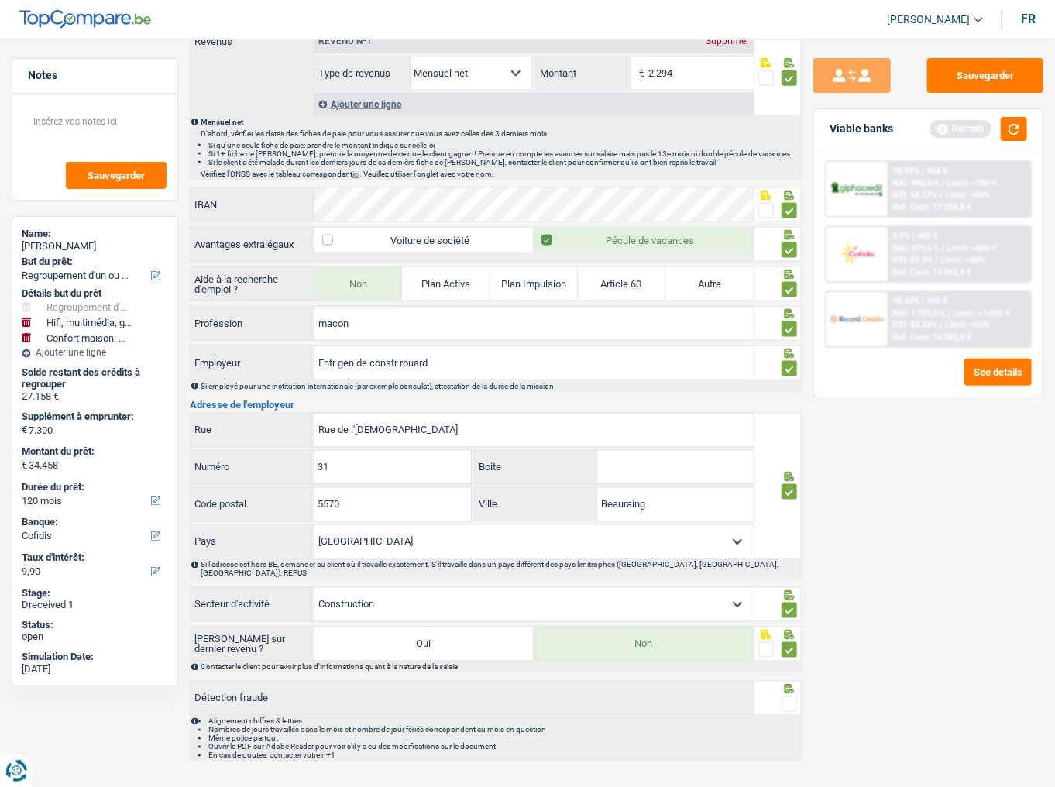
click at [0, 0] on input "radio" at bounding box center [0, 0] width 0 height 0
drag, startPoint x: 1013, startPoint y: 129, endPoint x: 390, endPoint y: 388, distance: 674.2
click at [941, 129] on button "button" at bounding box center [1013, 129] width 26 height 24
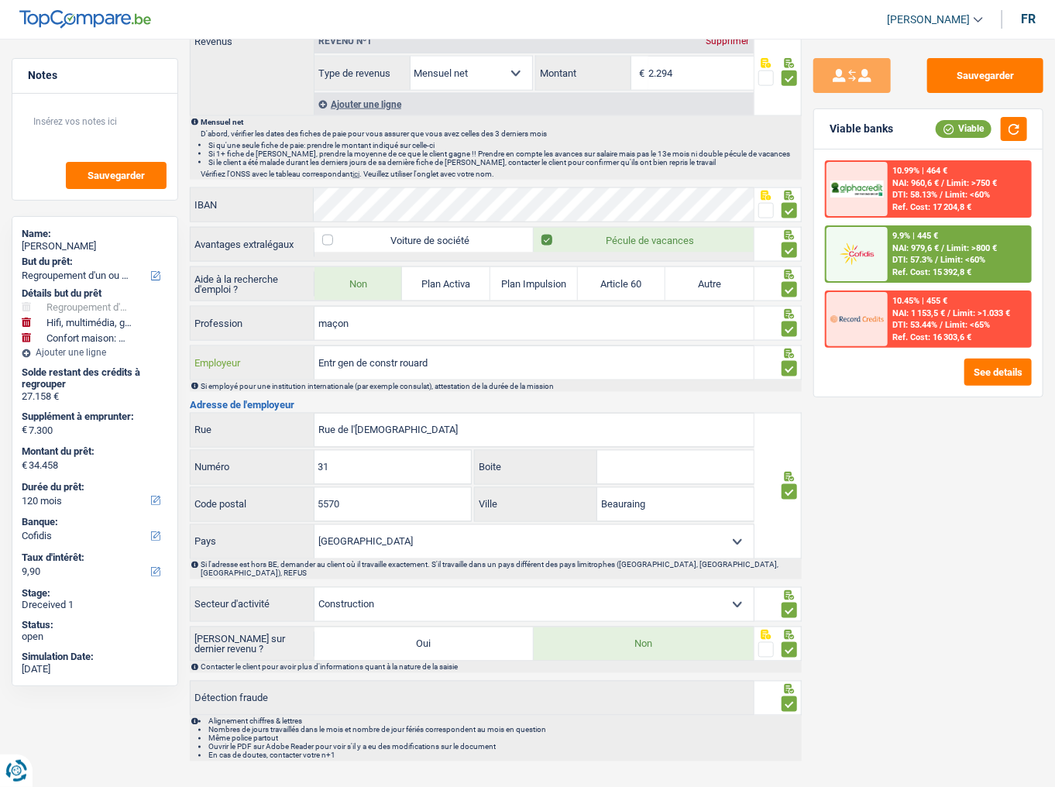
click at [480, 358] on input "Entr gen de constr rouard" at bounding box center [533, 362] width 439 height 33
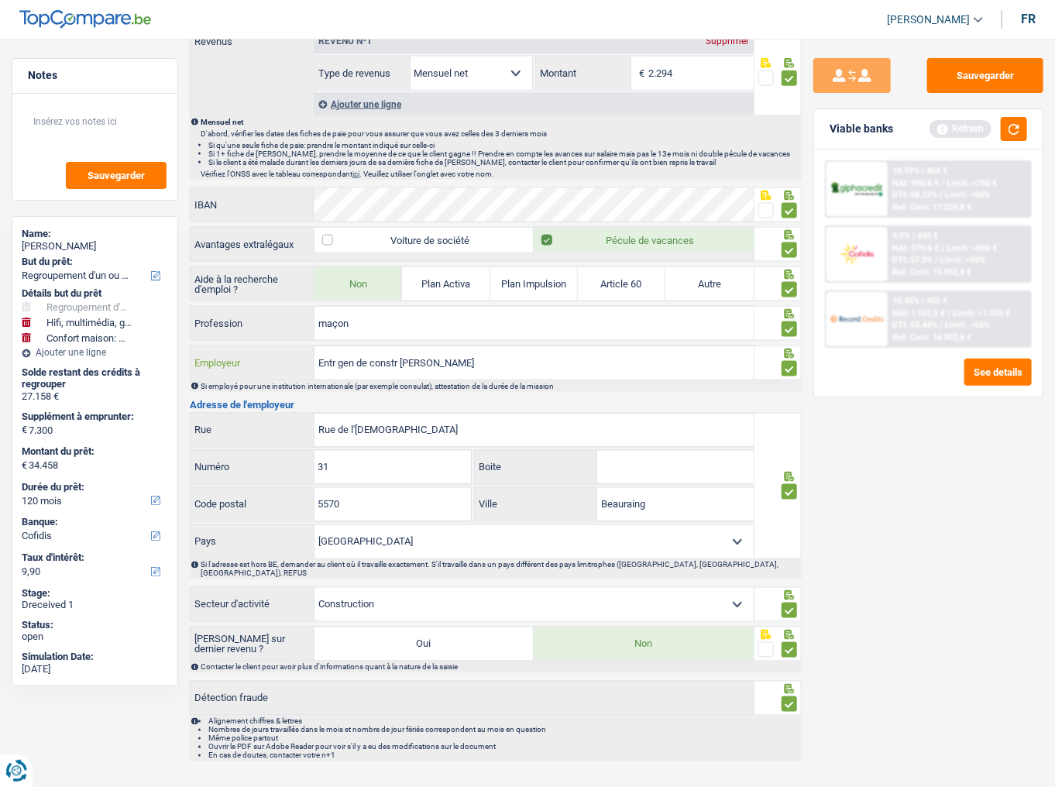
click at [405, 357] on input "Entr gen de constr rouard Augustin" at bounding box center [533, 362] width 439 height 33
type input "Entr gen de constr Rouard Augustin"
click at [941, 133] on button "button" at bounding box center [1013, 129] width 26 height 24
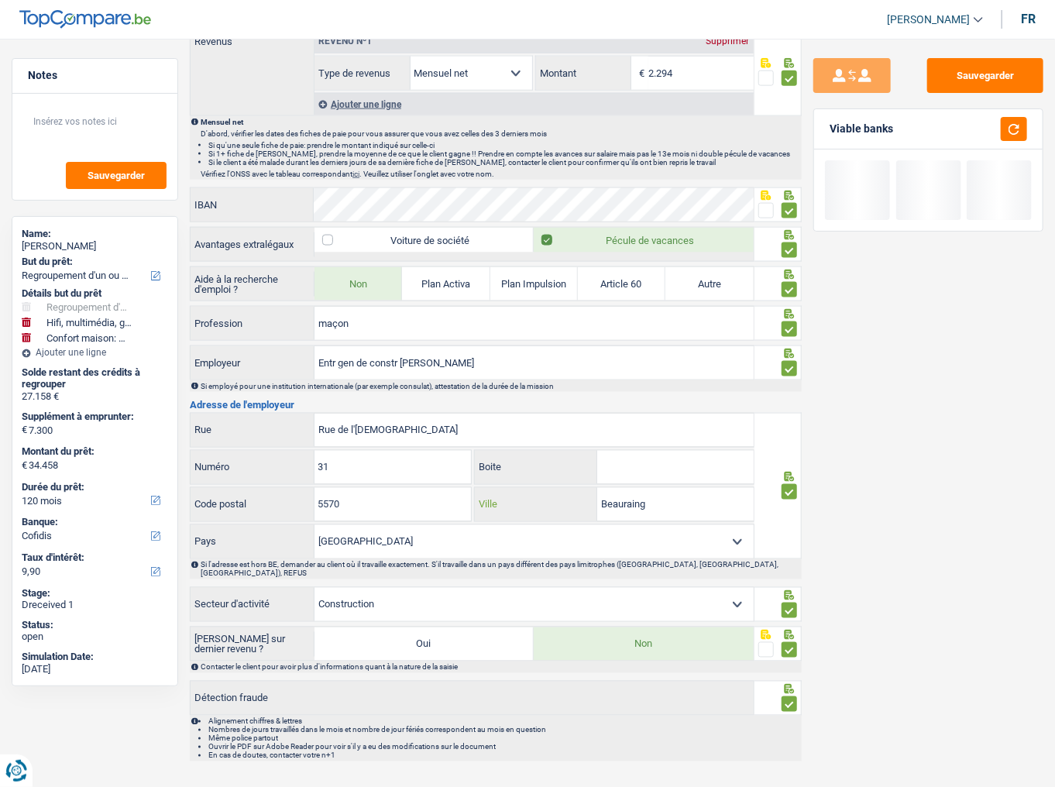
drag, startPoint x: 684, startPoint y: 492, endPoint x: 448, endPoint y: 480, distance: 236.5
click at [448, 430] on div "5570 Code postal Beauraing Ville" at bounding box center [472, 505] width 565 height 37
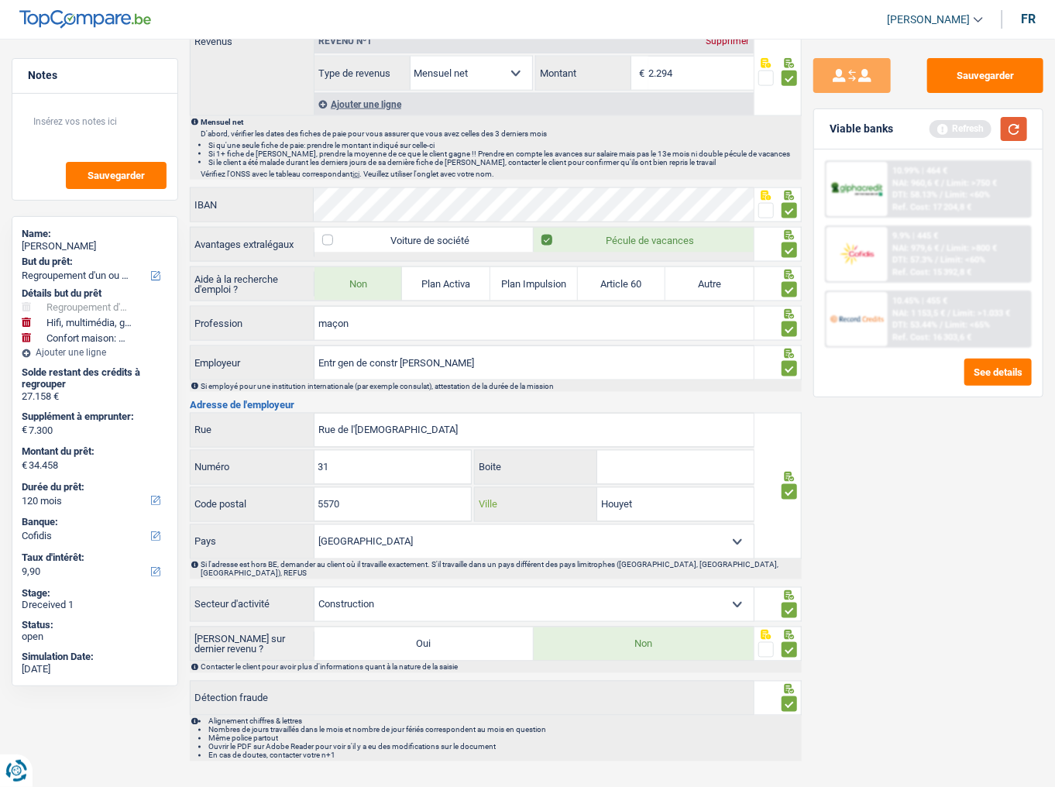
type input "Houyet"
drag, startPoint x: 1024, startPoint y: 132, endPoint x: 999, endPoint y: 155, distance: 33.4
click at [941, 132] on button "button" at bounding box center [1013, 129] width 26 height 24
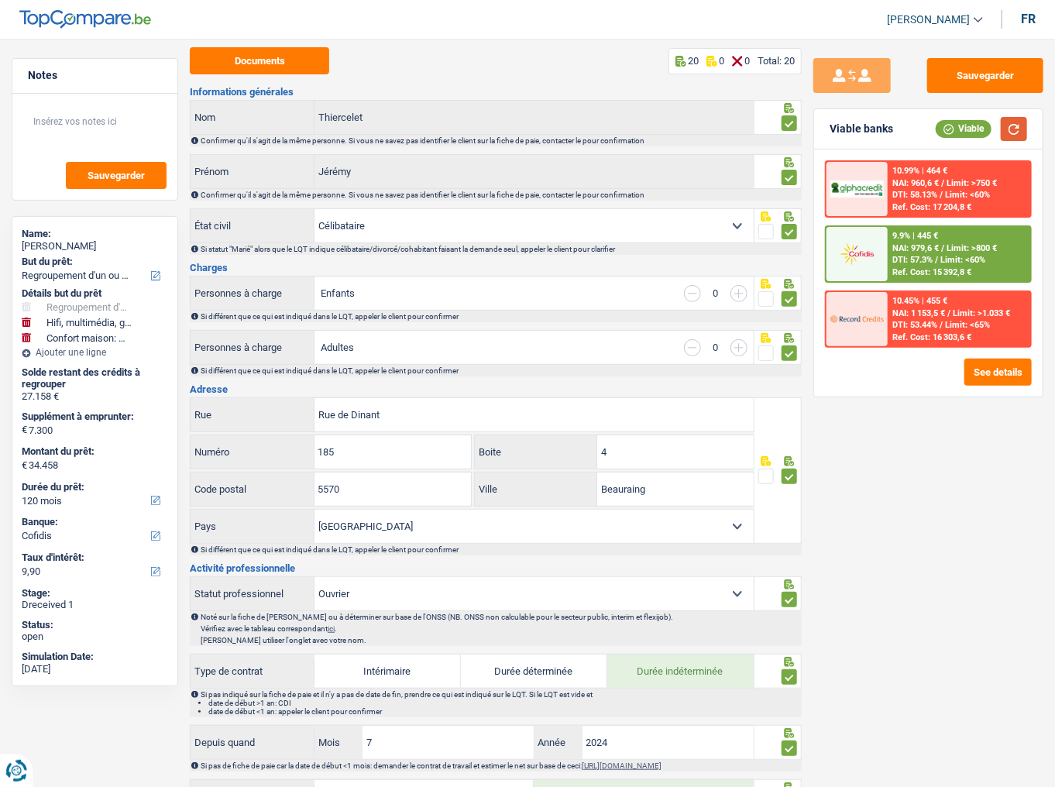
scroll to position [0, 0]
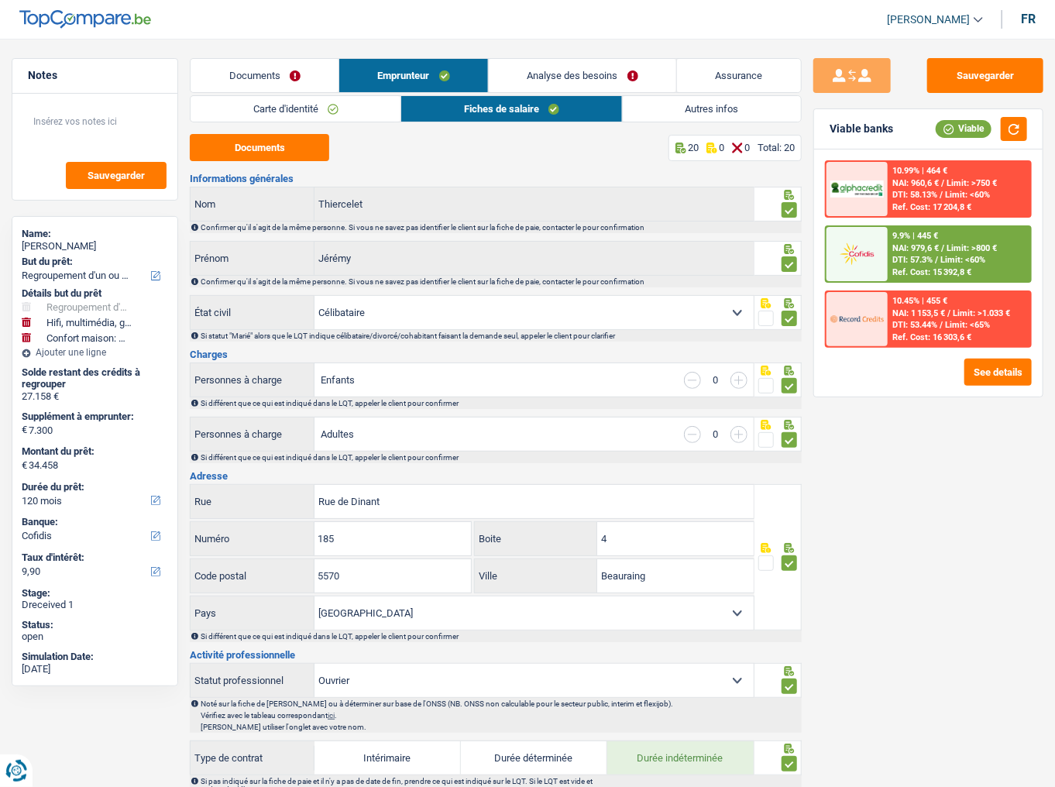
click at [677, 105] on link "Autres infos" at bounding box center [712, 109] width 178 height 26
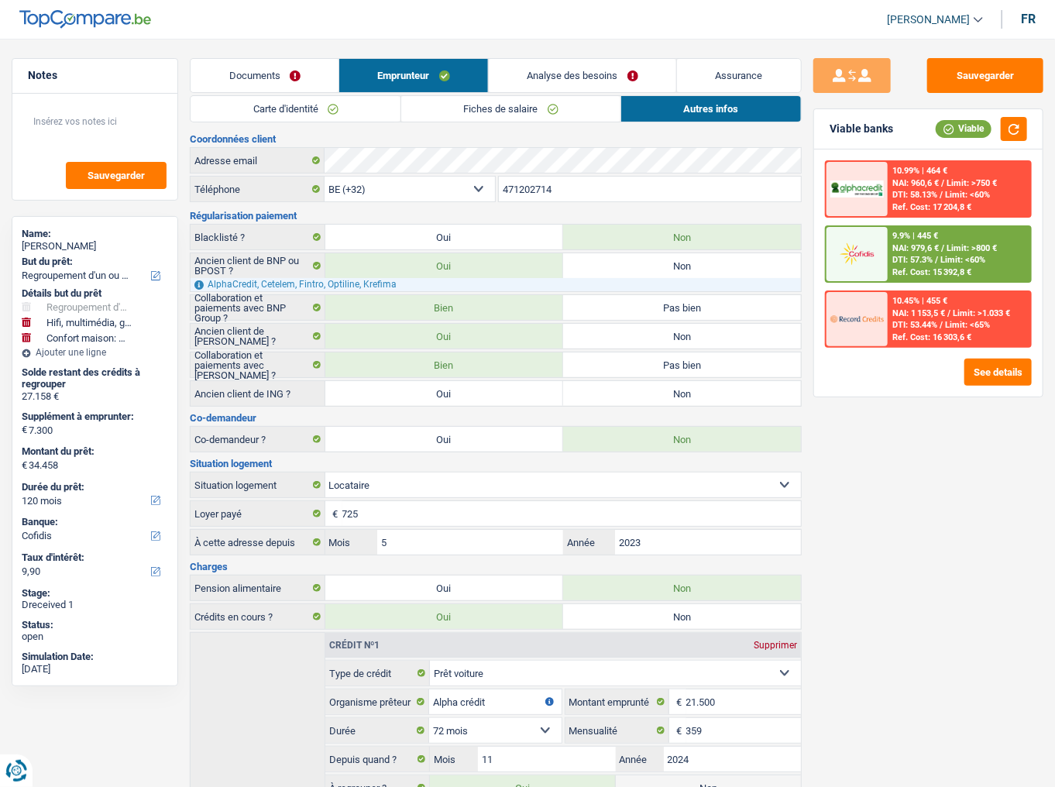
click at [551, 72] on link "Analyse des besoins" at bounding box center [582, 75] width 187 height 33
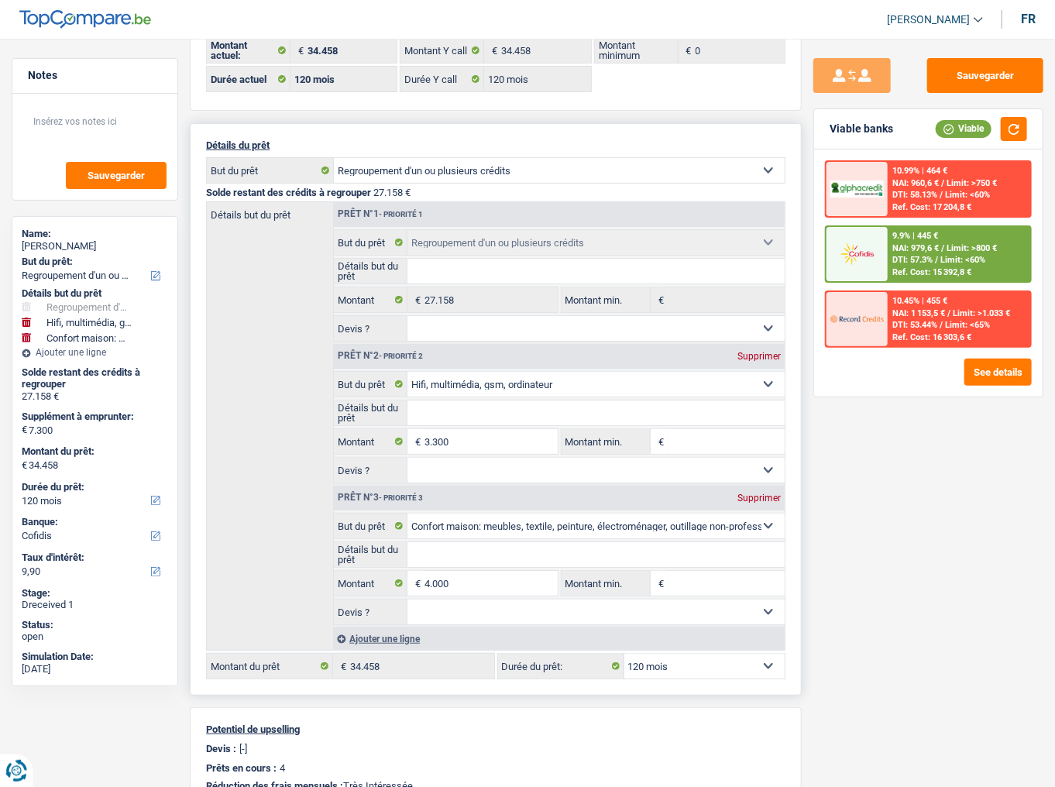
scroll to position [186, 0]
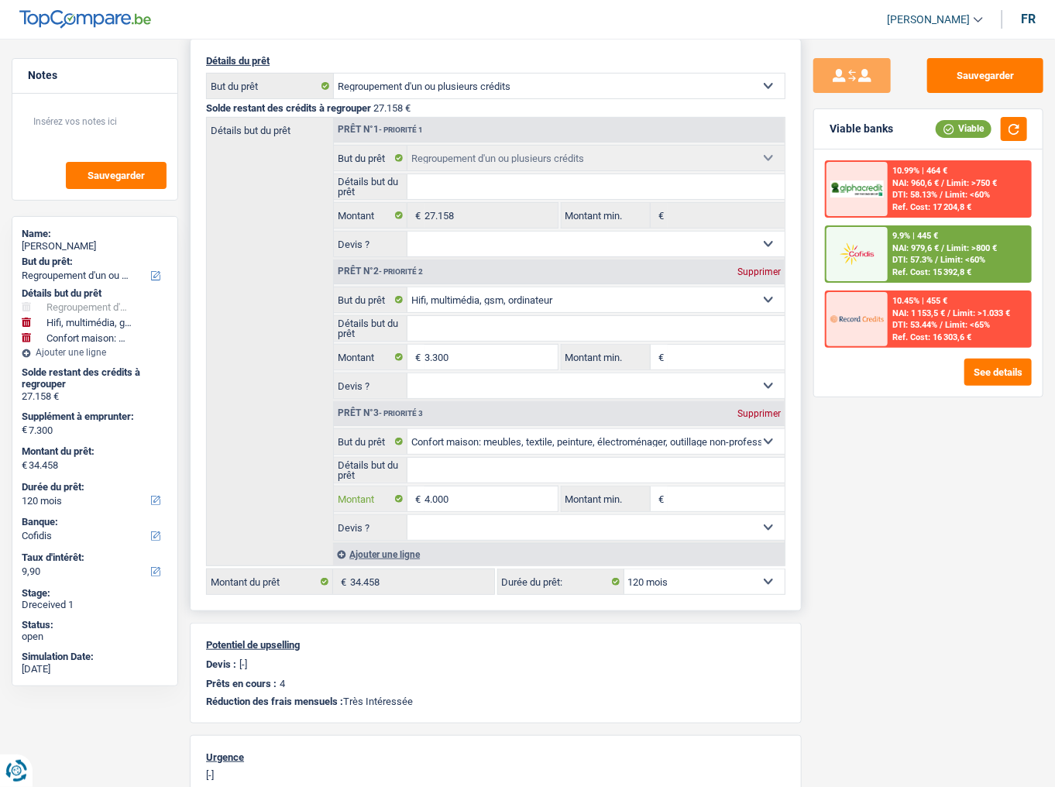
click at [427, 430] on input "4.000" at bounding box center [490, 498] width 133 height 25
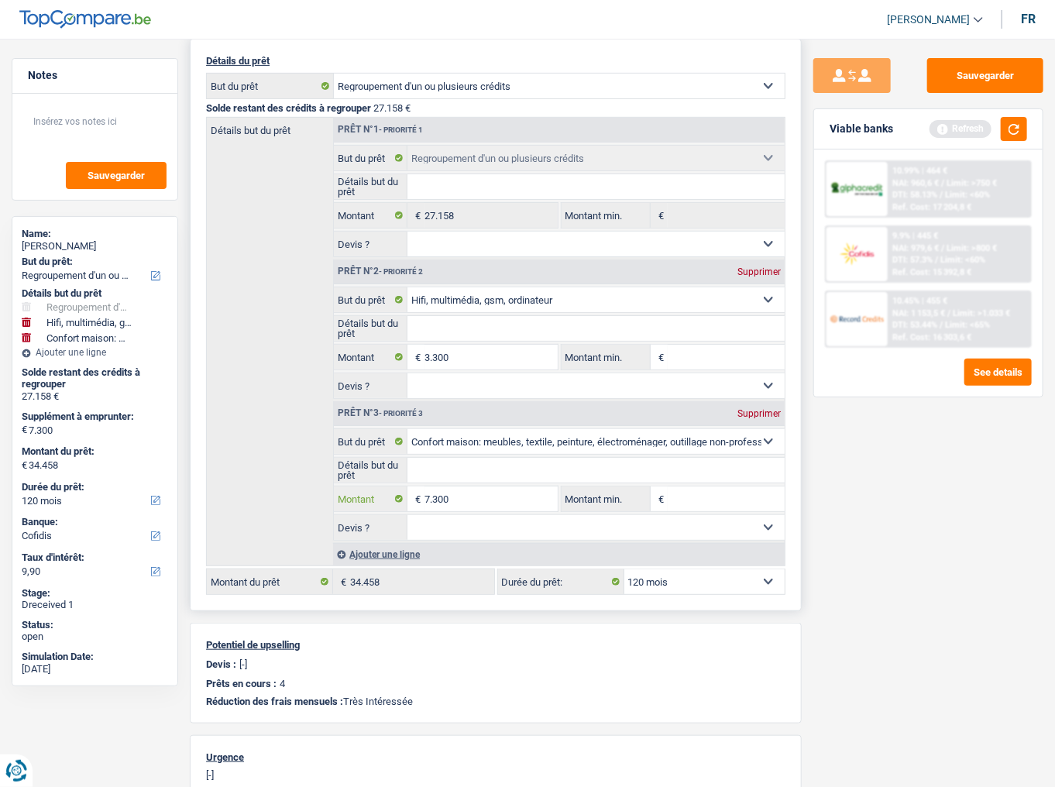
type input "7.300"
type input "10.600"
type input "37.758"
select select "144"
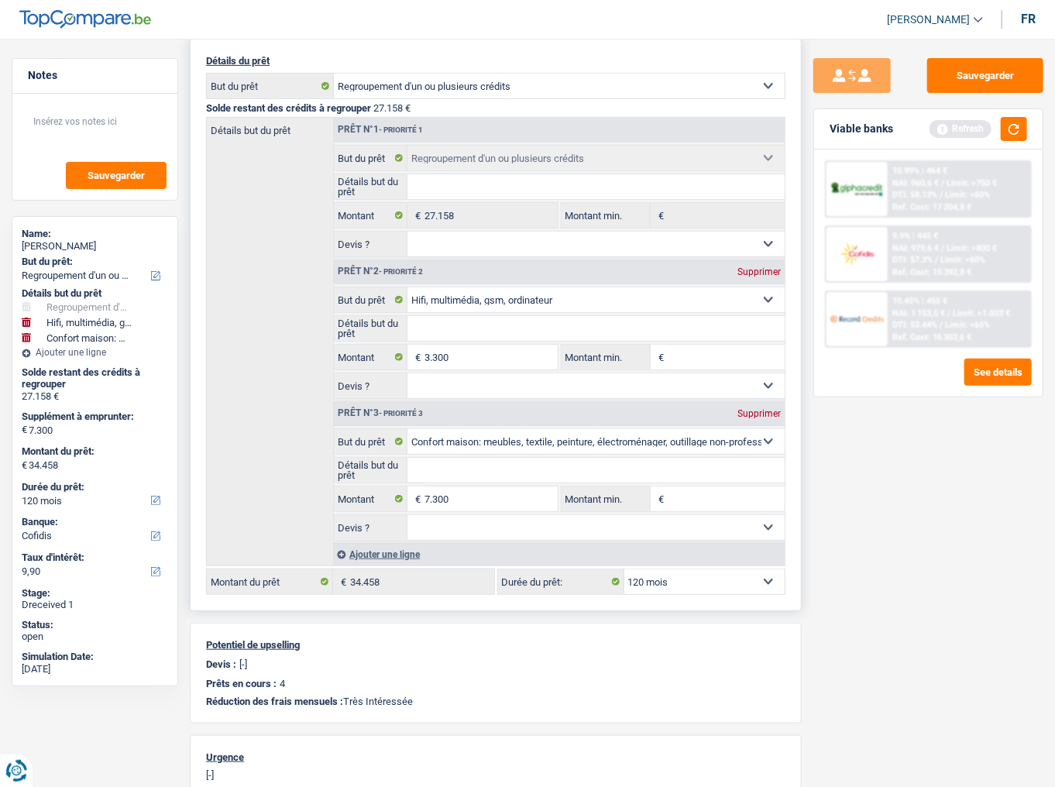
type input "37.758"
click at [753, 259] on div "Prêt n°2 - Priorité 2 Supprimer" at bounding box center [559, 271] width 451 height 25
select select "144"
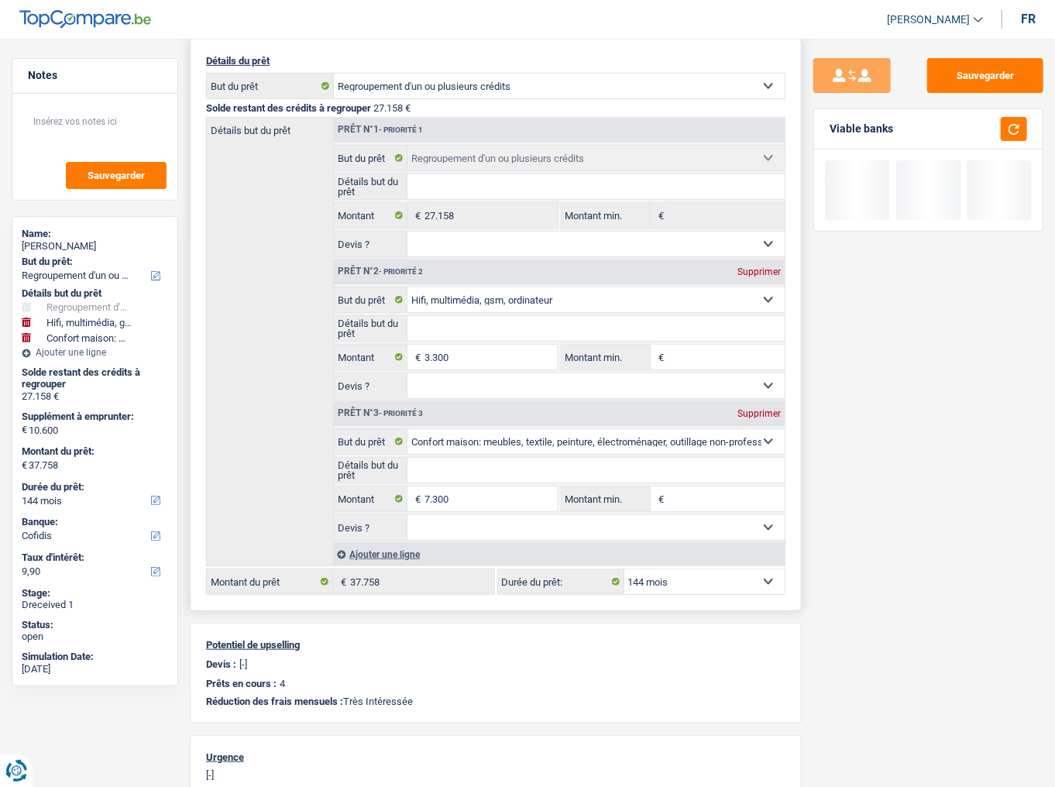
click at [753, 267] on div "Supprimer" at bounding box center [758, 271] width 51 height 9
select select "household"
type input "7.300"
type input "34.458"
select select "120"
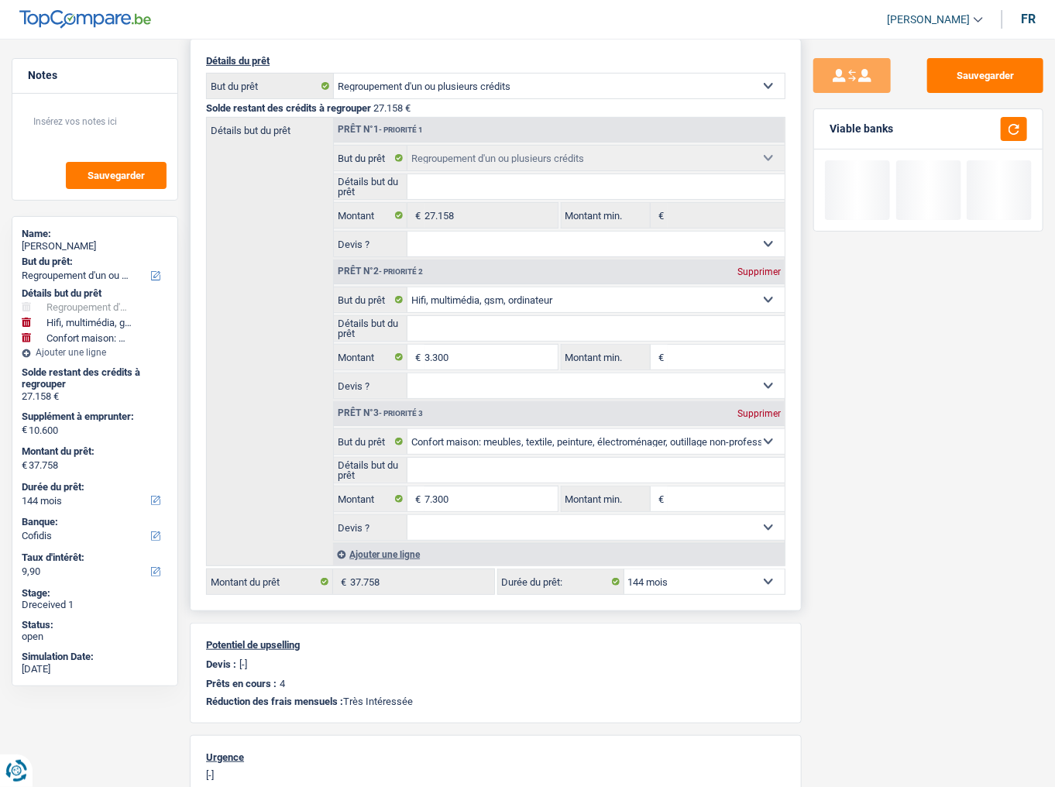
type input "34.458"
select select "120"
select select "household"
type input "7.300"
type input "34.458"
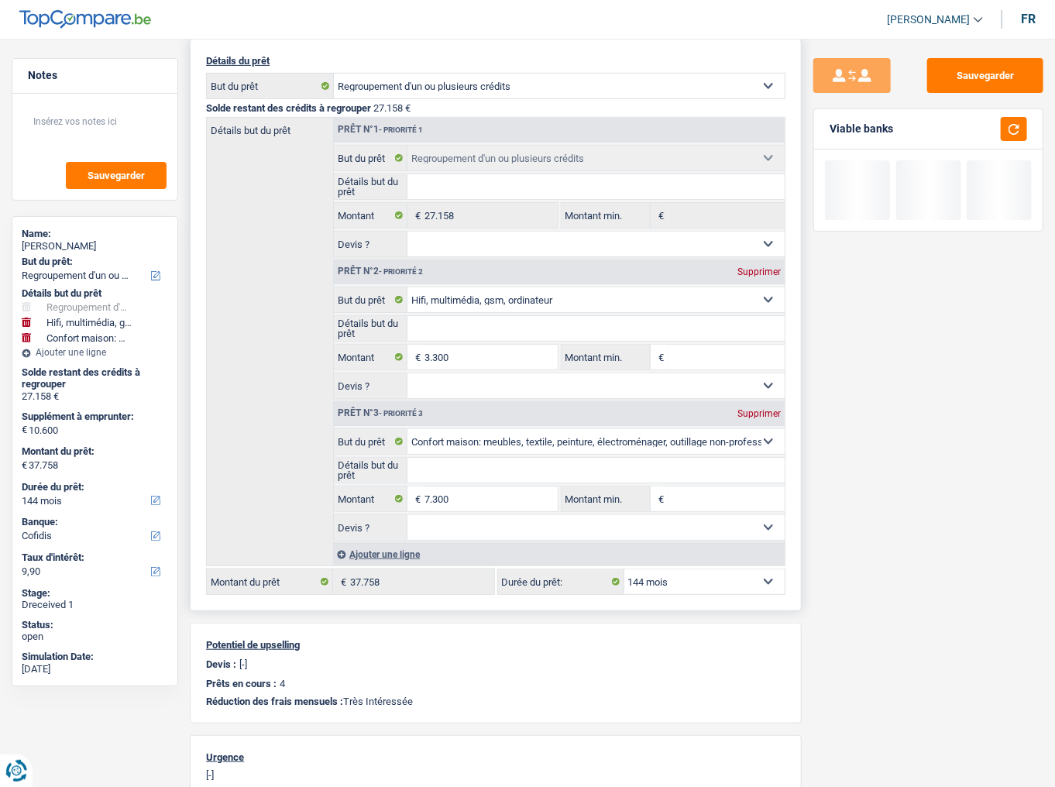
select select "120"
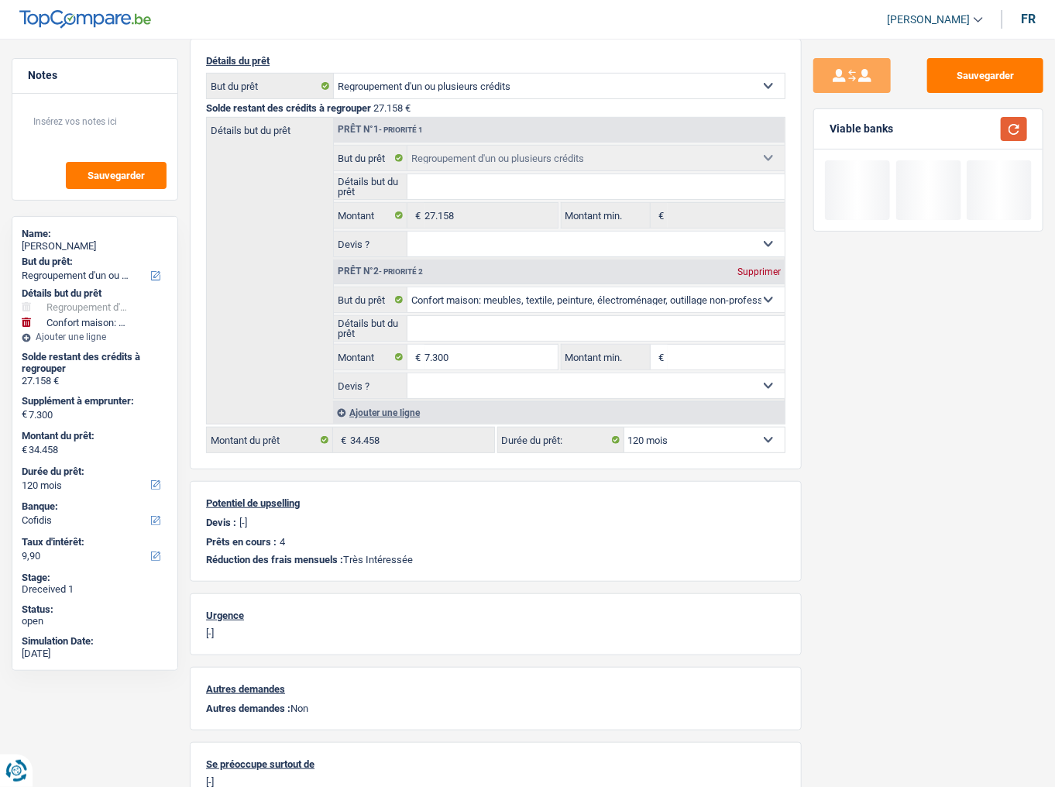
click at [941, 132] on button "button" at bounding box center [1013, 129] width 26 height 24
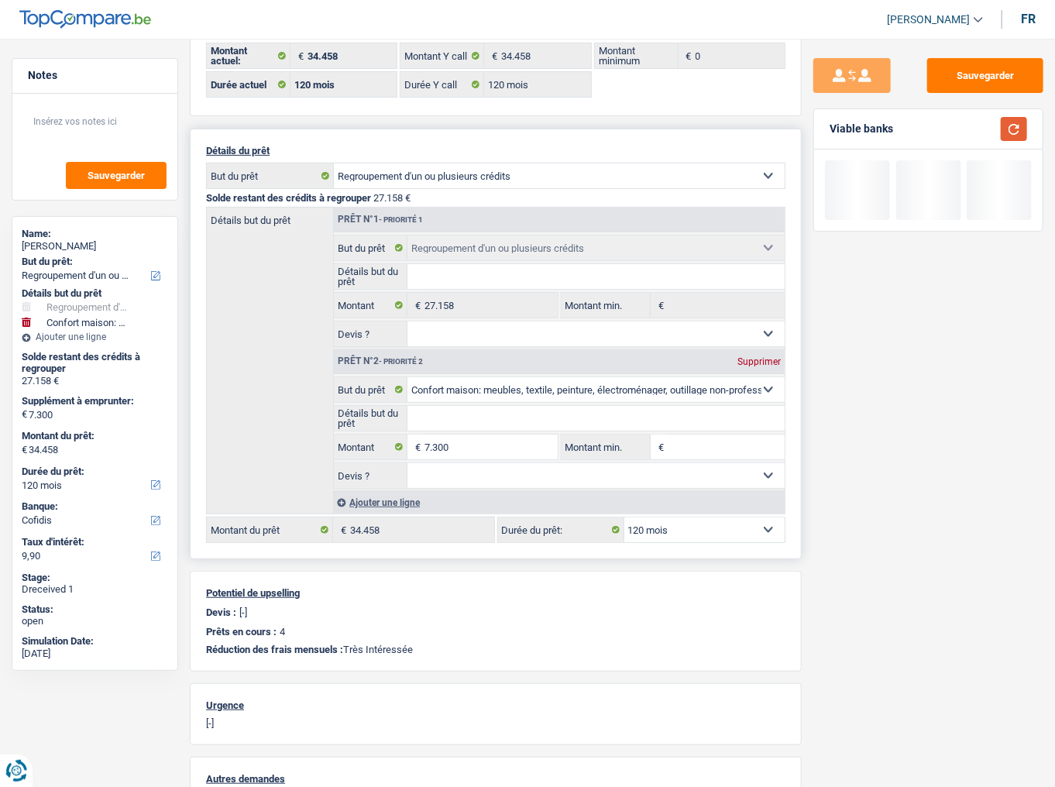
scroll to position [0, 0]
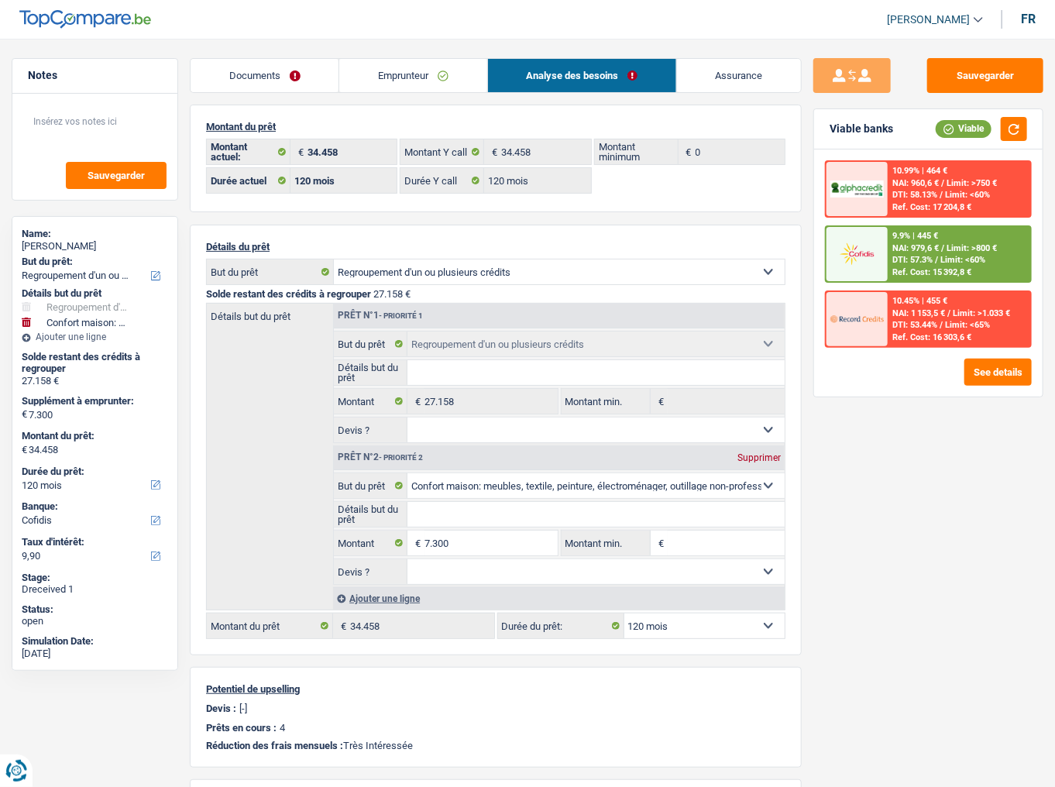
click at [904, 260] on span "DTI: 57.3%" at bounding box center [912, 260] width 40 height 10
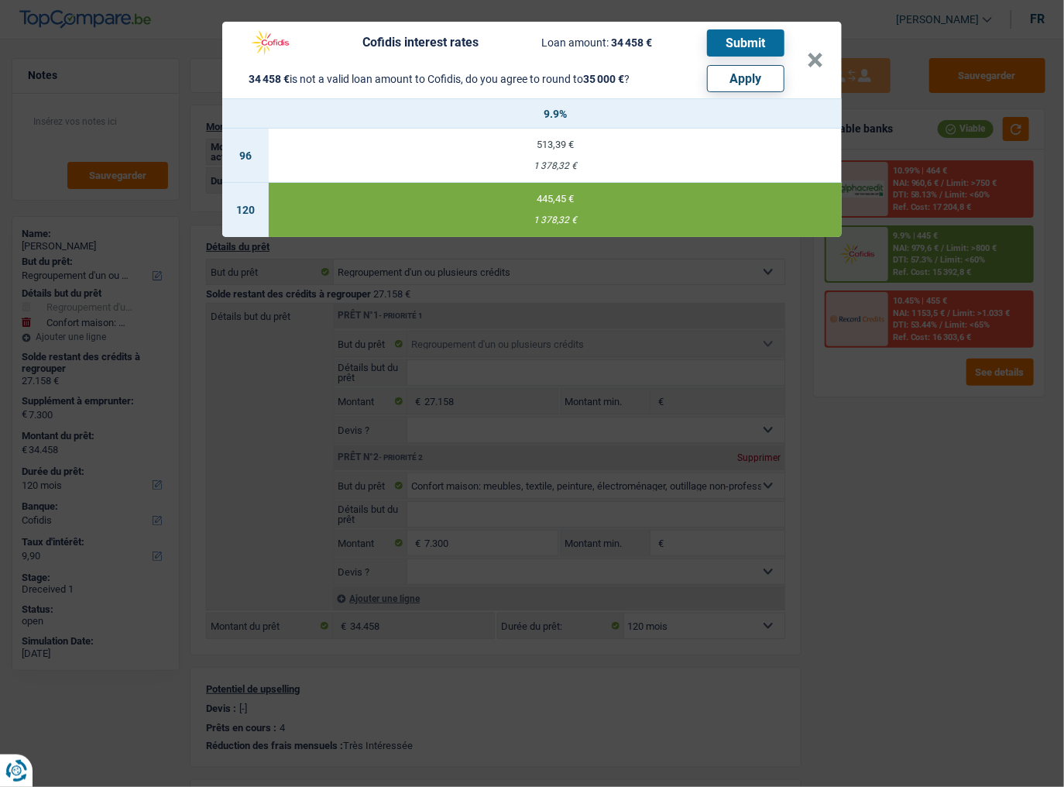
click at [743, 84] on button "Apply" at bounding box center [745, 78] width 77 height 27
type input "7.842"
type input "35.000"
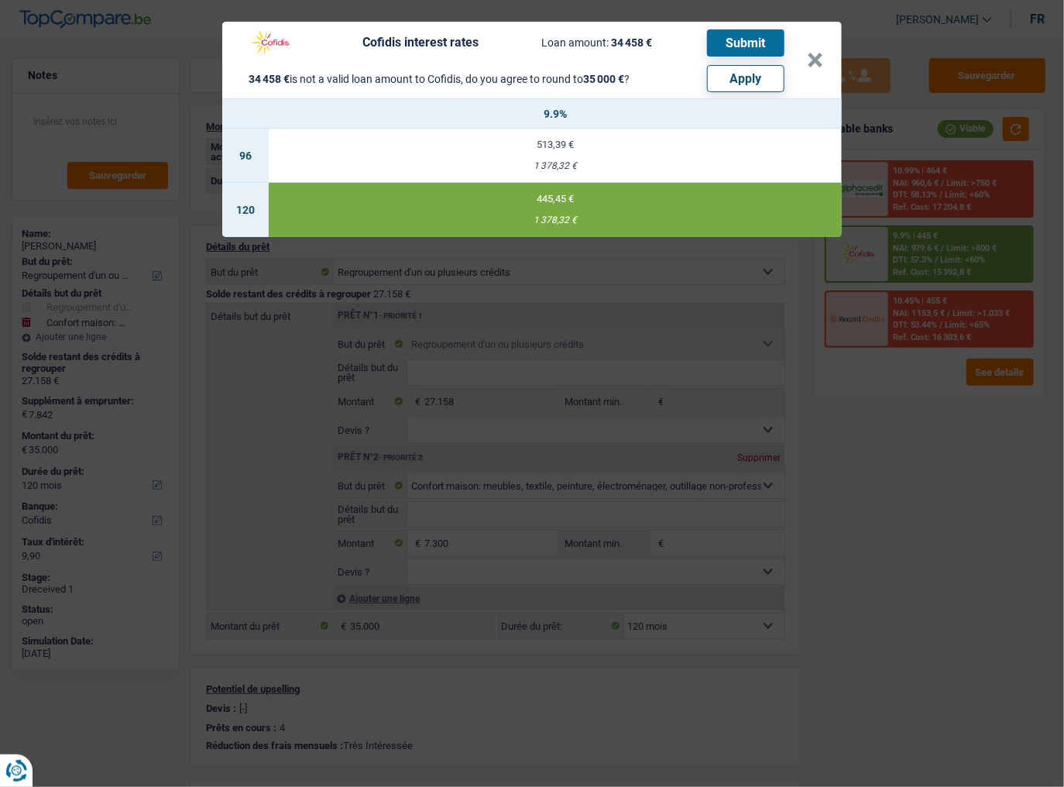
select select "other"
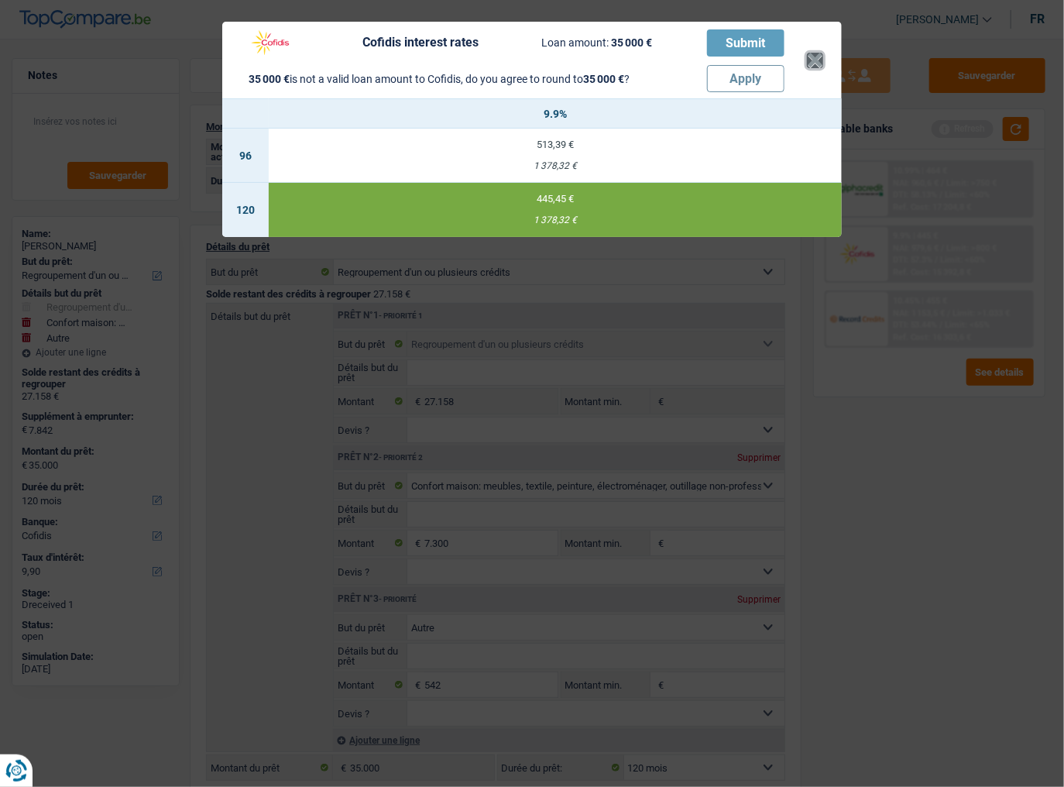
click at [817, 65] on button "×" at bounding box center [815, 60] width 16 height 15
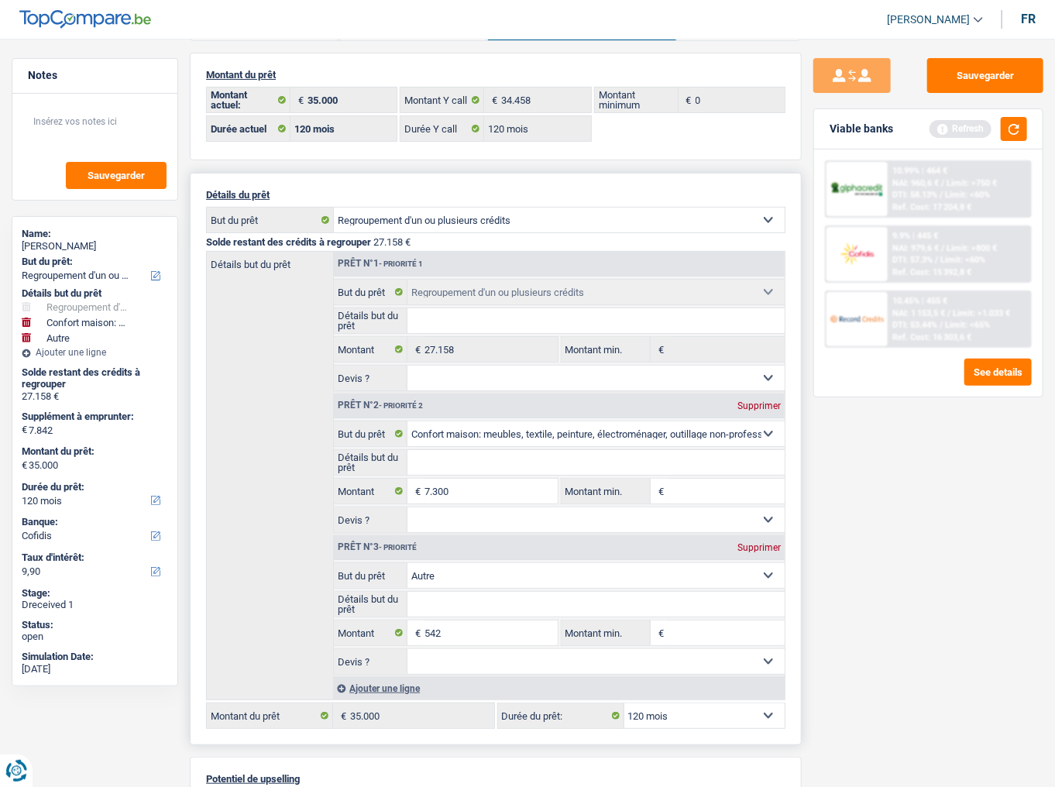
scroll to position [124, 0]
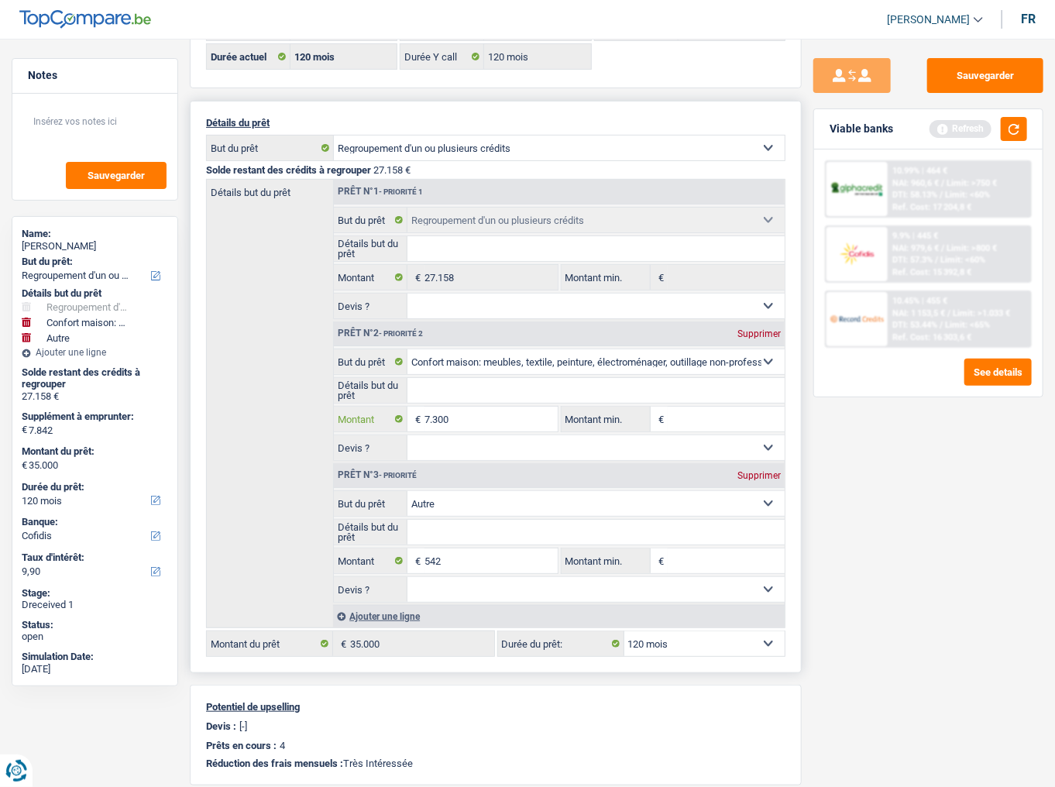
click at [470, 418] on input "7.300" at bounding box center [490, 419] width 133 height 25
type input "730"
select select
type input "73"
select select
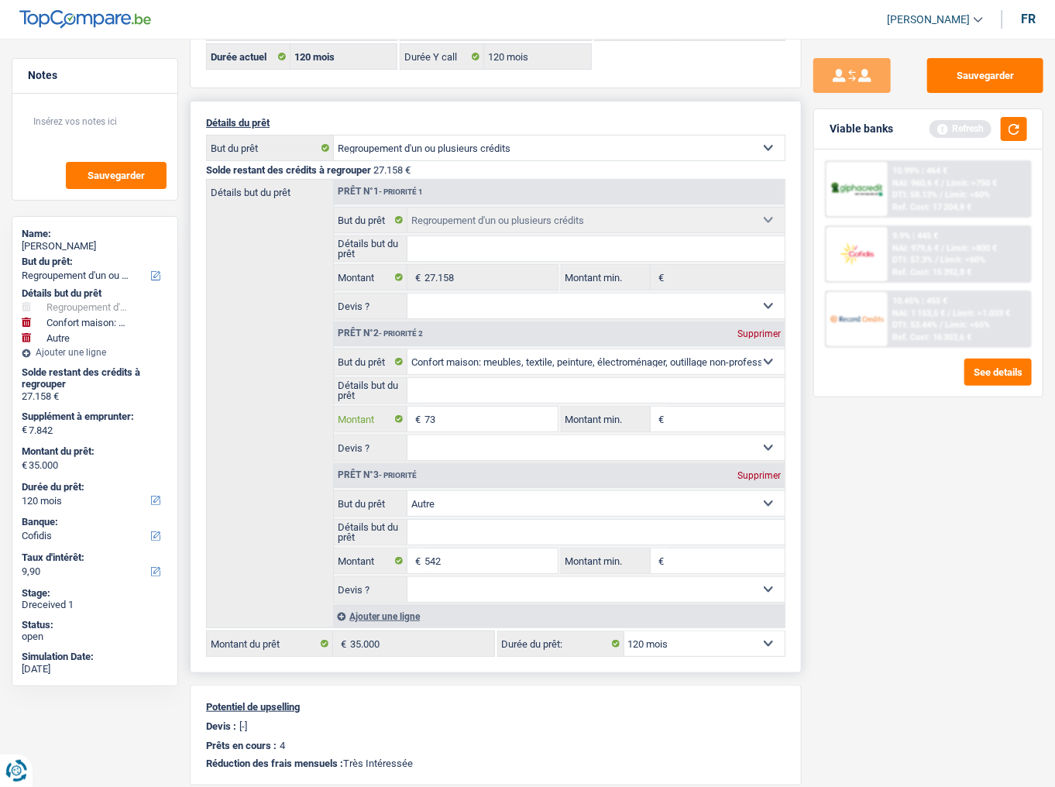
type input "7"
select select
type input "78"
select select
type input "784"
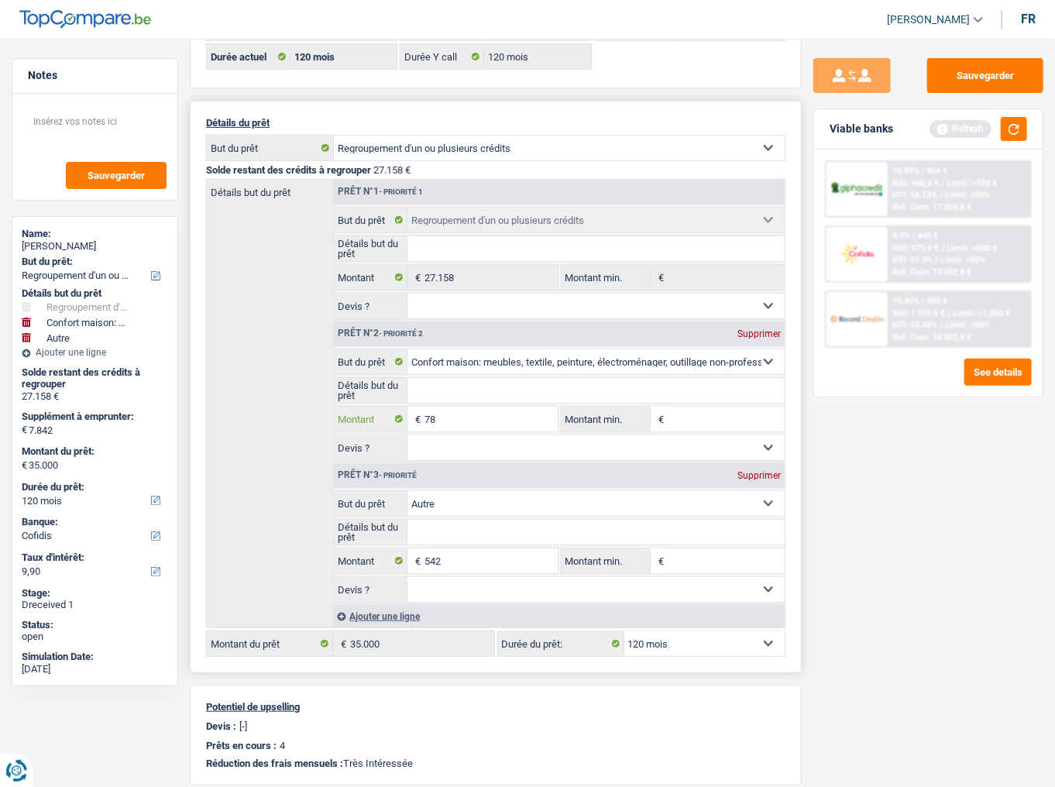
select select
type input "7.842"
select select
type input "7.842"
type input "8.384"
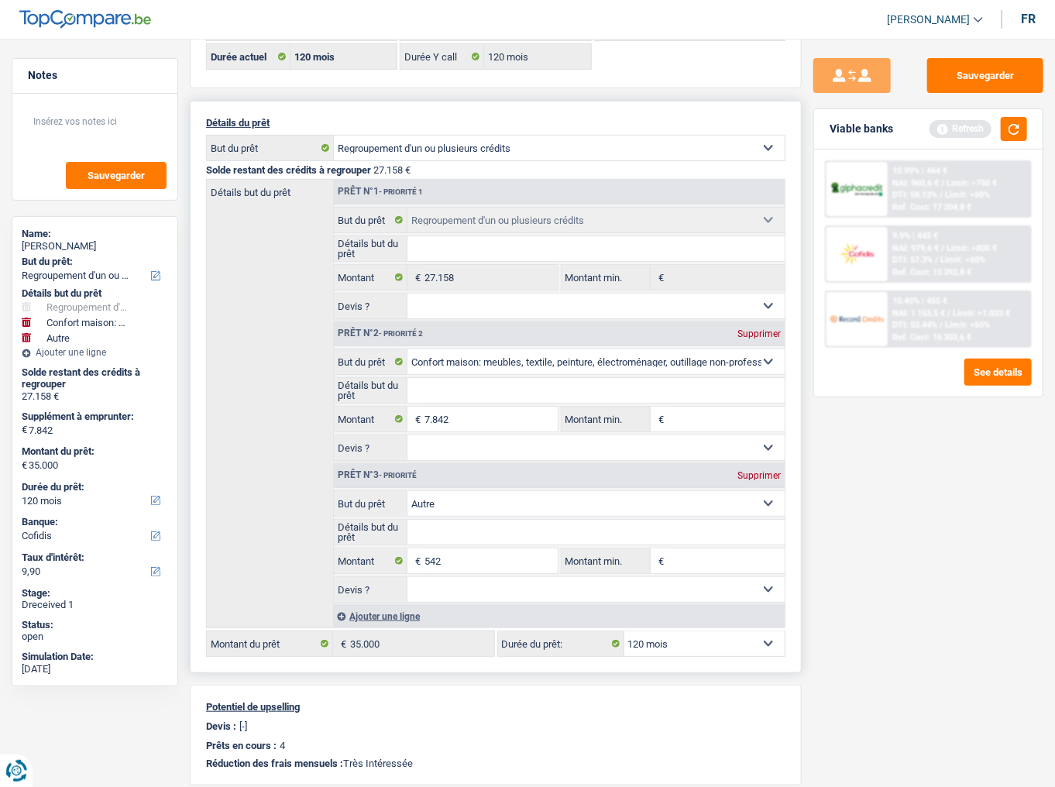
type input "35.542"
select select
click at [758, 430] on div "Supprimer" at bounding box center [758, 475] width 51 height 9
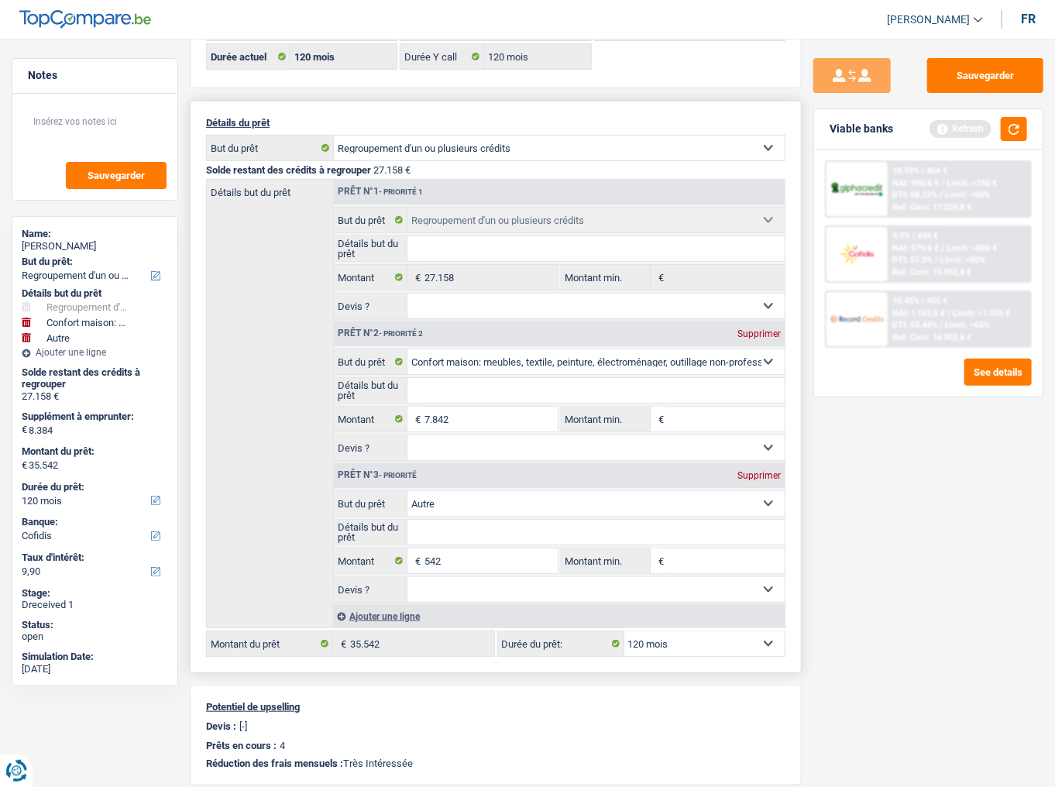
type input "7.842"
type input "35.000"
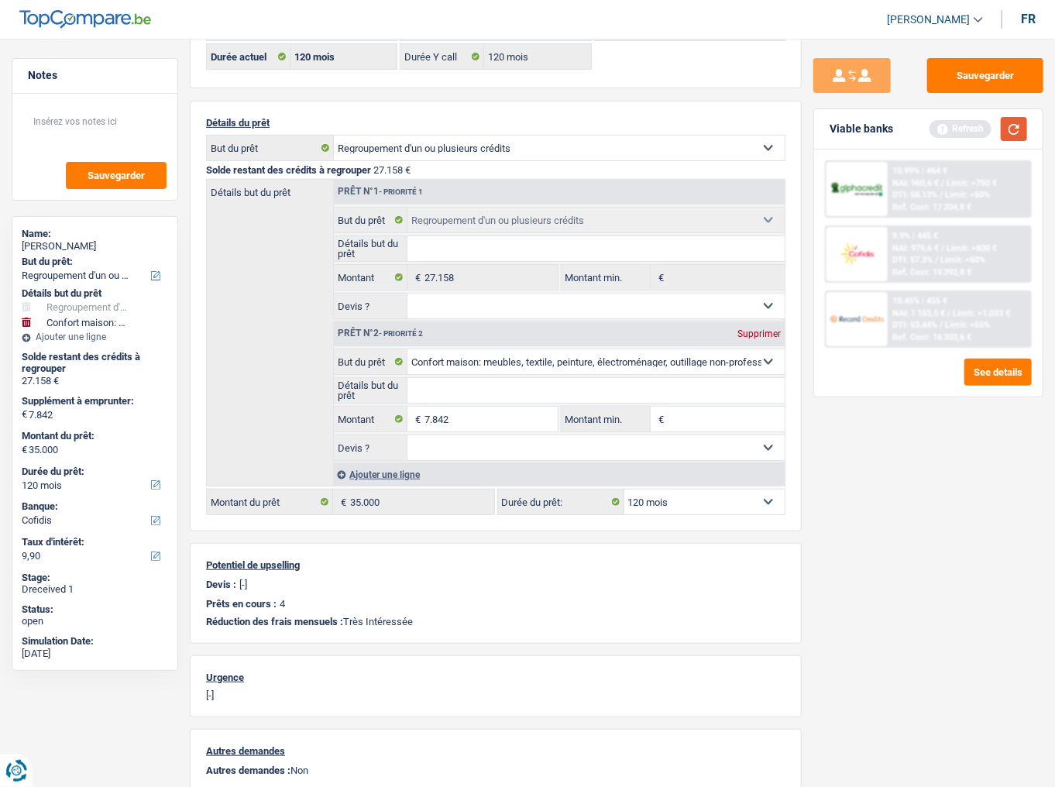
click at [941, 131] on button "button" at bounding box center [1013, 129] width 26 height 24
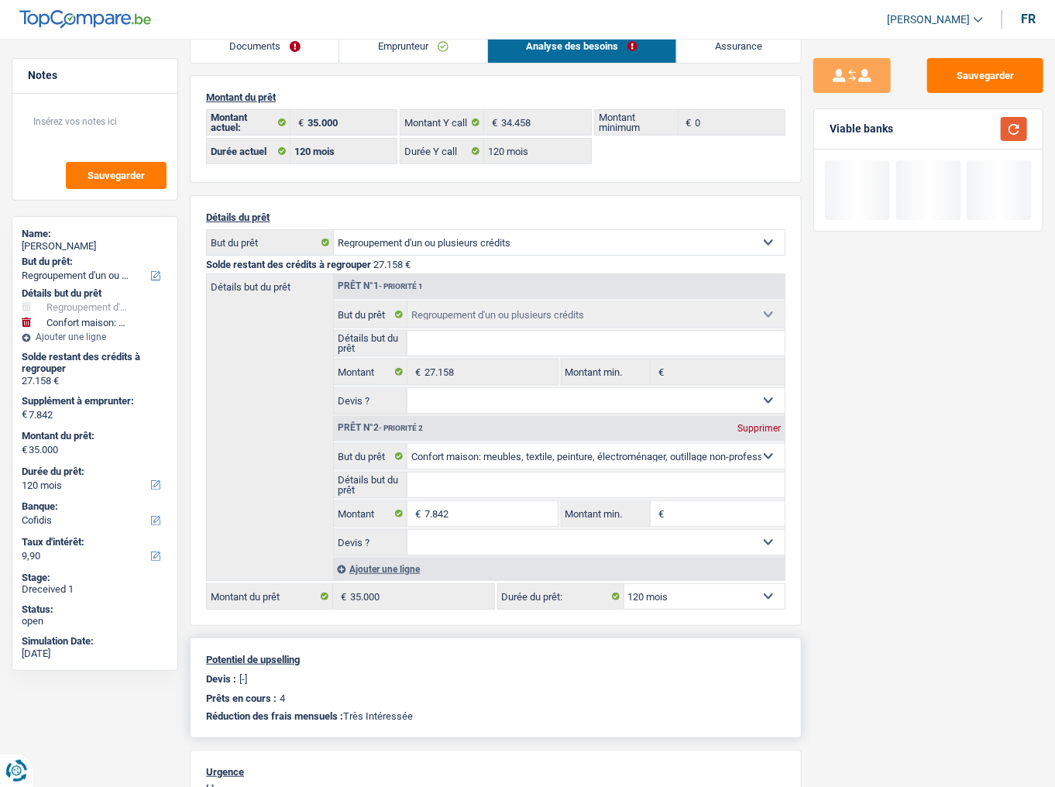
scroll to position [0, 0]
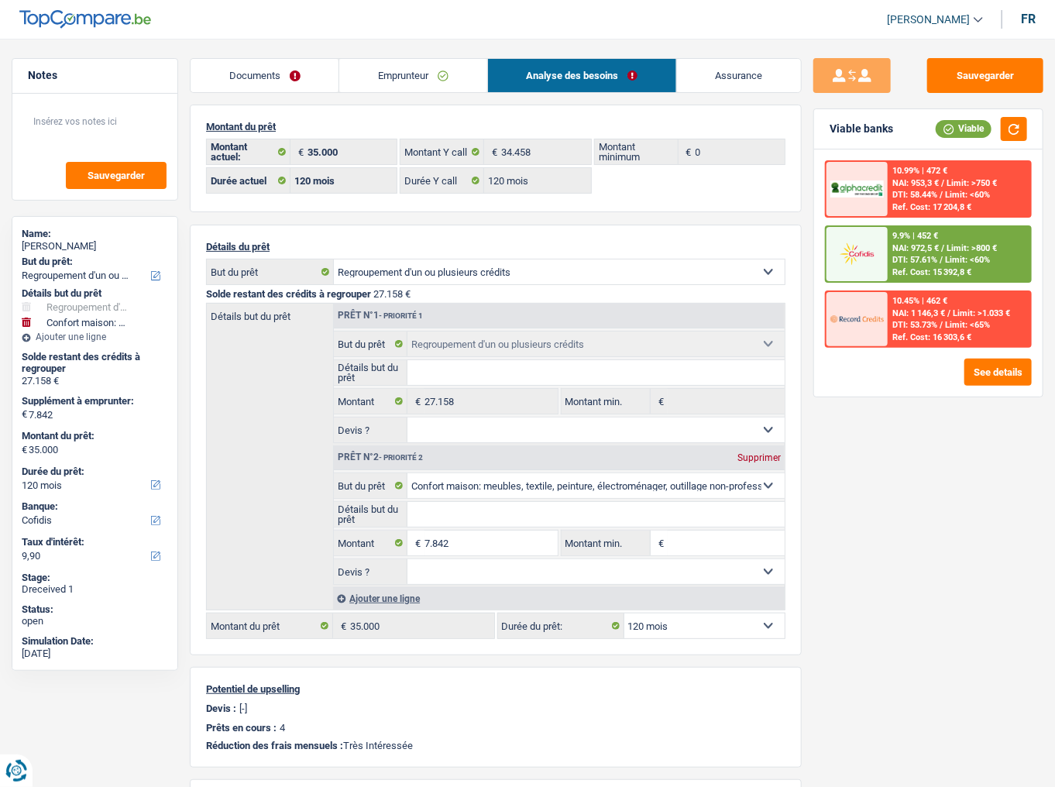
click at [932, 256] on span "DTI: 57.61%" at bounding box center [914, 260] width 45 height 10
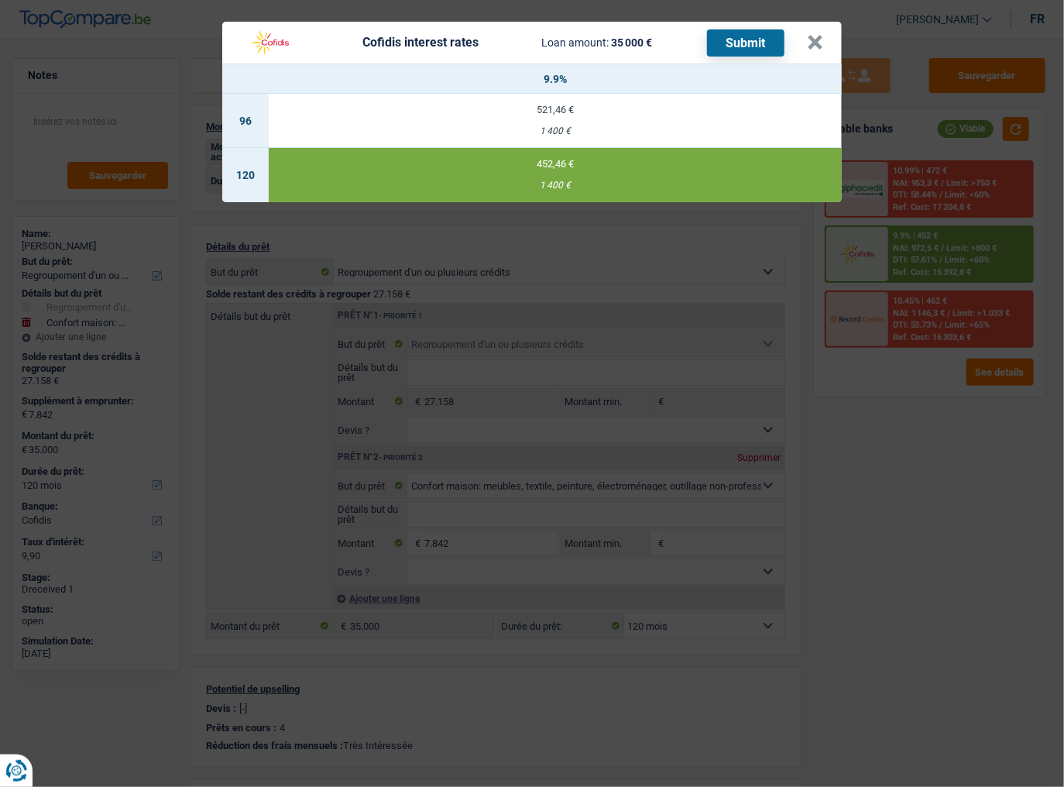
drag, startPoint x: 746, startPoint y: 44, endPoint x: 730, endPoint y: 60, distance: 22.5
click at [746, 43] on button "Submit" at bounding box center [745, 42] width 77 height 27
click at [821, 38] on button "×" at bounding box center [815, 42] width 16 height 15
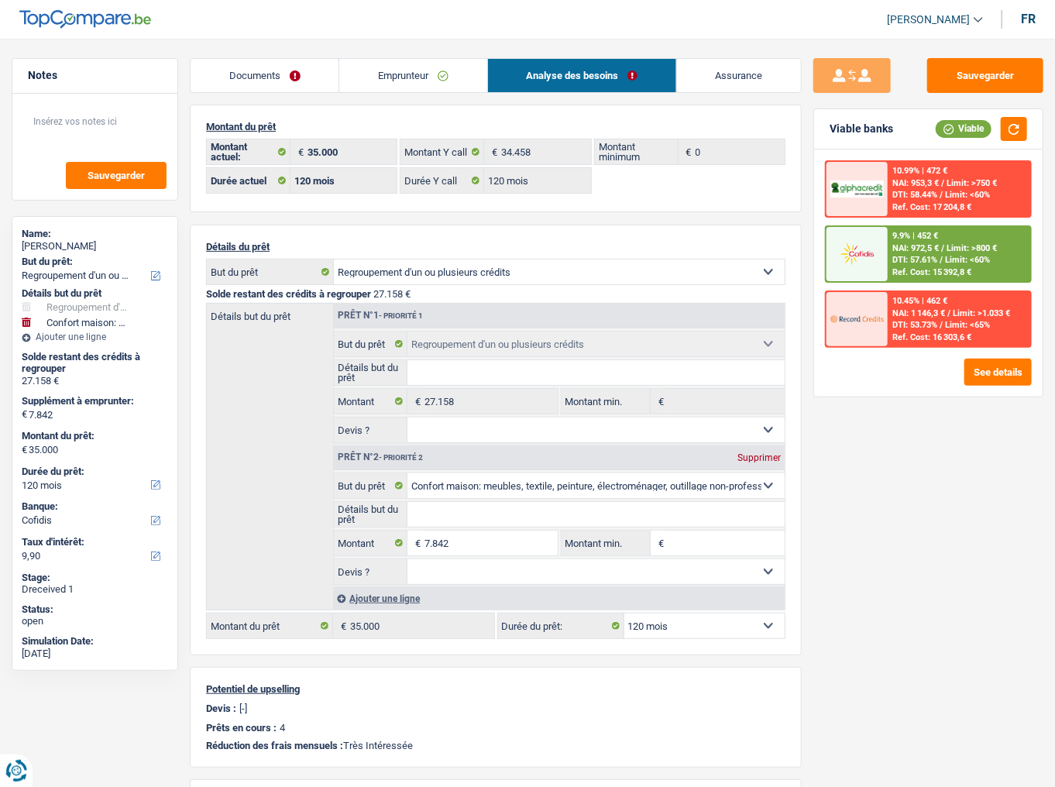
click at [393, 74] on link "Emprunteur" at bounding box center [412, 75] width 147 height 33
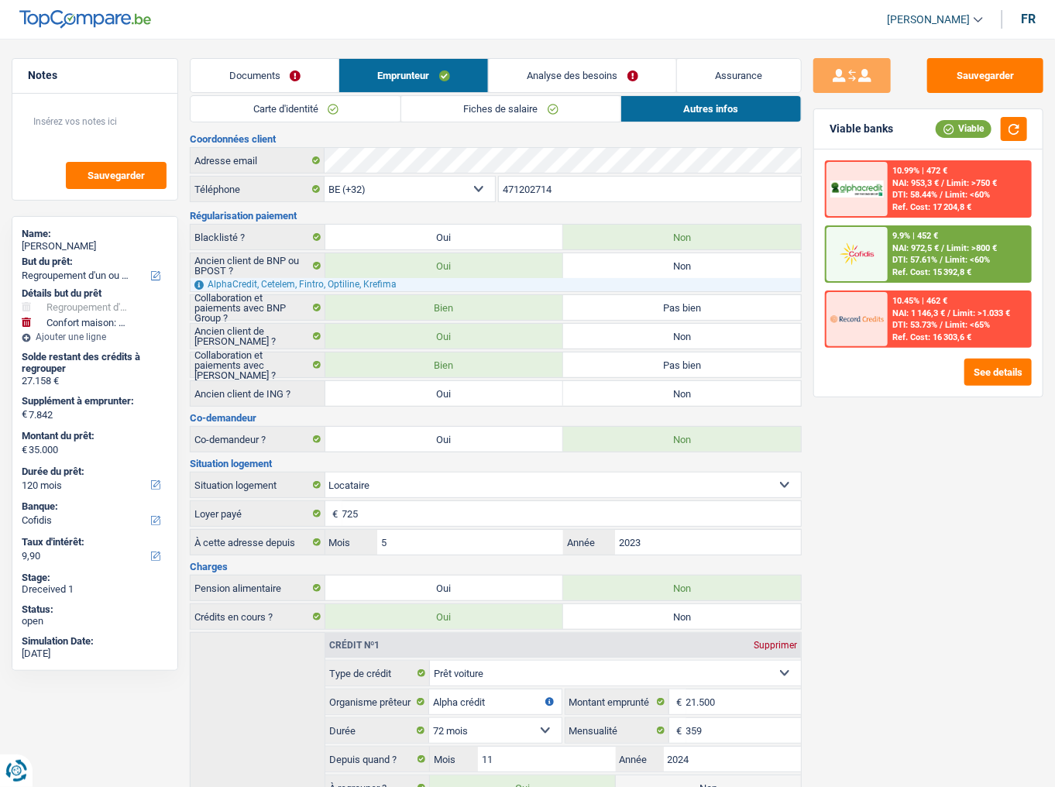
click at [539, 115] on link "Fiches de salaire" at bounding box center [510, 109] width 219 height 26
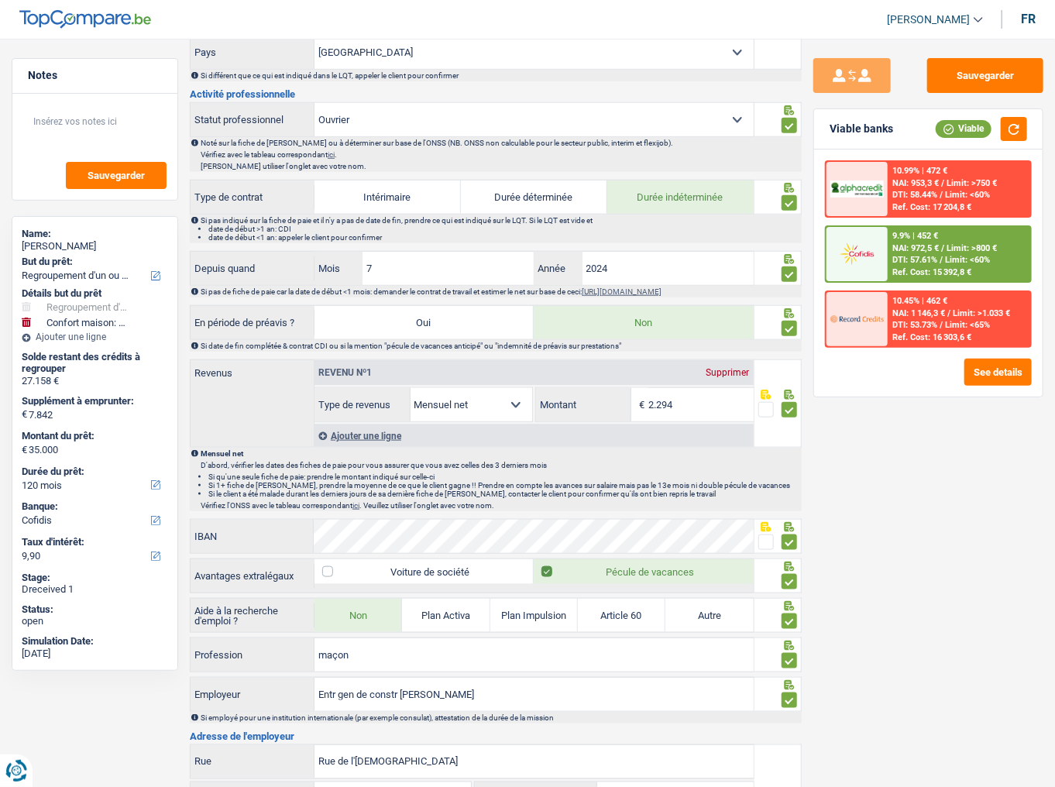
scroll to position [892, 0]
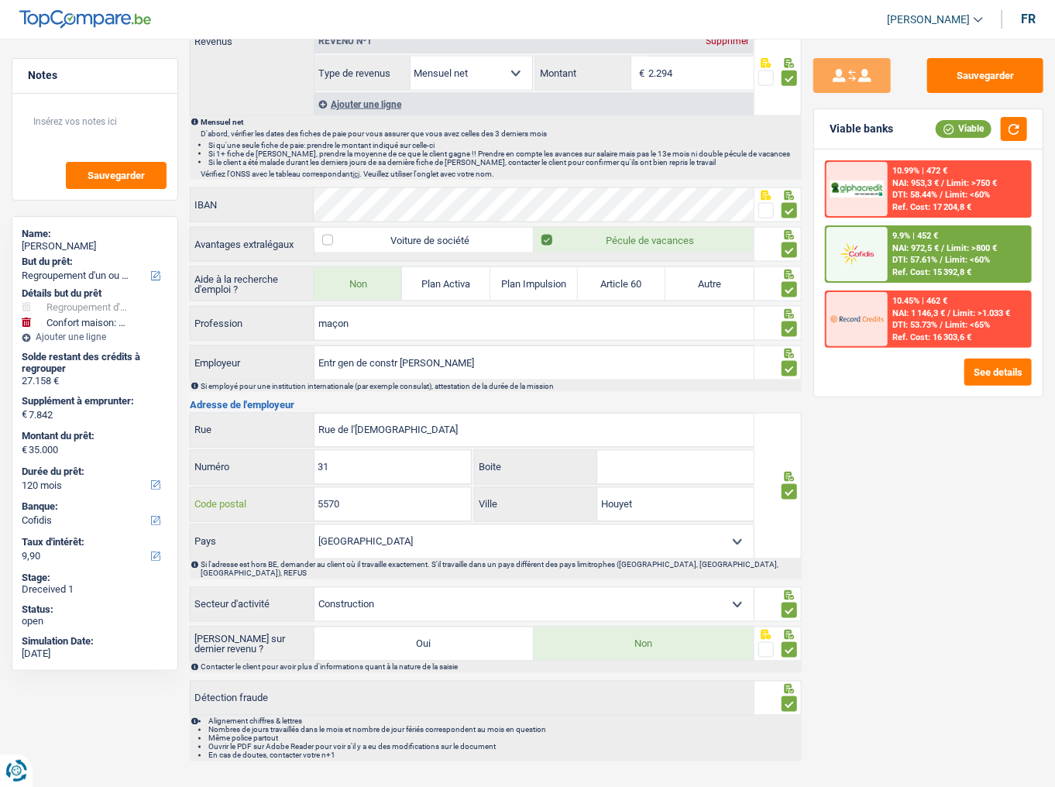
drag, startPoint x: 365, startPoint y: 499, endPoint x: 289, endPoint y: 483, distance: 77.5
click at [290, 430] on div "5570 Code postal" at bounding box center [330, 504] width 280 height 33
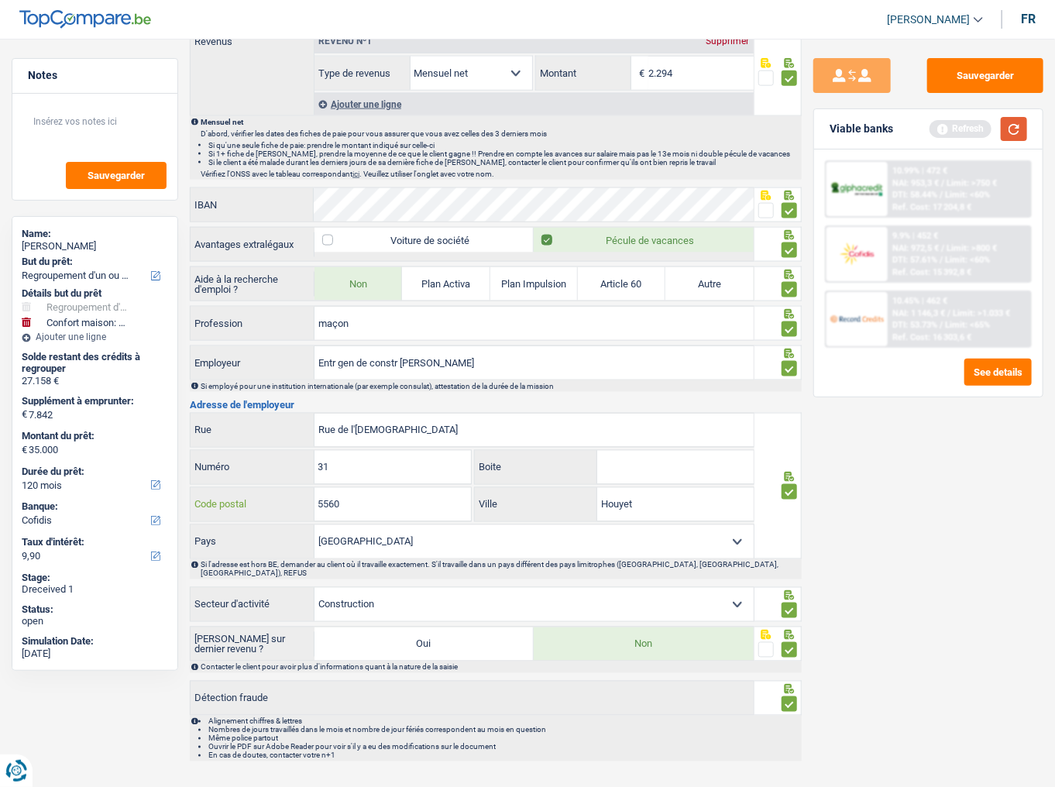
type input "5560"
click at [941, 124] on button "button" at bounding box center [1013, 129] width 26 height 24
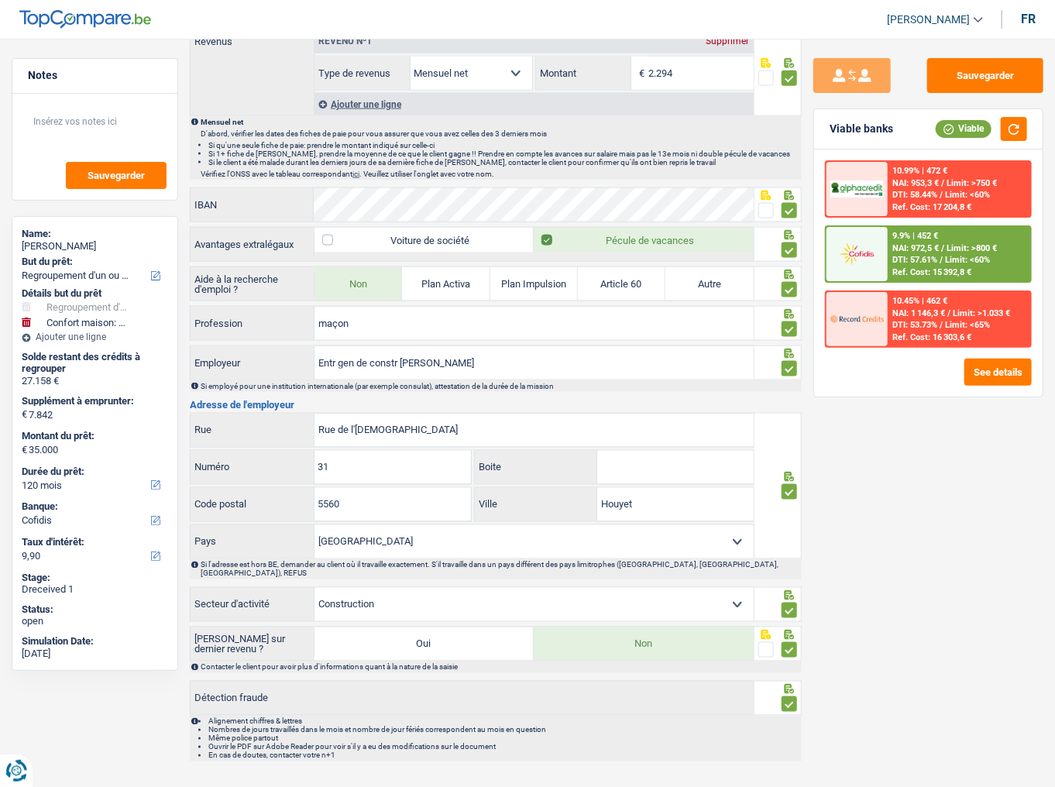
click at [914, 248] on span "NAI: 972,5 €" at bounding box center [915, 248] width 46 height 10
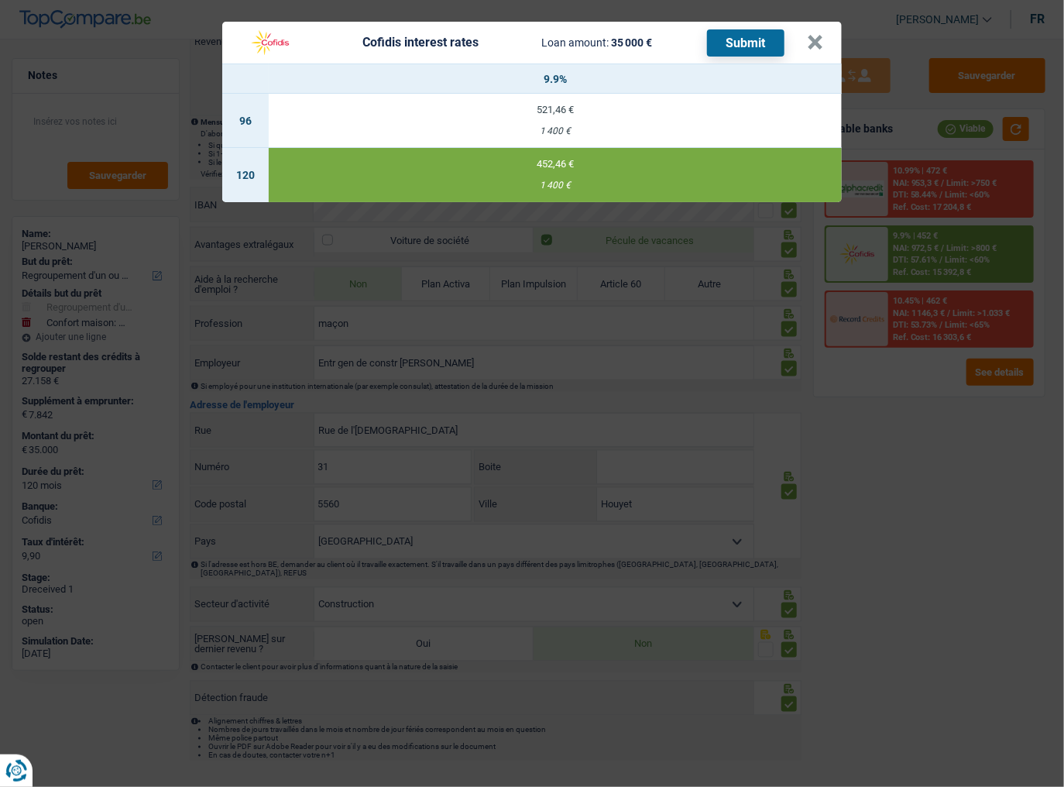
click at [753, 40] on button "Submit" at bounding box center [745, 42] width 77 height 27
click at [814, 46] on button "×" at bounding box center [815, 42] width 16 height 15
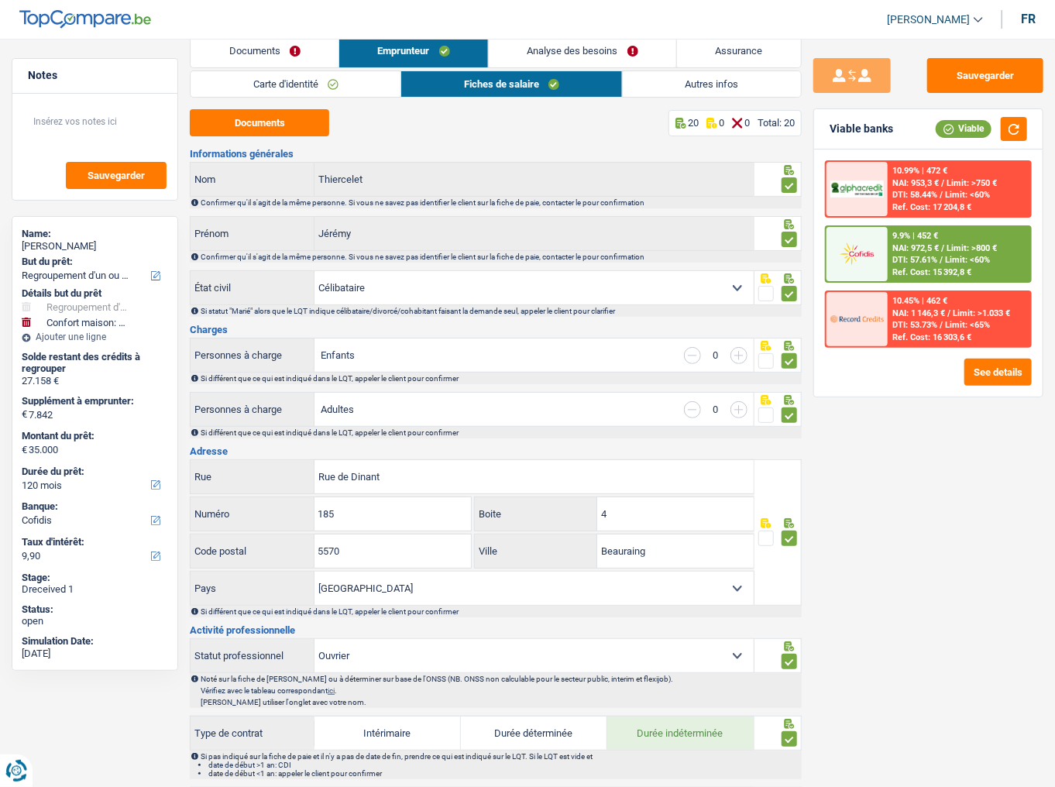
scroll to position [0, 0]
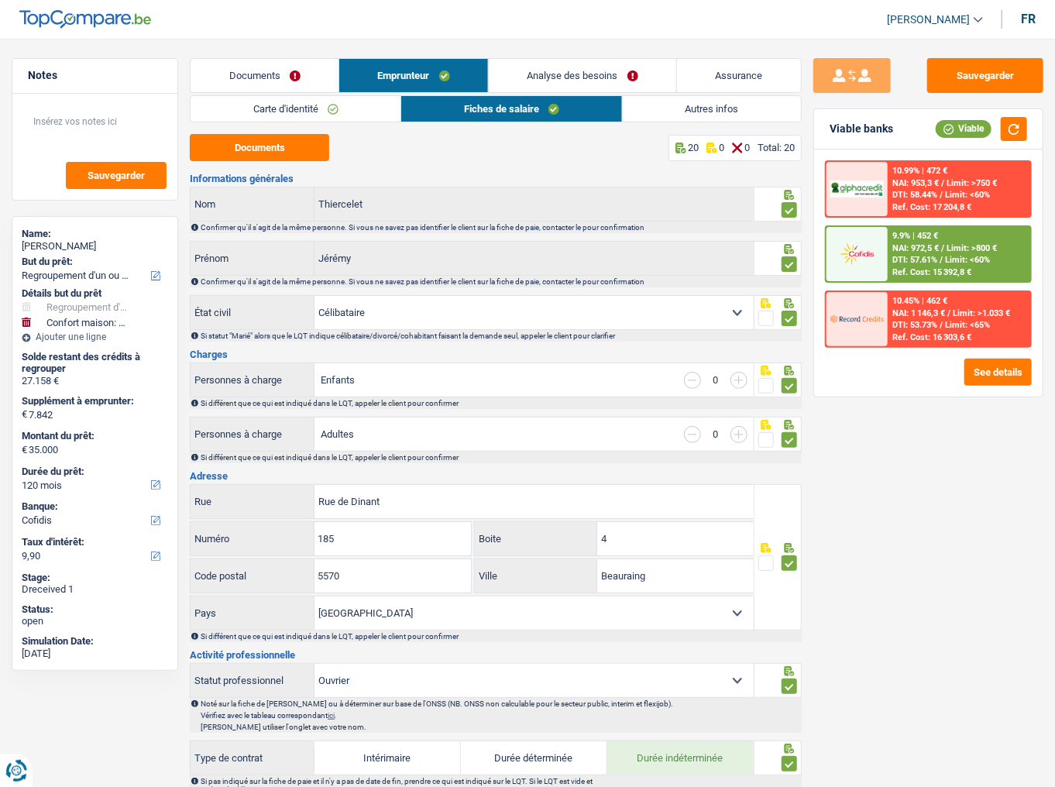
click at [664, 113] on link "Autres infos" at bounding box center [712, 109] width 178 height 26
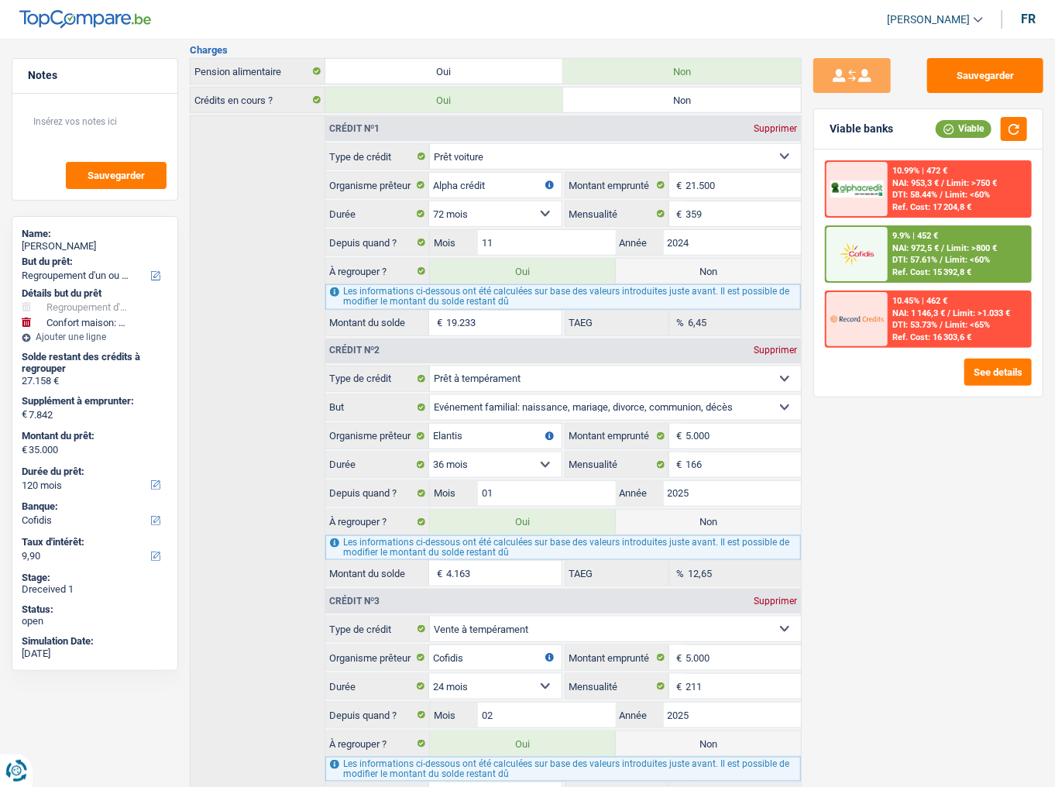
scroll to position [432, 0]
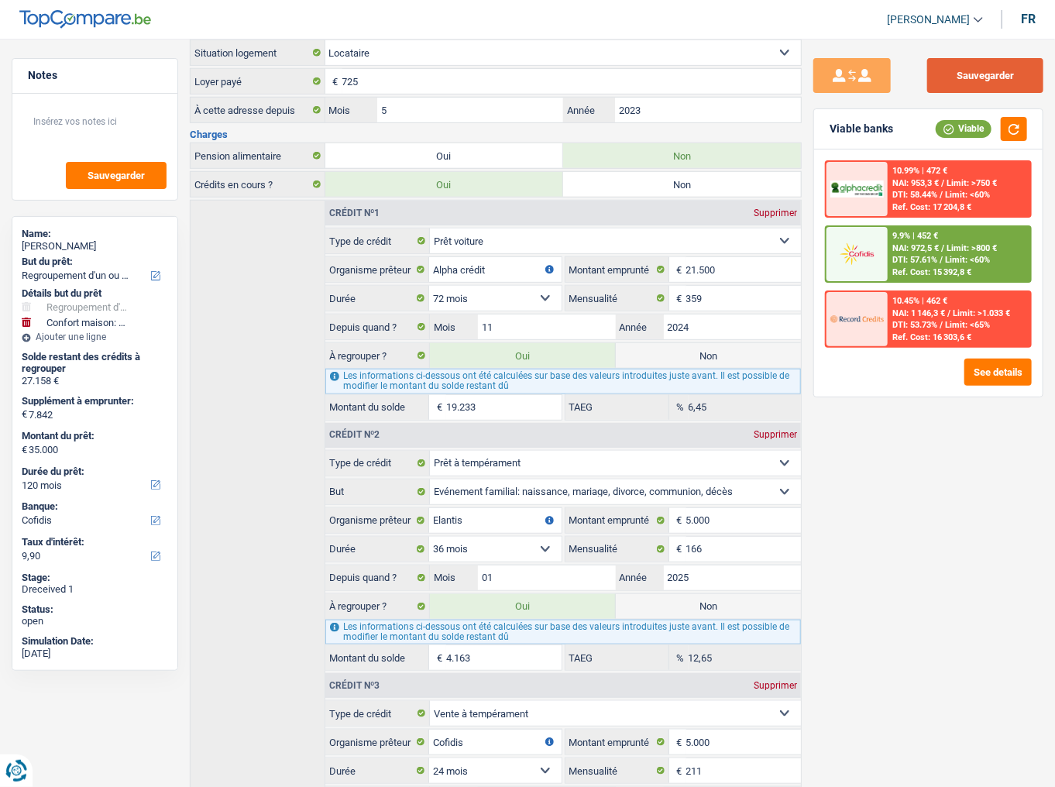
click at [941, 73] on button "Sauvegarder" at bounding box center [985, 75] width 116 height 35
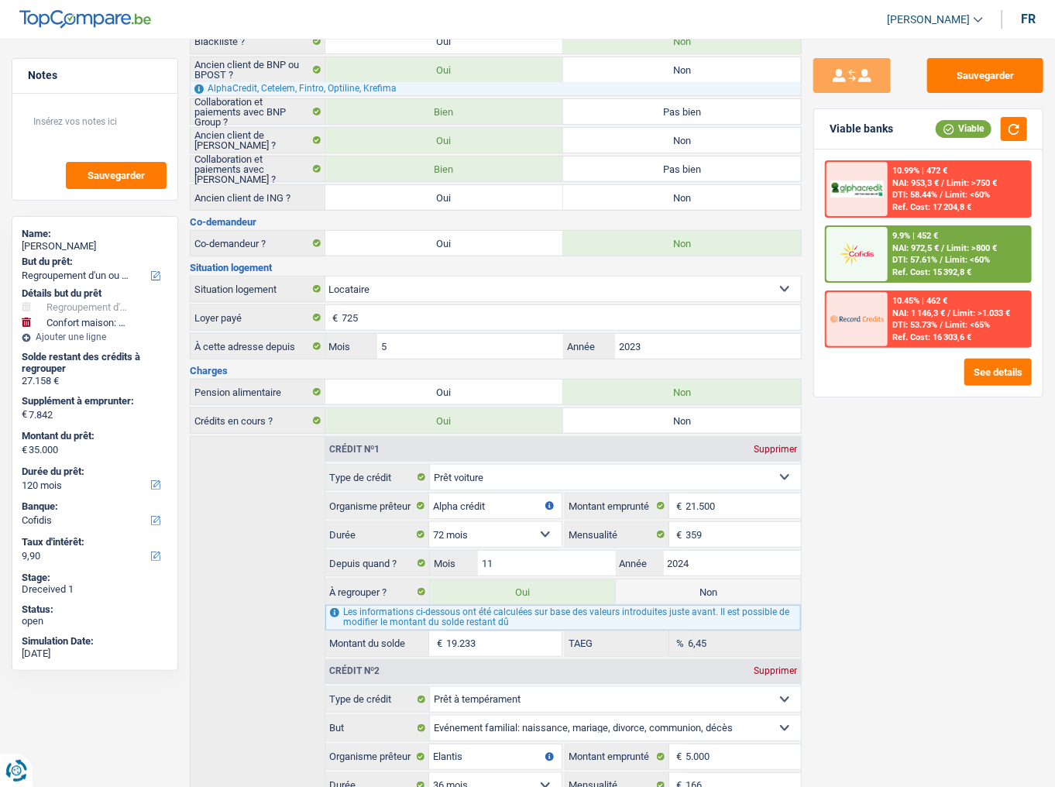
scroll to position [60, 0]
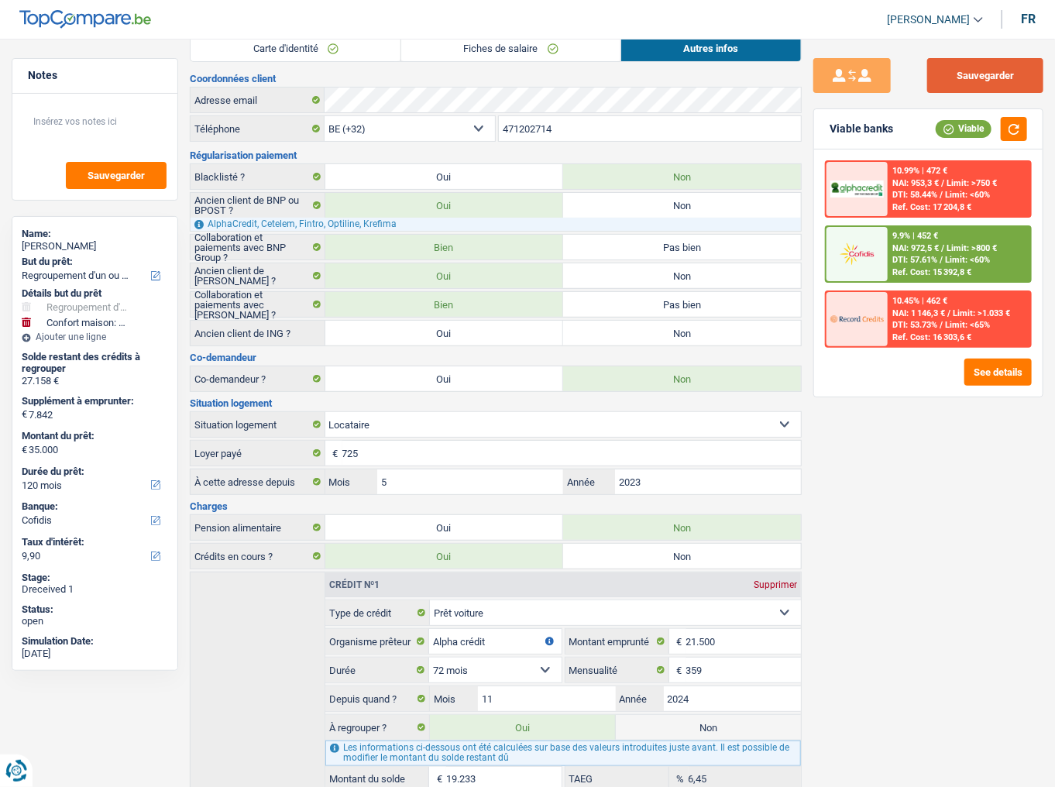
click at [941, 67] on button "Sauvegarder" at bounding box center [985, 75] width 116 height 35
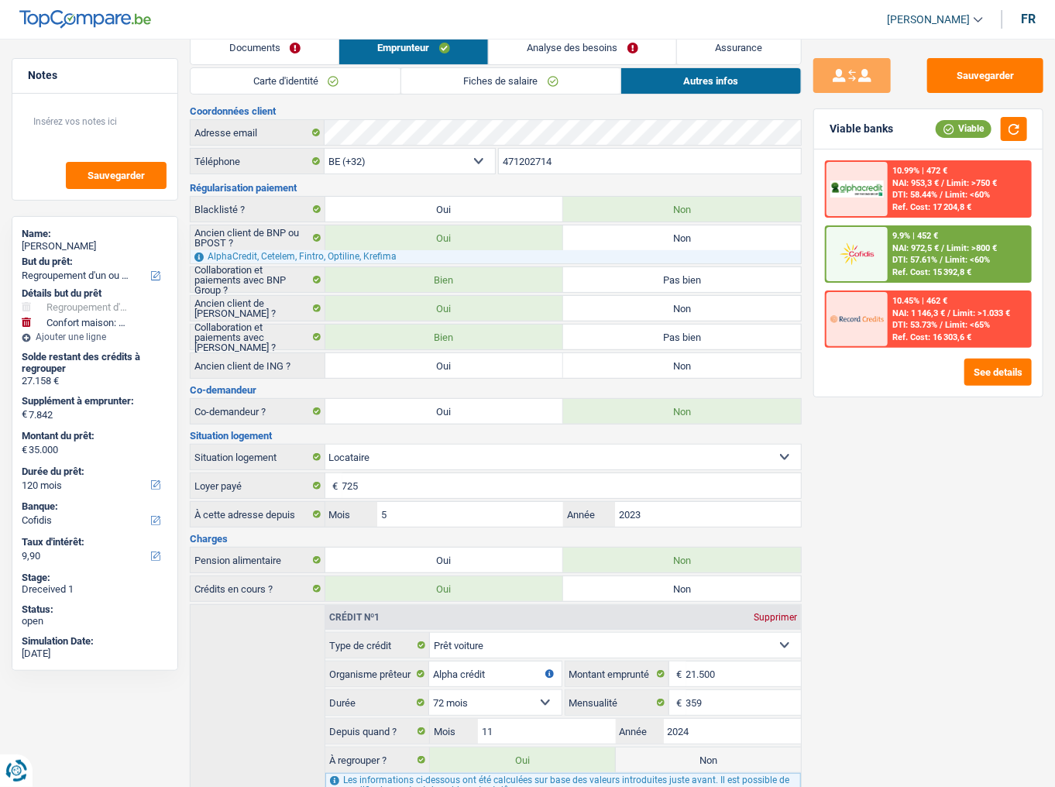
scroll to position [0, 0]
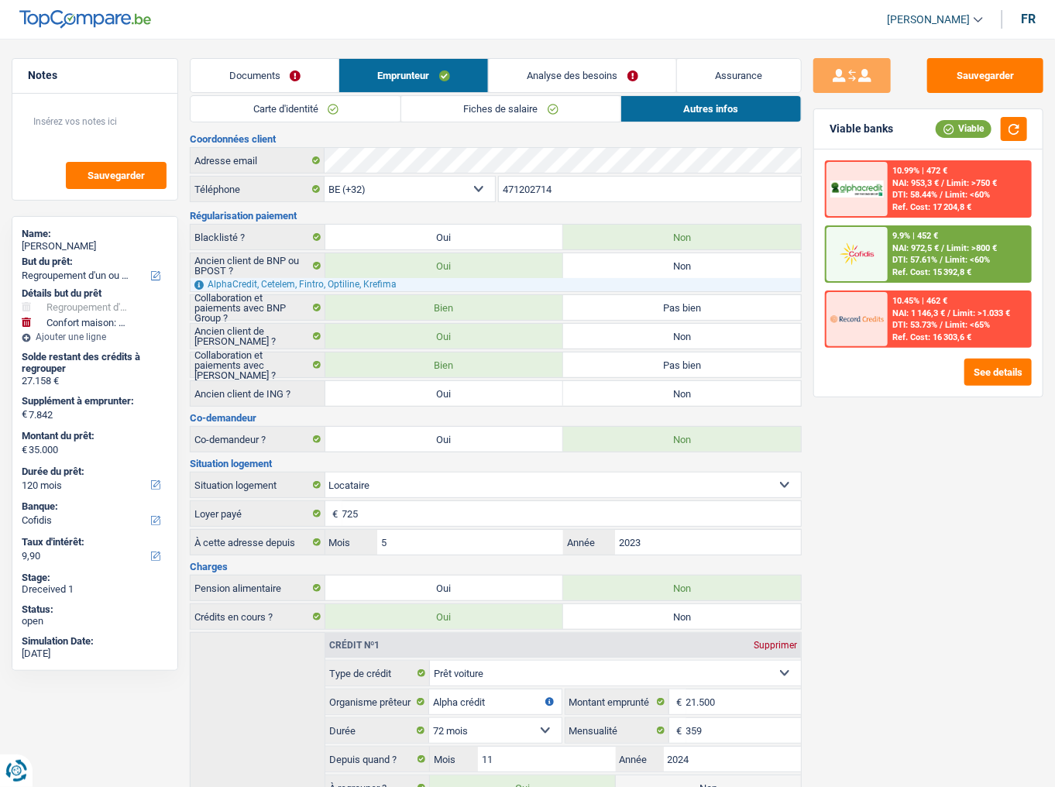
click at [539, 102] on link "Fiches de salaire" at bounding box center [510, 109] width 219 height 26
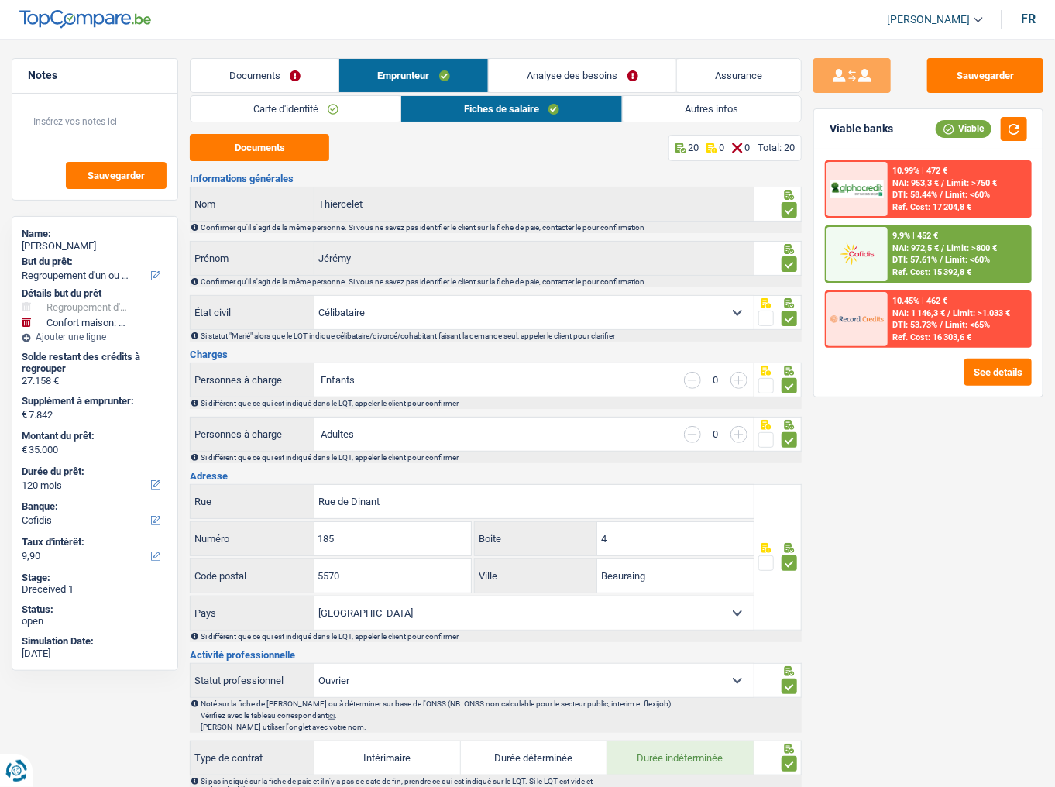
click at [318, 106] on link "Carte d'identité" at bounding box center [295, 109] width 210 height 26
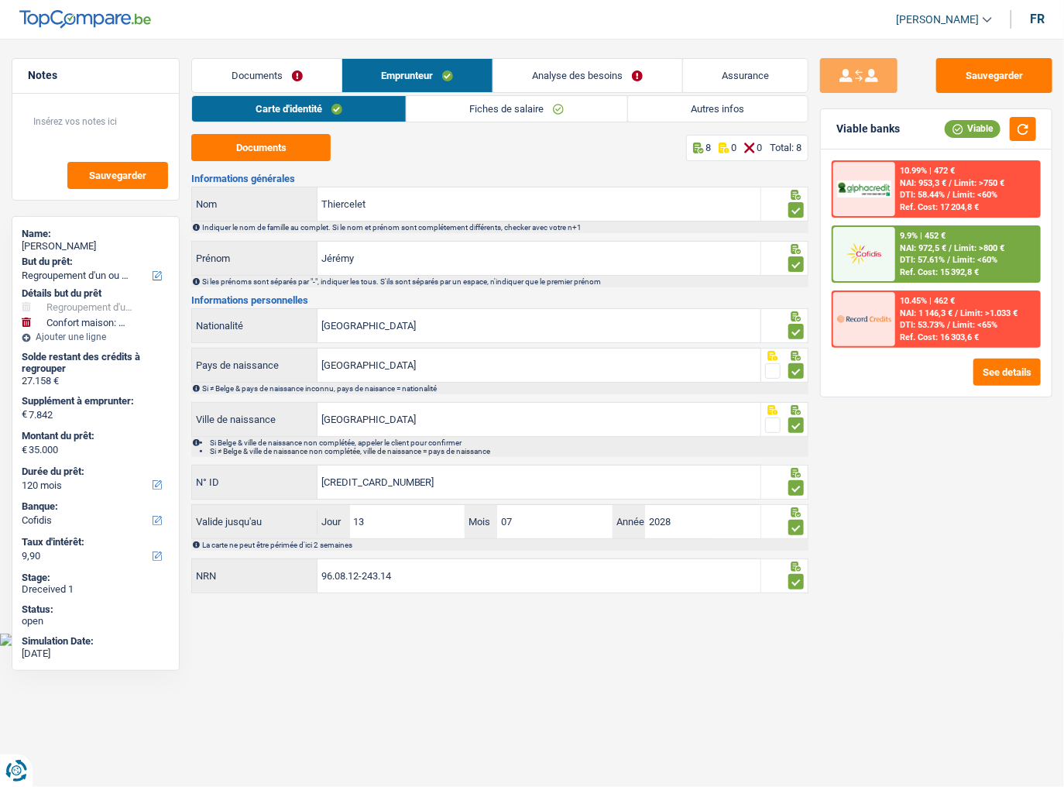
click at [293, 74] on link "Documents" at bounding box center [266, 75] width 149 height 33
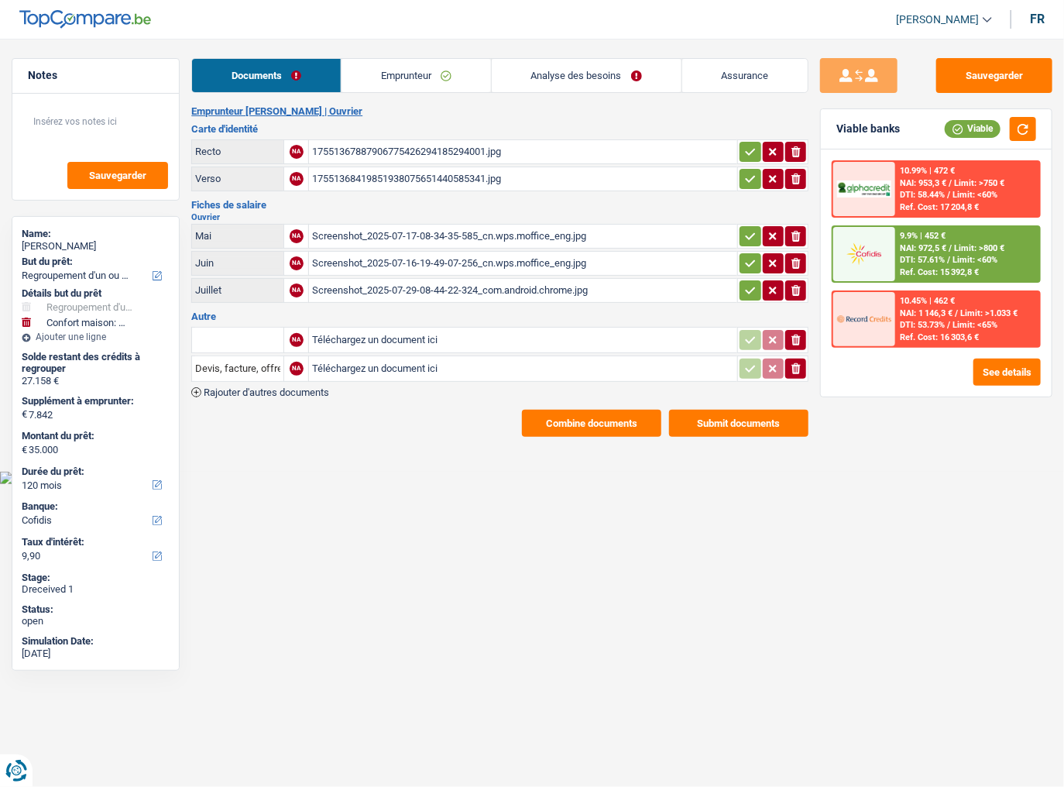
click at [401, 77] on link "Emprunteur" at bounding box center [415, 75] width 149 height 33
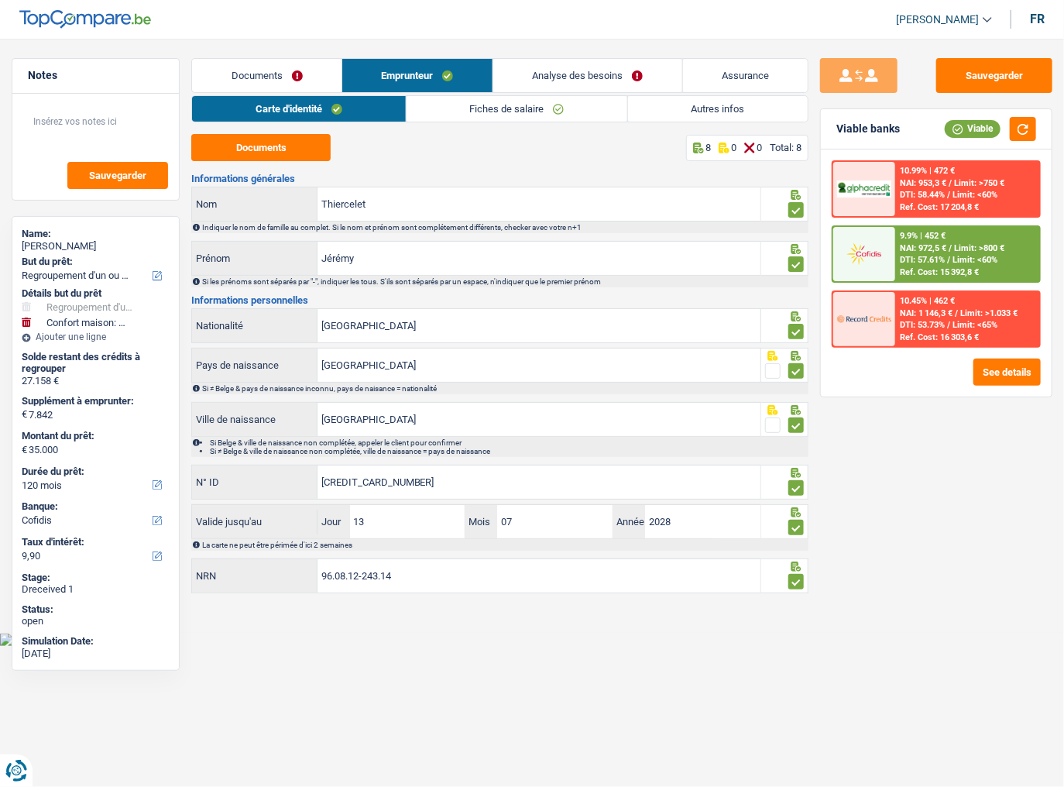
click at [657, 112] on link "Autres infos" at bounding box center [718, 109] width 180 height 26
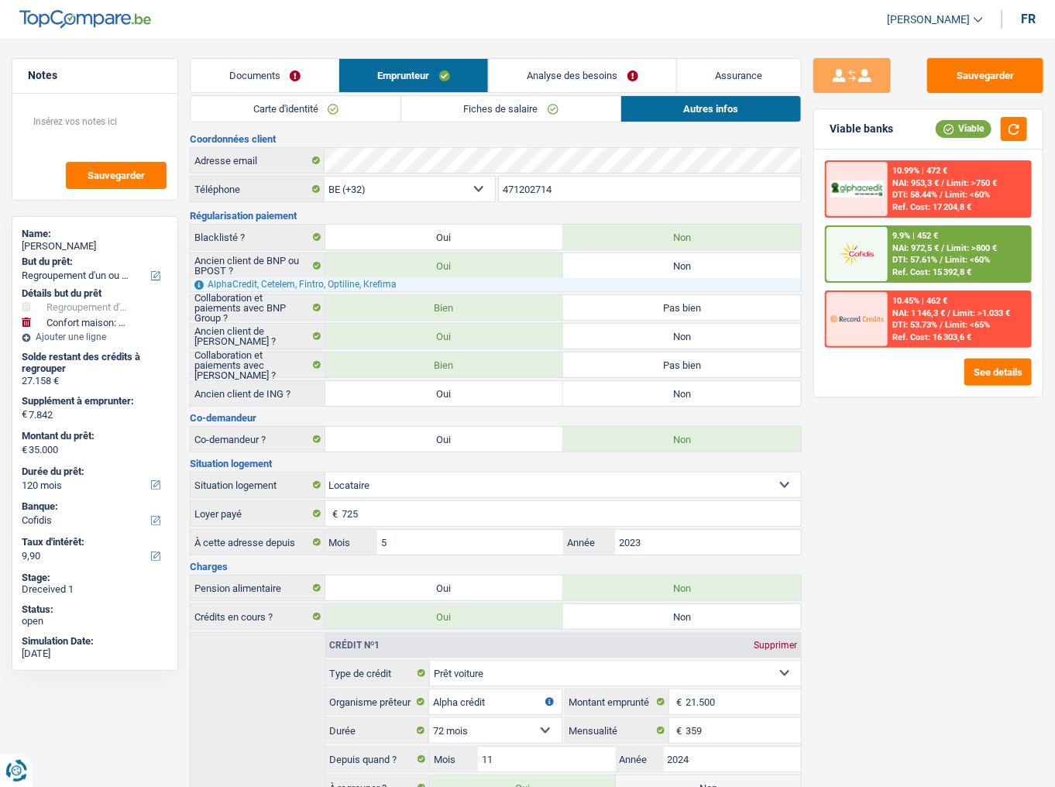
click at [545, 115] on link "Fiches de salaire" at bounding box center [510, 109] width 219 height 26
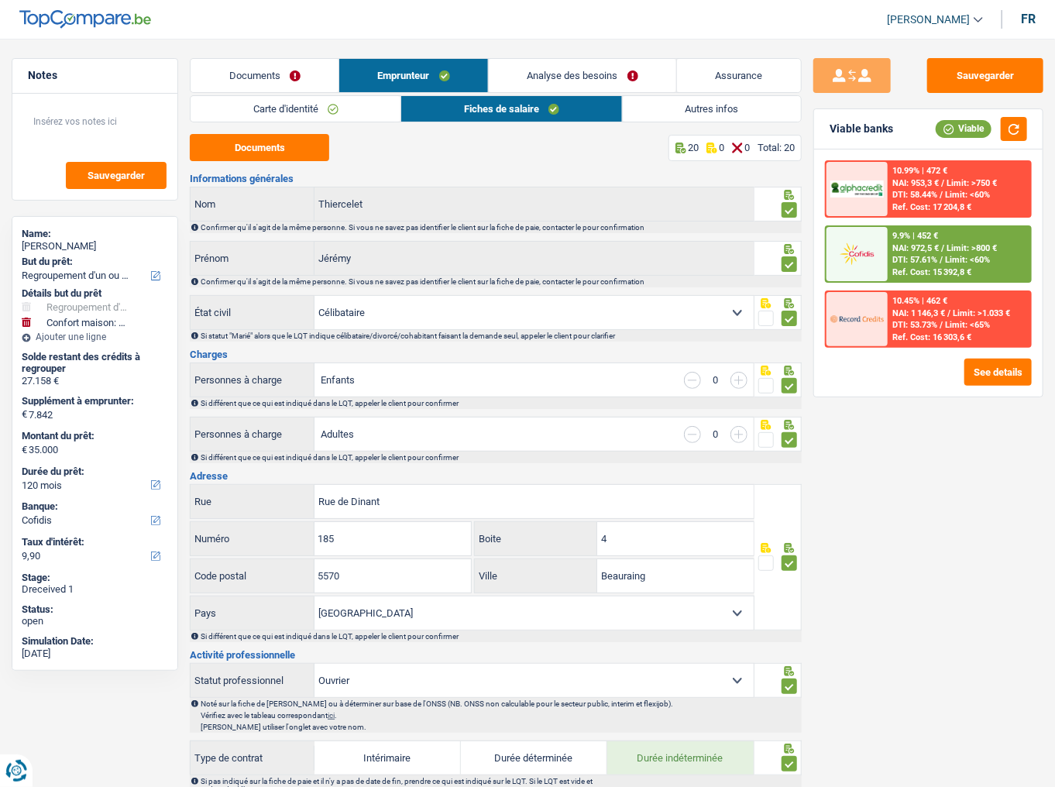
drag, startPoint x: 729, startPoint y: 108, endPoint x: 716, endPoint y: 110, distance: 12.5
click at [729, 108] on link "Autres infos" at bounding box center [712, 109] width 178 height 26
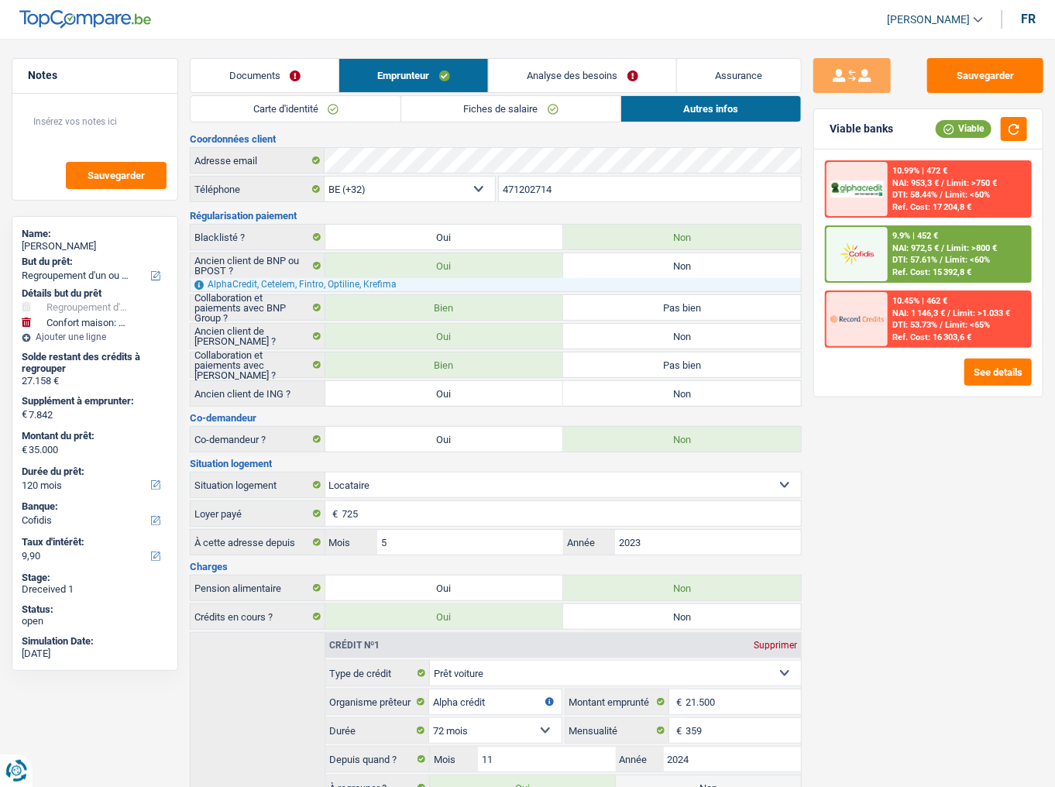
click at [365, 117] on link "Carte d'identité" at bounding box center [295, 109] width 210 height 26
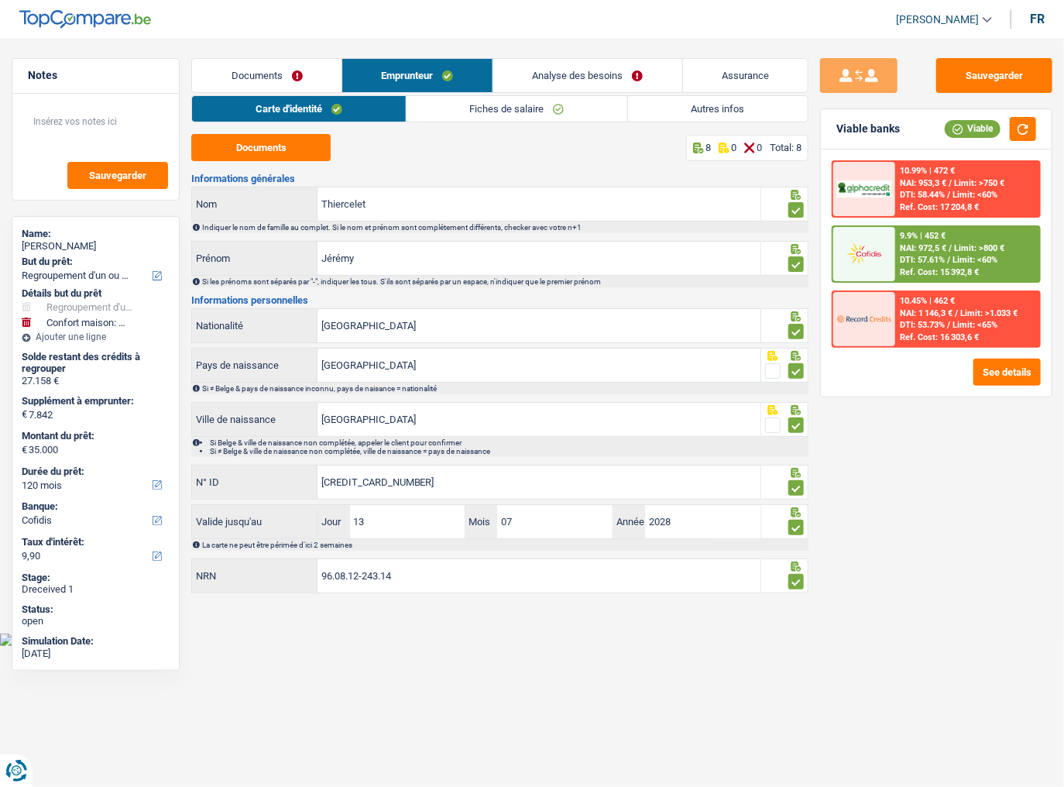
click at [482, 108] on link "Fiches de salaire" at bounding box center [517, 109] width 221 height 26
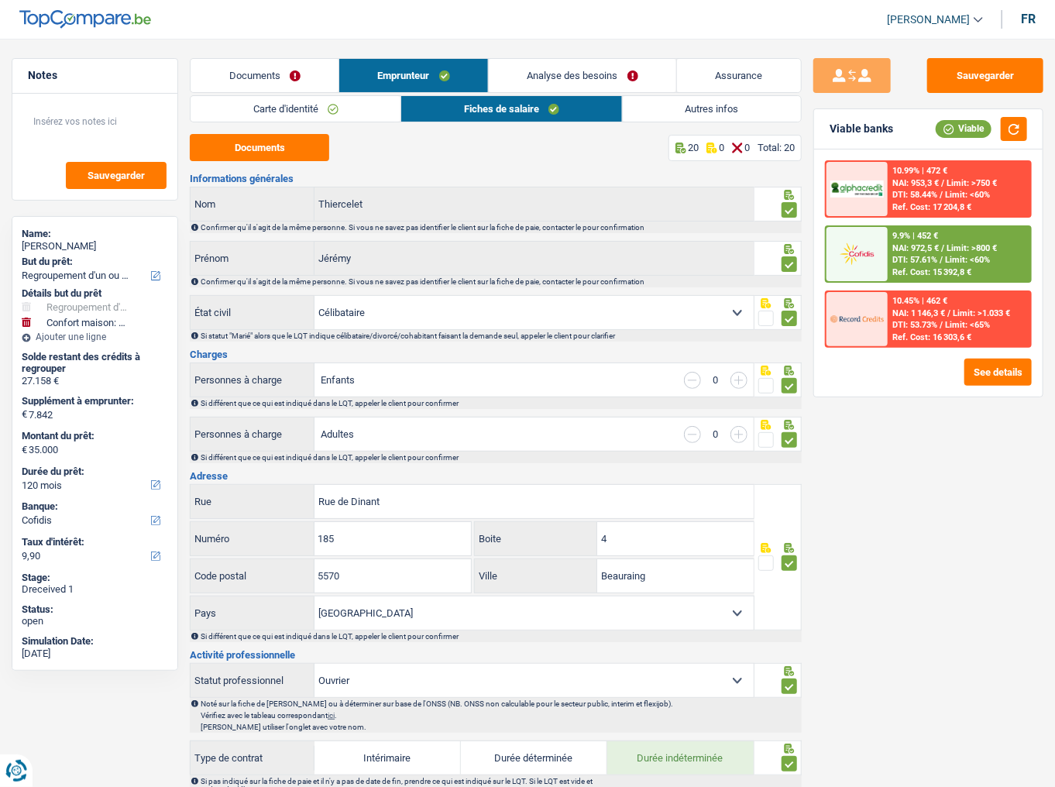
click at [692, 108] on link "Autres infos" at bounding box center [712, 109] width 178 height 26
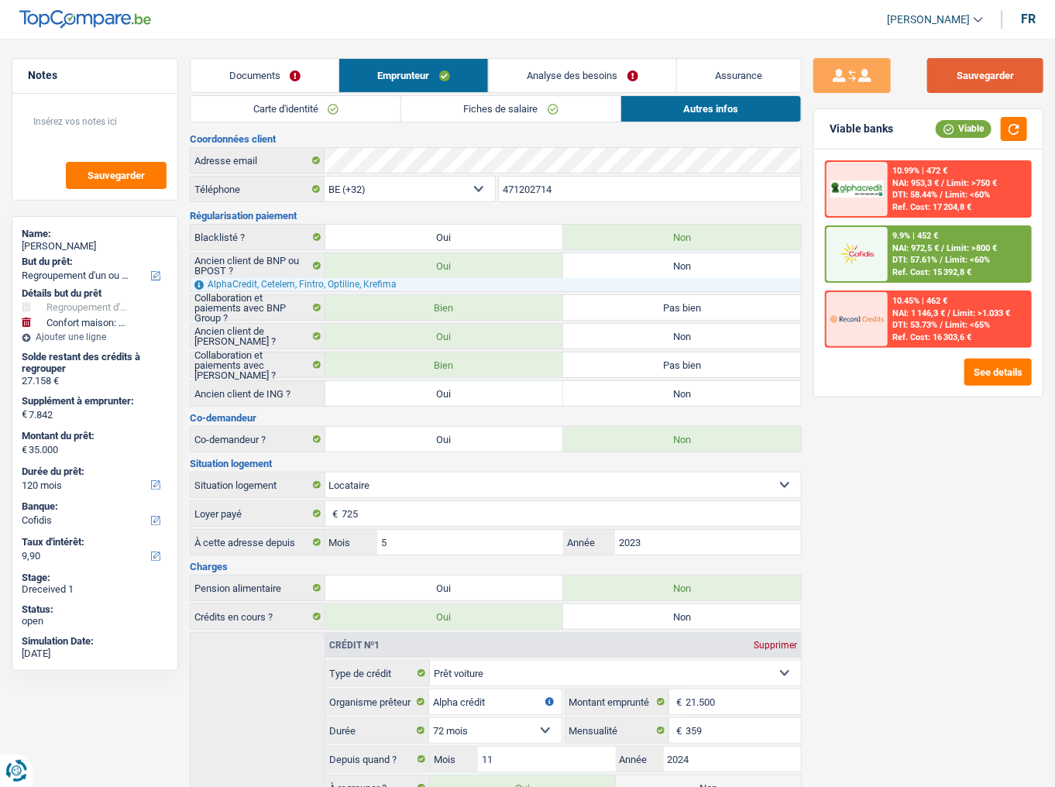
click at [941, 68] on button "Sauvegarder" at bounding box center [985, 75] width 116 height 35
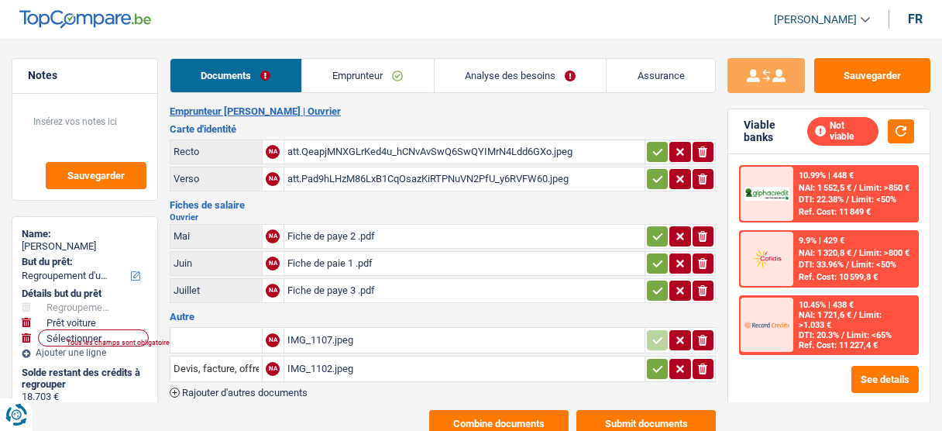
select select "refinancing"
select select "car"
select select "120"
select select "cofidis"
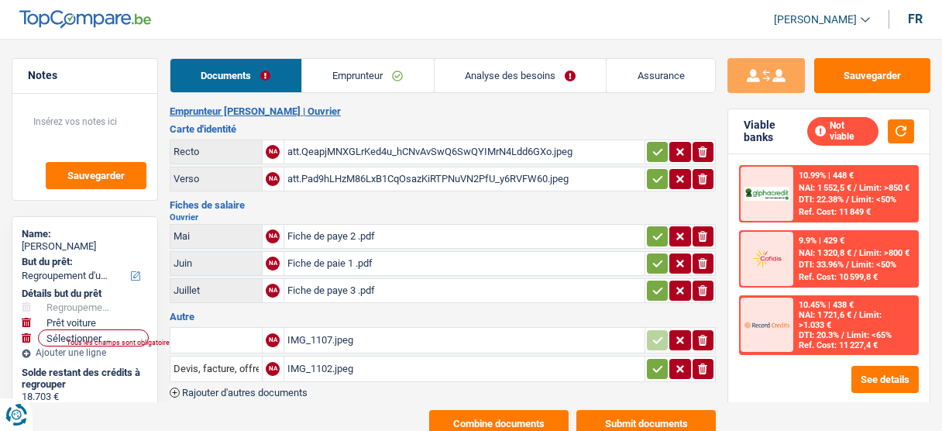
select select "single"
select select "BE"
select select "worker"
select select "netSalary"
select select "BE"
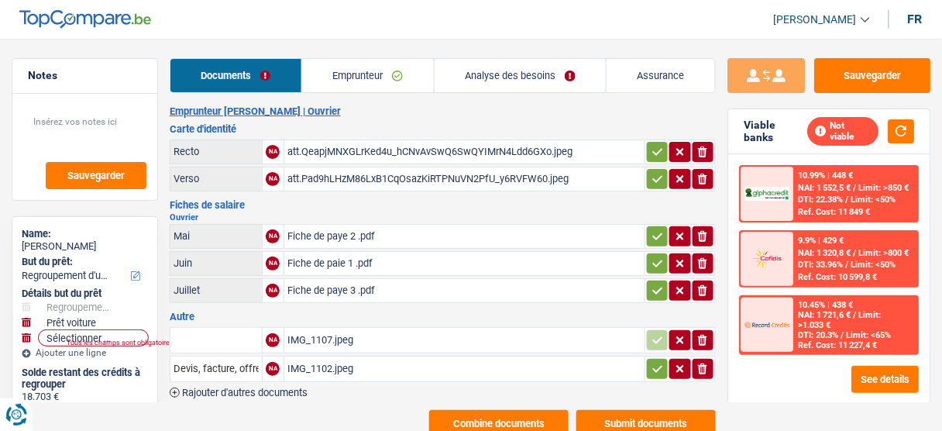
drag, startPoint x: 365, startPoint y: 71, endPoint x: 475, endPoint y: 98, distance: 113.3
click at [366, 71] on link "Emprunteur" at bounding box center [368, 75] width 132 height 33
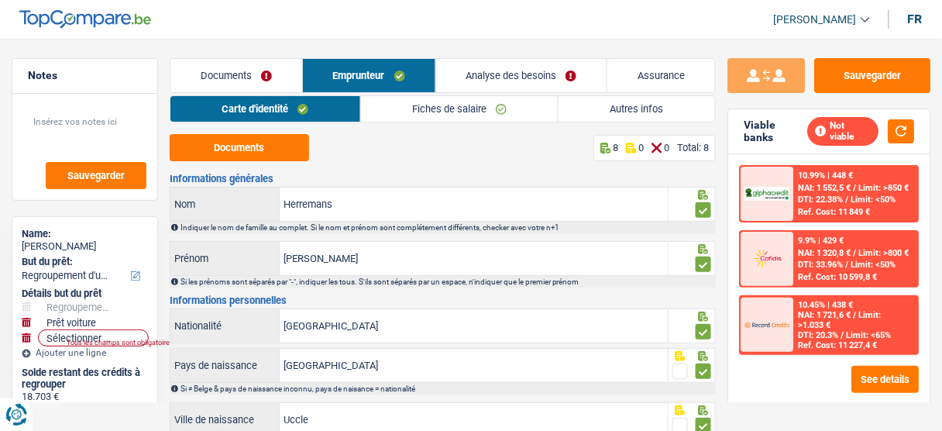
click at [602, 107] on link "Autres infos" at bounding box center [636, 109] width 156 height 26
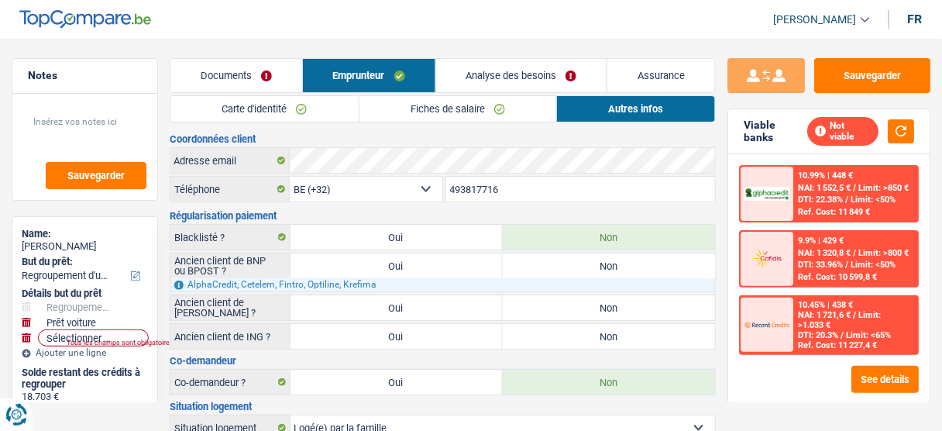
click at [496, 100] on link "Fiches de salaire" at bounding box center [457, 109] width 197 height 26
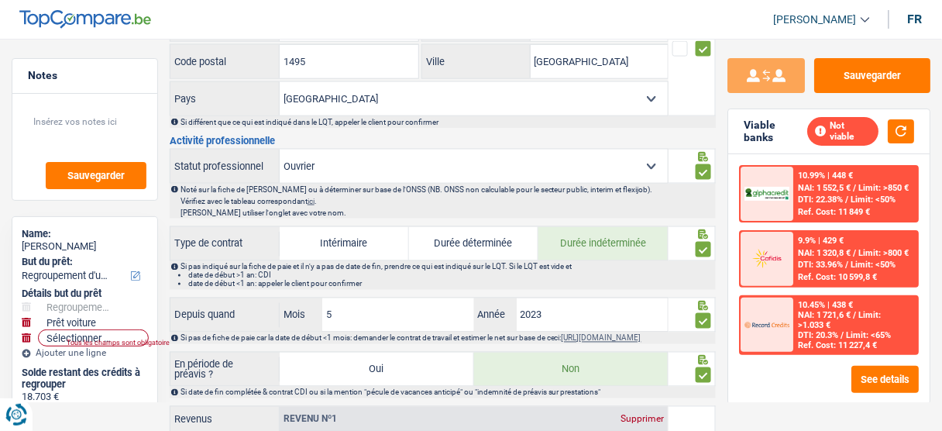
scroll to position [558, 0]
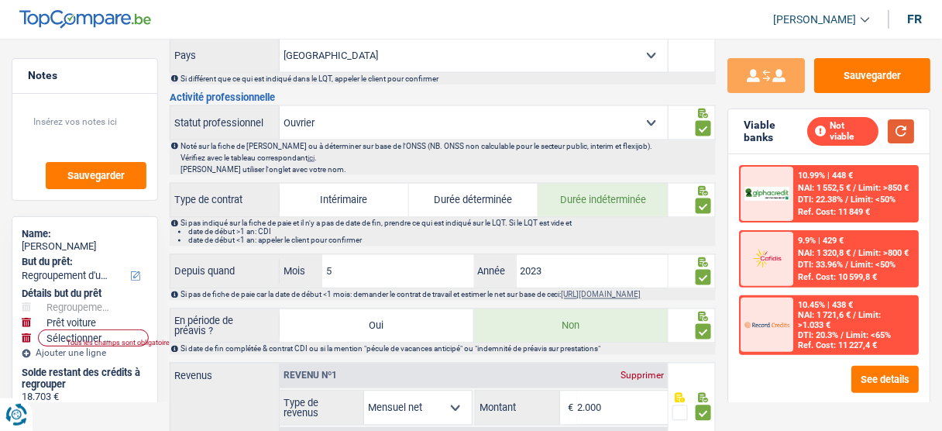
click at [891, 127] on button "button" at bounding box center [900, 131] width 26 height 24
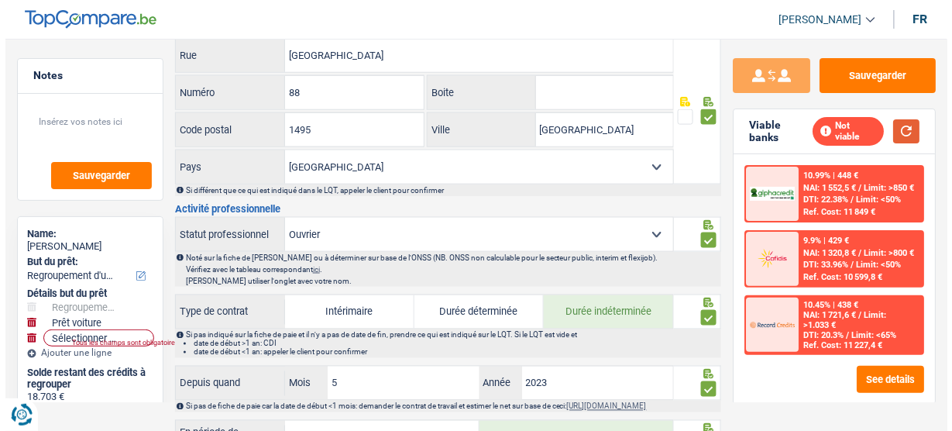
scroll to position [446, 0]
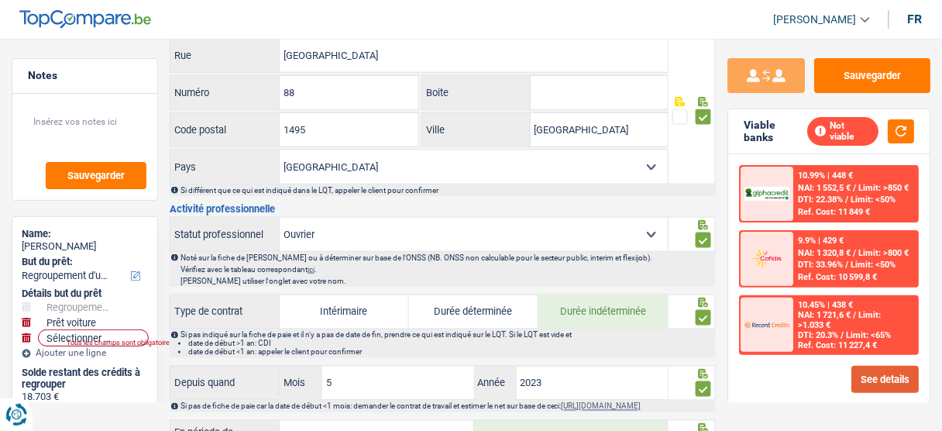
click at [887, 374] on button "See details" at bounding box center [884, 379] width 67 height 27
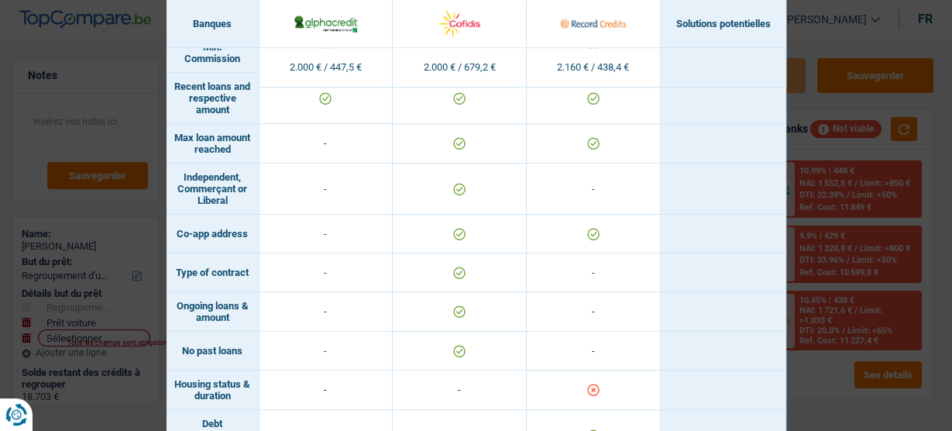
scroll to position [1083, 0]
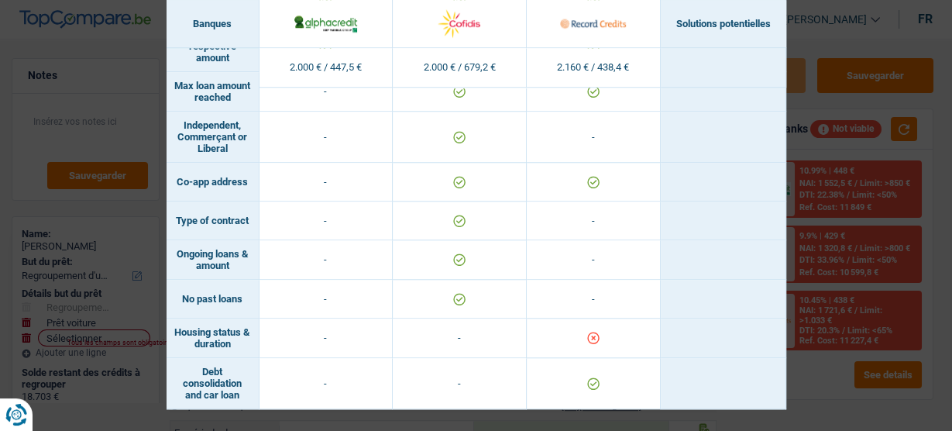
click at [836, 286] on div "Banks conditions × Banques Solutions potentielles Revenus / Charges 2.000 € / 4…" at bounding box center [476, 215] width 952 height 431
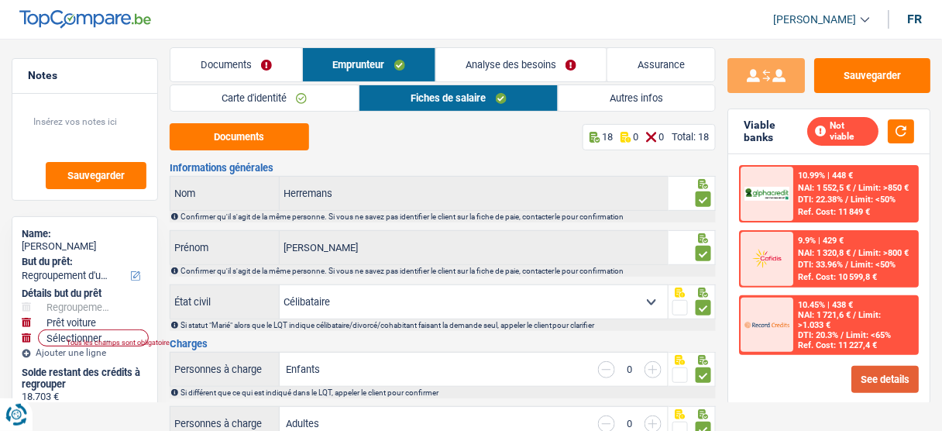
scroll to position [0, 0]
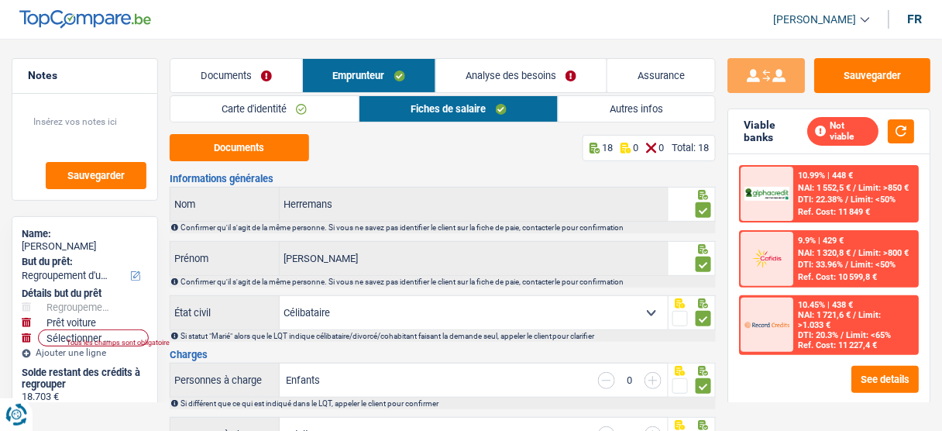
click at [596, 112] on link "Autres infos" at bounding box center [636, 109] width 156 height 26
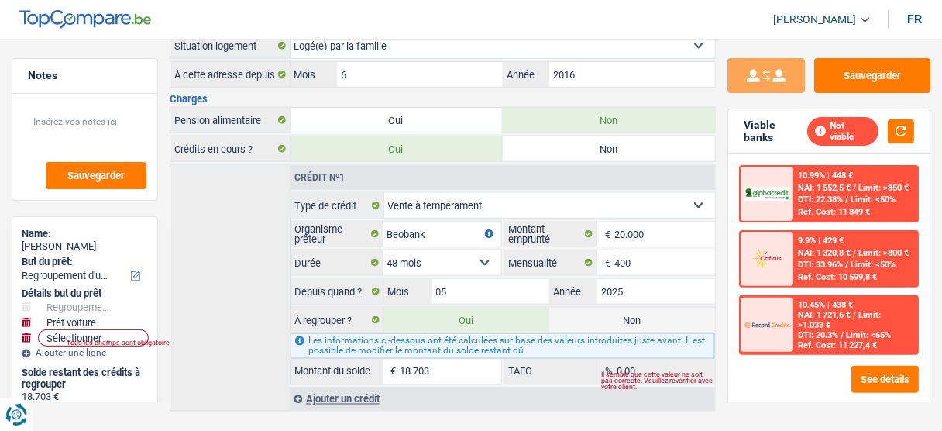
scroll to position [388, 0]
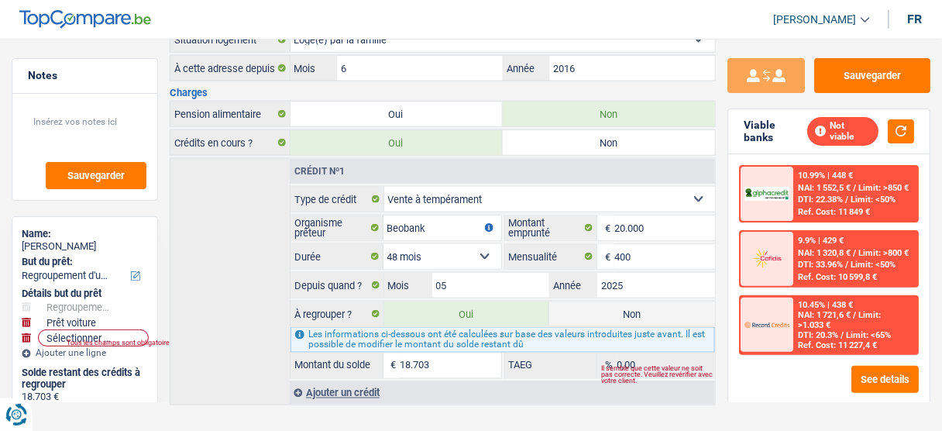
click at [582, 306] on label "Non" at bounding box center [632, 313] width 166 height 25
click at [582, 306] on input "Non" at bounding box center [632, 313] width 166 height 25
radio input "true"
select select "car"
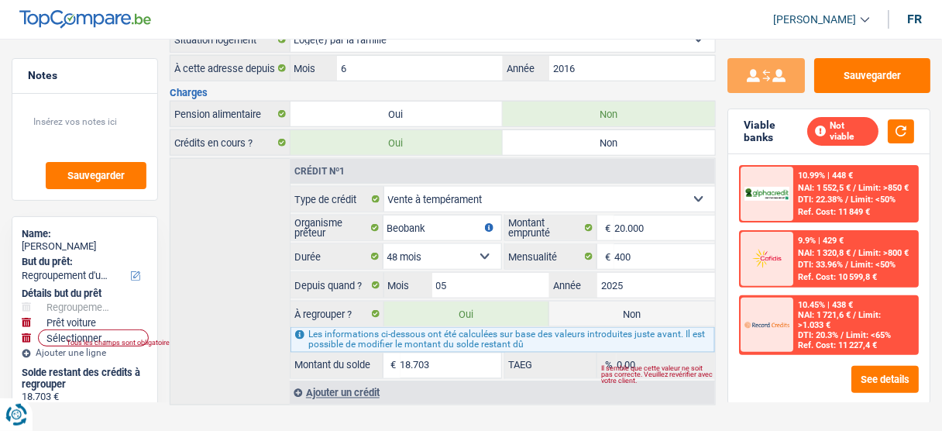
select select
select select "60"
radio input "false"
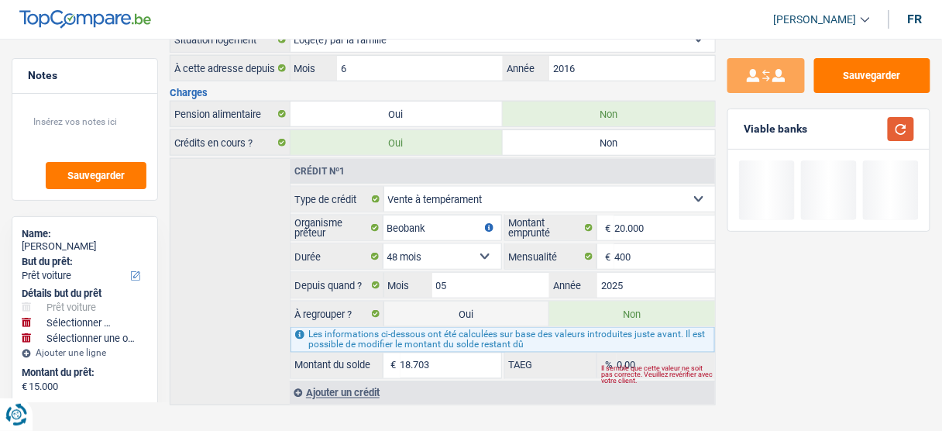
drag, startPoint x: 890, startPoint y: 126, endPoint x: 884, endPoint y: 117, distance: 11.2
click at [890, 125] on button "button" at bounding box center [900, 129] width 26 height 24
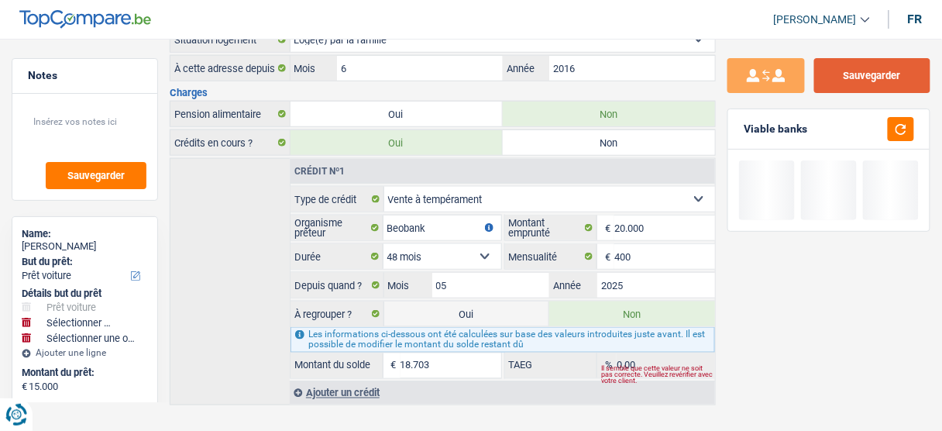
click at [854, 71] on button "Sauvegarder" at bounding box center [872, 75] width 116 height 35
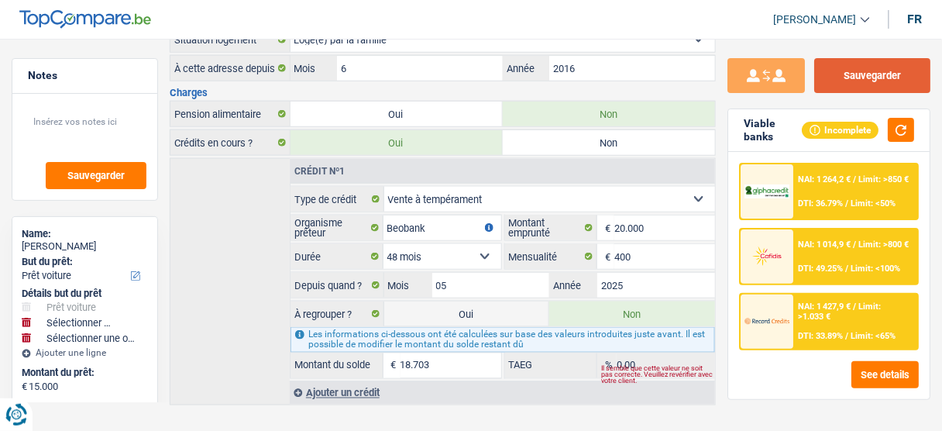
click at [880, 68] on button "Sauvegarder" at bounding box center [872, 75] width 116 height 35
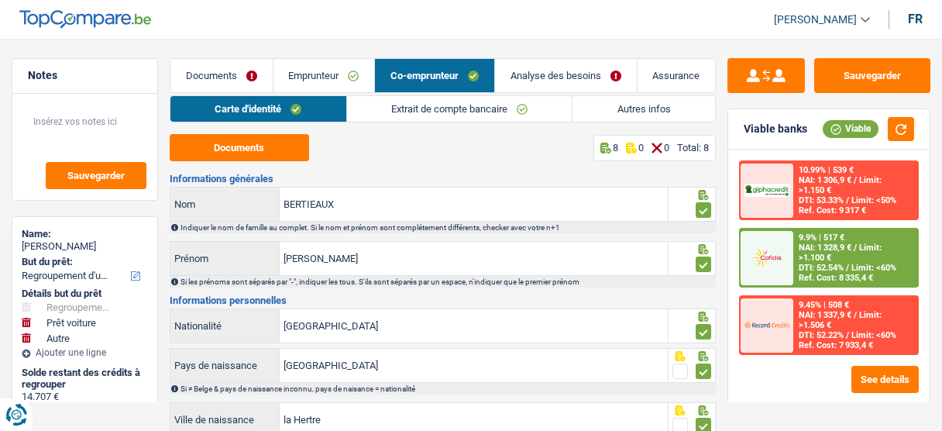
select select "refinancing"
select select "car"
select select "other"
select select "120"
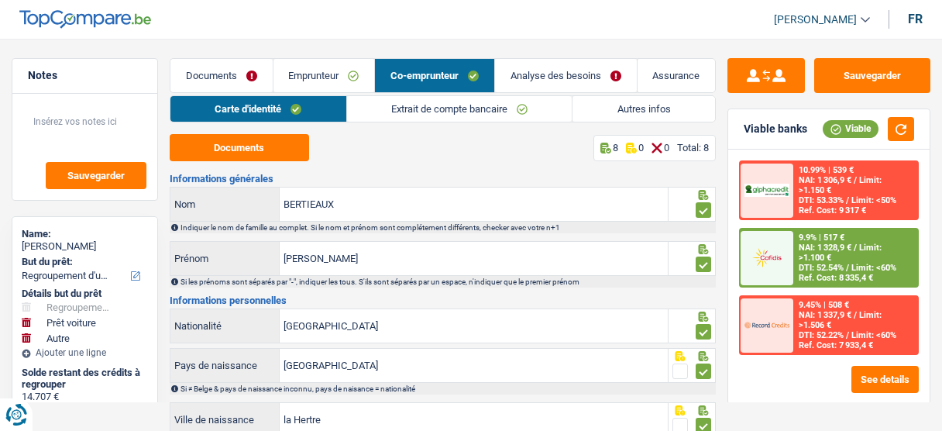
select select "cofidis"
select select "120"
select select "refinancing"
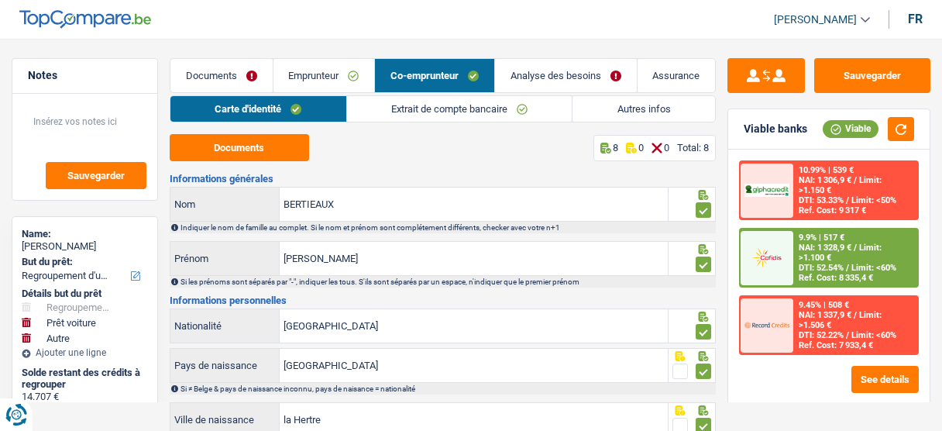
select select "yes"
select select "car"
select select "yes"
select select "other"
select select "120"
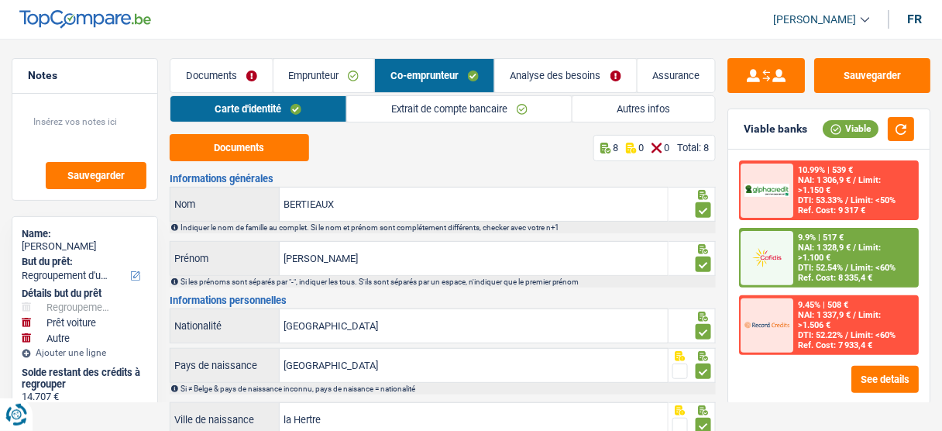
click at [470, 105] on link "Extrait de compte bancaire" at bounding box center [459, 109] width 225 height 26
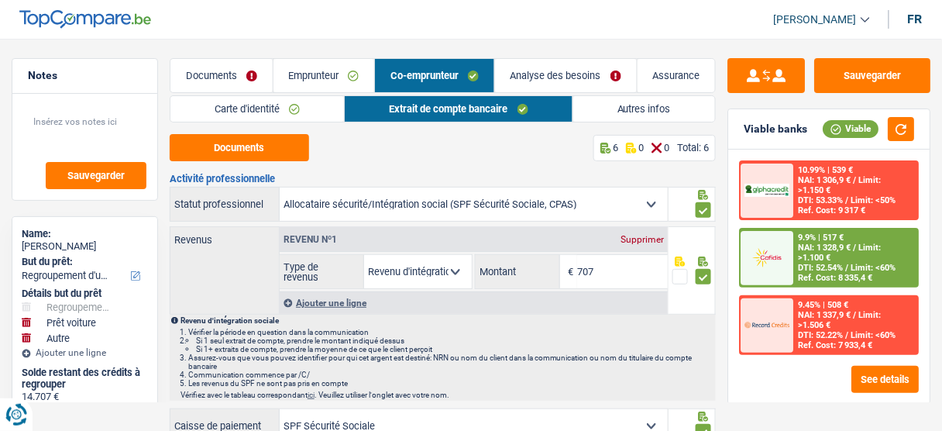
click at [345, 79] on link "Emprunteur" at bounding box center [323, 75] width 101 height 33
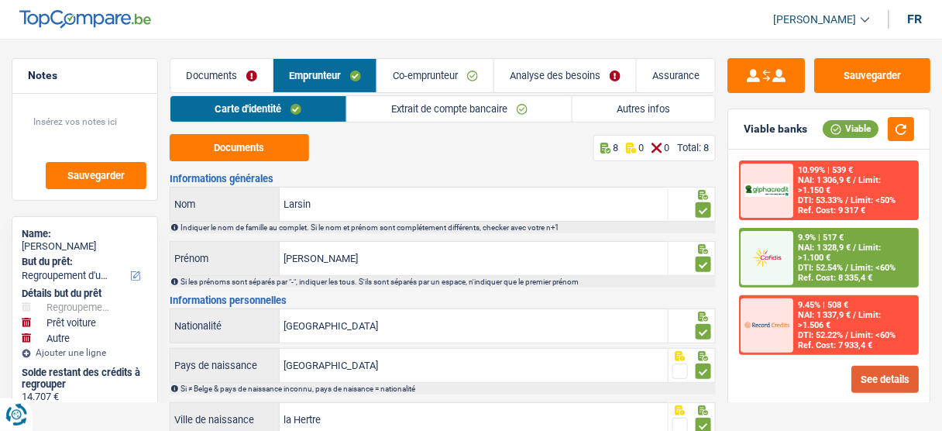
click at [875, 366] on button "See details" at bounding box center [884, 379] width 67 height 27
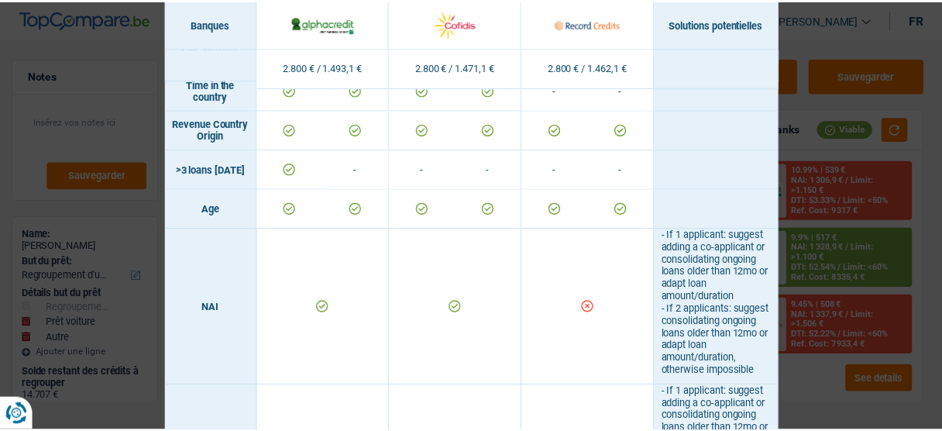
scroll to position [507, 0]
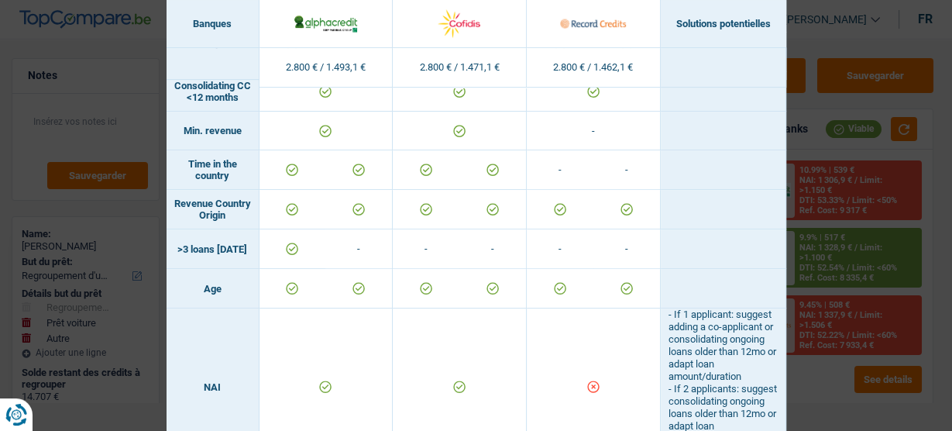
drag, startPoint x: 826, startPoint y: 157, endPoint x: 752, endPoint y: 143, distance: 75.6
click at [827, 156] on div "Banks conditions × Banques Solutions potentielles Revenus / Charges 2.800 € / 1…" at bounding box center [476, 215] width 952 height 431
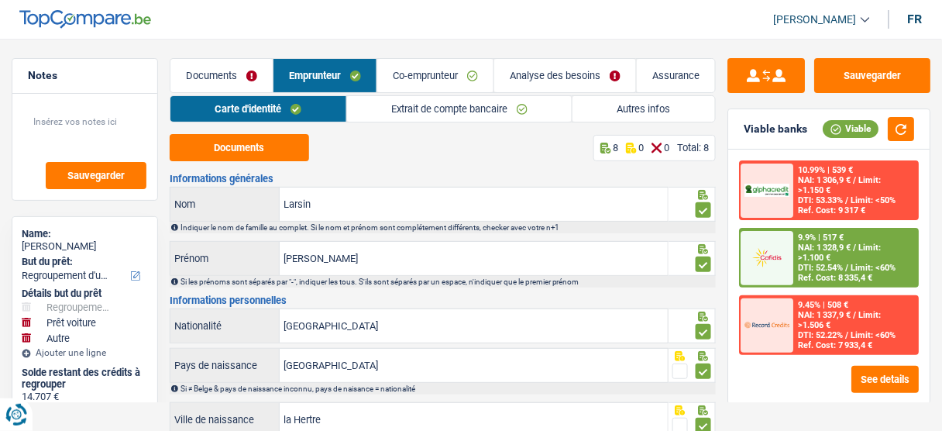
click at [454, 72] on link "Co-emprunteur" at bounding box center [435, 75] width 116 height 33
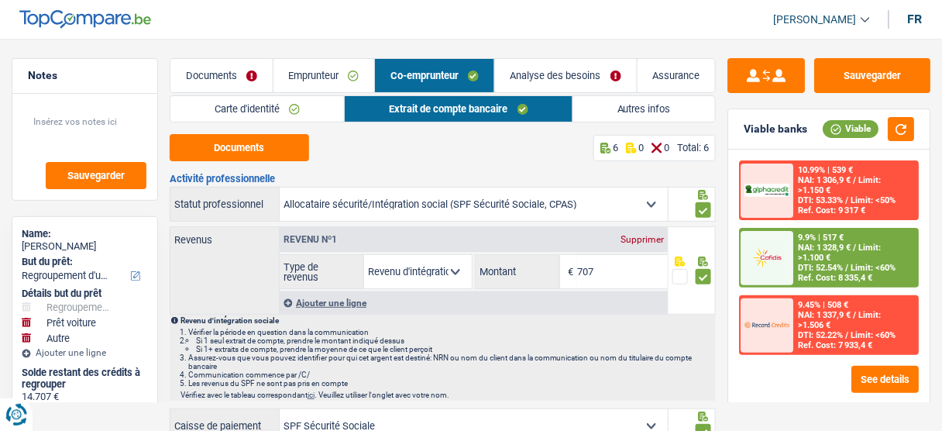
click at [558, 79] on link "Analyse des besoins" at bounding box center [566, 75] width 142 height 33
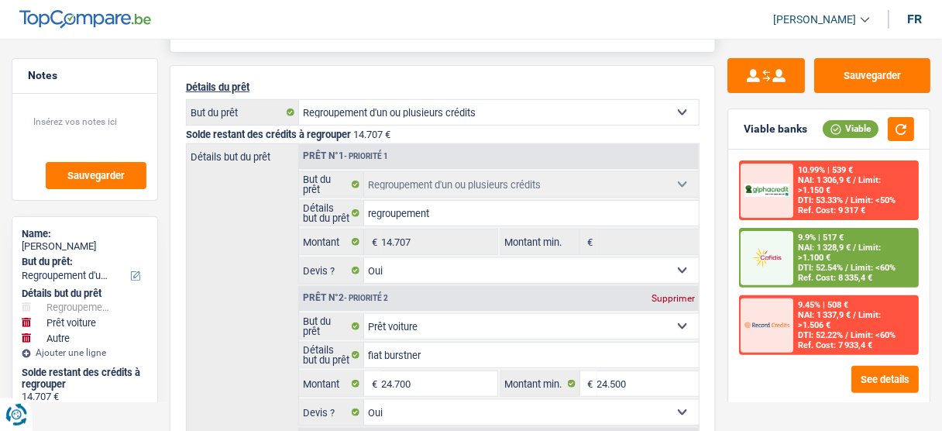
scroll to position [0, 0]
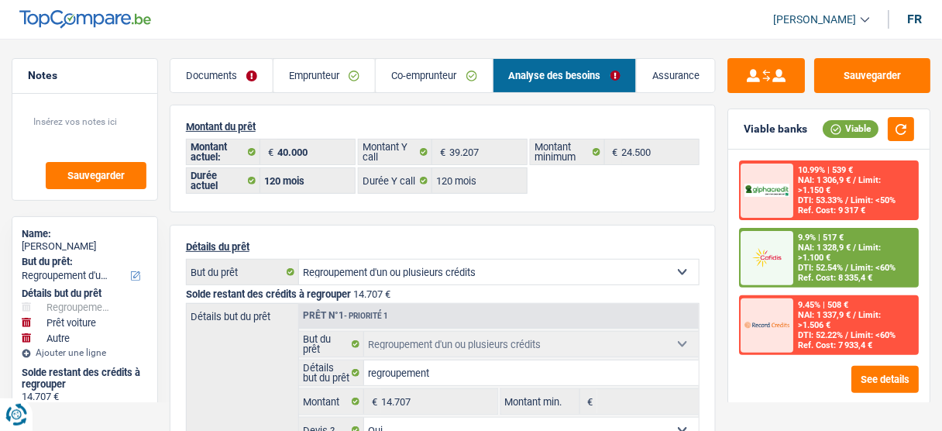
click at [409, 73] on link "Co-emprunteur" at bounding box center [434, 75] width 116 height 33
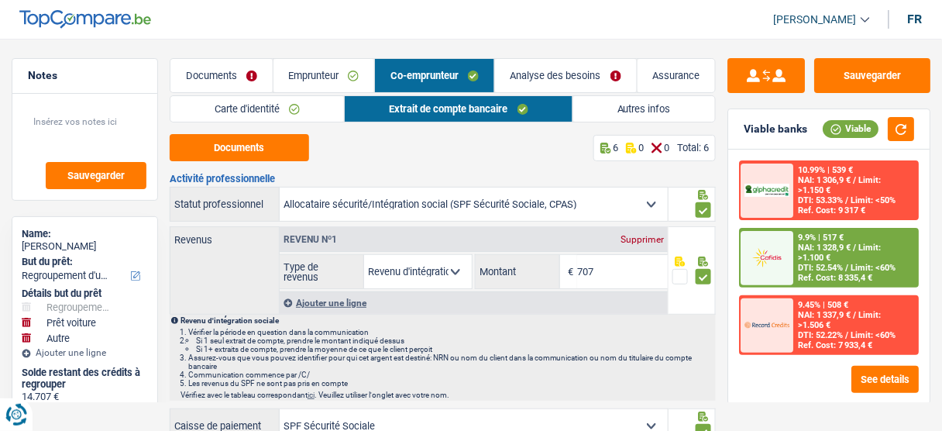
drag, startPoint x: 618, startPoint y: 105, endPoint x: 491, endPoint y: 88, distance: 128.1
click at [618, 105] on link "Autres infos" at bounding box center [644, 109] width 142 height 26
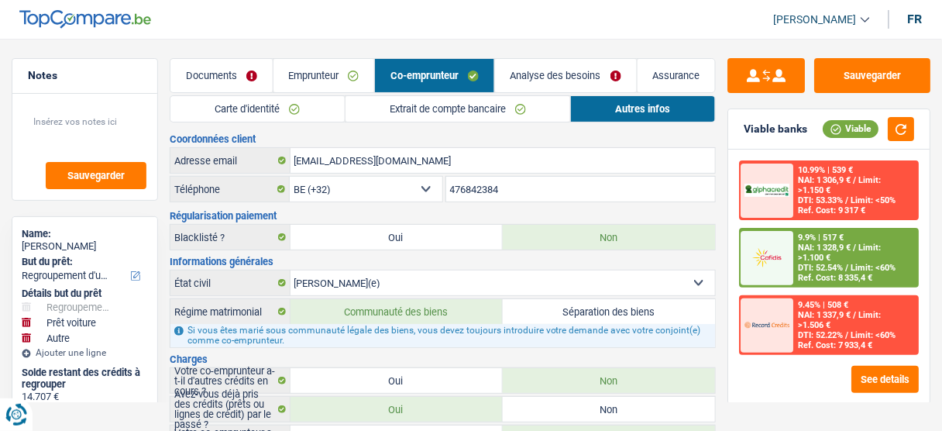
click at [319, 63] on link "Emprunteur" at bounding box center [323, 75] width 101 height 33
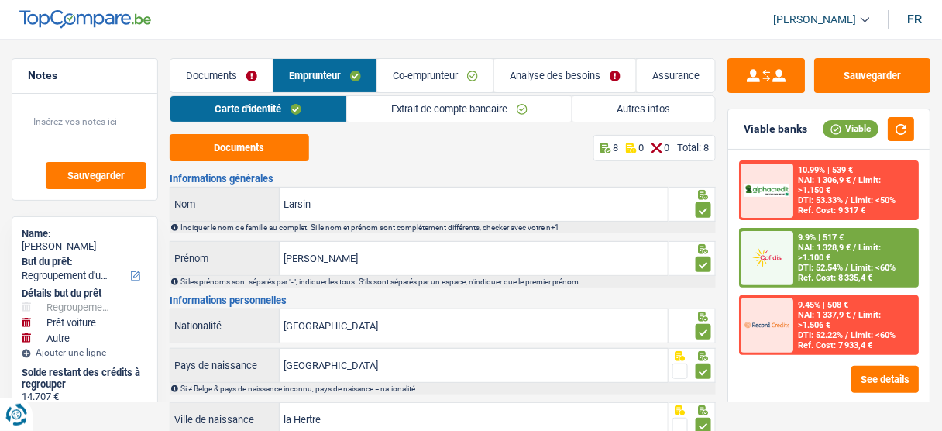
click at [644, 100] on link "Autres infos" at bounding box center [643, 109] width 142 height 26
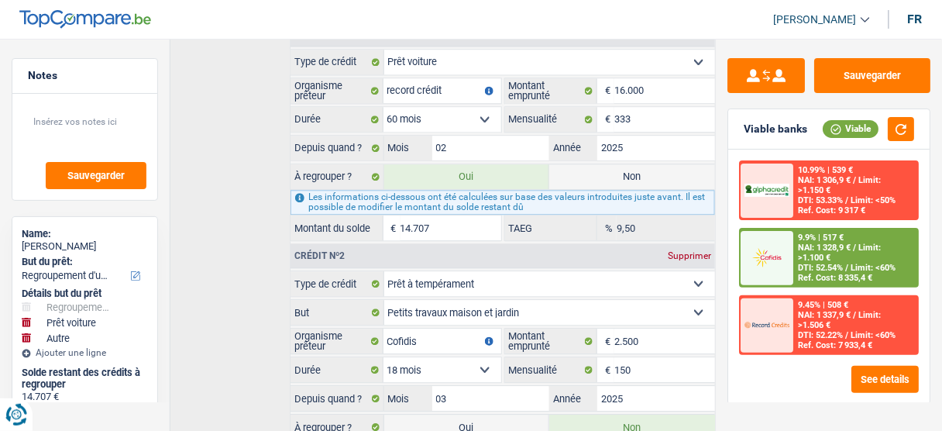
scroll to position [798, 0]
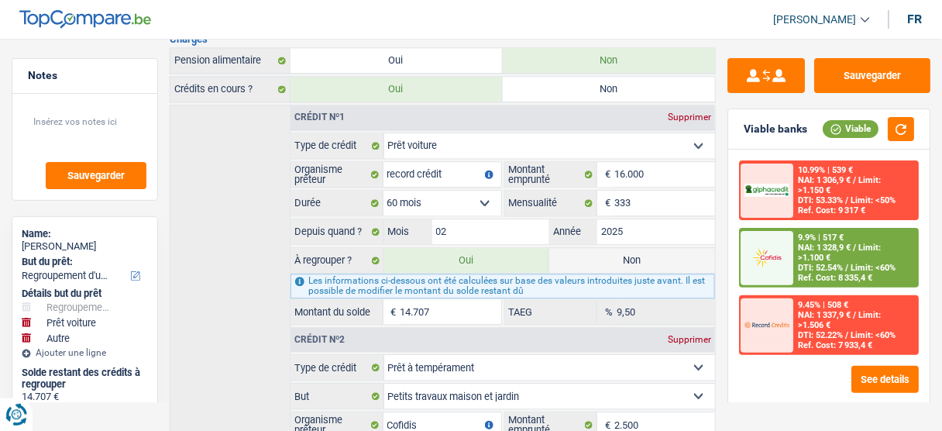
click at [591, 248] on label "Non" at bounding box center [632, 260] width 166 height 25
click at [591, 248] on input "Non" at bounding box center [632, 260] width 166 height 25
radio input "true"
select select "car"
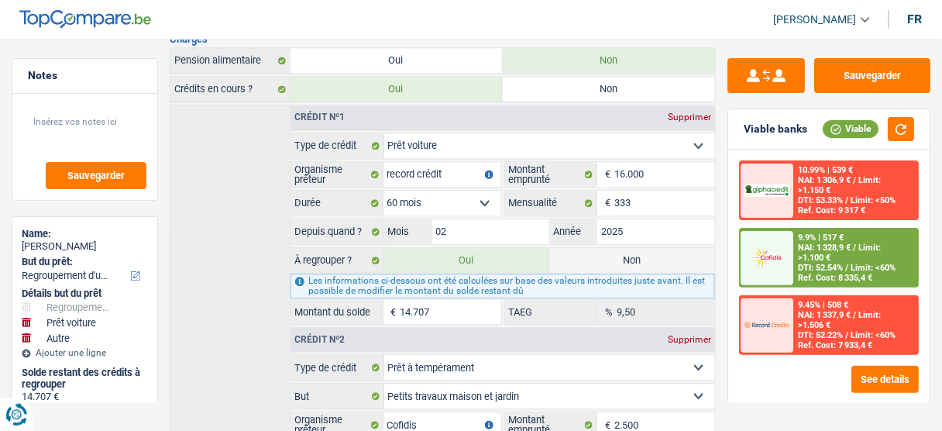
select select
select select "60"
radio input "false"
select select "other"
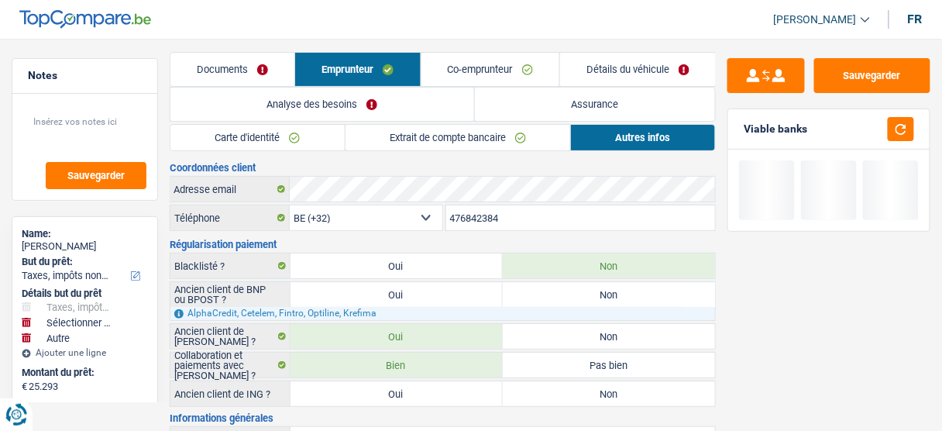
scroll to position [0, 0]
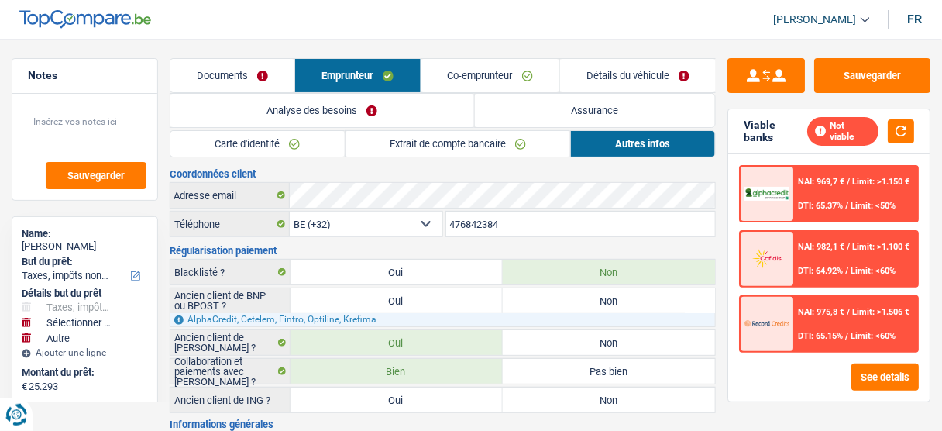
click at [457, 86] on link "Co-emprunteur" at bounding box center [490, 75] width 138 height 33
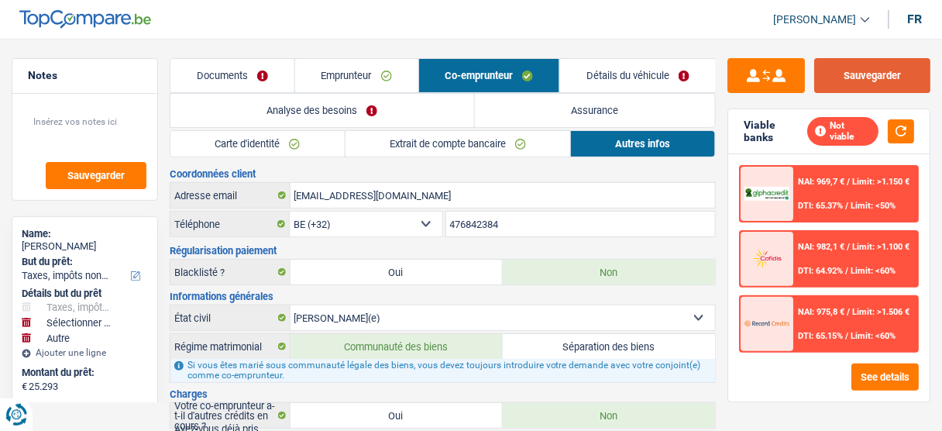
click at [922, 81] on button "Sauvegarder" at bounding box center [872, 75] width 116 height 35
click at [336, 70] on link "Emprunteur" at bounding box center [356, 75] width 123 height 33
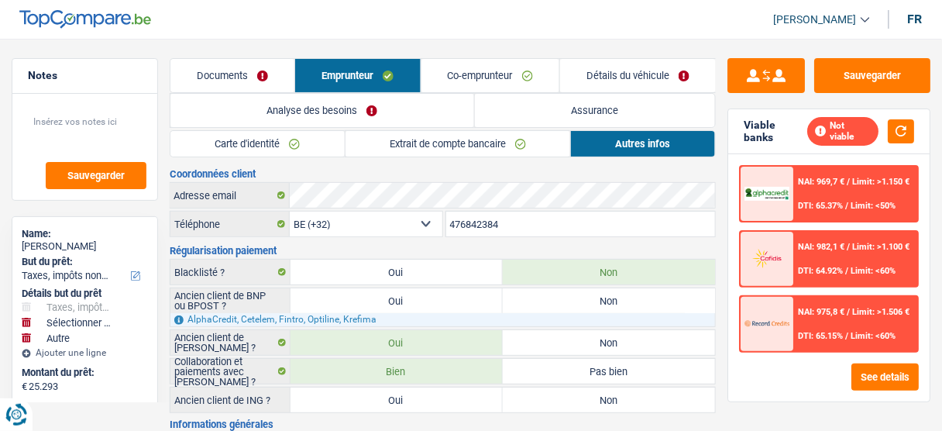
drag, startPoint x: 595, startPoint y: 140, endPoint x: 526, endPoint y: 233, distance: 116.2
click at [596, 141] on link "Autres infos" at bounding box center [643, 144] width 144 height 26
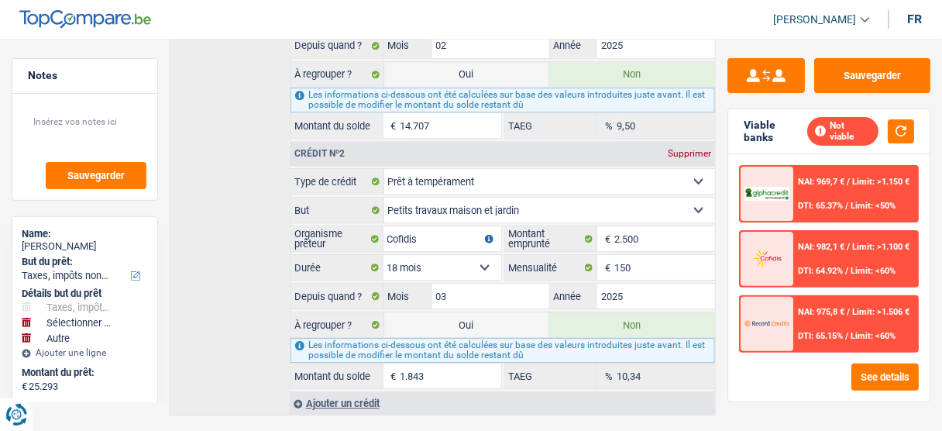
scroll to position [894, 0]
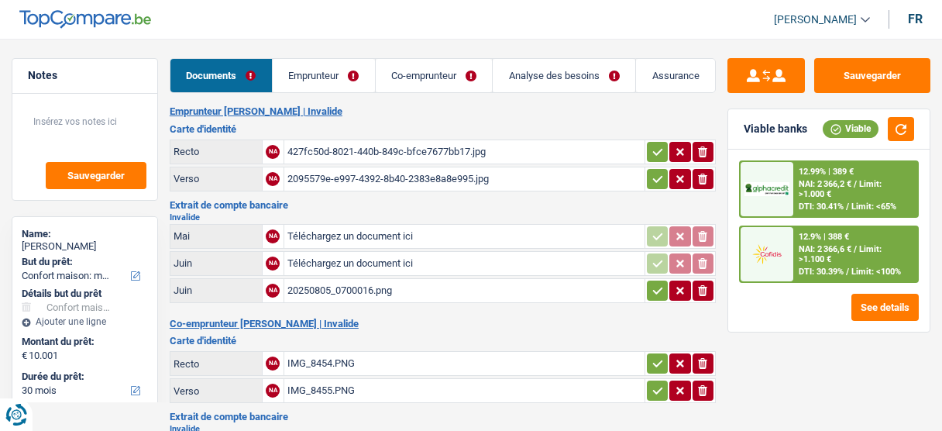
select select "household"
select select "30"
select select "alphacredit"
click at [359, 280] on div "20250805_0700016.png" at bounding box center [464, 290] width 354 height 23
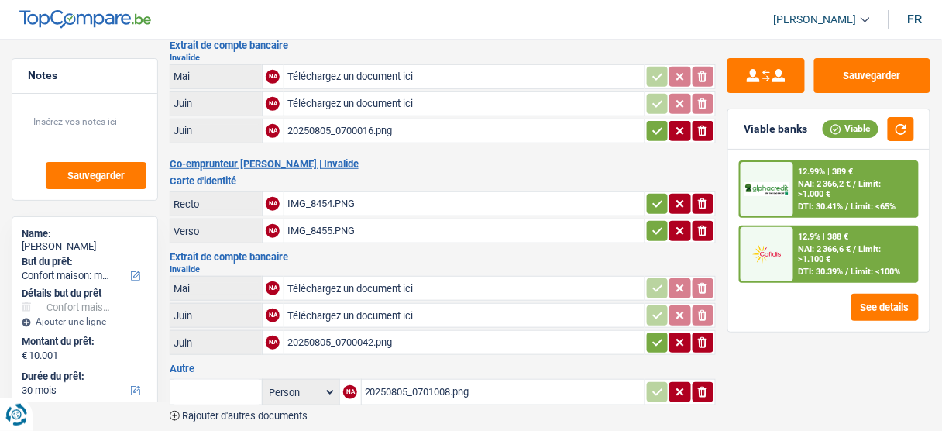
scroll to position [211, 0]
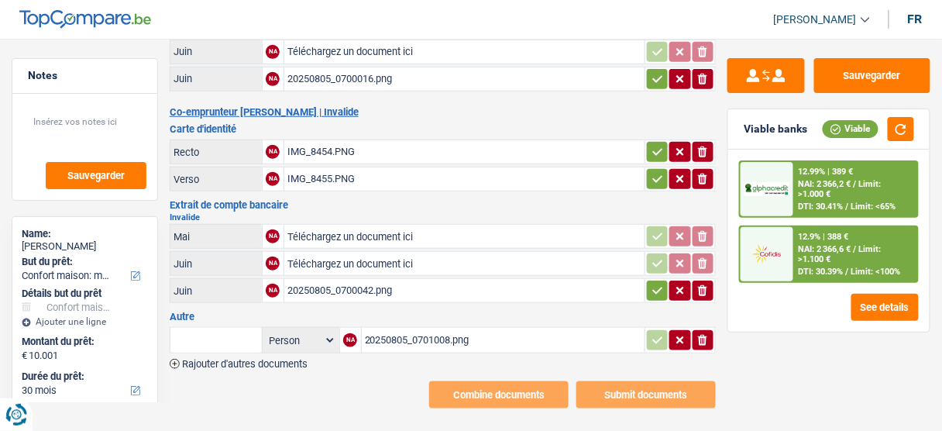
click at [372, 282] on div "20250805_0700042.png" at bounding box center [464, 290] width 354 height 23
click at [347, 84] on div "20250805_0700016.png" at bounding box center [464, 78] width 354 height 23
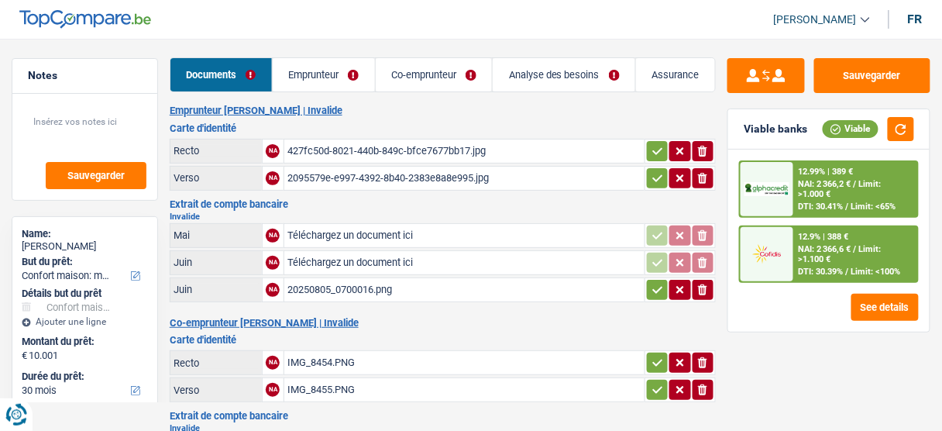
scroll to position [0, 0]
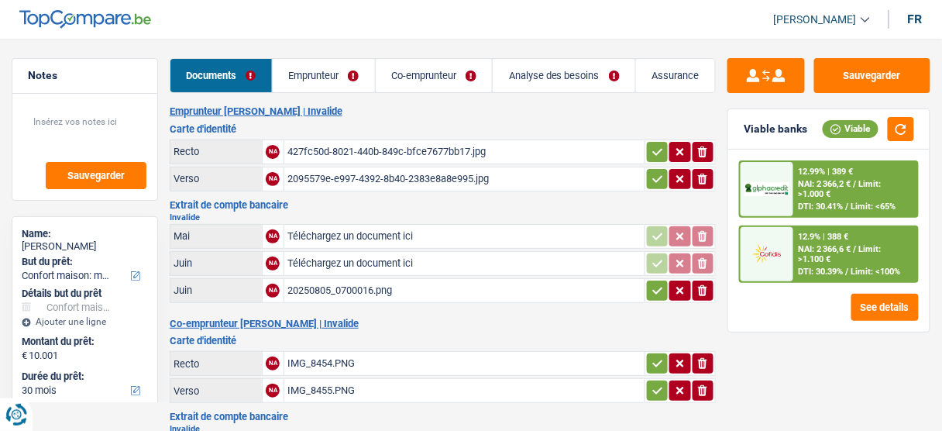
click at [335, 75] on link "Emprunteur" at bounding box center [324, 75] width 102 height 33
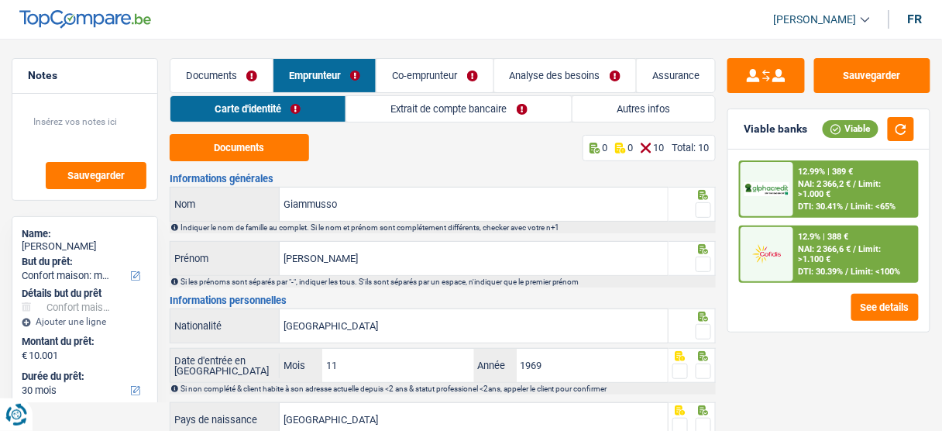
click at [564, 78] on link "Analyse des besoins" at bounding box center [565, 75] width 142 height 33
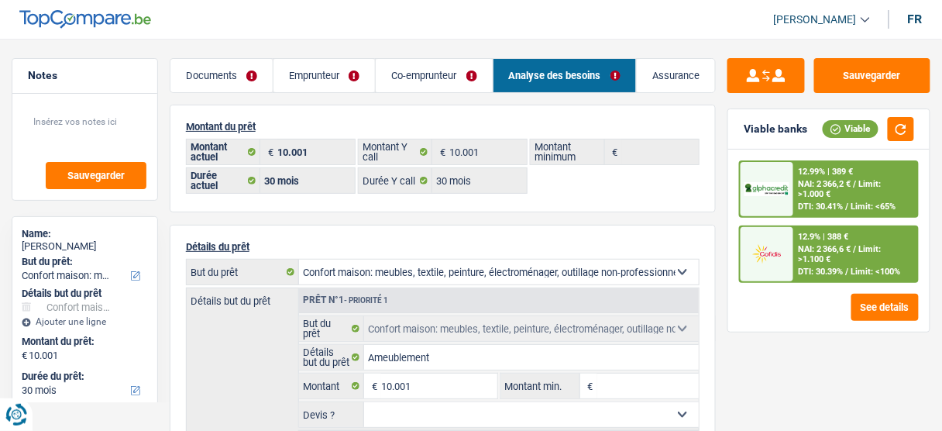
click at [230, 85] on link "Documents" at bounding box center [221, 75] width 102 height 33
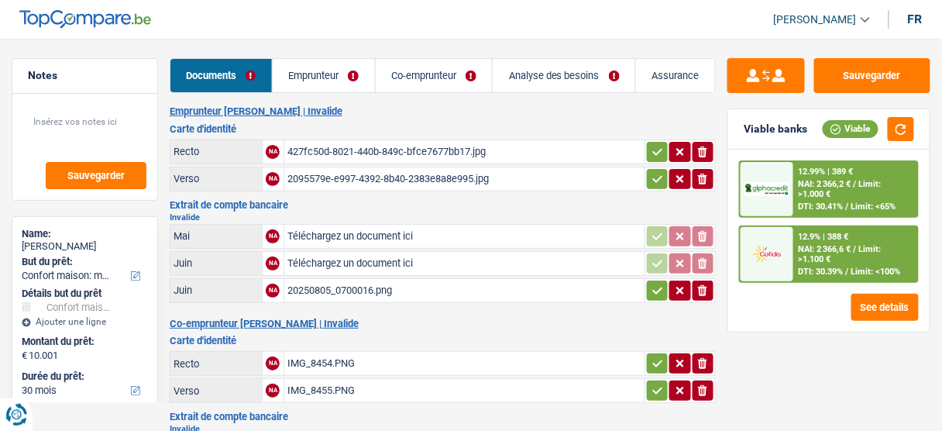
click at [322, 80] on link "Emprunteur" at bounding box center [324, 75] width 102 height 33
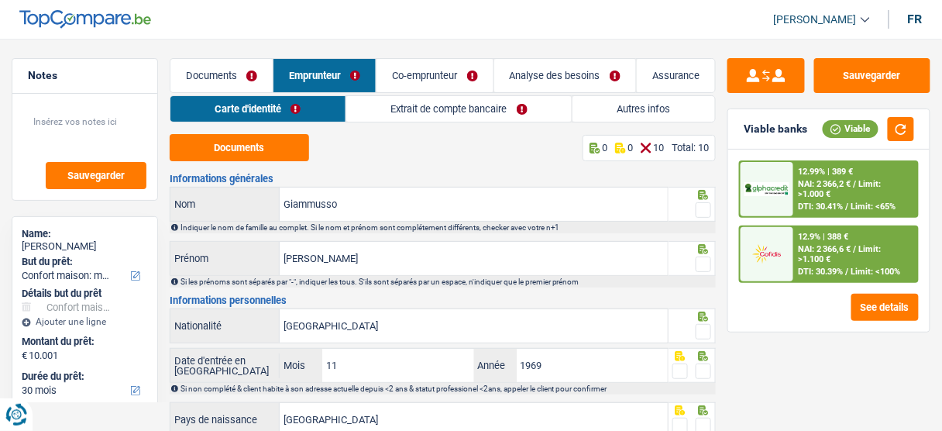
click at [250, 124] on div "Carte d'identité Extrait de compte bancaire Autres infos Documents 0 0 10 Total…" at bounding box center [443, 392] width 546 height 594
click at [242, 149] on button "Documents" at bounding box center [239, 147] width 139 height 27
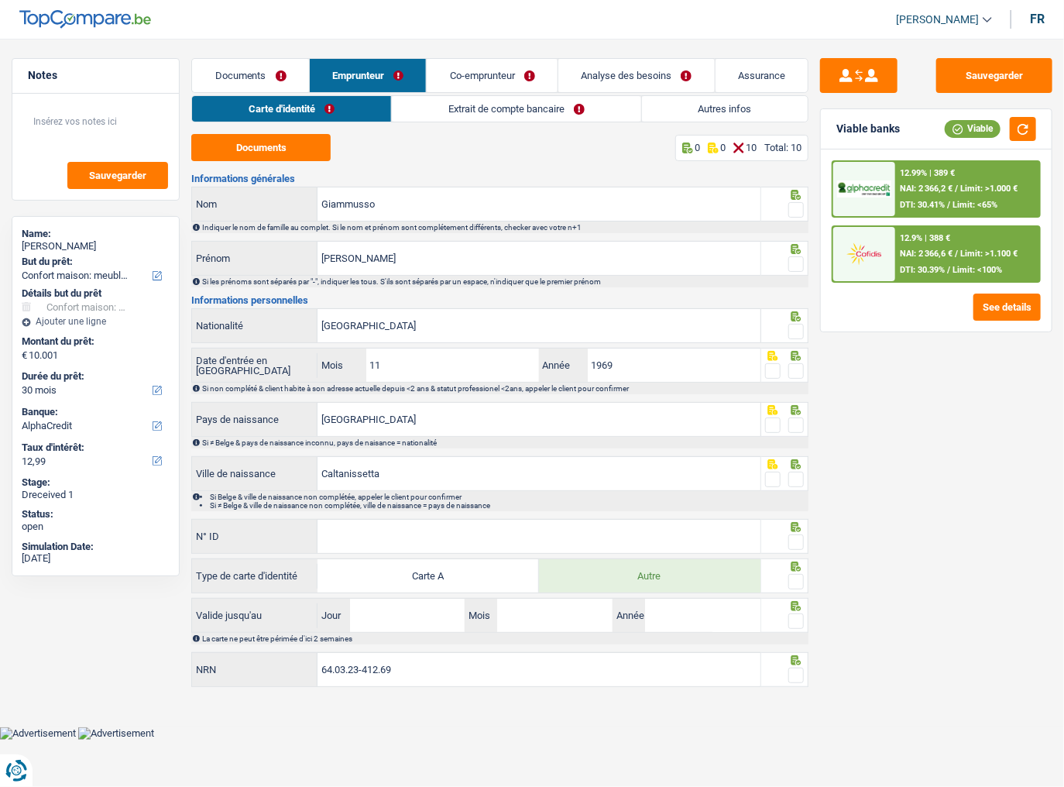
drag, startPoint x: 794, startPoint y: 215, endPoint x: 789, endPoint y: 266, distance: 51.3
click at [794, 215] on span at bounding box center [795, 209] width 15 height 15
click at [0, 0] on input "radio" at bounding box center [0, 0] width 0 height 0
click at [794, 263] on span at bounding box center [795, 263] width 15 height 15
click at [0, 0] on input "radio" at bounding box center [0, 0] width 0 height 0
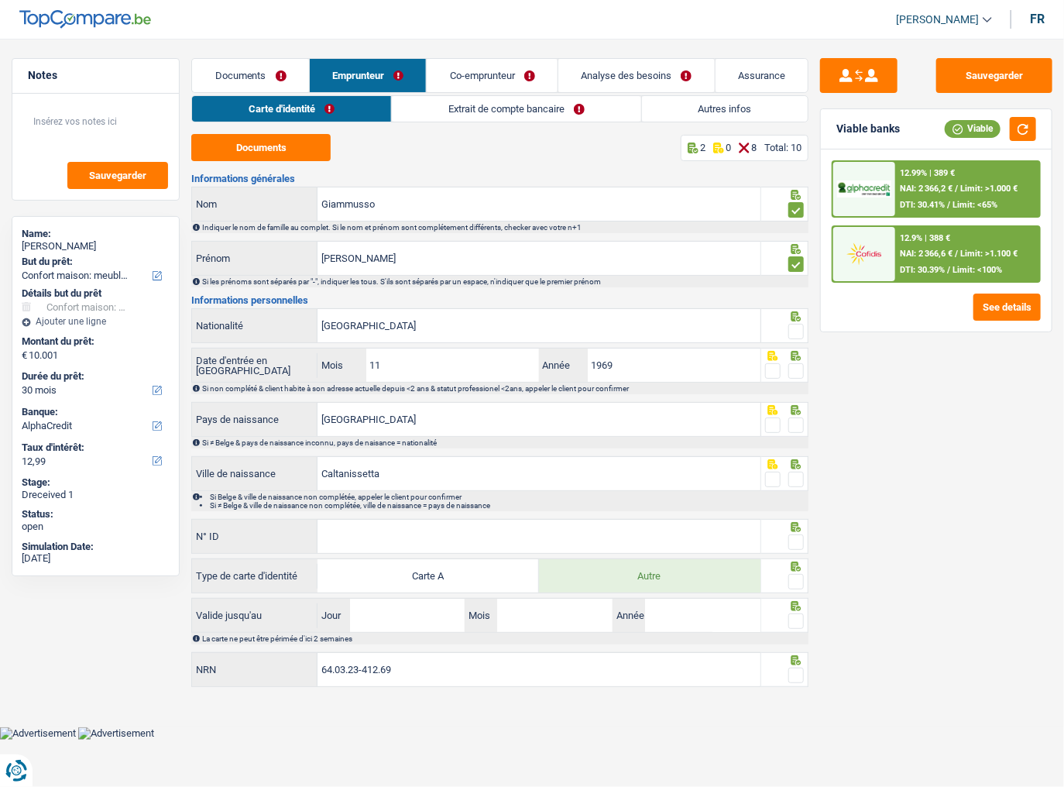
click at [799, 331] on span at bounding box center [795, 331] width 15 height 15
click at [0, 0] on input "radio" at bounding box center [0, 0] width 0 height 0
click at [795, 369] on span at bounding box center [795, 370] width 15 height 15
click at [0, 0] on input "radio" at bounding box center [0, 0] width 0 height 0
click at [801, 420] on span at bounding box center [795, 424] width 15 height 15
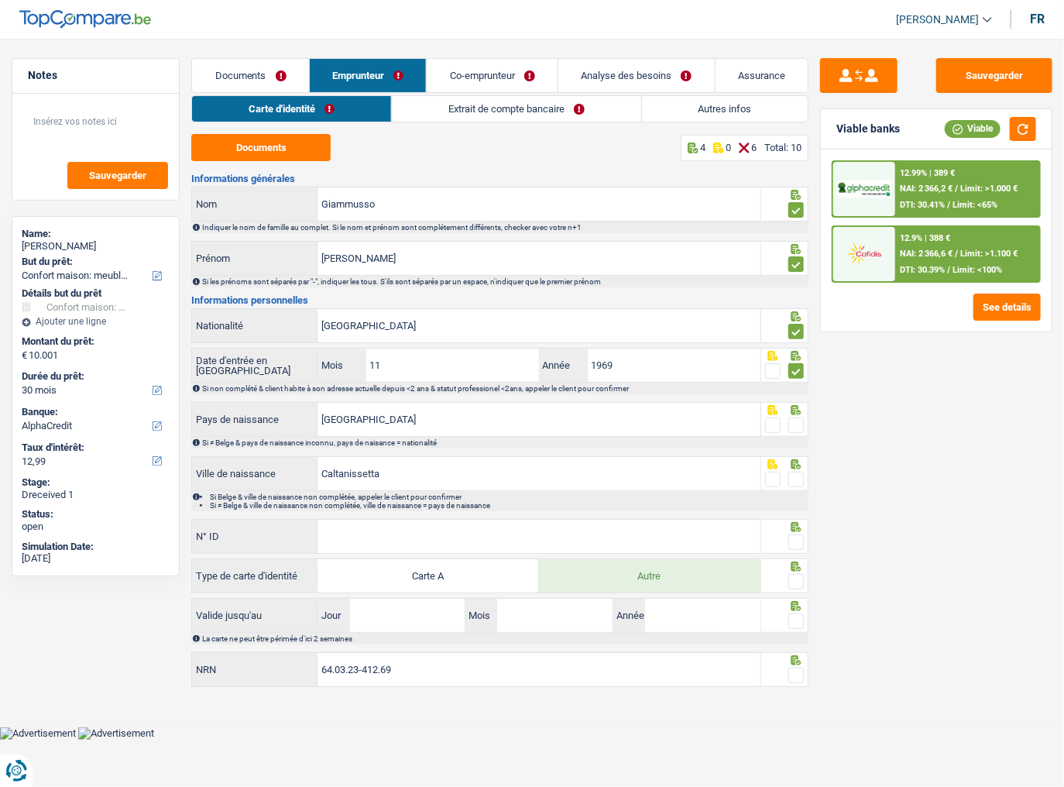
click at [0, 0] on input "radio" at bounding box center [0, 0] width 0 height 0
click at [794, 430] on span at bounding box center [795, 479] width 15 height 15
click at [0, 0] on input "radio" at bounding box center [0, 0] width 0 height 0
drag, startPoint x: 528, startPoint y: 549, endPoint x: 694, endPoint y: 548, distance: 165.7
click at [528, 430] on input "N° ID" at bounding box center [538, 536] width 443 height 33
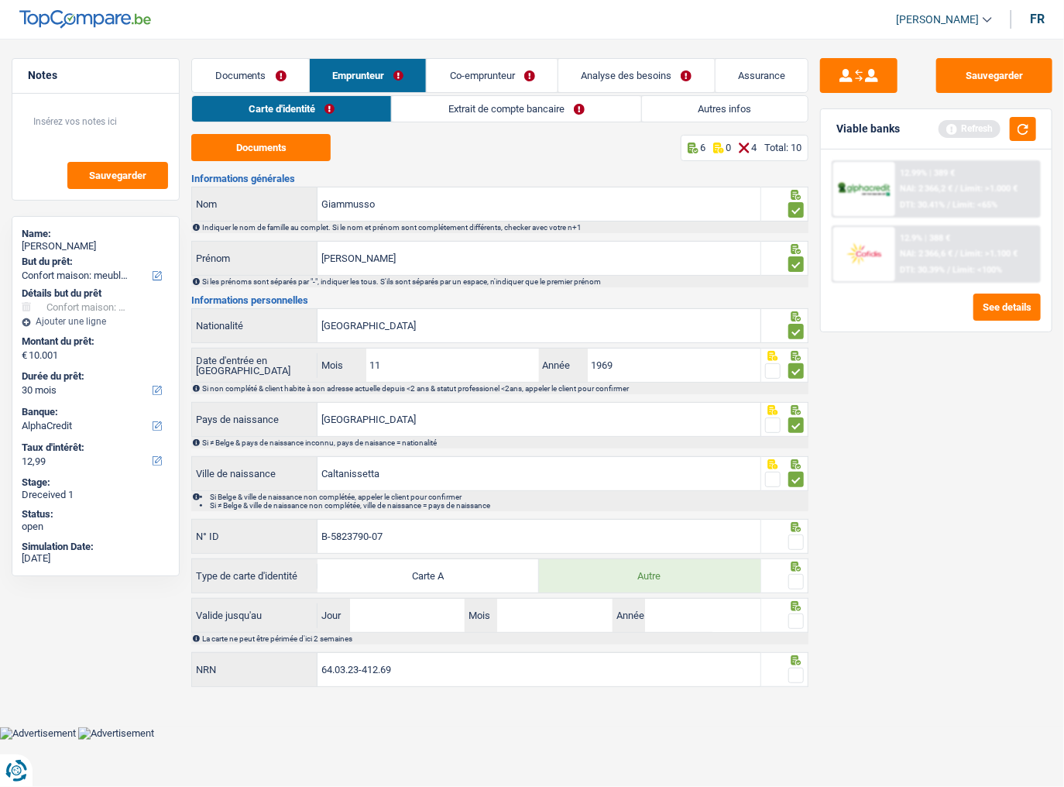
type input "B-5823790-07"
click at [799, 430] on span at bounding box center [795, 541] width 15 height 15
click at [0, 0] on input "radio" at bounding box center [0, 0] width 0 height 0
click at [796, 430] on span at bounding box center [795, 581] width 15 height 15
click at [0, 0] on input "radio" at bounding box center [0, 0] width 0 height 0
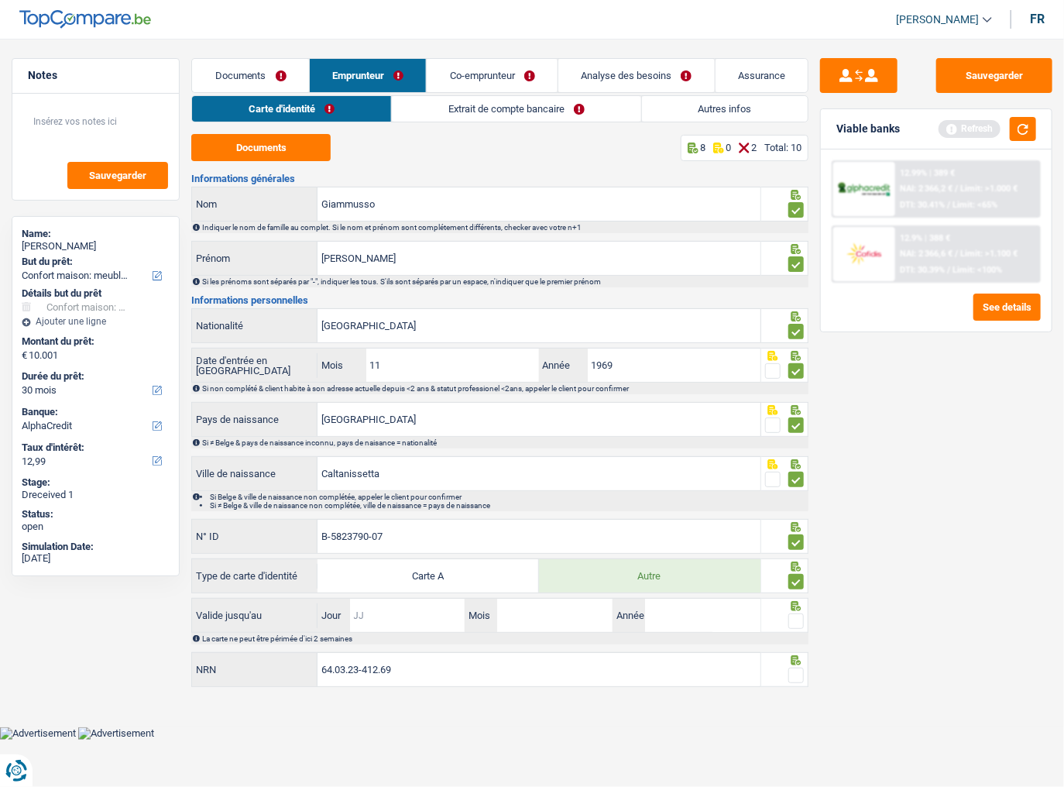
click at [416, 430] on input "Jour" at bounding box center [407, 615] width 115 height 33
type input "12"
type input "02"
type input "2034"
click at [792, 430] on span at bounding box center [795, 620] width 15 height 15
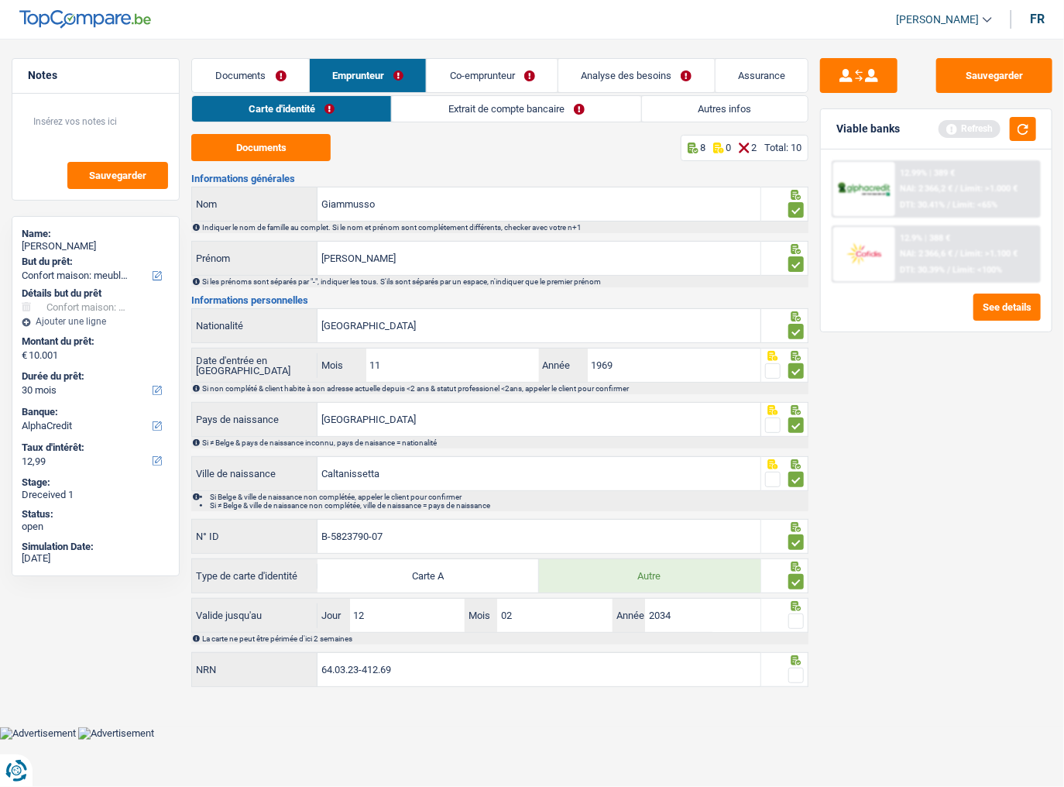
click at [0, 0] on input "radio" at bounding box center [0, 0] width 0 height 0
drag, startPoint x: 1025, startPoint y: 137, endPoint x: 981, endPoint y: 270, distance: 140.3
click at [941, 139] on button "button" at bounding box center [1023, 129] width 26 height 24
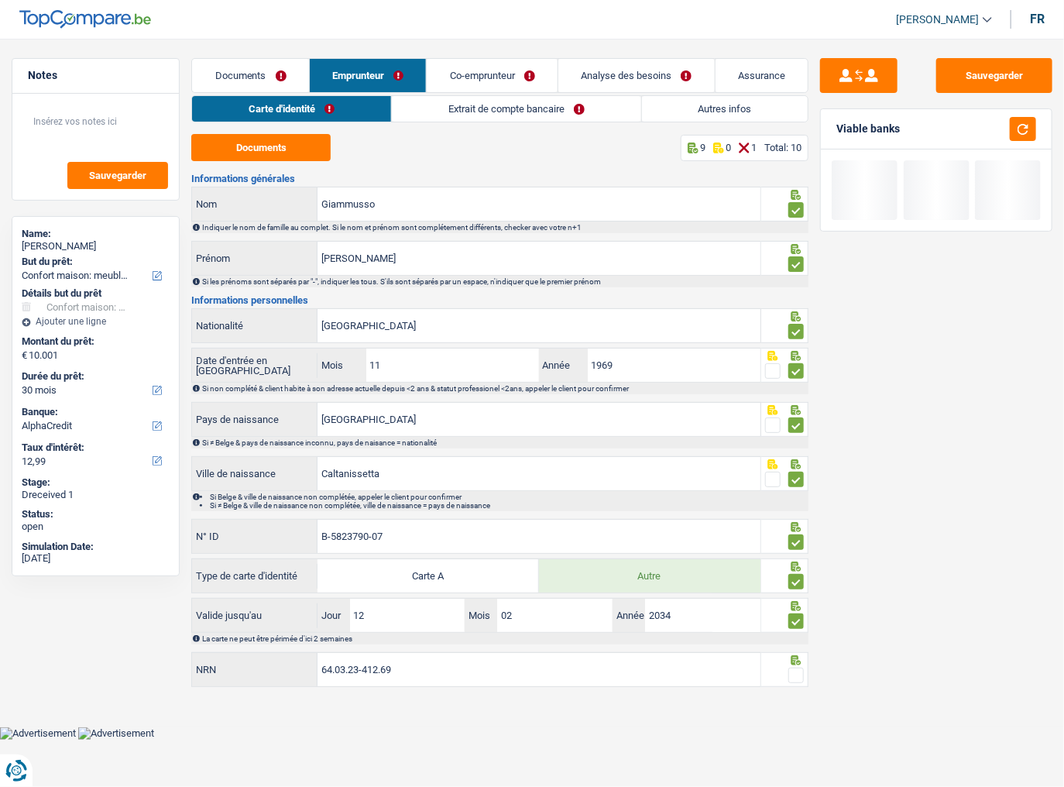
click at [796, 430] on span at bounding box center [795, 675] width 15 height 15
click at [0, 0] on input "radio" at bounding box center [0, 0] width 0 height 0
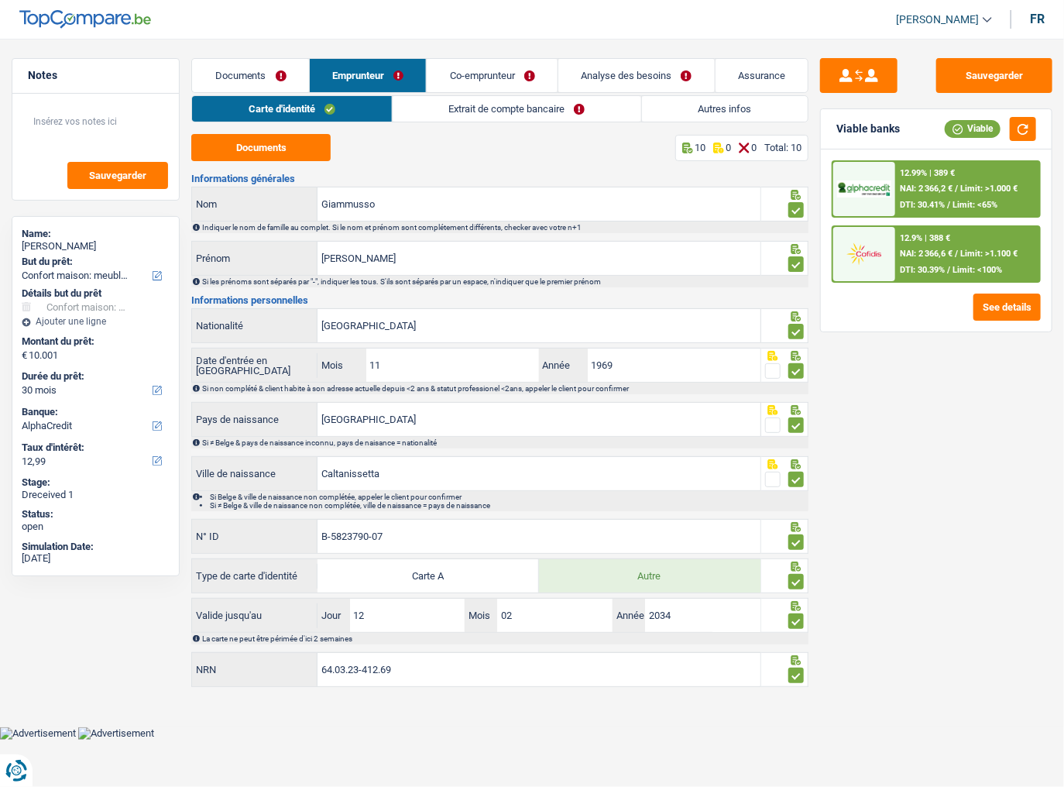
click at [437, 101] on link "Extrait de compte bancaire" at bounding box center [517, 109] width 249 height 26
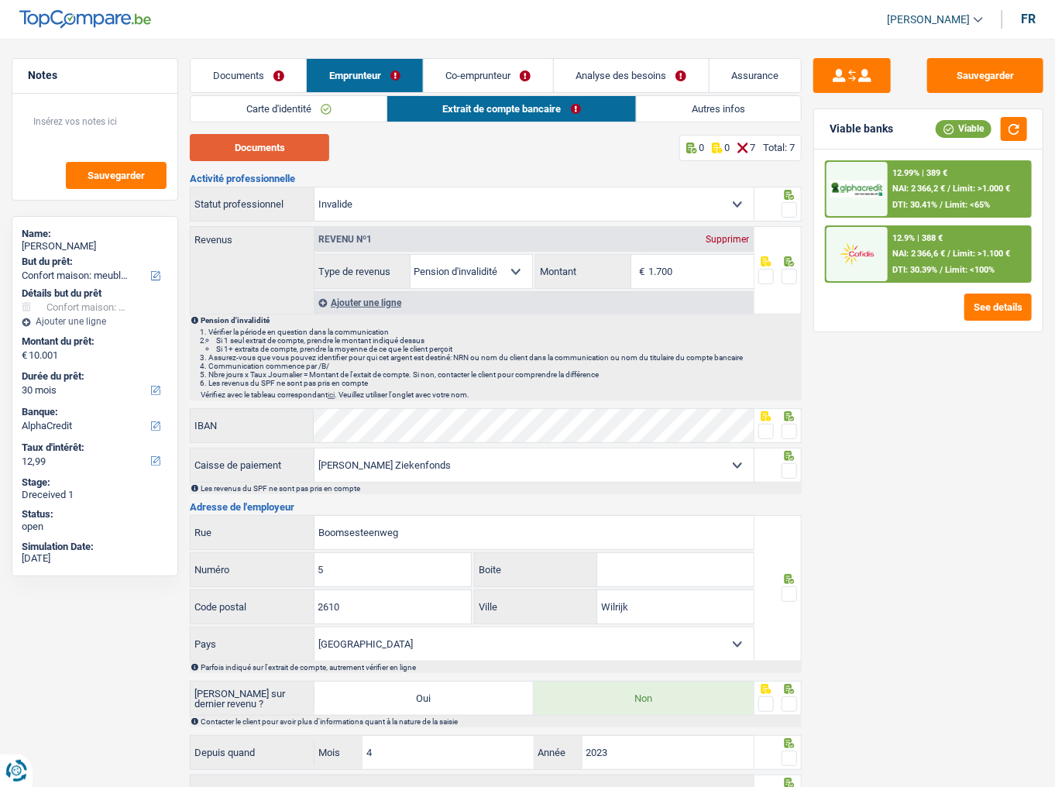
click at [248, 149] on button "Documents" at bounding box center [259, 147] width 139 height 27
drag, startPoint x: 788, startPoint y: 211, endPoint x: 1047, endPoint y: 276, distance: 267.4
click at [788, 211] on span at bounding box center [788, 209] width 15 height 15
click at [0, 0] on input "radio" at bounding box center [0, 0] width 0 height 0
click at [680, 273] on input "1.700" at bounding box center [700, 271] width 105 height 33
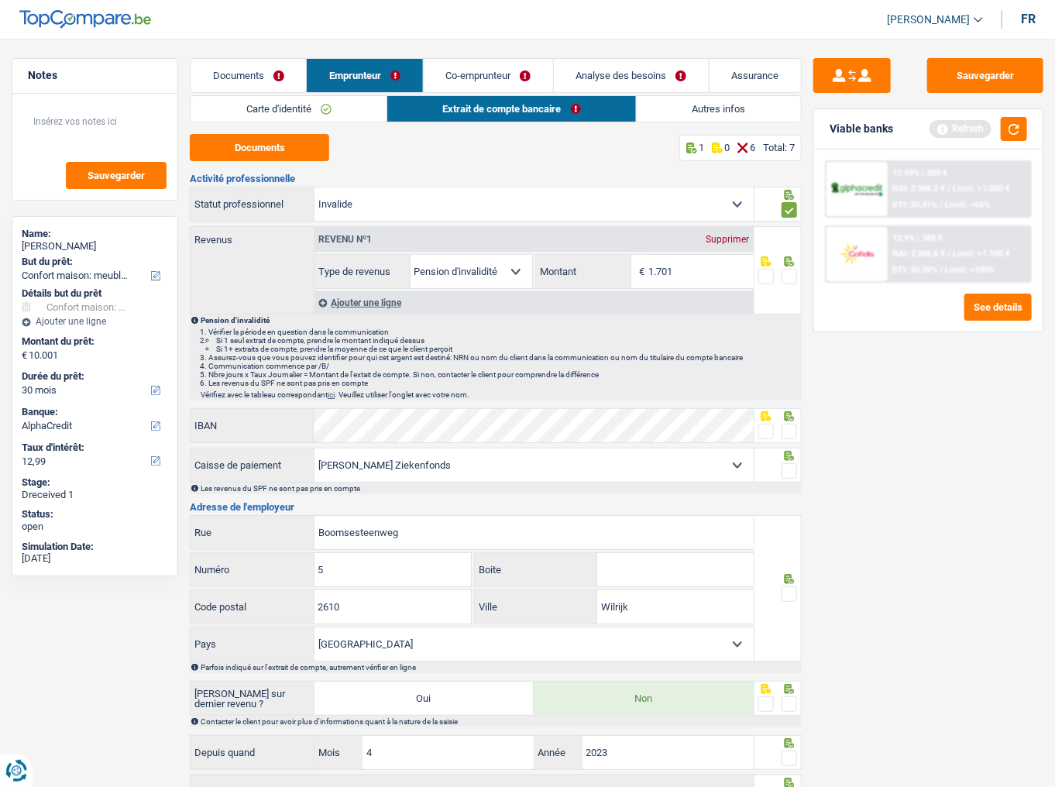
type input "1.701"
click at [791, 276] on span at bounding box center [788, 276] width 15 height 15
click at [0, 0] on input "radio" at bounding box center [0, 0] width 0 height 0
drag, startPoint x: 924, startPoint y: 192, endPoint x: 1004, endPoint y: 139, distance: 96.0
click at [941, 140] on div "Viable banks Refresh 12.99% | 389 € NAI: 2 366,2 € / Limit: >1.000 € DTI: 30.41…" at bounding box center [928, 220] width 230 height 224
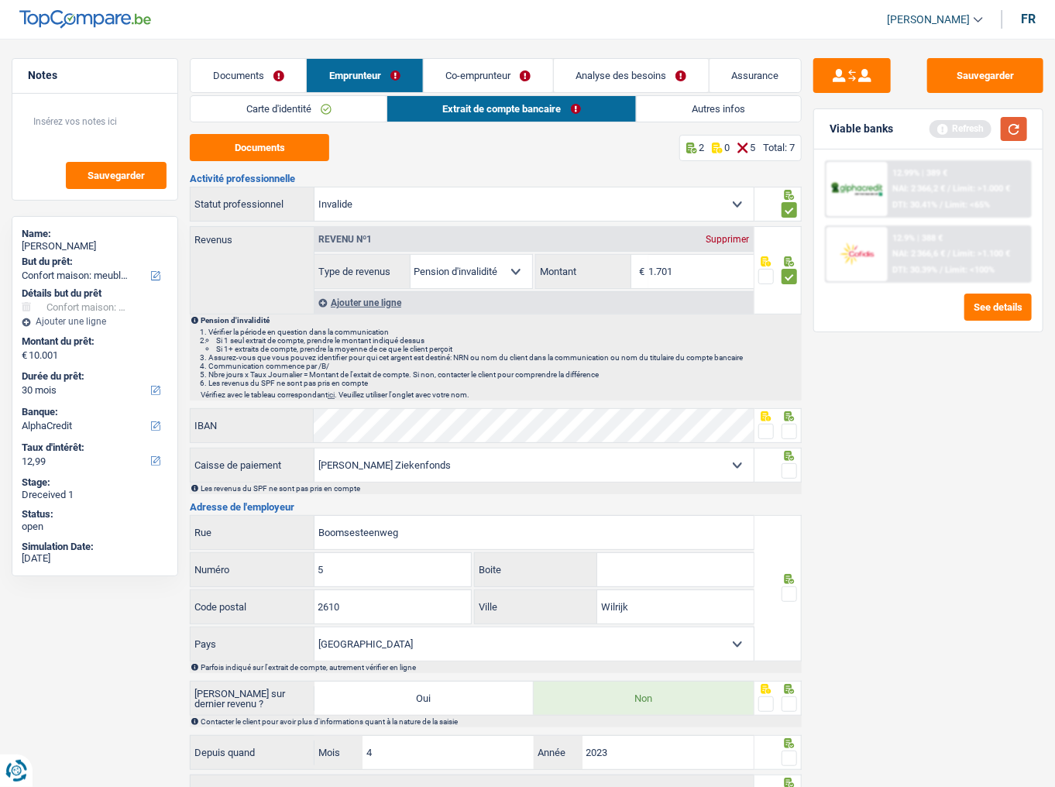
click at [941, 124] on button "button" at bounding box center [1013, 129] width 26 height 24
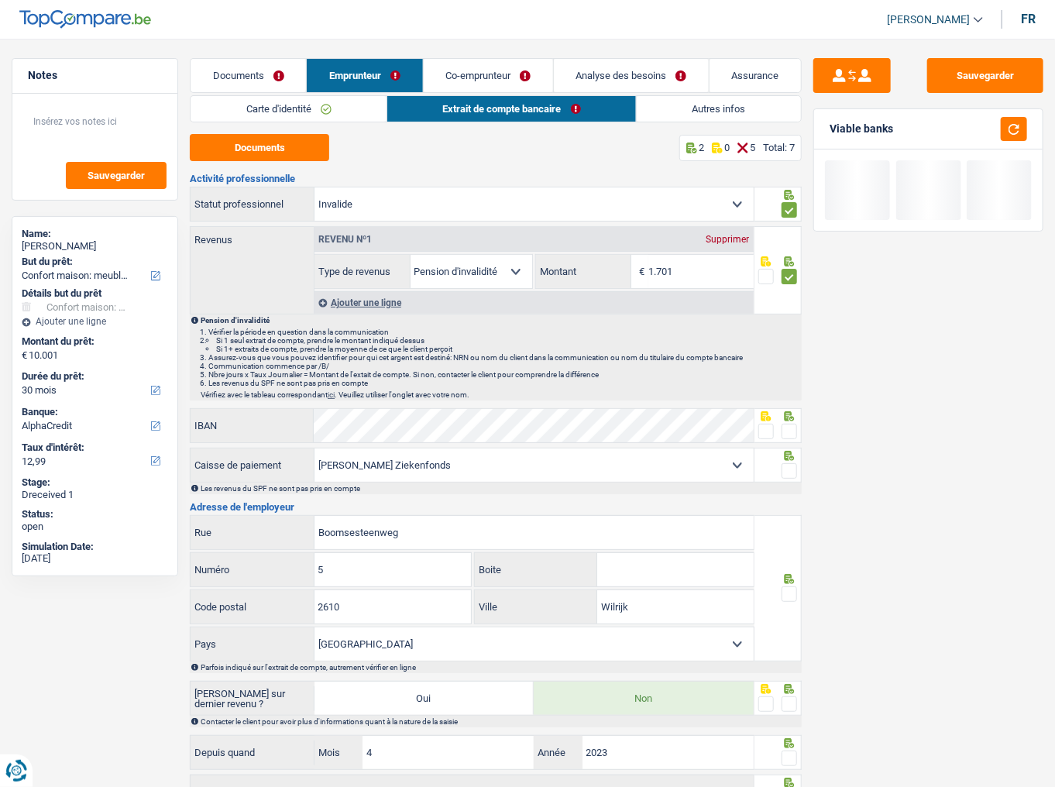
drag, startPoint x: 849, startPoint y: 527, endPoint x: 43, endPoint y: 605, distance: 809.1
click at [849, 430] on div "Sauvegarder Viable banks" at bounding box center [927, 408] width 253 height 700
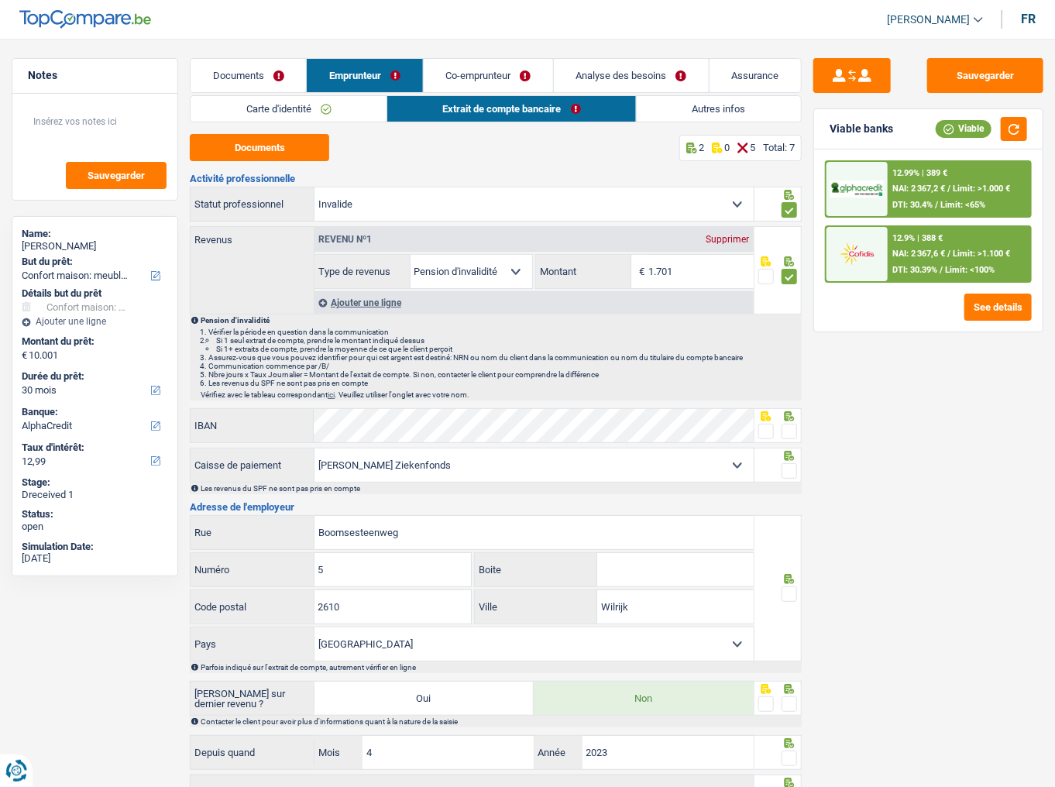
drag, startPoint x: 954, startPoint y: 383, endPoint x: 995, endPoint y: 331, distance: 66.2
click at [941, 384] on div "Sauvegarder Viable banks Viable 12.99% | 389 € NAI: 2 367,2 € / Limit: >1.000 €…" at bounding box center [927, 408] width 253 height 700
click at [941, 141] on div "Viable banks Viable" at bounding box center [928, 129] width 228 height 40
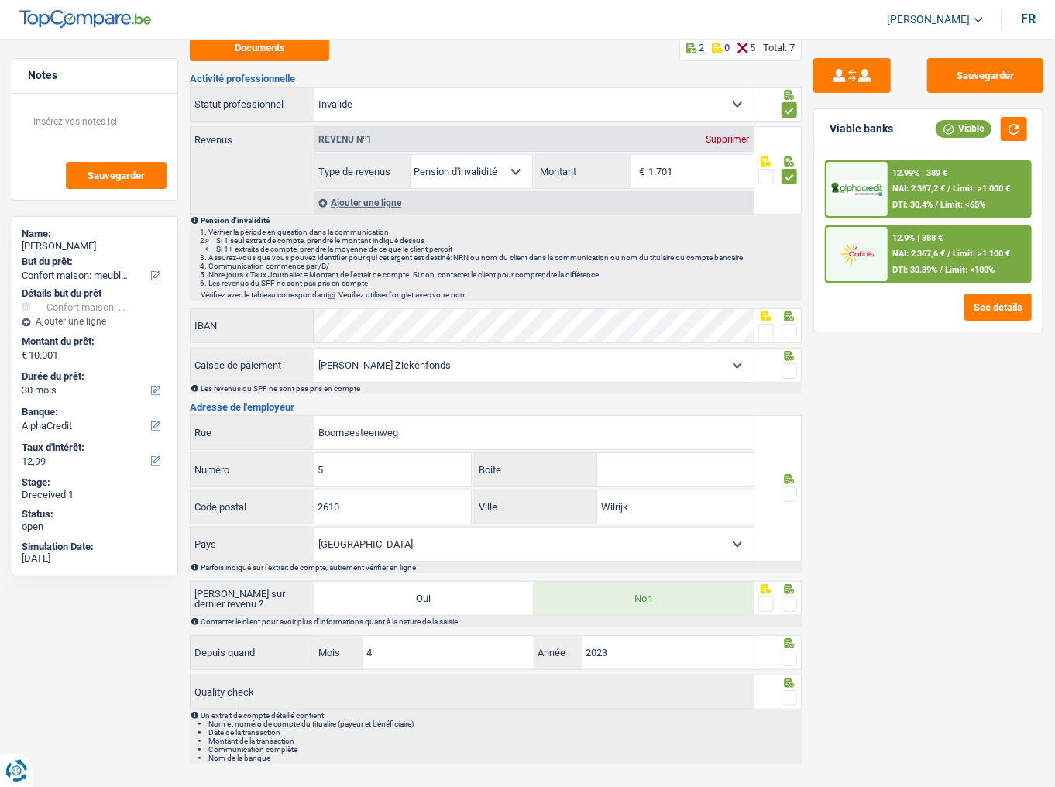
scroll to position [115, 0]
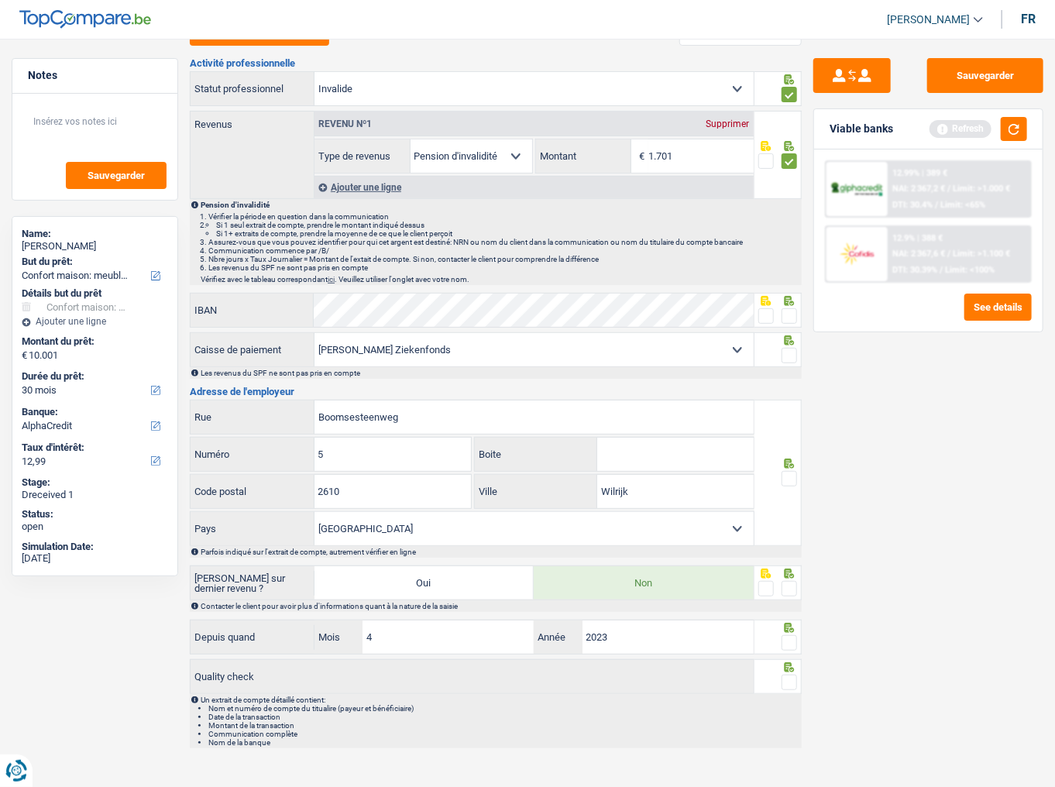
click at [783, 317] on span at bounding box center [788, 315] width 15 height 15
click at [0, 0] on input "radio" at bounding box center [0, 0] width 0 height 0
click at [791, 348] on span at bounding box center [788, 355] width 15 height 15
click at [0, 0] on input "radio" at bounding box center [0, 0] width 0 height 0
click at [787, 430] on span at bounding box center [788, 478] width 15 height 15
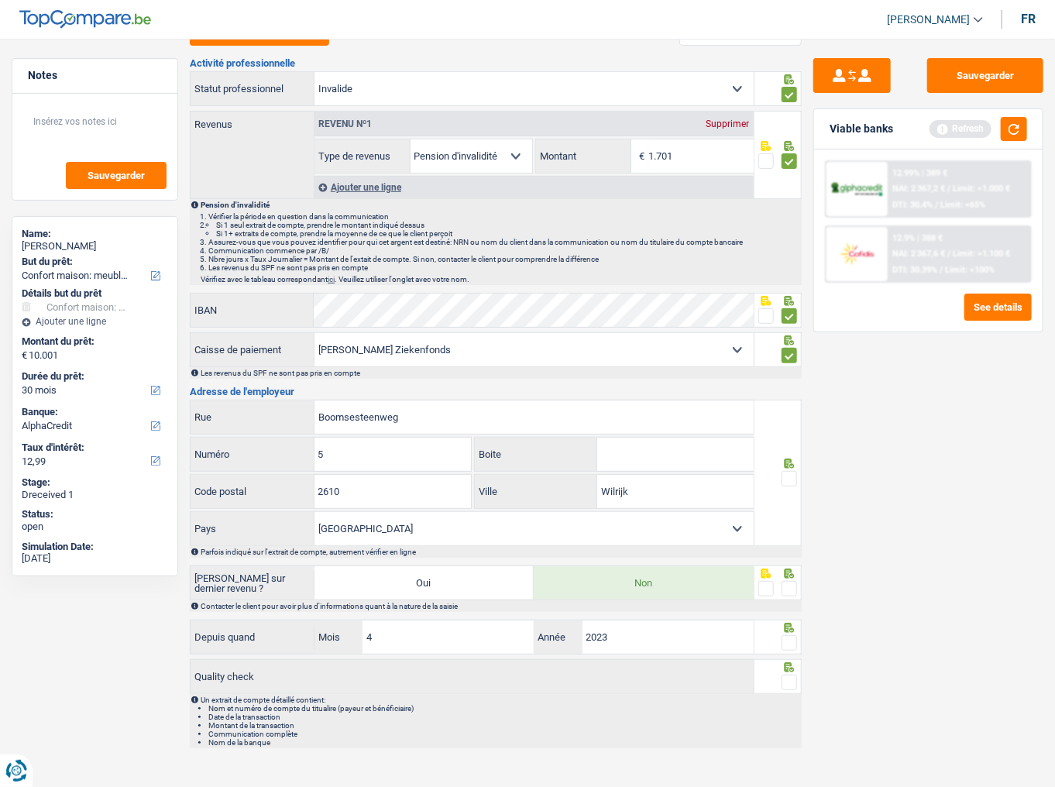
click at [0, 0] on input "radio" at bounding box center [0, 0] width 0 height 0
click at [793, 430] on span at bounding box center [788, 588] width 15 height 15
click at [0, 0] on input "radio" at bounding box center [0, 0] width 0 height 0
drag, startPoint x: 790, startPoint y: 635, endPoint x: 796, endPoint y: 652, distance: 18.1
click at [791, 430] on span at bounding box center [788, 642] width 15 height 15
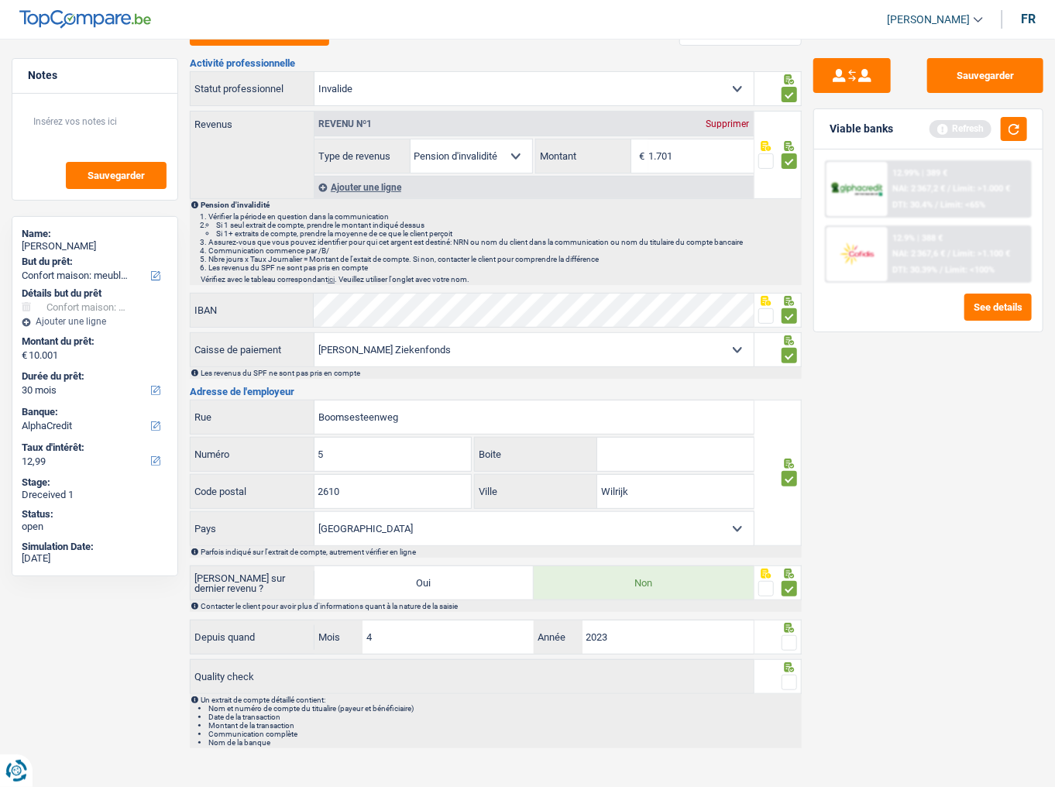
click at [0, 0] on input "radio" at bounding box center [0, 0] width 0 height 0
click at [787, 430] on span at bounding box center [788, 681] width 15 height 15
click at [0, 0] on input "radio" at bounding box center [0, 0] width 0 height 0
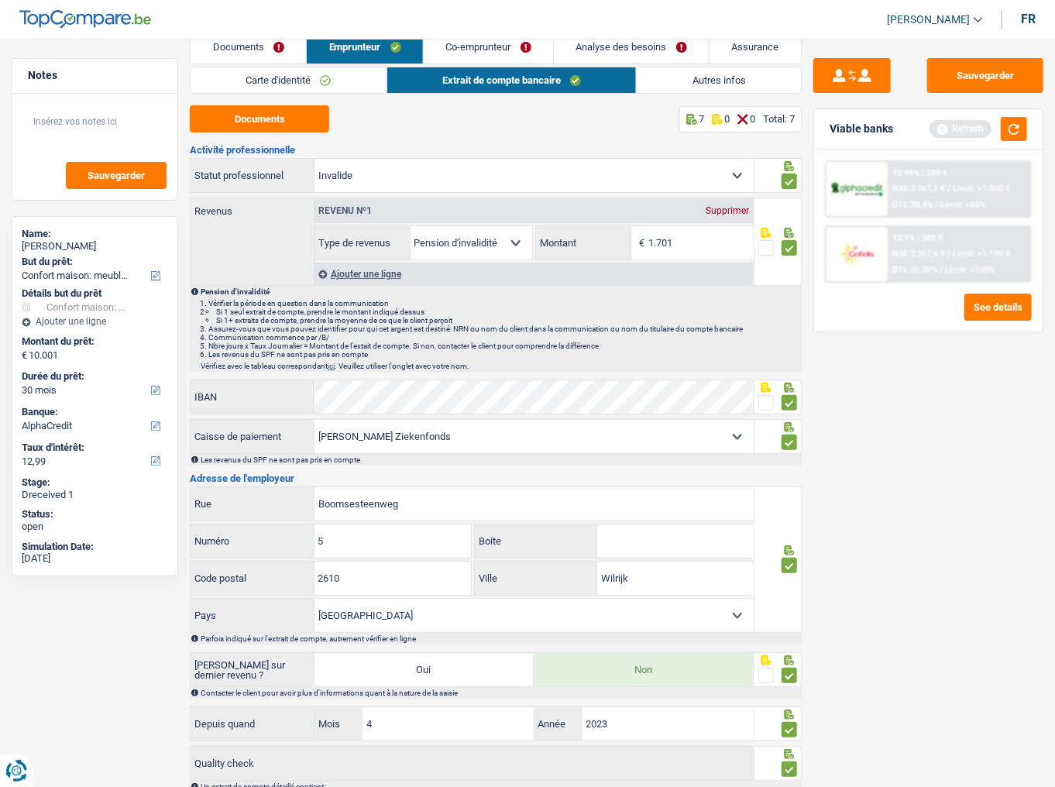
scroll to position [0, 0]
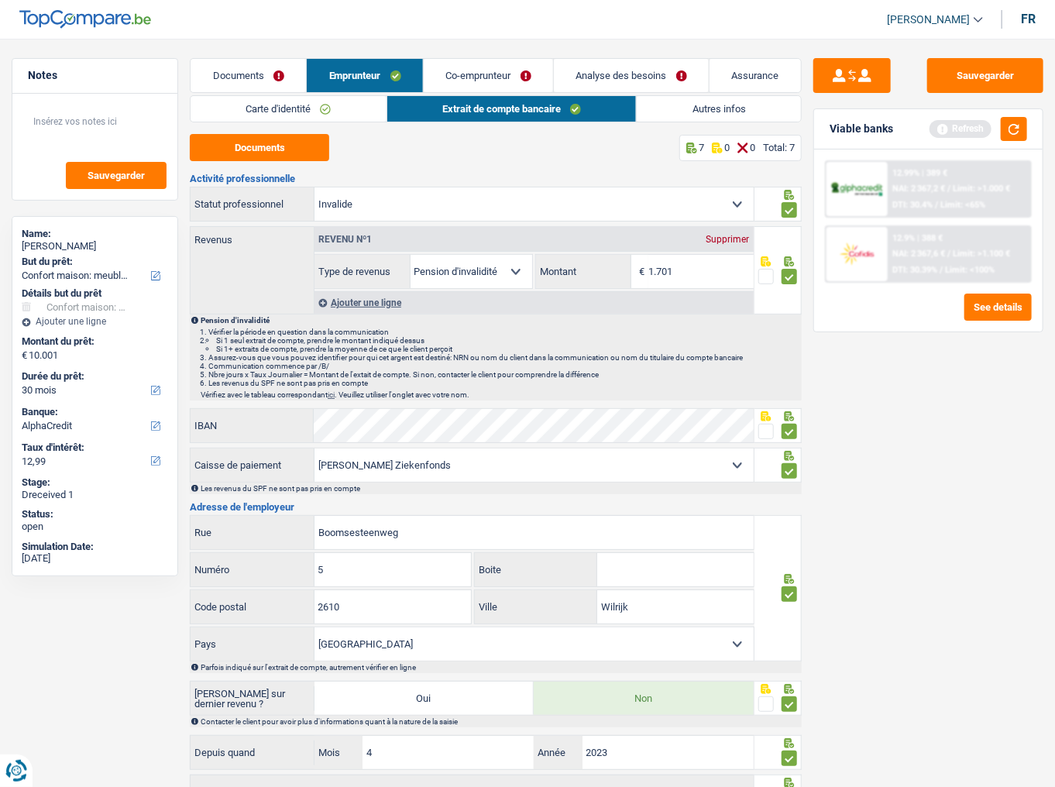
click at [482, 74] on link "Co-emprunteur" at bounding box center [488, 75] width 129 height 33
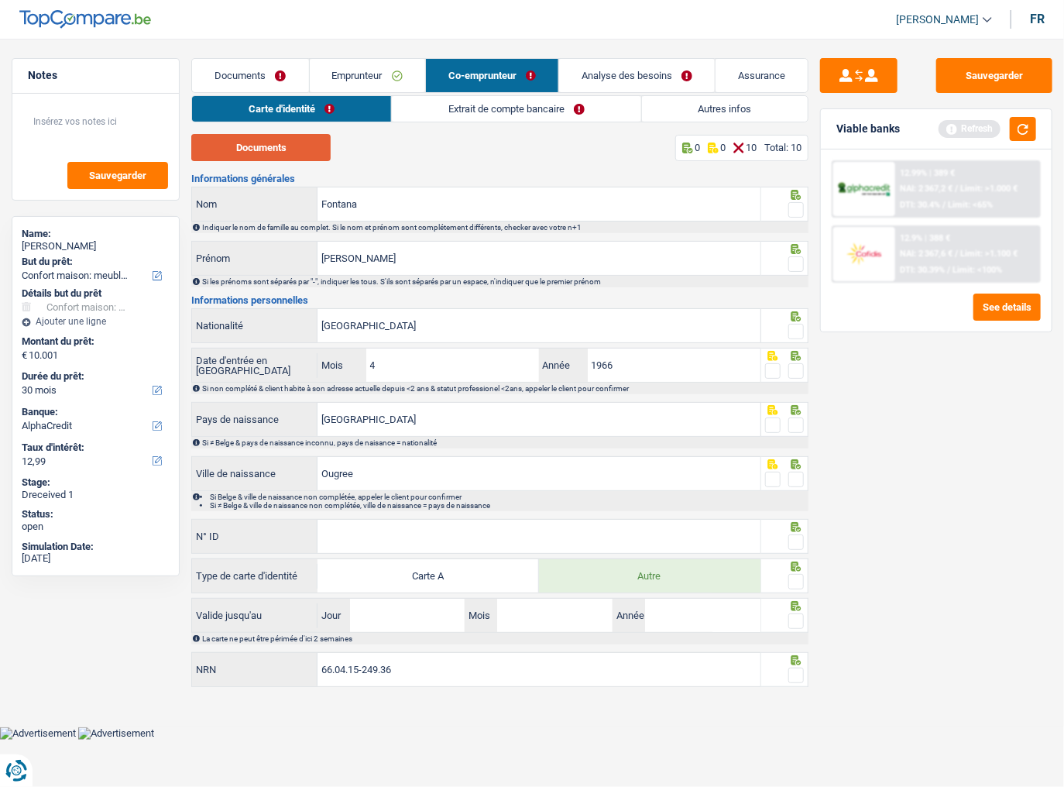
click at [279, 153] on button "Documents" at bounding box center [260, 147] width 139 height 27
click at [795, 209] on span at bounding box center [795, 209] width 15 height 15
click at [0, 0] on input "radio" at bounding box center [0, 0] width 0 height 0
click at [797, 263] on span at bounding box center [795, 263] width 15 height 15
click at [0, 0] on input "radio" at bounding box center [0, 0] width 0 height 0
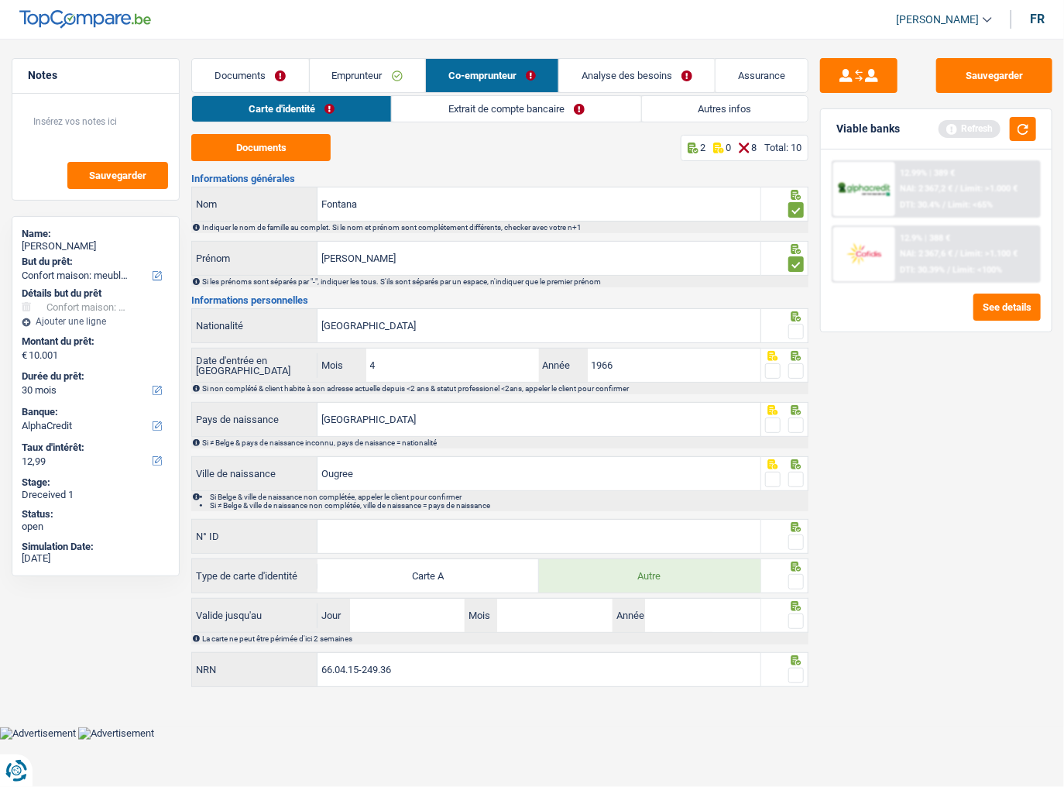
click at [800, 331] on span at bounding box center [795, 331] width 15 height 15
click at [0, 0] on input "radio" at bounding box center [0, 0] width 0 height 0
click at [800, 369] on span at bounding box center [795, 370] width 15 height 15
click at [0, 0] on input "radio" at bounding box center [0, 0] width 0 height 0
click at [805, 421] on div at bounding box center [784, 419] width 47 height 35
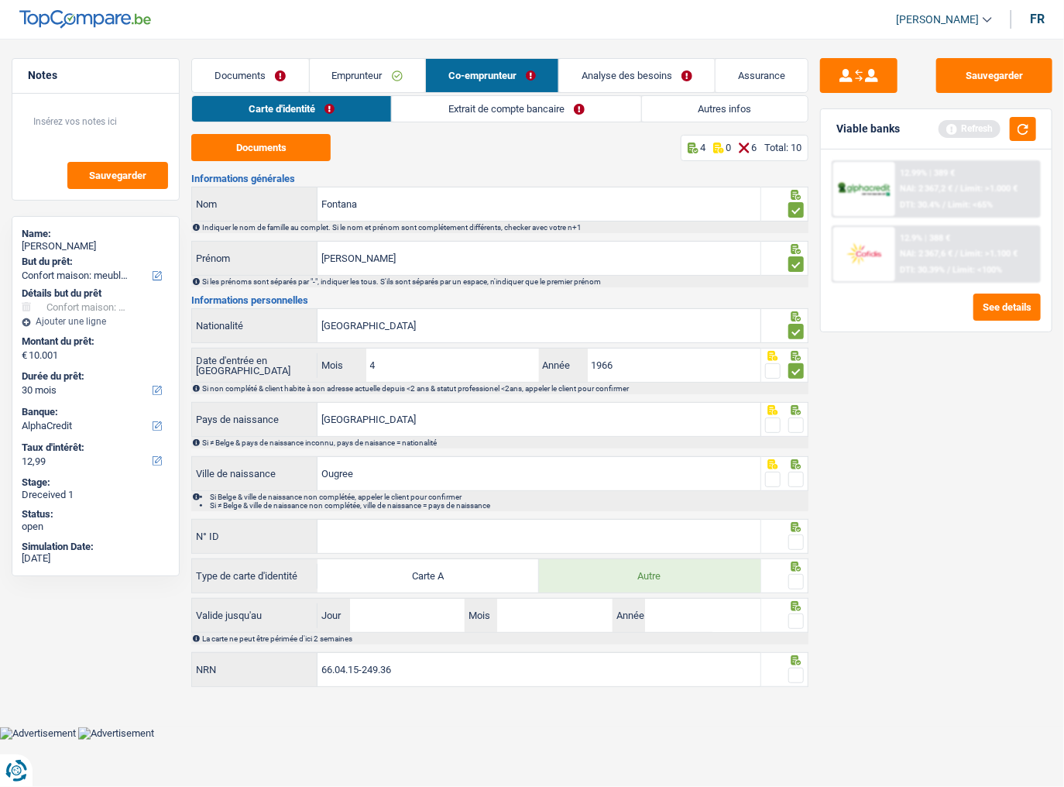
click at [798, 427] on span at bounding box center [795, 424] width 15 height 15
click at [0, 0] on input "radio" at bounding box center [0, 0] width 0 height 0
click at [787, 430] on fieldset at bounding box center [784, 479] width 39 height 19
click at [429, 430] on input "N° ID" at bounding box center [538, 536] width 443 height 33
click at [795, 430] on span at bounding box center [795, 479] width 15 height 15
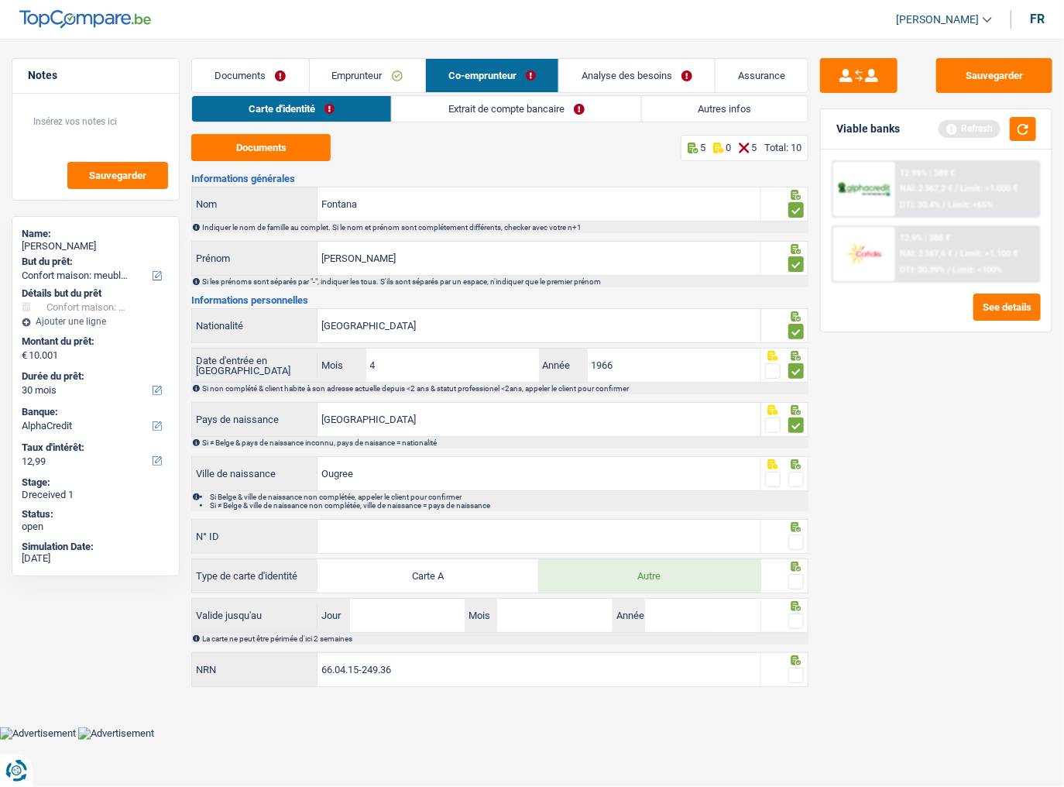
click at [0, 0] on input "radio" at bounding box center [0, 0] width 0 height 0
drag, startPoint x: 462, startPoint y: 526, endPoint x: 482, endPoint y: 526, distance: 19.4
click at [462, 430] on input "N° ID" at bounding box center [538, 536] width 443 height 33
type input "B-5823814-31"
click at [795, 430] on span at bounding box center [795, 541] width 15 height 15
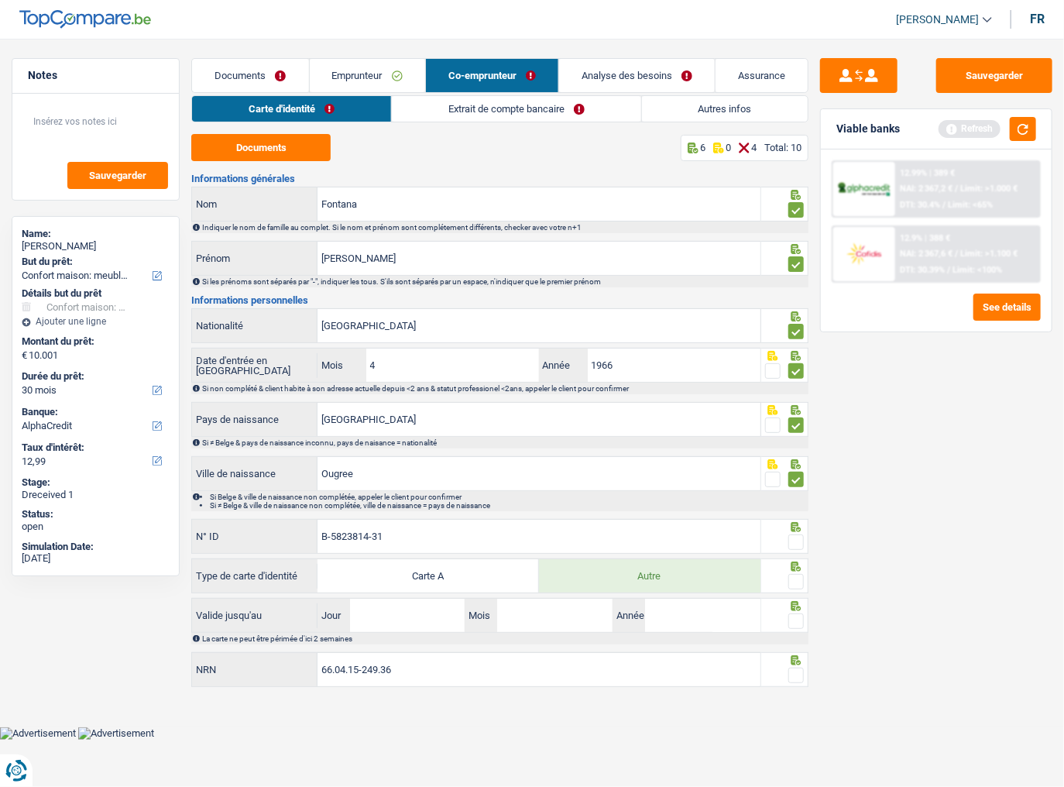
click at [0, 0] on input "radio" at bounding box center [0, 0] width 0 height 0
click at [793, 430] on span at bounding box center [795, 581] width 15 height 15
click at [0, 0] on input "radio" at bounding box center [0, 0] width 0 height 0
drag, startPoint x: 362, startPoint y: 619, endPoint x: 597, endPoint y: 618, distance: 235.4
click at [362, 430] on input "Jour" at bounding box center [407, 615] width 115 height 33
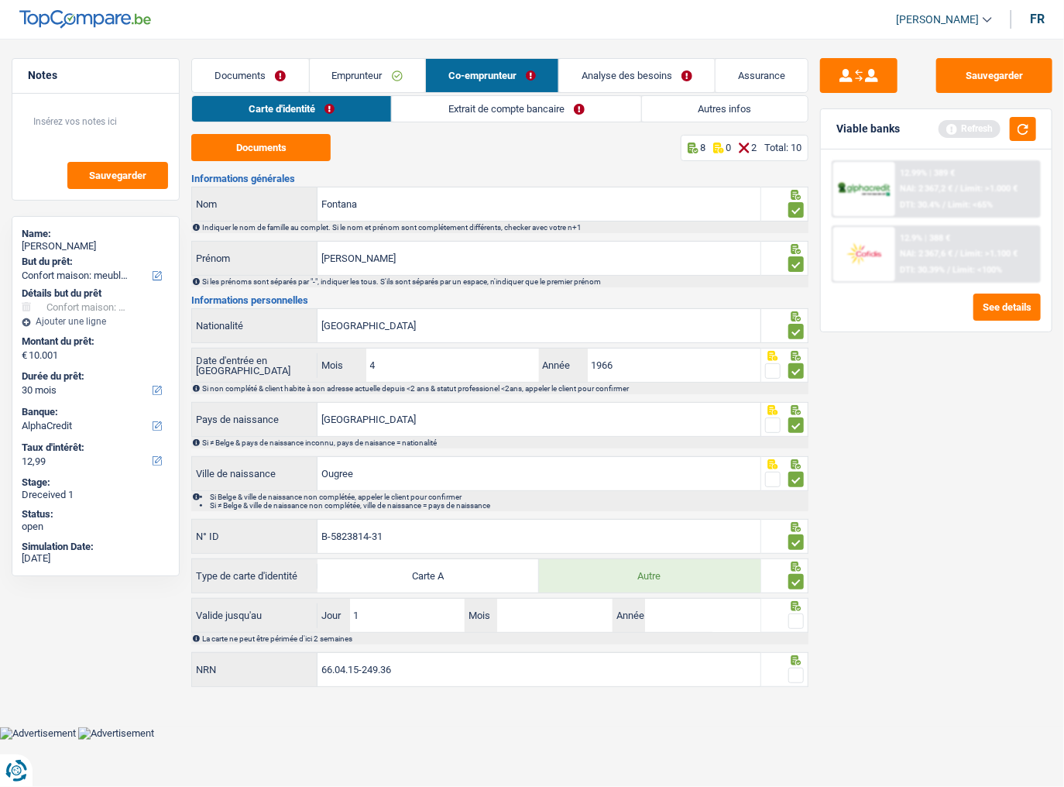
type input "12"
type input "02"
type input "2034"
click at [788, 430] on fieldset at bounding box center [784, 621] width 39 height 19
drag, startPoint x: 802, startPoint y: 673, endPoint x: 801, endPoint y: 637, distance: 35.6
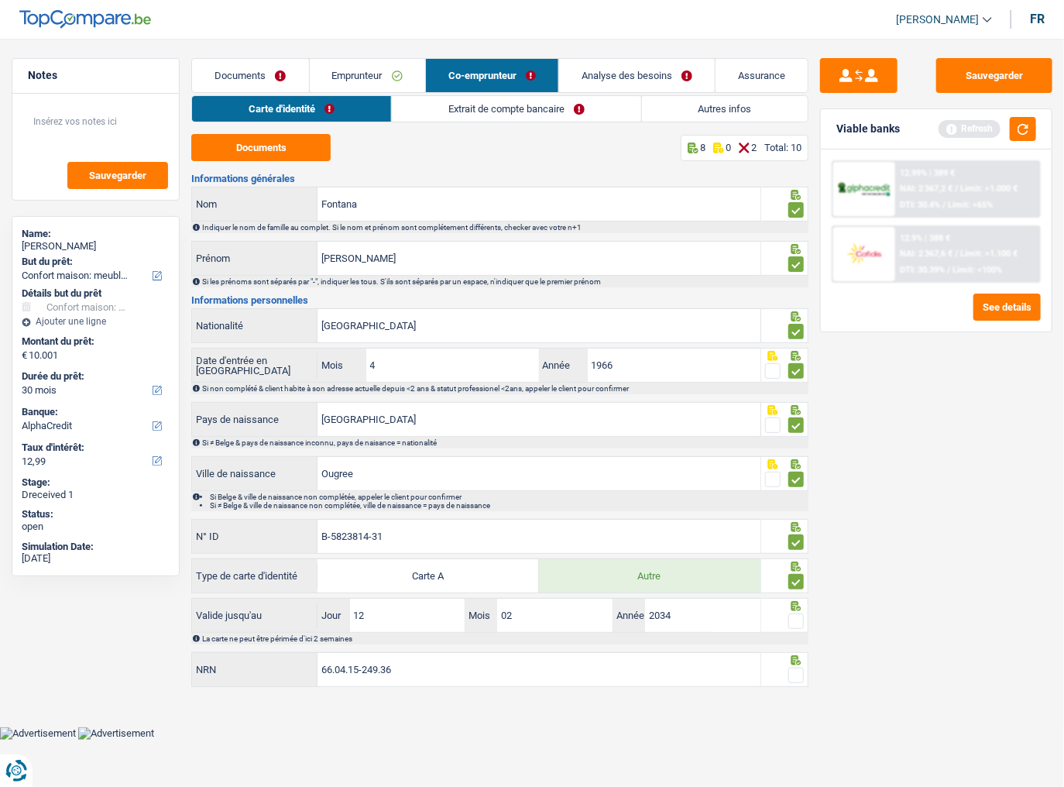
click at [801, 430] on span at bounding box center [795, 675] width 15 height 15
click at [0, 0] on input "radio" at bounding box center [0, 0] width 0 height 0
click at [801, 430] on span at bounding box center [795, 620] width 15 height 15
click at [0, 0] on input "radio" at bounding box center [0, 0] width 0 height 0
click at [941, 139] on button "button" at bounding box center [1023, 129] width 26 height 24
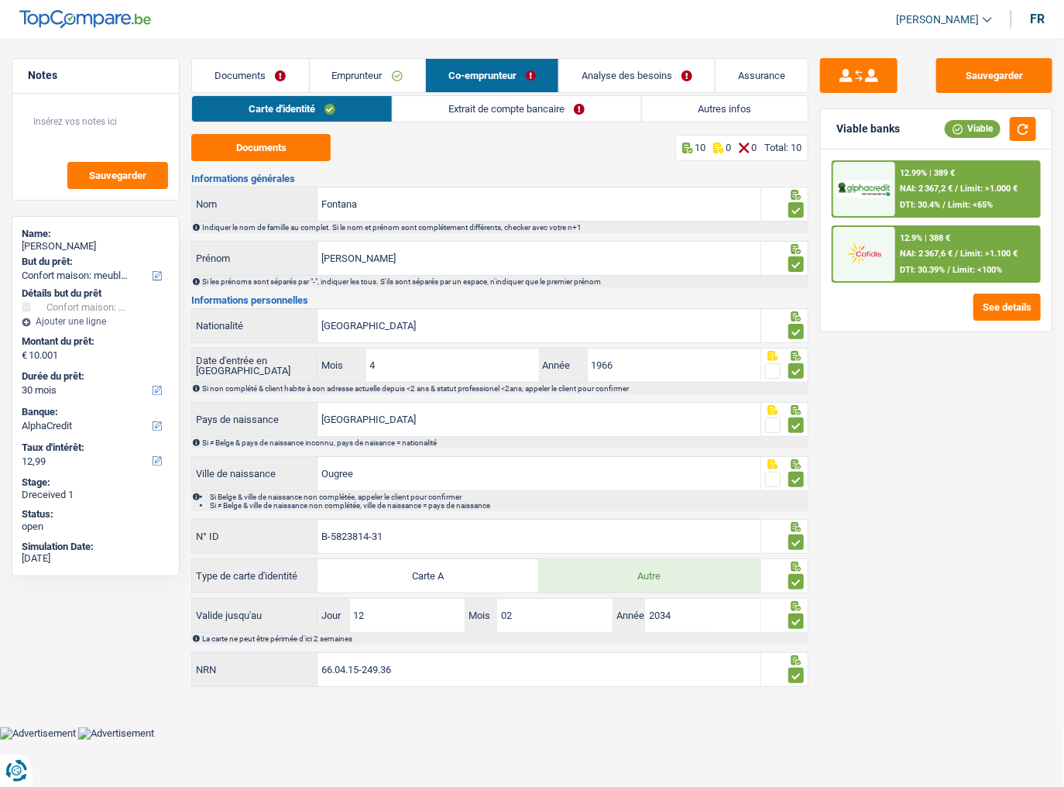
click at [481, 104] on link "Extrait de compte bancaire" at bounding box center [517, 109] width 249 height 26
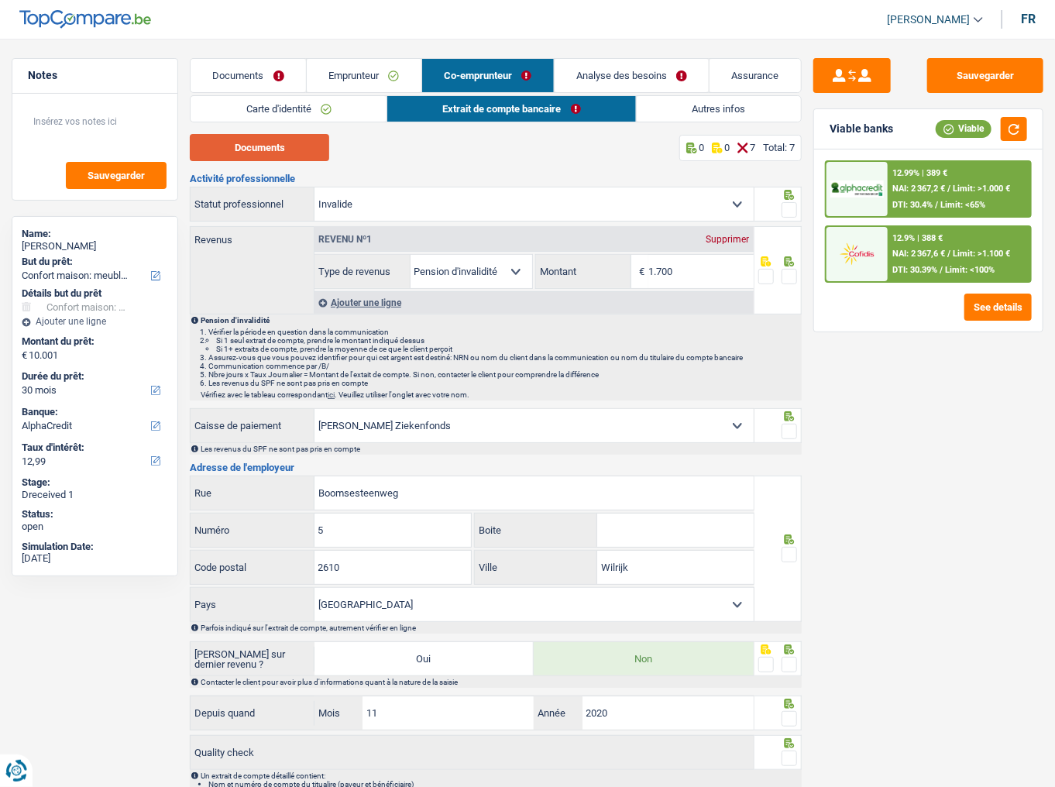
click at [271, 141] on button "Documents" at bounding box center [259, 147] width 139 height 27
drag, startPoint x: 788, startPoint y: 207, endPoint x: 819, endPoint y: 221, distance: 33.3
click at [788, 207] on span at bounding box center [788, 209] width 15 height 15
click at [0, 0] on input "radio" at bounding box center [0, 0] width 0 height 0
click at [732, 273] on input "1.700" at bounding box center [700, 271] width 105 height 33
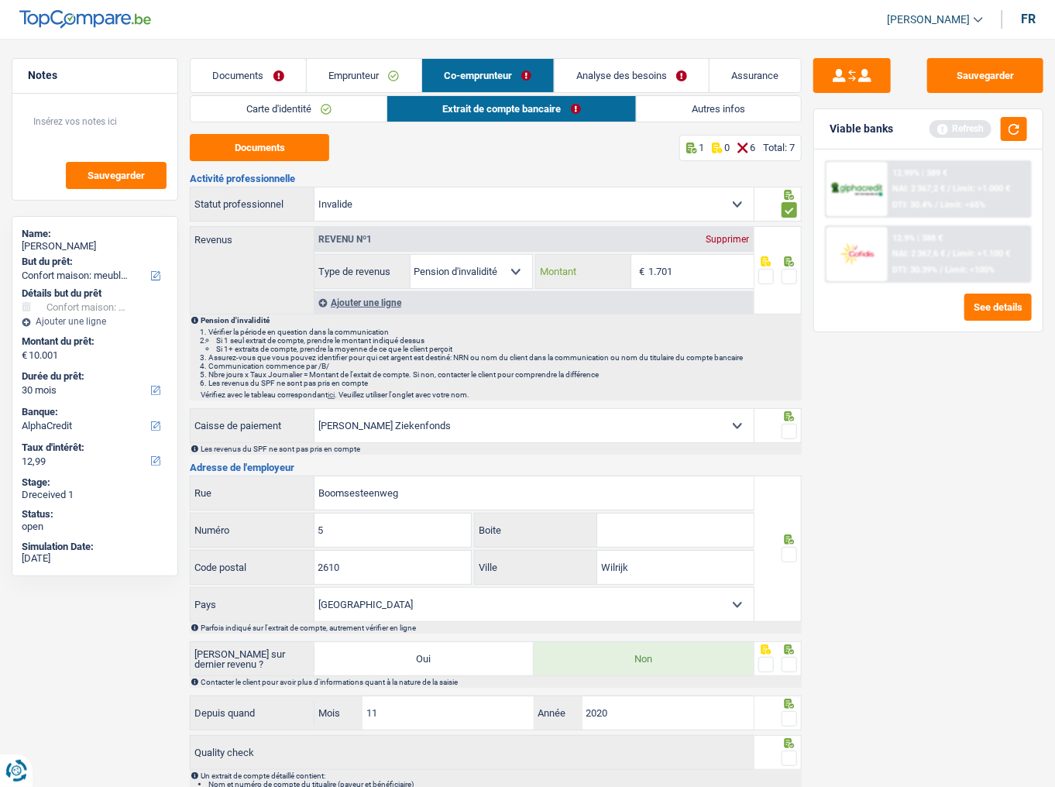
type input "1.701"
drag, startPoint x: 788, startPoint y: 270, endPoint x: 987, endPoint y: 147, distance: 234.7
click at [794, 269] on span at bounding box center [788, 276] width 15 height 15
click at [0, 0] on input "radio" at bounding box center [0, 0] width 0 height 0
drag, startPoint x: 1018, startPoint y: 127, endPoint x: 996, endPoint y: 247, distance: 122.0
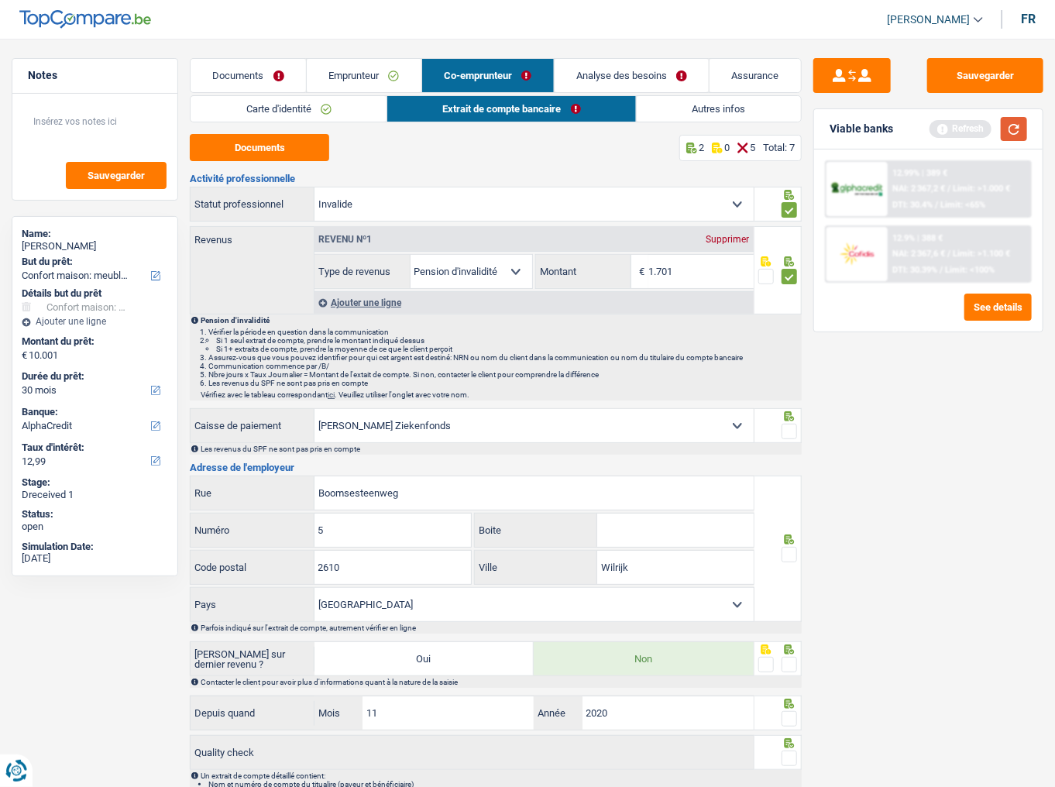
click at [941, 128] on button "button" at bounding box center [1013, 129] width 26 height 24
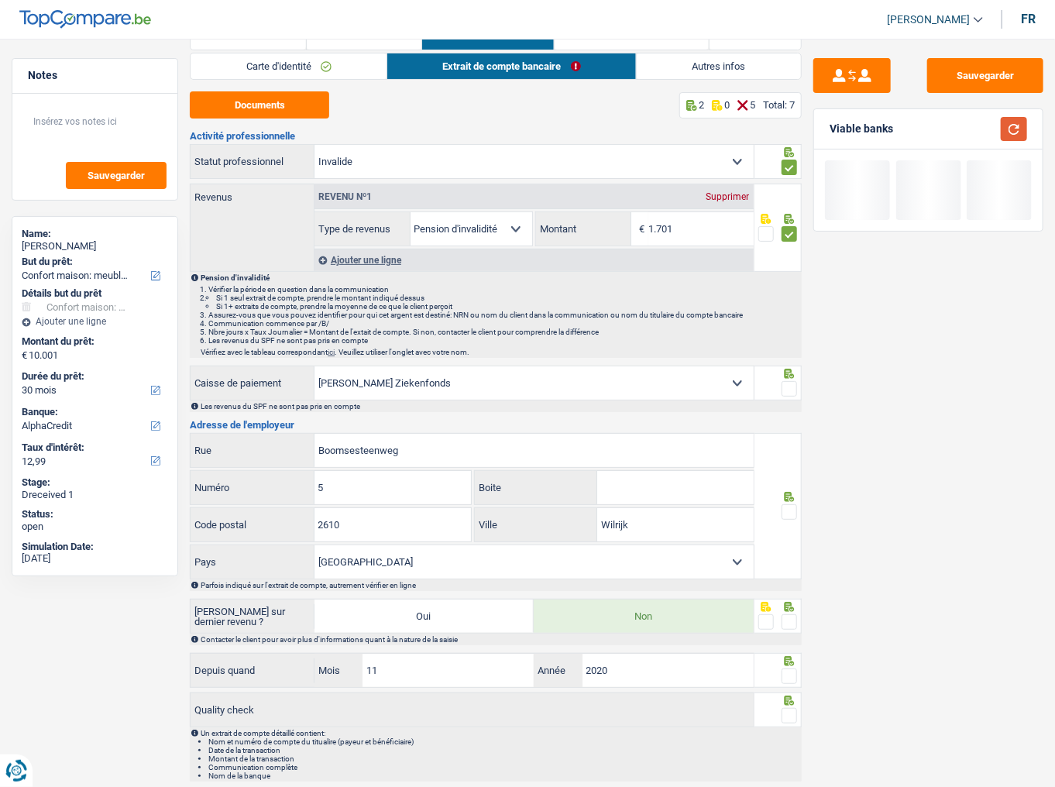
scroll to position [77, 0]
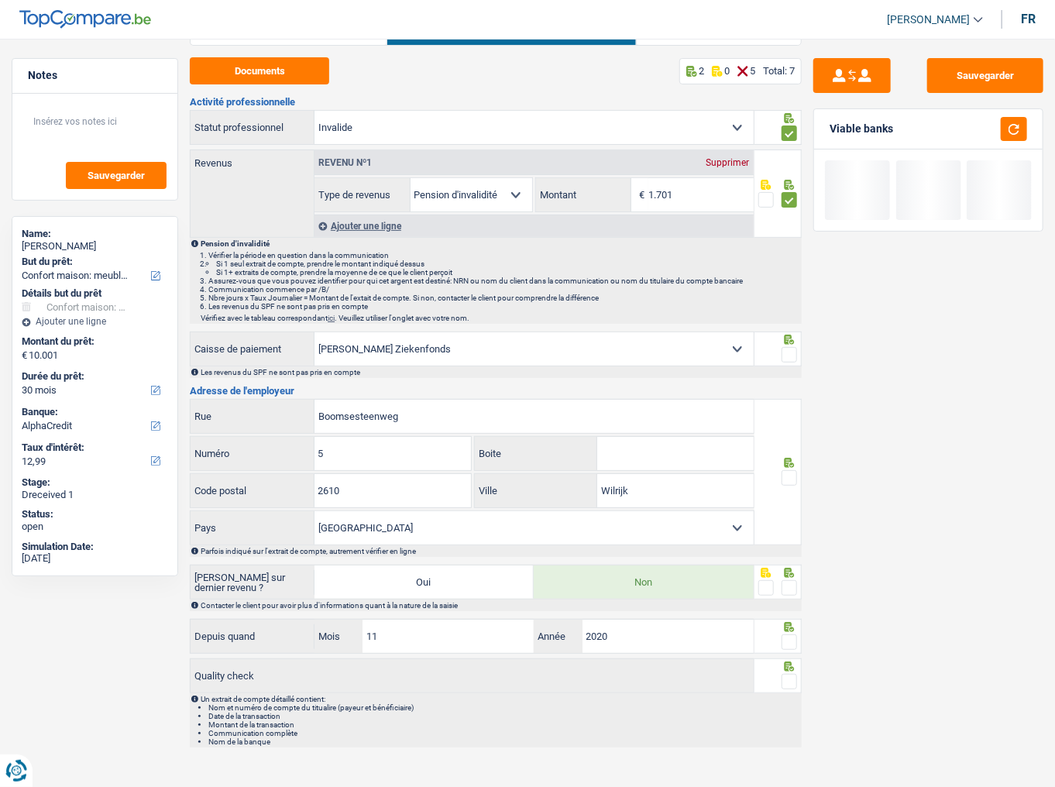
click at [794, 350] on span at bounding box center [788, 354] width 15 height 15
click at [0, 0] on input "radio" at bounding box center [0, 0] width 0 height 0
click at [795, 430] on div at bounding box center [788, 477] width 15 height 19
click at [790, 430] on span at bounding box center [788, 477] width 15 height 15
click at [0, 0] on input "radio" at bounding box center [0, 0] width 0 height 0
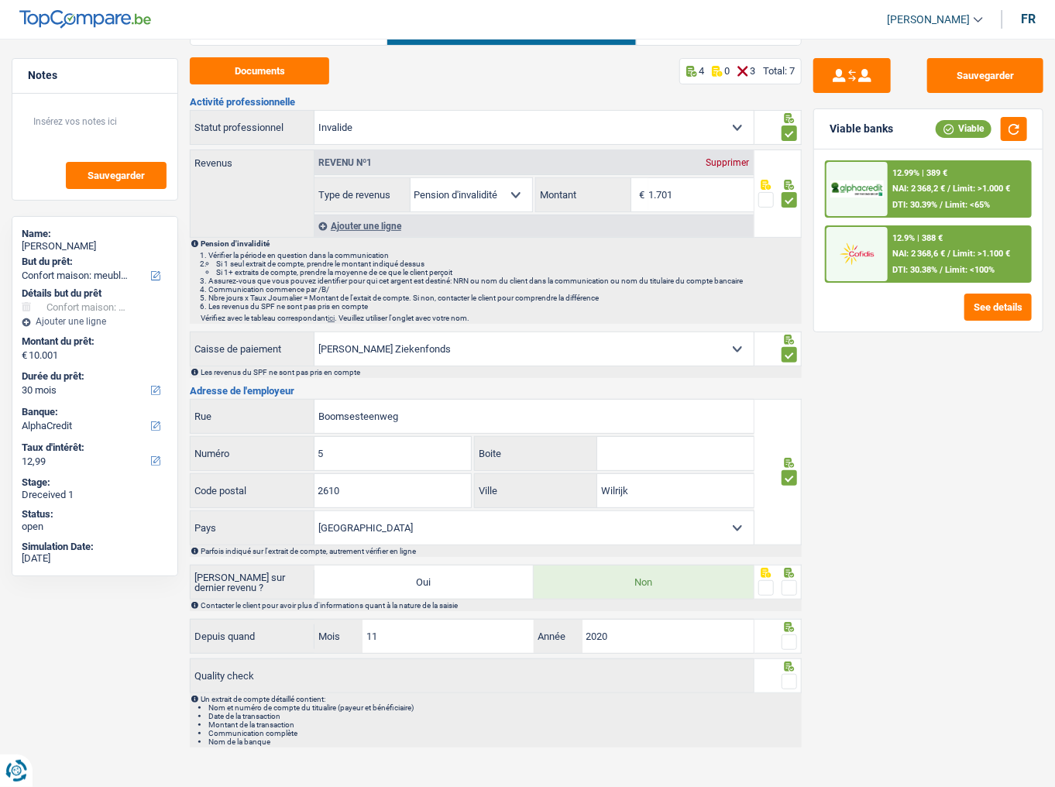
click at [780, 430] on fieldset at bounding box center [777, 587] width 39 height 19
click at [785, 430] on span at bounding box center [788, 587] width 15 height 15
click at [0, 0] on input "radio" at bounding box center [0, 0] width 0 height 0
click at [788, 430] on span at bounding box center [788, 641] width 15 height 15
click at [0, 0] on input "radio" at bounding box center [0, 0] width 0 height 0
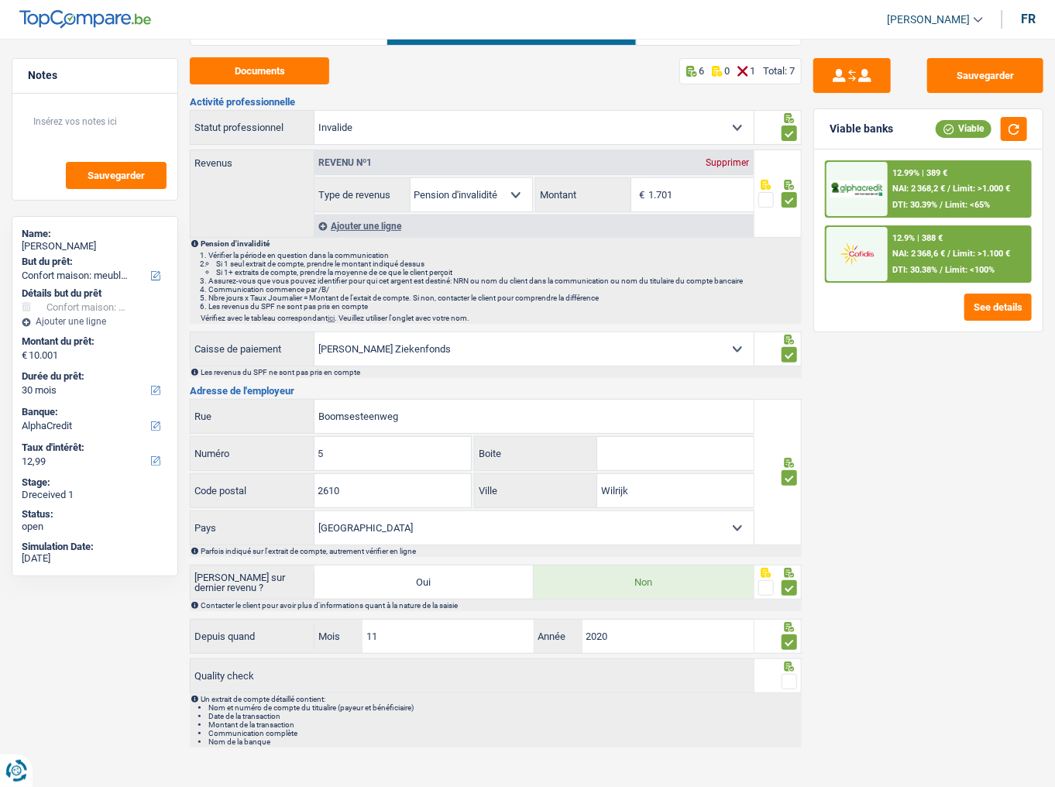
click at [791, 430] on span at bounding box center [788, 681] width 15 height 15
click at [0, 0] on input "radio" at bounding box center [0, 0] width 0 height 0
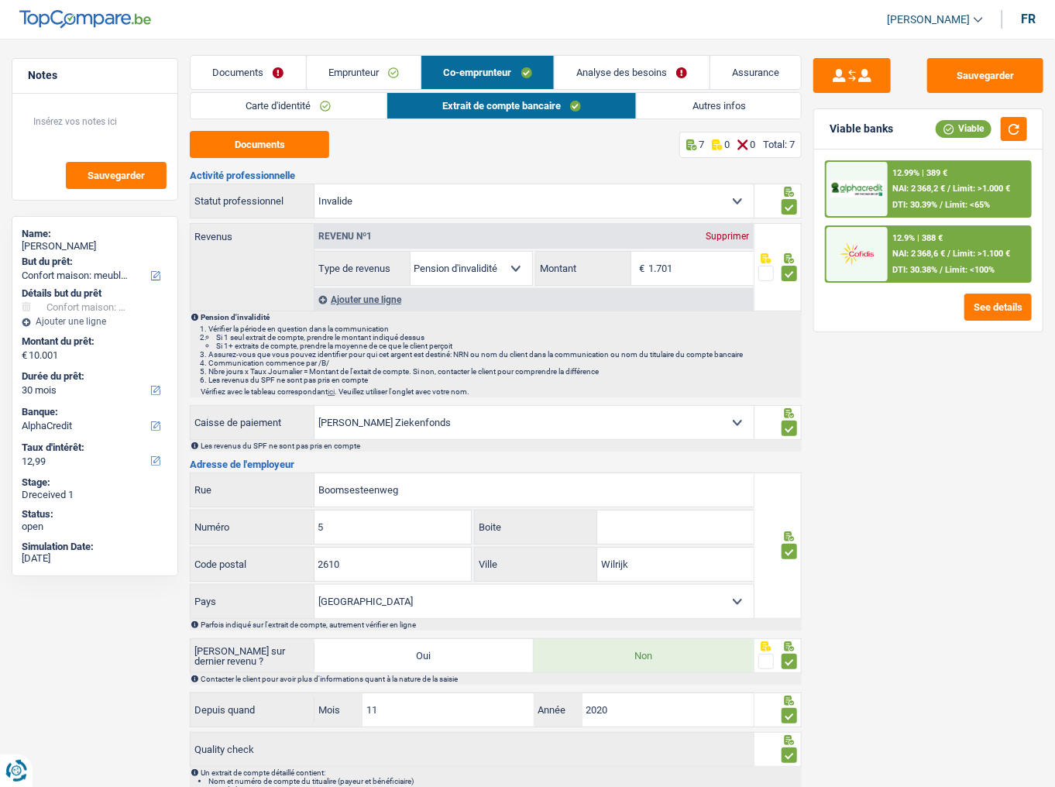
scroll to position [0, 0]
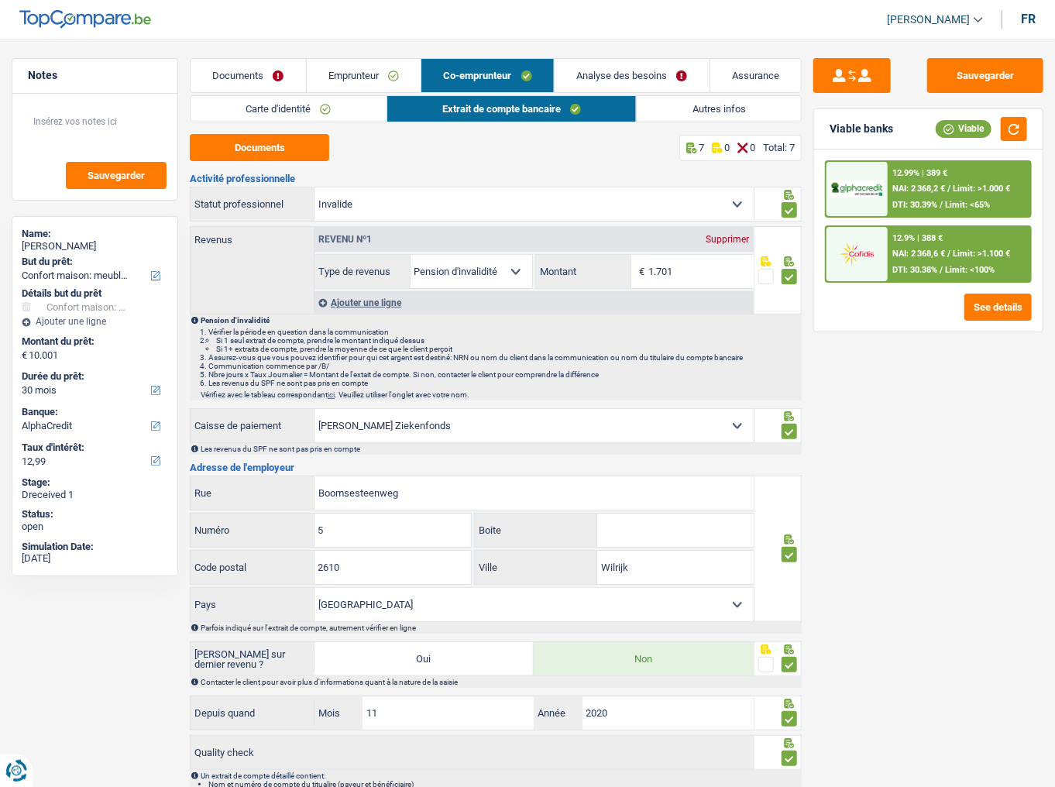
click at [688, 109] on link "Autres infos" at bounding box center [719, 109] width 164 height 26
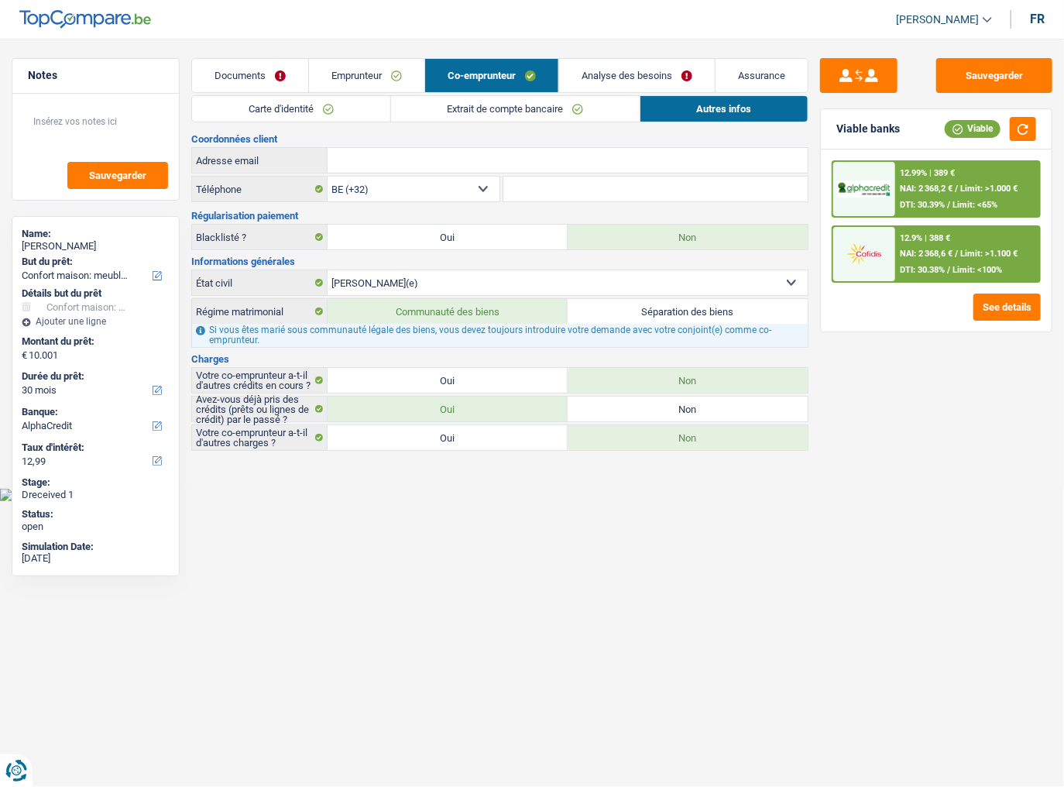
click at [661, 53] on main "Notes Sauvegarder Name: Stella Giammusso But du prêt: Confort maison: meubles, …" at bounding box center [532, 255] width 1064 height 465
click at [645, 67] on link "Analyse des besoins" at bounding box center [637, 75] width 156 height 33
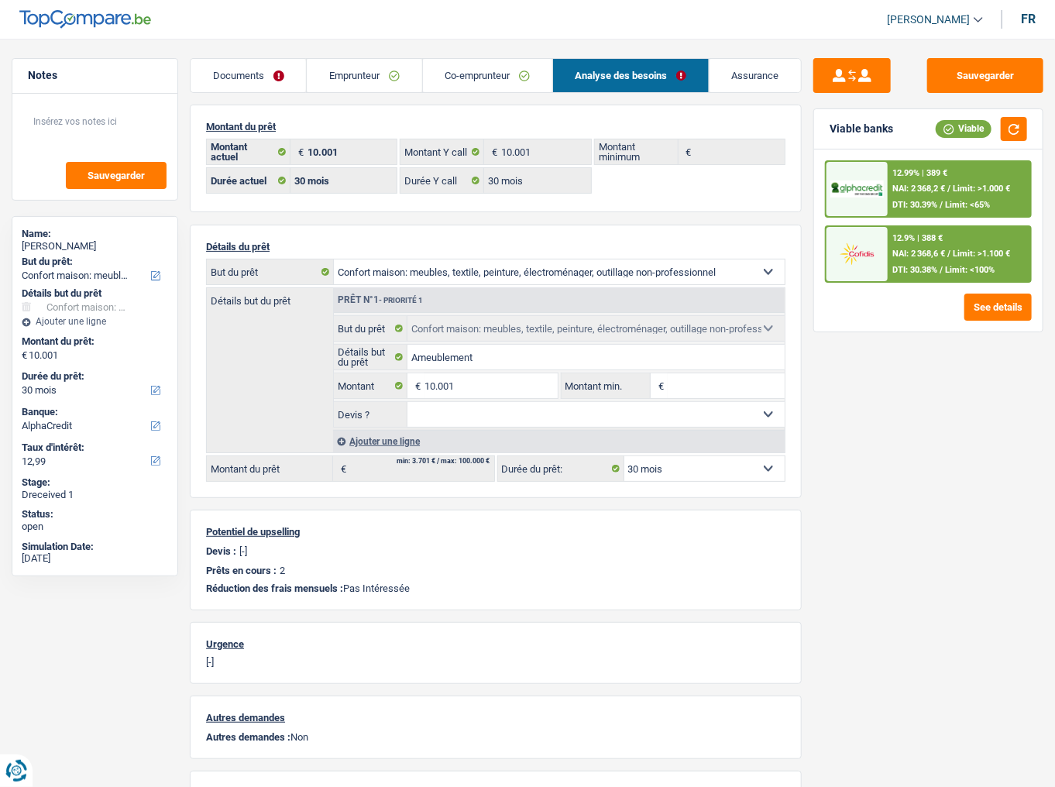
click at [919, 182] on div "12.99% | 389 € NAI: 2 368,2 € / Limit: >1.000 € DTI: 30.39% / Limit: <65%" at bounding box center [958, 189] width 142 height 54
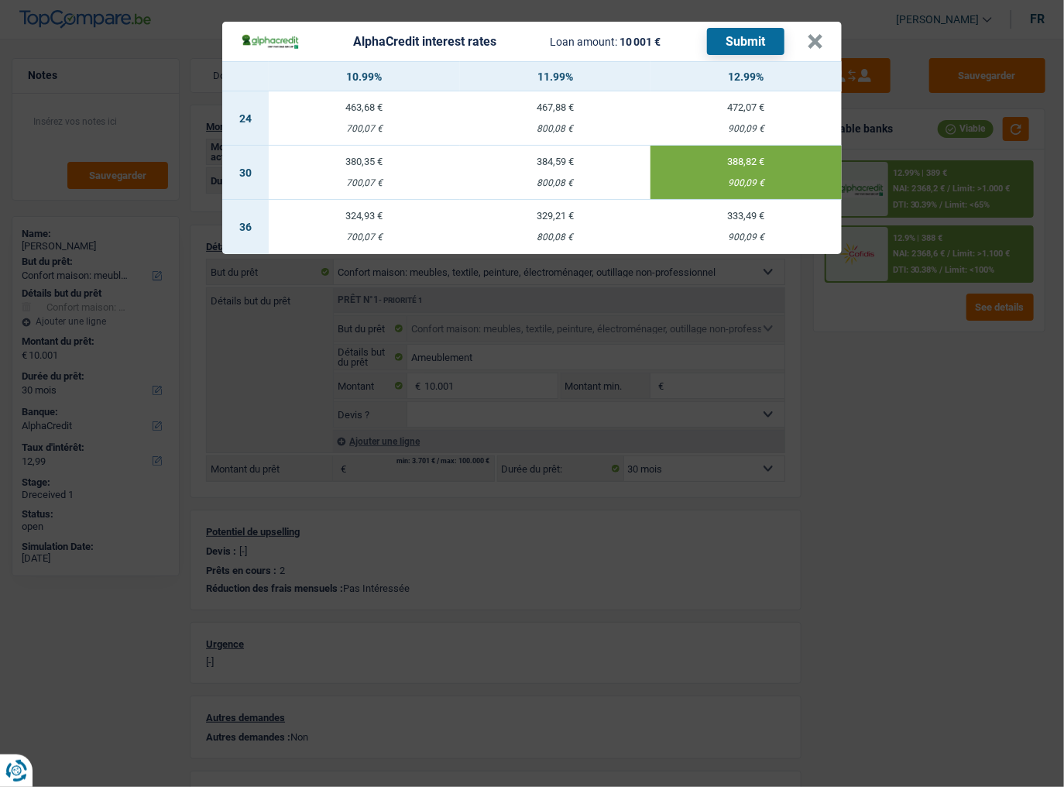
click at [747, 33] on button "Submit" at bounding box center [745, 41] width 77 height 27
click at [816, 37] on button "×" at bounding box center [815, 41] width 16 height 15
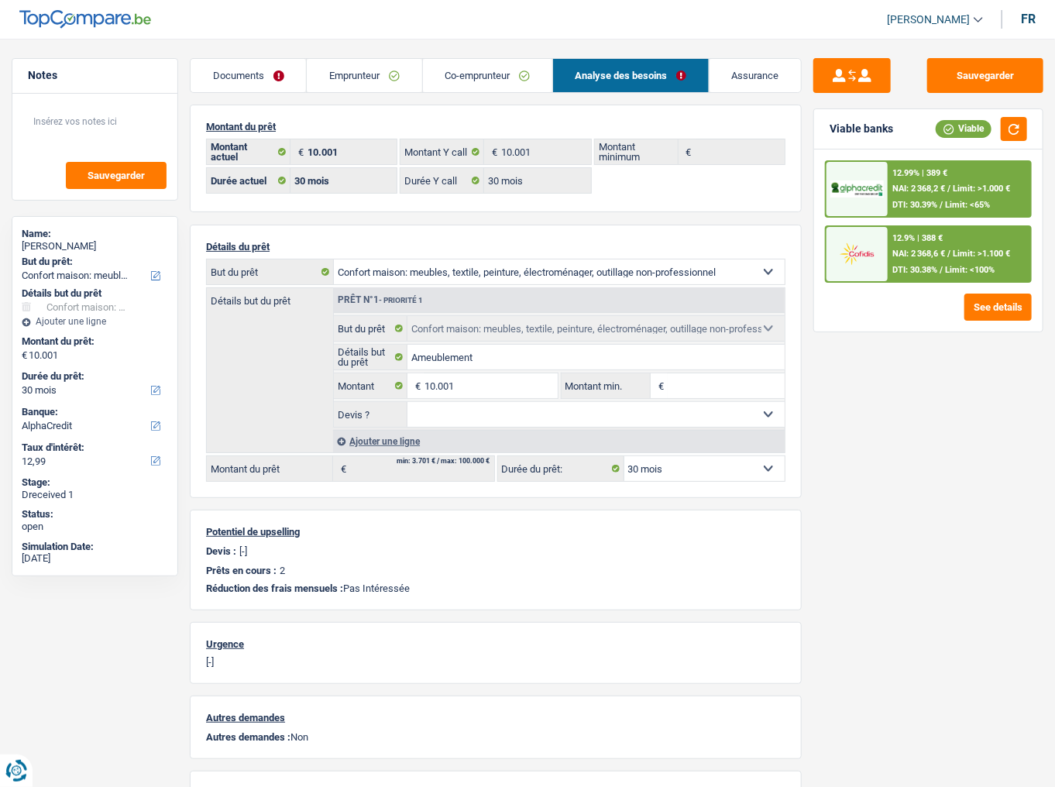
click at [923, 233] on div "12.9% | 388 €" at bounding box center [917, 238] width 50 height 10
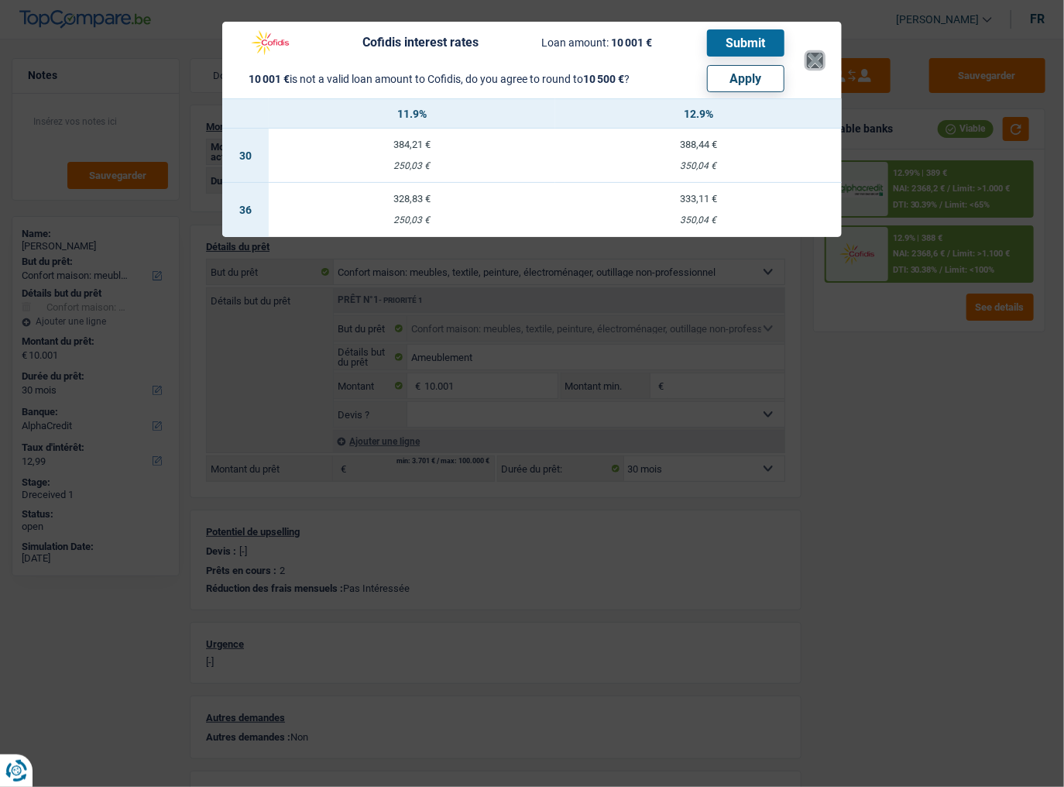
click at [816, 58] on button "×" at bounding box center [815, 60] width 16 height 15
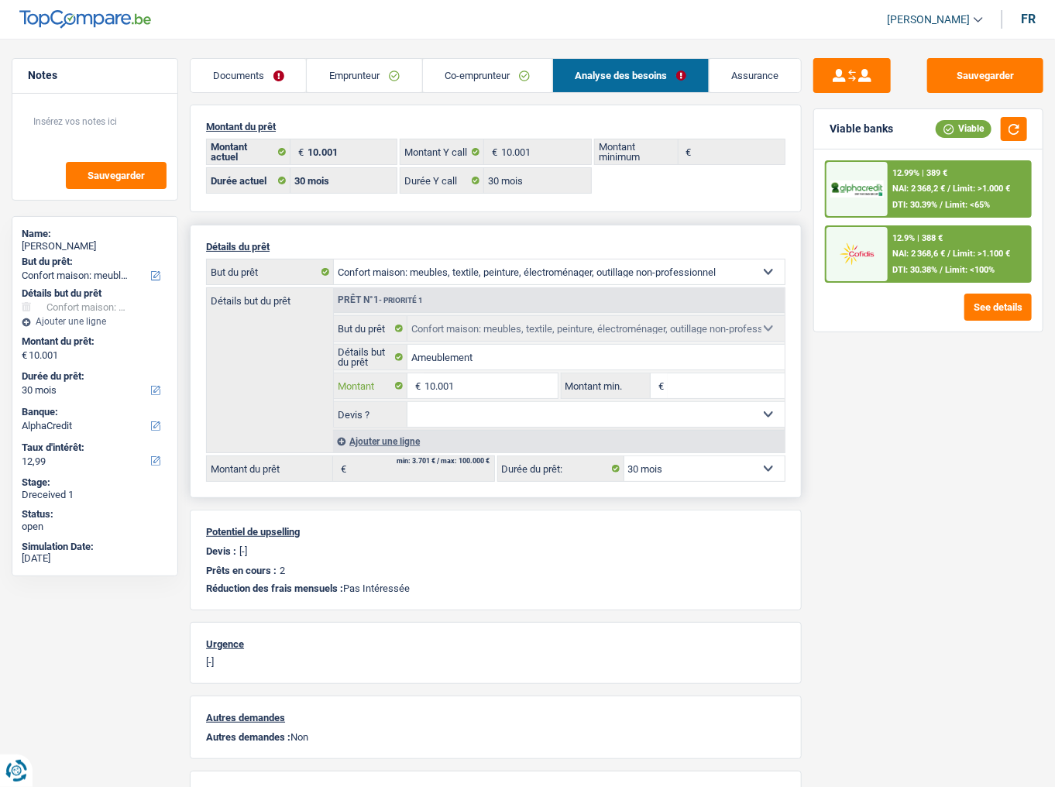
click at [487, 383] on input "10.001" at bounding box center [490, 385] width 133 height 25
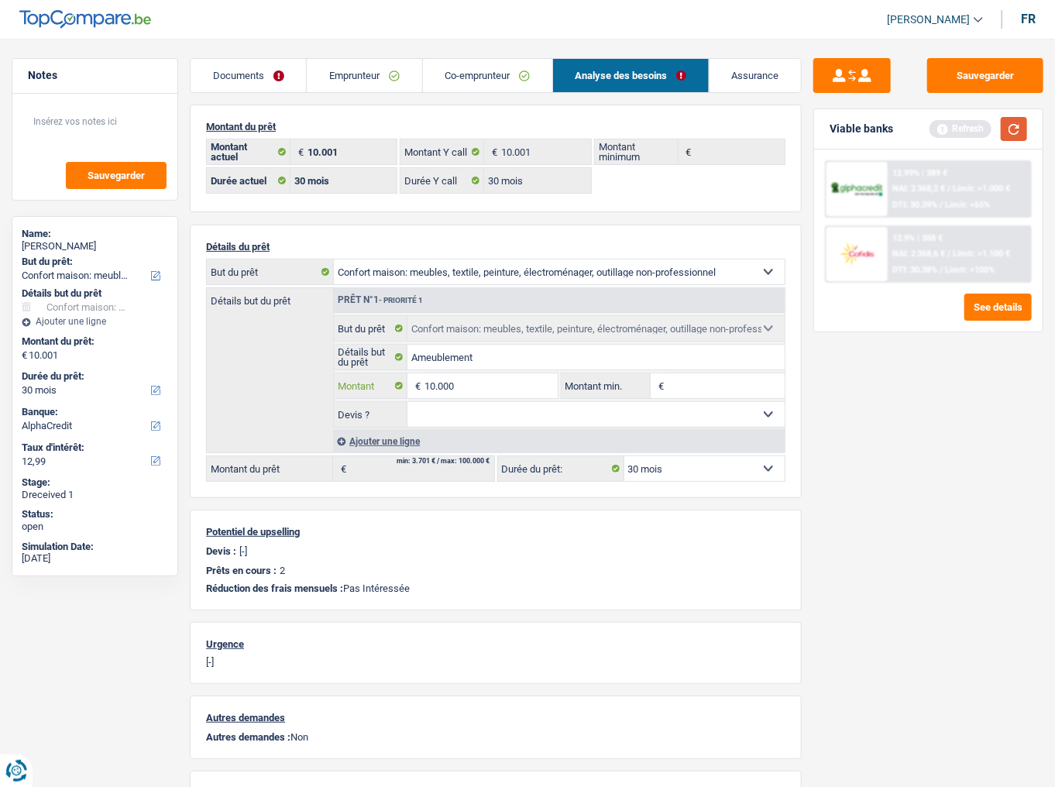
type input "10.000"
select select "48"
type input "10.000"
select select "48"
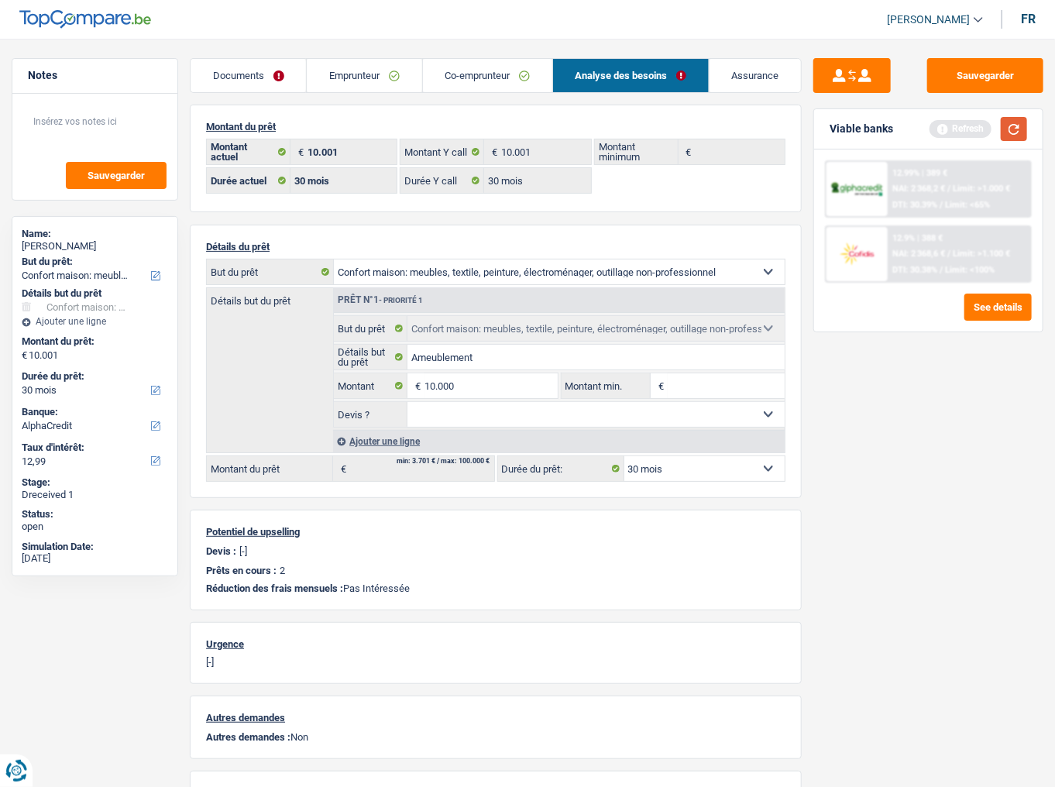
type input "10.000"
click at [941, 128] on button "button" at bounding box center [1013, 129] width 26 height 24
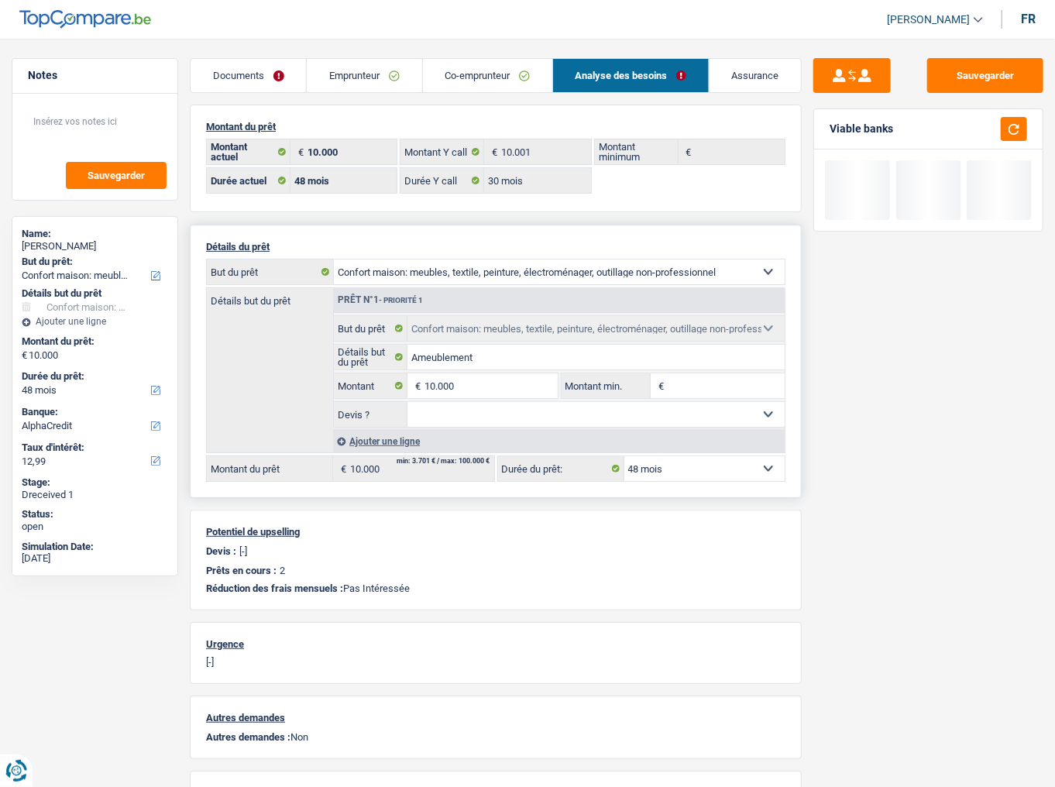
click at [722, 430] on select "12 mois 18 mois 24 mois 30 mois 36 mois 42 mois 48 mois Sélectionner une option" at bounding box center [704, 468] width 160 height 25
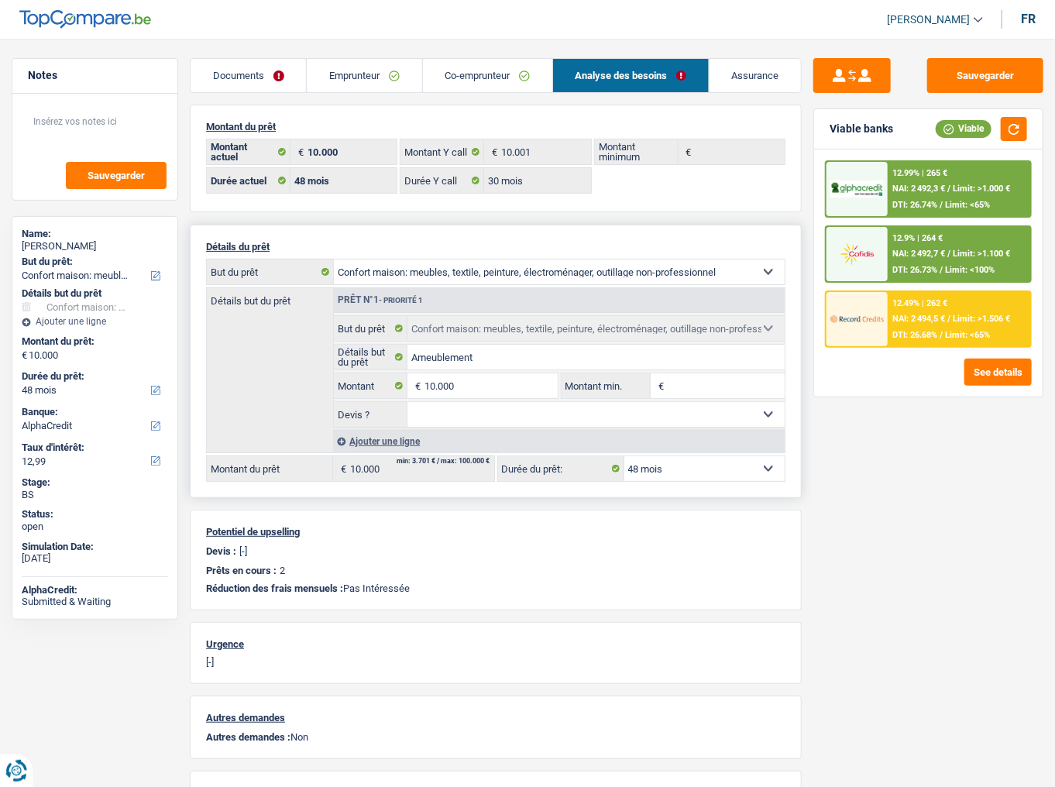
select select "36"
click at [624, 430] on select "12 mois 18 mois 24 mois 30 mois 36 mois 42 mois 48 mois Sélectionner une option" at bounding box center [704, 468] width 160 height 25
select select "36"
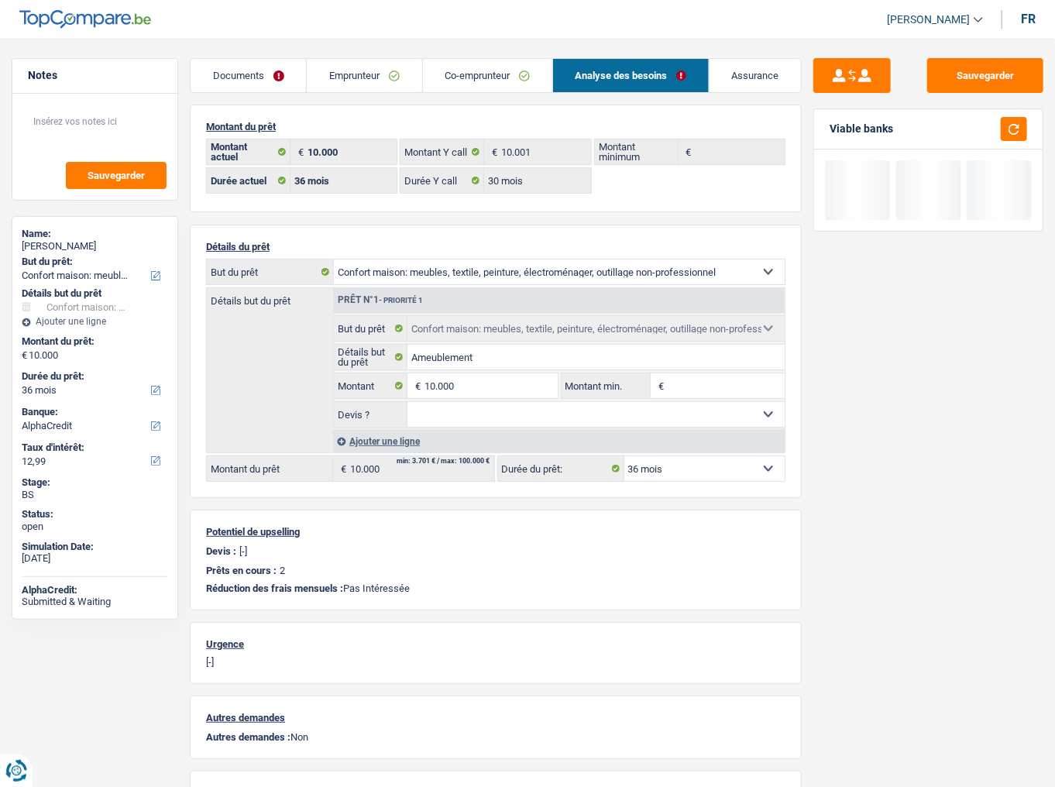
click at [906, 430] on div "Sauvegarder Viable banks" at bounding box center [927, 408] width 253 height 700
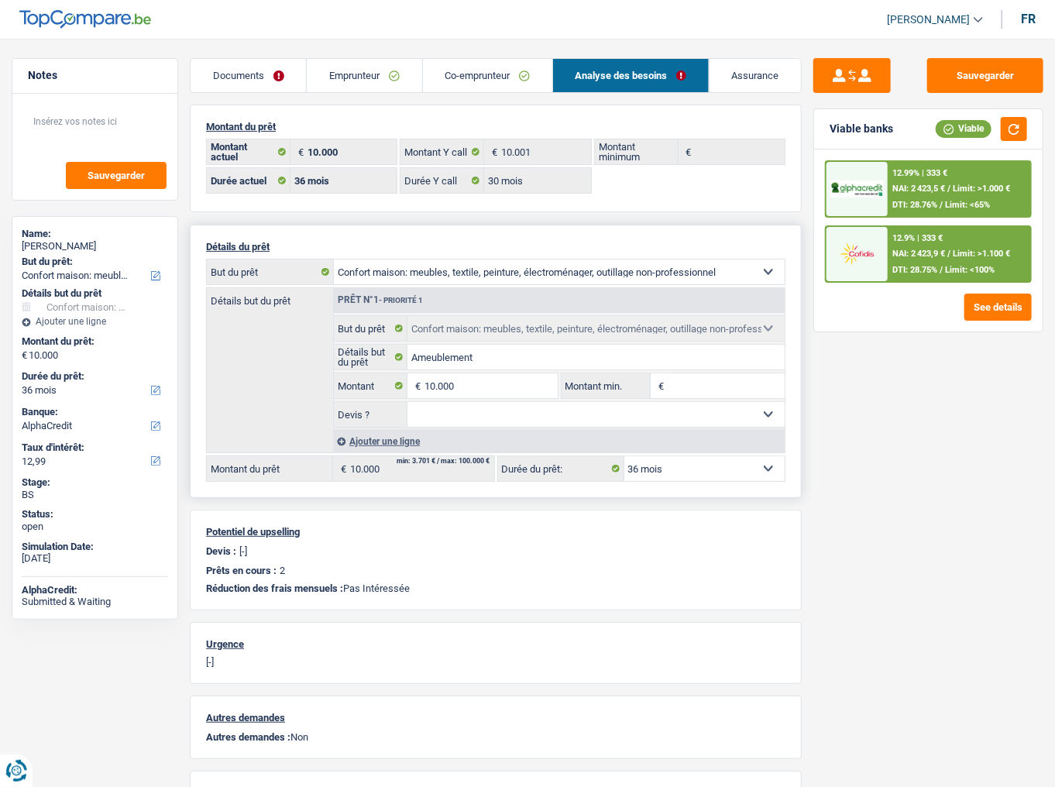
click at [737, 430] on select "12 mois 18 mois 24 mois 30 mois 36 mois 42 mois 48 mois Sélectionner une option" at bounding box center [704, 468] width 160 height 25
click at [880, 257] on img at bounding box center [856, 254] width 53 height 26
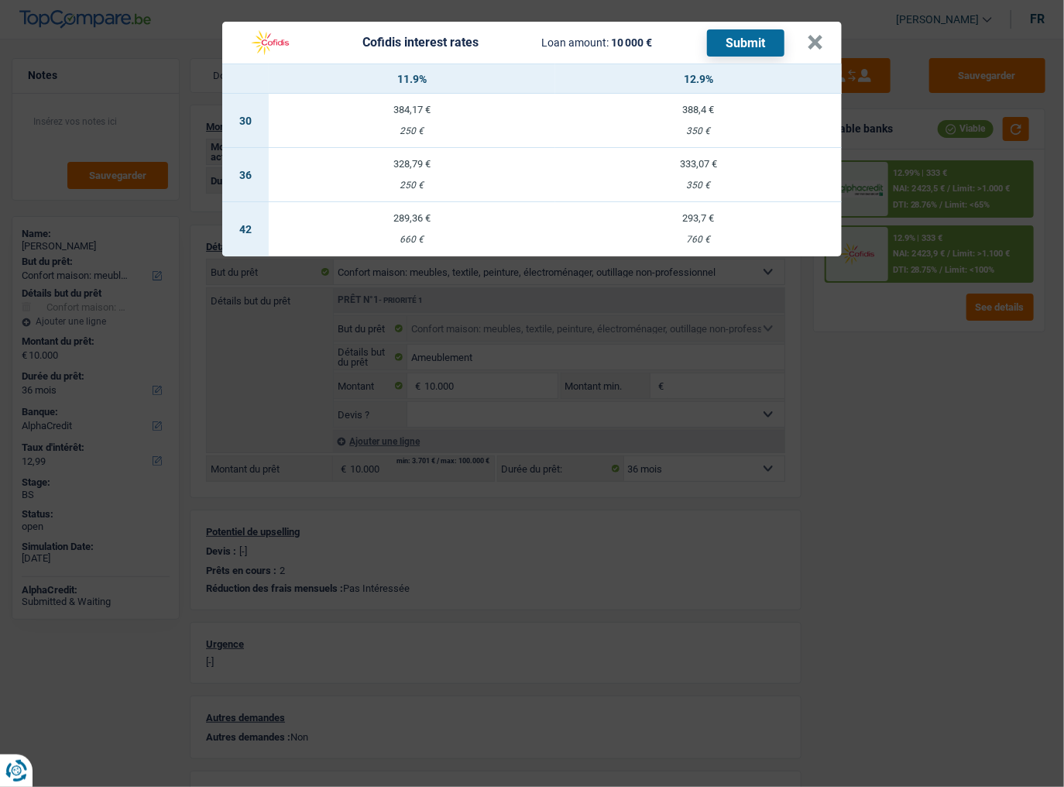
click at [707, 118] on td "388,4 € 350 €" at bounding box center [698, 121] width 287 height 54
select select "30"
select select "cofidis"
type input "12,90"
select select "30"
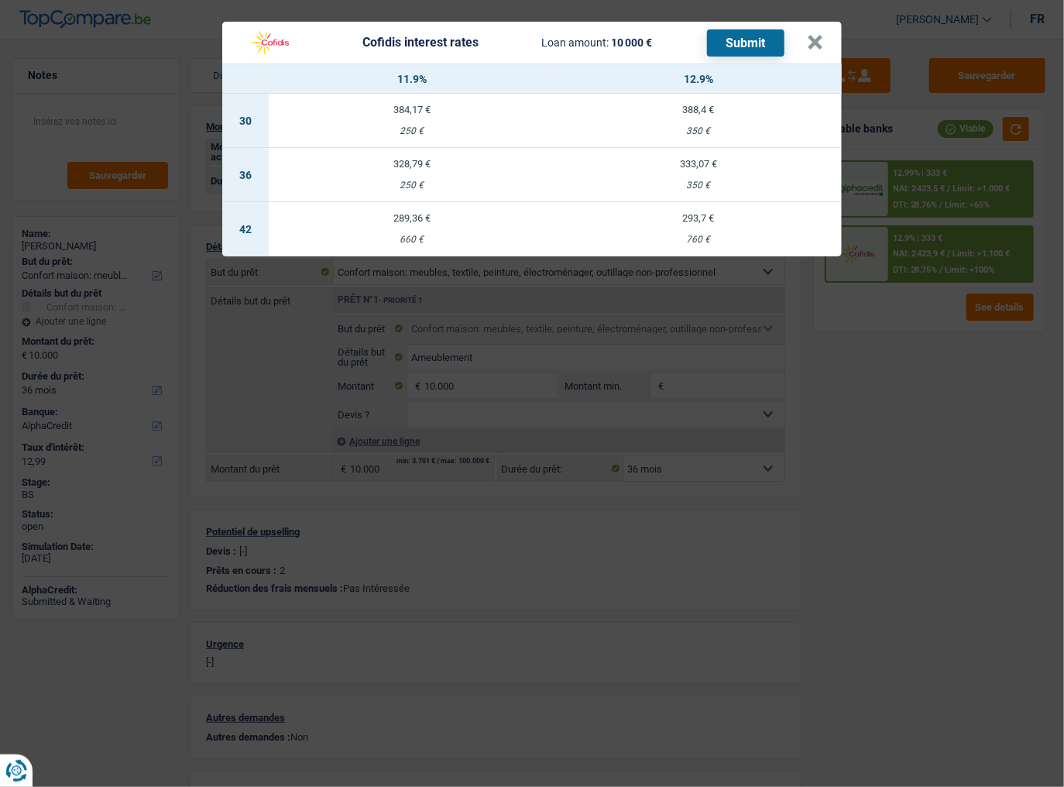
select select "30"
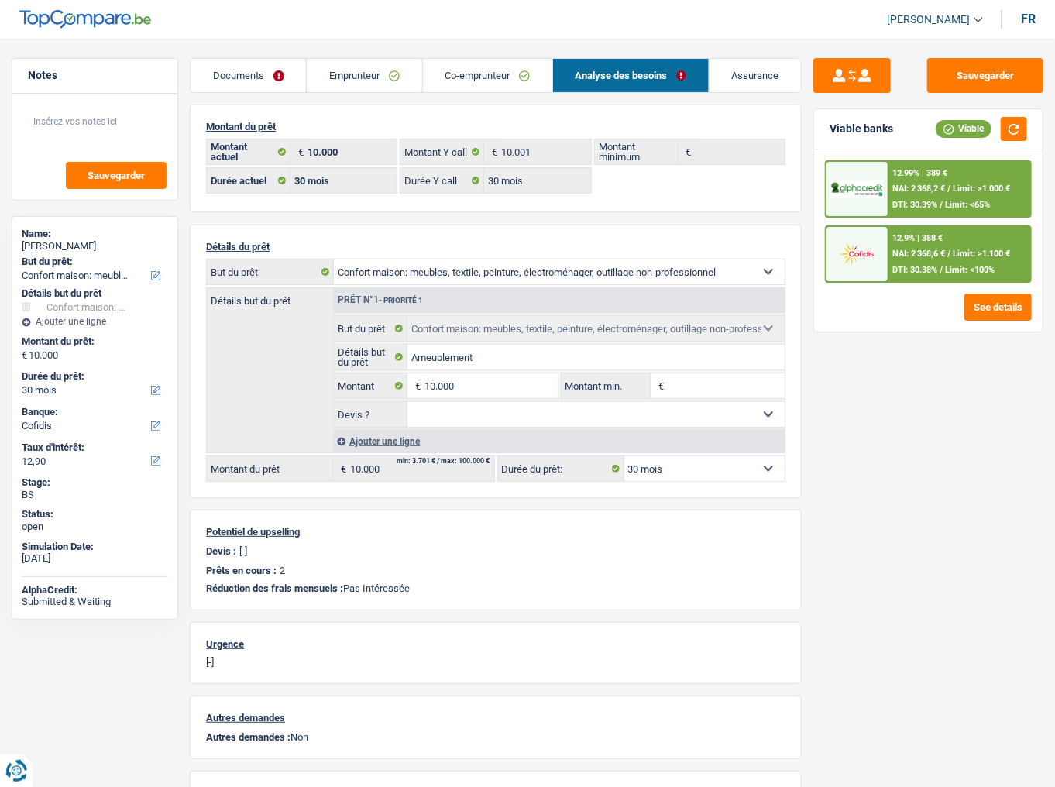
click at [907, 173] on div "12.99% | 389 €" at bounding box center [919, 173] width 55 height 10
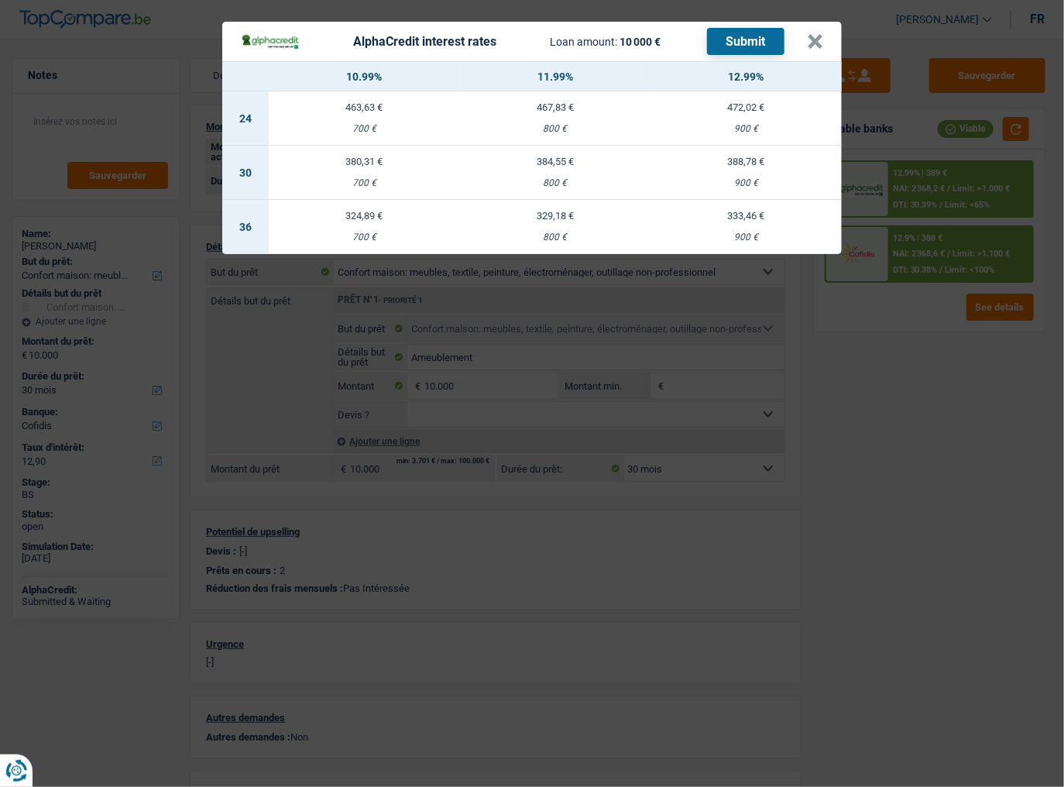
drag, startPoint x: 900, startPoint y: 353, endPoint x: 904, endPoint y: 331, distance: 22.9
click at [901, 352] on div "AlphaCredit interest rates Loan amount: 10 000 € Submit × 10.99% 11.99% 12.99% …" at bounding box center [532, 393] width 1064 height 787
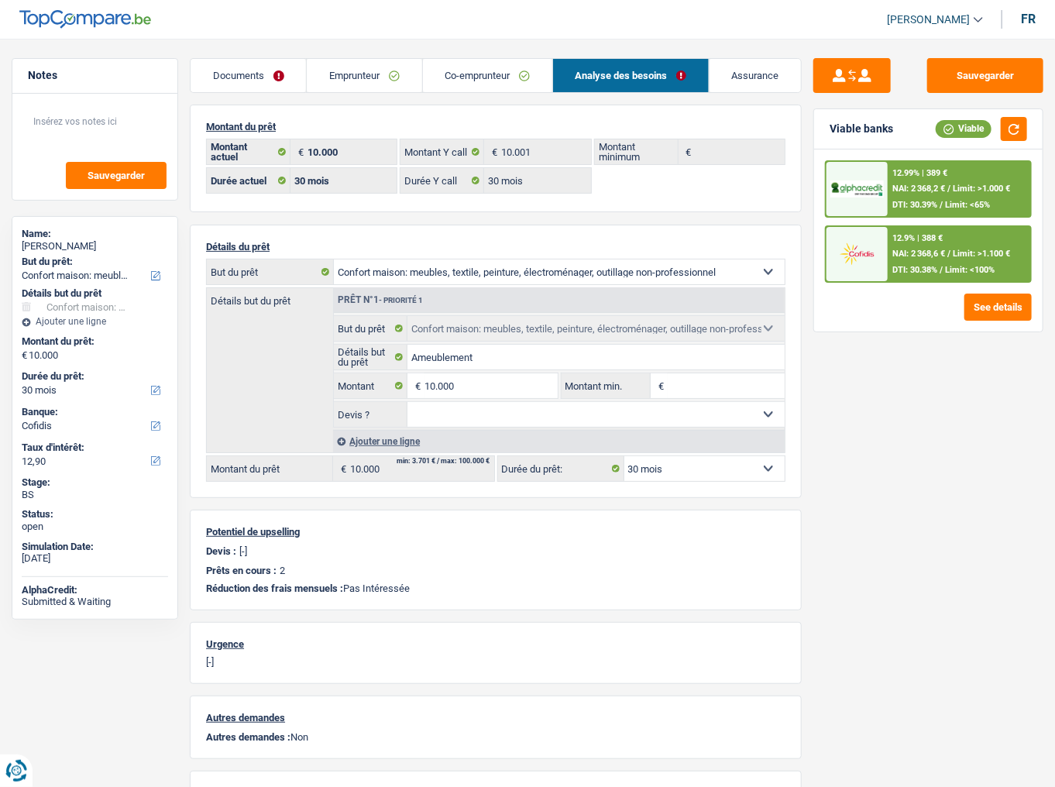
click at [905, 266] on span "DTI: 30.38%" at bounding box center [914, 270] width 45 height 10
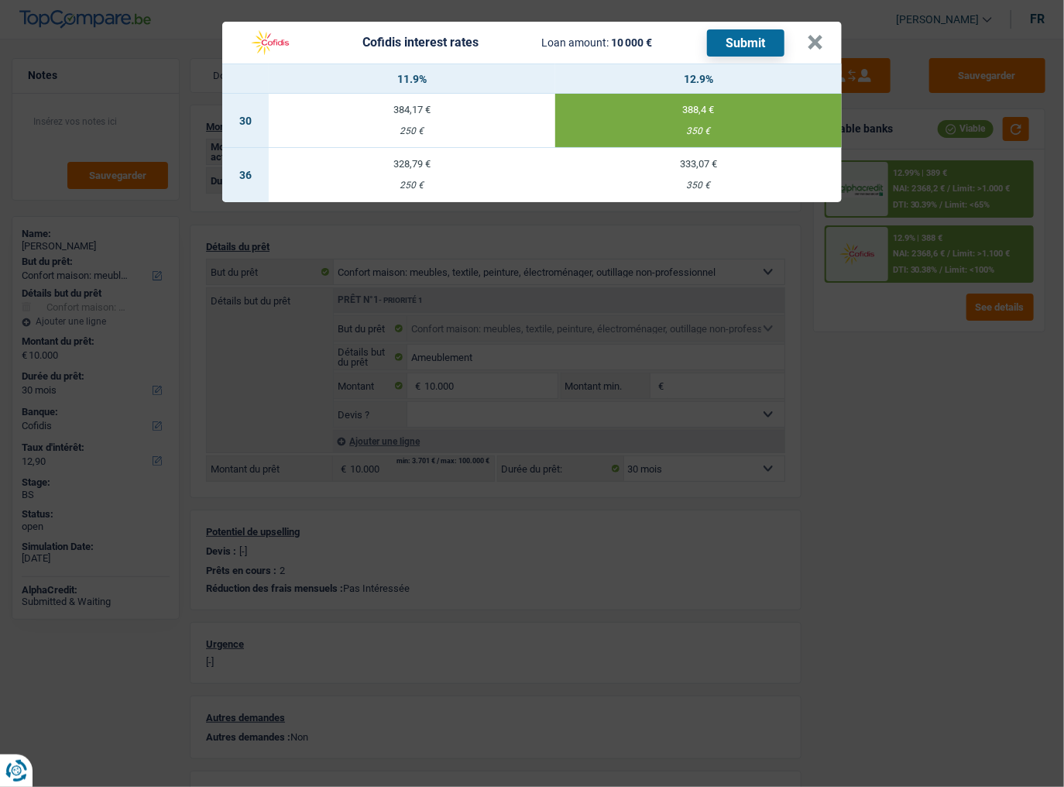
click at [753, 43] on button "Submit" at bounding box center [745, 42] width 77 height 27
drag, startPoint x: 819, startPoint y: 39, endPoint x: 523, endPoint y: 191, distance: 333.5
click at [817, 43] on button "×" at bounding box center [815, 42] width 16 height 15
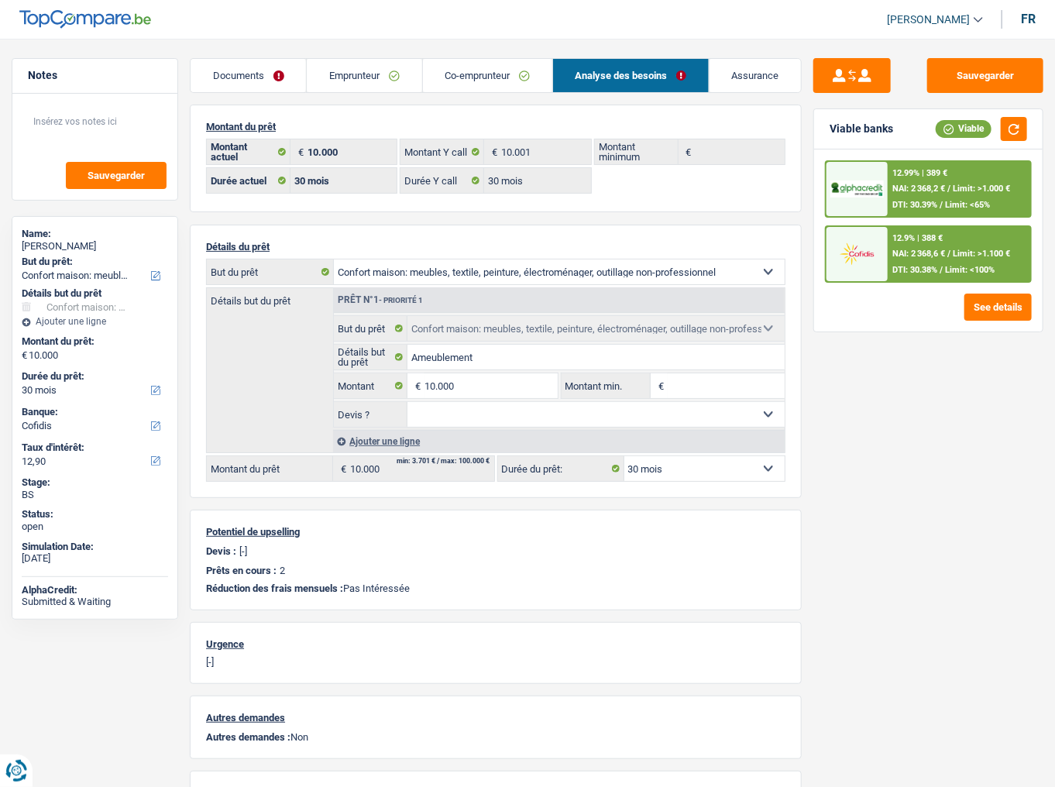
click at [369, 81] on link "Emprunteur" at bounding box center [364, 75] width 115 height 33
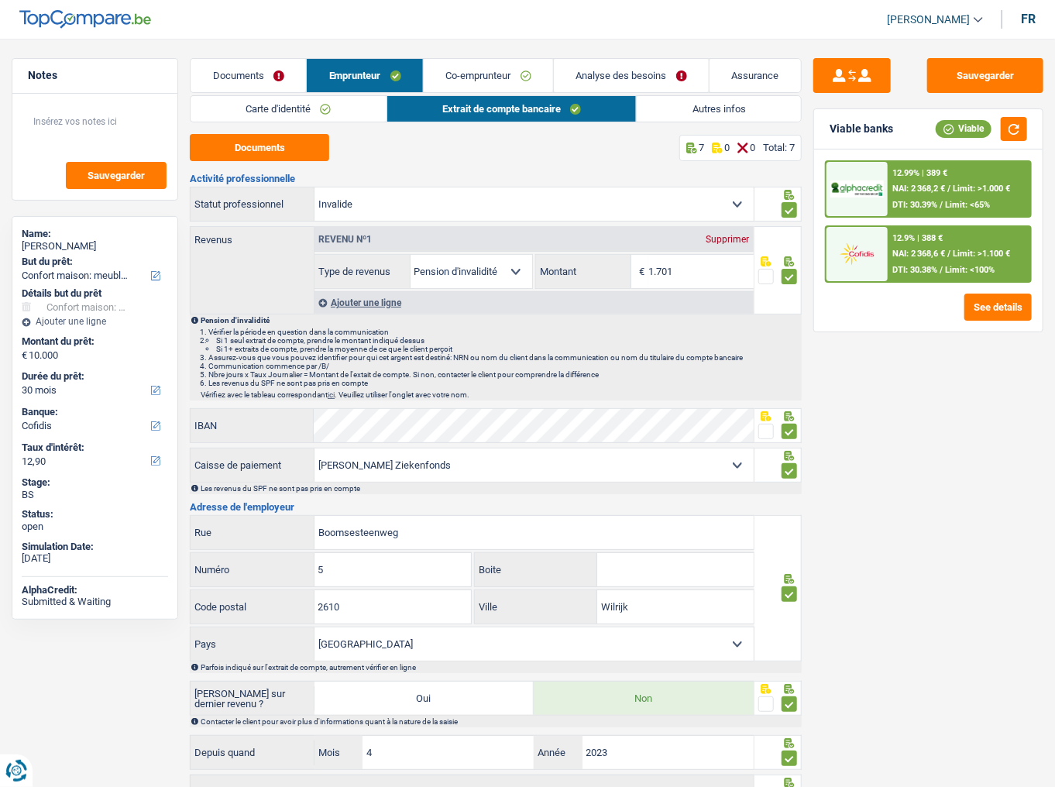
click at [722, 107] on link "Autres infos" at bounding box center [719, 109] width 164 height 26
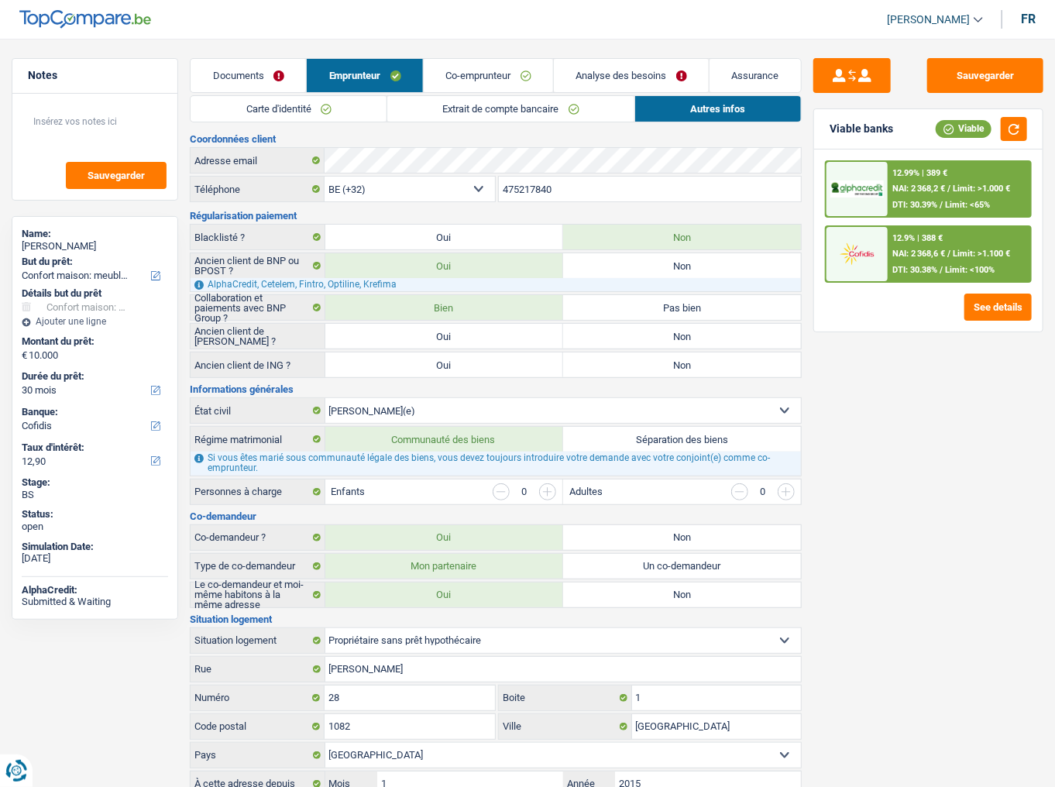
click at [255, 75] on link "Documents" at bounding box center [247, 75] width 115 height 33
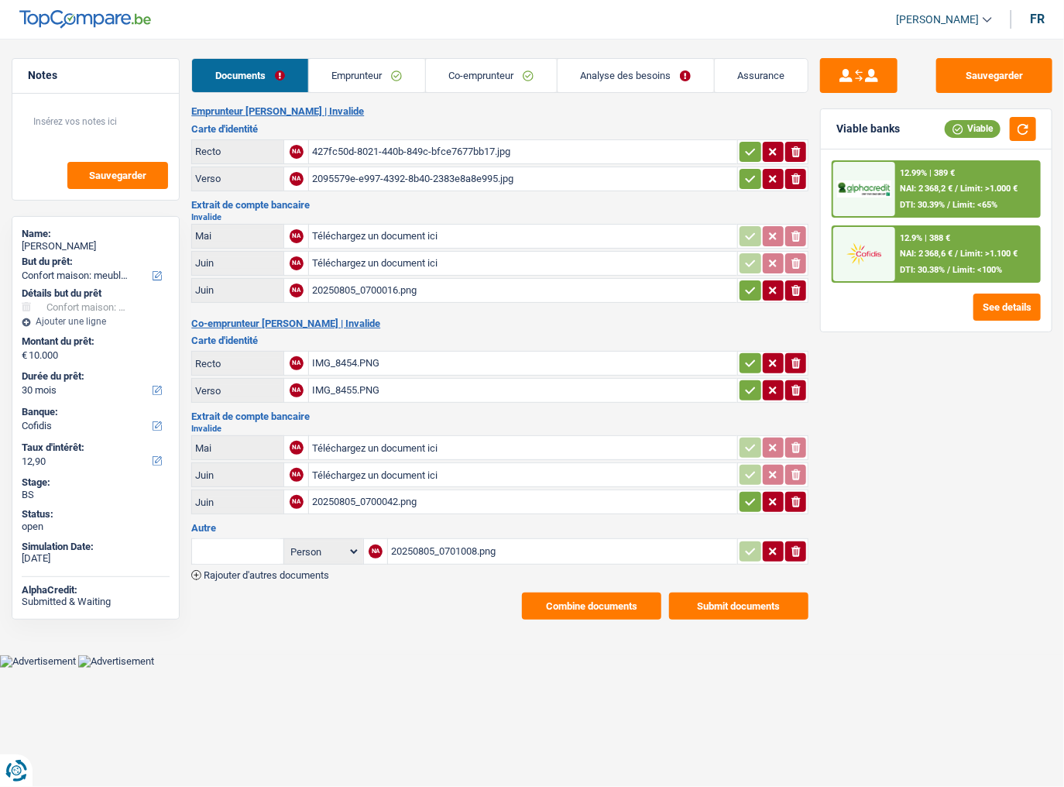
click at [480, 430] on div "20250805_0701008.png" at bounding box center [562, 551] width 343 height 23
click at [40, 393] on select "12 mois 18 mois 24 mois 30 mois 36 mois 42 mois 48 mois Sélectionner une option" at bounding box center [96, 390] width 148 height 15
drag, startPoint x: 664, startPoint y: 71, endPoint x: 655, endPoint y: 102, distance: 32.3
click at [663, 71] on link "Analyse des besoins" at bounding box center [636, 75] width 156 height 33
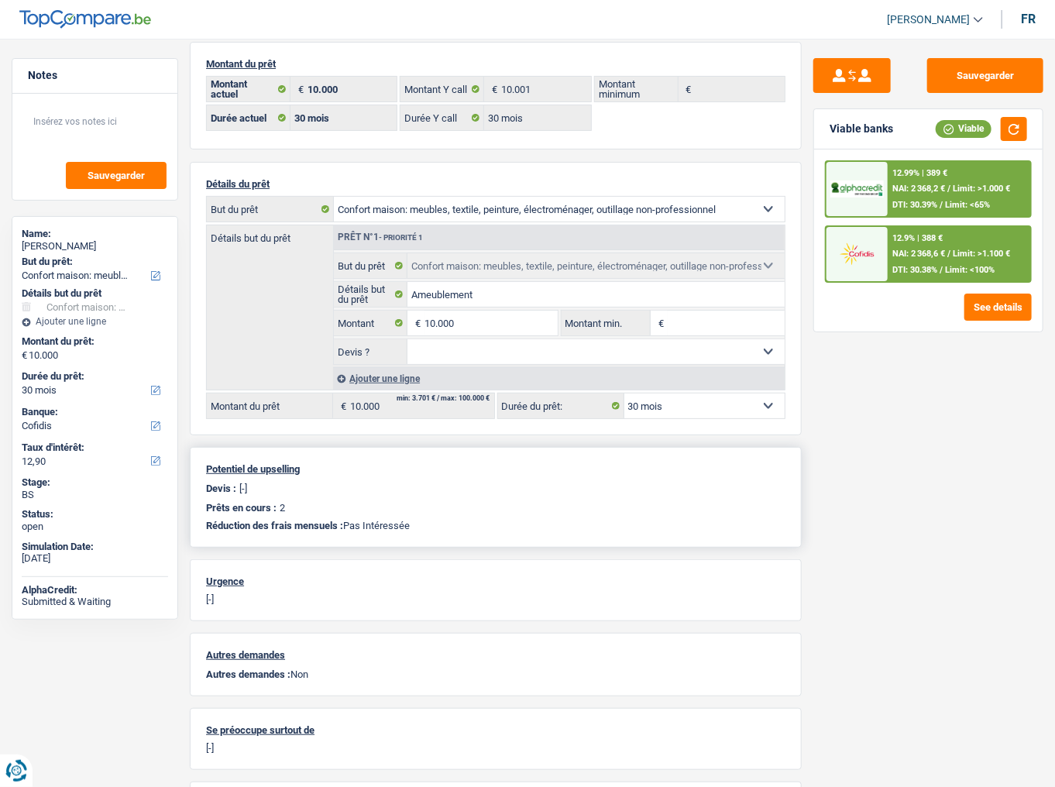
scroll to position [124, 0]
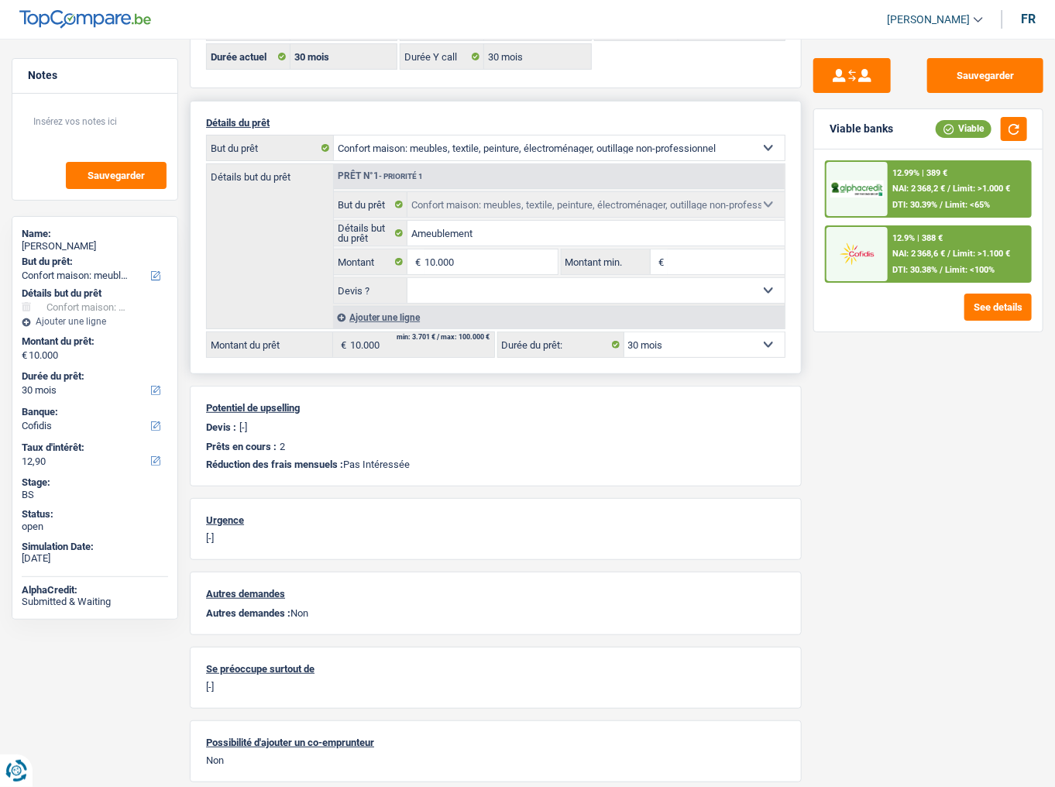
click at [681, 341] on select "12 mois 18 mois 24 mois 30 mois 36 mois 42 mois 48 mois Sélectionner une option" at bounding box center [704, 344] width 160 height 25
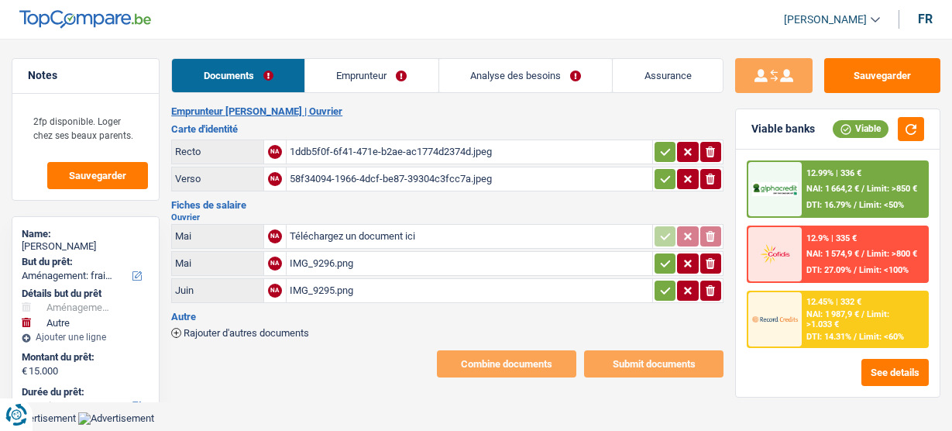
select select "movingOrInstallation"
select select "other"
select select "60"
select select "alphacredit"
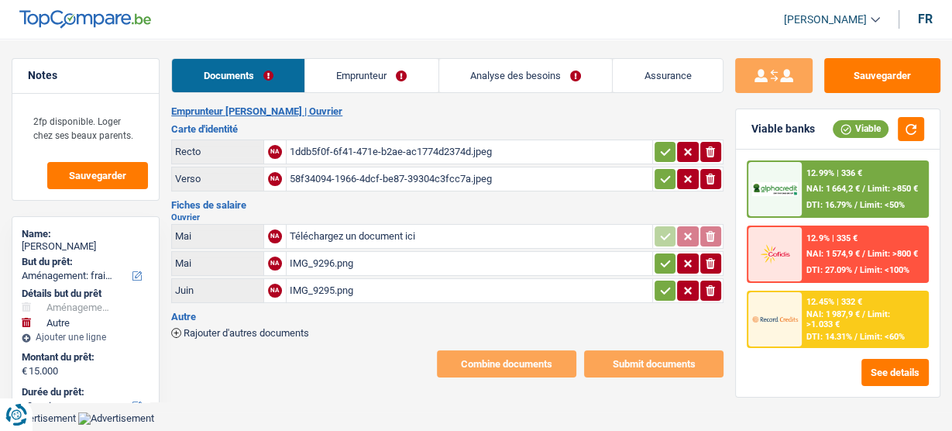
click at [399, 73] on link "Emprunteur" at bounding box center [371, 75] width 133 height 33
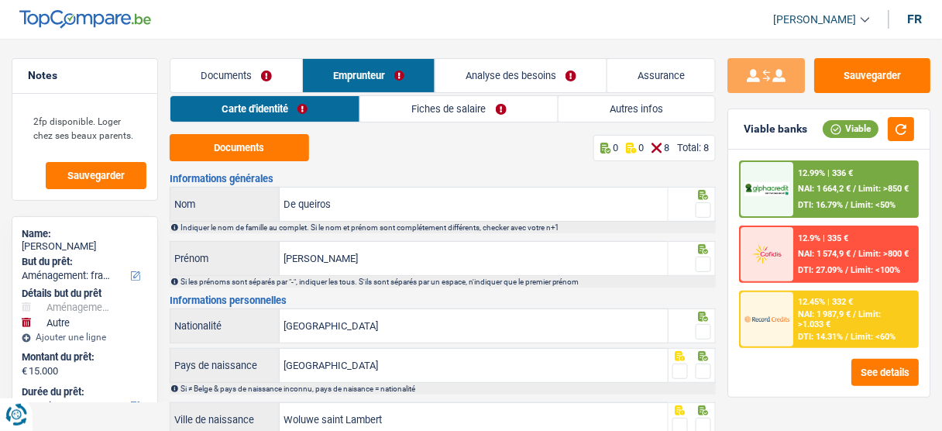
click at [469, 102] on link "Fiches de salaire" at bounding box center [458, 109] width 197 height 26
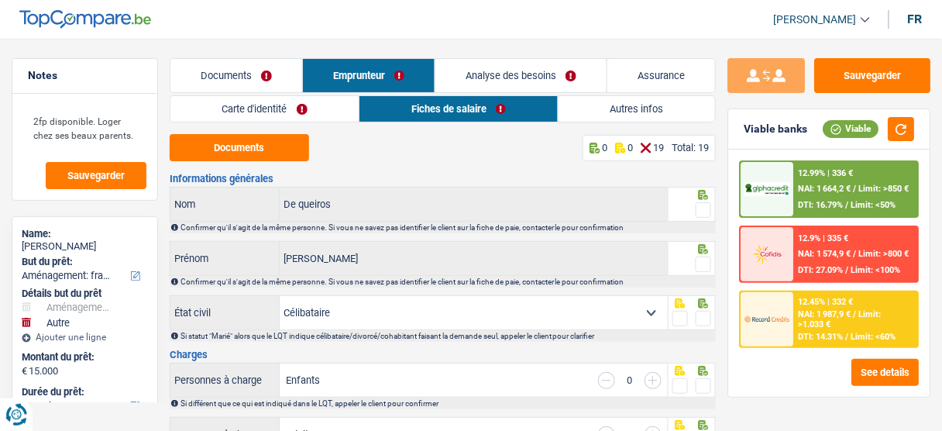
click at [259, 72] on link "Documents" at bounding box center [236, 75] width 132 height 33
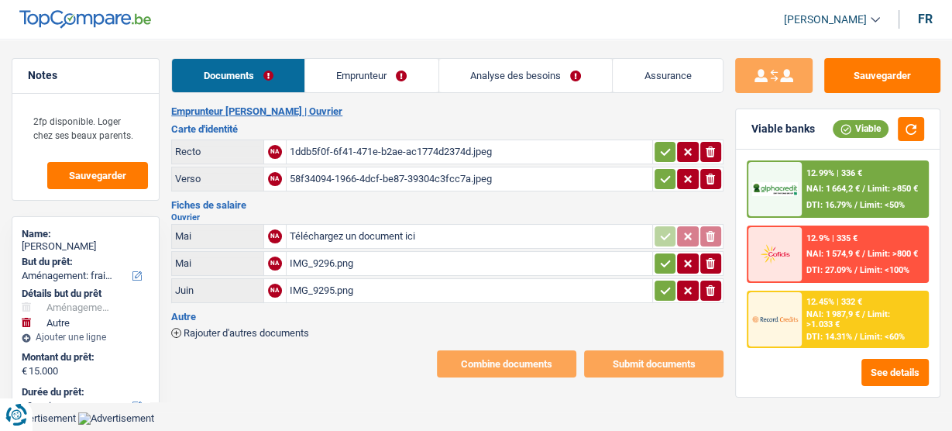
click at [344, 269] on div "IMG_9296.png" at bounding box center [469, 263] width 359 height 23
click at [374, 281] on div "IMG_9295.png" at bounding box center [469, 290] width 359 height 23
drag, startPoint x: 869, startPoint y: 69, endPoint x: 855, endPoint y: 59, distance: 17.2
click at [868, 70] on button "Sauvegarder" at bounding box center [882, 75] width 116 height 35
click at [326, 84] on link "Emprunteur" at bounding box center [371, 75] width 133 height 33
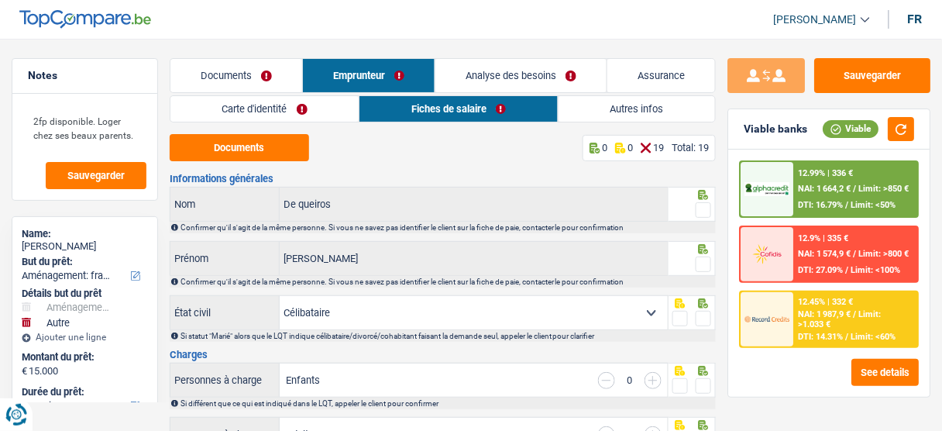
click at [271, 102] on link "Carte d'identité" at bounding box center [264, 109] width 188 height 26
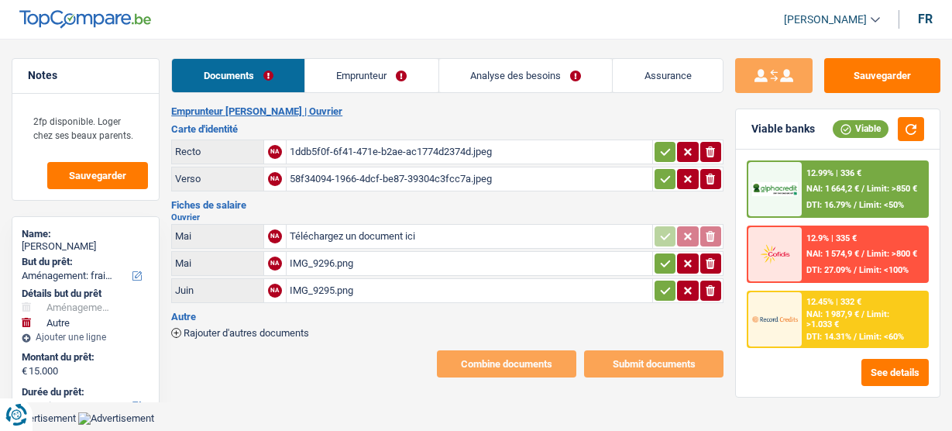
select select "movingOrInstallation"
select select "other"
select select "60"
select select "alphacredit"
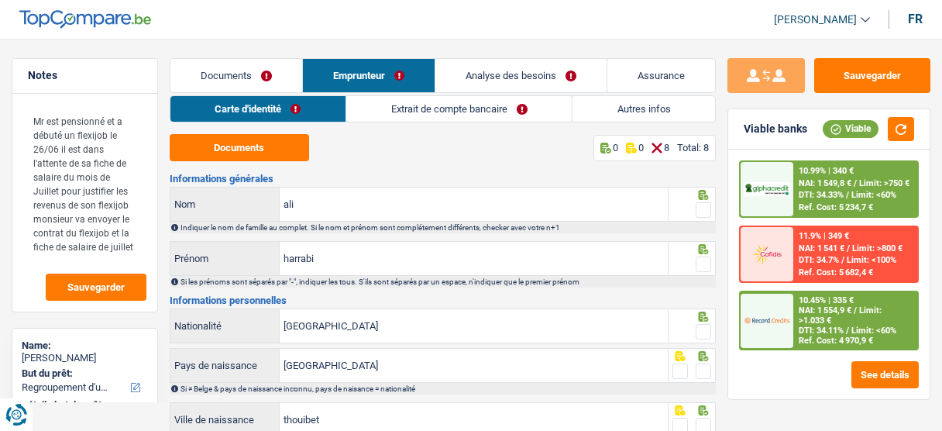
select select "refinancing"
select select "other"
select select "84"
select select "record credits"
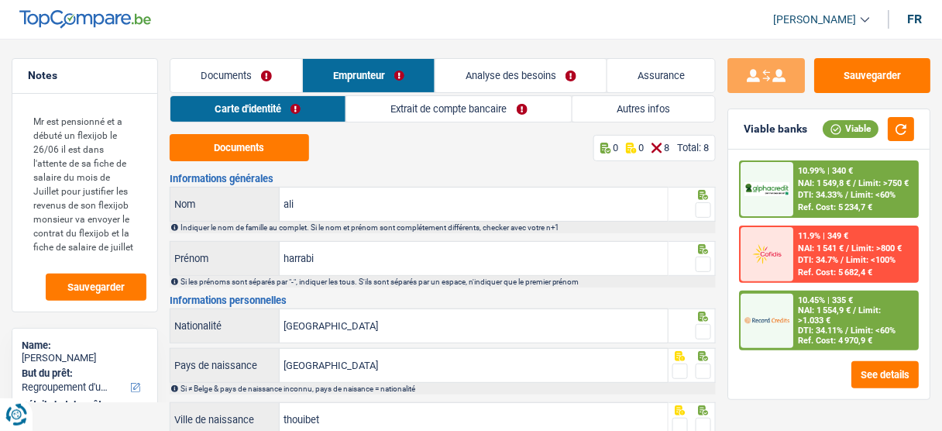
click at [393, 109] on link "Extrait de compte bancaire" at bounding box center [458, 109] width 225 height 26
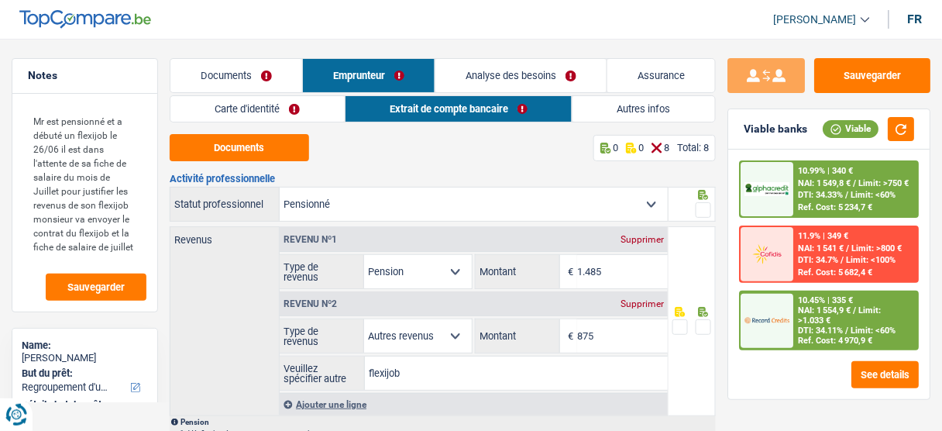
click at [248, 81] on link "Documents" at bounding box center [236, 75] width 132 height 33
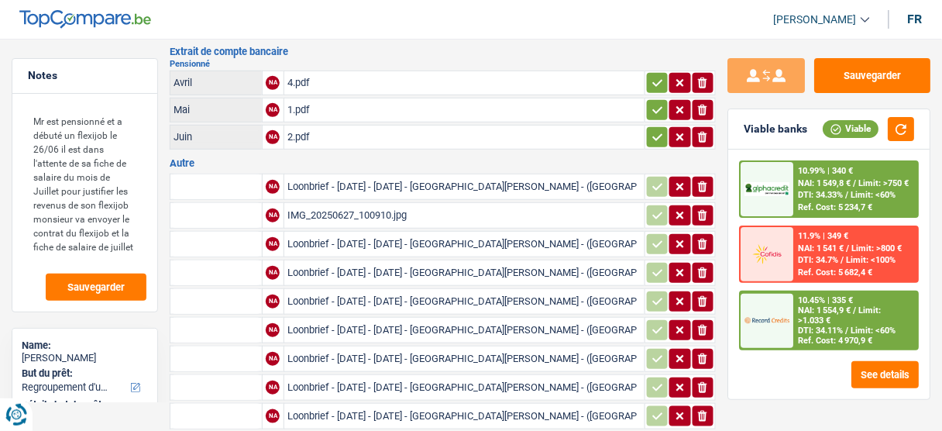
scroll to position [248, 0]
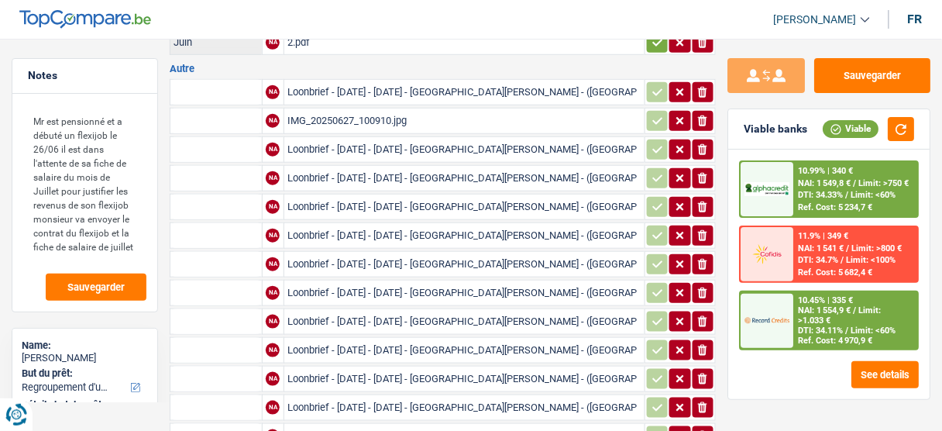
click at [354, 252] on div "Loonbrief - [DATE] - [DATE] - [GEOGRAPHIC_DATA][PERSON_NAME] - ([GEOGRAPHIC_DAT…" at bounding box center [464, 263] width 354 height 23
click at [341, 310] on div "Loonbrief - [DATE] - [DATE] - [GEOGRAPHIC_DATA][PERSON_NAME] - ([GEOGRAPHIC_DAT…" at bounding box center [464, 321] width 354 height 23
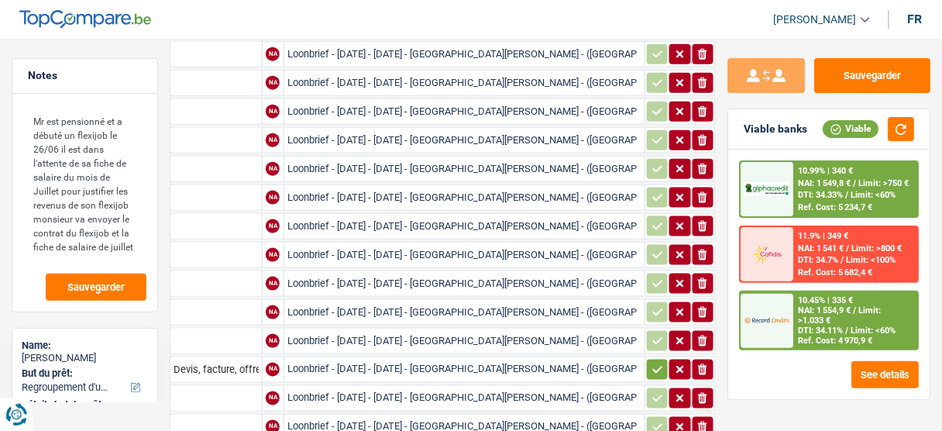
click at [409, 243] on div "Loonbrief - [DATE] - [DATE] - [GEOGRAPHIC_DATA][PERSON_NAME] - ([GEOGRAPHIC_DAT…" at bounding box center [464, 254] width 354 height 23
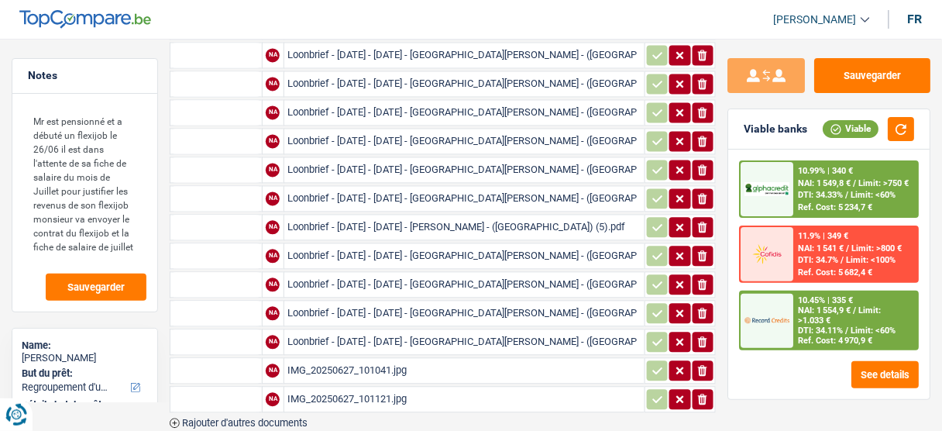
scroll to position [754, 0]
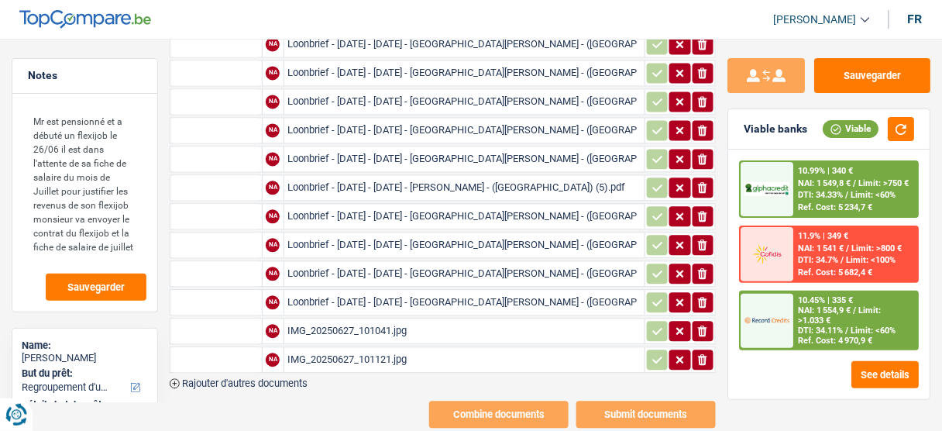
click at [429, 204] on div "Loonbrief - 01-06-2025 - 30-06-2025 - HARRABI ALI - (NL) (4).pdf" at bounding box center [464, 215] width 354 height 23
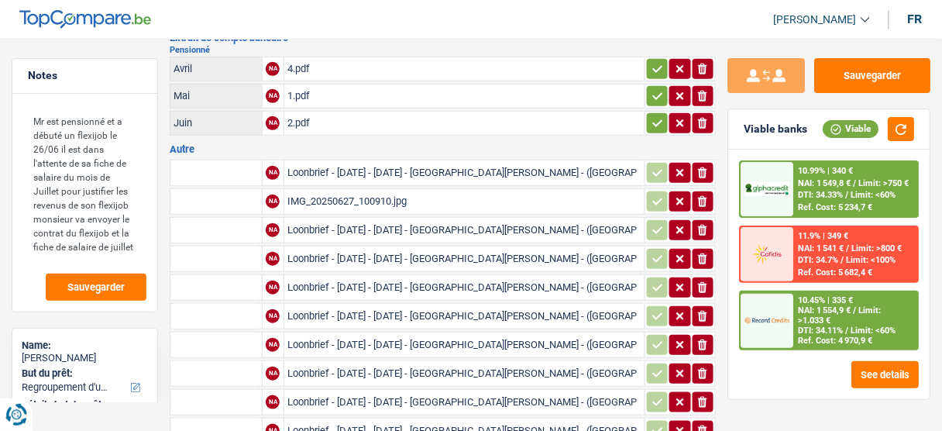
scroll to position [11, 0]
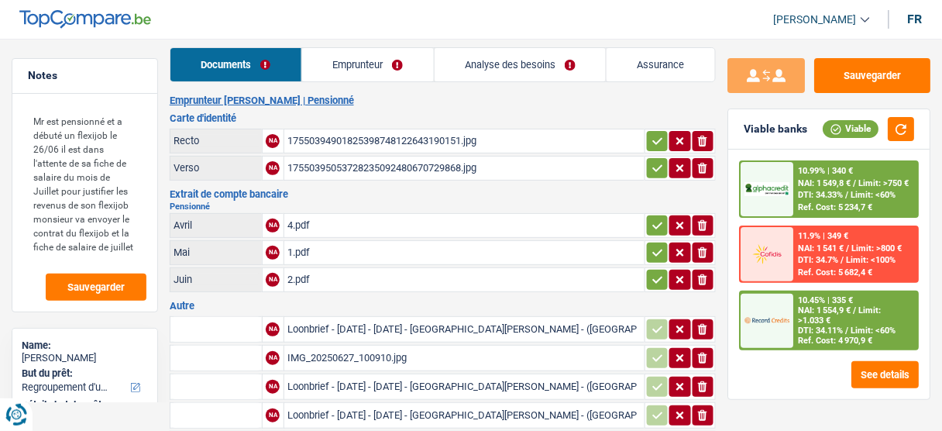
click at [351, 330] on div "Loonbrief - 01-07-2025 - 31-07-2025 - HARRABI ALI - (NL).pdf" at bounding box center [464, 328] width 354 height 23
click at [317, 350] on div "IMG_20250627_100910.jpg" at bounding box center [464, 357] width 354 height 23
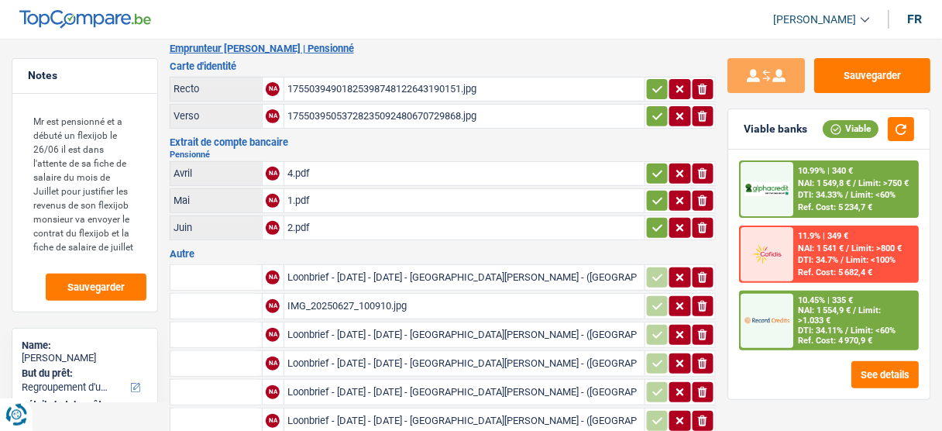
scroll to position [135, 0]
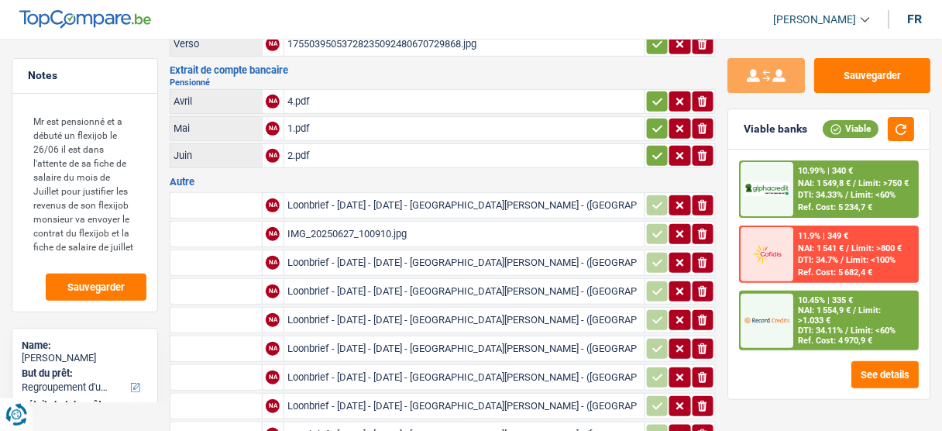
click at [355, 258] on div "Loonbrief - 01-07-2025 - 31-07-2025 - HARRABI ALI - (NL) (18).pdf" at bounding box center [464, 262] width 354 height 23
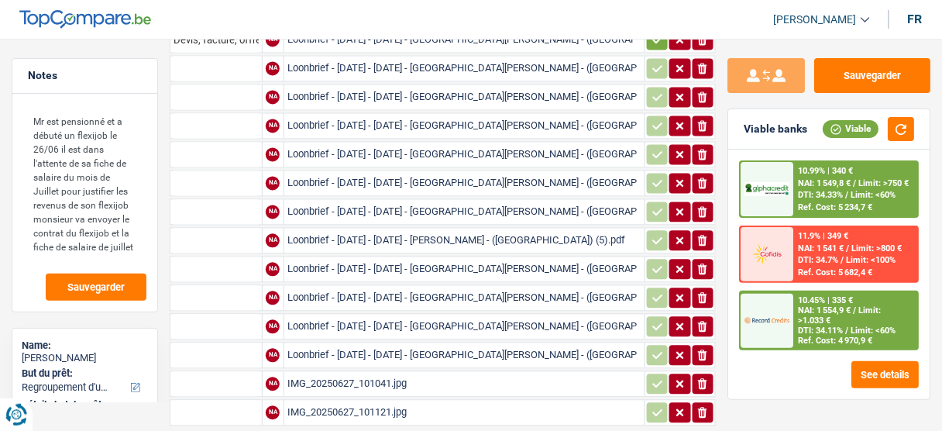
scroll to position [754, 0]
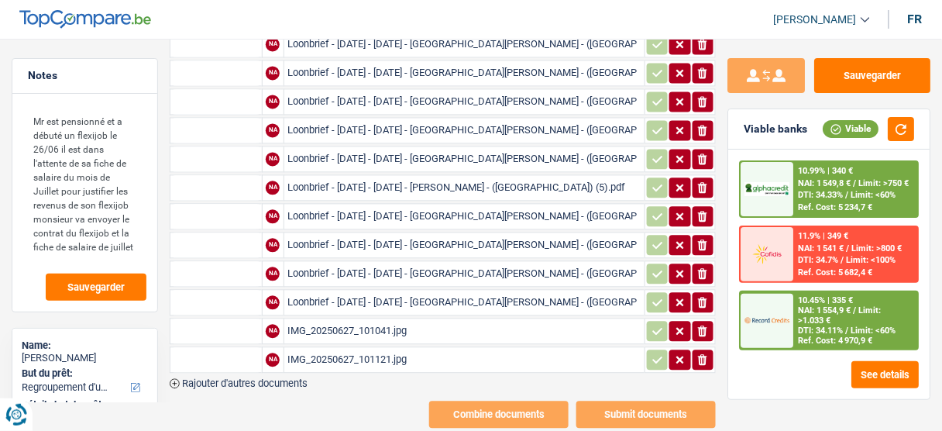
click at [395, 319] on div "IMG_20250627_101041.jpg" at bounding box center [464, 330] width 354 height 23
click at [384, 348] on div "IMG_20250627_101121.jpg" at bounding box center [464, 359] width 354 height 23
click at [485, 233] on div "Loonbrief - 01-06-2025 - 30-06-2025 - HARRABI ALI - (NL) (3).pdf" at bounding box center [464, 244] width 354 height 23
click at [389, 233] on div "Loonbrief - 01-06-2025 - 30-06-2025 - HARRABI ALI - (NL) (3).pdf" at bounding box center [464, 244] width 354 height 23
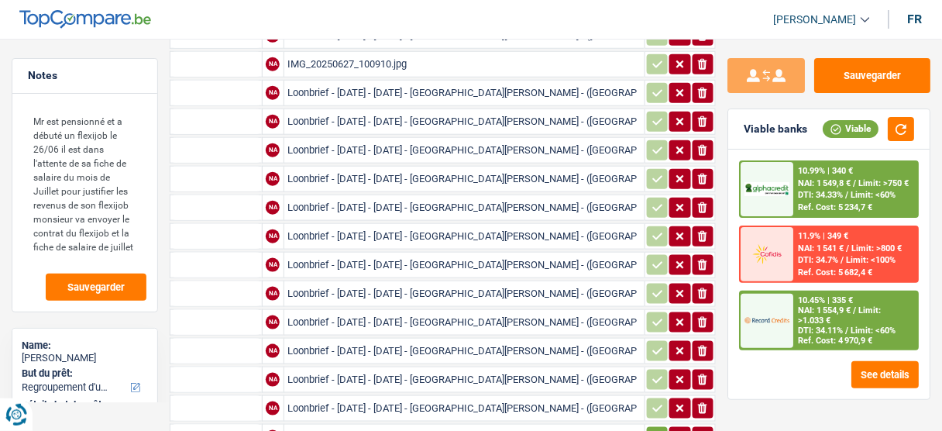
scroll to position [259, 0]
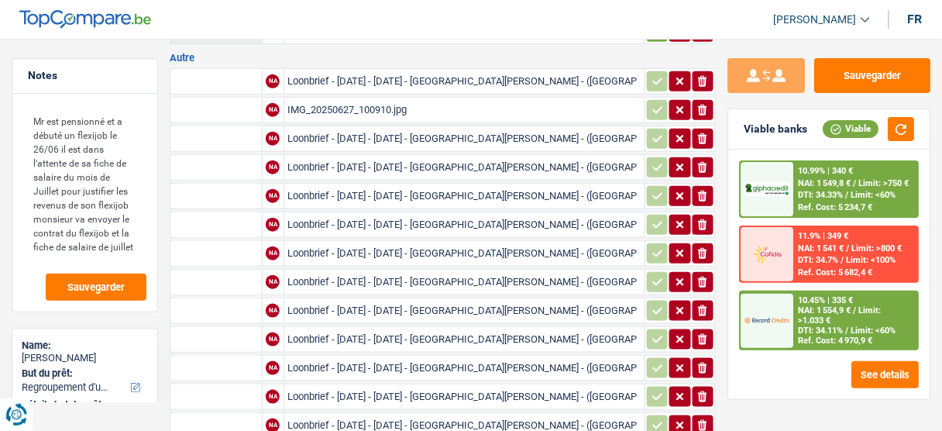
click at [422, 213] on div "Loonbrief - 01-07-2025 - 31-07-2025 - HARRABI ALI - (NL) (13).pdf" at bounding box center [464, 224] width 354 height 23
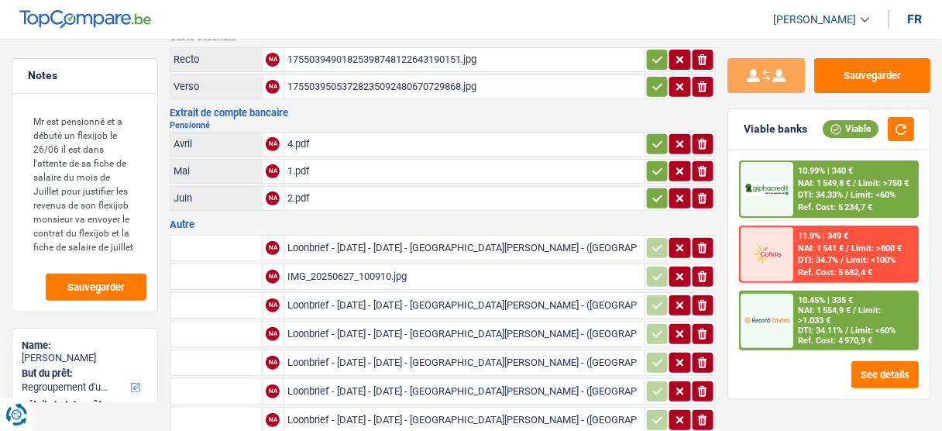
scroll to position [0, 0]
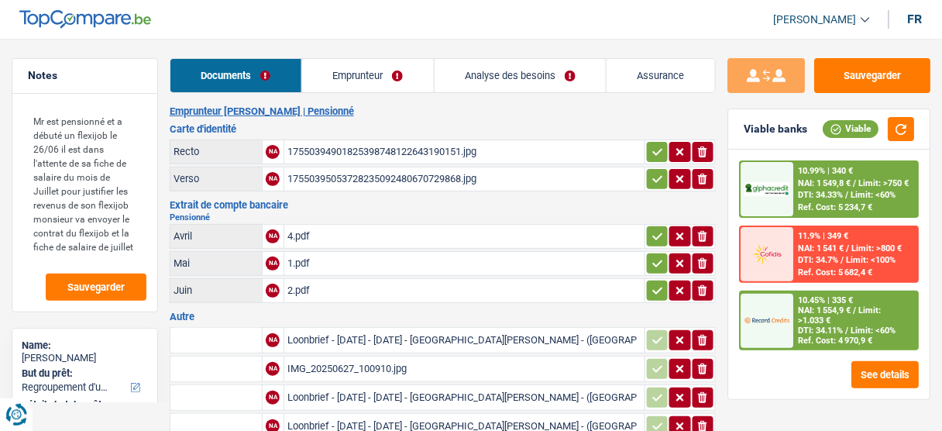
click at [314, 229] on div "4.pdf" at bounding box center [464, 236] width 354 height 23
click at [348, 283] on div "2.pdf" at bounding box center [464, 290] width 354 height 23
click at [353, 77] on link "Emprunteur" at bounding box center [368, 75] width 132 height 33
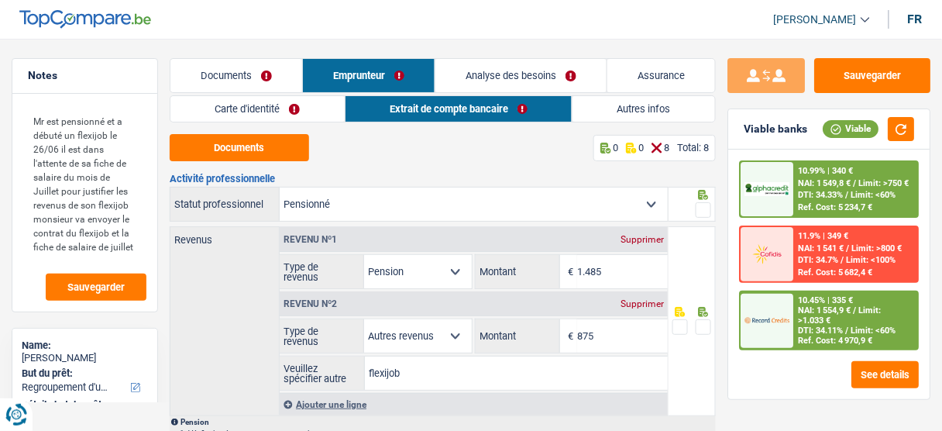
click at [613, 111] on link "Autres infos" at bounding box center [643, 109] width 142 height 26
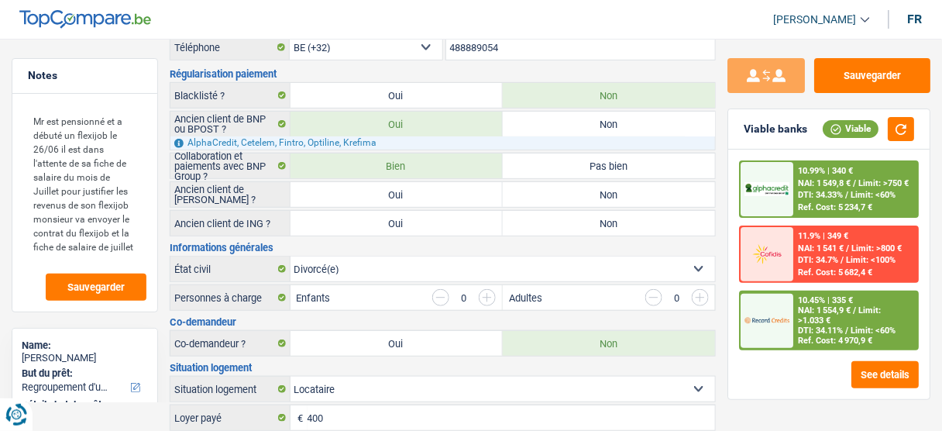
scroll to position [22, 0]
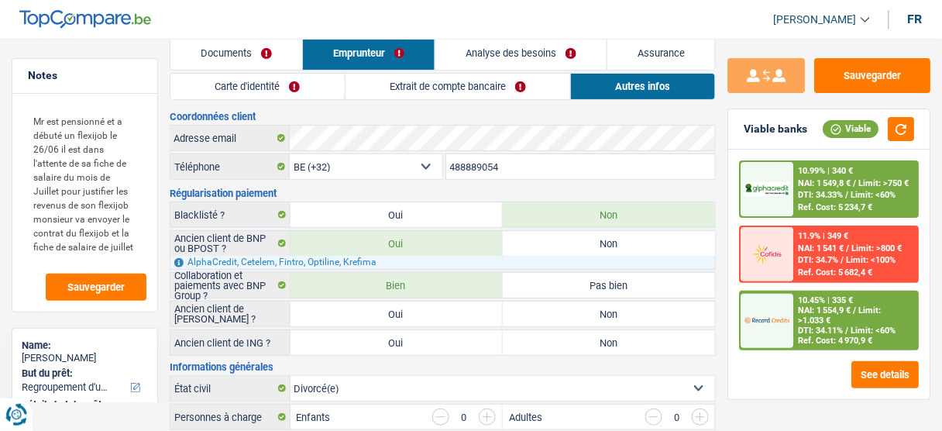
click at [438, 88] on link "Extrait de compte bancaire" at bounding box center [457, 87] width 225 height 26
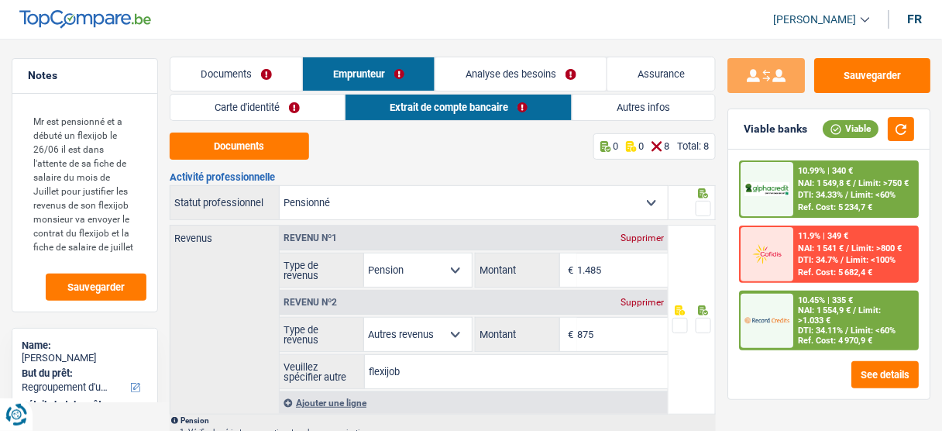
scroll to position [0, 0]
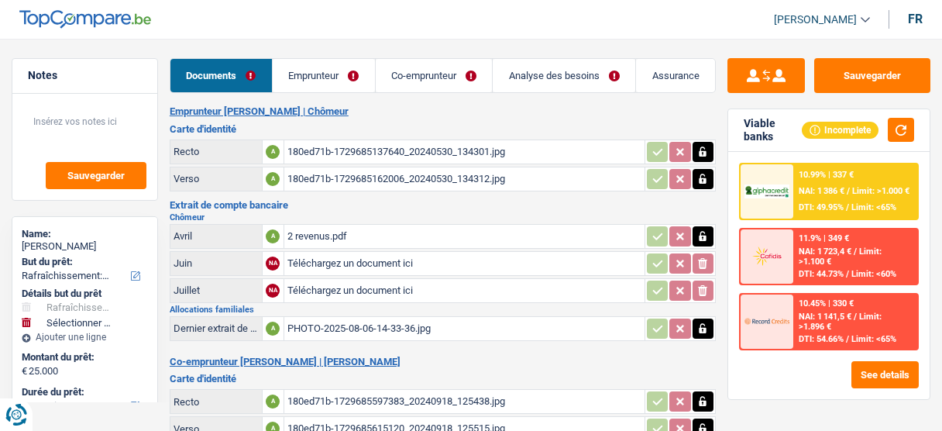
select select "houseOrGarden"
select select "120"
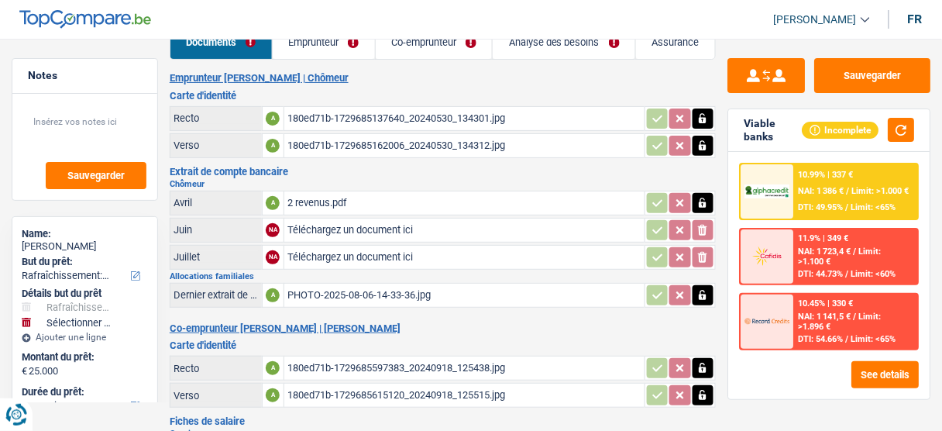
scroll to position [33, 0]
click at [324, 208] on div "2 revenus.pdf" at bounding box center [464, 203] width 354 height 23
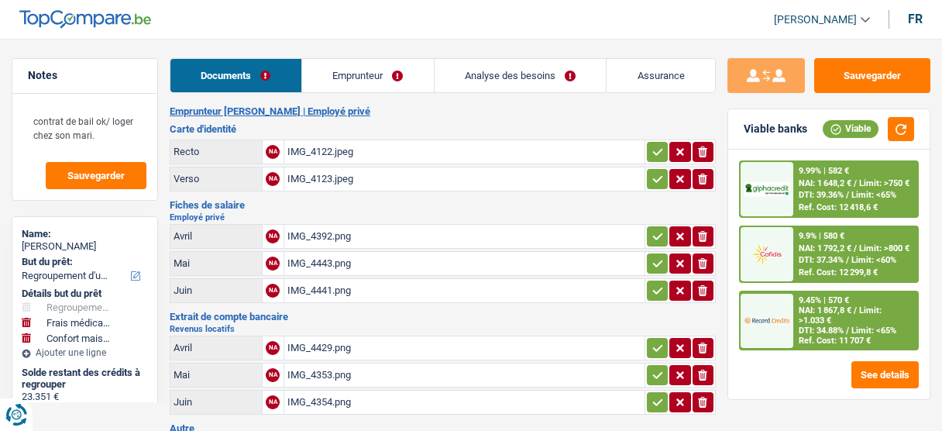
select select "refinancing"
select select "medical"
select select "household"
select select "120"
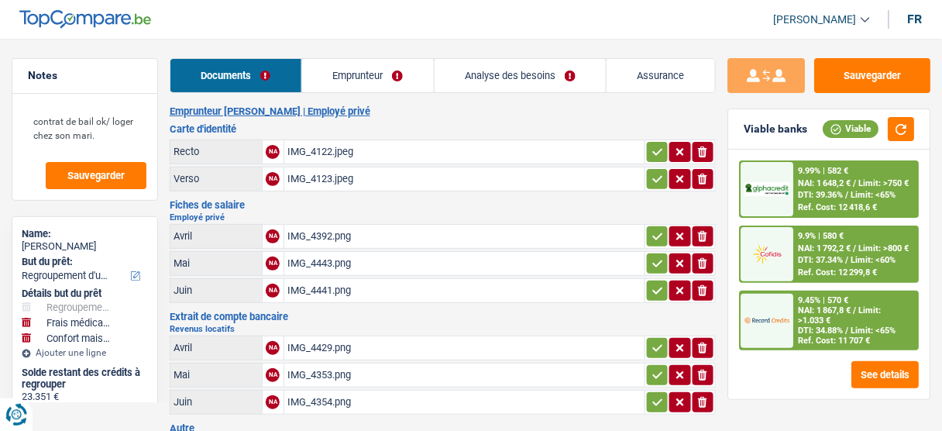
click at [349, 81] on link "Emprunteur" at bounding box center [368, 75] width 132 height 33
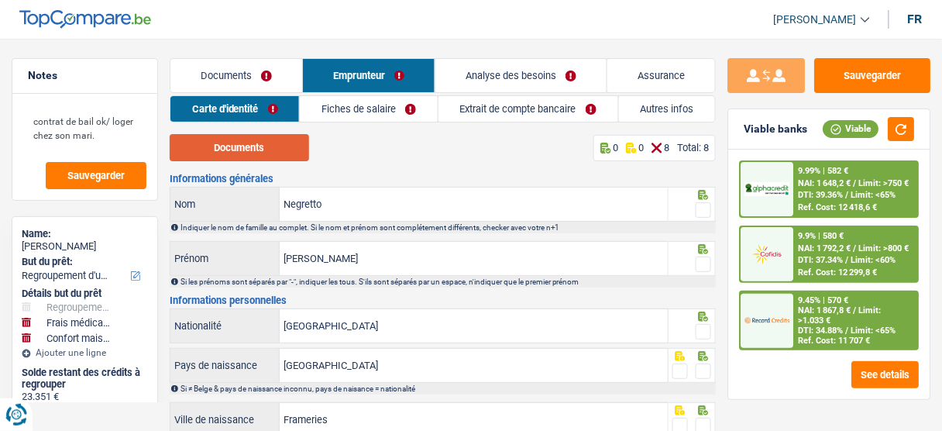
click at [289, 150] on button "Documents" at bounding box center [239, 147] width 139 height 27
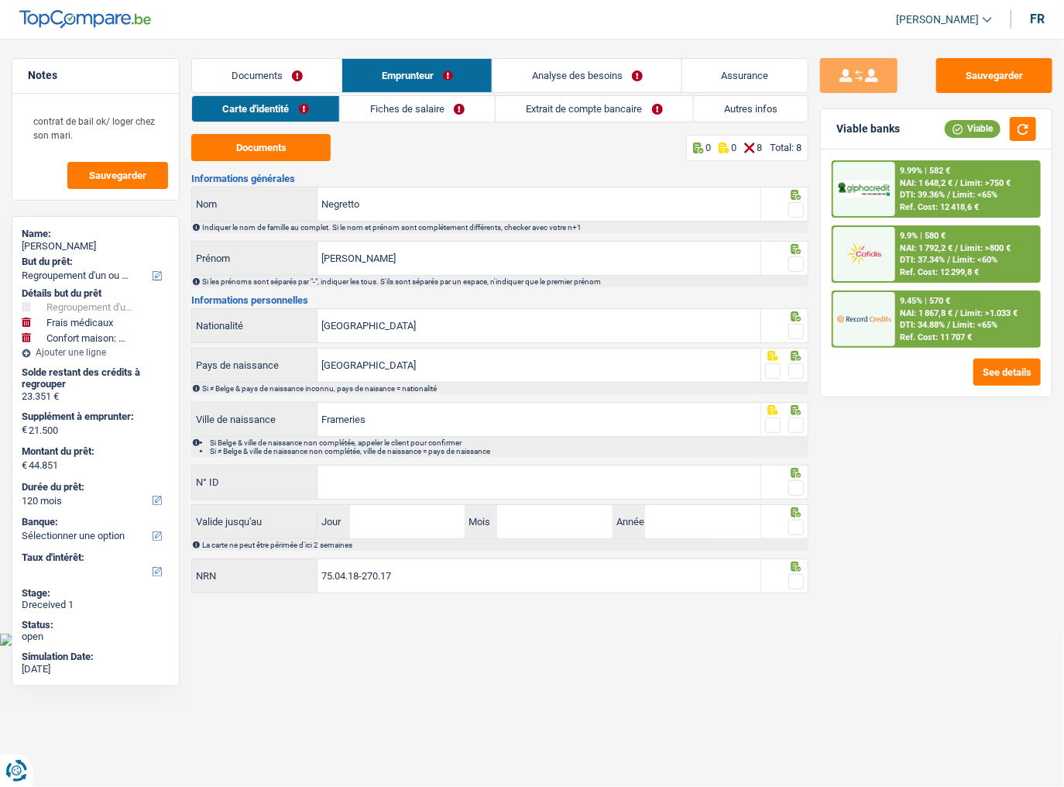
drag, startPoint x: 799, startPoint y: 208, endPoint x: 799, endPoint y: 229, distance: 20.9
click at [799, 208] on span at bounding box center [795, 209] width 15 height 15
click at [0, 0] on input "radio" at bounding box center [0, 0] width 0 height 0
click at [795, 264] on span at bounding box center [795, 263] width 15 height 15
click at [0, 0] on input "radio" at bounding box center [0, 0] width 0 height 0
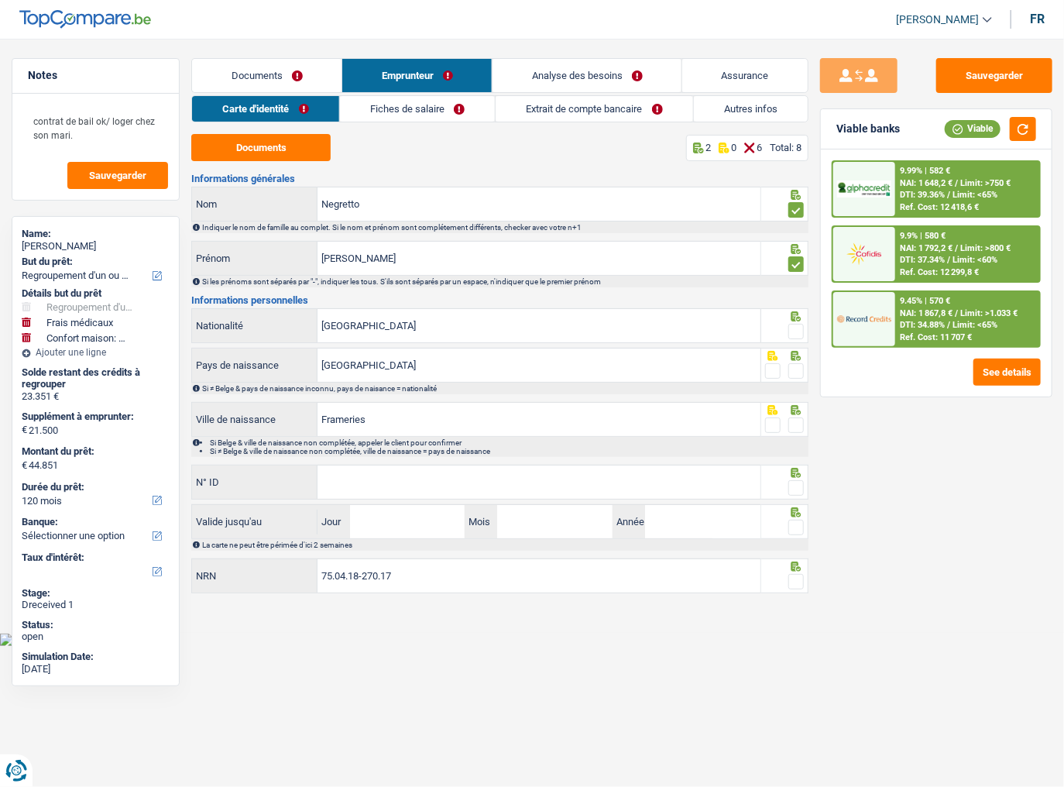
click at [795, 330] on span at bounding box center [795, 331] width 15 height 15
click at [0, 0] on input "radio" at bounding box center [0, 0] width 0 height 0
click at [798, 377] on span at bounding box center [795, 370] width 15 height 15
click at [0, 0] on input "radio" at bounding box center [0, 0] width 0 height 0
click at [793, 424] on span at bounding box center [795, 424] width 15 height 15
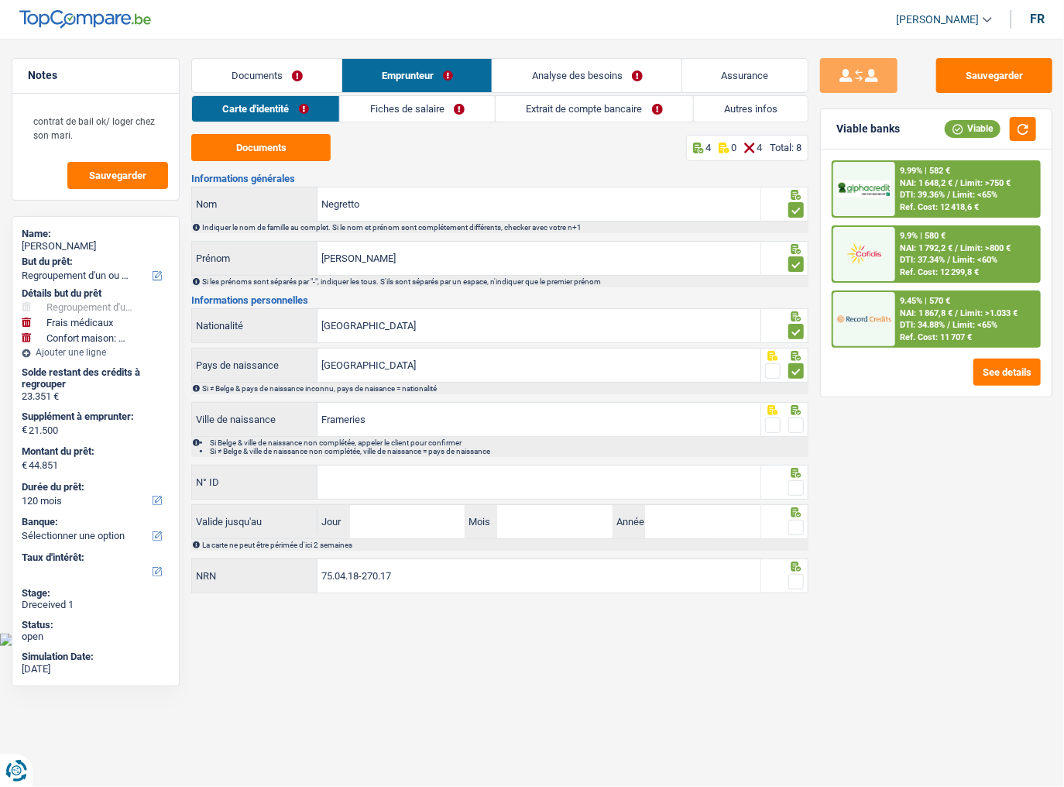
click at [0, 0] on input "radio" at bounding box center [0, 0] width 0 height 0
click at [616, 430] on div "N° ID Tous les champs sont obligatoires. Veuillez fournir une réponse plus long…" at bounding box center [475, 483] width 569 height 37
drag, startPoint x: 686, startPoint y: 479, endPoint x: 734, endPoint y: 477, distance: 48.1
click at [686, 430] on input "N° ID" at bounding box center [538, 481] width 443 height 33
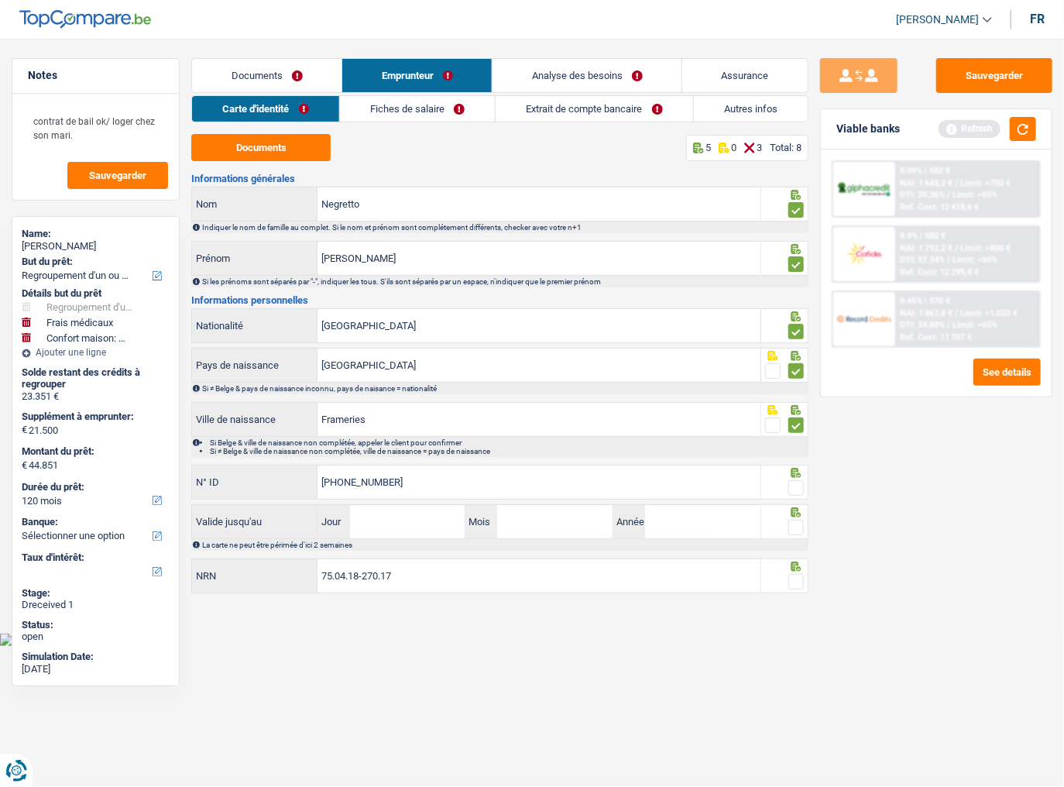
type input "[PHONE_NUMBER]"
click at [802, 430] on span at bounding box center [795, 487] width 15 height 15
click at [0, 0] on input "radio" at bounding box center [0, 0] width 0 height 0
drag, startPoint x: 420, startPoint y: 536, endPoint x: 499, endPoint y: 523, distance: 80.0
click at [420, 430] on div "La carte ne peut être périmée d'ici 2 semaines" at bounding box center [499, 545] width 617 height 12
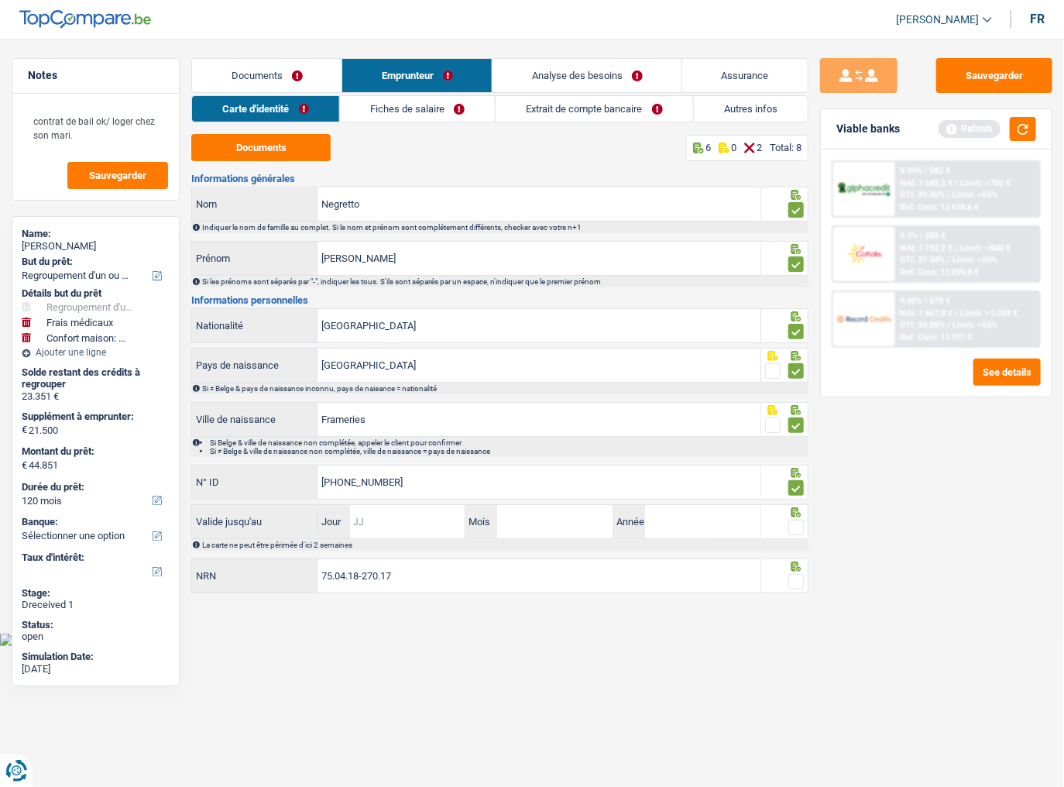
click at [448, 430] on input "Jour" at bounding box center [407, 521] width 115 height 33
type input "12"
type input "04"
type input "2026"
drag, startPoint x: 795, startPoint y: 527, endPoint x: 853, endPoint y: 328, distance: 206.8
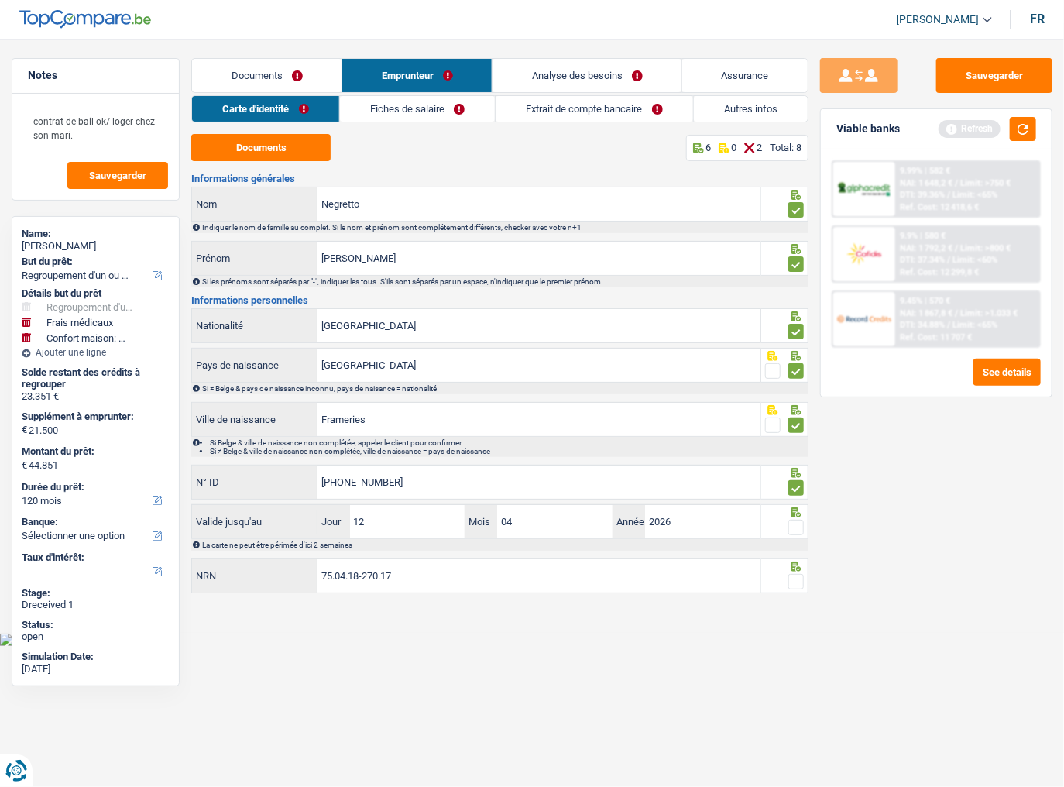
click at [795, 430] on span at bounding box center [795, 527] width 15 height 15
click at [0, 0] on input "radio" at bounding box center [0, 0] width 0 height 0
click at [941, 119] on button "button" at bounding box center [1023, 129] width 26 height 24
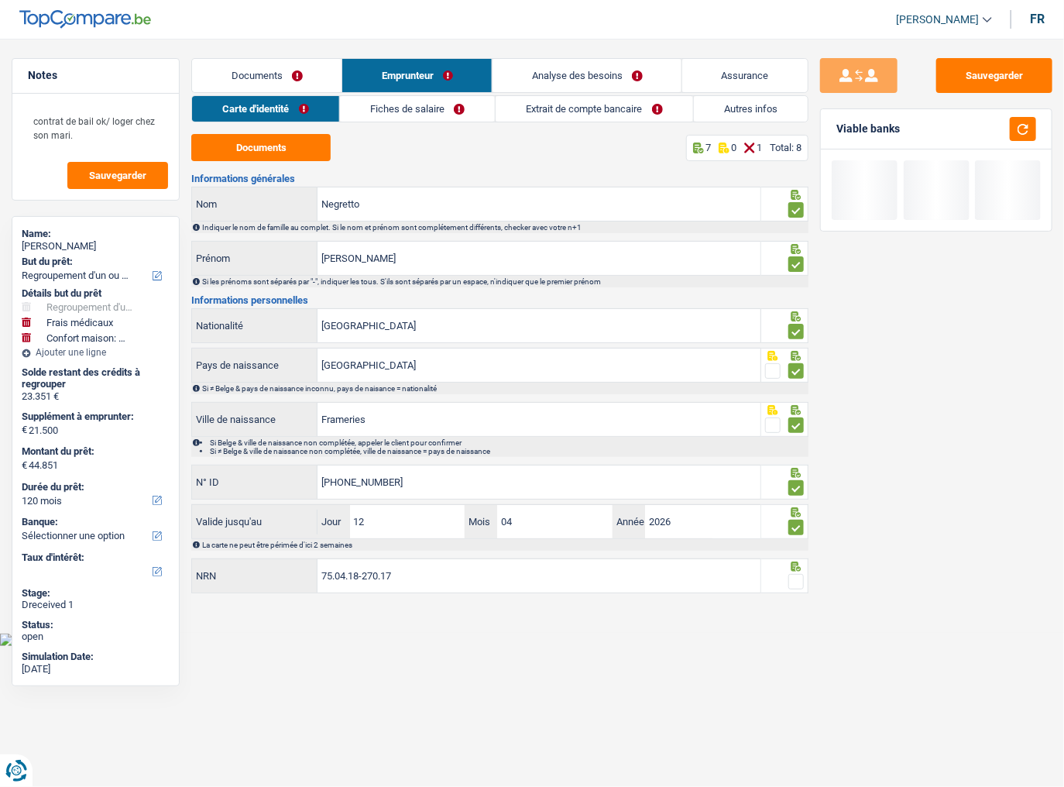
click at [796, 430] on span at bounding box center [795, 581] width 15 height 15
click at [0, 0] on input "radio" at bounding box center [0, 0] width 0 height 0
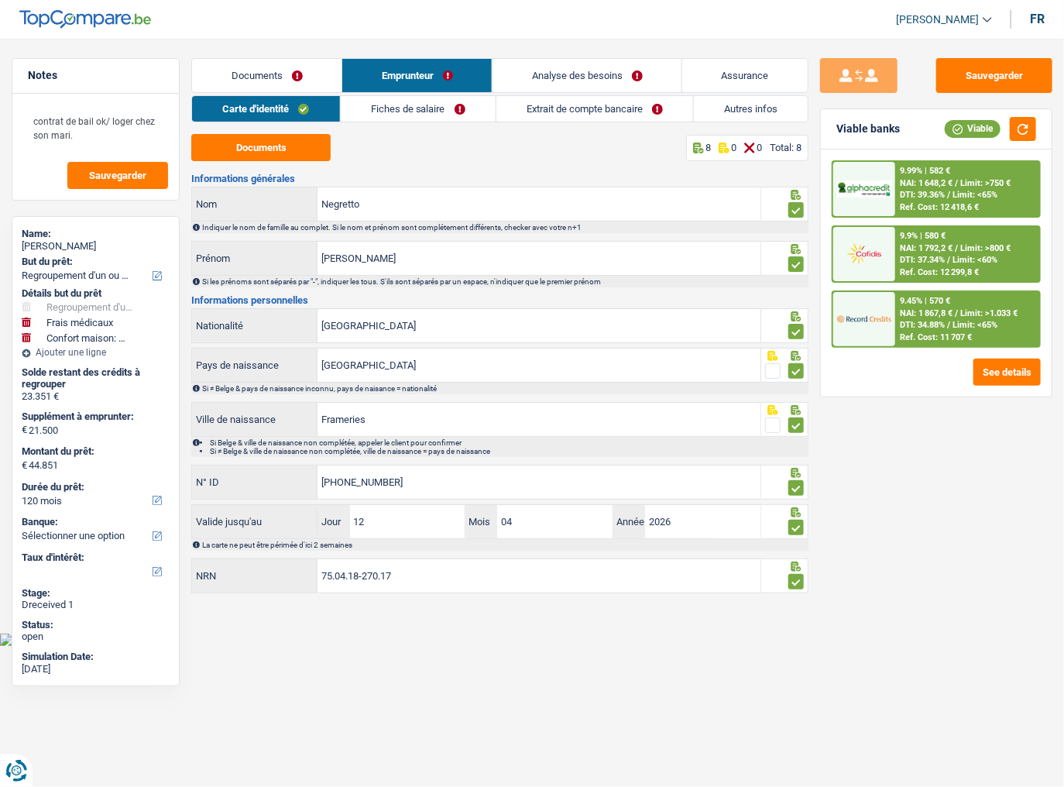
click at [418, 109] on link "Fiches de salaire" at bounding box center [418, 109] width 155 height 26
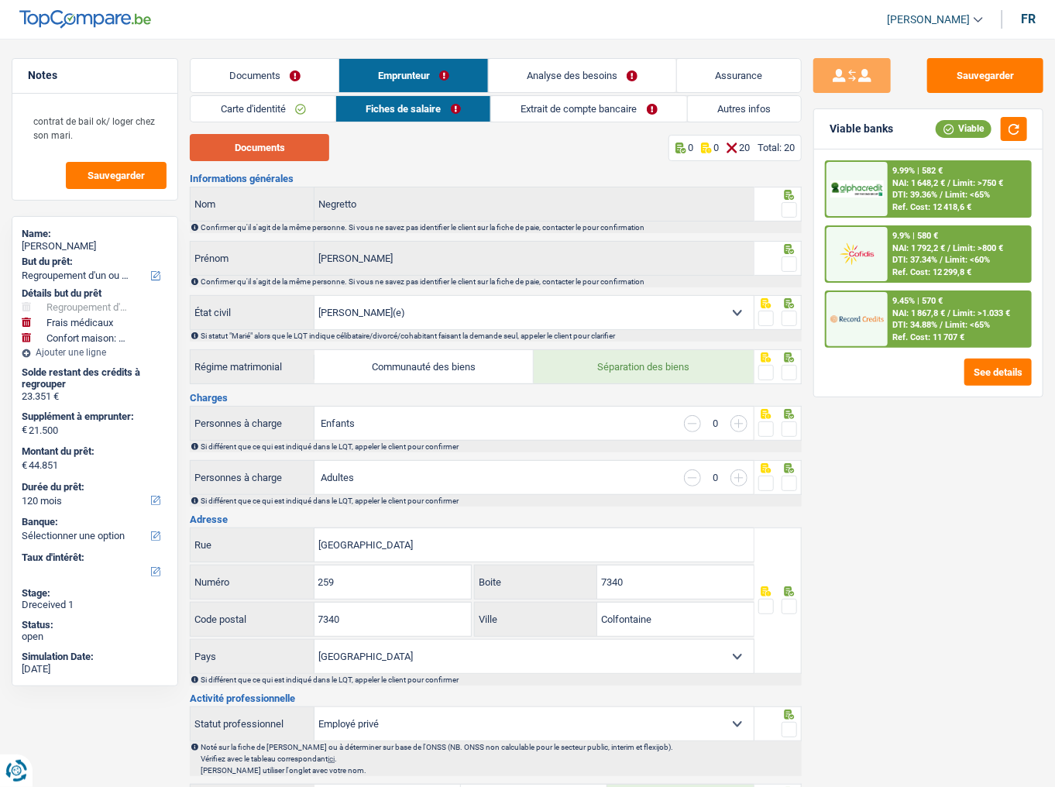
click at [254, 152] on button "Documents" at bounding box center [259, 147] width 139 height 27
drag, startPoint x: 288, startPoint y: 72, endPoint x: 295, endPoint y: 94, distance: 23.5
click at [288, 71] on link "Documents" at bounding box center [264, 75] width 148 height 33
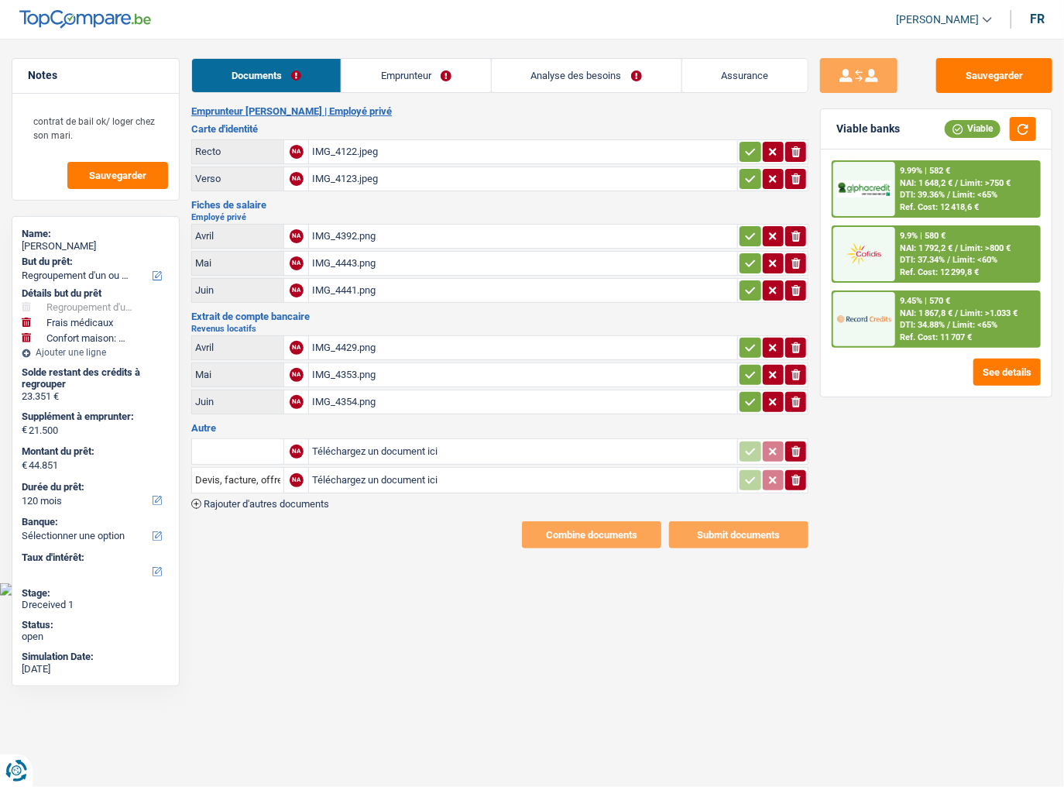
click at [403, 347] on div "IMG_4429.png" at bounding box center [523, 347] width 422 height 23
click at [332, 403] on div "IMG_4354.png" at bounding box center [523, 401] width 422 height 23
drag, startPoint x: 976, startPoint y: 70, endPoint x: 29, endPoint y: 376, distance: 994.3
click at [941, 70] on button "Sauvegarder" at bounding box center [994, 75] width 116 height 35
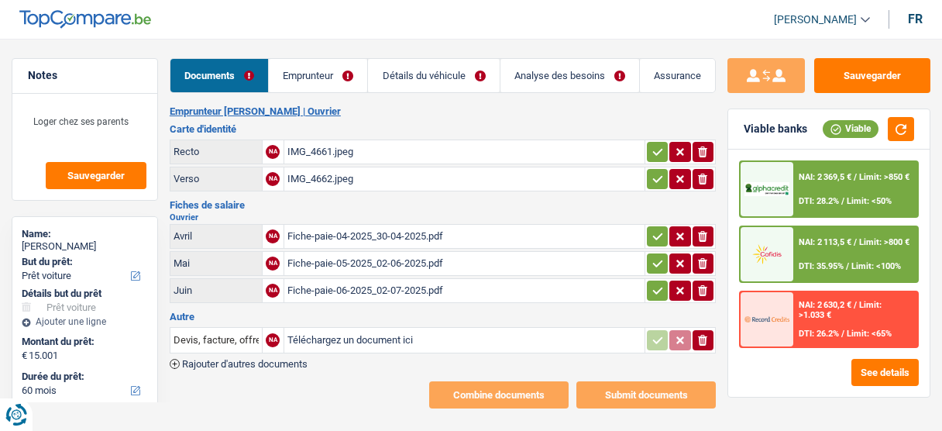
select select "car"
select select "60"
select select "alphacredit"
click at [334, 293] on div "Fiche-paie-06-2025_02-07-2025.pdf" at bounding box center [464, 290] width 354 height 23
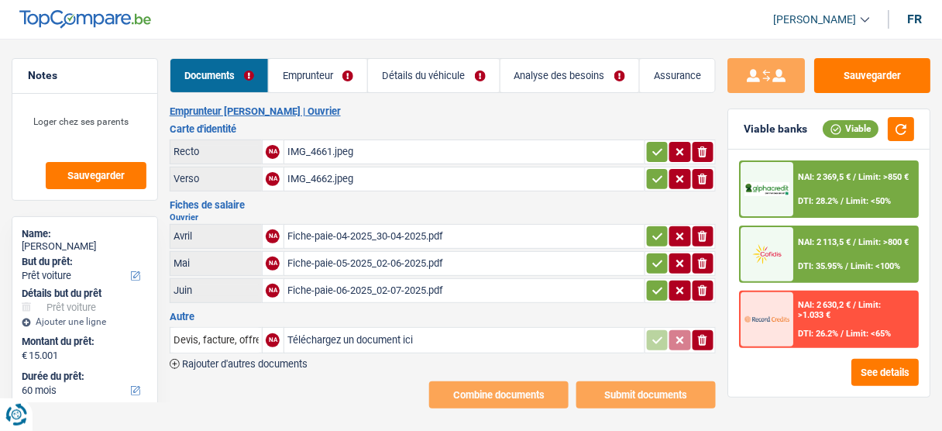
click at [429, 238] on div "Fiche-paie-04-2025_30-04-2025.pdf" at bounding box center [464, 236] width 354 height 23
click at [348, 236] on div "Fiche-paie-04-2025_30-04-2025.pdf" at bounding box center [464, 236] width 354 height 23
click at [309, 64] on link "Emprunteur" at bounding box center [318, 75] width 98 height 33
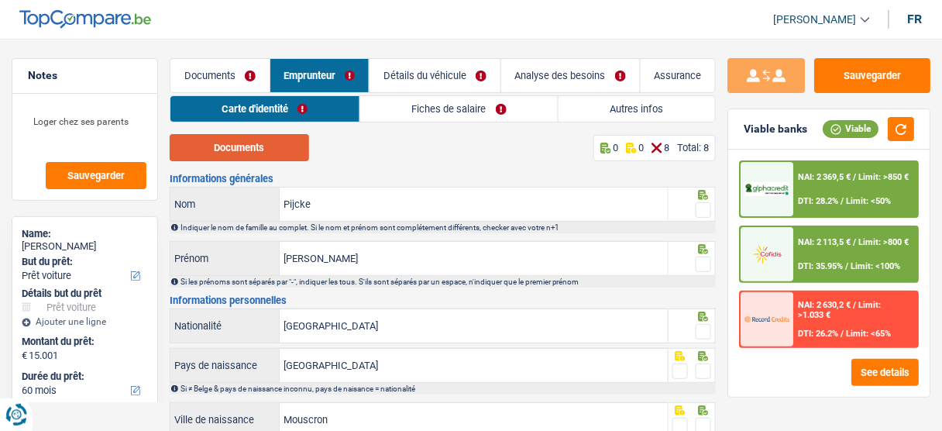
click at [253, 142] on button "Documents" at bounding box center [239, 147] width 139 height 27
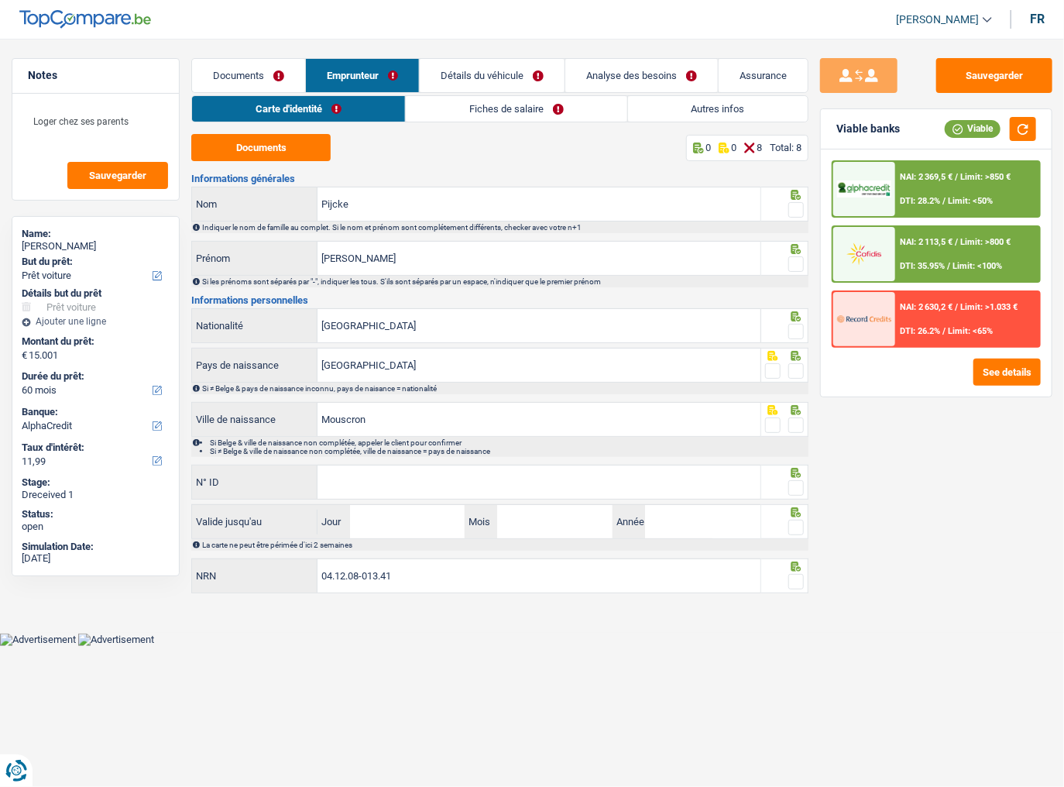
click at [798, 214] on span at bounding box center [795, 209] width 15 height 15
click at [0, 0] on input "radio" at bounding box center [0, 0] width 0 height 0
click at [795, 262] on span at bounding box center [795, 263] width 15 height 15
click at [0, 0] on input "radio" at bounding box center [0, 0] width 0 height 0
click at [796, 324] on span at bounding box center [795, 331] width 15 height 15
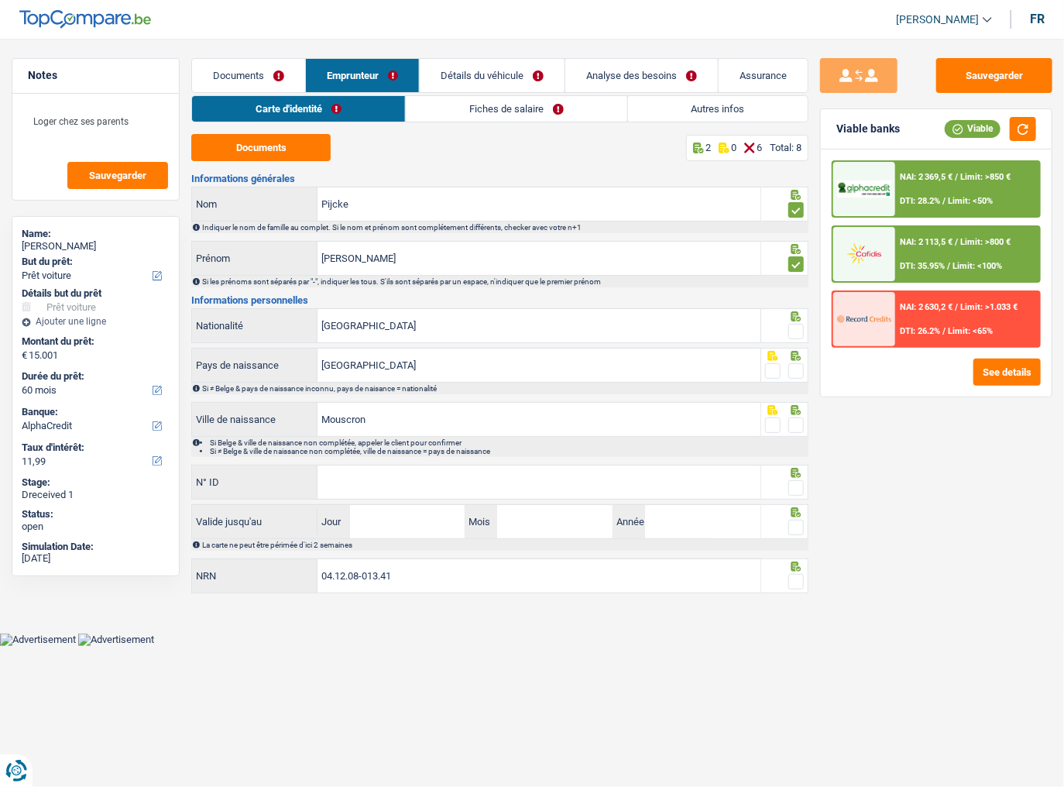
click at [0, 0] on input "radio" at bounding box center [0, 0] width 0 height 0
click at [796, 363] on span at bounding box center [795, 370] width 15 height 15
click at [0, 0] on input "radio" at bounding box center [0, 0] width 0 height 0
drag, startPoint x: 795, startPoint y: 426, endPoint x: 787, endPoint y: 437, distance: 13.3
click at [793, 427] on span at bounding box center [795, 424] width 15 height 15
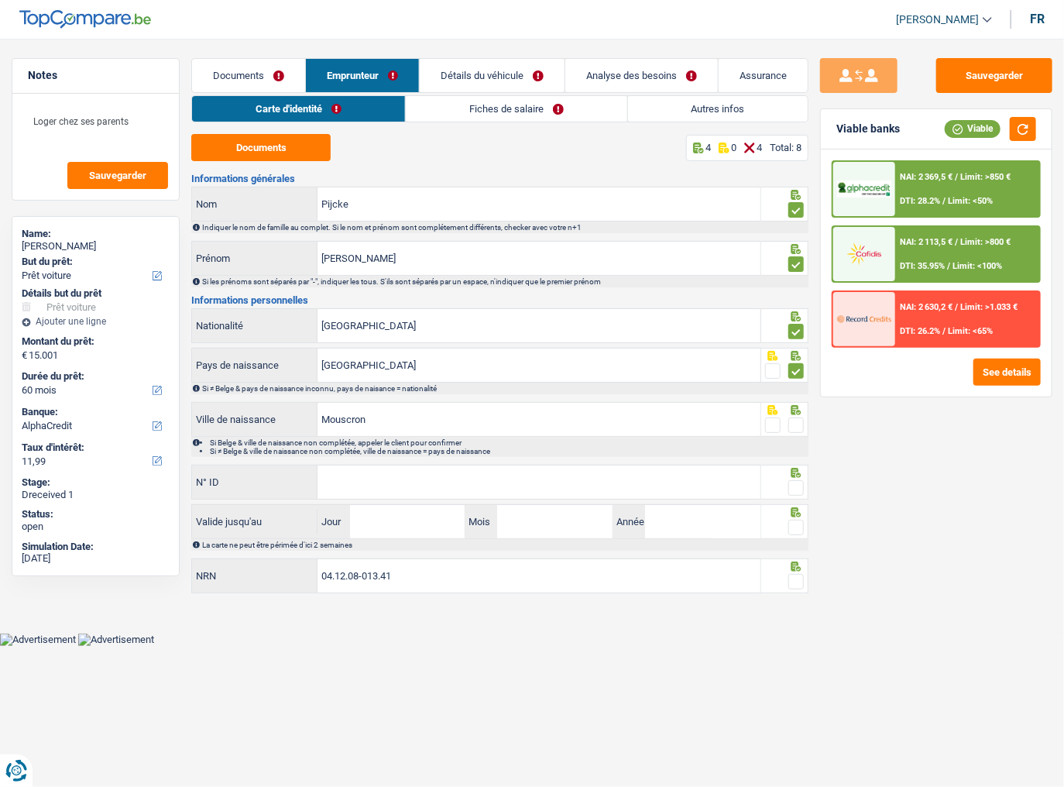
click at [0, 0] on input "radio" at bounding box center [0, 0] width 0 height 0
drag, startPoint x: 630, startPoint y: 483, endPoint x: 650, endPoint y: 489, distance: 20.9
click at [639, 430] on input "N° ID" at bounding box center [538, 481] width 443 height 33
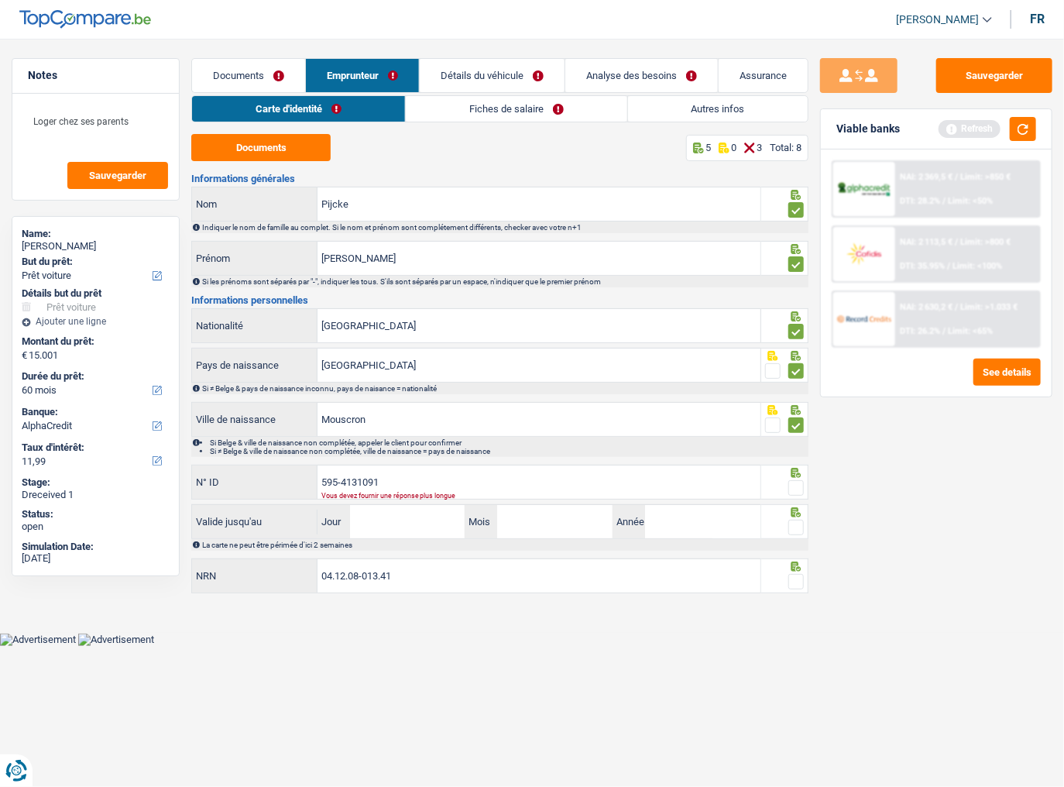
click at [784, 430] on fieldset at bounding box center [784, 488] width 39 height 19
drag, startPoint x: 406, startPoint y: 480, endPoint x: 362, endPoint y: 488, distance: 44.1
click at [362, 430] on input "595-4131091" at bounding box center [538, 481] width 443 height 33
type input "[PHONE_NUMBER]"
click at [796, 430] on span at bounding box center [795, 487] width 15 height 15
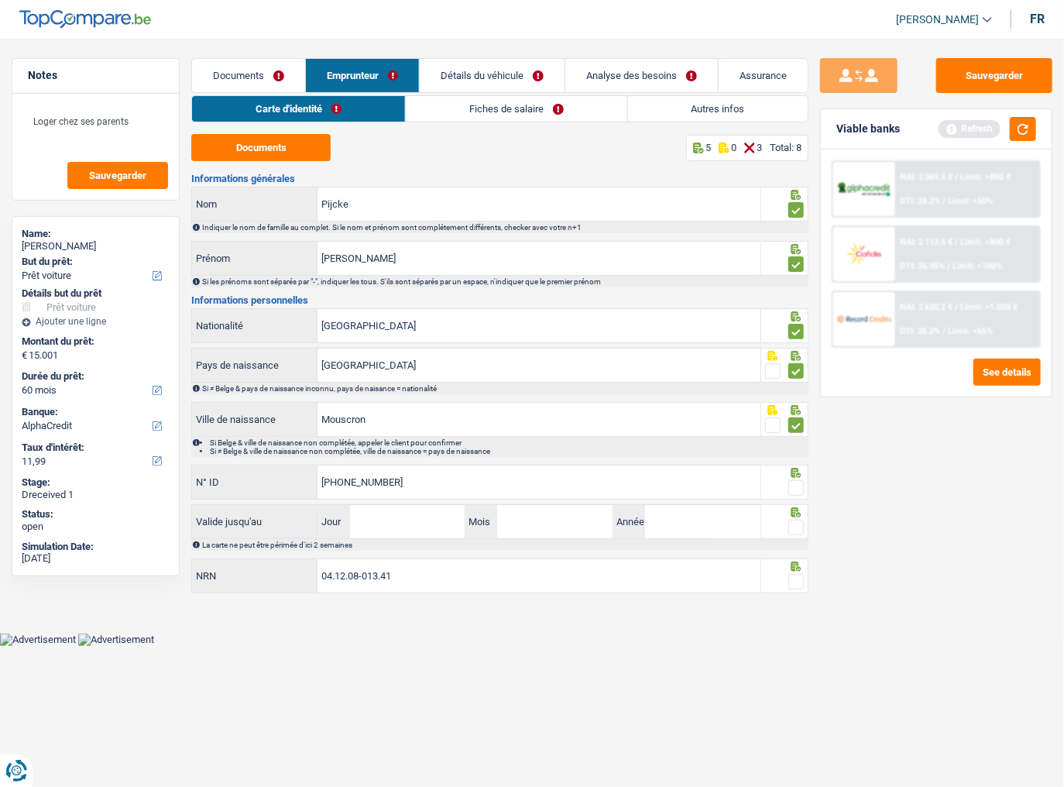
click at [0, 0] on input "radio" at bounding box center [0, 0] width 0 height 0
drag, startPoint x: 791, startPoint y: 523, endPoint x: 728, endPoint y: 528, distance: 63.7
click at [791, 430] on span at bounding box center [795, 527] width 15 height 15
click at [0, 0] on input "radio" at bounding box center [0, 0] width 0 height 0
drag, startPoint x: 422, startPoint y: 520, endPoint x: 657, endPoint y: 520, distance: 234.6
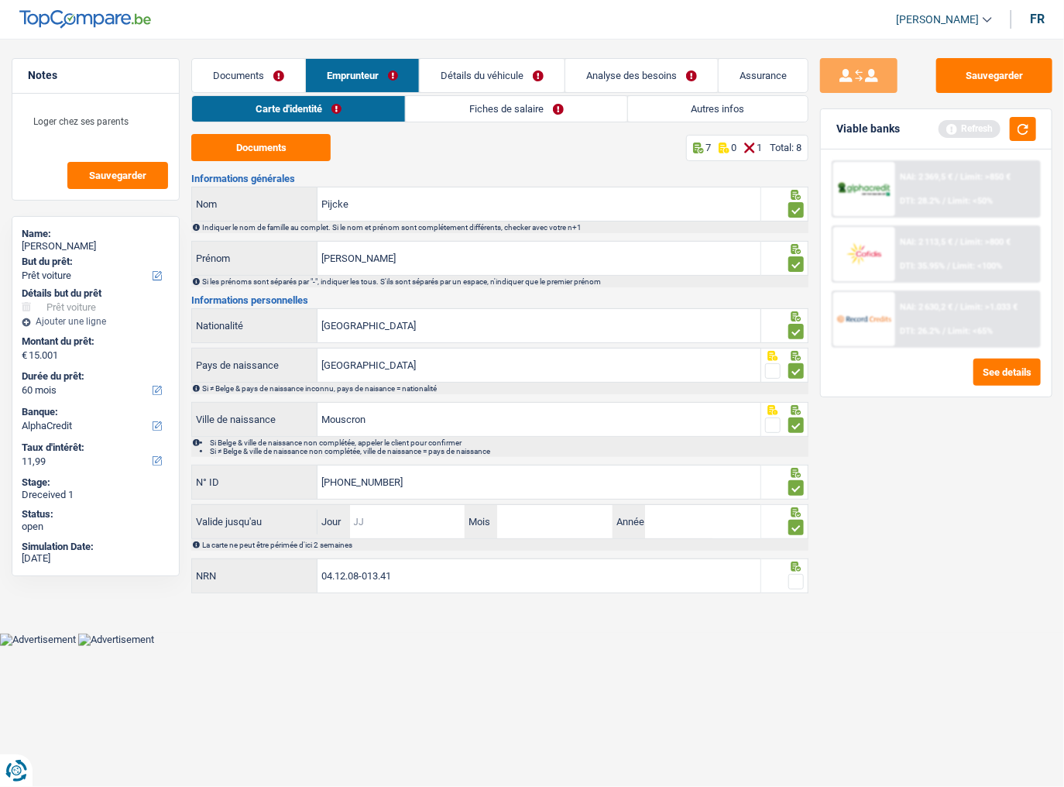
click at [422, 430] on input "Jour" at bounding box center [407, 521] width 115 height 33
type input "20"
type input "05"
type input "2035"
click at [941, 127] on button "button" at bounding box center [1023, 129] width 26 height 24
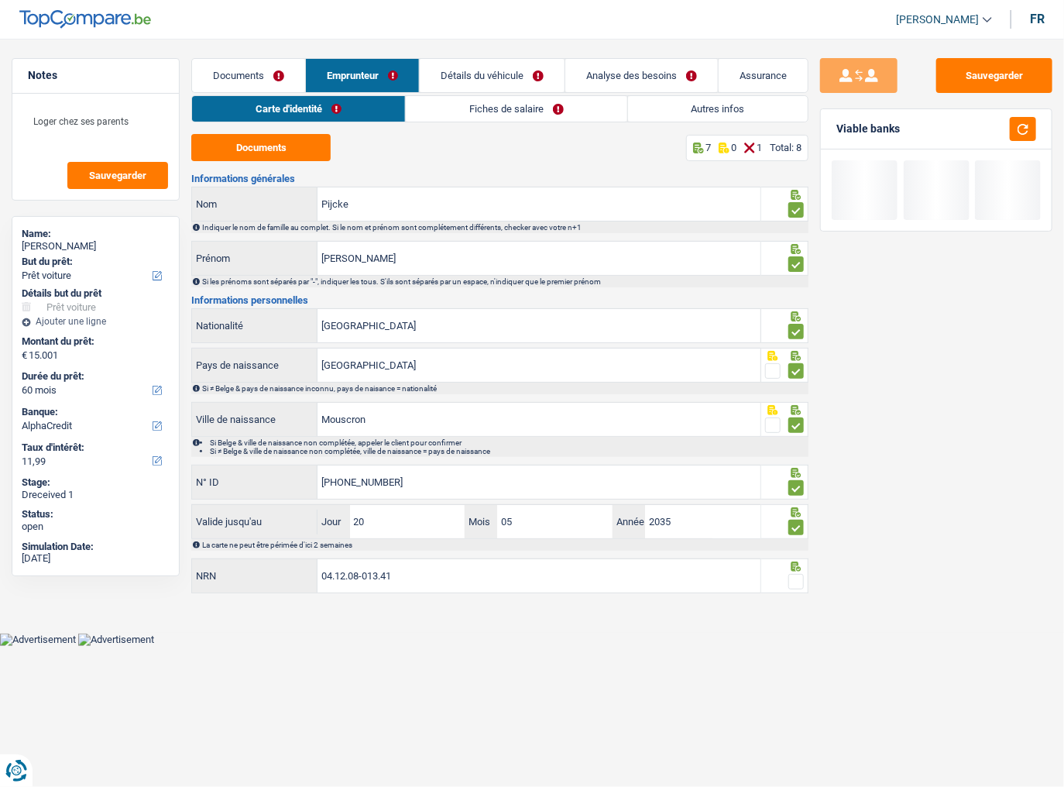
drag, startPoint x: 789, startPoint y: 566, endPoint x: 798, endPoint y: 585, distance: 21.5
click at [795, 430] on main "Notes Loger chez ses parents Sauvegarder Name: [PERSON_NAME] But du prêt: Confo…" at bounding box center [532, 327] width 1064 height 609
click at [798, 430] on span at bounding box center [795, 581] width 15 height 15
click at [0, 0] on input "radio" at bounding box center [0, 0] width 0 height 0
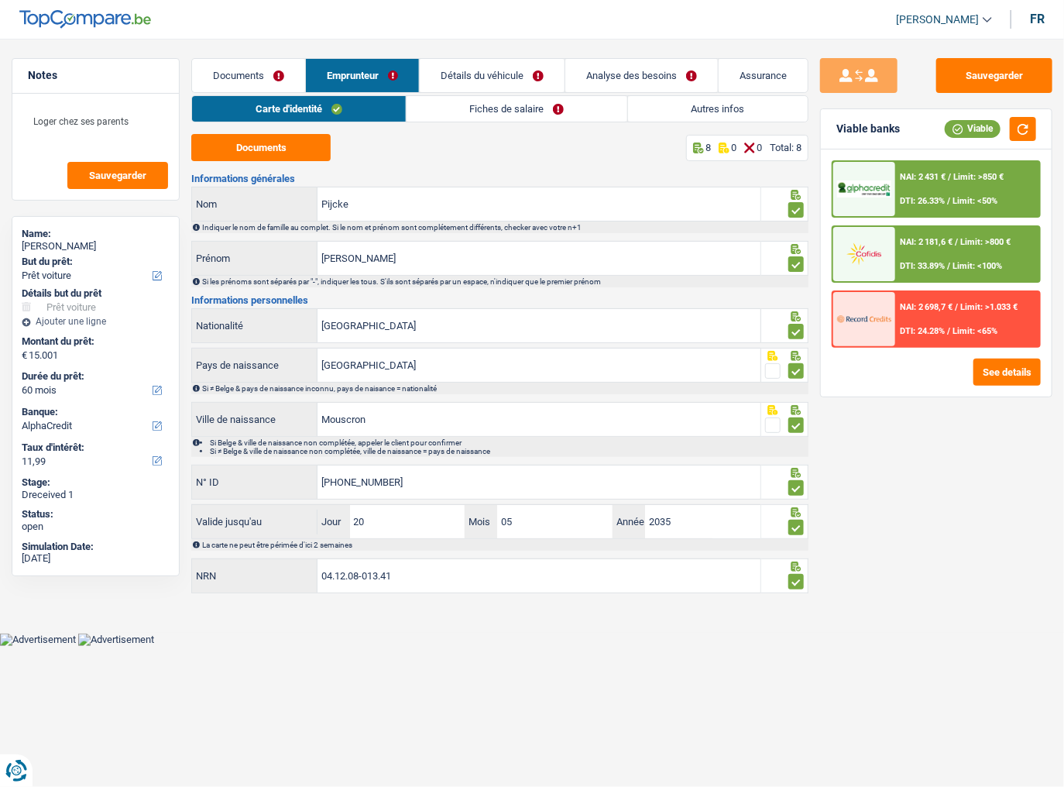
click at [469, 105] on link "Fiches de salaire" at bounding box center [517, 109] width 221 height 26
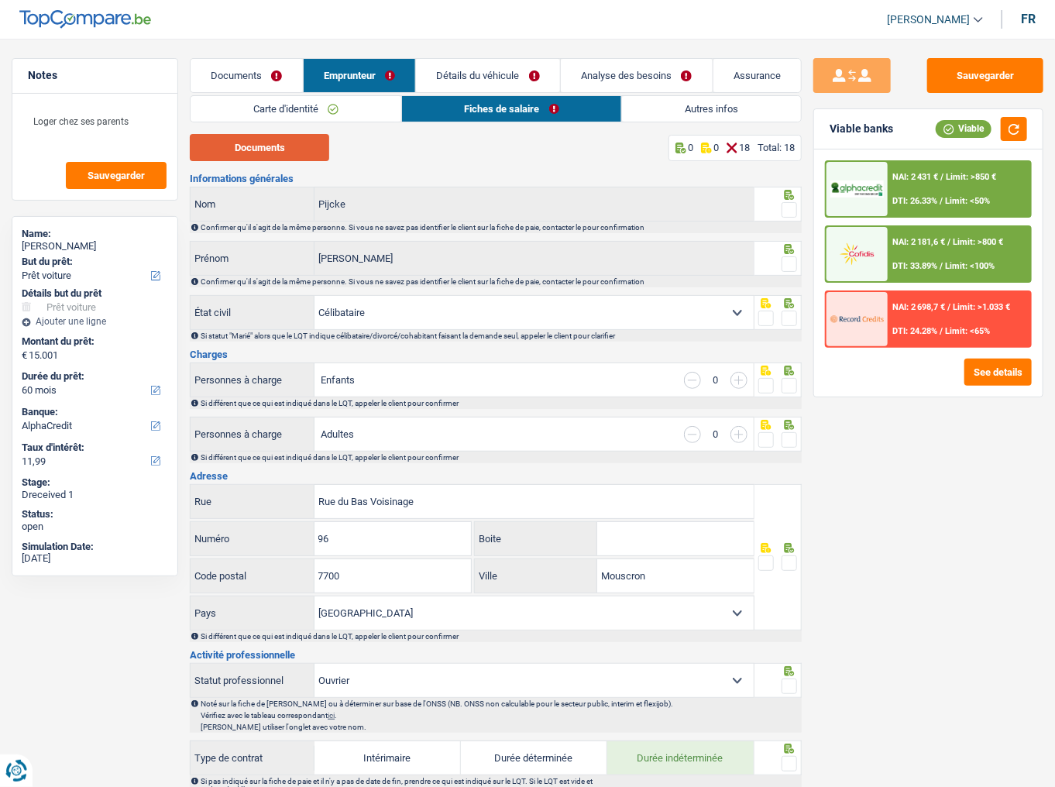
click at [310, 149] on button "Documents" at bounding box center [259, 147] width 139 height 27
click at [791, 207] on span at bounding box center [788, 209] width 15 height 15
click at [0, 0] on input "radio" at bounding box center [0, 0] width 0 height 0
click at [782, 266] on span at bounding box center [788, 263] width 15 height 15
click at [0, 0] on input "radio" at bounding box center [0, 0] width 0 height 0
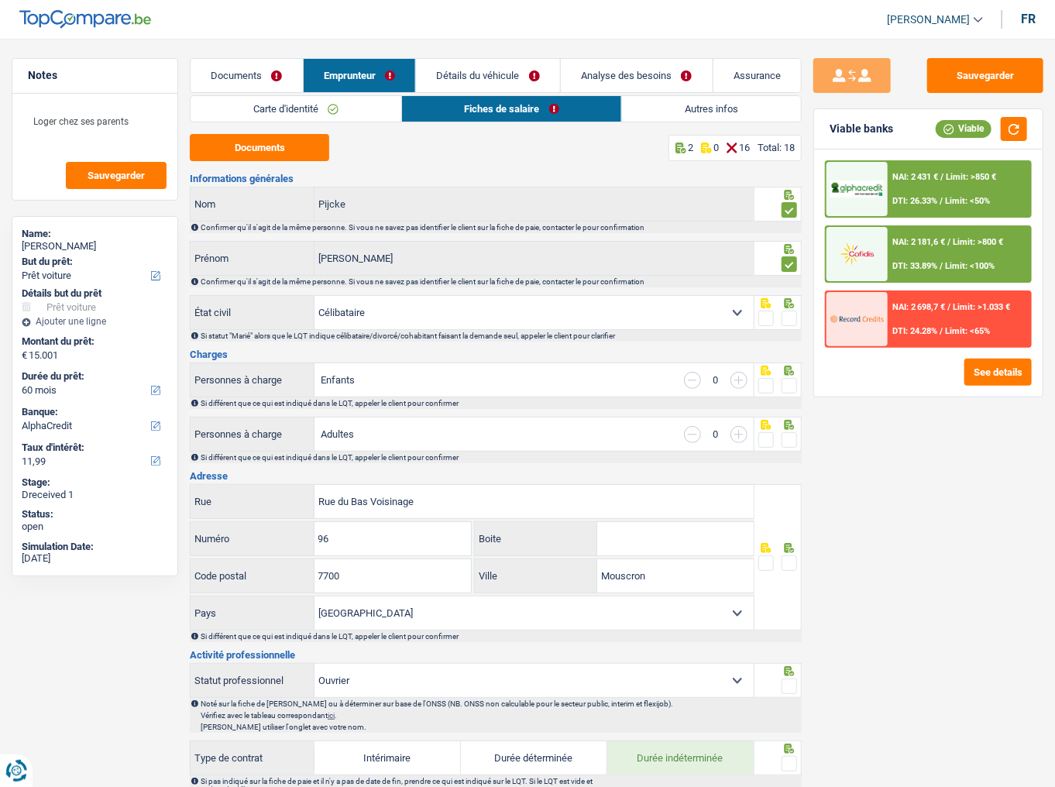
click at [790, 314] on span at bounding box center [788, 318] width 15 height 15
click at [0, 0] on input "radio" at bounding box center [0, 0] width 0 height 0
click at [785, 388] on span at bounding box center [788, 385] width 15 height 15
click at [0, 0] on input "radio" at bounding box center [0, 0] width 0 height 0
click at [785, 430] on span at bounding box center [788, 439] width 15 height 15
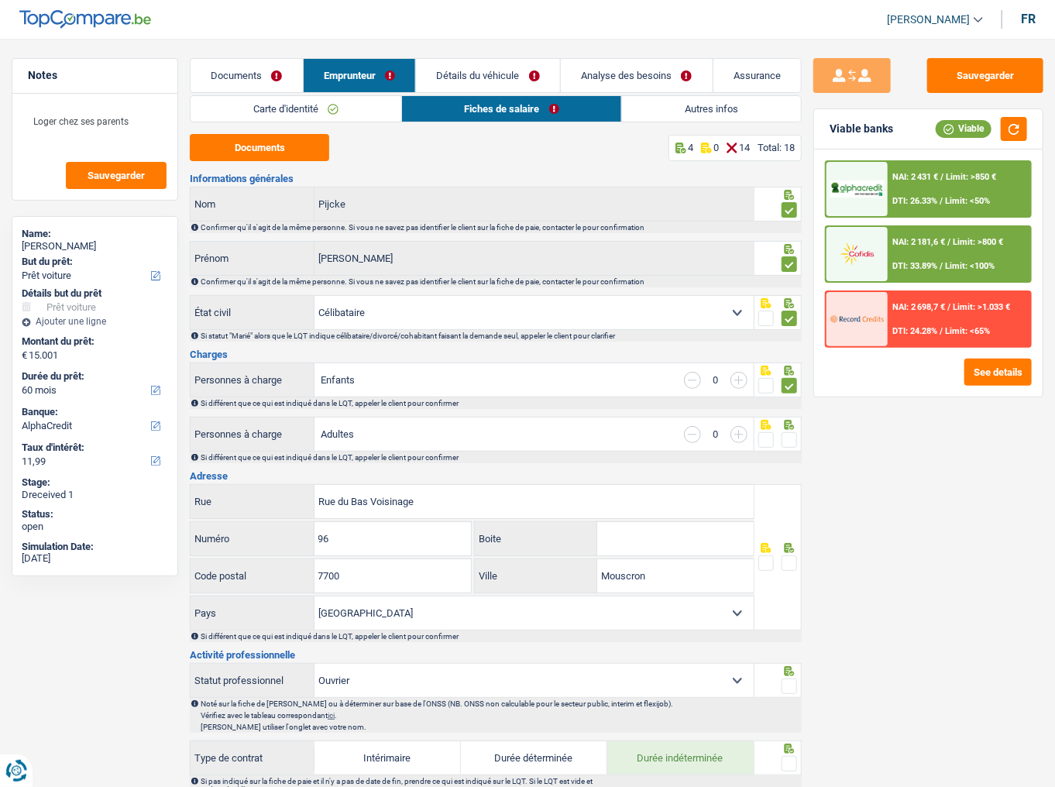
click at [0, 0] on input "radio" at bounding box center [0, 0] width 0 height 0
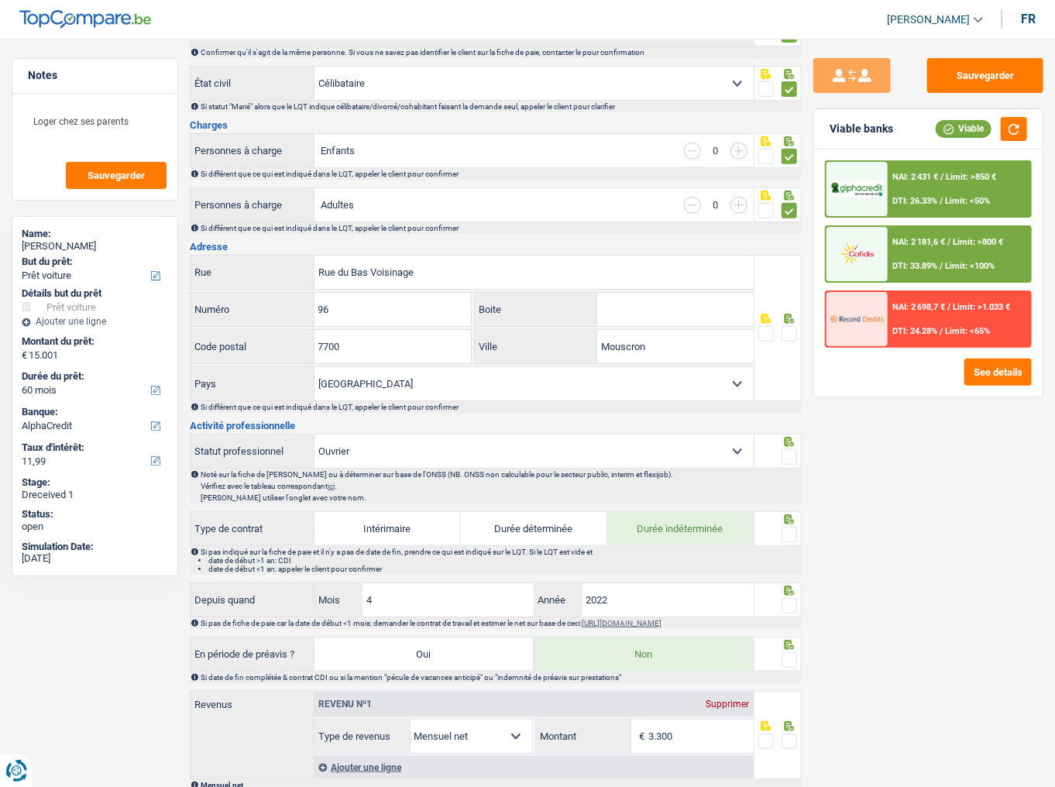
scroll to position [310, 0]
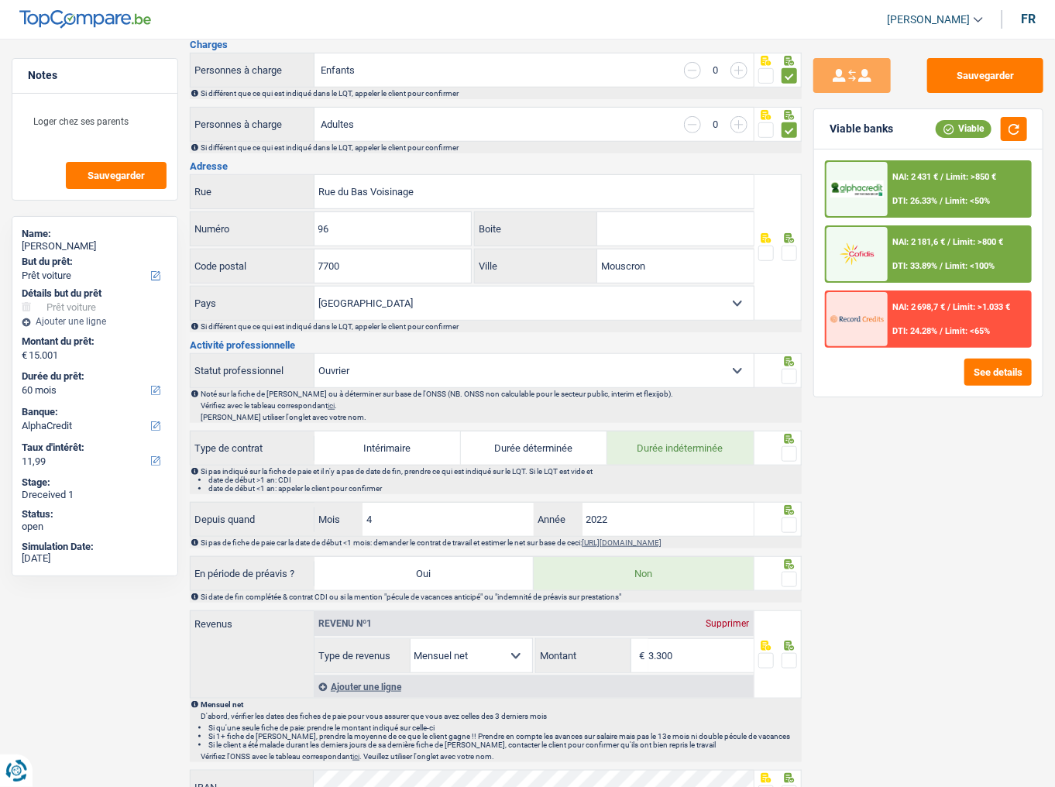
drag, startPoint x: 789, startPoint y: 252, endPoint x: 935, endPoint y: 184, distance: 160.7
click at [790, 250] on span at bounding box center [788, 252] width 15 height 15
click at [0, 0] on input "radio" at bounding box center [0, 0] width 0 height 0
drag, startPoint x: 1010, startPoint y: 127, endPoint x: 494, endPoint y: 338, distance: 557.1
click at [941, 127] on button "button" at bounding box center [1013, 129] width 26 height 24
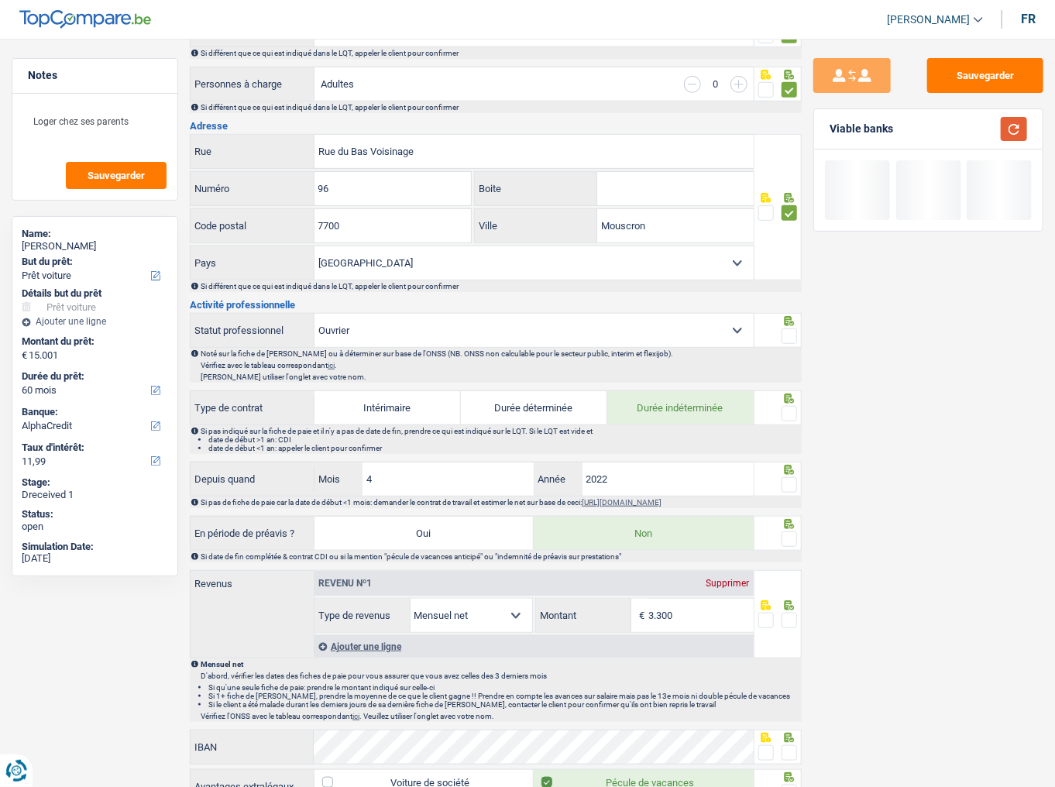
scroll to position [372, 0]
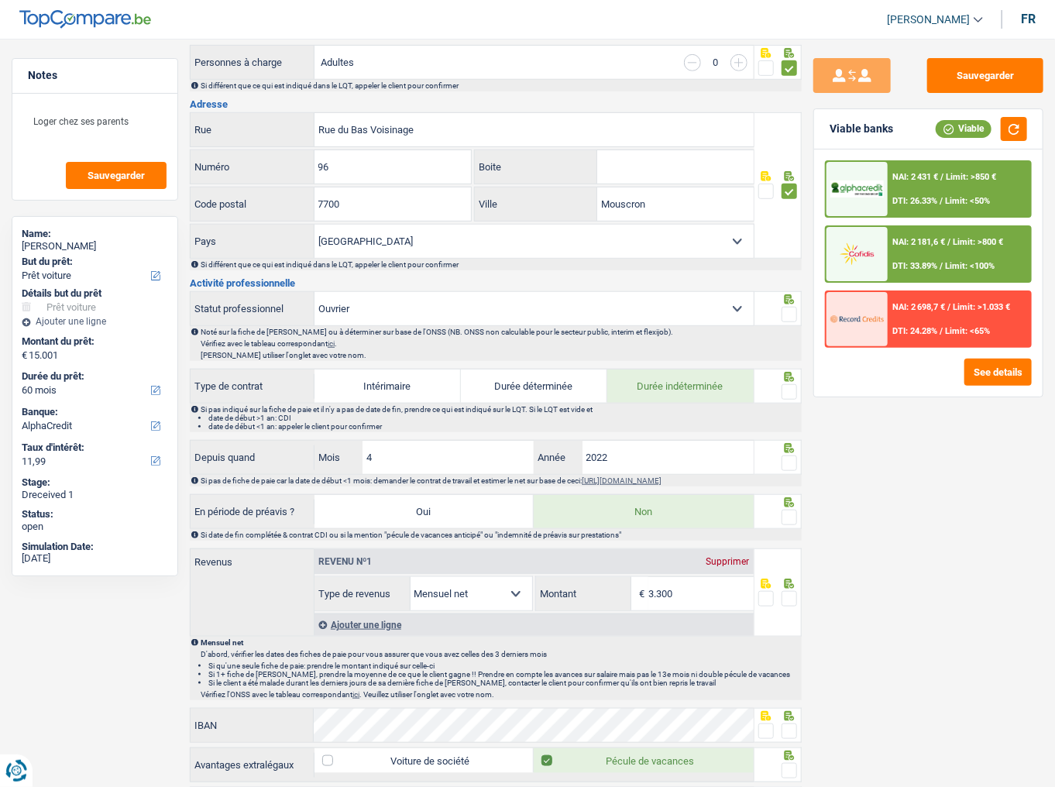
click at [787, 310] on span at bounding box center [788, 314] width 15 height 15
click at [0, 0] on input "radio" at bounding box center [0, 0] width 0 height 0
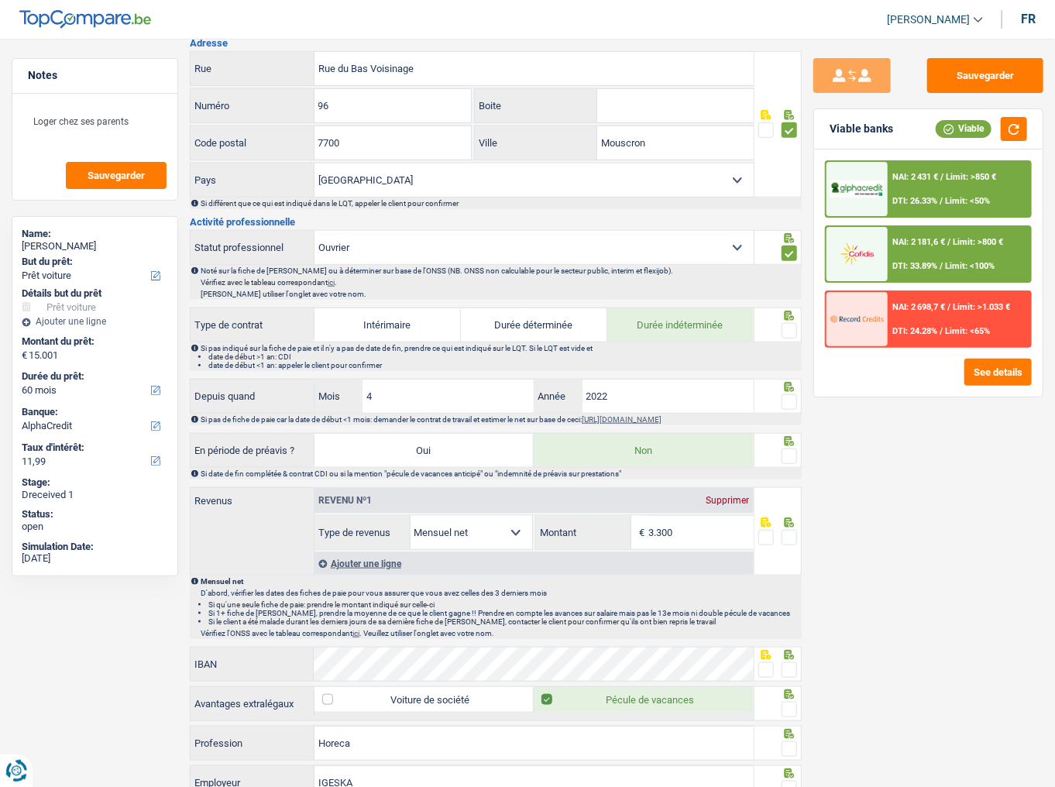
scroll to position [434, 0]
click at [790, 322] on span at bounding box center [788, 329] width 15 height 15
click at [0, 0] on input "radio" at bounding box center [0, 0] width 0 height 0
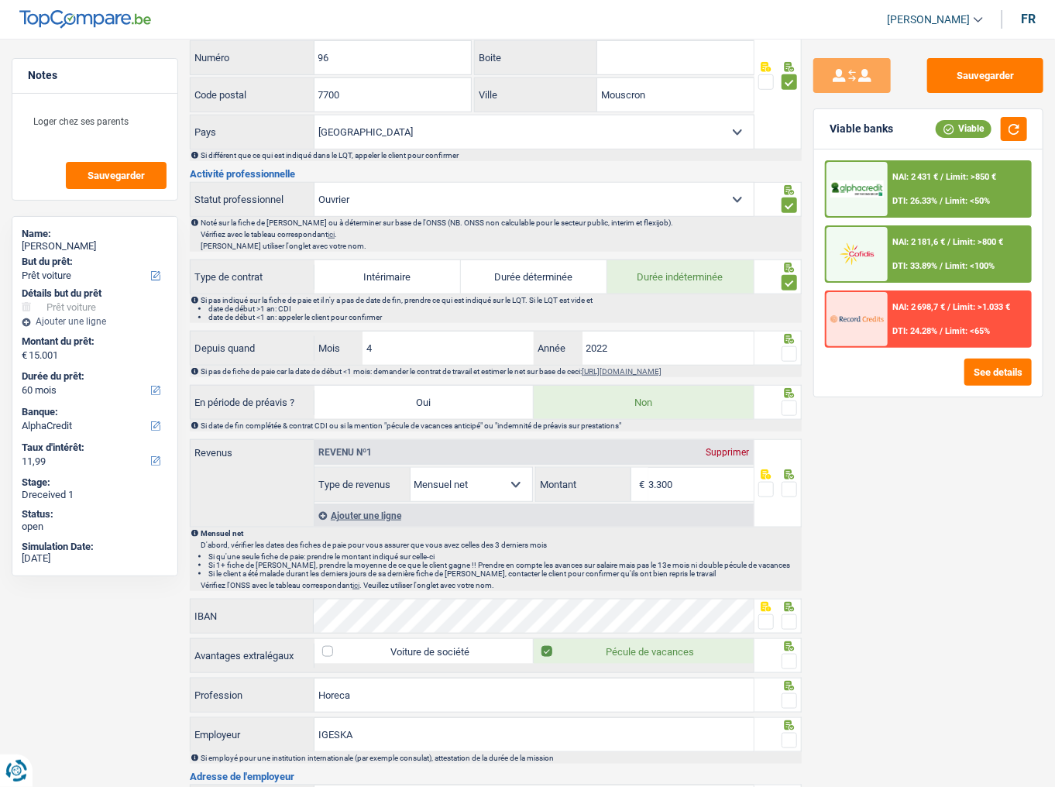
scroll to position [496, 0]
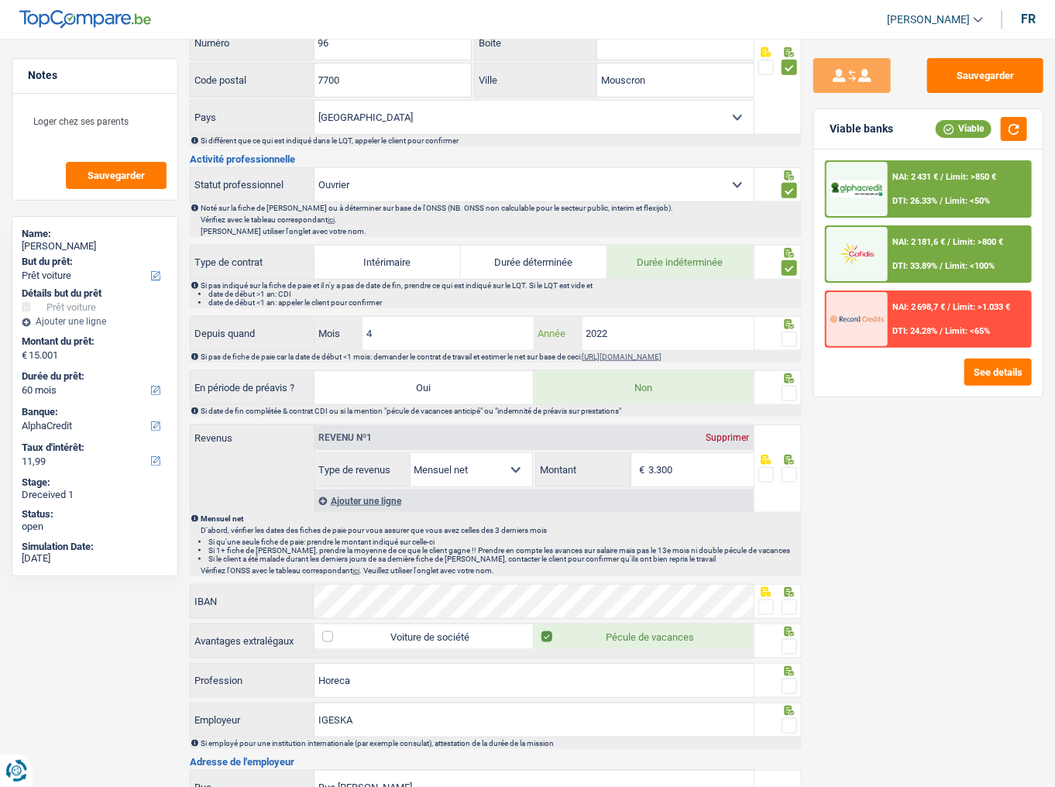
click at [708, 325] on input "2022" at bounding box center [667, 333] width 171 height 33
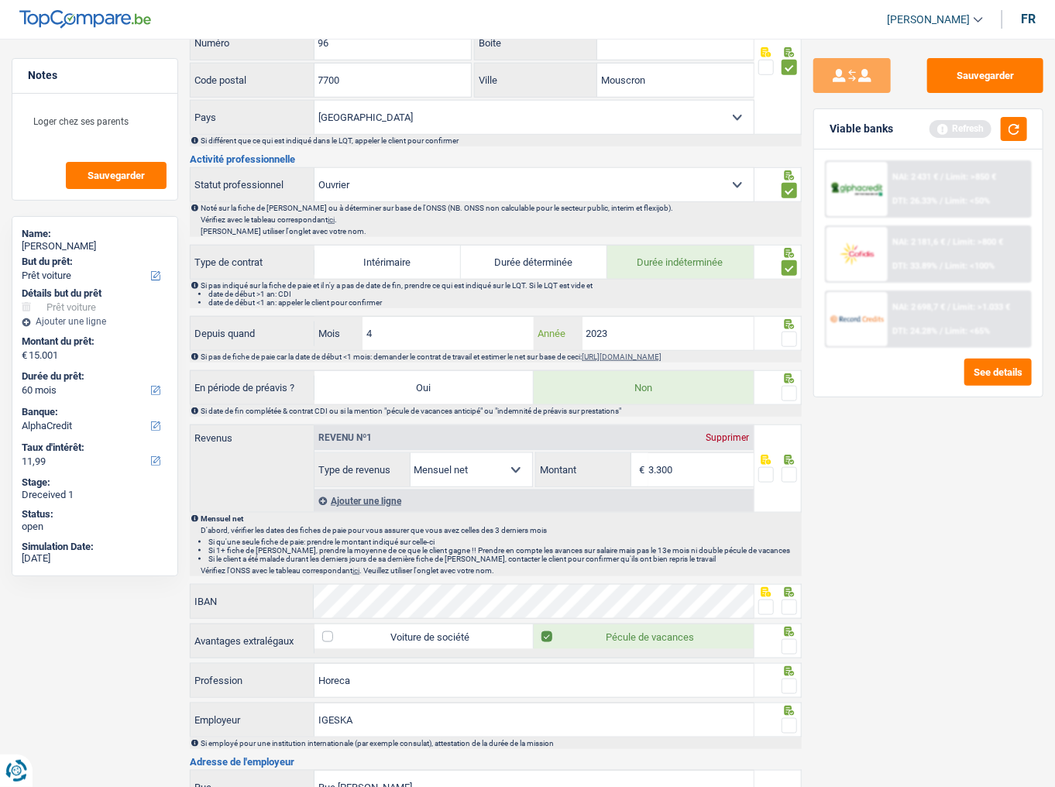
type input "2023"
click at [784, 341] on span at bounding box center [788, 338] width 15 height 15
click at [0, 0] on input "radio" at bounding box center [0, 0] width 0 height 0
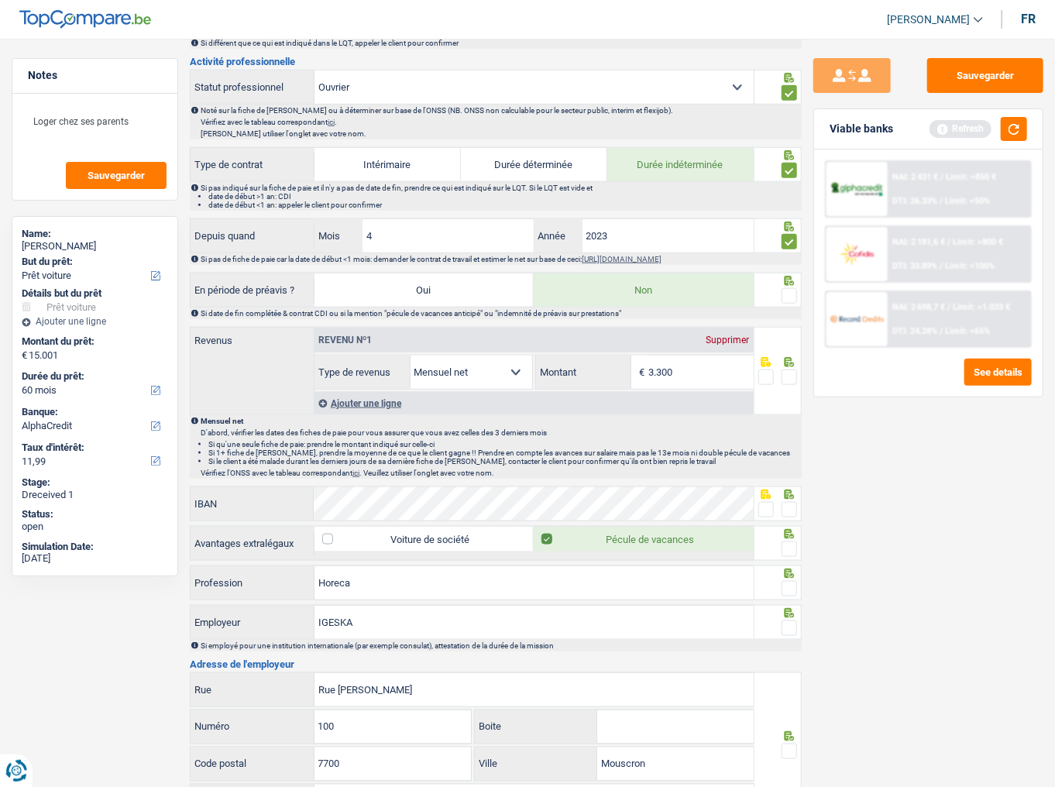
scroll to position [619, 0]
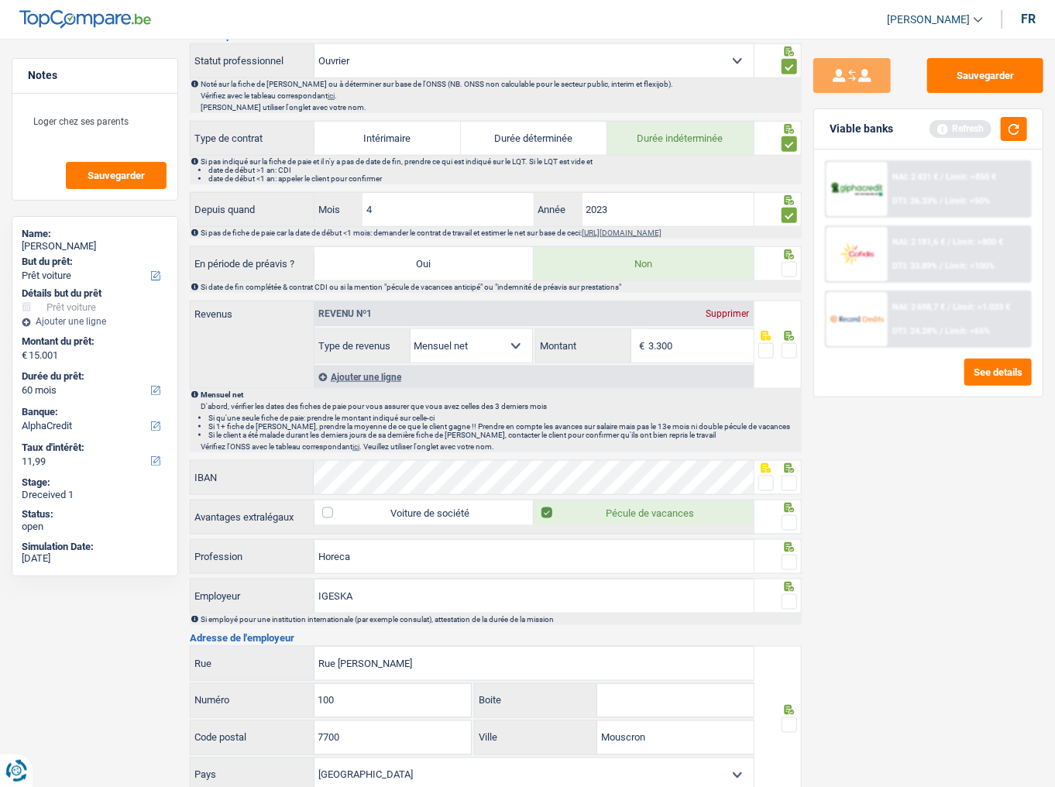
click at [790, 267] on span at bounding box center [788, 269] width 15 height 15
click at [0, 0] on input "radio" at bounding box center [0, 0] width 0 height 0
click at [705, 333] on input "3.300" at bounding box center [700, 345] width 105 height 33
type input "3.601"
drag, startPoint x: 788, startPoint y: 347, endPoint x: 845, endPoint y: 297, distance: 76.3
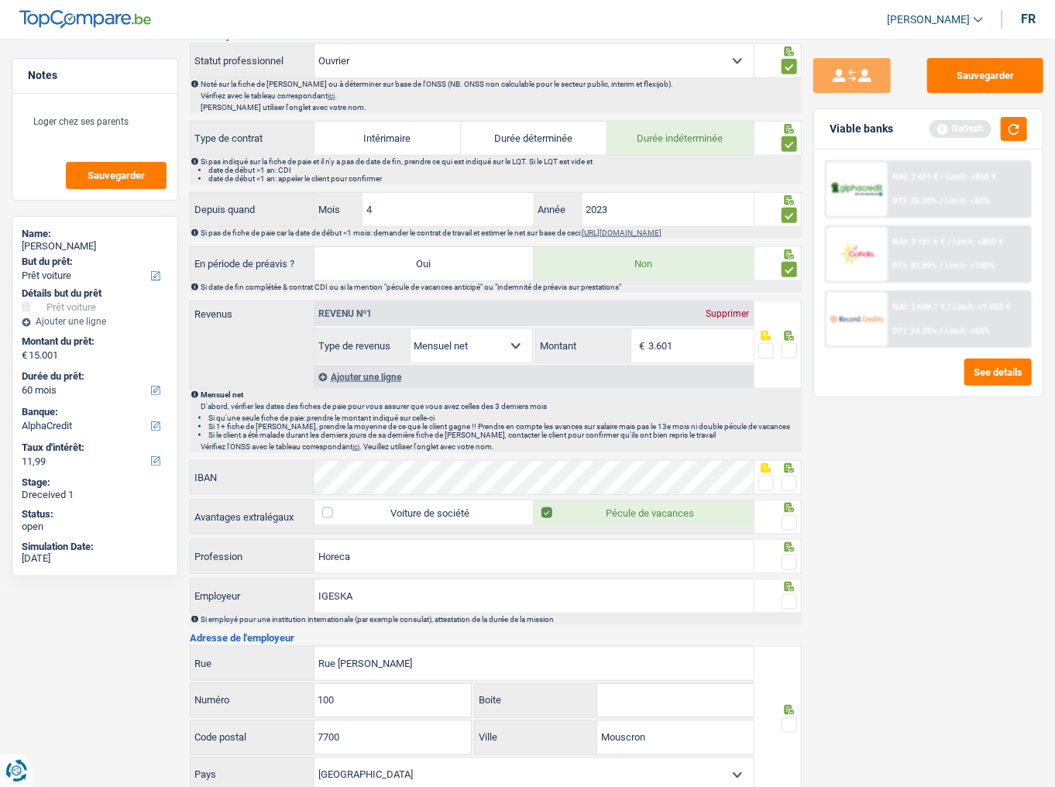
click at [788, 347] on span at bounding box center [788, 350] width 15 height 15
click at [0, 0] on input "radio" at bounding box center [0, 0] width 0 height 0
drag, startPoint x: 1007, startPoint y: 118, endPoint x: 750, endPoint y: 353, distance: 349.2
click at [941, 124] on button "button" at bounding box center [1013, 129] width 26 height 24
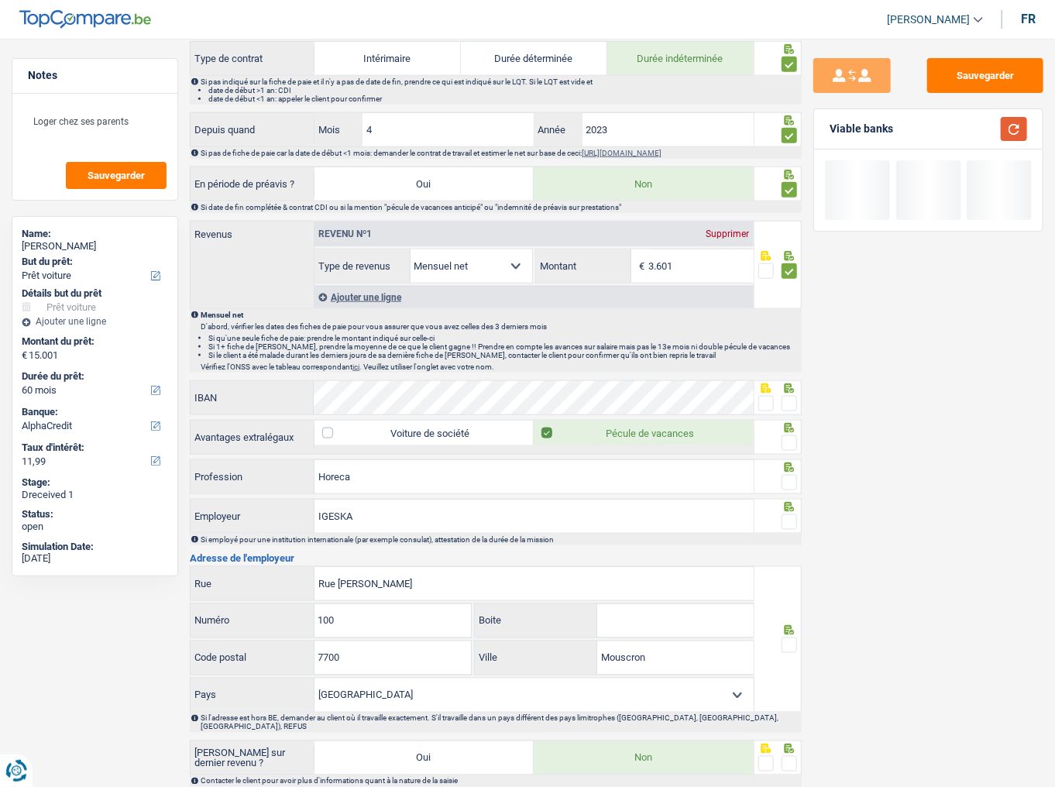
scroll to position [805, 0]
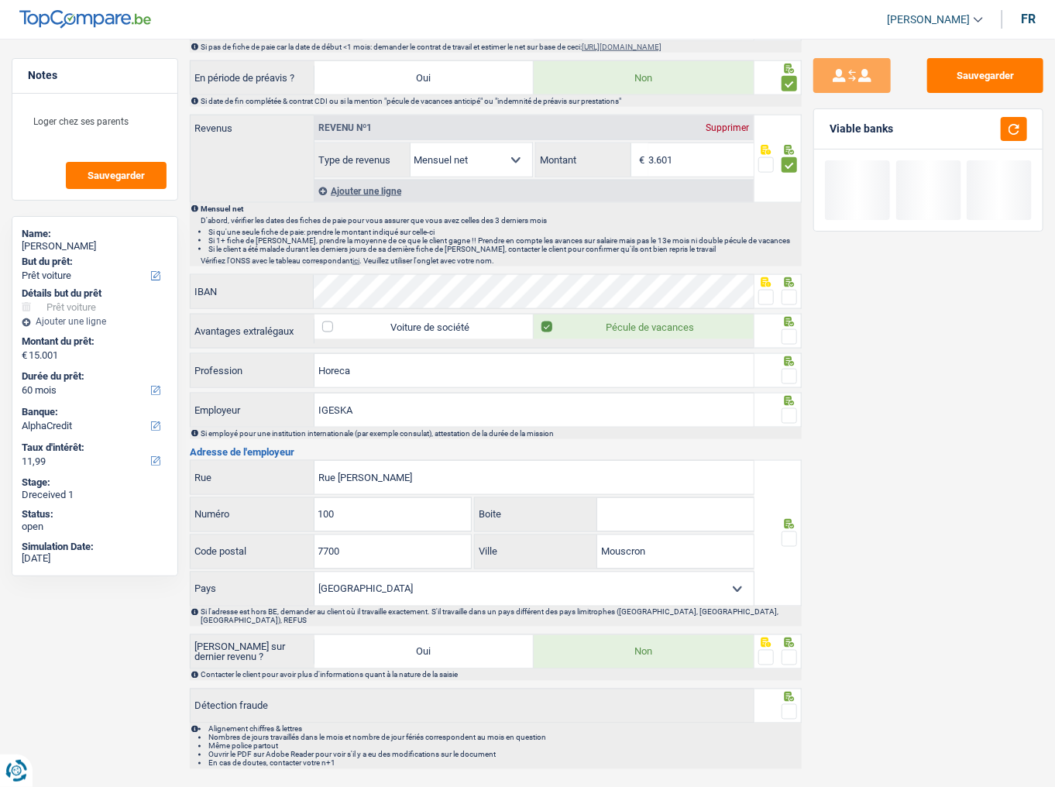
click at [792, 290] on span at bounding box center [788, 297] width 15 height 15
click at [0, 0] on input "radio" at bounding box center [0, 0] width 0 height 0
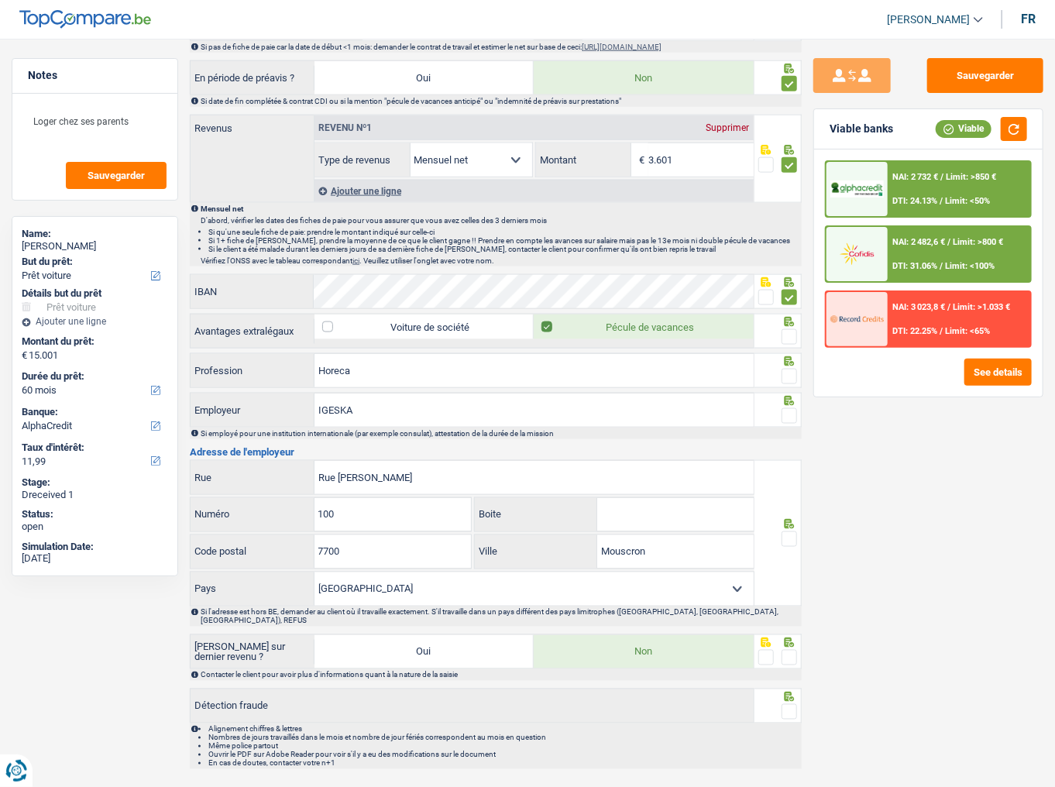
click at [791, 331] on span at bounding box center [788, 336] width 15 height 15
click at [0, 0] on input "radio" at bounding box center [0, 0] width 0 height 0
click at [941, 118] on div "Viable banks Viable" at bounding box center [928, 129] width 228 height 40
click at [941, 120] on button "button" at bounding box center [1013, 129] width 26 height 24
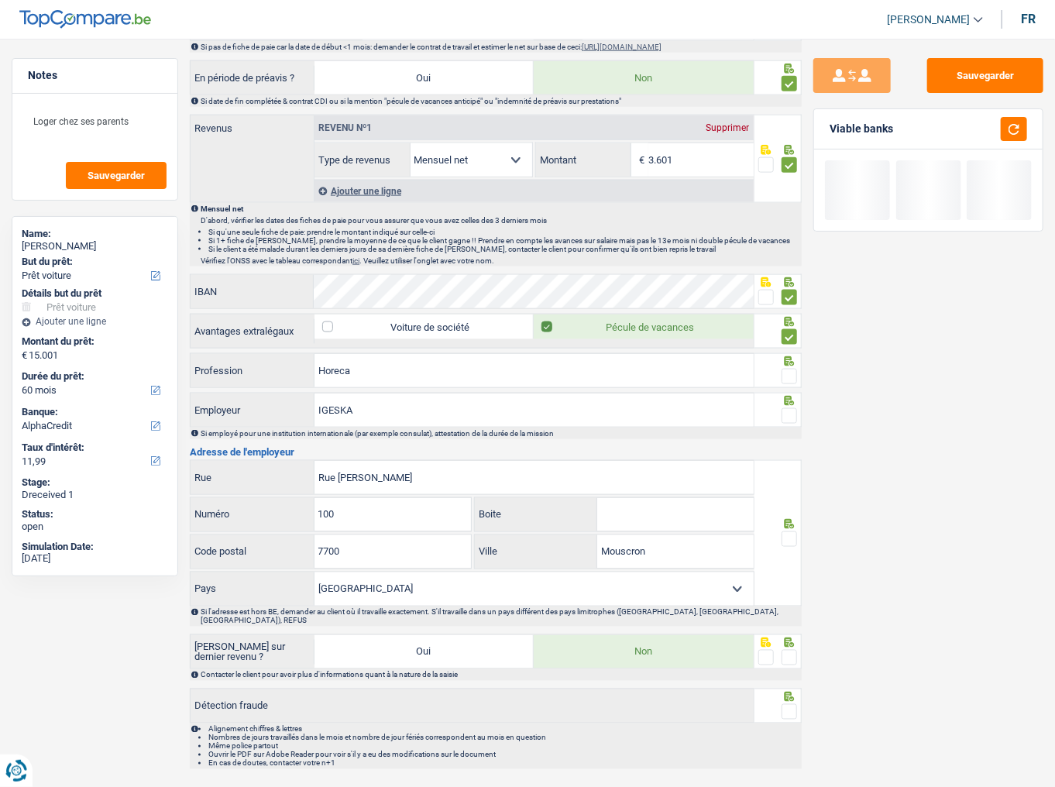
click at [792, 369] on span at bounding box center [788, 376] width 15 height 15
click at [0, 0] on input "radio" at bounding box center [0, 0] width 0 height 0
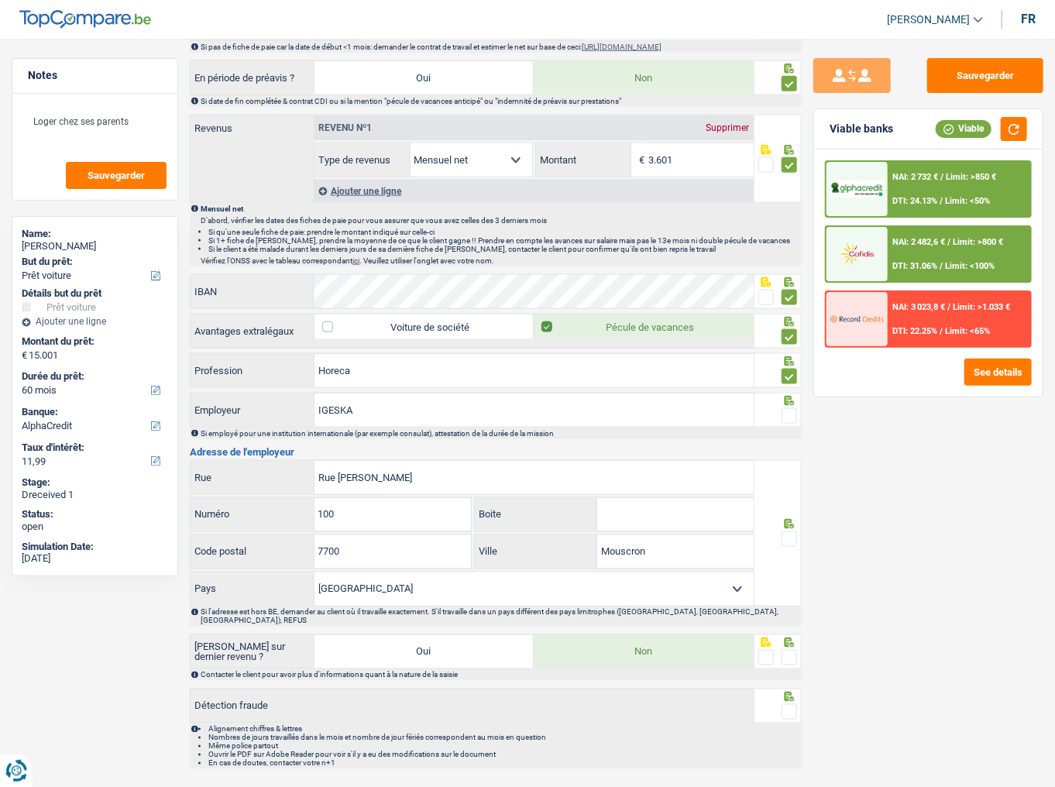
click at [784, 408] on span at bounding box center [788, 415] width 15 height 15
click at [0, 0] on input "radio" at bounding box center [0, 0] width 0 height 0
click at [941, 136] on button "button" at bounding box center [1013, 129] width 26 height 24
click at [592, 414] on input "IGESKA" at bounding box center [533, 409] width 439 height 33
drag, startPoint x: 478, startPoint y: 373, endPoint x: 266, endPoint y: 373, distance: 211.4
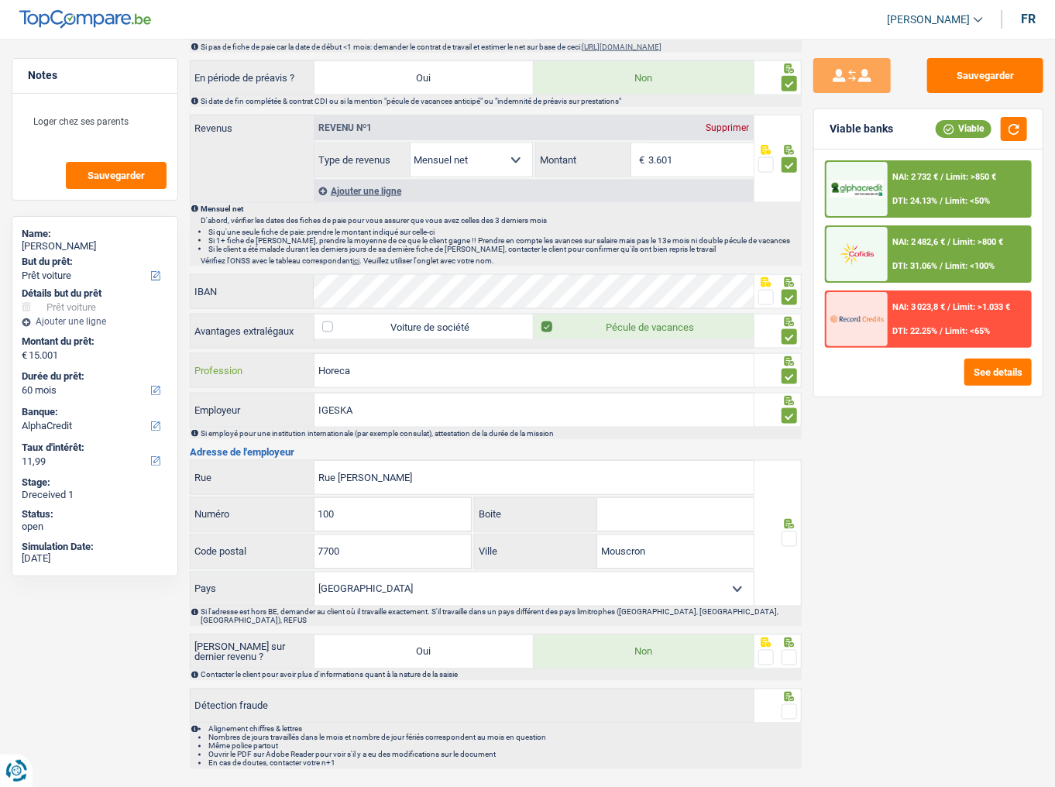
click at [266, 373] on div "Horeca Profession" at bounding box center [471, 370] width 563 height 33
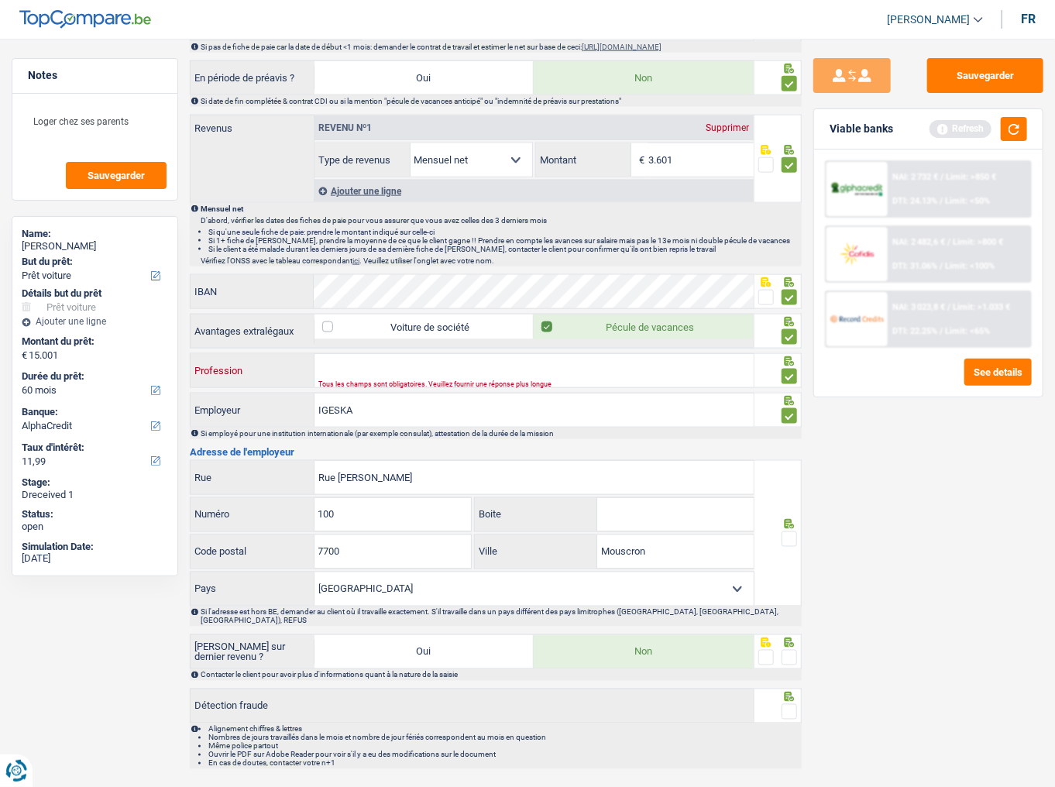
click at [376, 358] on input "Profession" at bounding box center [533, 370] width 439 height 33
type input "commis de cuisine"
drag, startPoint x: 456, startPoint y: 421, endPoint x: 261, endPoint y: 410, distance: 195.5
click at [261, 410] on div "IGESKA Employeur Si employé pour une institution internationale (par exemple co…" at bounding box center [496, 416] width 612 height 46
click at [351, 409] on input "IGESKA" at bounding box center [533, 409] width 439 height 33
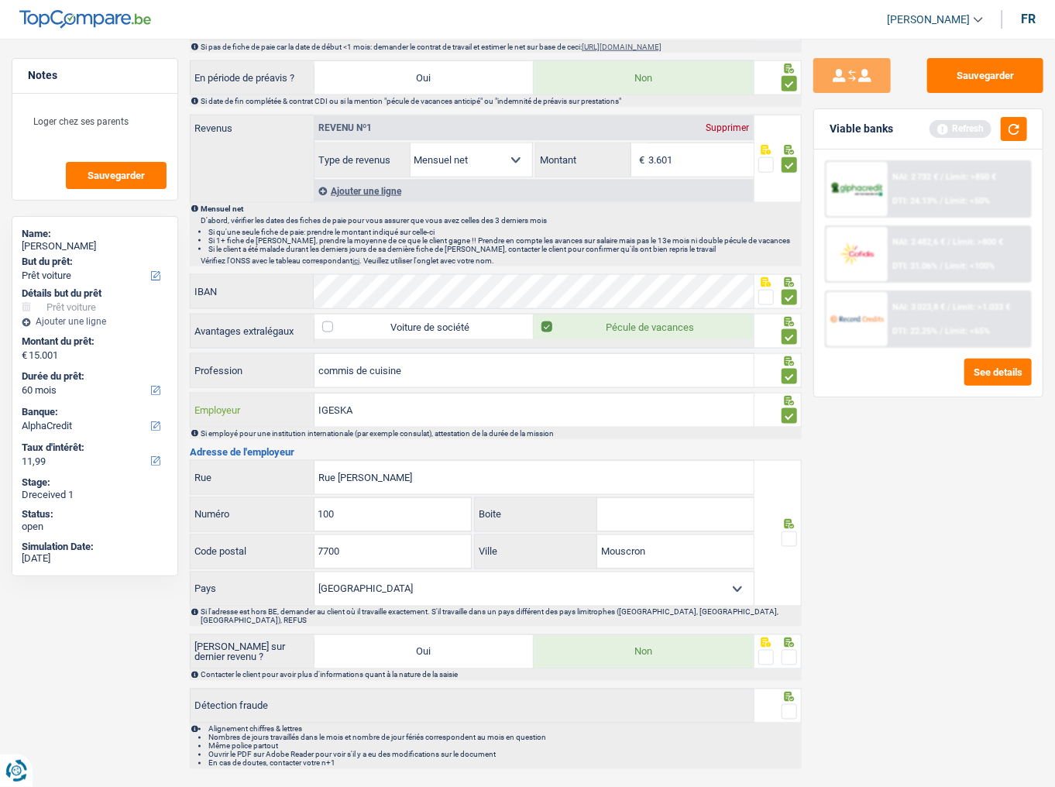
drag, startPoint x: 400, startPoint y: 403, endPoint x: 260, endPoint y: 404, distance: 139.4
click at [260, 404] on div "IGESKA Employeur" at bounding box center [471, 409] width 563 height 33
click at [455, 404] on input "IGESKA" at bounding box center [533, 409] width 439 height 33
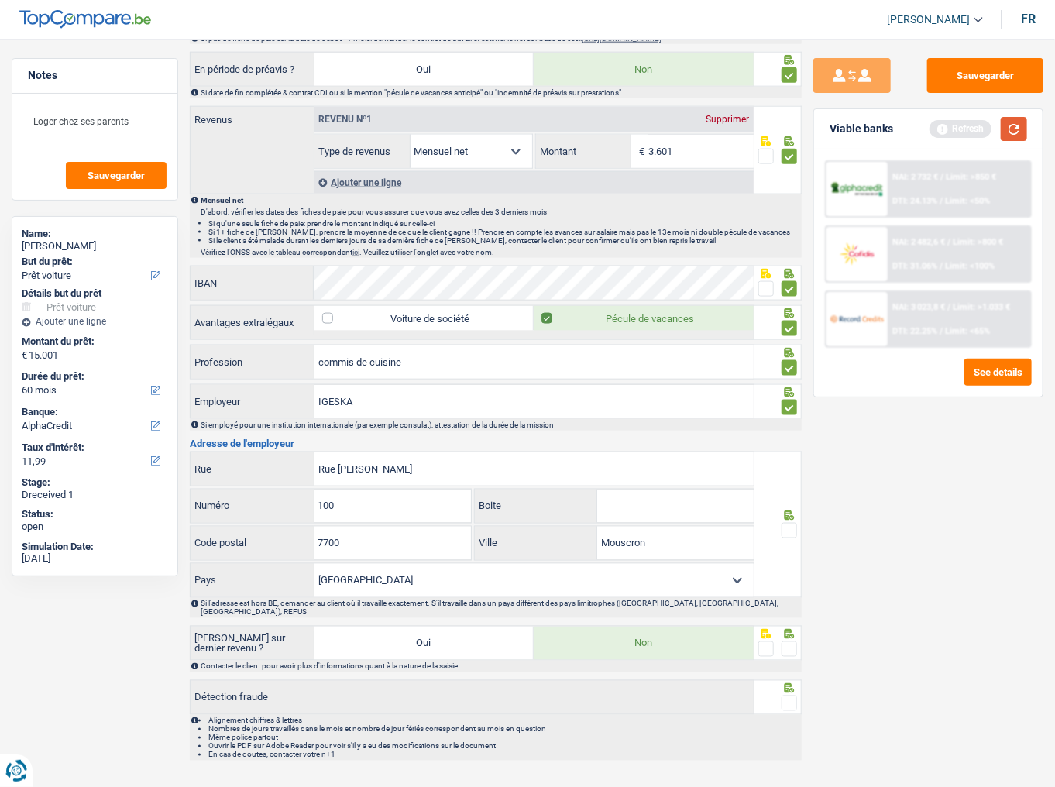
click at [941, 122] on button "button" at bounding box center [1013, 129] width 26 height 24
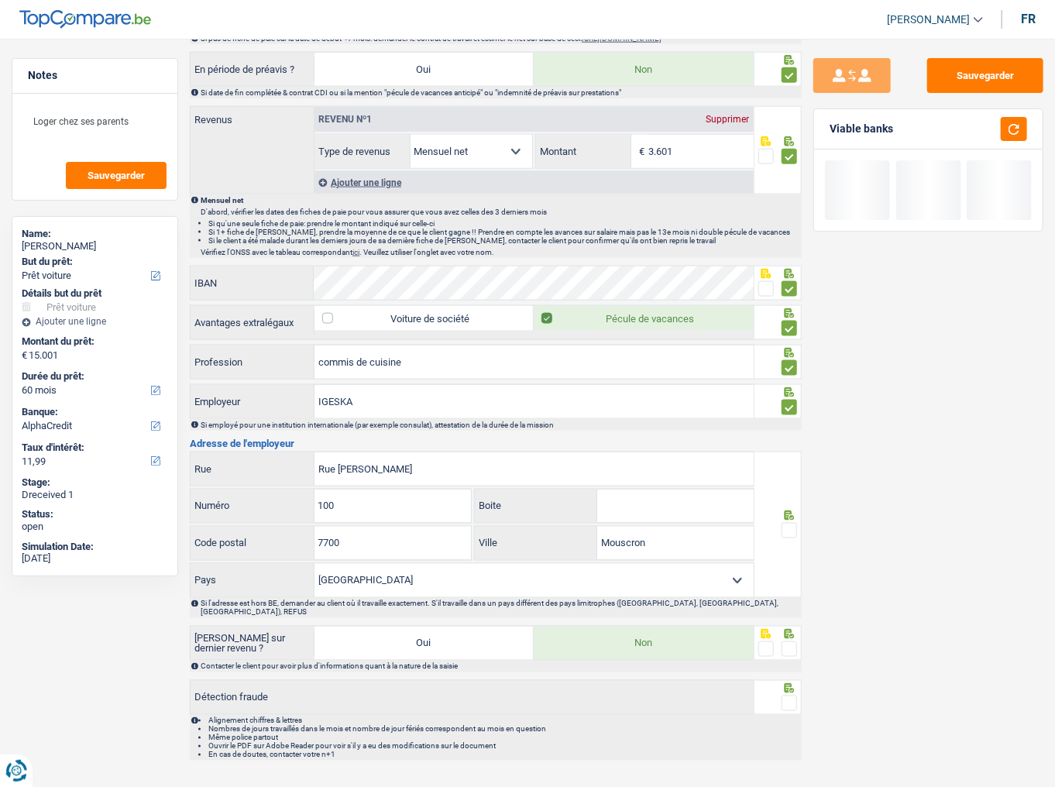
click at [788, 430] on span at bounding box center [788, 530] width 15 height 15
click at [0, 0] on input "radio" at bounding box center [0, 0] width 0 height 0
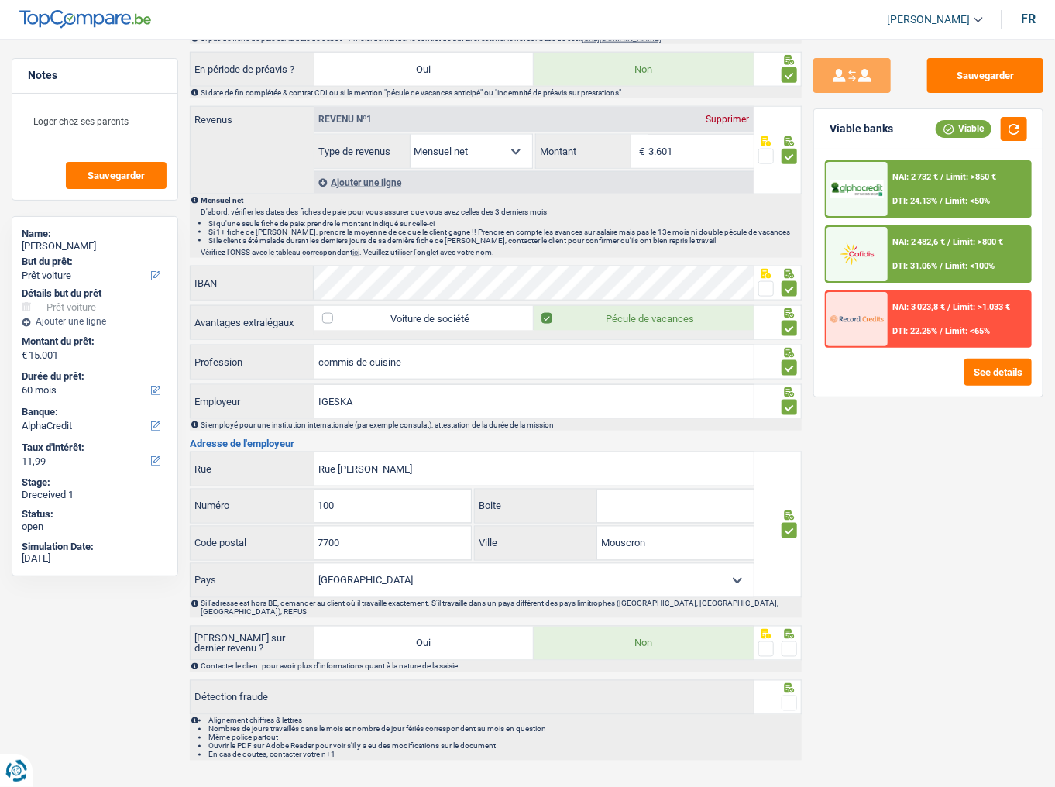
click at [784, 430] on span at bounding box center [788, 648] width 15 height 15
click at [0, 0] on input "radio" at bounding box center [0, 0] width 0 height 0
click at [787, 430] on span at bounding box center [788, 702] width 15 height 15
click at [0, 0] on input "radio" at bounding box center [0, 0] width 0 height 0
click at [941, 128] on button "button" at bounding box center [1013, 129] width 26 height 24
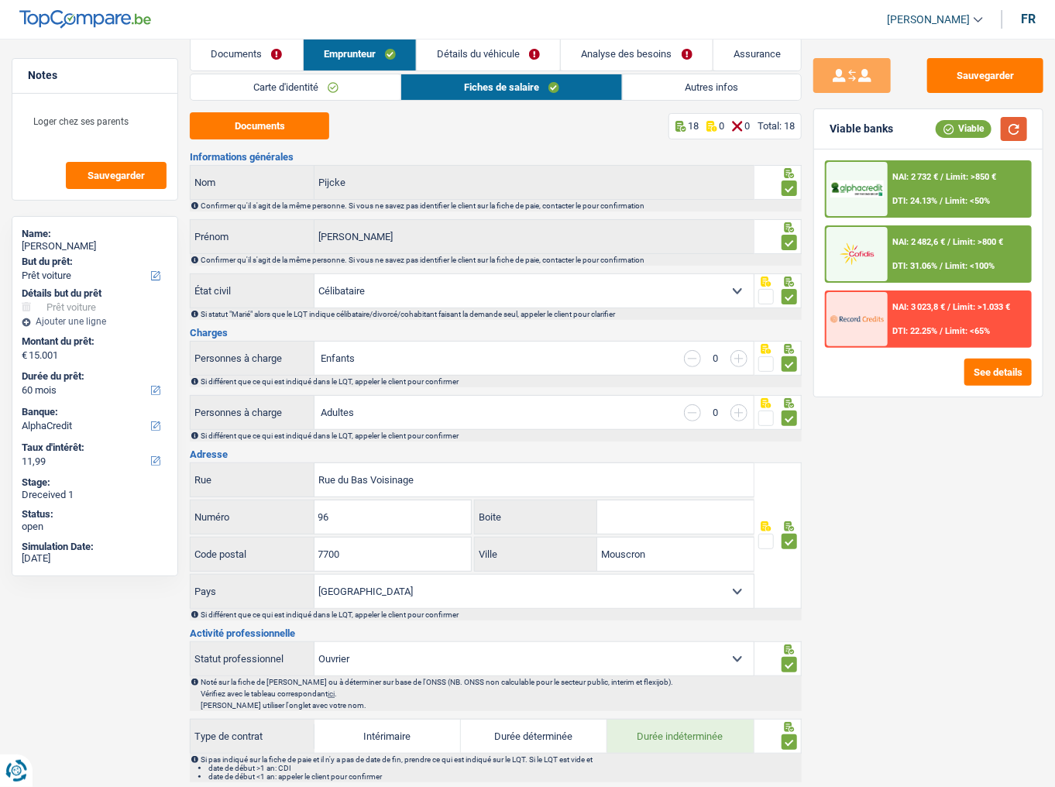
scroll to position [0, 0]
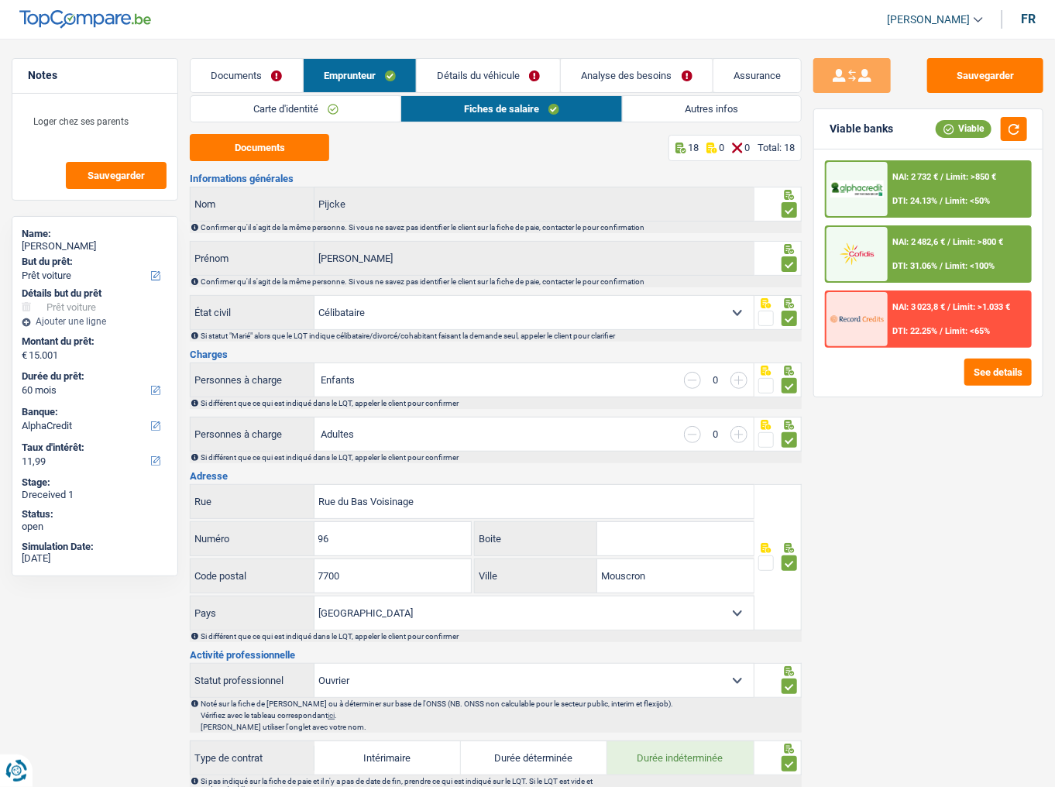
click at [661, 107] on link "Autres infos" at bounding box center [712, 109] width 178 height 26
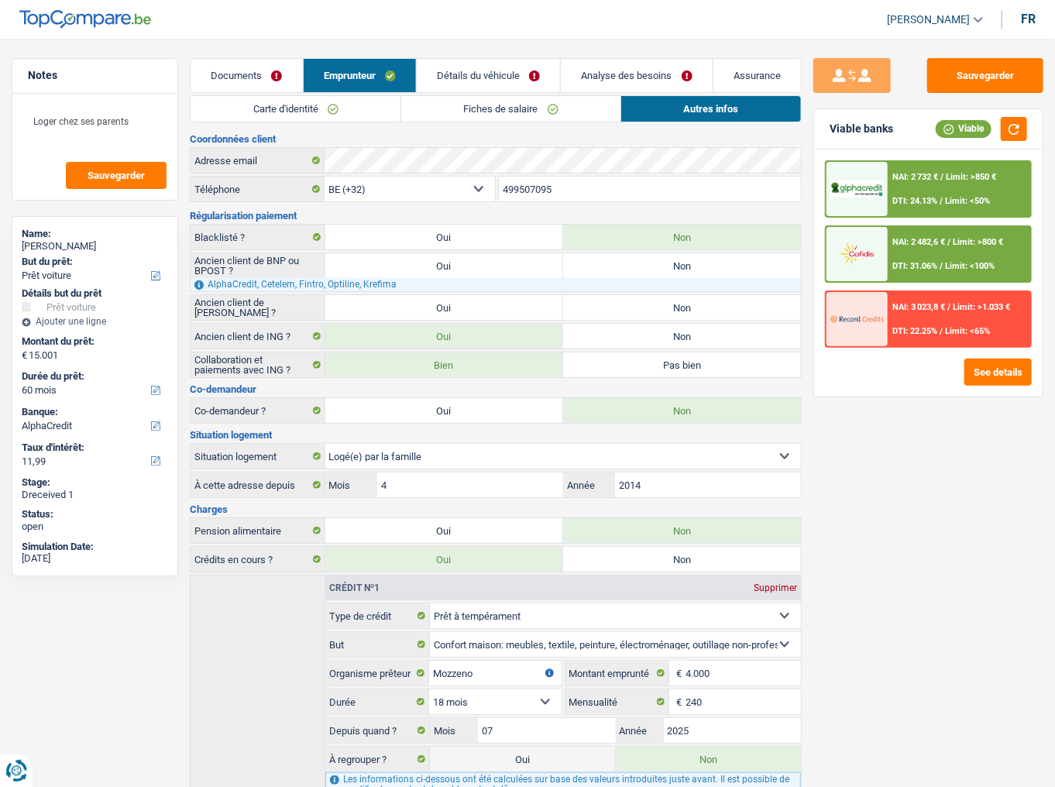
click at [477, 57] on main "Notes Loger chez ses parents Sauvegarder Name: [PERSON_NAME] But du prêt: Confo…" at bounding box center [527, 541] width 1055 height 1037
click at [465, 77] on link "Détails du véhicule" at bounding box center [488, 75] width 143 height 33
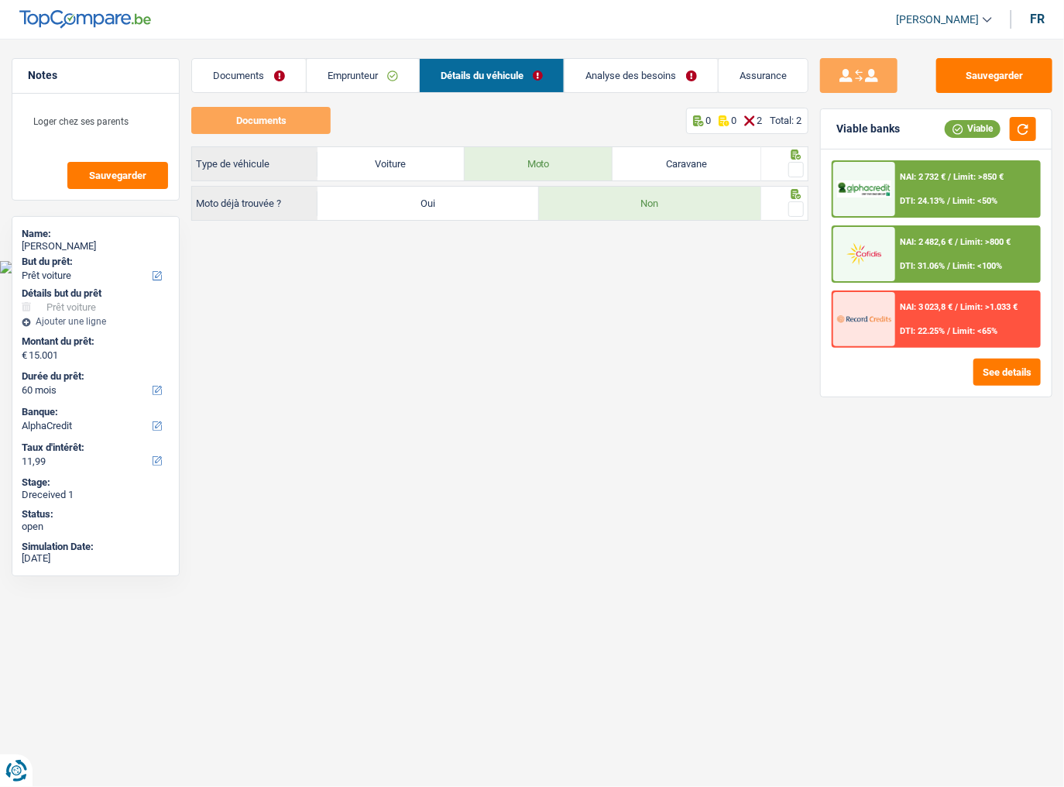
click at [246, 72] on link "Documents" at bounding box center [248, 75] width 113 height 33
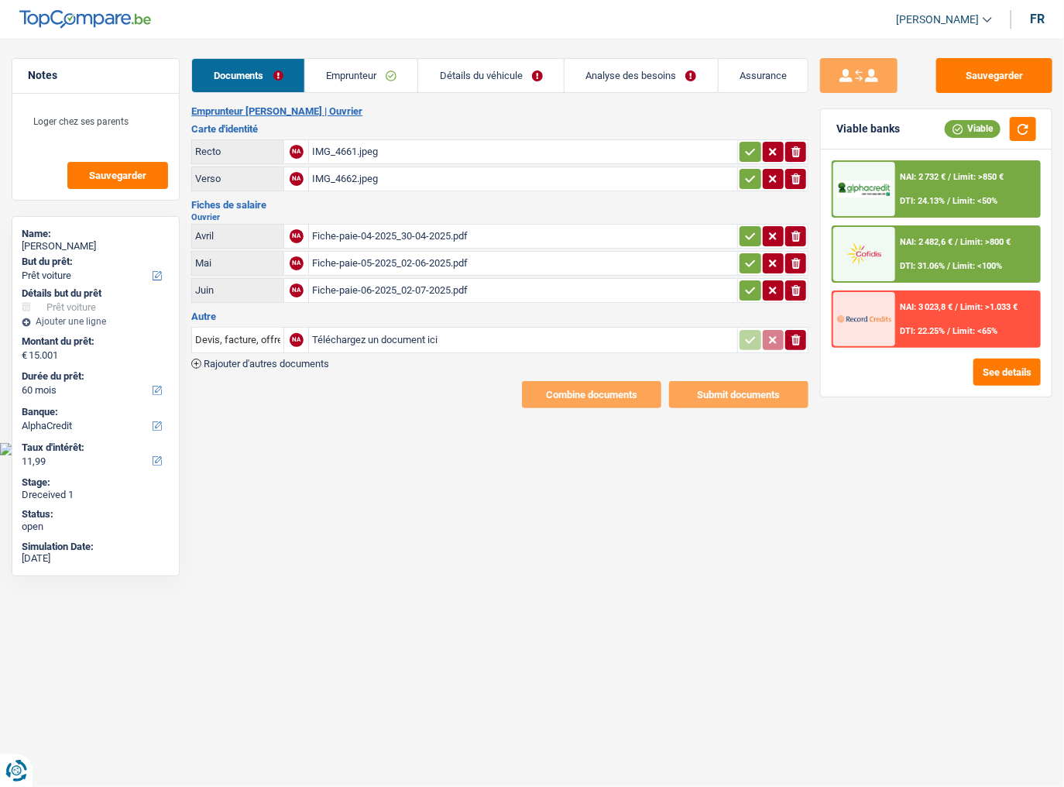
click at [680, 68] on link "Analyse des besoins" at bounding box center [641, 75] width 153 height 33
